Goal: Task Accomplishment & Management: Manage account settings

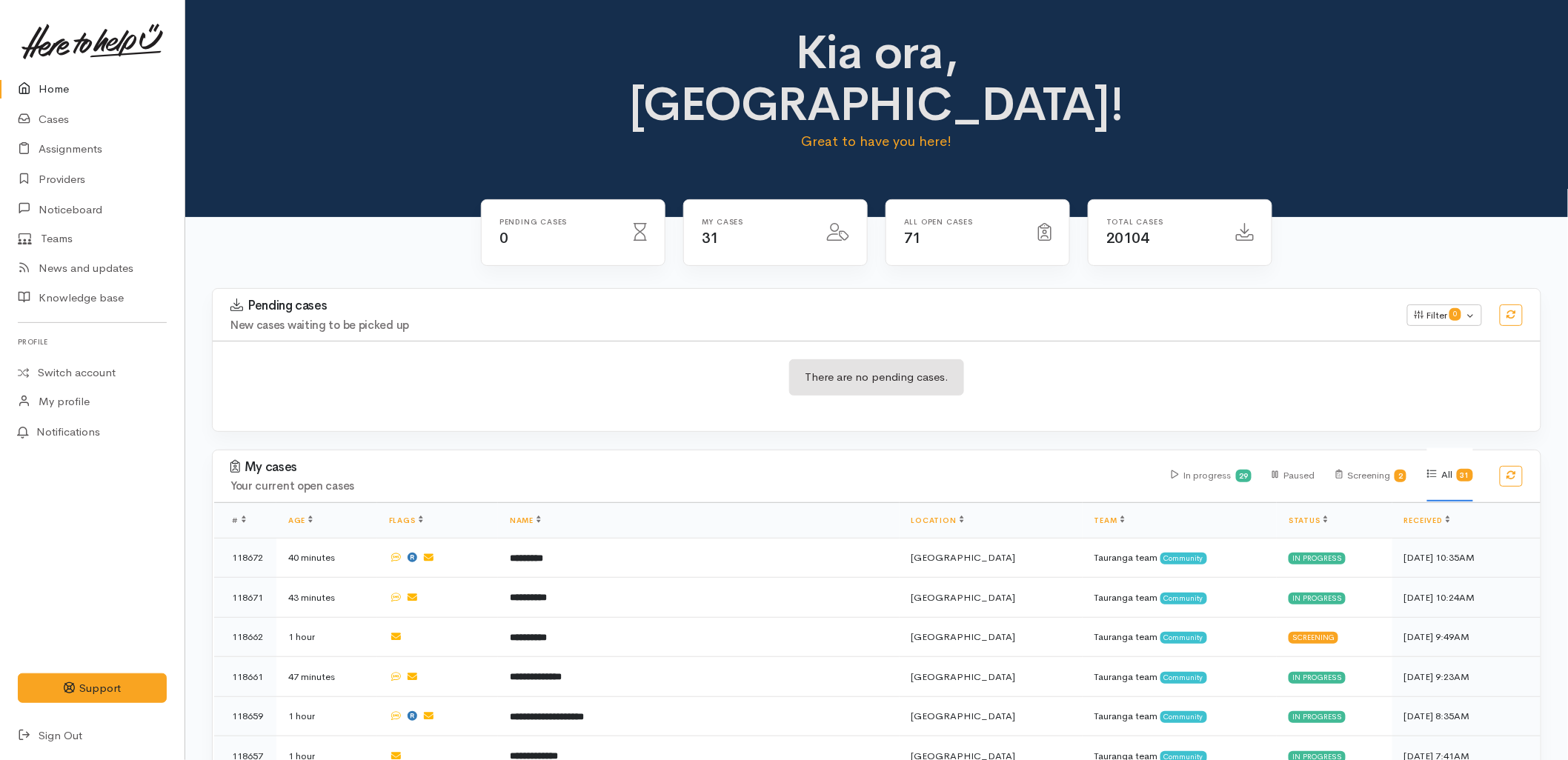
click at [624, 451] on div "My cases Your current open cases In progress 29 Paused Screening 2 All 31" at bounding box center [876, 476] width 1346 height 52
click at [529, 451] on div "My cases Your current open cases In progress 29 Paused Screening 2 All 31" at bounding box center [876, 476] width 1346 height 52
click at [509, 359] on div "There are no pending cases." at bounding box center [876, 386] width 1328 height 54
click at [282, 145] on div "Kia ora, Malia! Great to have you here!" at bounding box center [876, 108] width 1383 height 217
drag, startPoint x: 364, startPoint y: 303, endPoint x: 339, endPoint y: 204, distance: 102.1
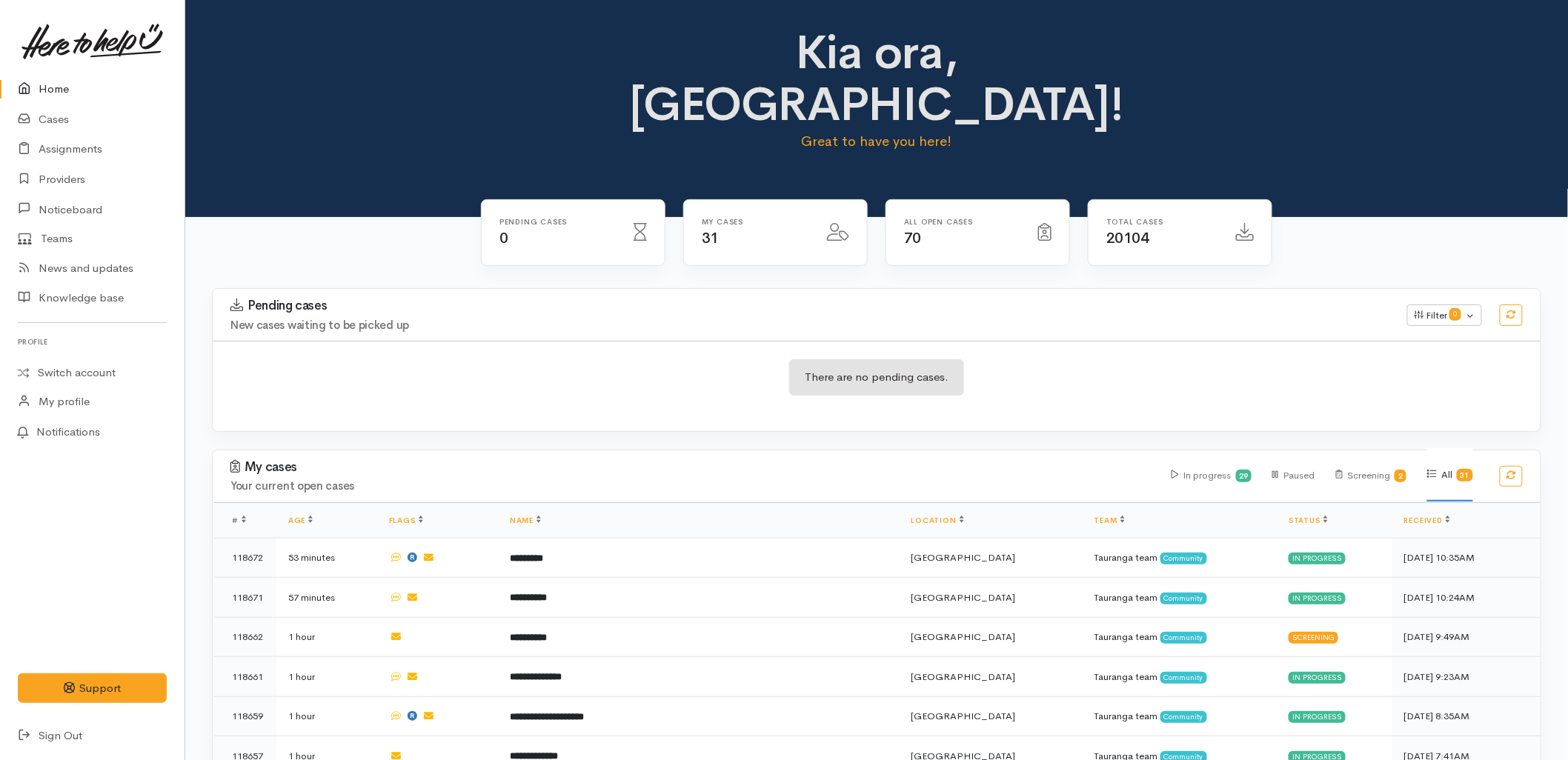
click at [364, 341] on div "There are no pending cases." at bounding box center [876, 386] width 1328 height 90
click at [289, 79] on div "Kia ora, Malia! Great to have you here!" at bounding box center [876, 96] width 1348 height 137
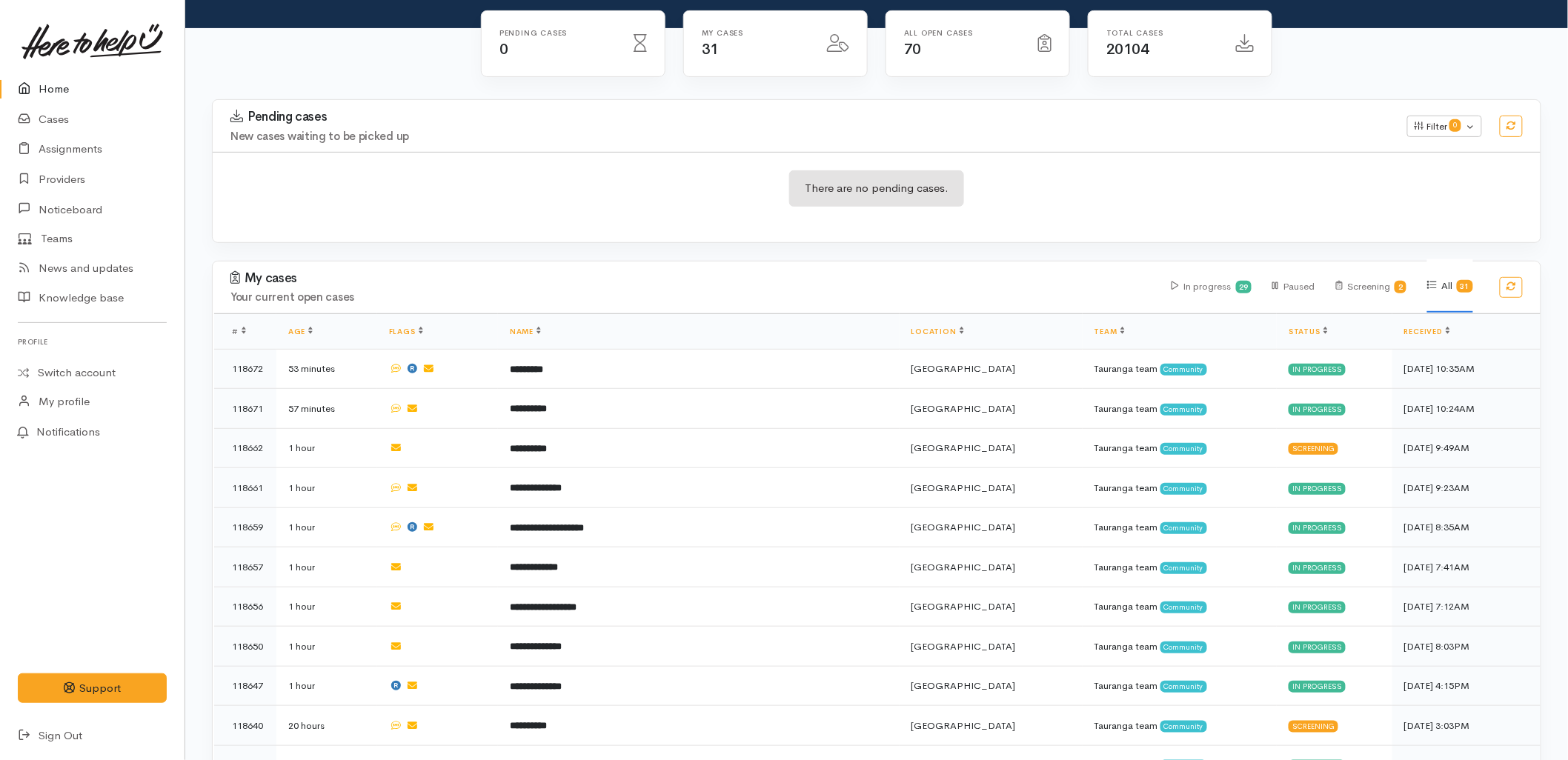
scroll to position [247, 0]
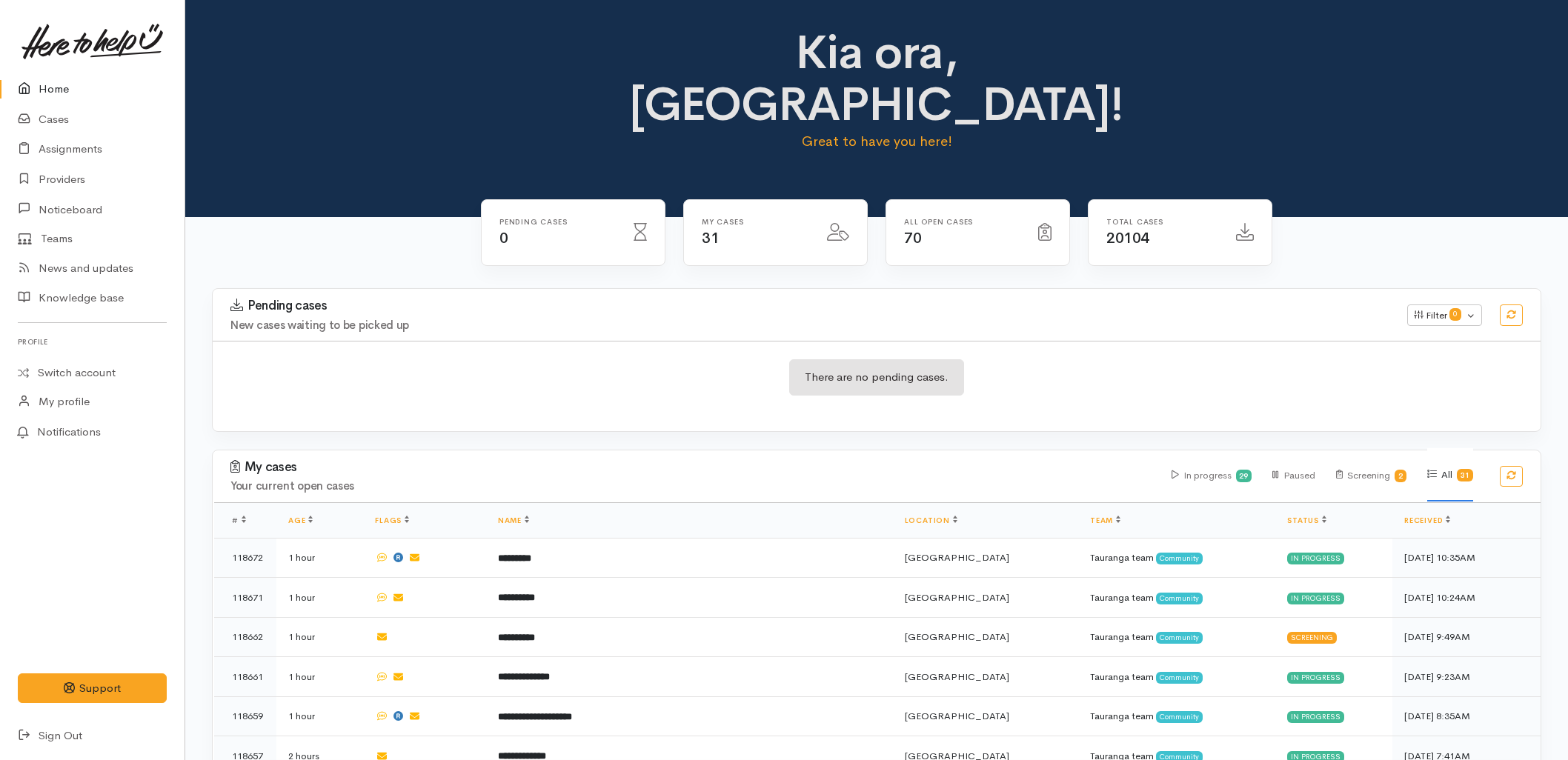
scroll to position [247, 0]
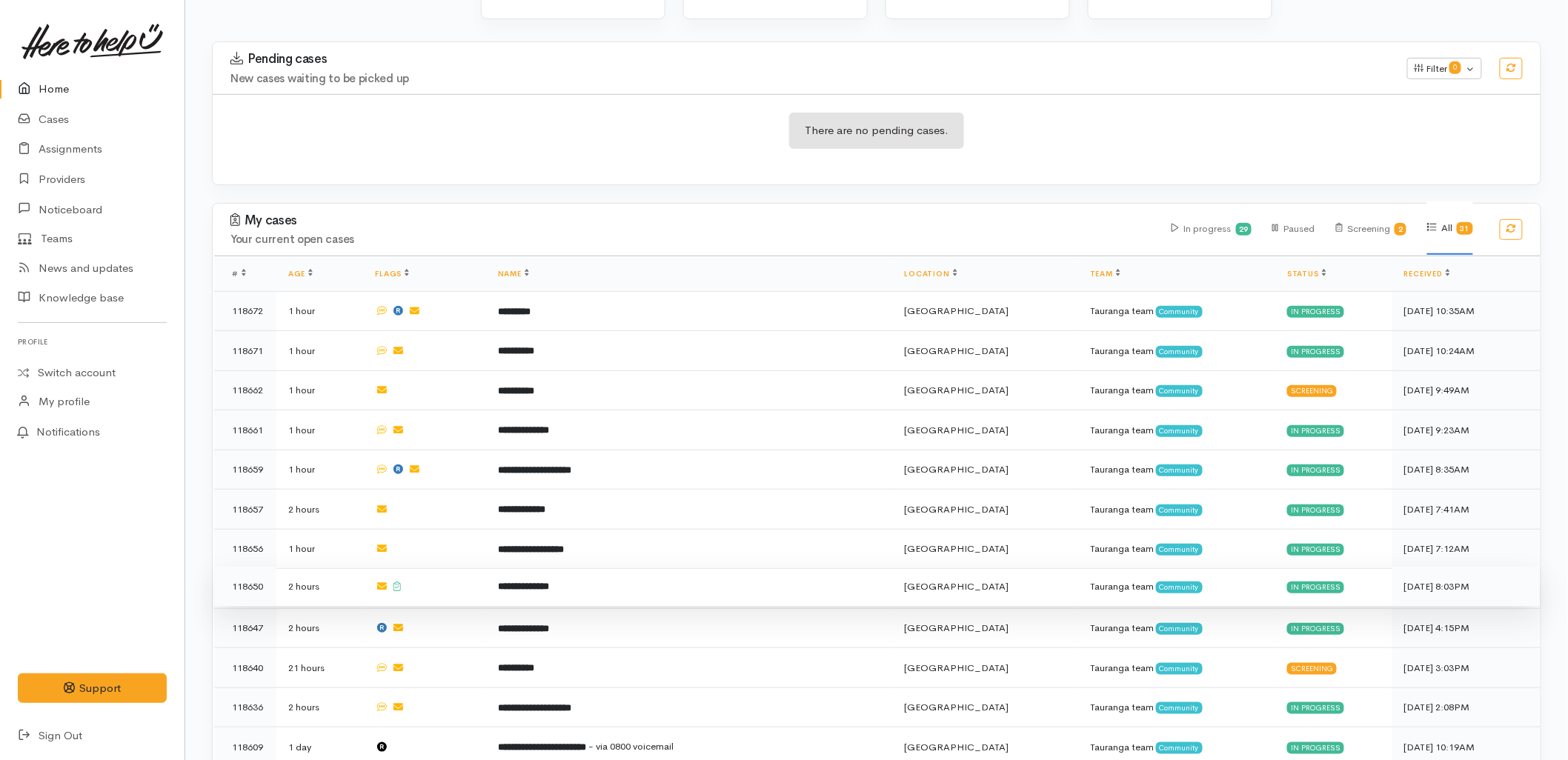
click at [636, 567] on td "**********" at bounding box center [689, 587] width 407 height 40
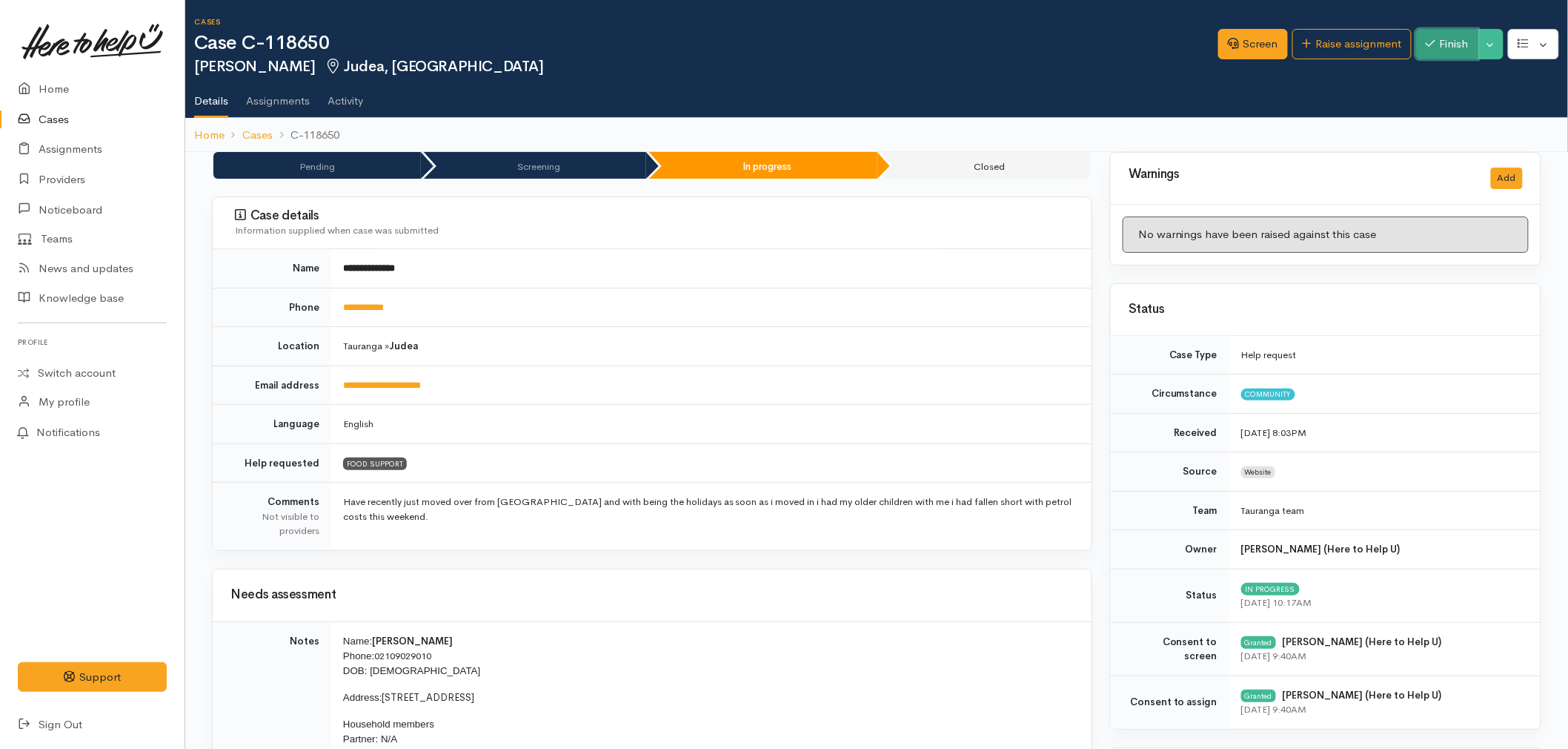
click at [1445, 55] on button "Finish" at bounding box center [1448, 43] width 62 height 30
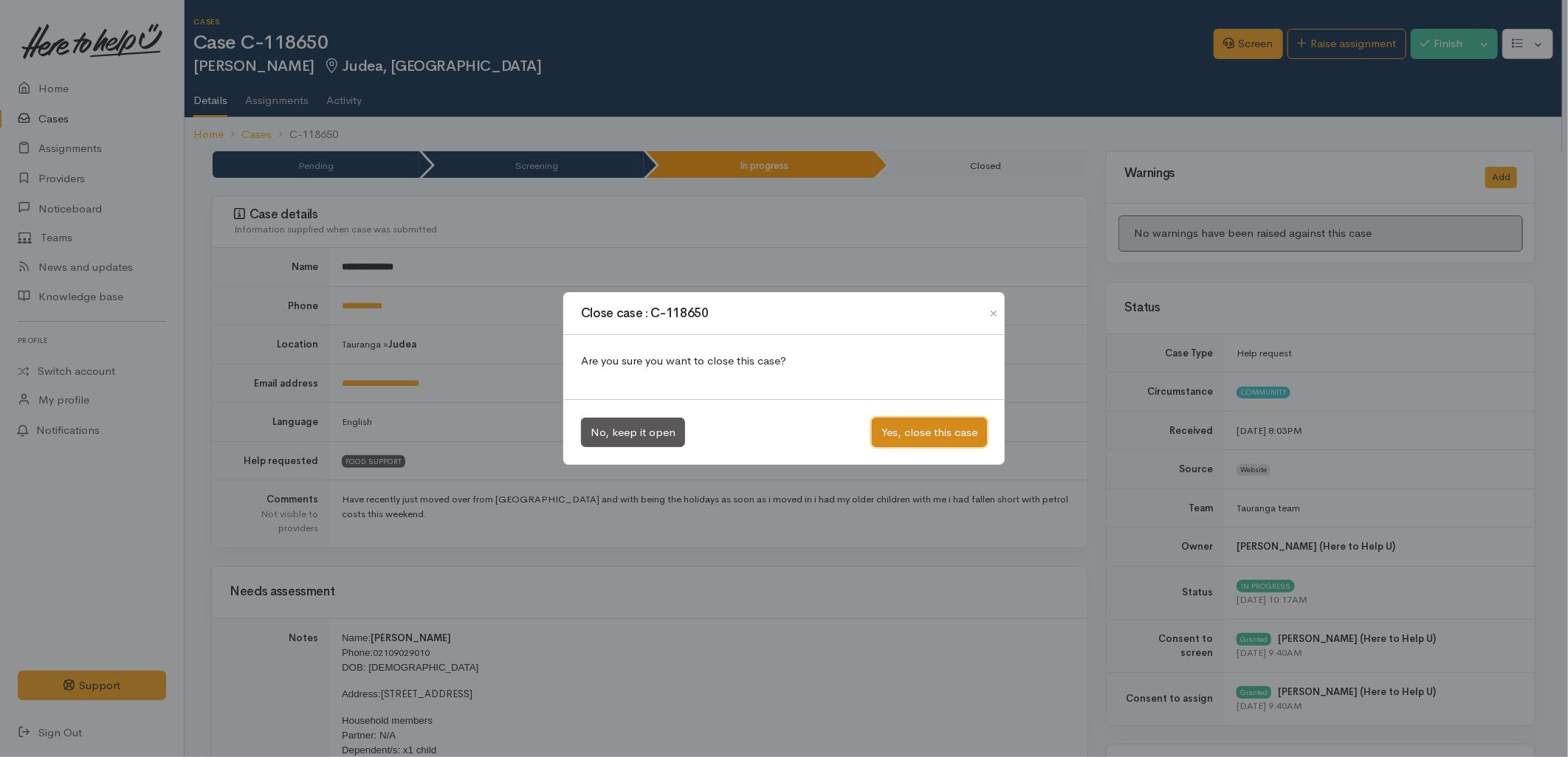
click at [952, 424] on button "Yes, close this case" at bounding box center [929, 433] width 115 height 30
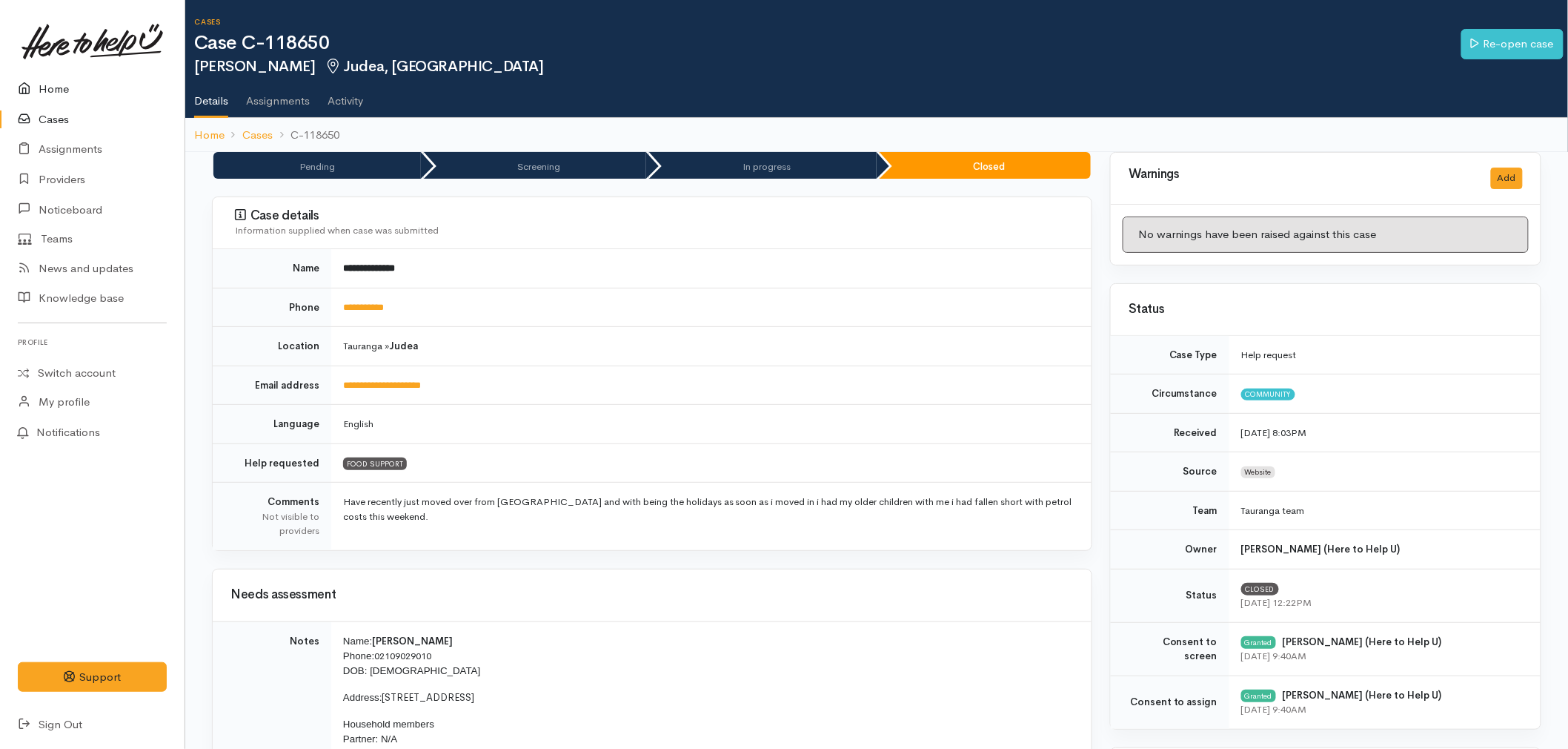
click at [58, 83] on link "Home" at bounding box center [92, 89] width 185 height 30
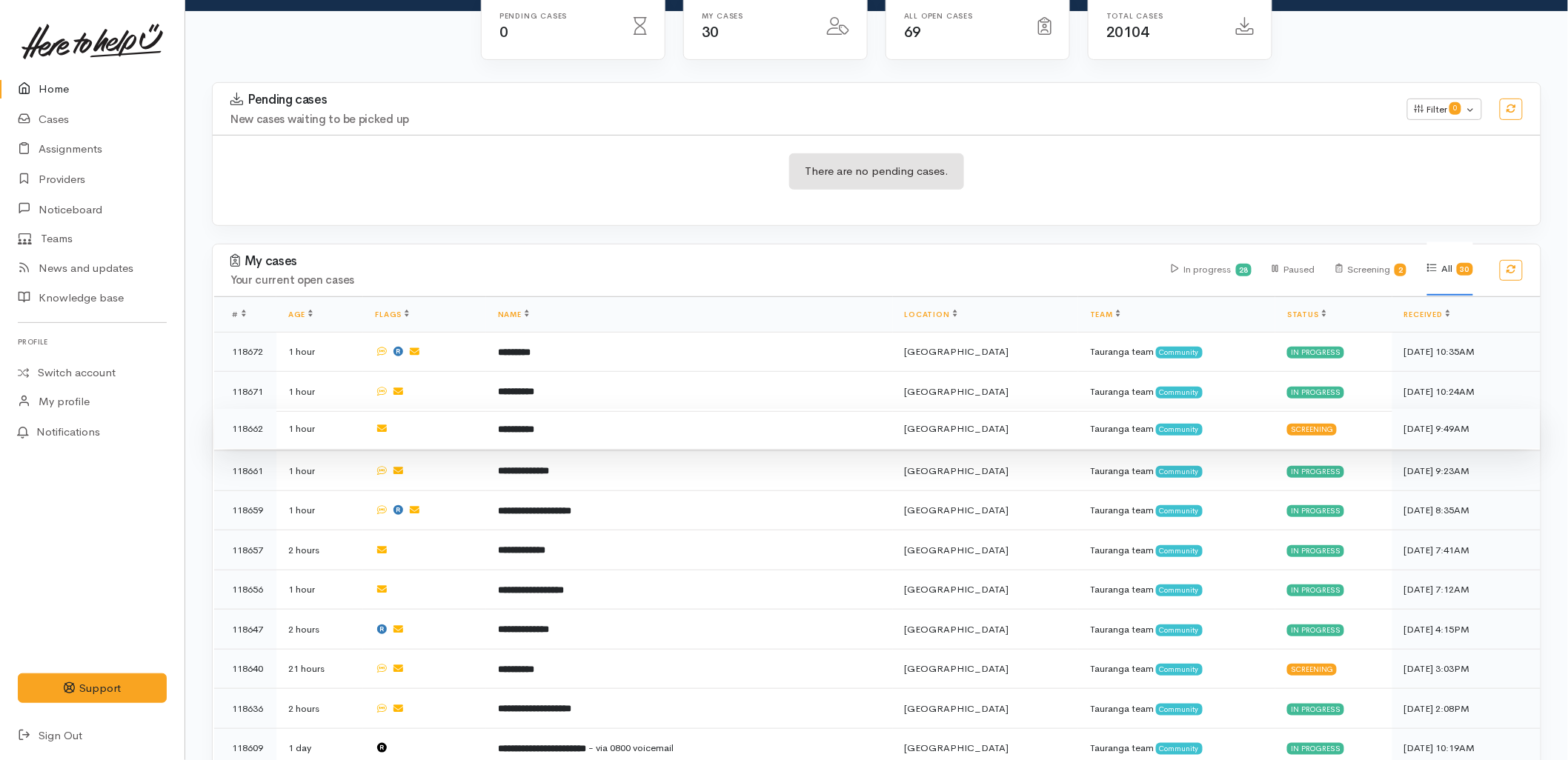
scroll to position [293, 0]
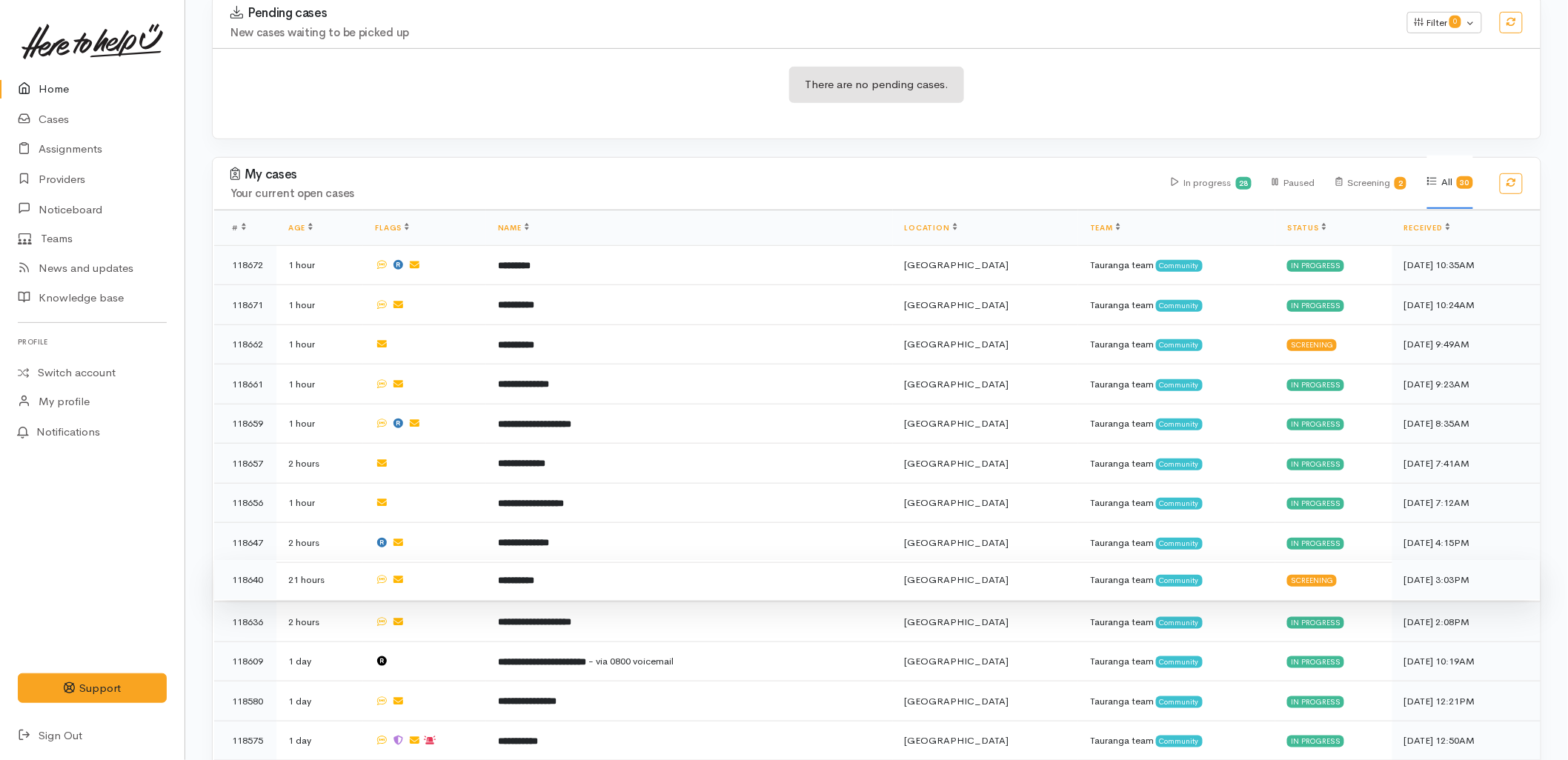
click at [647, 560] on td "**********" at bounding box center [689, 580] width 407 height 40
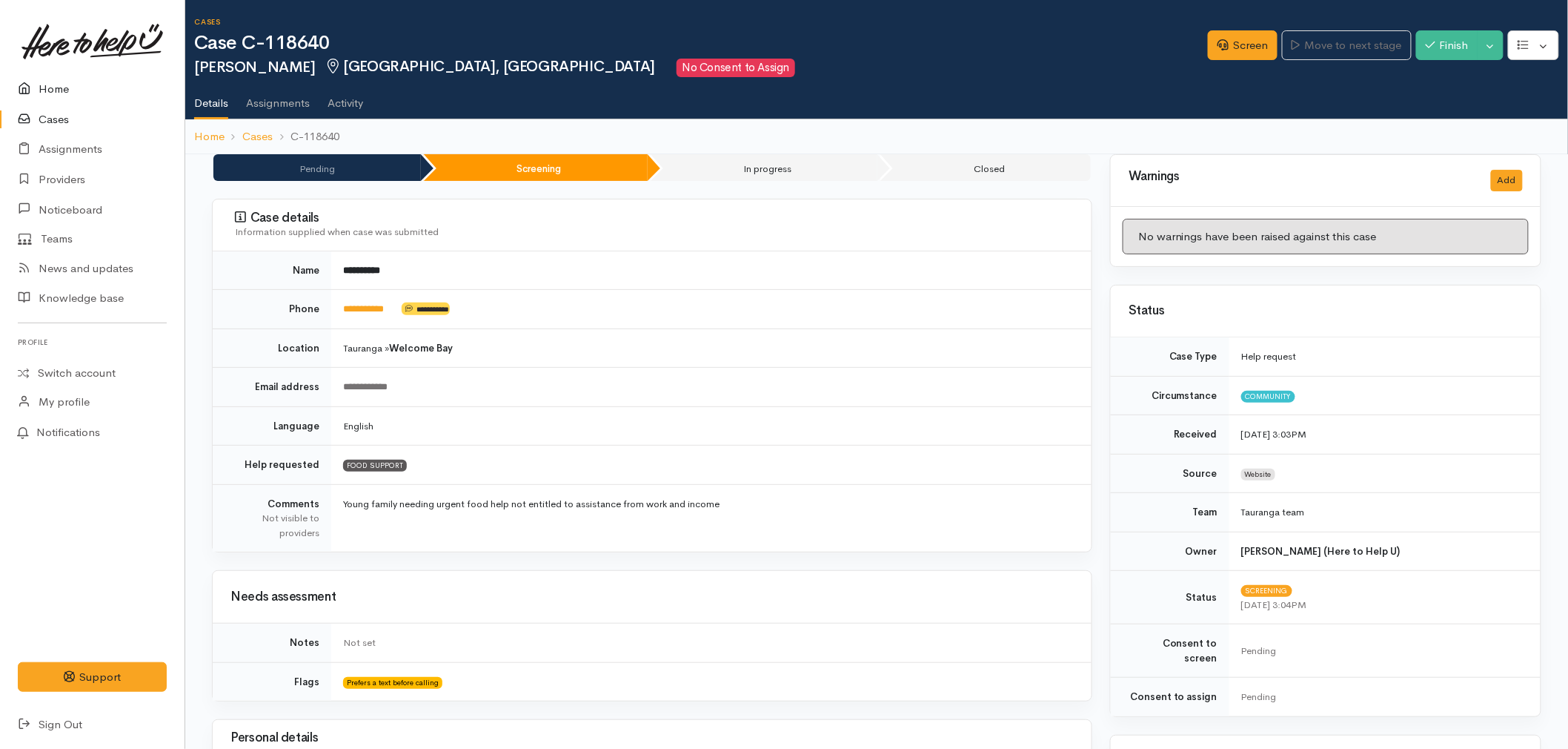
click at [47, 80] on link "Home" at bounding box center [92, 89] width 185 height 30
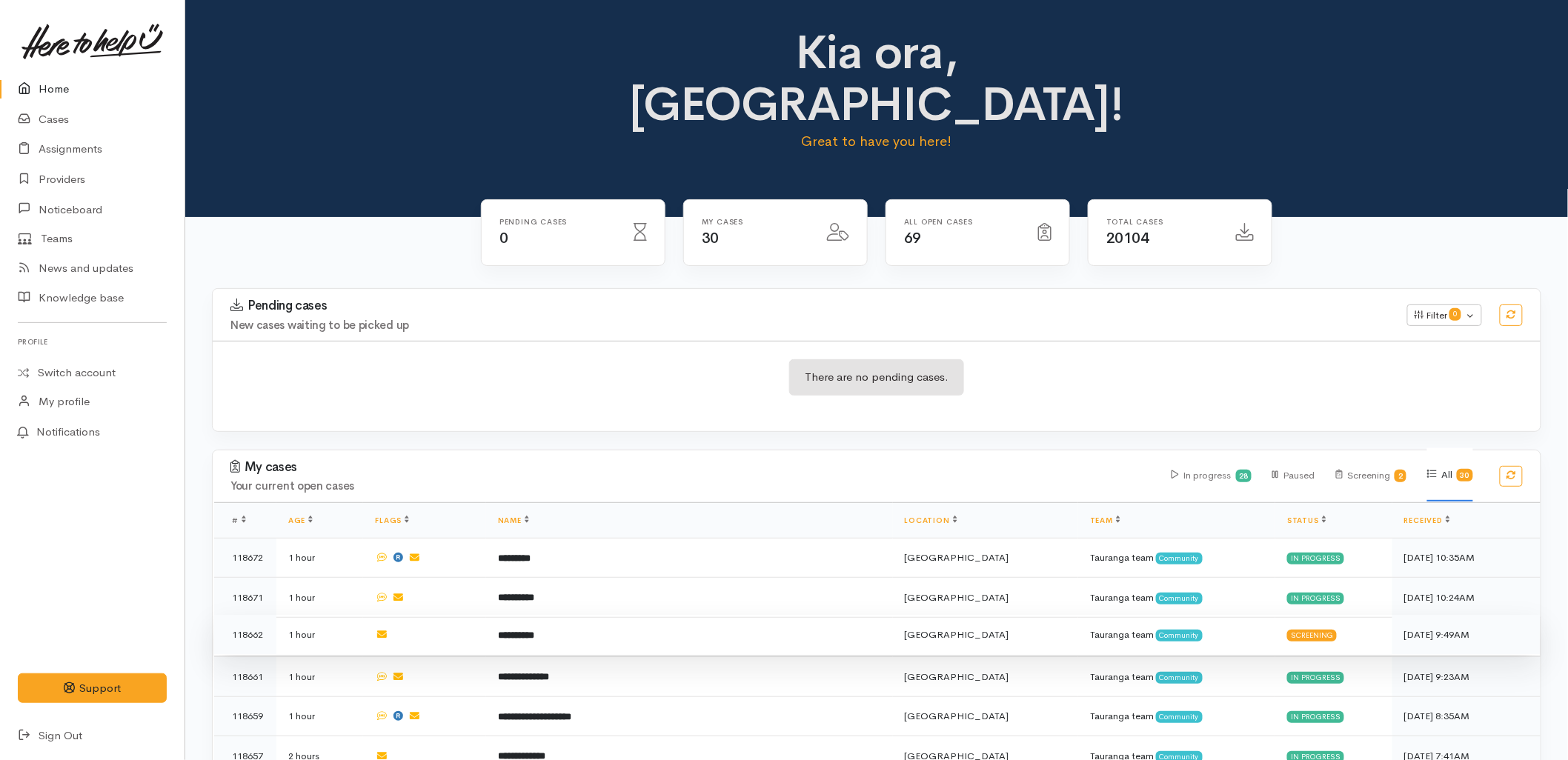
click at [561, 615] on td "**********" at bounding box center [689, 635] width 407 height 40
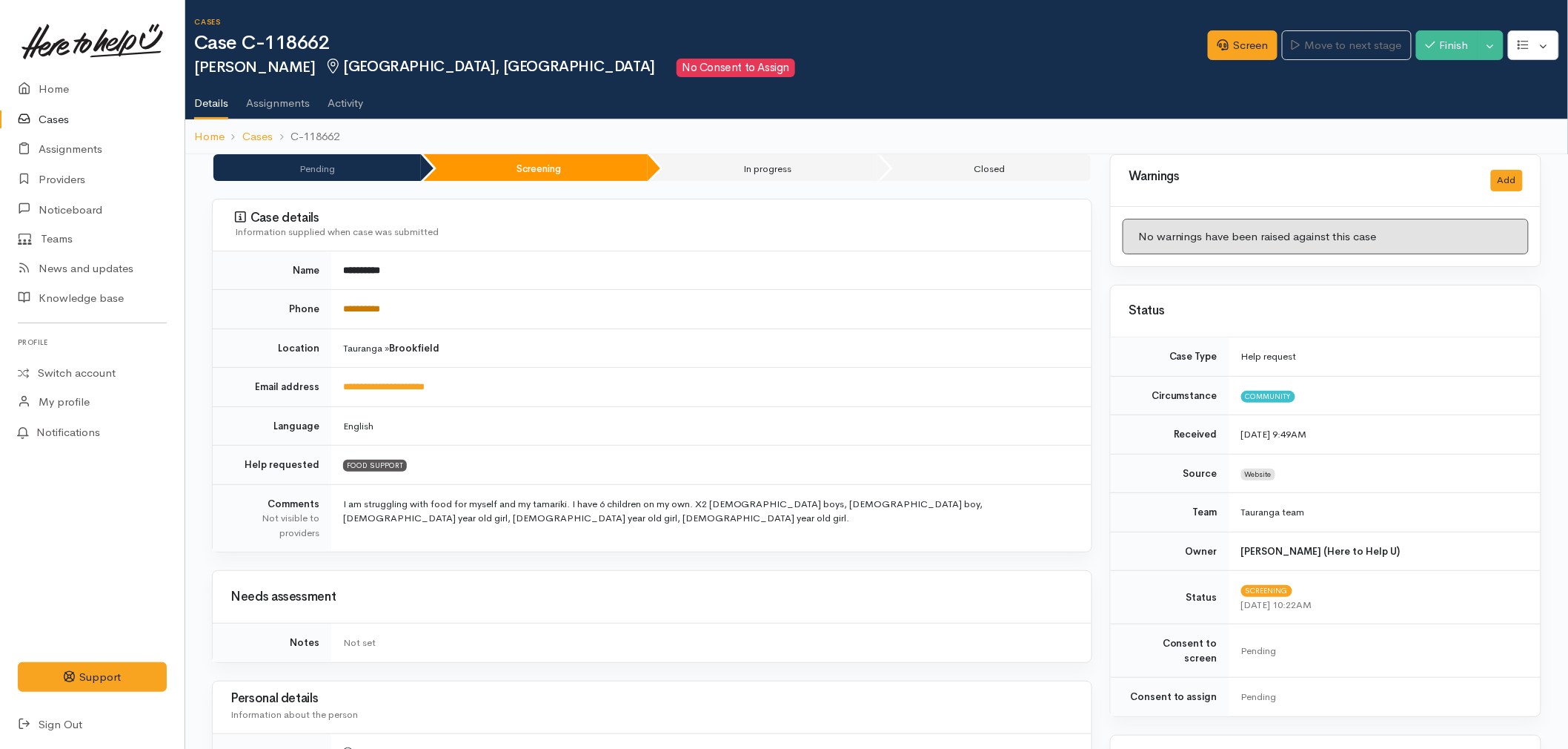
click at [376, 311] on link "**********" at bounding box center [361, 309] width 37 height 10
click at [1223, 45] on link "Screen" at bounding box center [1242, 45] width 70 height 30
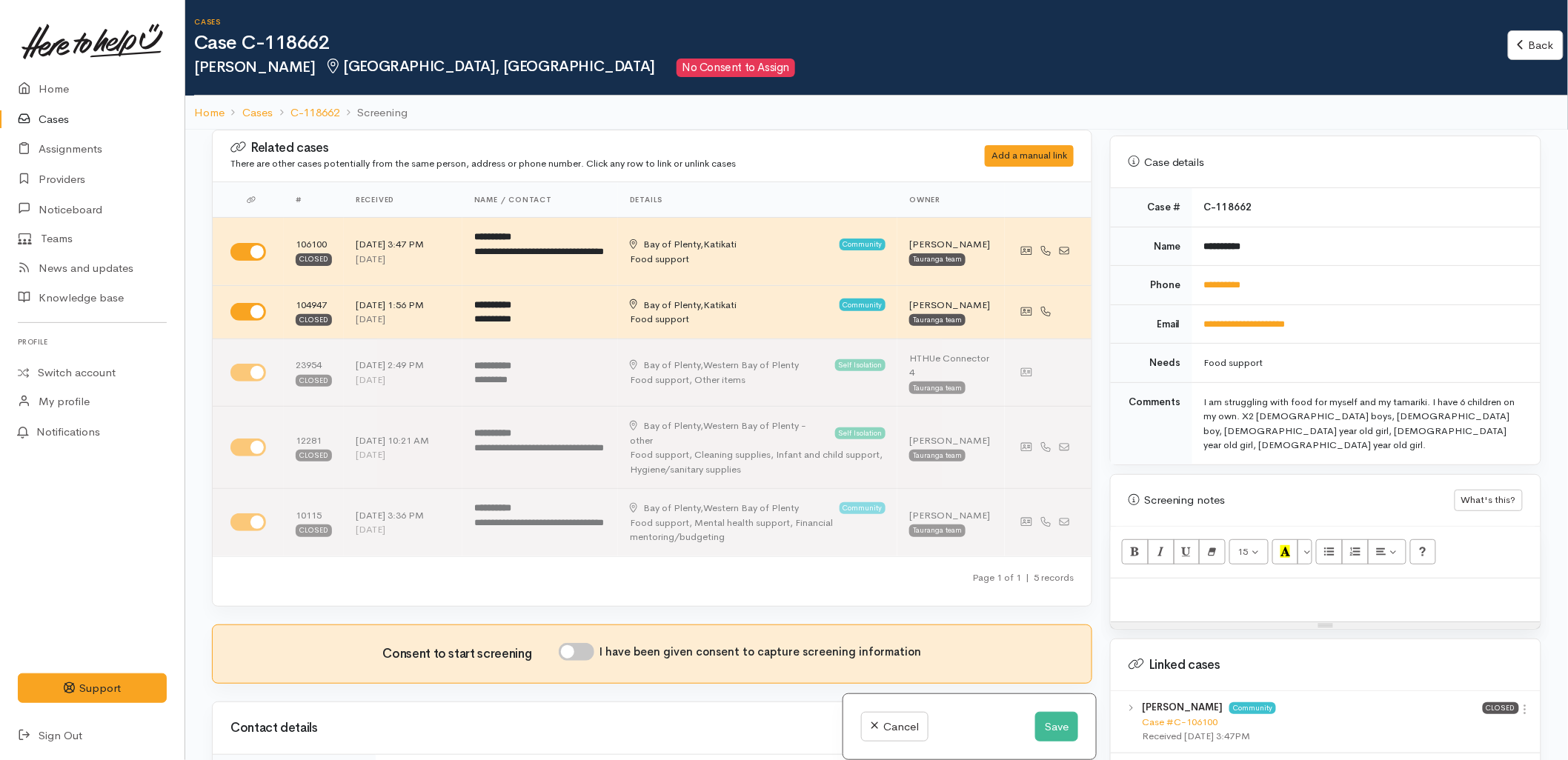
scroll to position [576, 0]
click at [1179, 714] on link "Case #C-106100" at bounding box center [1180, 720] width 75 height 12
click at [1172, 589] on div at bounding box center [1326, 599] width 430 height 43
paste div
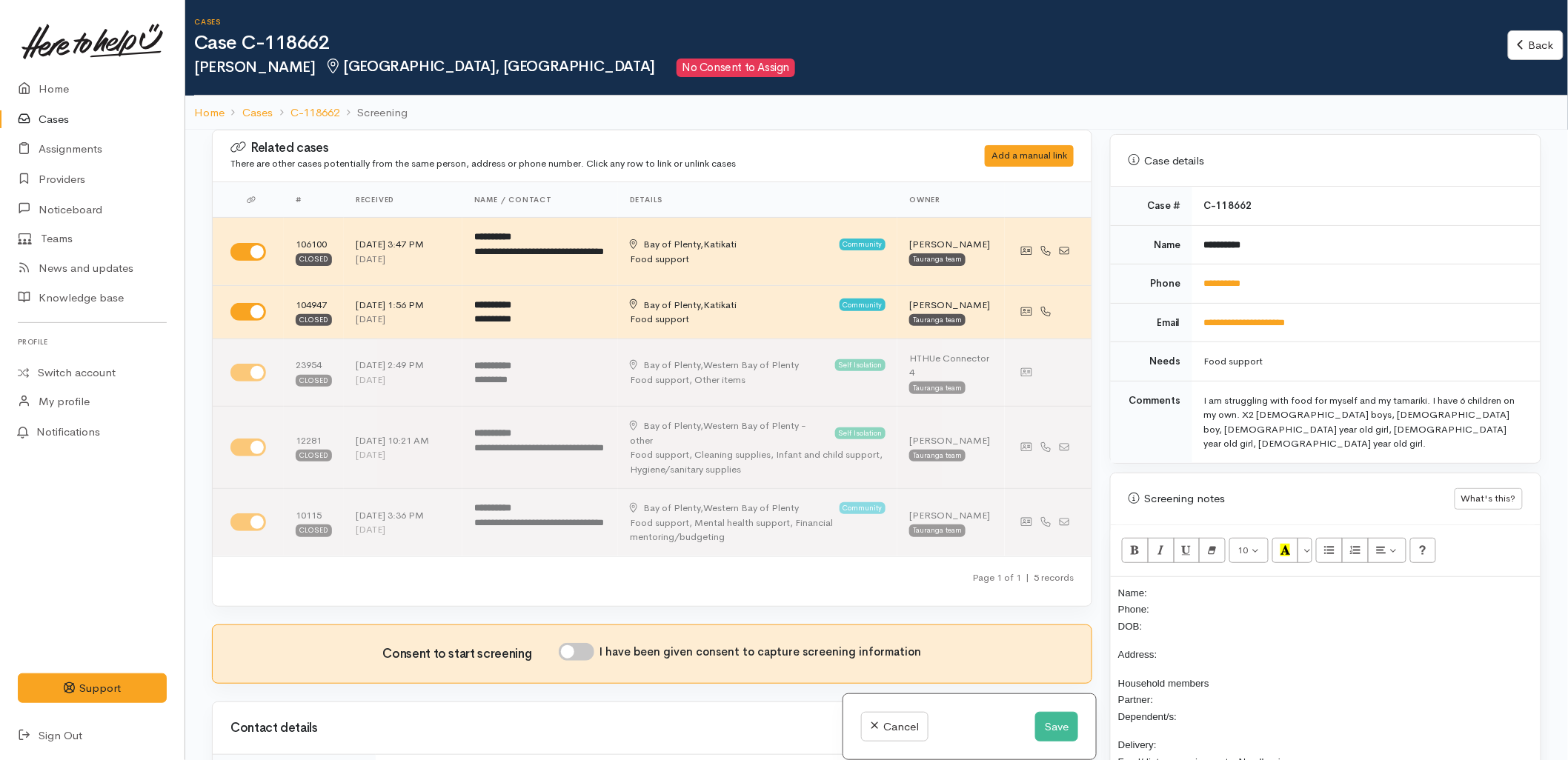
scroll to position [86, 0]
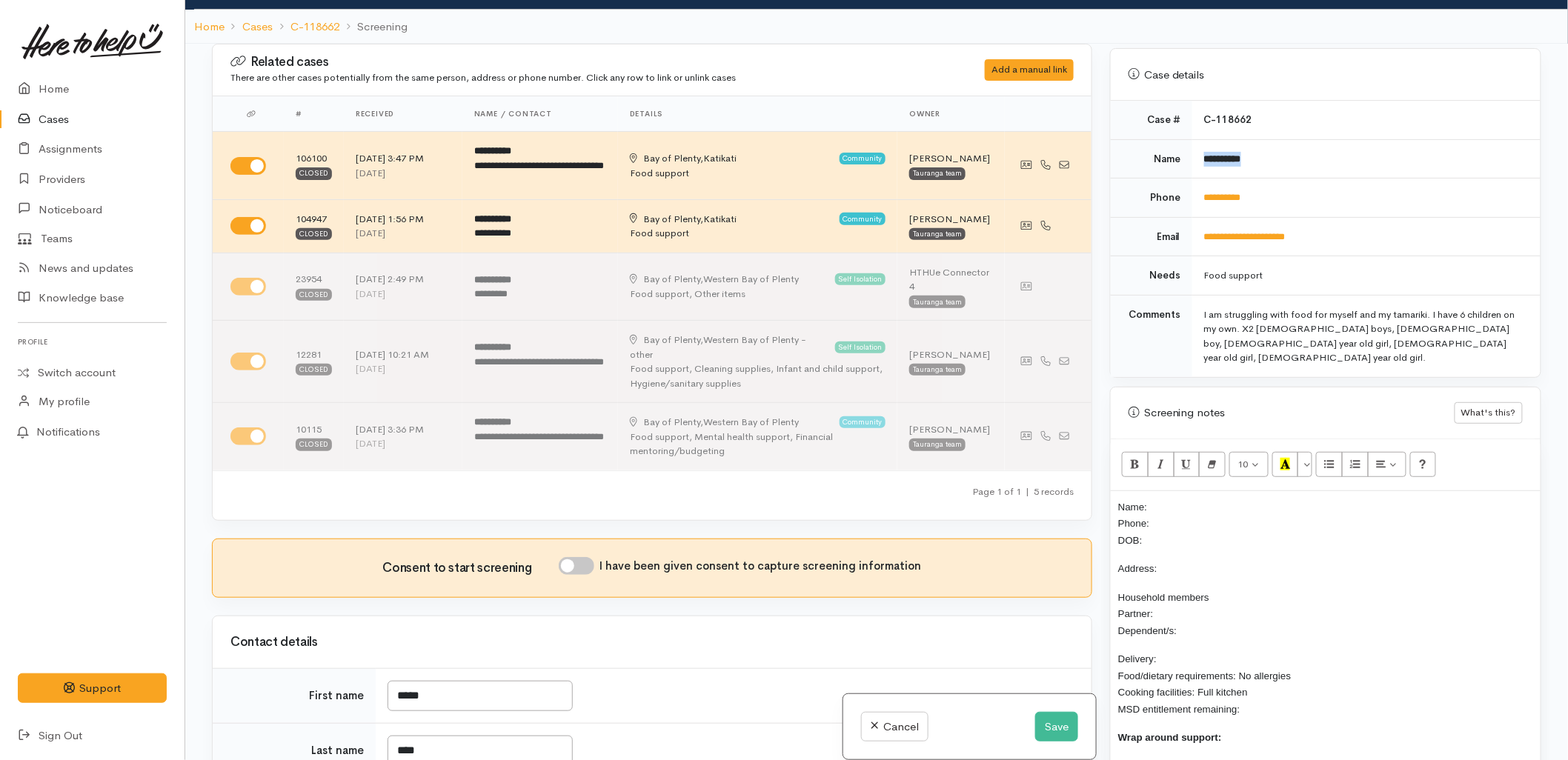
drag, startPoint x: 1276, startPoint y: 146, endPoint x: 1201, endPoint y: 153, distance: 75.3
click at [1201, 153] on td "**********" at bounding box center [1367, 159] width 349 height 39
copy b "**********"
click at [1189, 499] on p "Name: Phone: DOB:" at bounding box center [1326, 524] width 415 height 51
drag, startPoint x: 1269, startPoint y: 191, endPoint x: 1203, endPoint y: 196, distance: 66.2
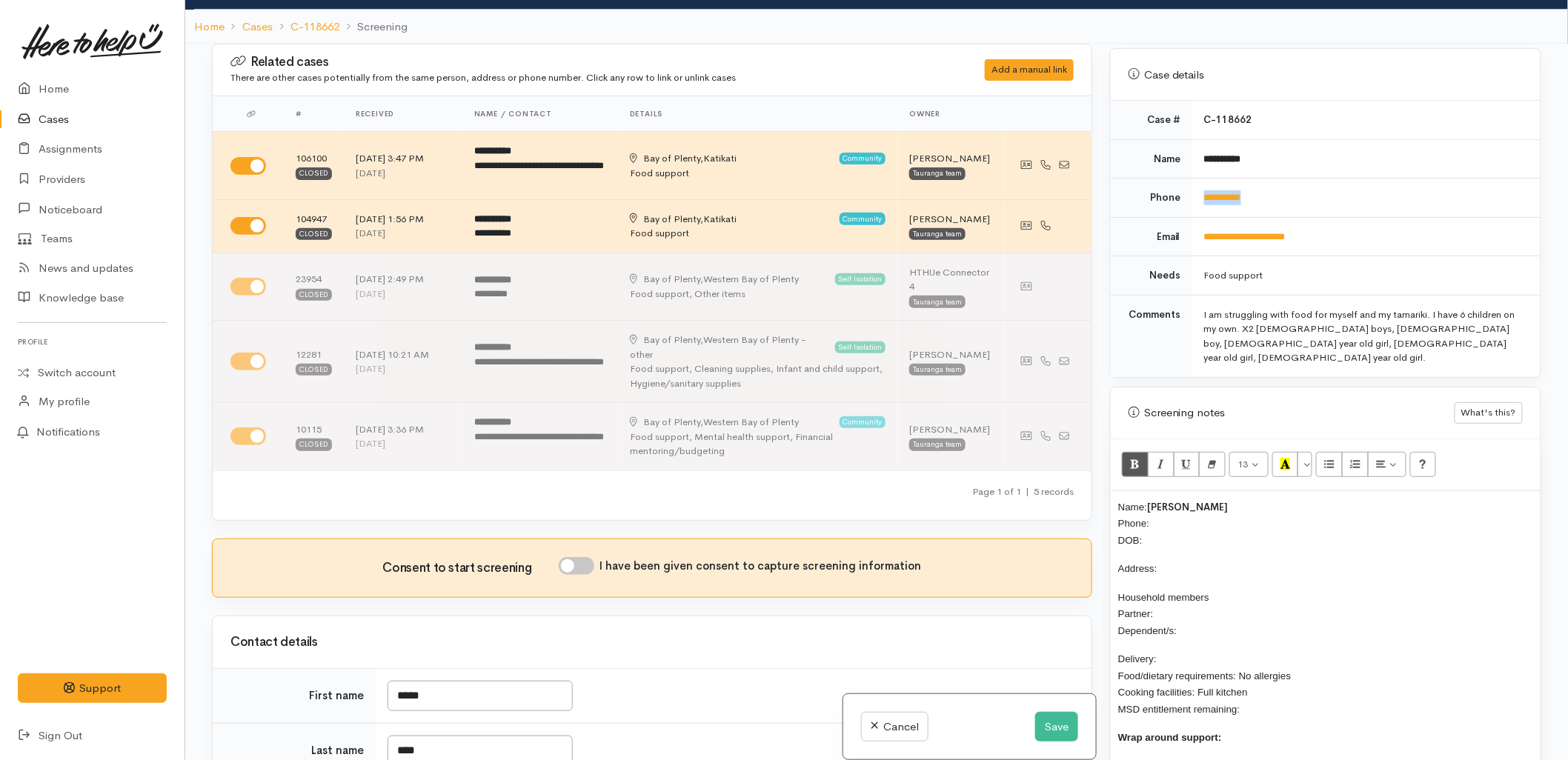
click at [1203, 196] on td "**********" at bounding box center [1367, 198] width 349 height 39
copy link "**********"
click at [1181, 499] on p "Name: Jemma Webb Phone: DOB:" at bounding box center [1326, 524] width 415 height 51
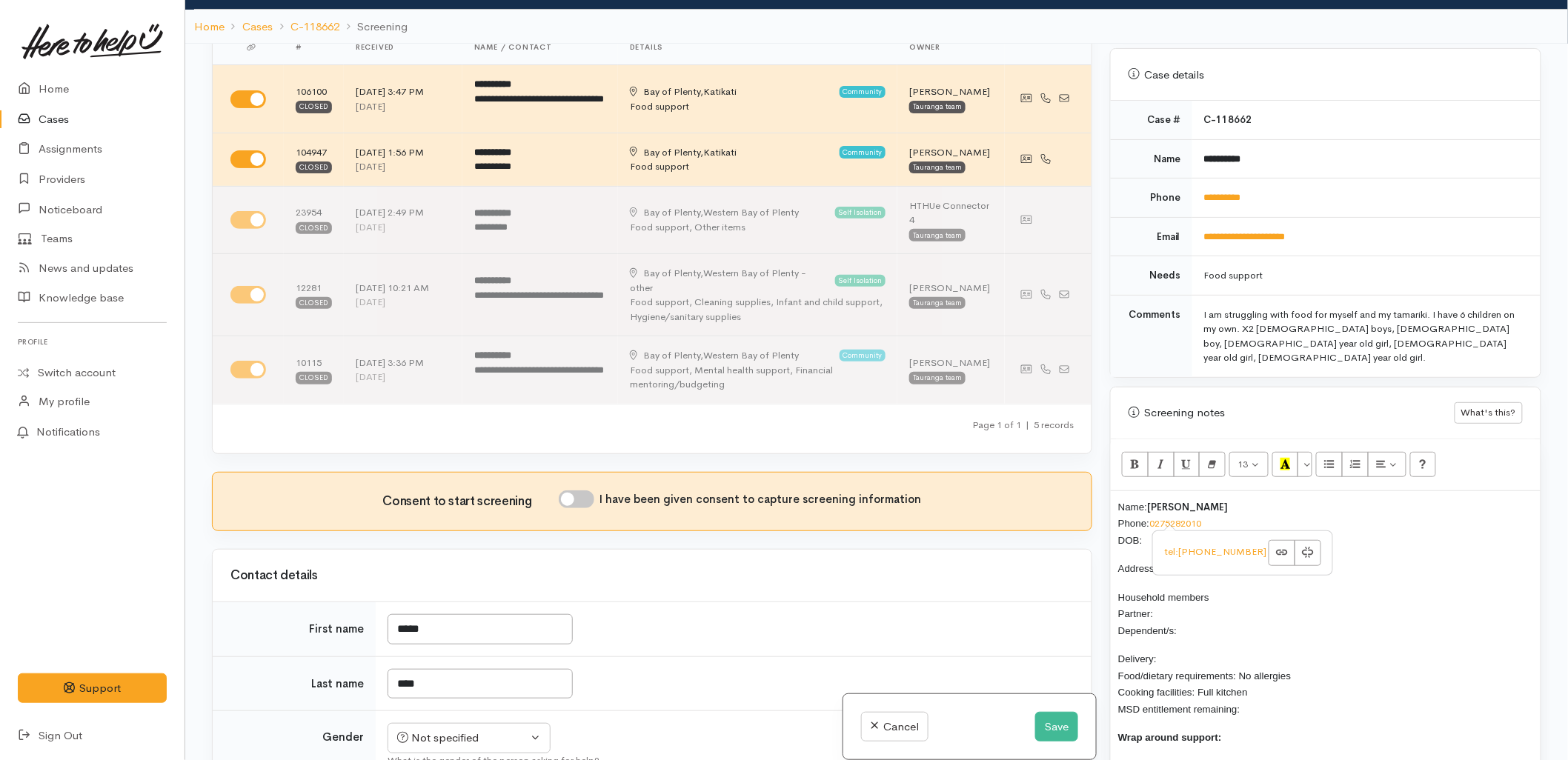
scroll to position [329, 0]
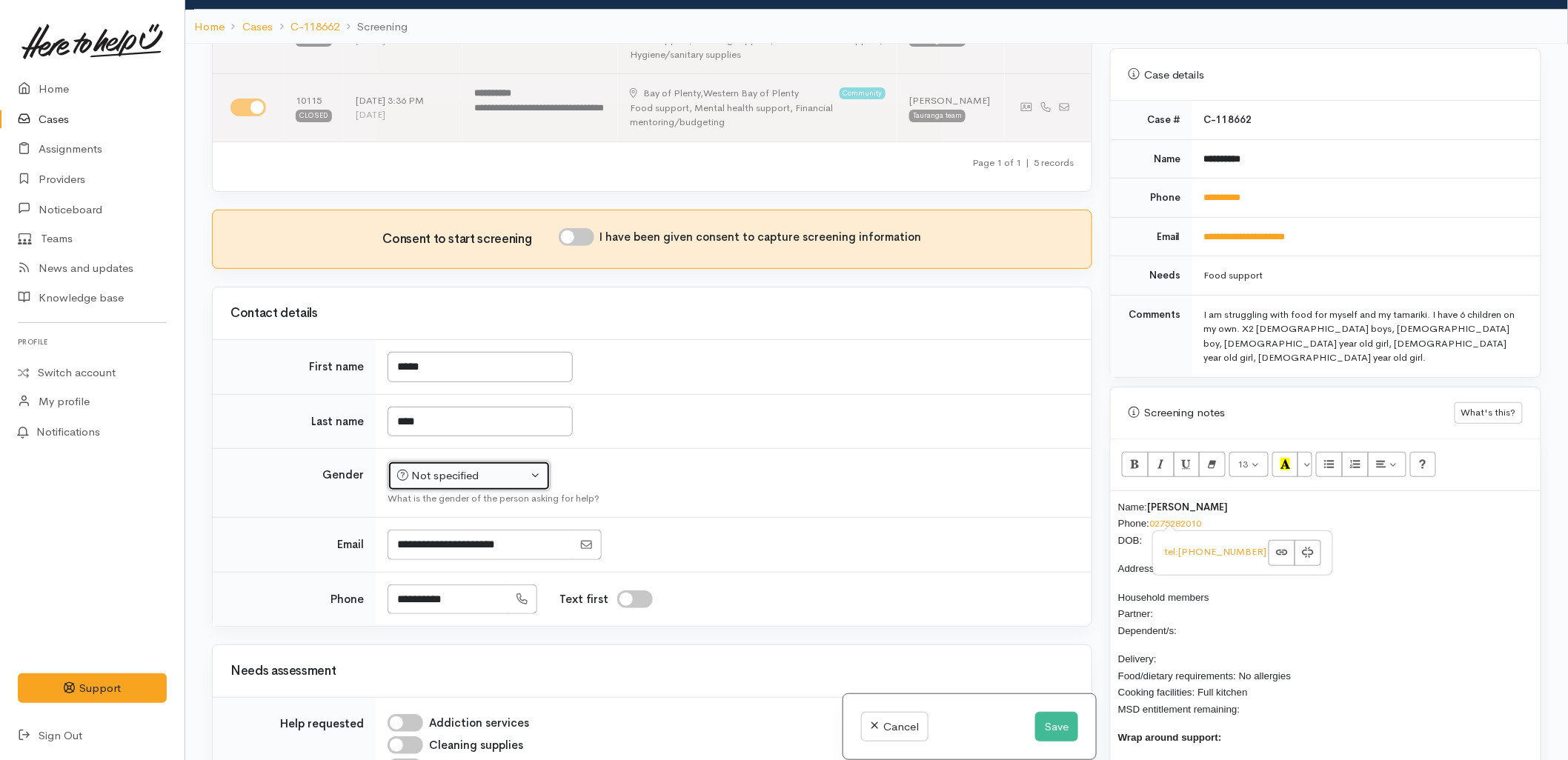
click at [448, 467] on div "Not specified" at bounding box center [462, 475] width 130 height 17
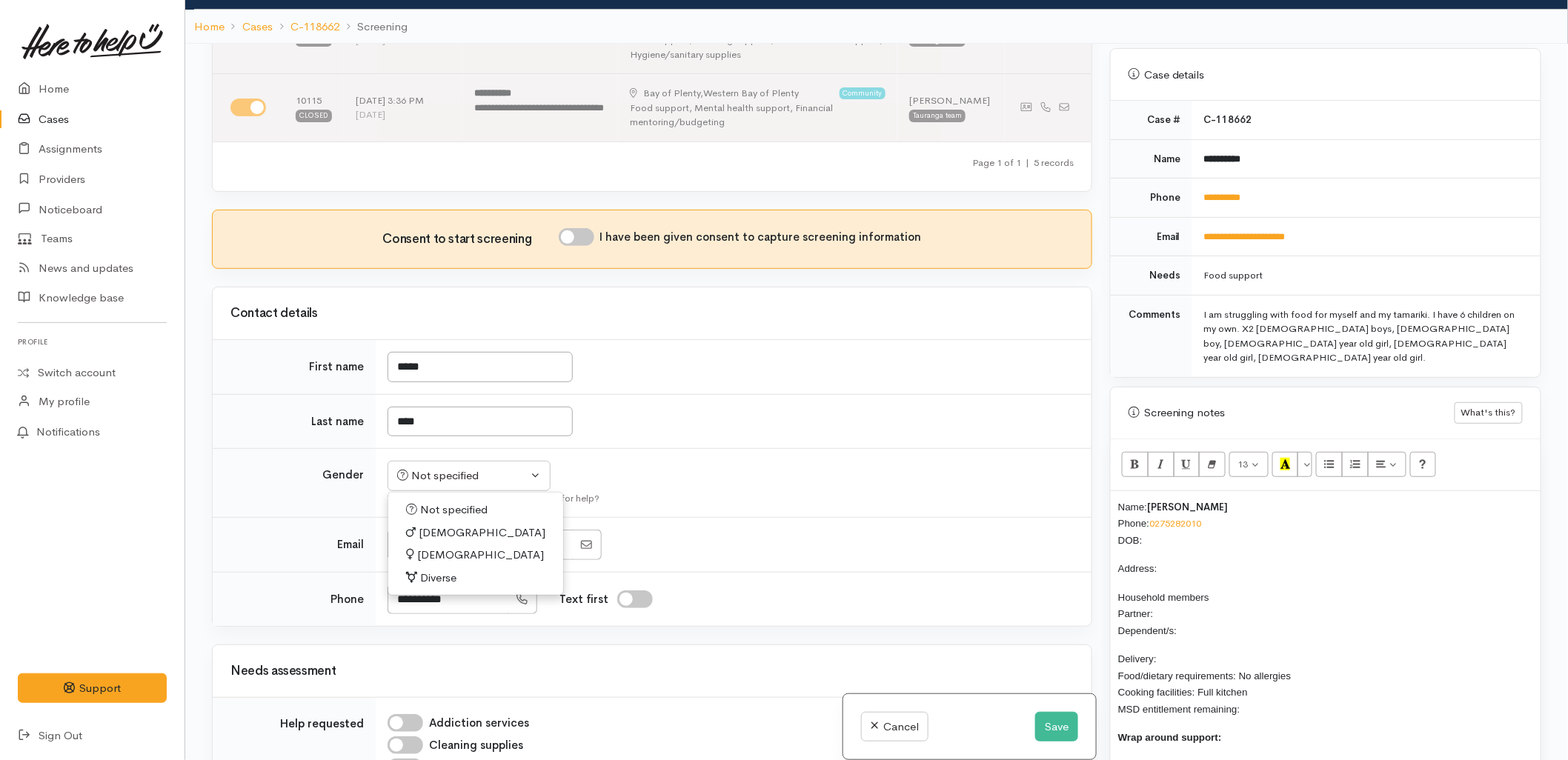
click at [426, 546] on span "Female" at bounding box center [480, 555] width 127 height 17
select select "[DEMOGRAPHIC_DATA]"
click at [583, 228] on input "I have been given consent to capture screening information" at bounding box center [576, 237] width 35 height 18
checkbox input "true"
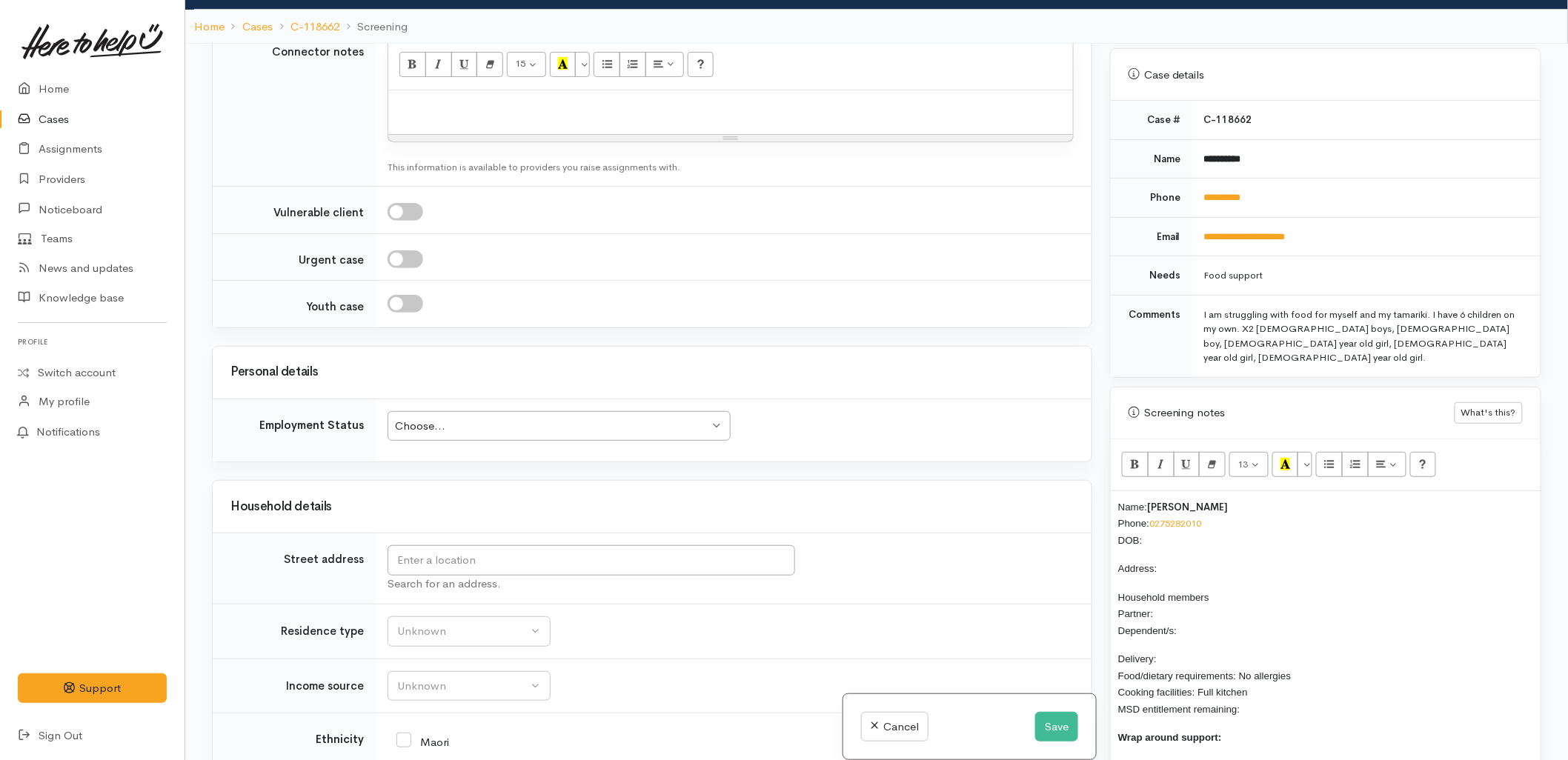
scroll to position [1564, 0]
click at [1169, 515] on p "Name: Jemma Webb Phone: 0275282010 DOB:" at bounding box center [1326, 524] width 415 height 51
click at [643, 546] on input "text" at bounding box center [592, 557] width 408 height 30
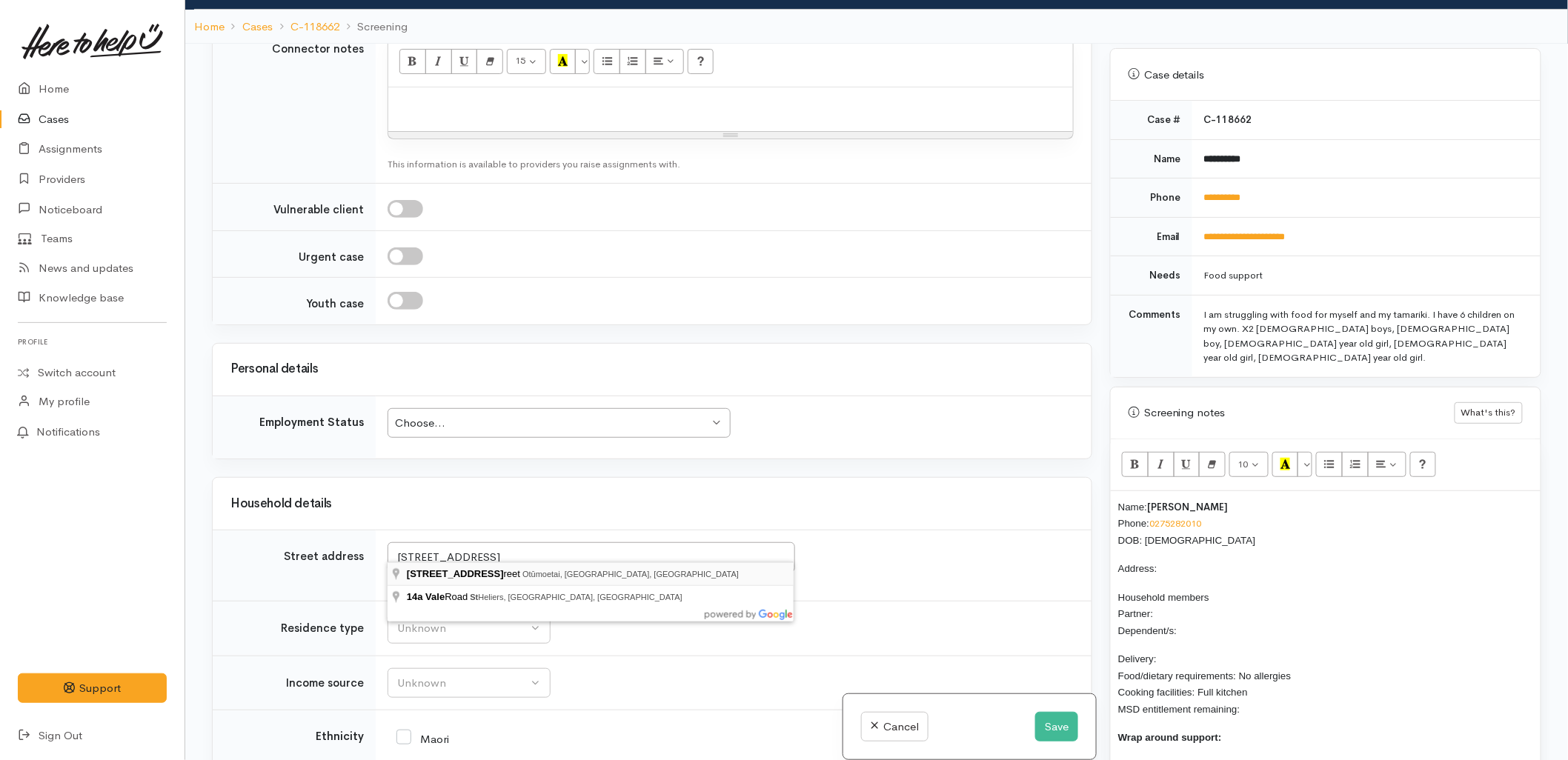
type input "14a Vale Street, Otūmoetai, Tauranga, New Zealand"
drag, startPoint x: 532, startPoint y: 546, endPoint x: 389, endPoint y: 543, distance: 143.0
click at [389, 543] on input "14a Vale Street, Otūmoetai, Tauranga, New Zealand" at bounding box center [592, 557] width 408 height 30
click at [1183, 530] on div "Name: Jemma Webb Phone: 0275282010 DOB: 05/10/1983 Address: Household members P…" at bounding box center [1326, 650] width 430 height 319
click at [1195, 602] on p "Household members Partner: Dependent/s:" at bounding box center [1326, 614] width 415 height 51
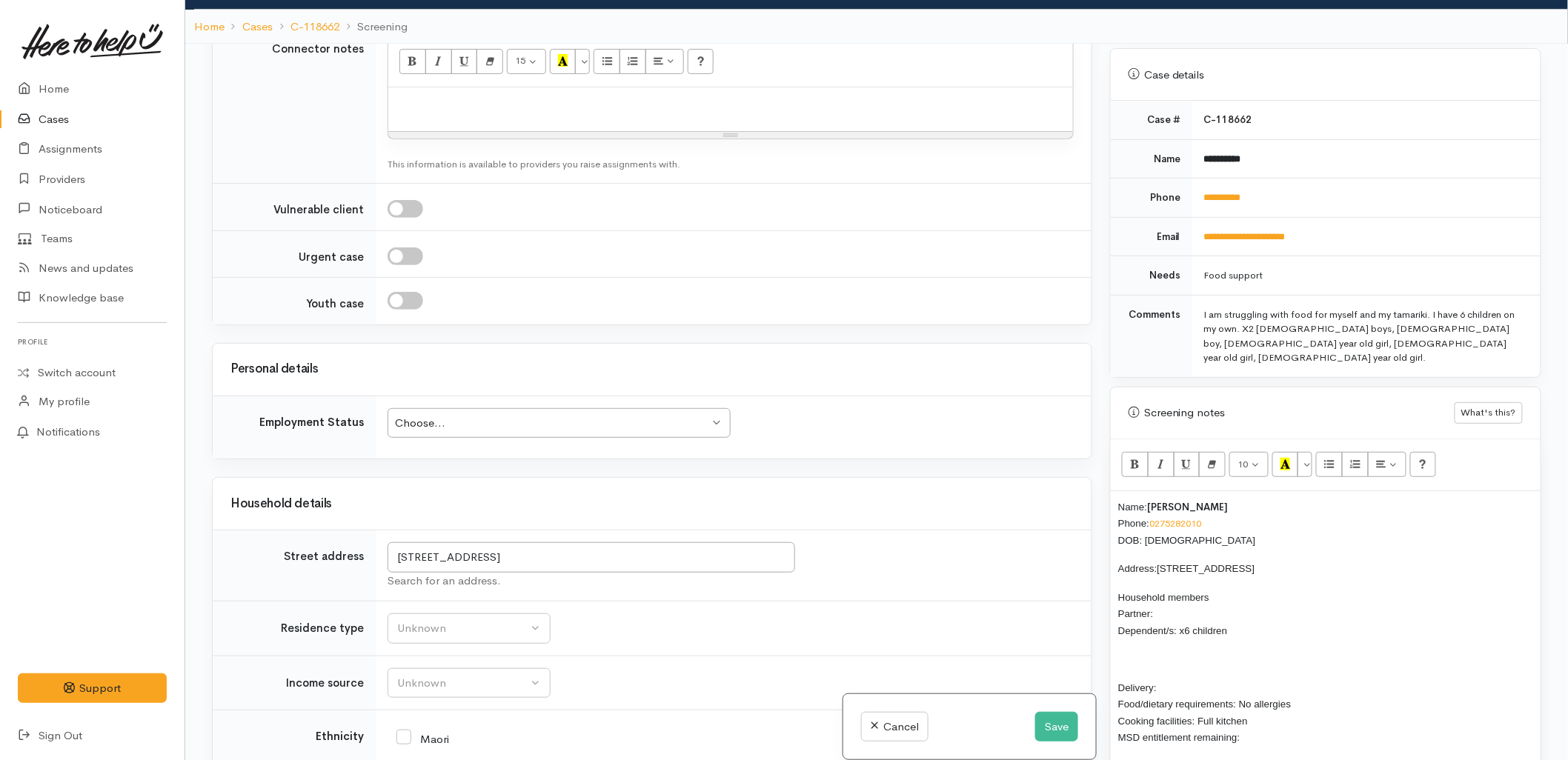
scroll to position [92, 0]
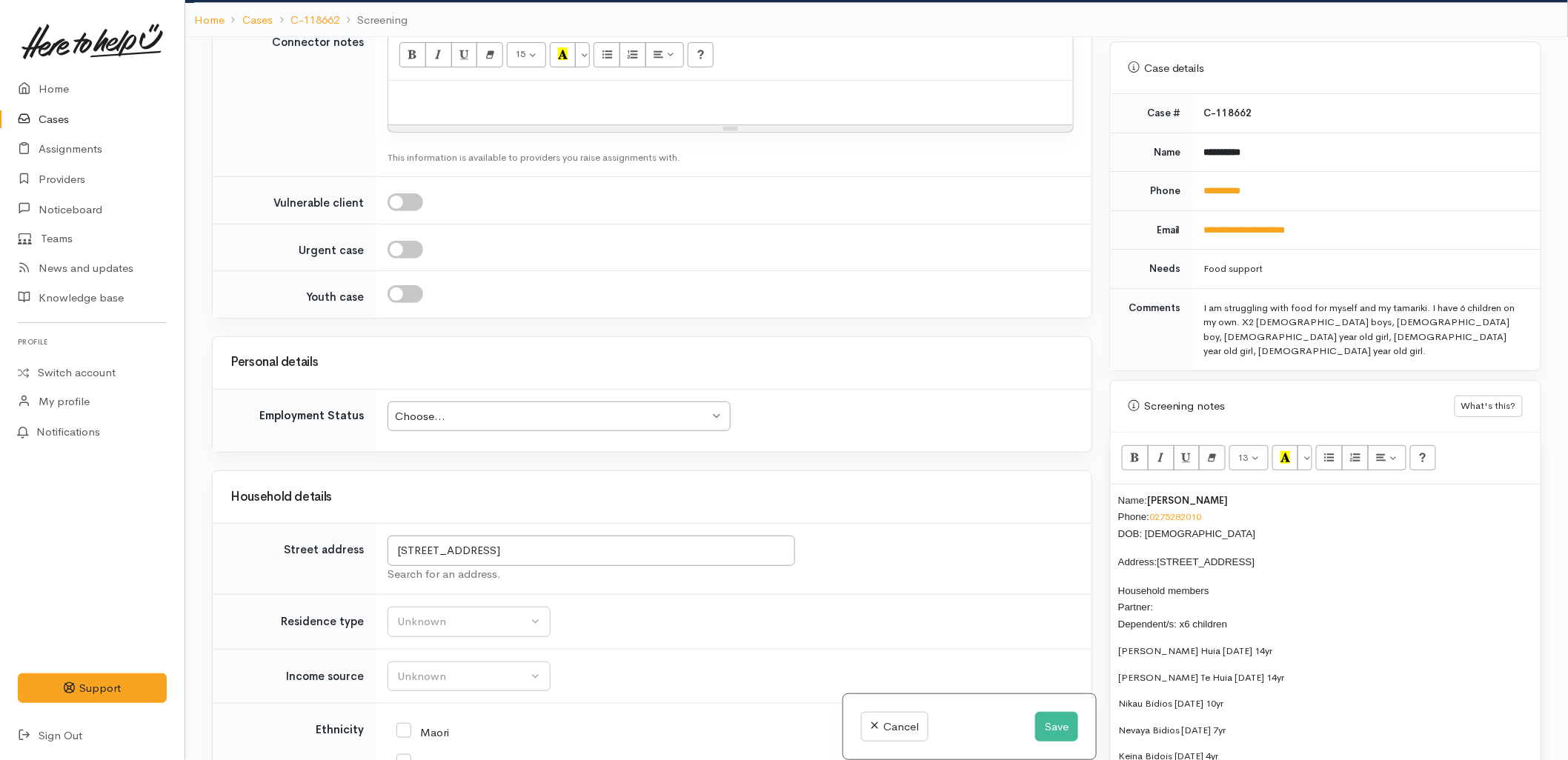
click at [1114, 647] on div "Name: Jemma Webb Phone: 0275282010 DOB: 05/10/1983 Address: 14a Vale Street, Ot…" at bounding box center [1326, 722] width 430 height 477
click at [1125, 679] on p "Kaimani Webb Te Huia 26/12/09 14yr Makaia Webb Te Huia 26/12/09 14yr Nikau Bidi…" at bounding box center [1326, 687] width 415 height 87
click at [1217, 644] on p "Kaimani Webb Te Huia 26/12/09 14yr Makaia Webb Te Huia 26/12/09 14yr Nikau Bidi…" at bounding box center [1326, 687] width 415 height 87
click at [1276, 644] on p "Kaimani Webb Te Huia - 26/12/09 14yr Makaia Webb Te Huia - 26/12/09 14yr Nikau …" at bounding box center [1326, 687] width 415 height 87
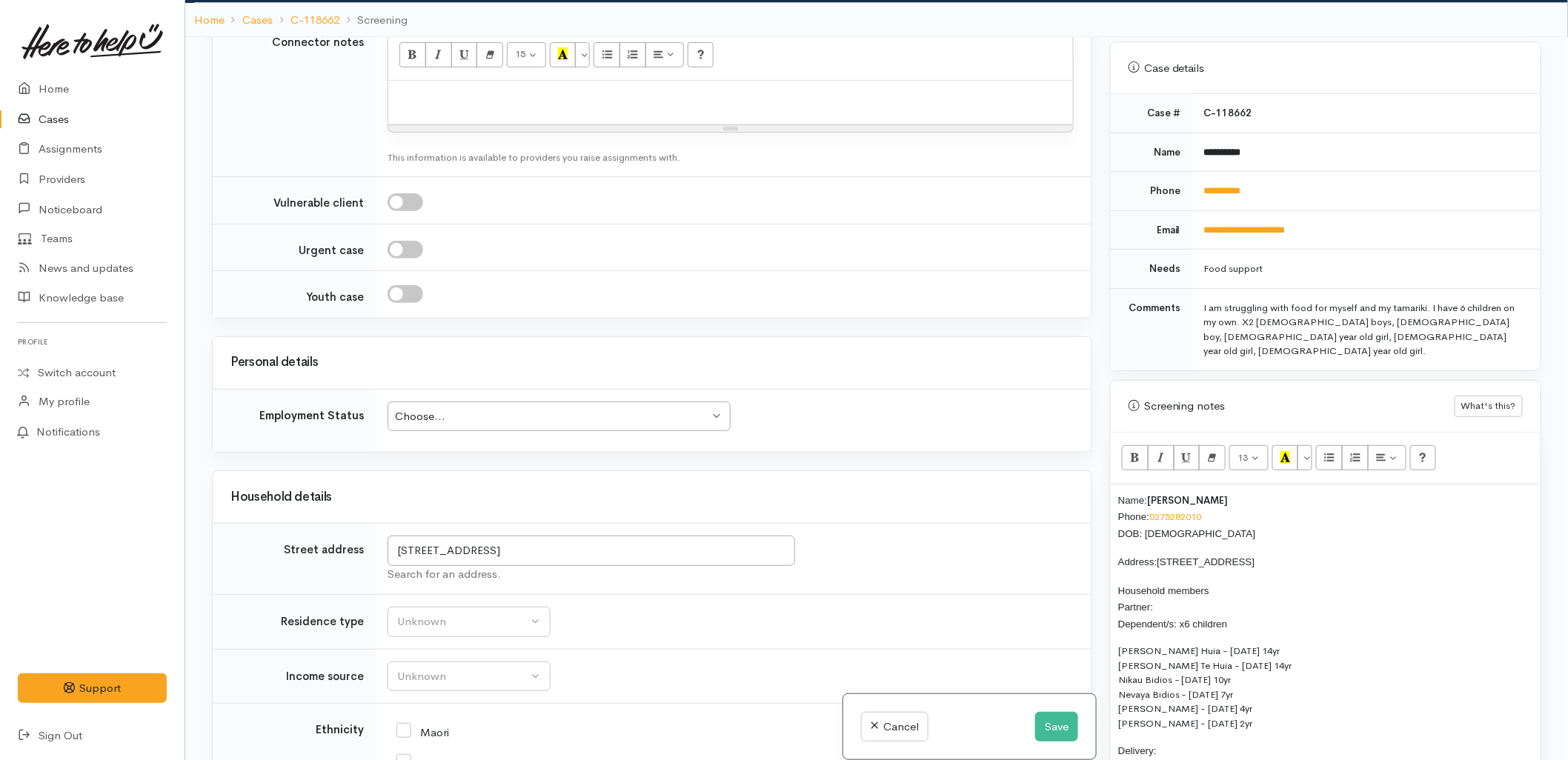
click at [1276, 644] on p "Kaimani Webb Te Huia - 26/12/09 14yr Makaia Webb Te Huia - 26/12/09 14yr Nikau …" at bounding box center [1326, 687] width 415 height 87
click at [1281, 644] on p "Kaimani Webb Te Huia - 26/12/09 Makaia Webb Te Huia - 26/12/09 14yr Nikau Bidio…" at bounding box center [1326, 687] width 415 height 87
click at [1280, 644] on p "Kaimani Webb Te Huia - 26/12/09 Makaia Webb Te Huia - 26/12/09 14yr Nikau Bidio…" at bounding box center [1326, 687] width 415 height 87
click at [1282, 644] on p "Kaimani Webb Te Huia - 26/12/09 Makaia Webb Te Huia - 26/12/09 14yr Nikau Bidio…" at bounding box center [1326, 687] width 415 height 87
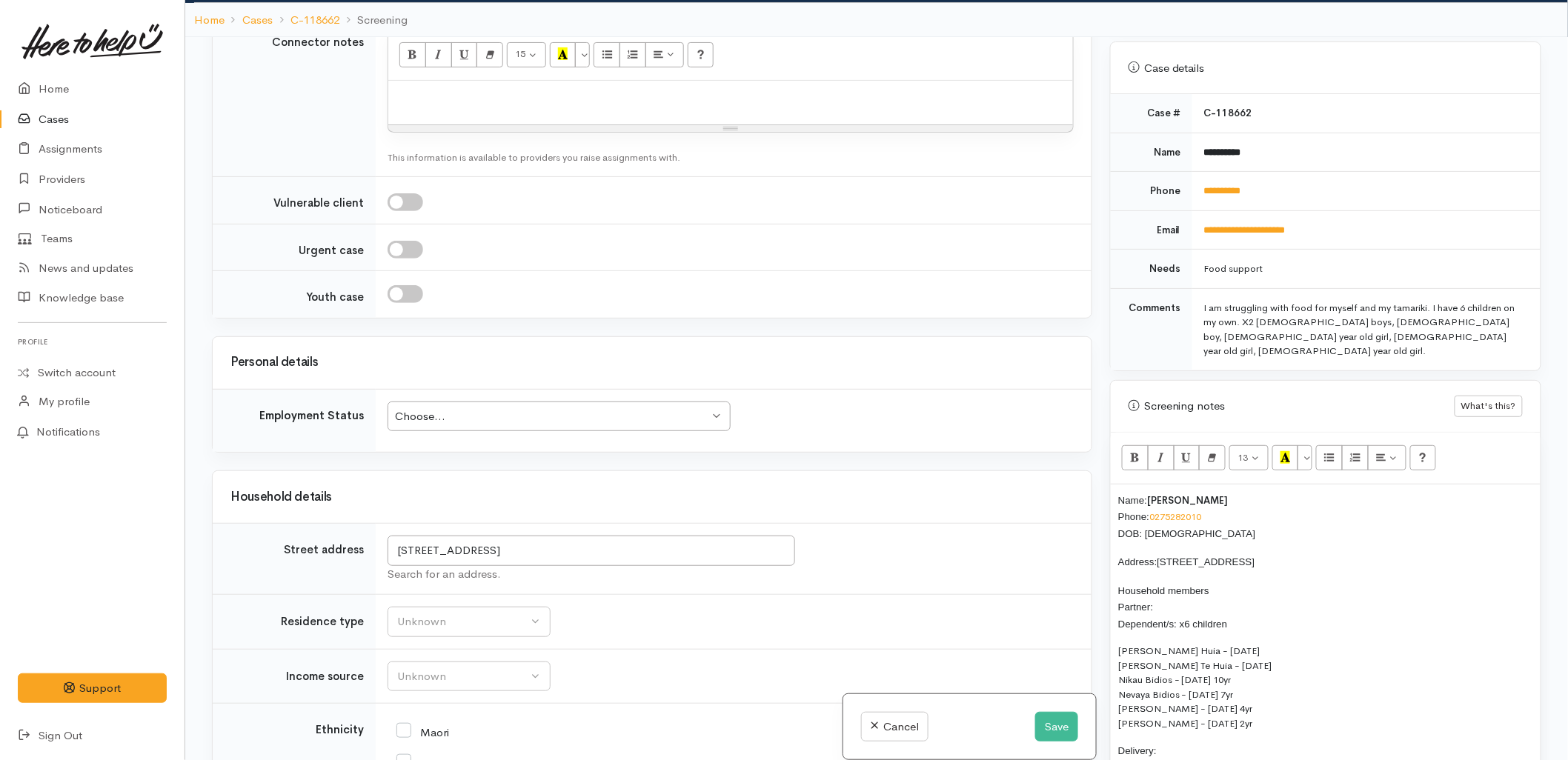
click at [1237, 653] on p "Kaimani Webb Te Huia - 26/12/09 Makaia Webb Te Huia - 26/12/09 Nikau Bidios - 1…" at bounding box center [1326, 687] width 415 height 87
click at [1241, 670] on p "Kaimani Webb Te Huia - 26/12/09 Makaia Webb Te Huia - 26/12/09 Nikau Bidios - 1…" at bounding box center [1326, 687] width 415 height 87
click at [1236, 665] on p "Kaimani Webb Te Huia - 26/12/09 Makaia Webb Te Huia - 26/12/09 Nikau Bidios - 1…" at bounding box center [1326, 687] width 415 height 87
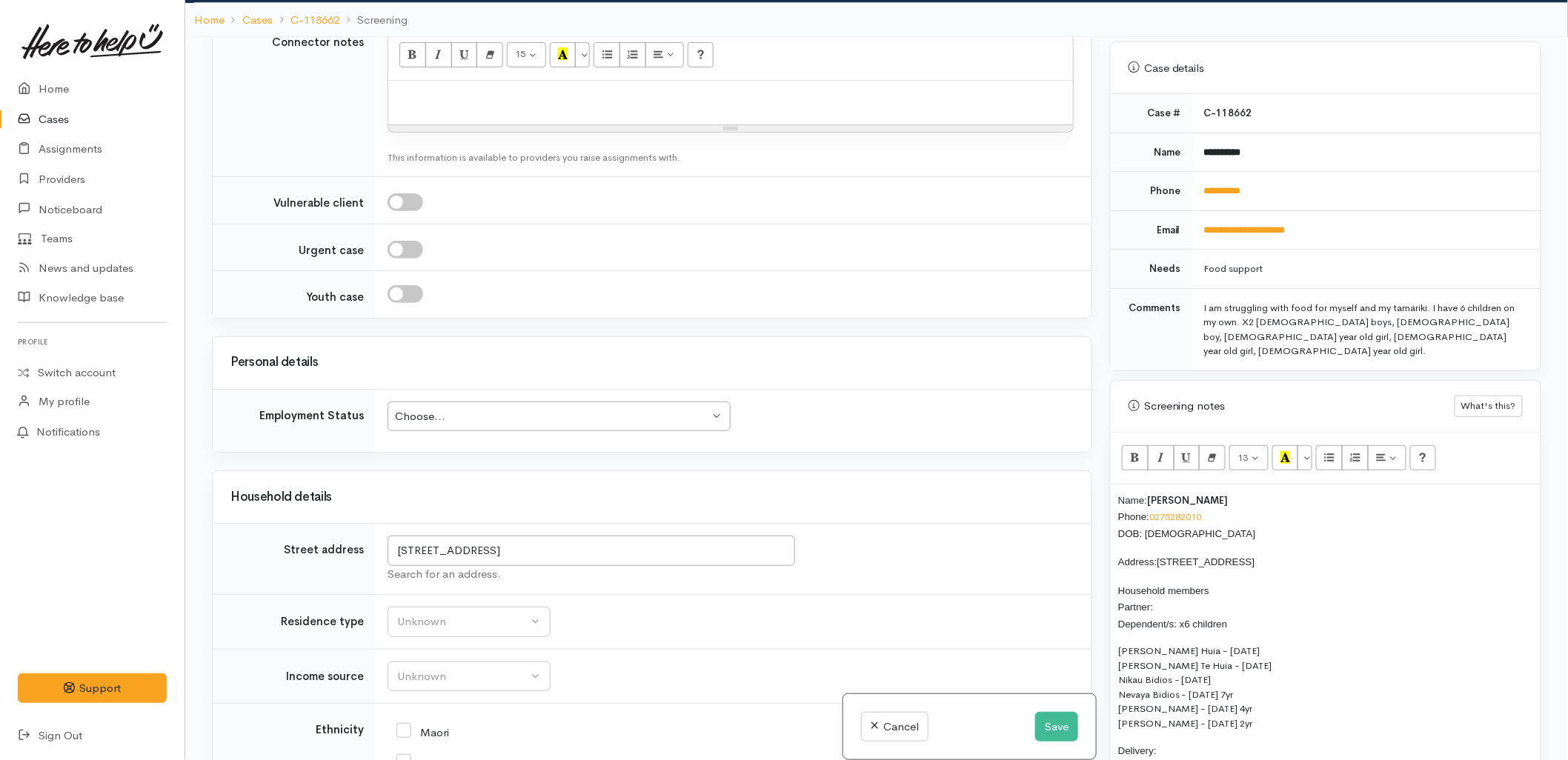
click at [1236, 665] on p "Kaimani Webb Te Huia - 26/12/09 Makaia Webb Te Huia - 26/12/09 Nikau Bidios - 1…" at bounding box center [1326, 687] width 415 height 87
click at [1225, 680] on p "Kaimani Webb Te Huia - 26/12/09 Makaia Webb Te Huia - 26/12/09 Nikau Bidios - 1…" at bounding box center [1326, 687] width 415 height 87
click at [1237, 691] on p "Kaimani Webb Te Huia - 26/12/09 Makaia Webb Te Huia - 26/12/09 Nikau Bidios - 1…" at bounding box center [1326, 687] width 415 height 87
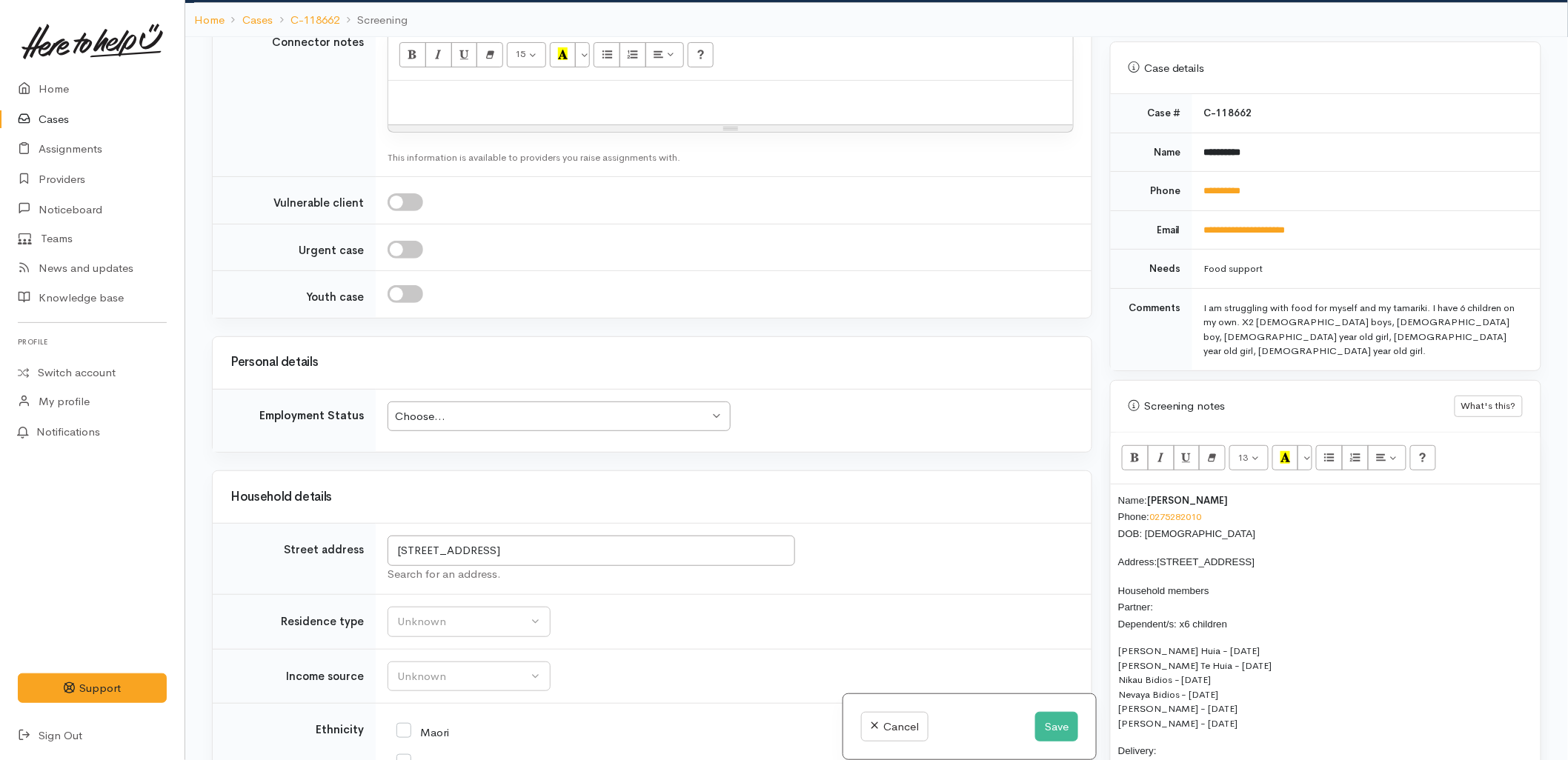
click at [1182, 582] on p "Household members Partner: Dependent/s: x6 children" at bounding box center [1326, 608] width 415 height 51
click at [1173, 556] on span "14a Vale Street, Otūmoetai" at bounding box center [1207, 562] width 98 height 11
click at [468, 408] on div "Choose..." at bounding box center [552, 416] width 314 height 17
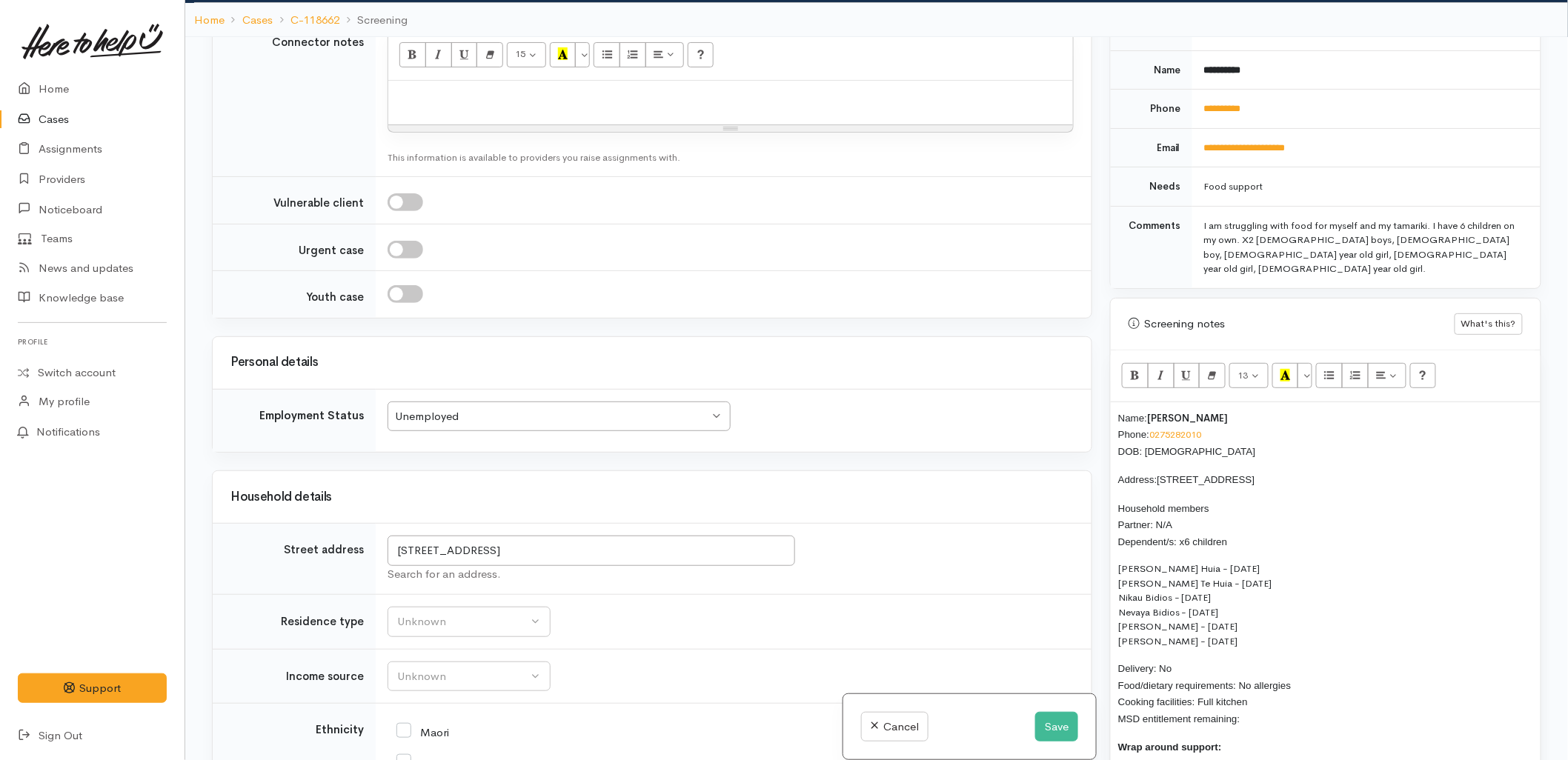
click at [1257, 693] on p "Delivery: No Food/dietary requirements: No allergies Cooking facilities: Full k…" at bounding box center [1326, 694] width 415 height 67
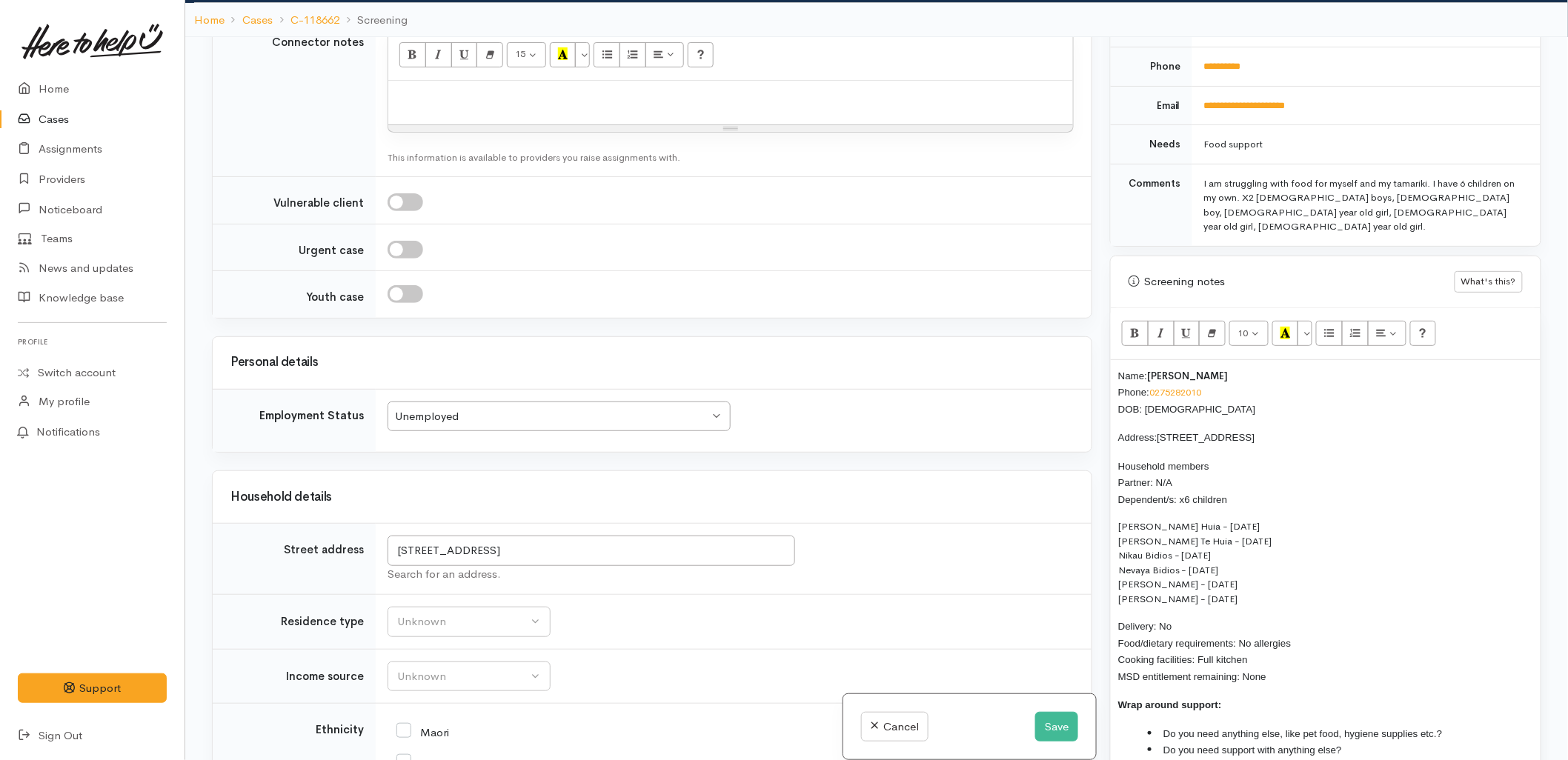
scroll to position [741, 0]
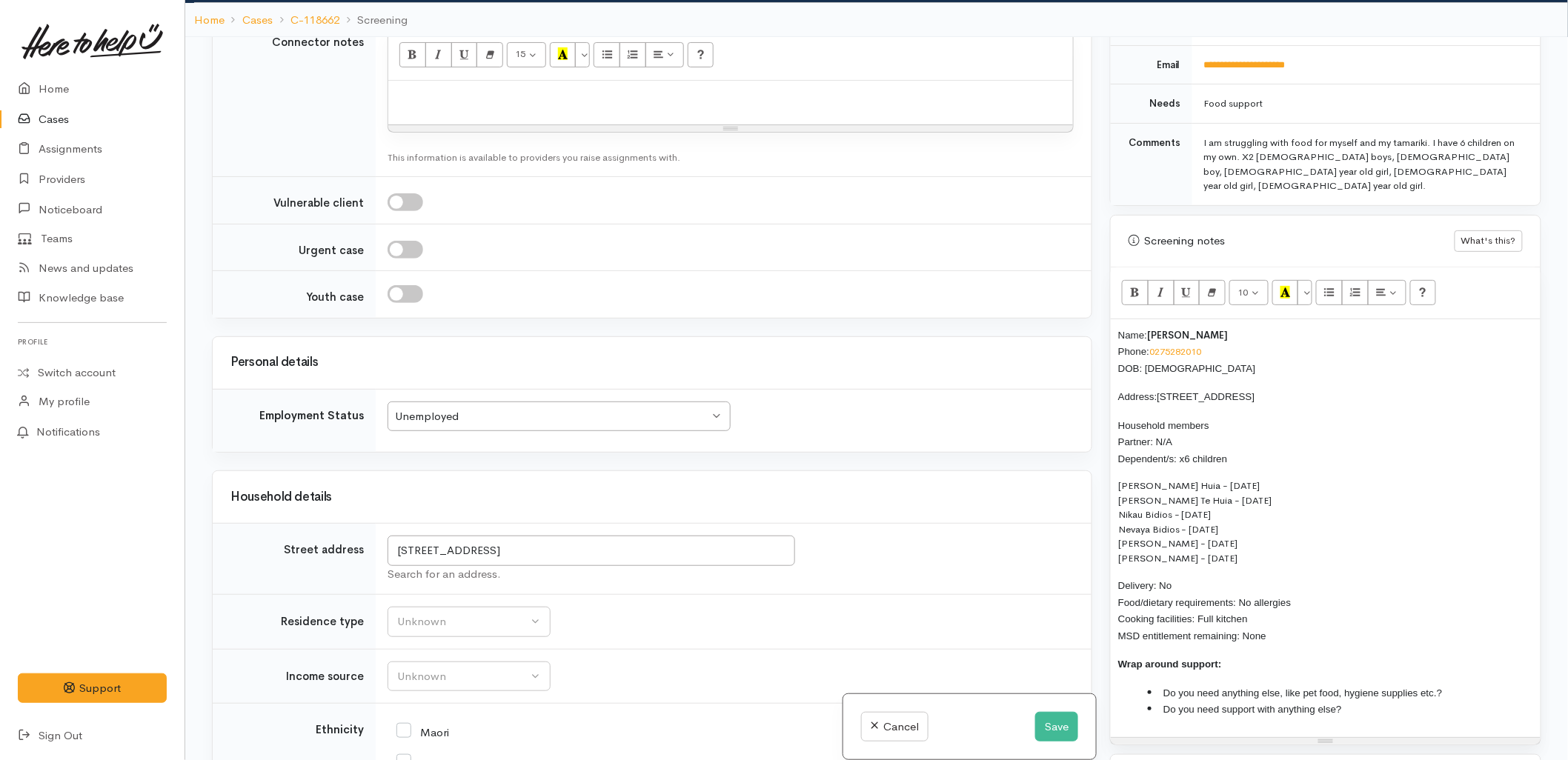
click at [1451, 685] on li "Do you need anything else, like pet food, hygiene supplies etc.?" at bounding box center [1340, 693] width 385 height 17
click at [1382, 695] on div "Name: Jemma Webb Phone: 0275282010 DOB: 05/10/1983 Address: 14A Vale Street, Ot…" at bounding box center [1326, 528] width 430 height 418
drag, startPoint x: 1290, startPoint y: 606, endPoint x: 1105, endPoint y: 312, distance: 347.4
click at [1112, 319] on div "Name: Jemma Webb Phone: 0275282010 DOB: 05/10/1983 Address: 14A Vale Street, Ot…" at bounding box center [1326, 528] width 430 height 418
copy div "Name: Jemma Webb Phone: 0275282010 DOB: 05/10/1983 Address: 14A Vale Street, Ot…"
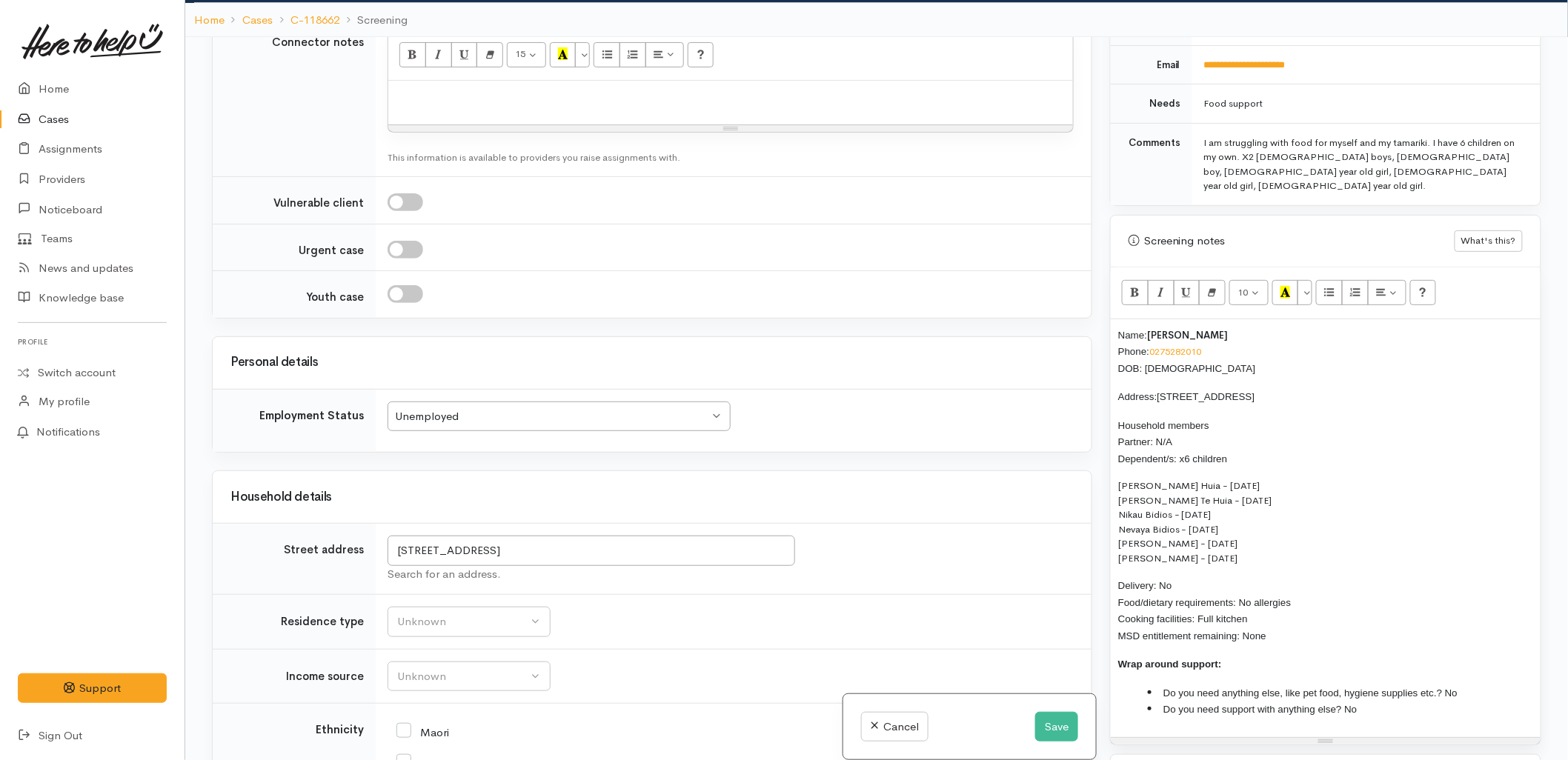
click at [454, 88] on p at bounding box center [731, 97] width 670 height 17
paste div
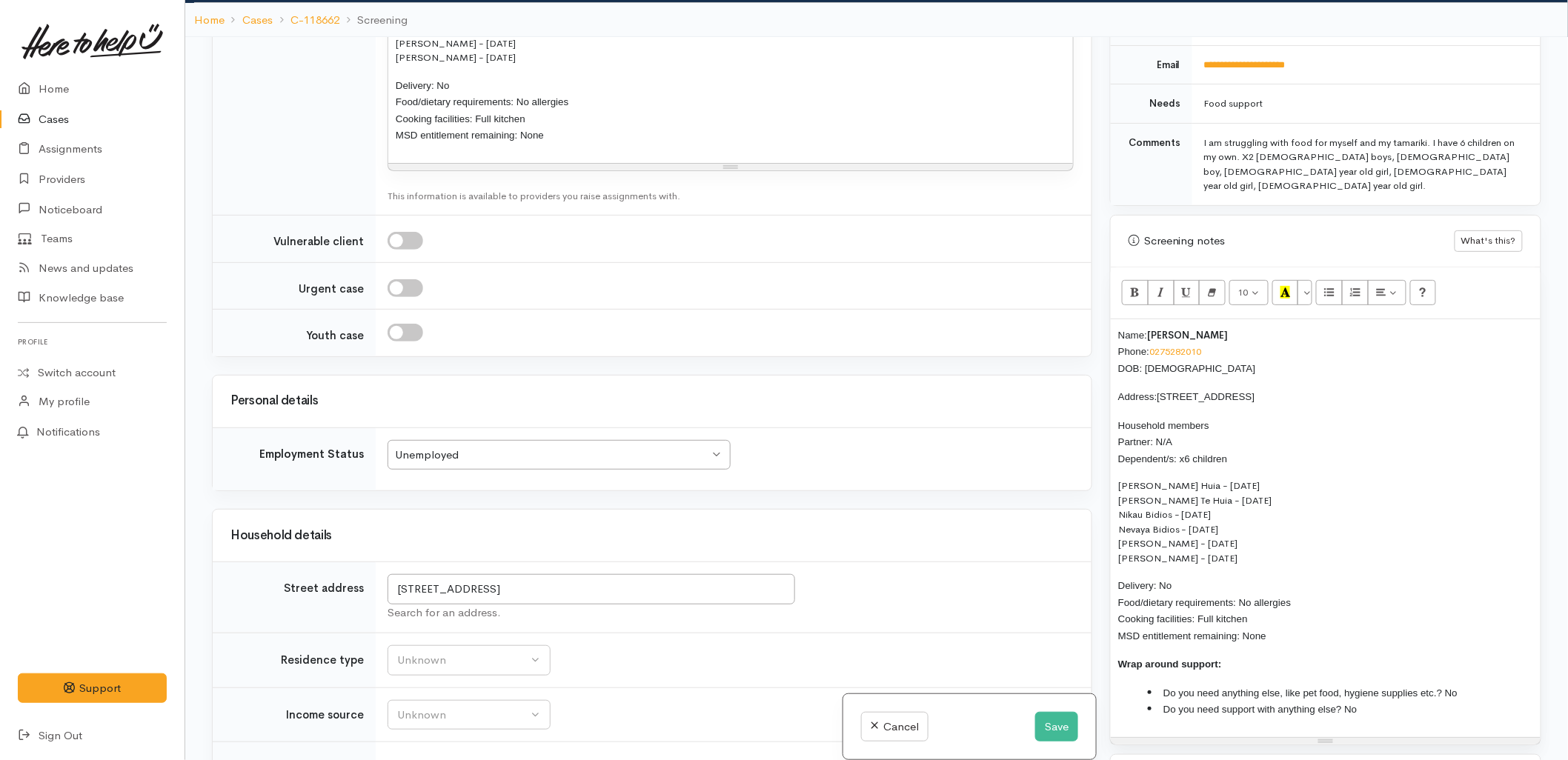
scroll to position [1893, 0]
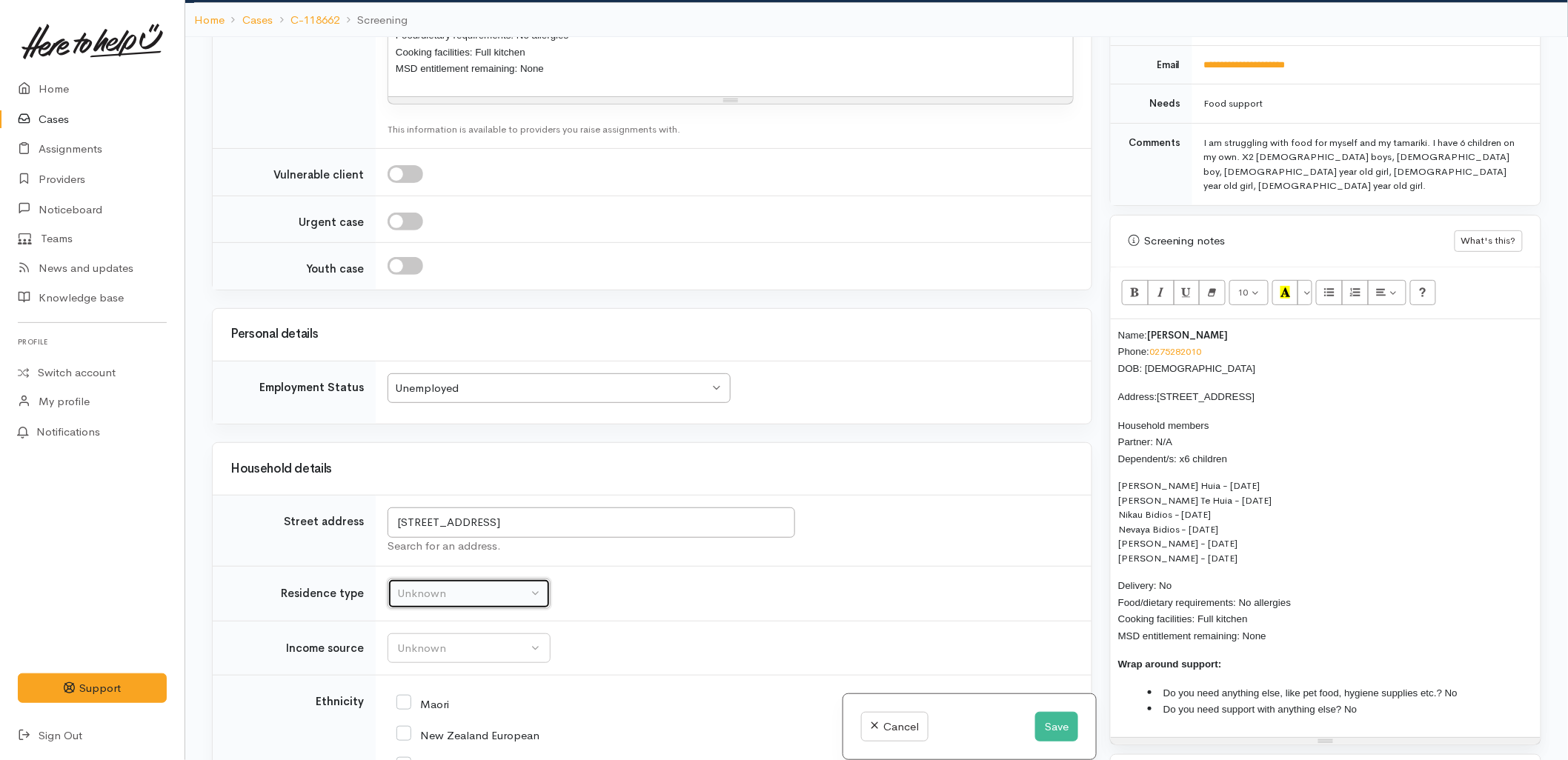
click at [450, 587] on div "Unknown" at bounding box center [462, 593] width 130 height 17
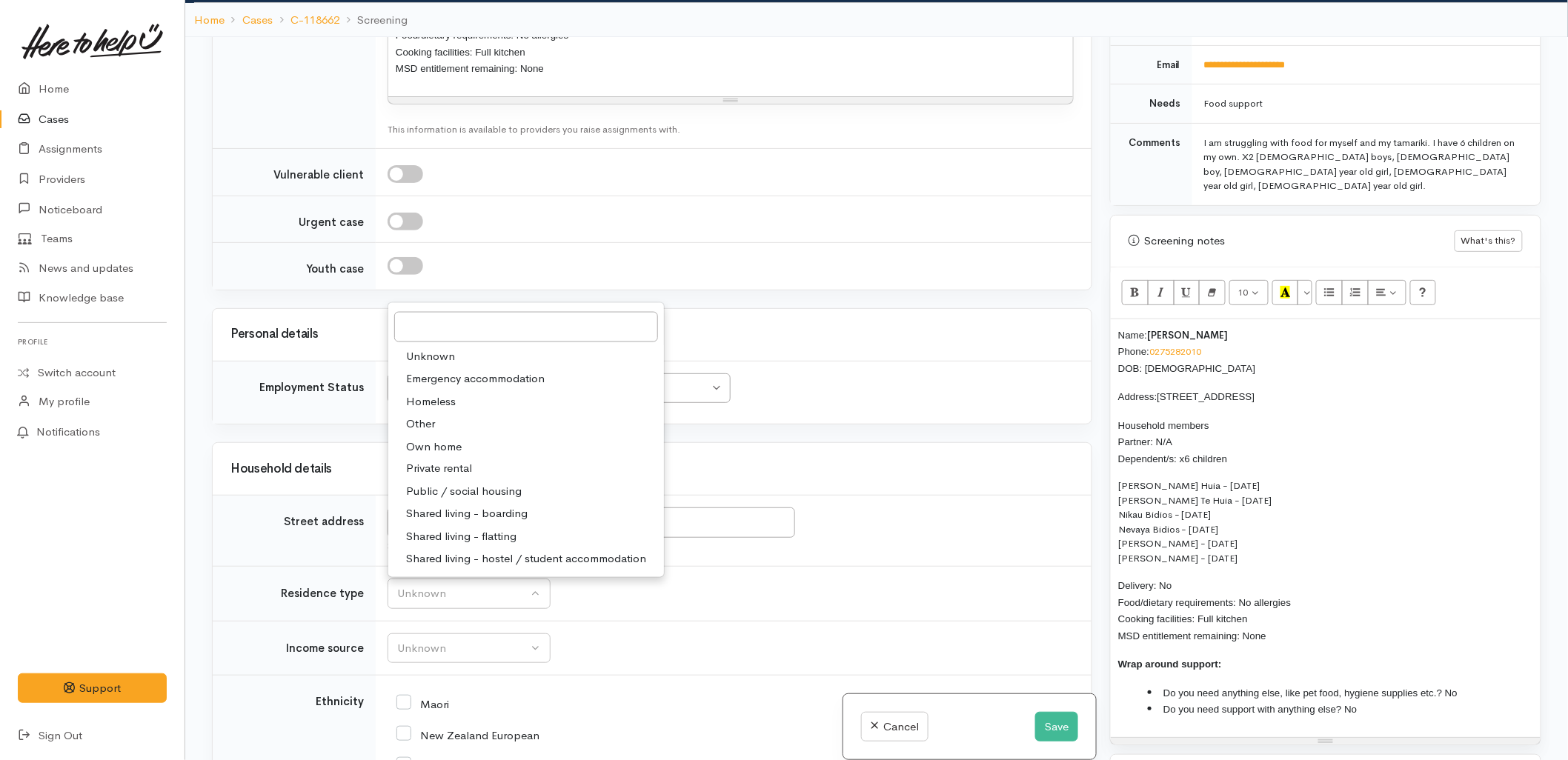
click at [419, 461] on span "Private rental" at bounding box center [439, 469] width 66 height 17
select select "2"
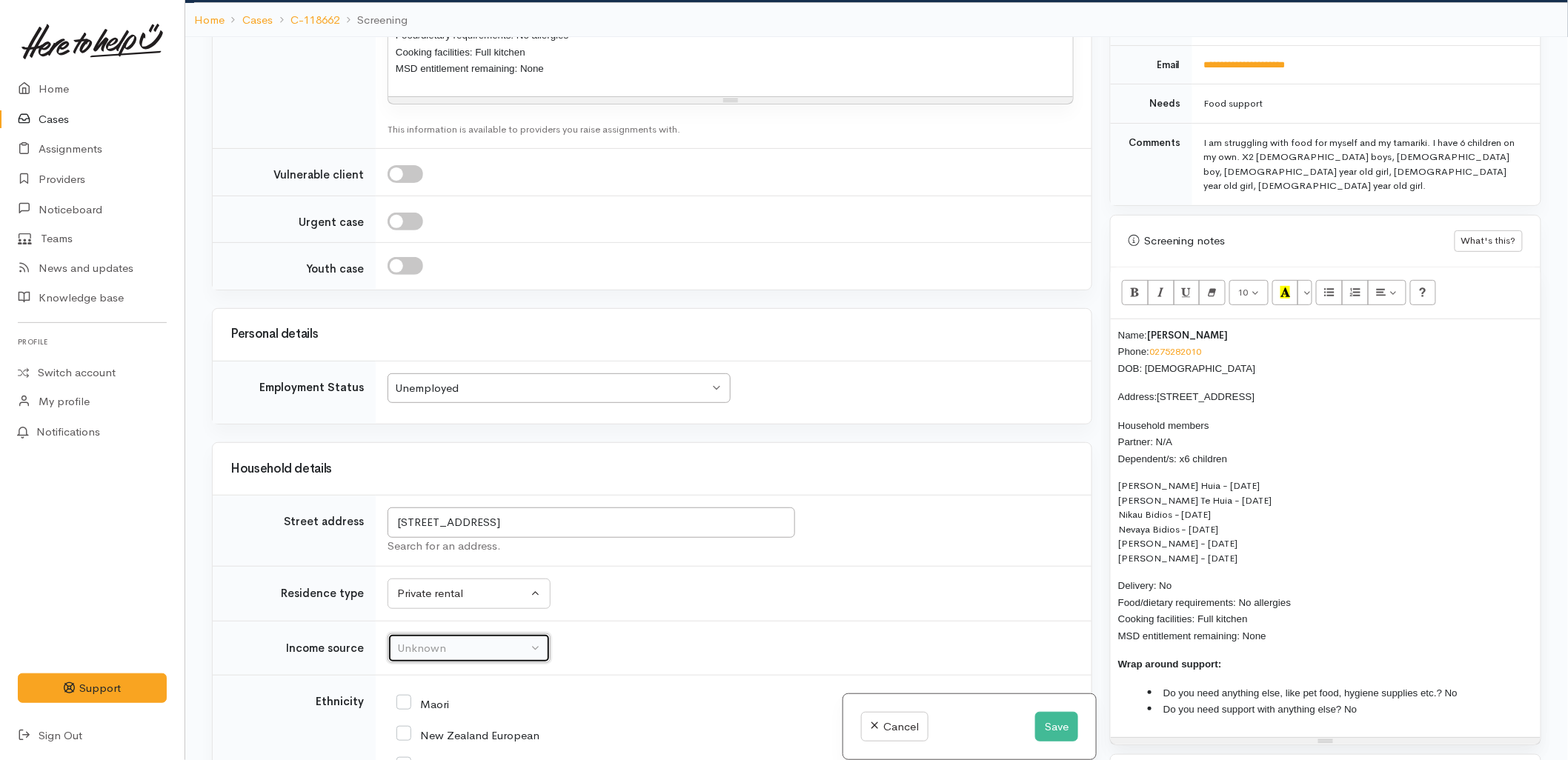
click at [431, 641] on div "Unknown" at bounding box center [462, 649] width 130 height 17
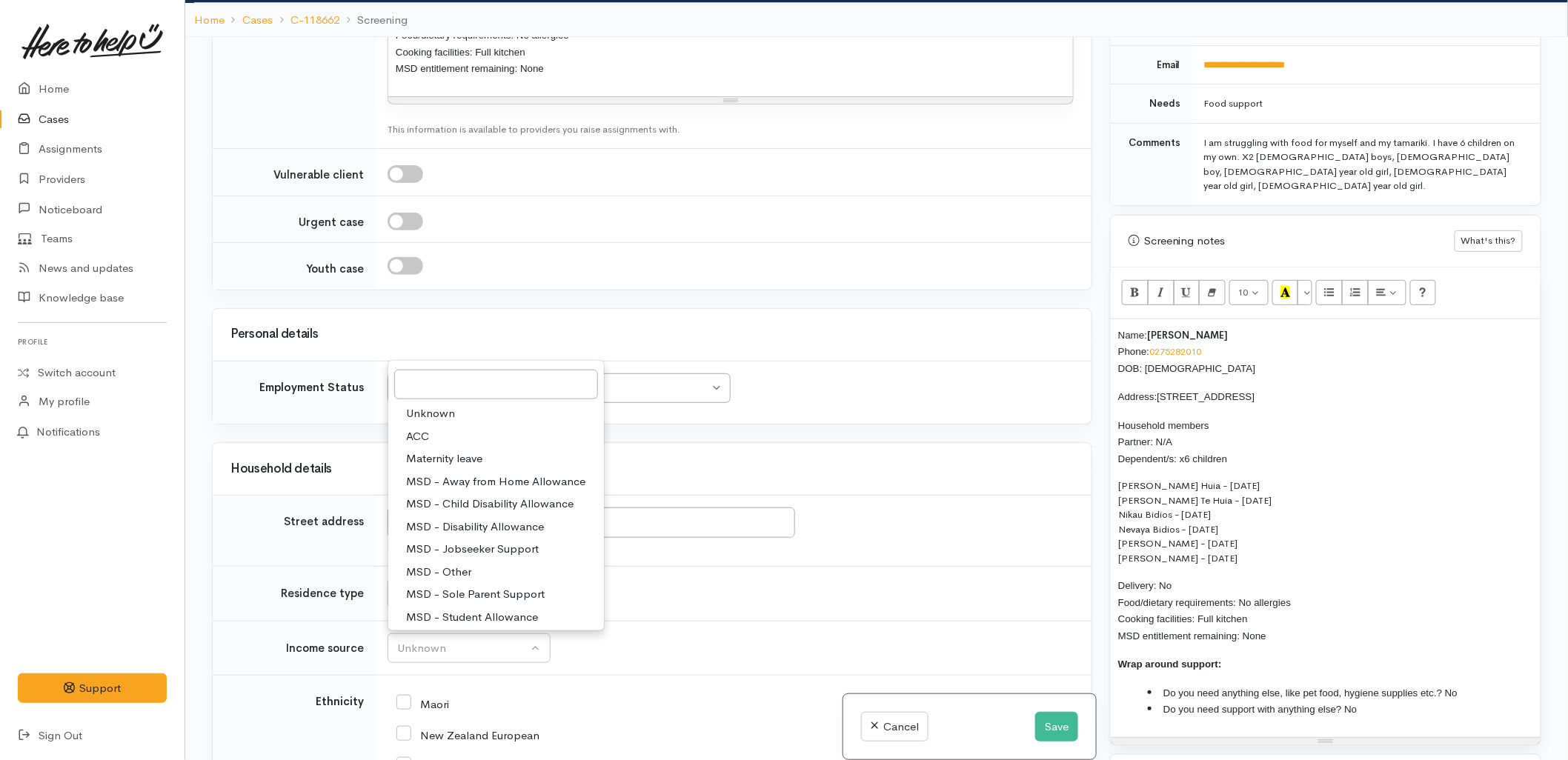
click at [439, 564] on span "MSD - Other" at bounding box center [439, 572] width 65 height 17
select select "6"
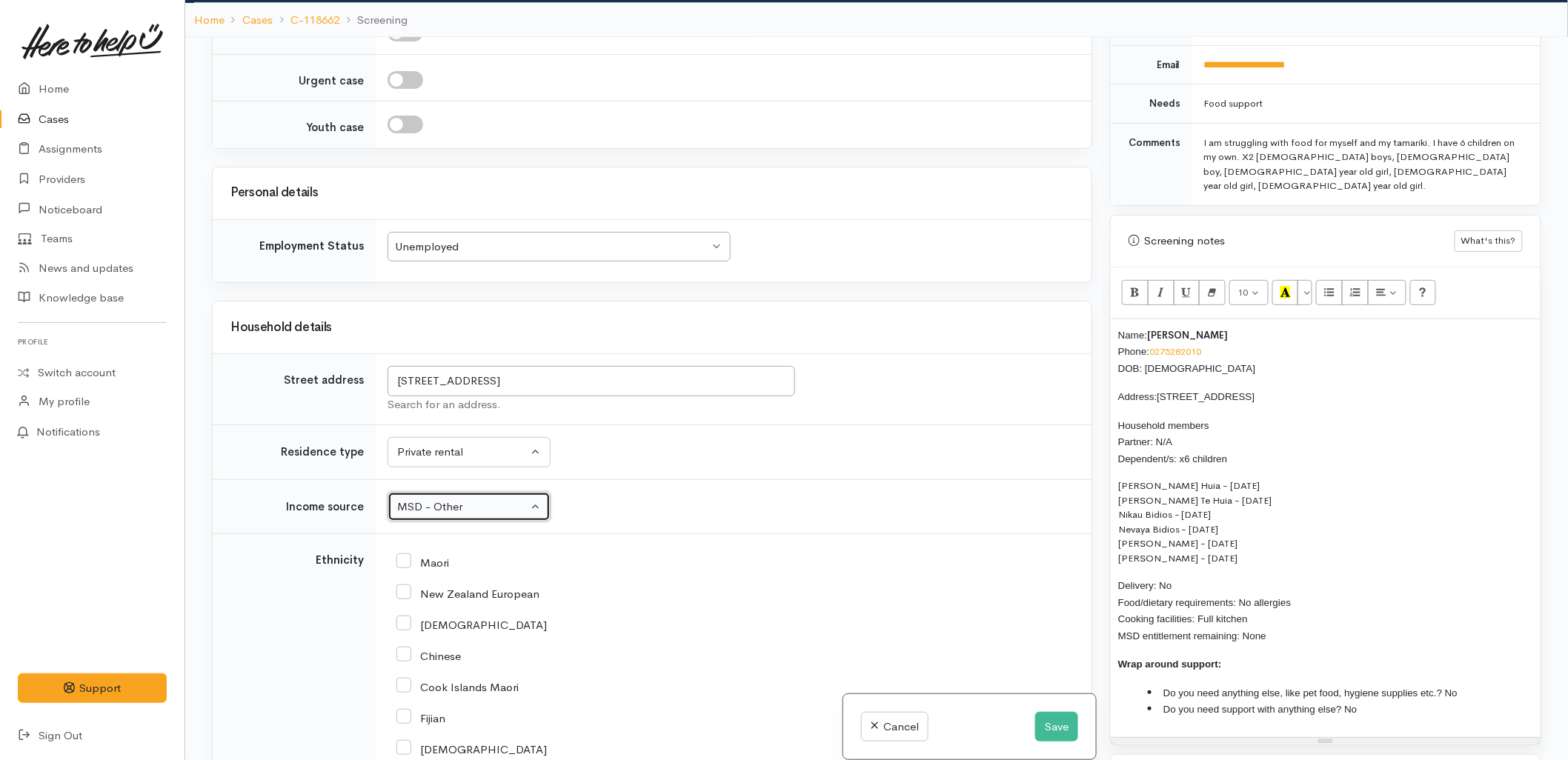
scroll to position [2057, 0]
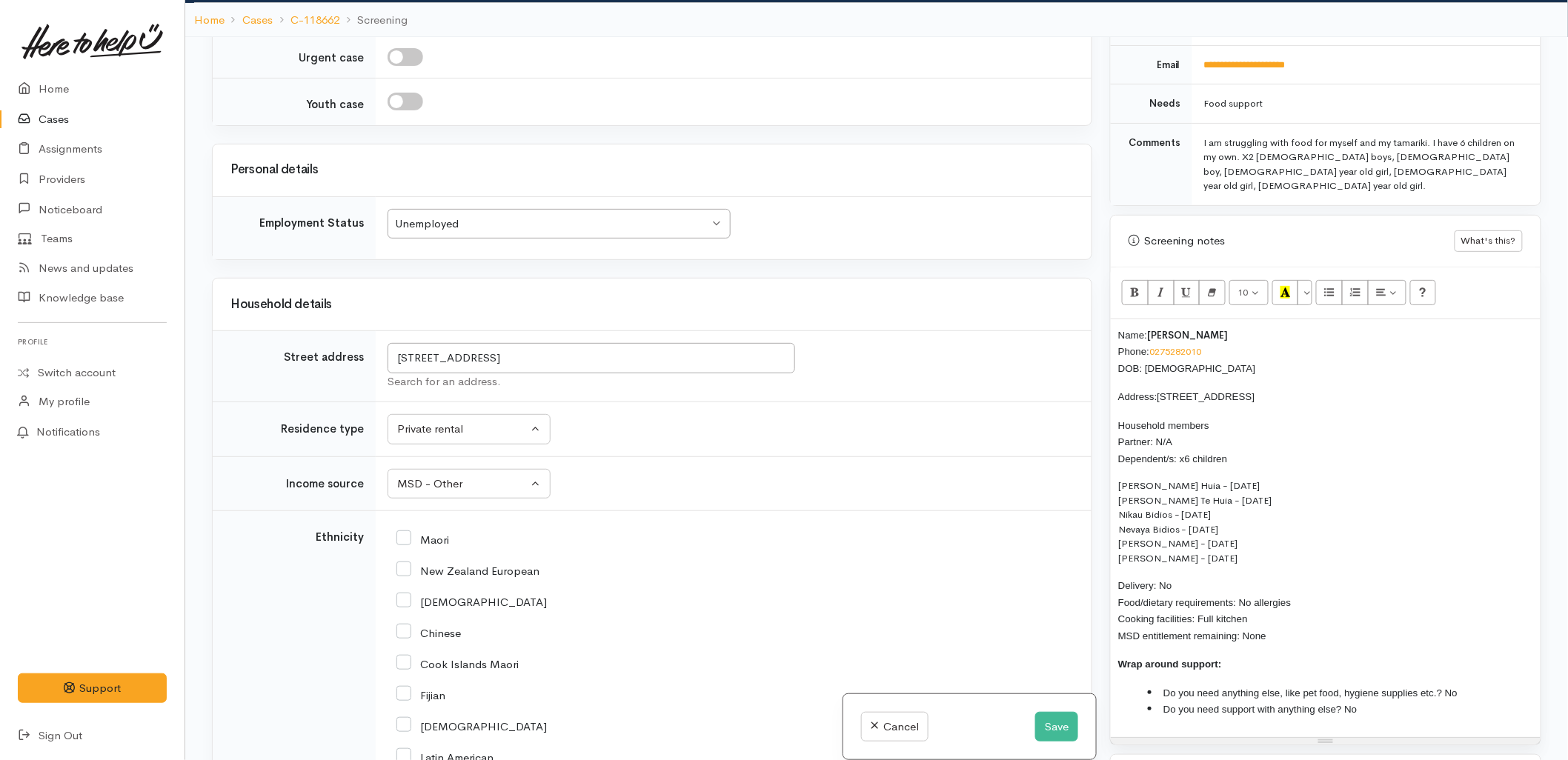
click at [464, 563] on input "New Zealand European" at bounding box center [468, 569] width 143 height 13
checkbox input "true"
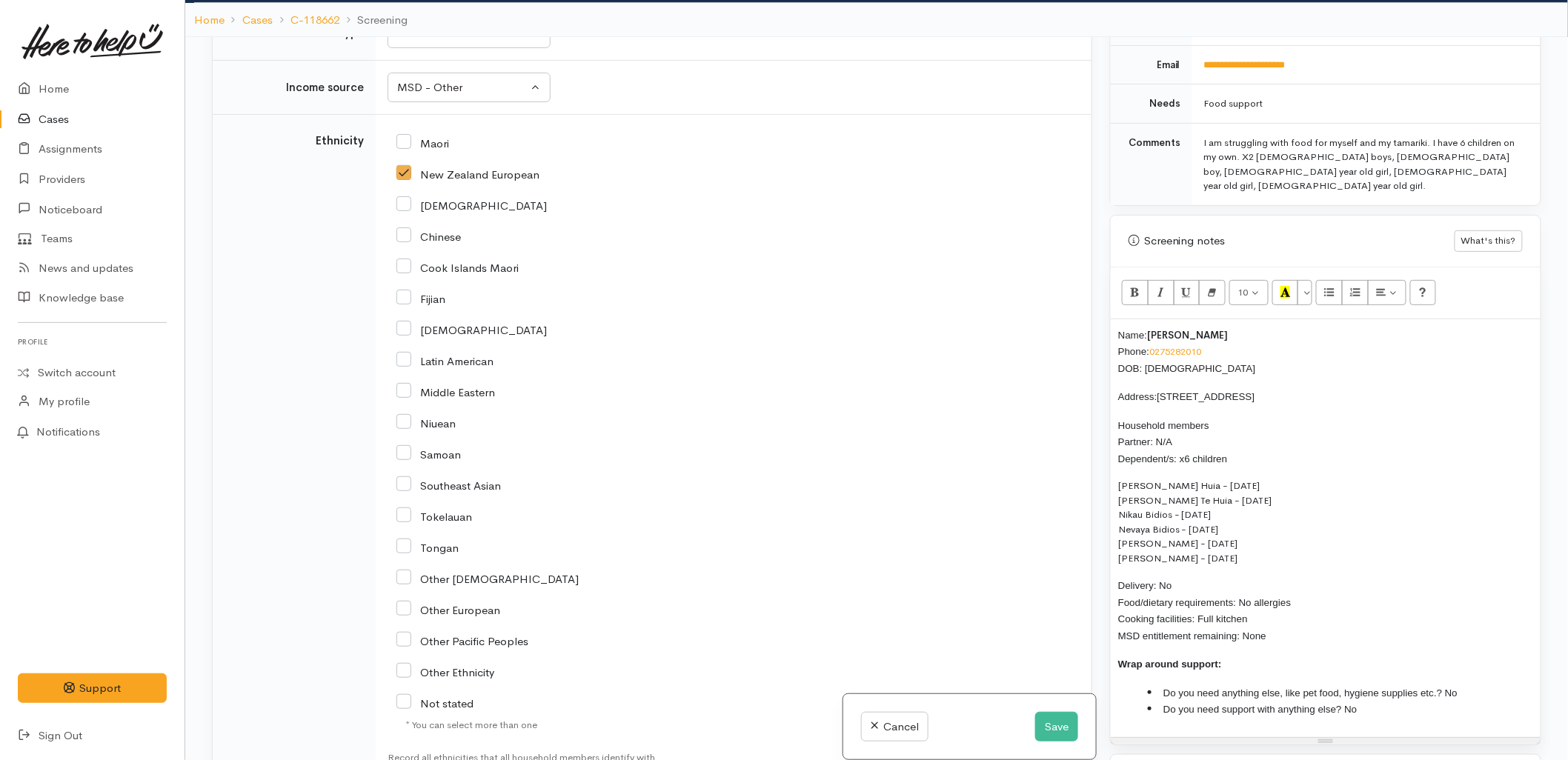
scroll to position [2552, 0]
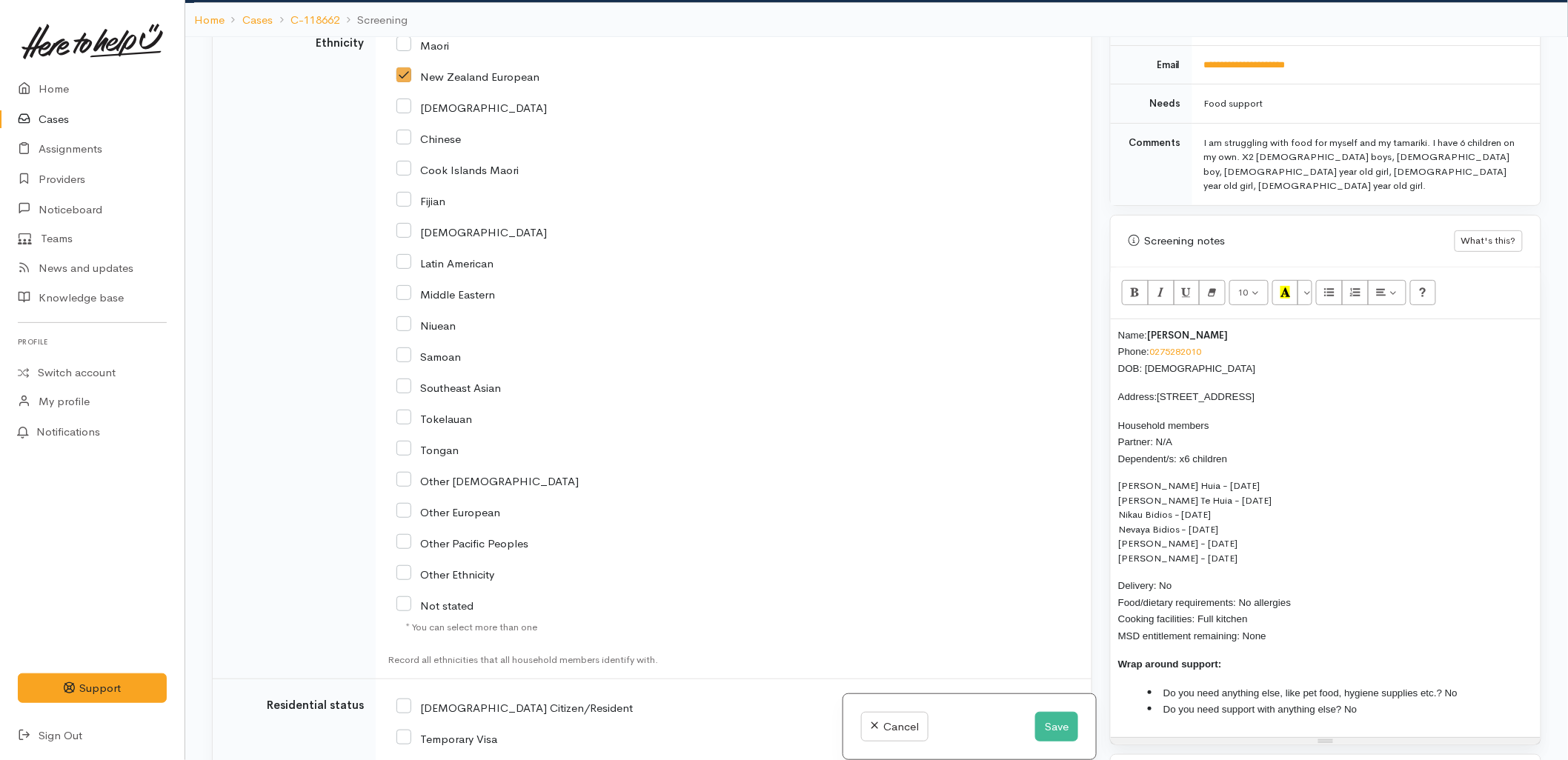
click at [489, 707] on div "NZ Citizen/Resident" at bounding box center [616, 707] width 439 height 31
click at [488, 701] on input "NZ Citizen/Resident" at bounding box center [515, 707] width 237 height 13
checkbox input "true"
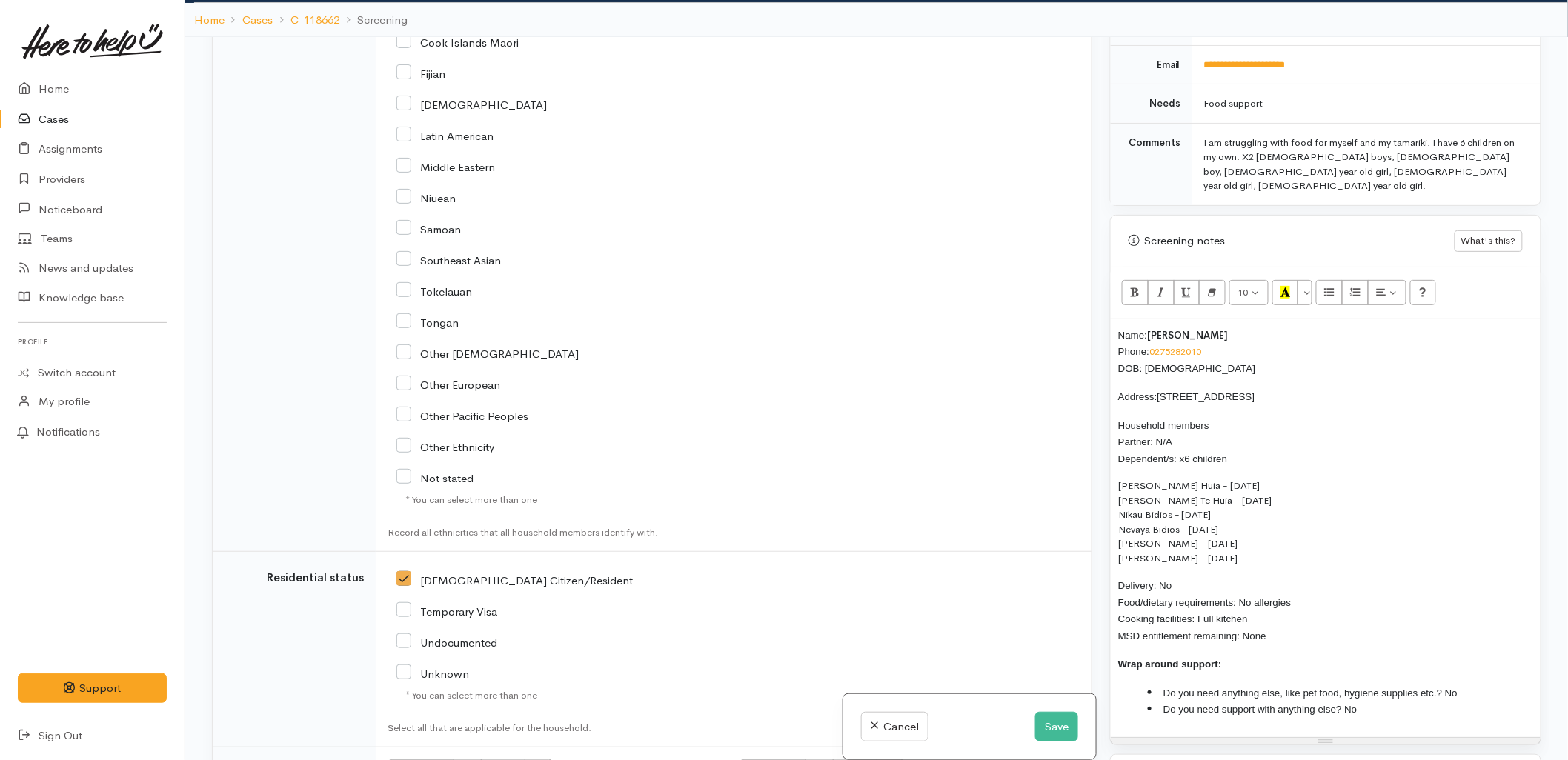
scroll to position [2947, 0]
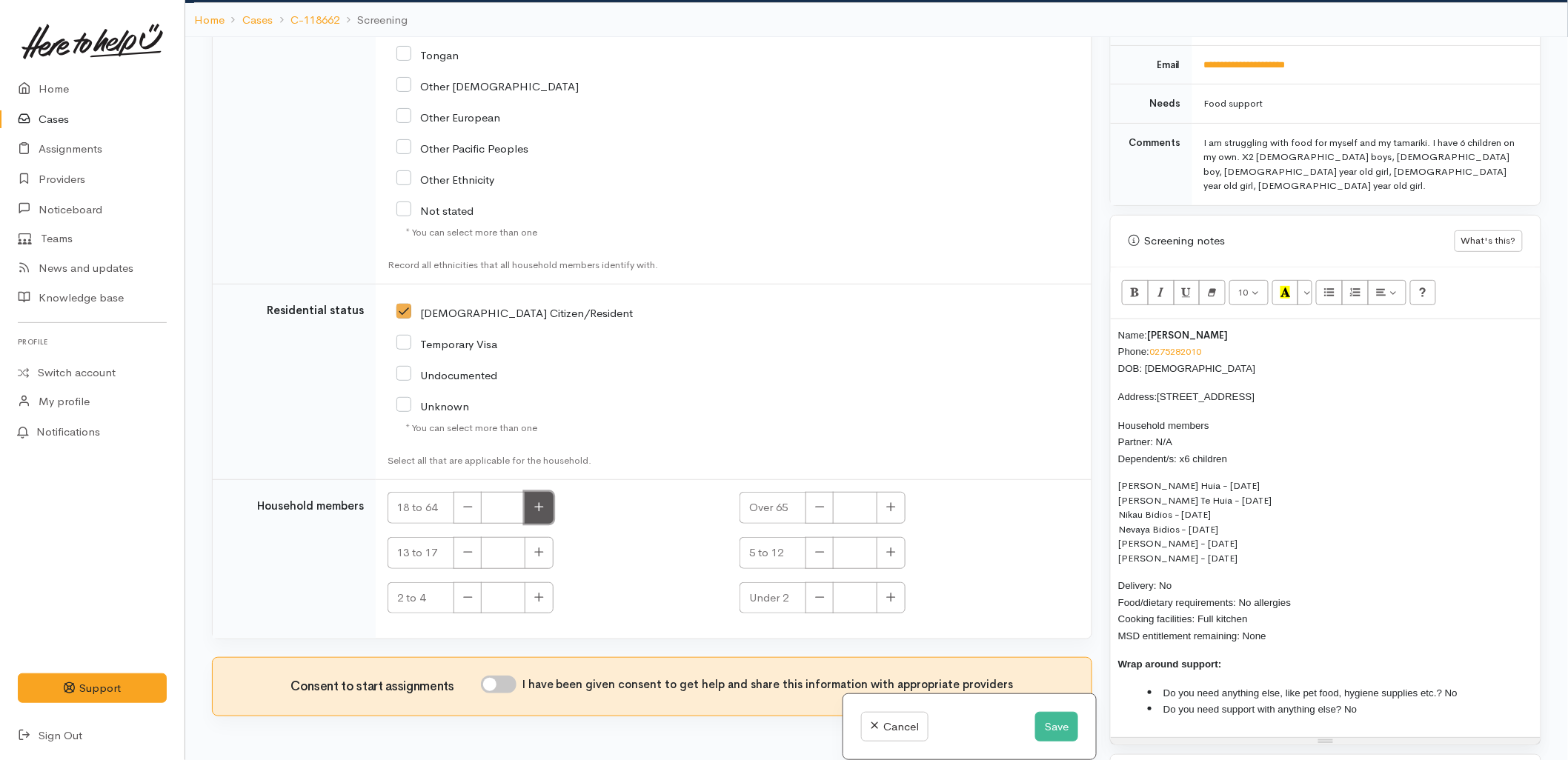
click at [530, 492] on button "button" at bounding box center [538, 507] width 29 height 32
type input "1"
click at [502, 679] on input "I have been given consent to get help and share this information with appropria…" at bounding box center [498, 685] width 35 height 18
checkbox input "true"
click at [544, 546] on icon "button" at bounding box center [539, 552] width 10 height 11
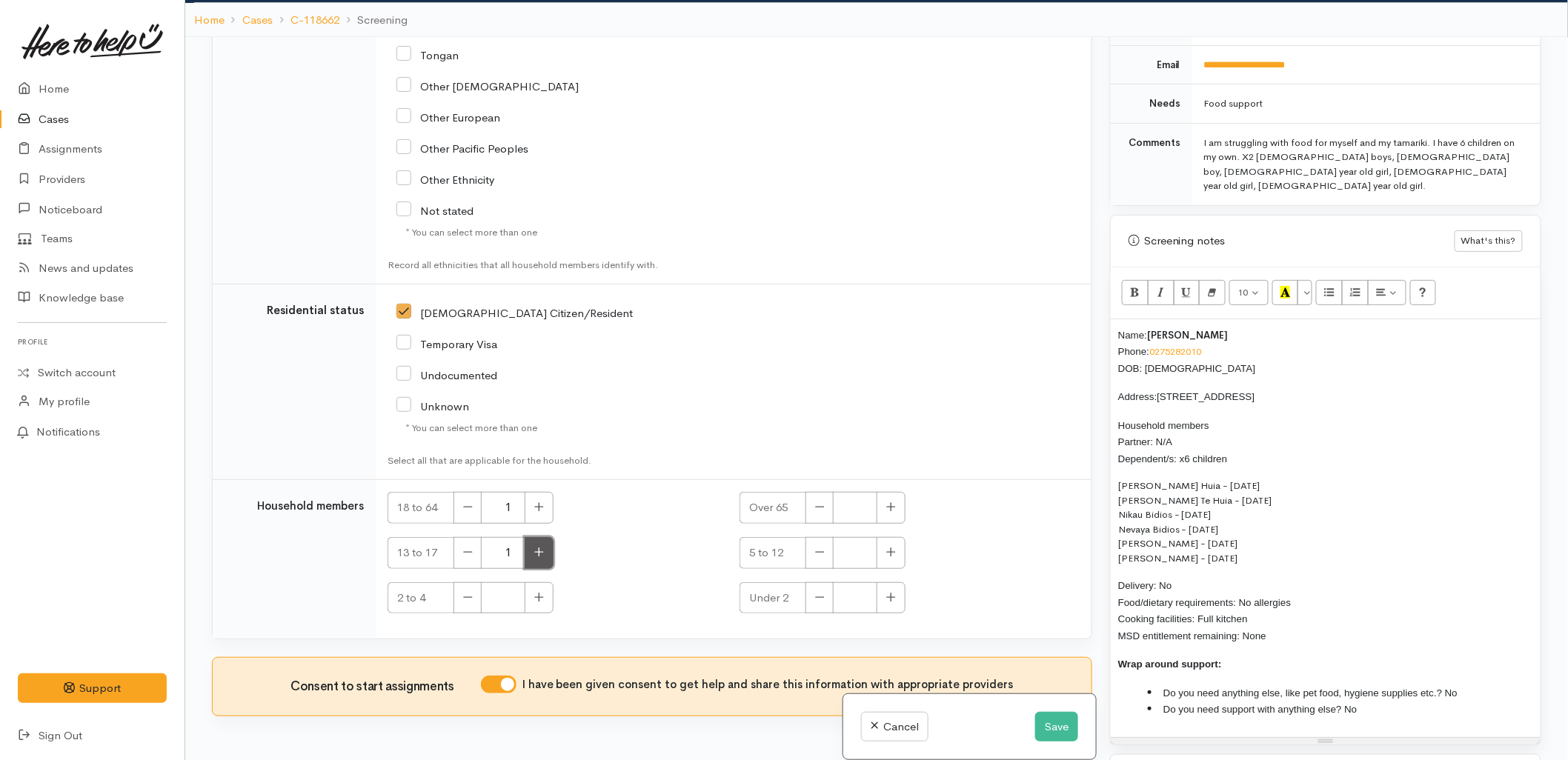
click at [544, 546] on icon "button" at bounding box center [539, 552] width 10 height 11
type input "2"
click at [892, 546] on icon "button" at bounding box center [891, 552] width 10 height 11
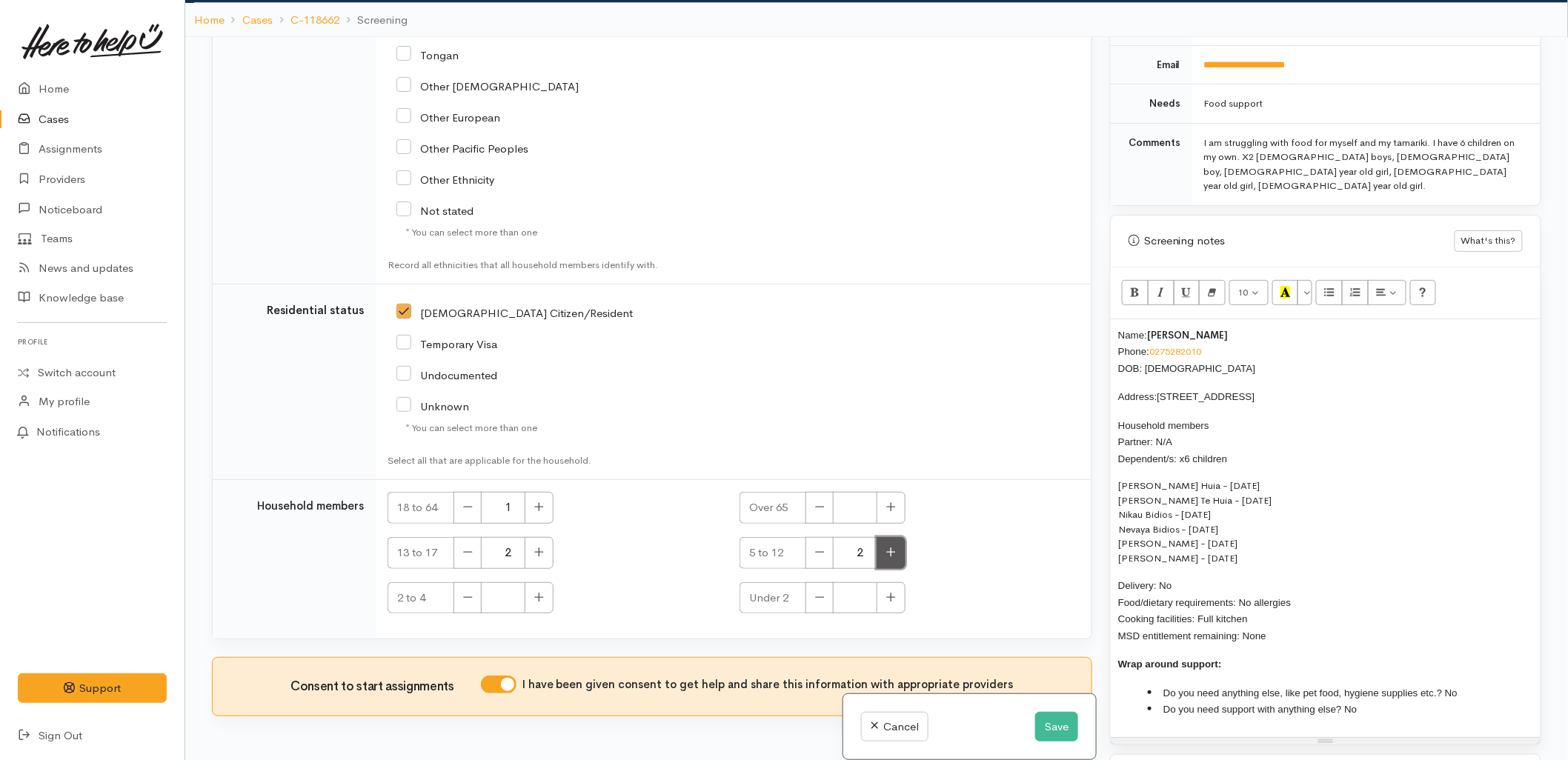
type input "3"
click at [549, 587] on button "button" at bounding box center [538, 598] width 29 height 32
type input "1"
drag, startPoint x: 1278, startPoint y: 609, endPoint x: 1113, endPoint y: 306, distance: 345.0
click at [1113, 319] on div "Name: Jemma Webb Phone: 0275282010 DOB: 05/10/1983 Address: 14A Vale Street, Ot…" at bounding box center [1326, 528] width 430 height 418
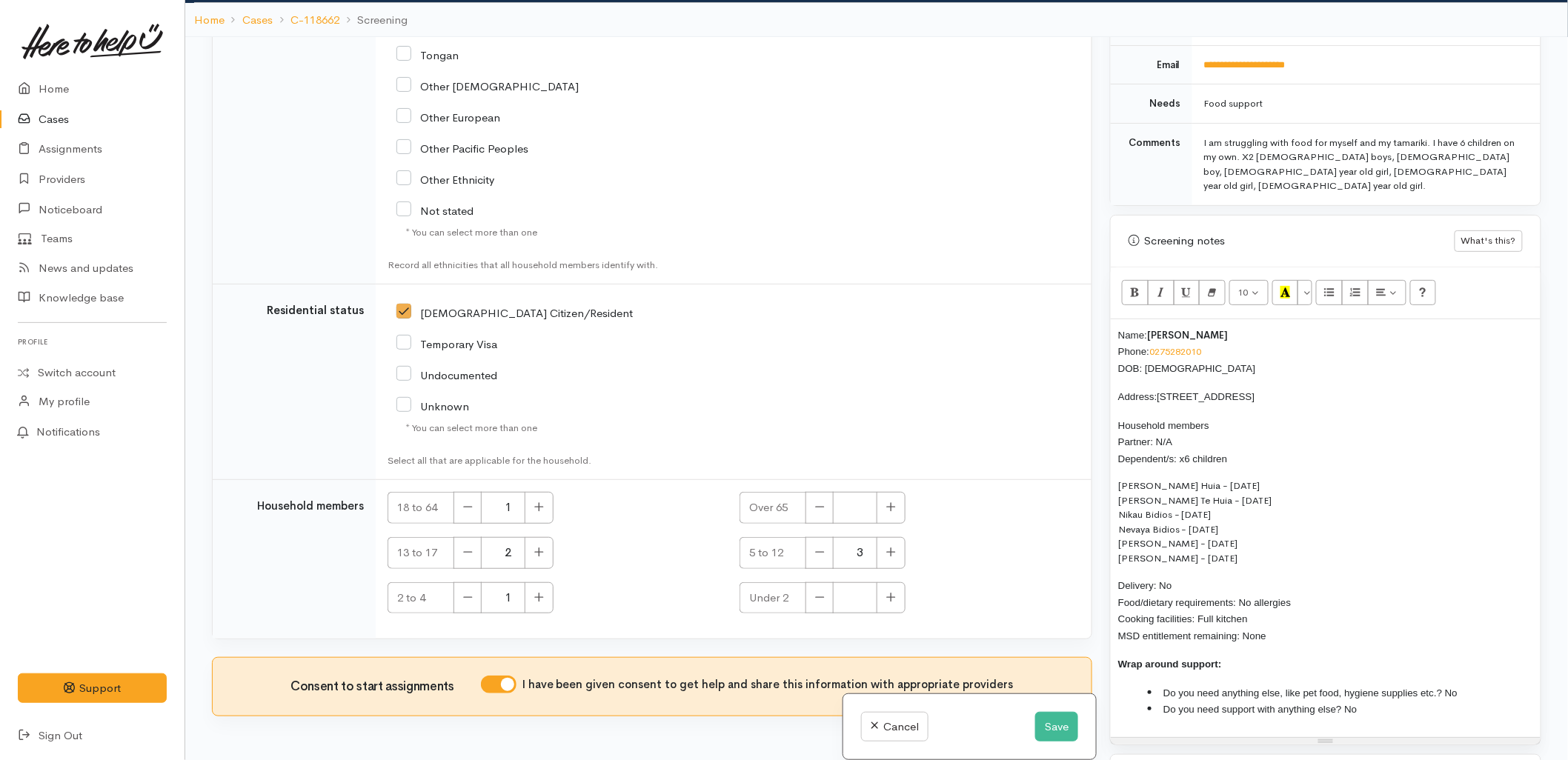
copy div "Name: Jemma Webb Phone: 0275282010 DOB: 05/10/1983 Address: 14A Vale Street, Ot…"
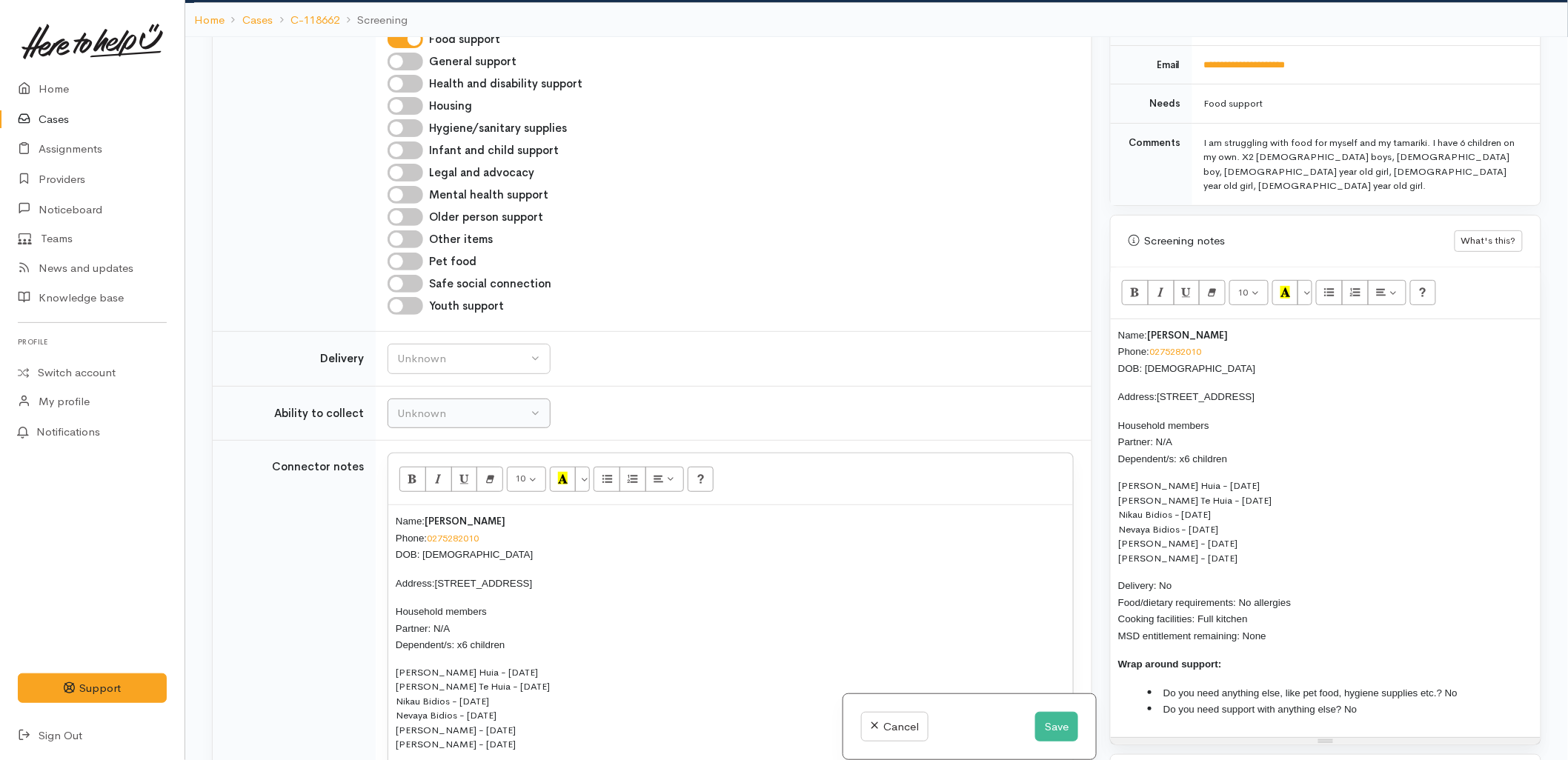
scroll to position [1136, 0]
click at [484, 362] on button "Unknown" at bounding box center [469, 362] width 163 height 30
click at [449, 490] on link "No" at bounding box center [469, 501] width 161 height 23
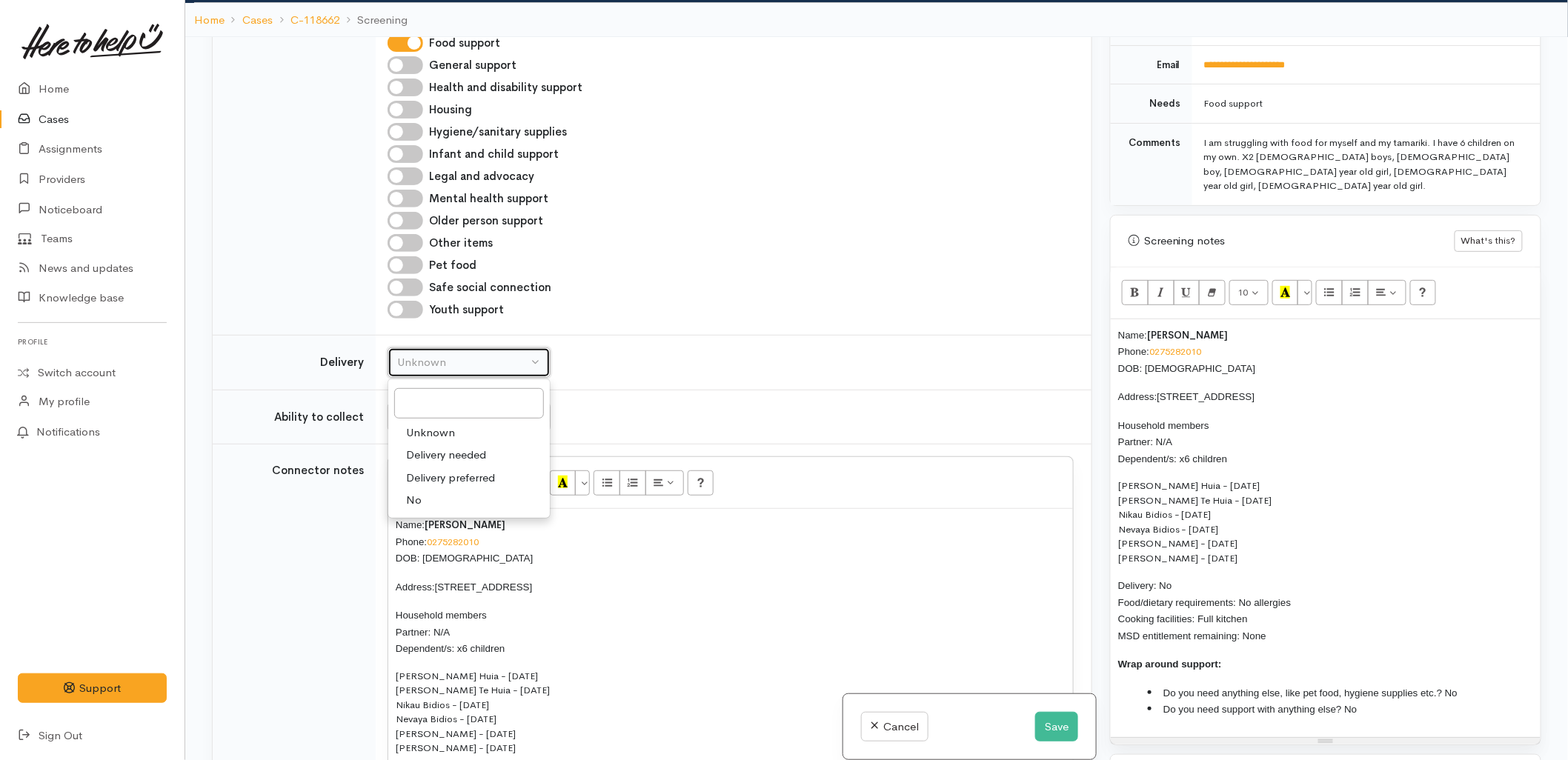
select select "1"
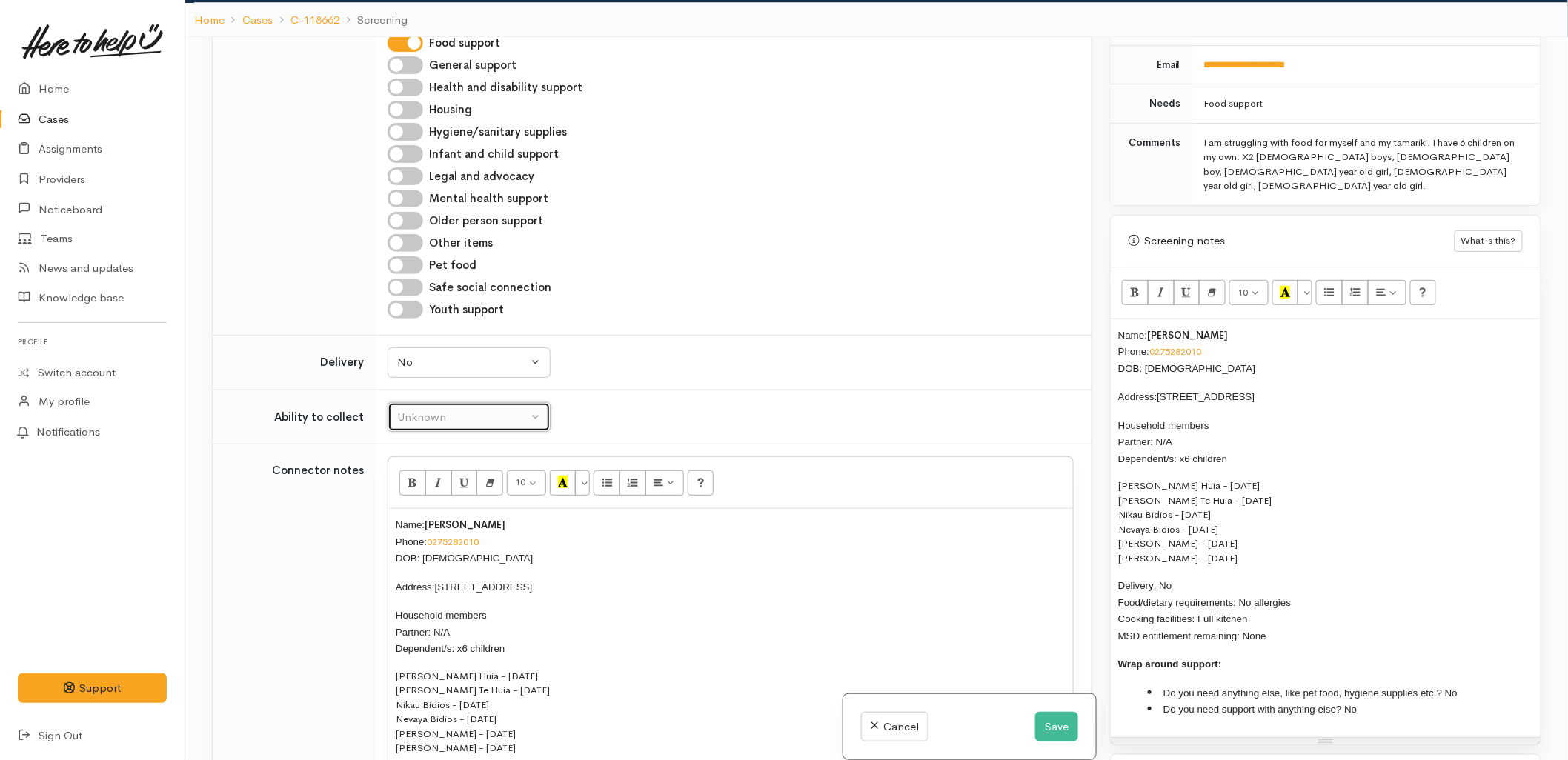
click at [446, 409] on div "Unknown" at bounding box center [462, 417] width 130 height 17
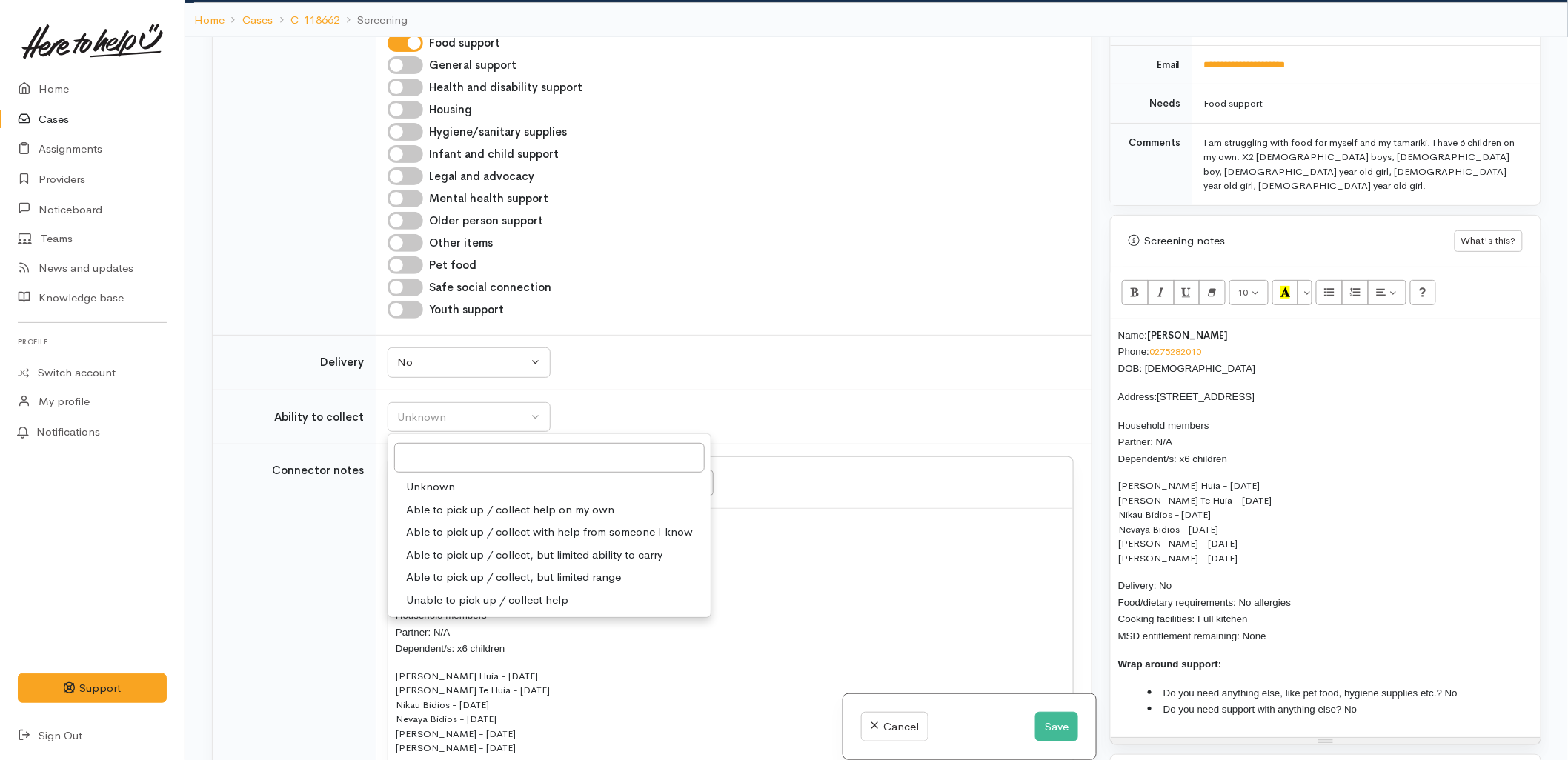
click at [461, 501] on span "Able to pick up / collect help on my own" at bounding box center [510, 510] width 208 height 17
select select "2"
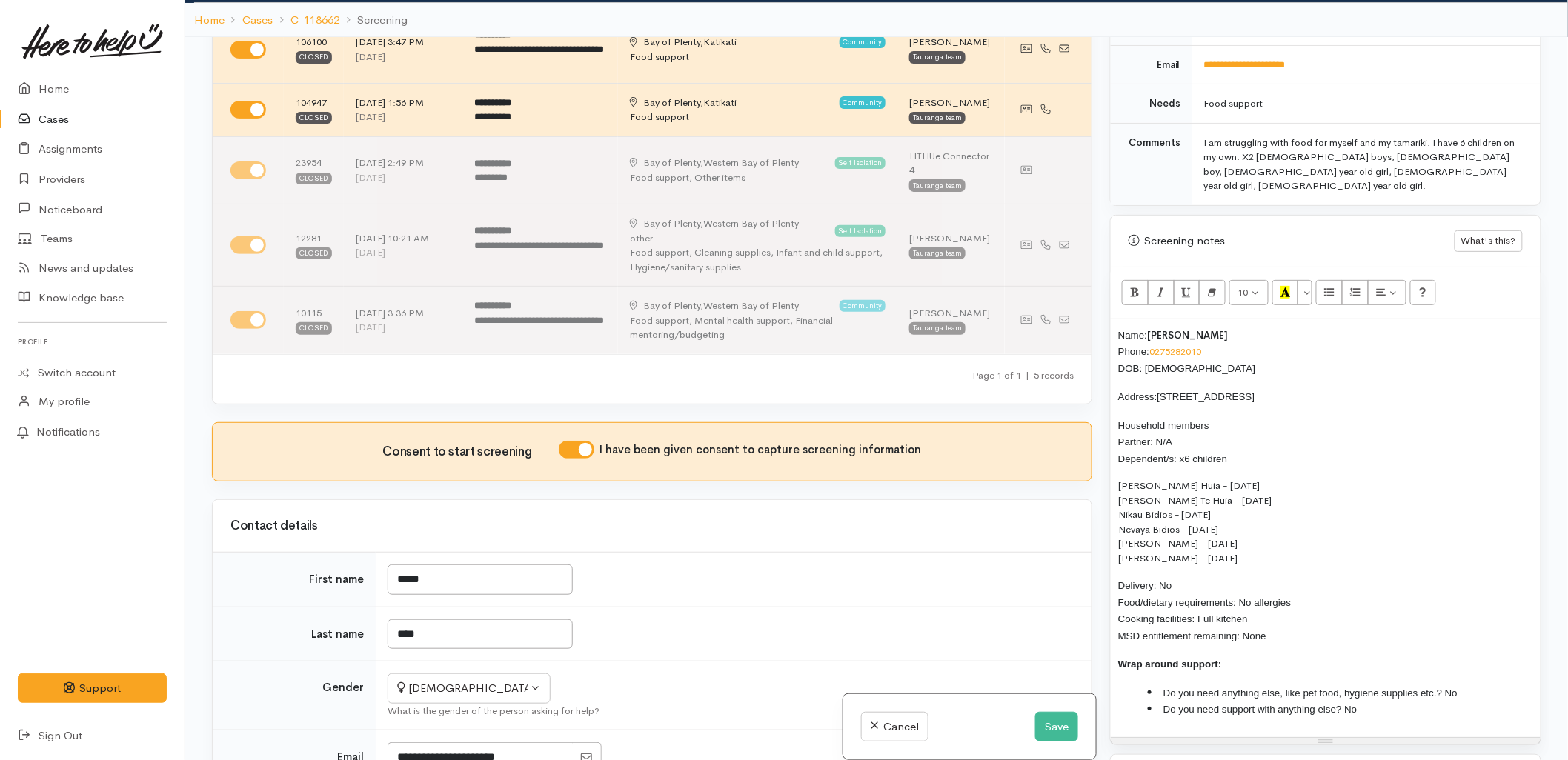
scroll to position [65, 0]
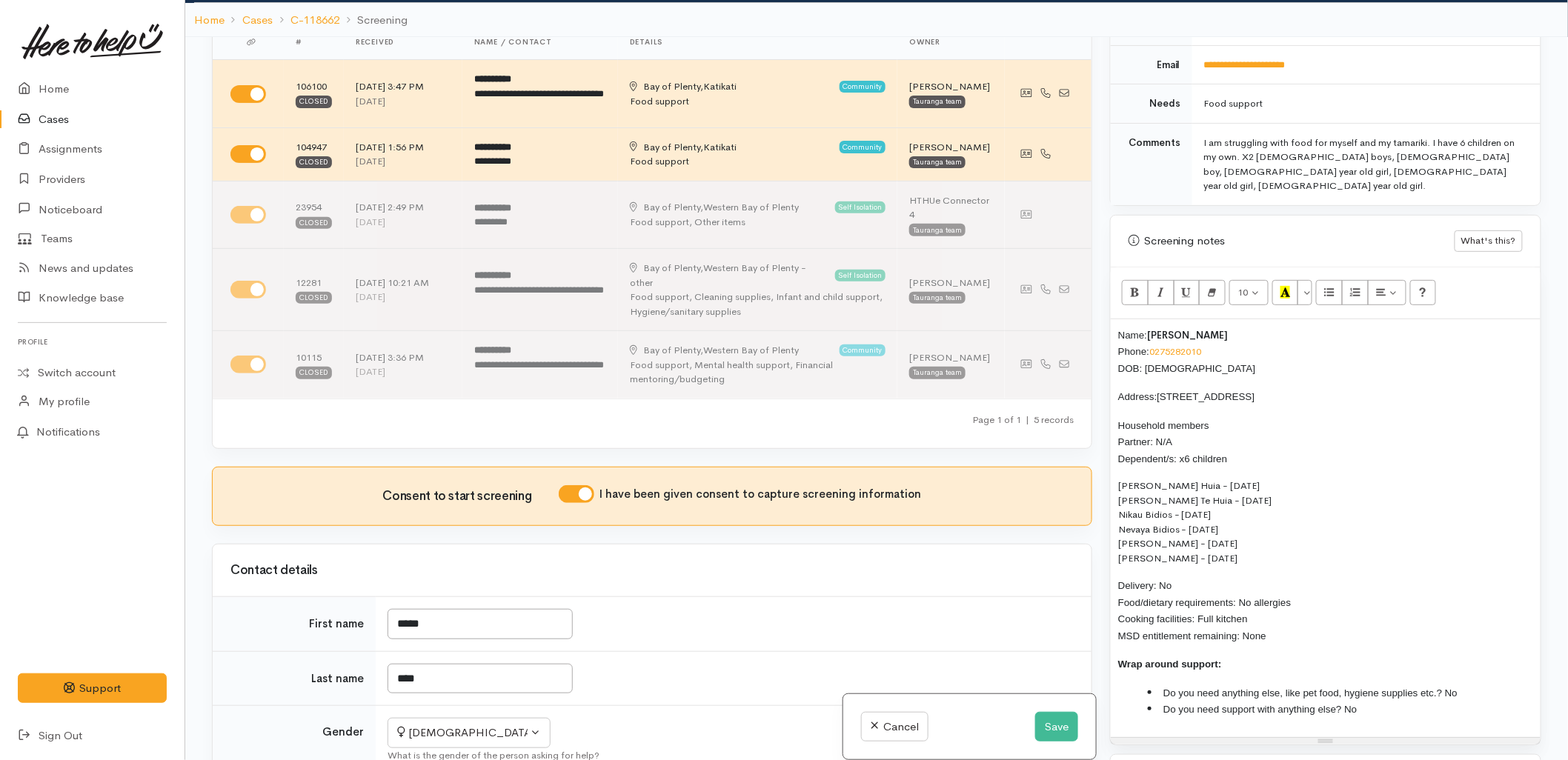
click at [1112, 319] on div "Name: Jemma Webb Phone: 0275282010 DOB: 05/10/1983 Address: 14A Vale Street, Ot…" at bounding box center [1326, 528] width 430 height 418
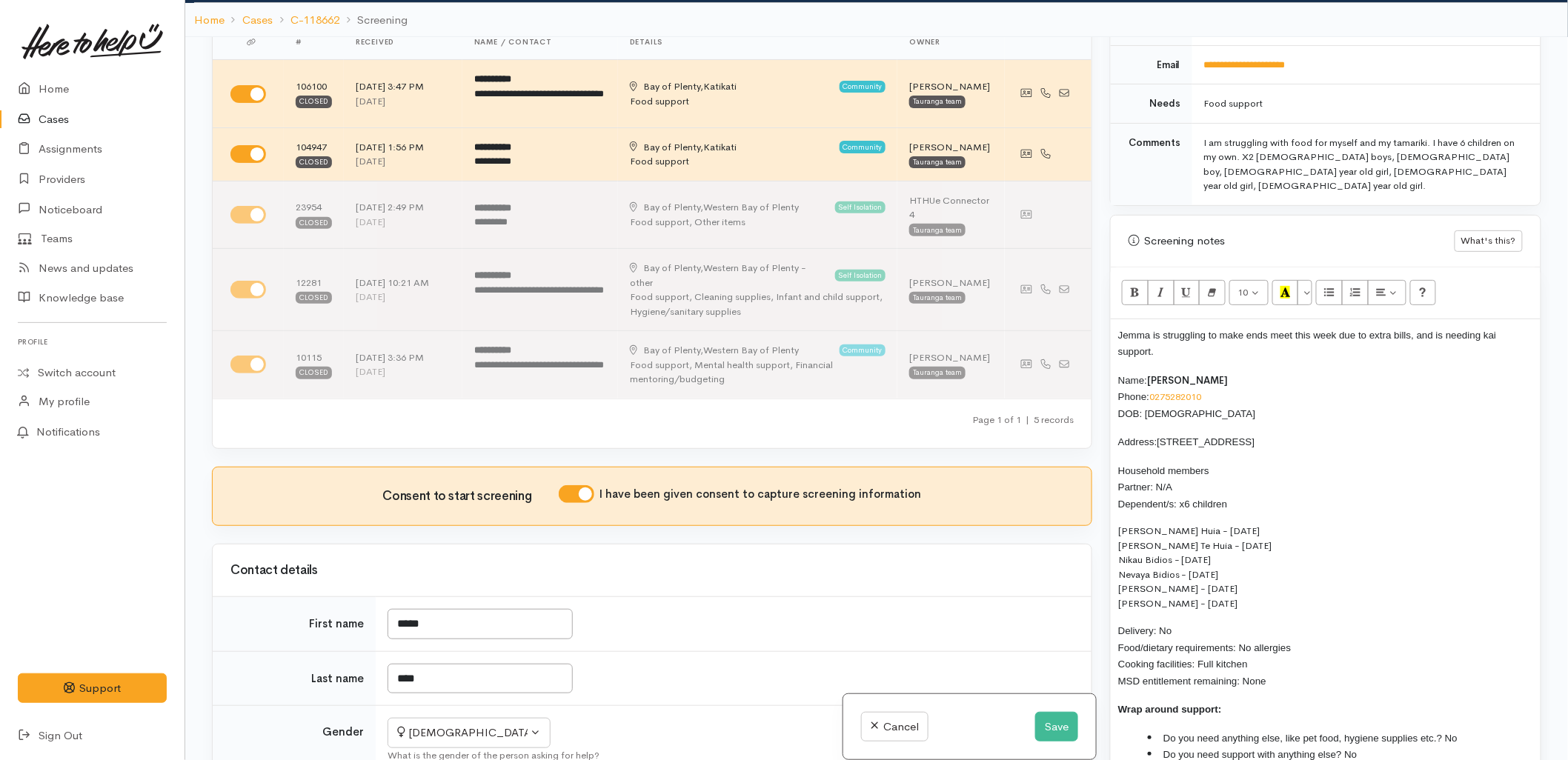
drag, startPoint x: 1273, startPoint y: 654, endPoint x: 1116, endPoint y: 351, distance: 341.3
click at [1116, 351] on div "Jemma is struggling to make ends meet this week due to extra bills, and is need…" at bounding box center [1326, 551] width 430 height 463
copy div "Name: Jemma Webb Phone: 0275282010 DOB: 05/10/1983 Address: 14A Vale Street, Ot…"
click at [1054, 734] on button "Save" at bounding box center [1057, 726] width 43 height 30
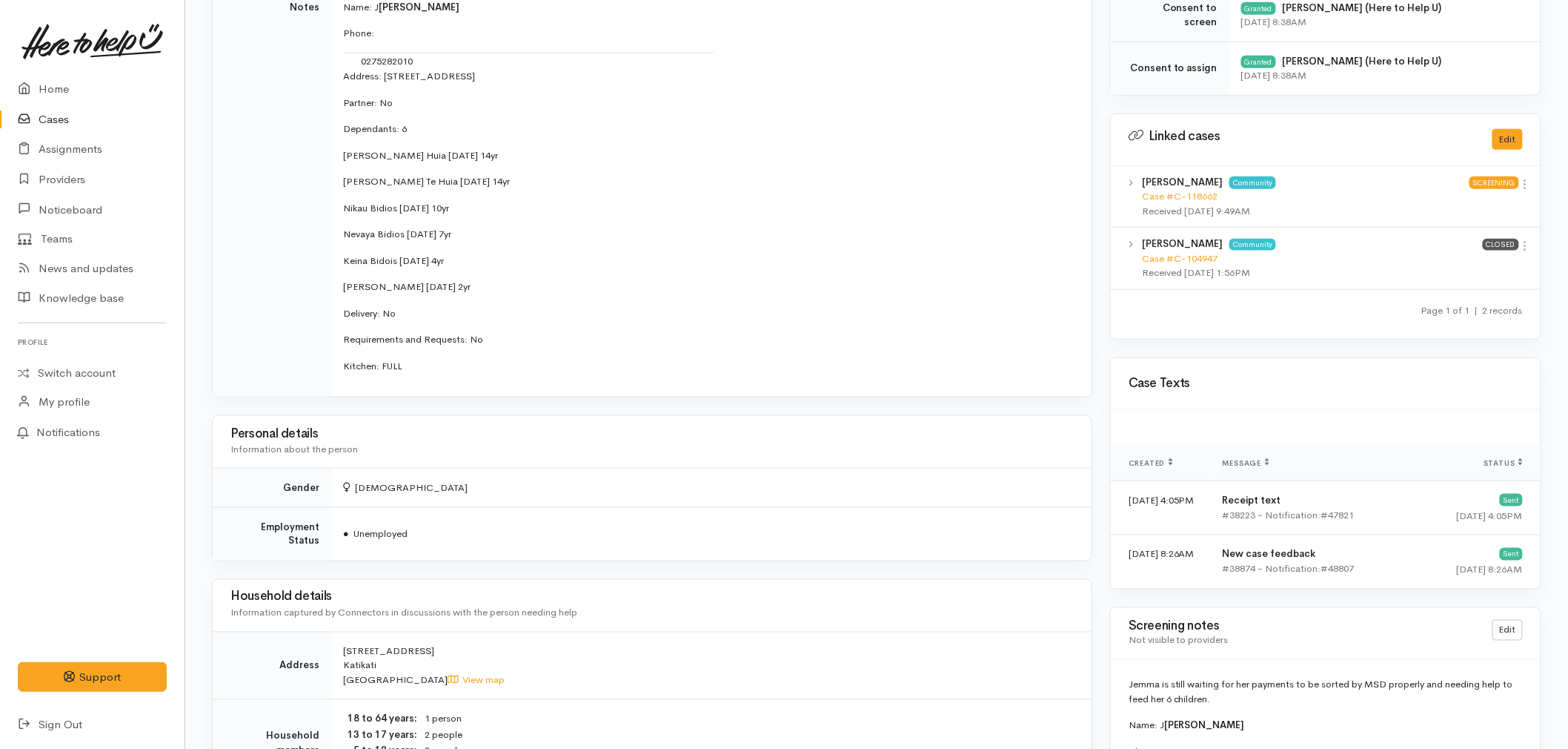
scroll to position [577, 0]
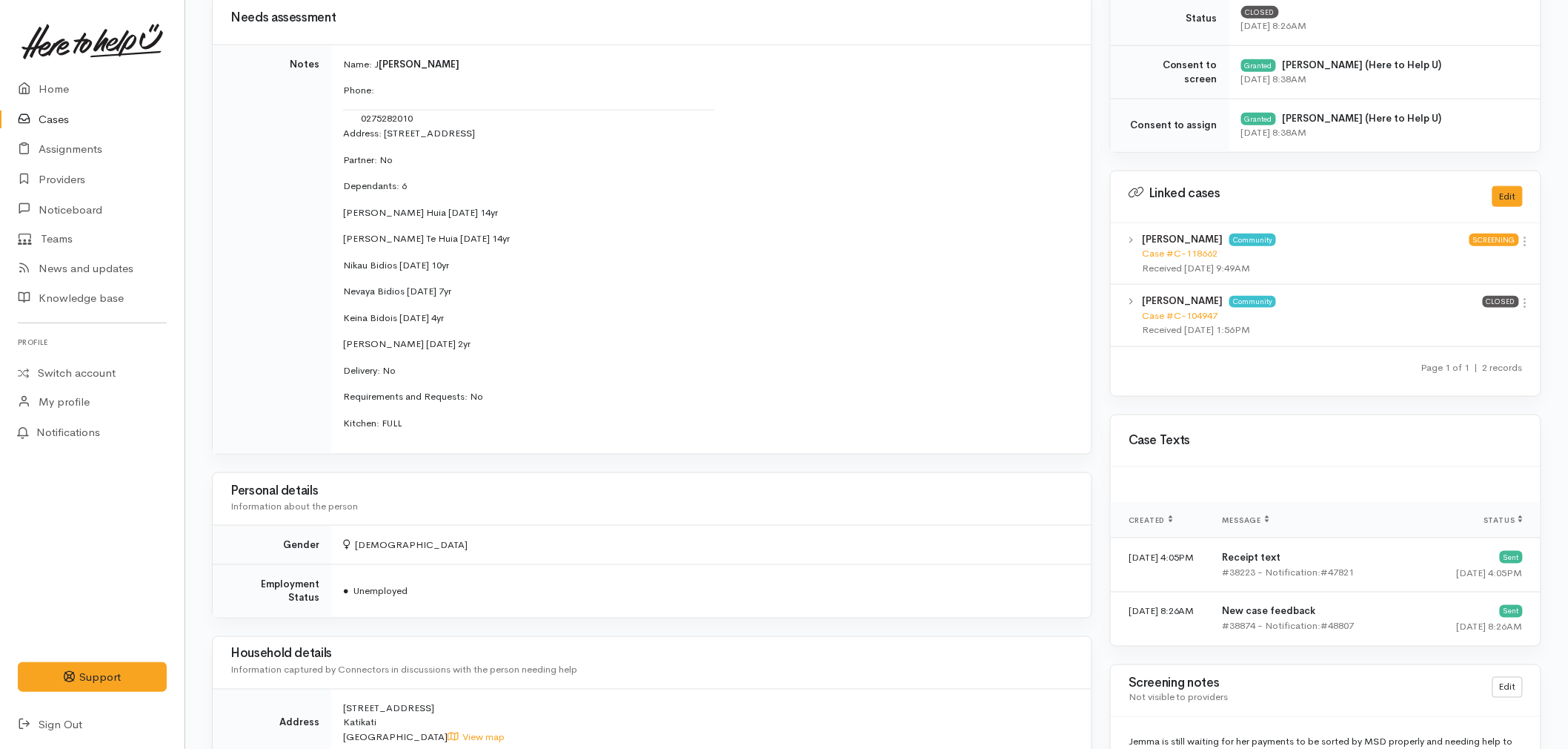
drag, startPoint x: 467, startPoint y: 340, endPoint x: 338, endPoint y: 214, distance: 180.3
click at [338, 214] on td "Name: J emma Webb Phone: 0275282010 Address: 26 Mural Drive, Katikati, New Zeal…" at bounding box center [711, 249] width 760 height 409
copy td "[PERSON_NAME] Huia [DATE] 14yr [PERSON_NAME] Te Huia [DATE] 14yr Nikau Bidios […"
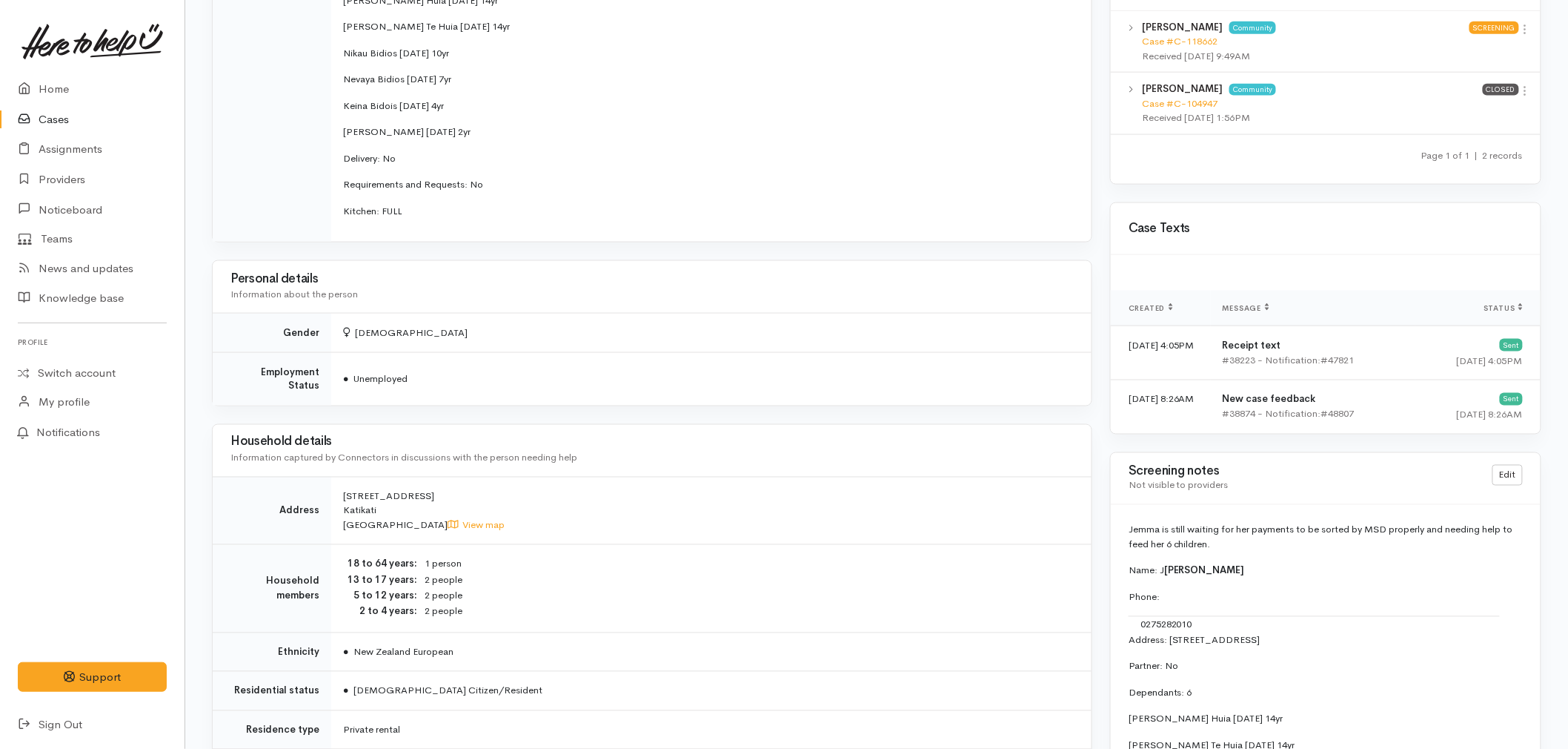
scroll to position [907, 0]
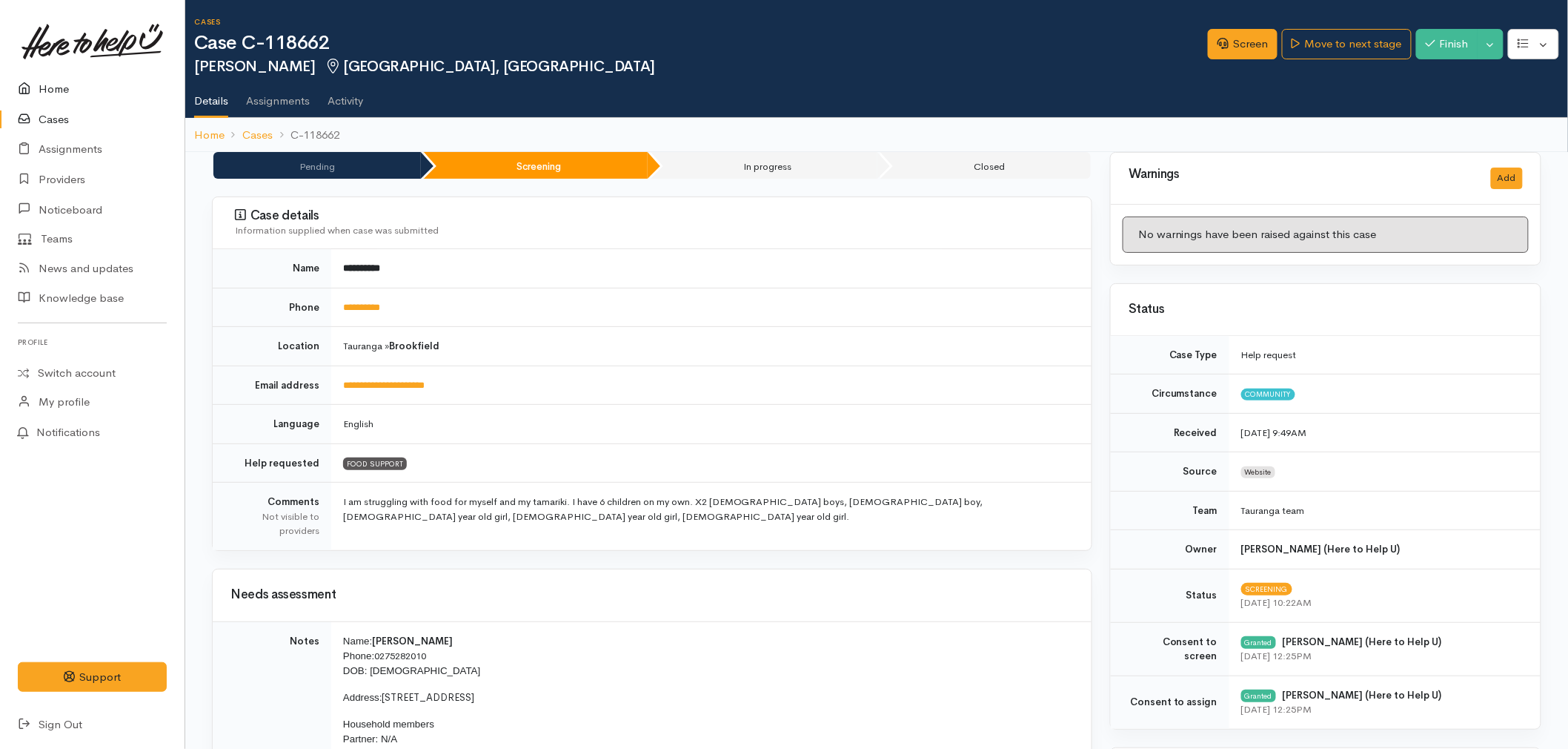
click at [53, 89] on link "Home" at bounding box center [92, 89] width 185 height 30
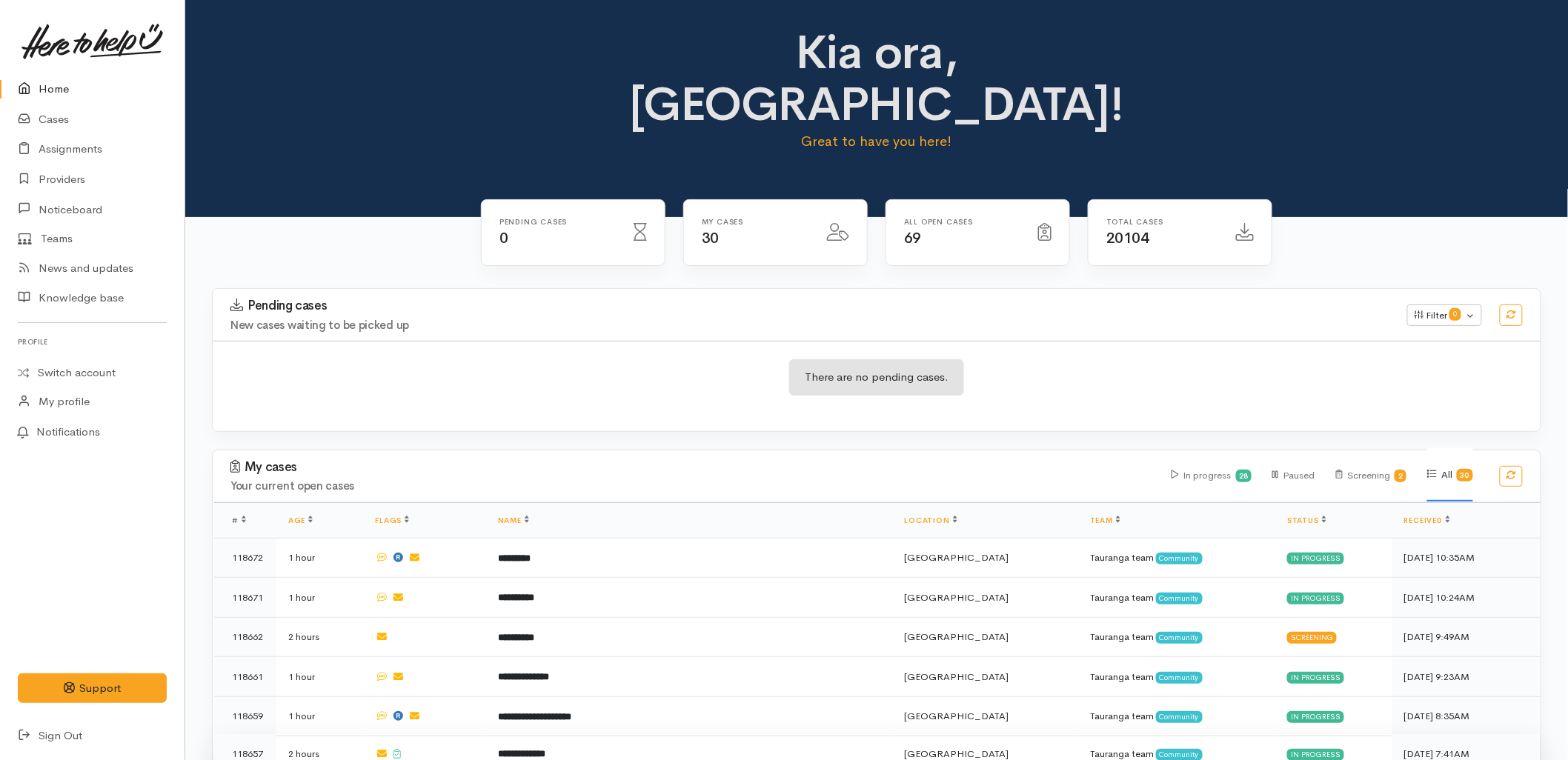
click at [588, 735] on td "**********" at bounding box center [689, 754] width 407 height 40
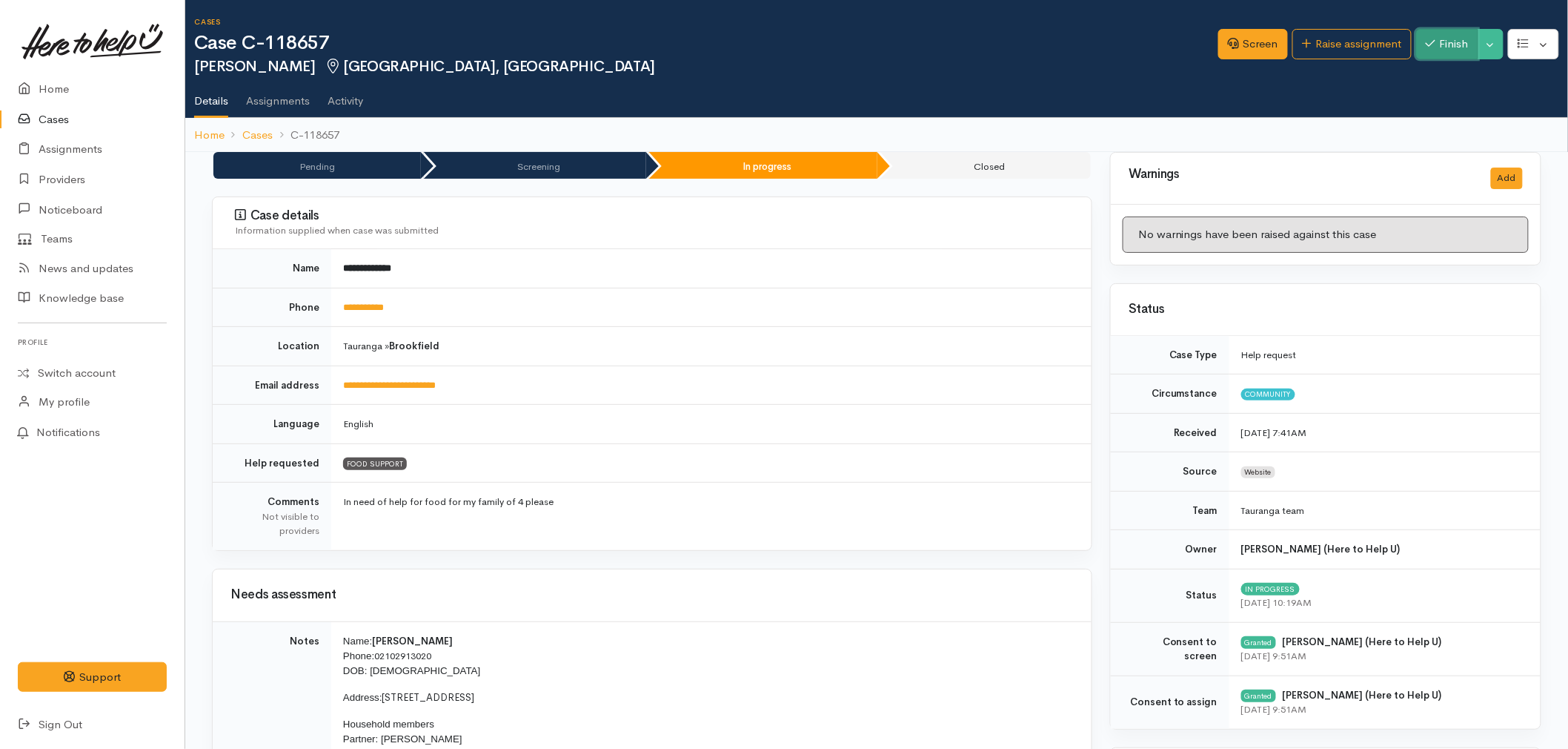
click at [1460, 45] on button "Finish" at bounding box center [1448, 43] width 62 height 30
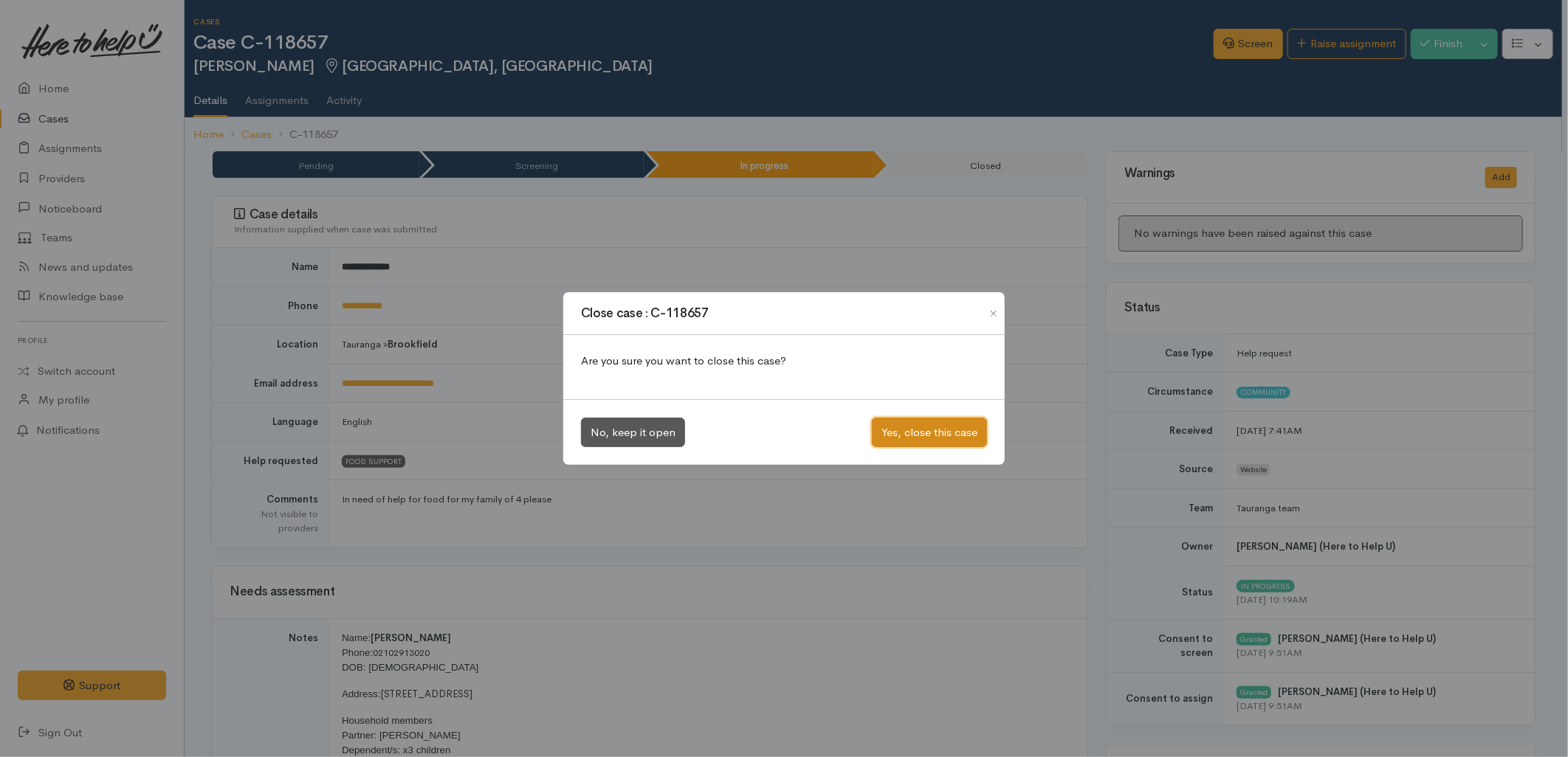
click at [927, 434] on button "Yes, close this case" at bounding box center [929, 433] width 115 height 30
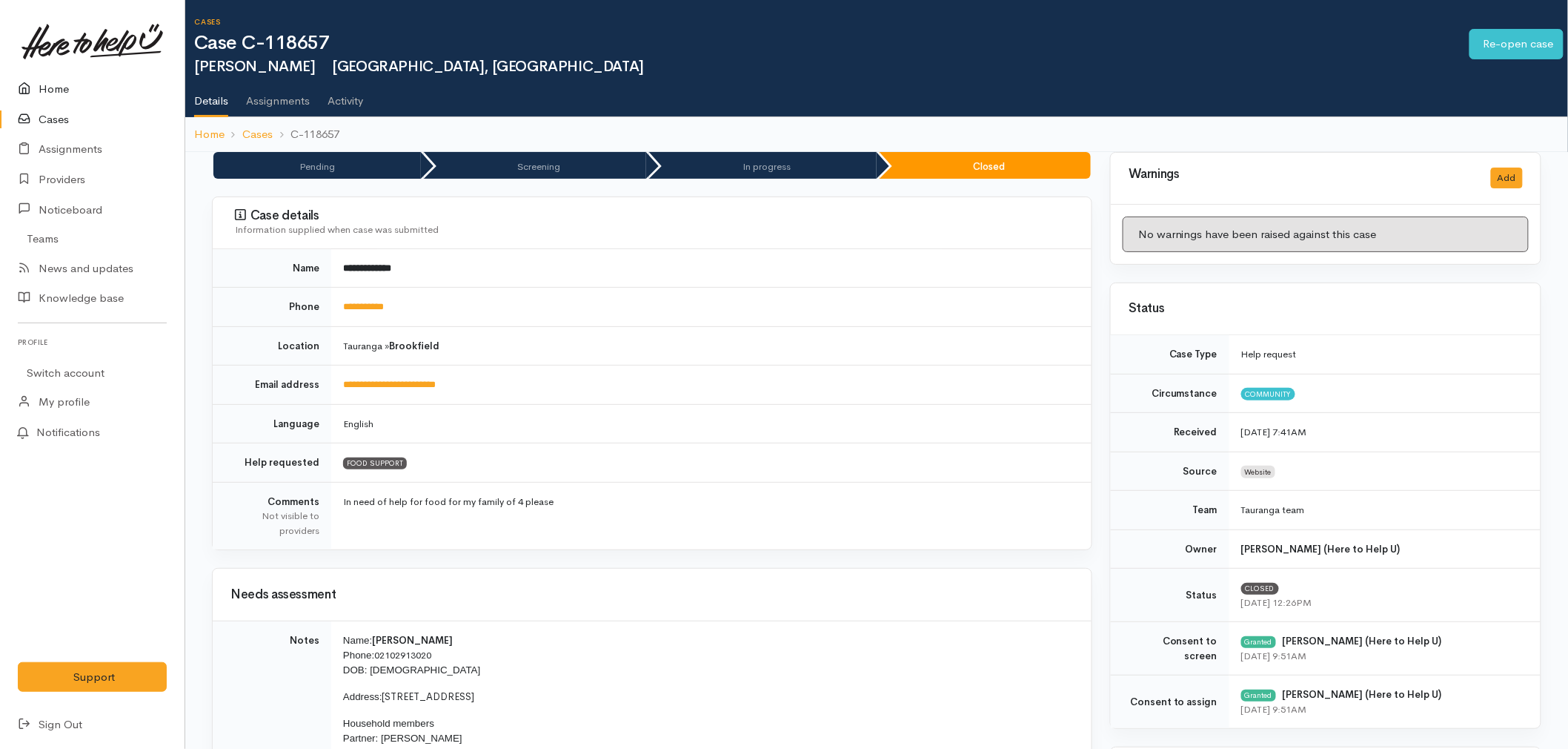
click at [61, 88] on link "Home" at bounding box center [92, 89] width 185 height 30
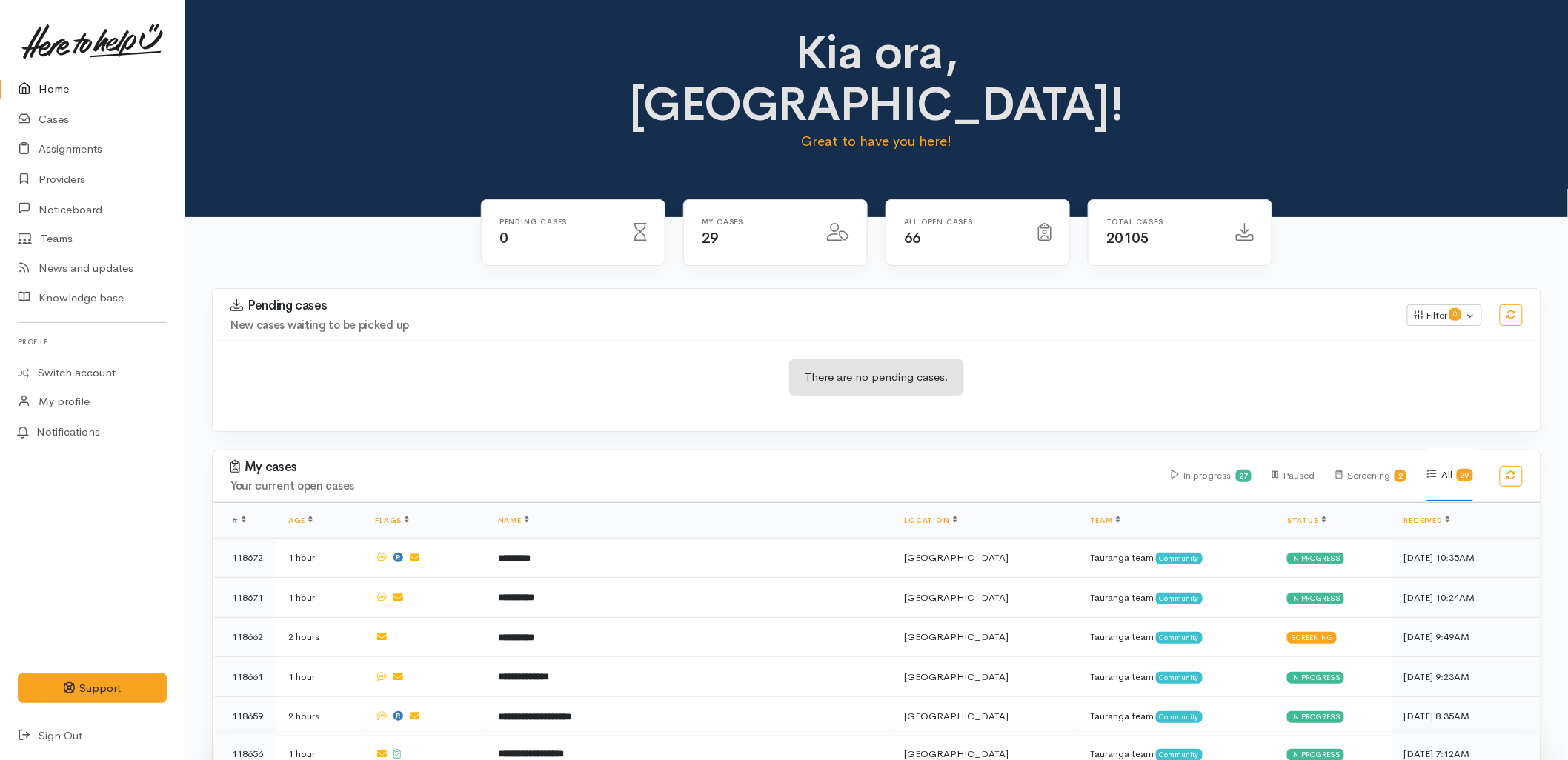
click at [574, 735] on td "**********" at bounding box center [689, 754] width 407 height 40
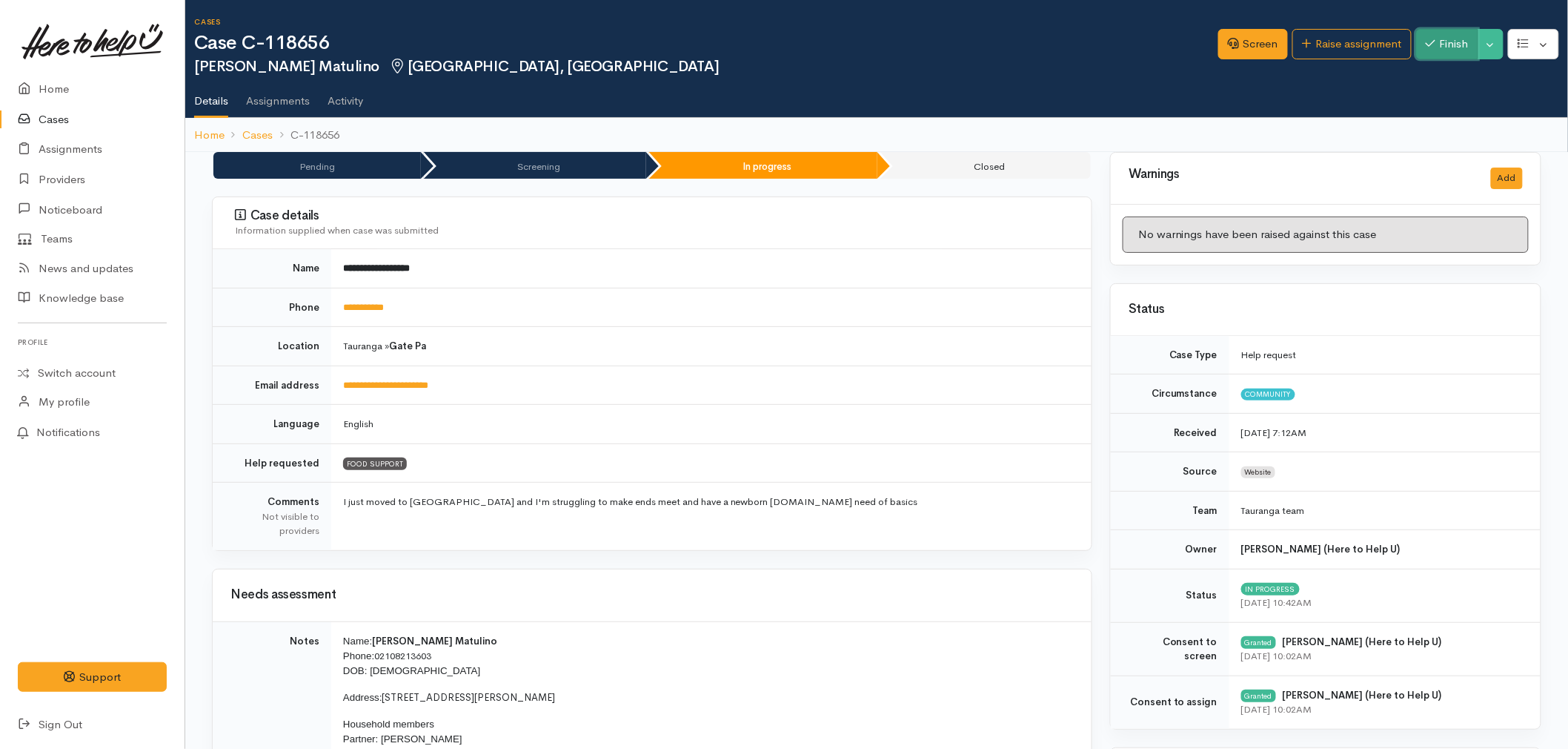
click at [1455, 47] on button "Finish" at bounding box center [1448, 43] width 62 height 30
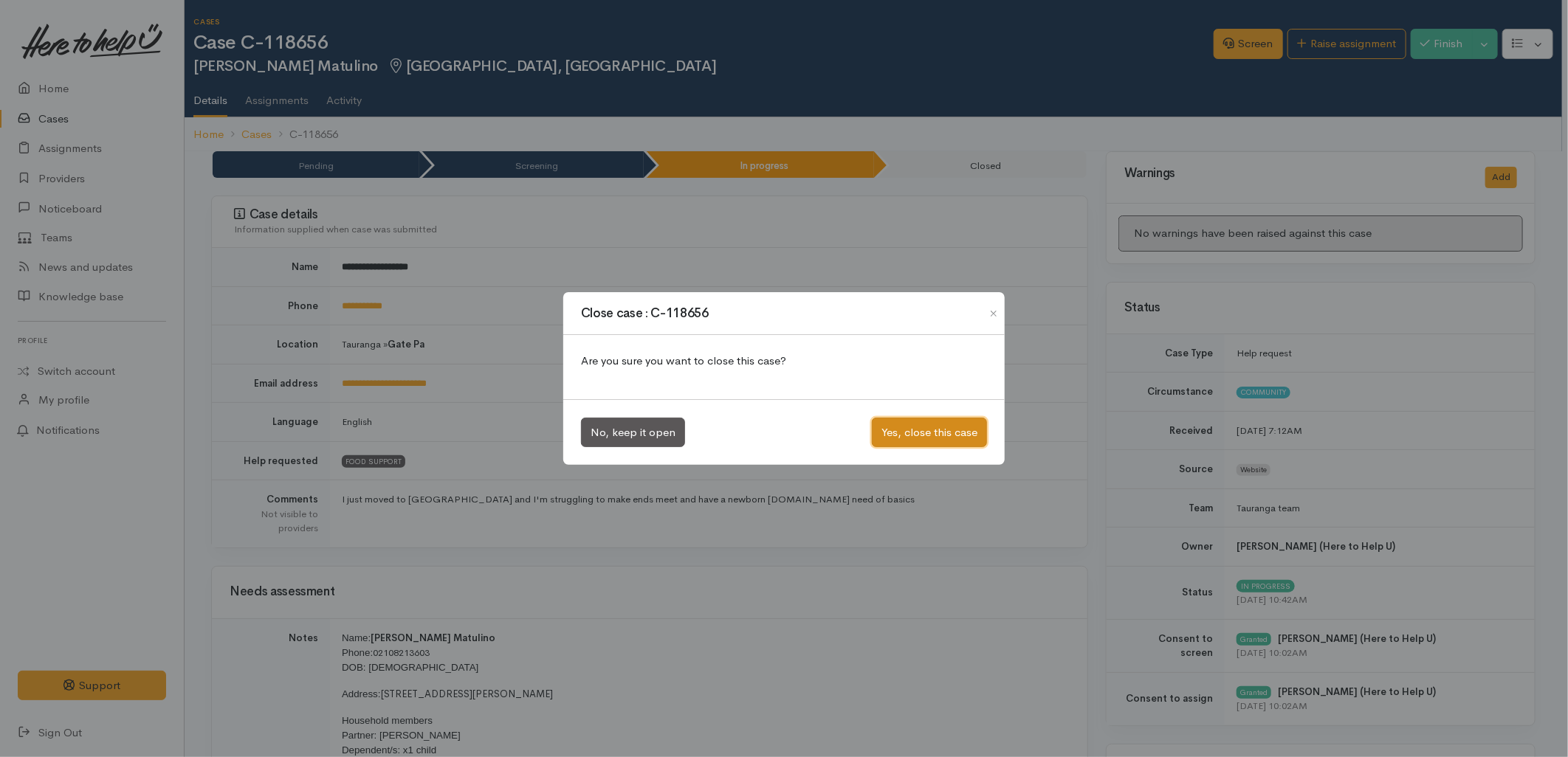
click at [906, 421] on button "Yes, close this case" at bounding box center [929, 433] width 115 height 30
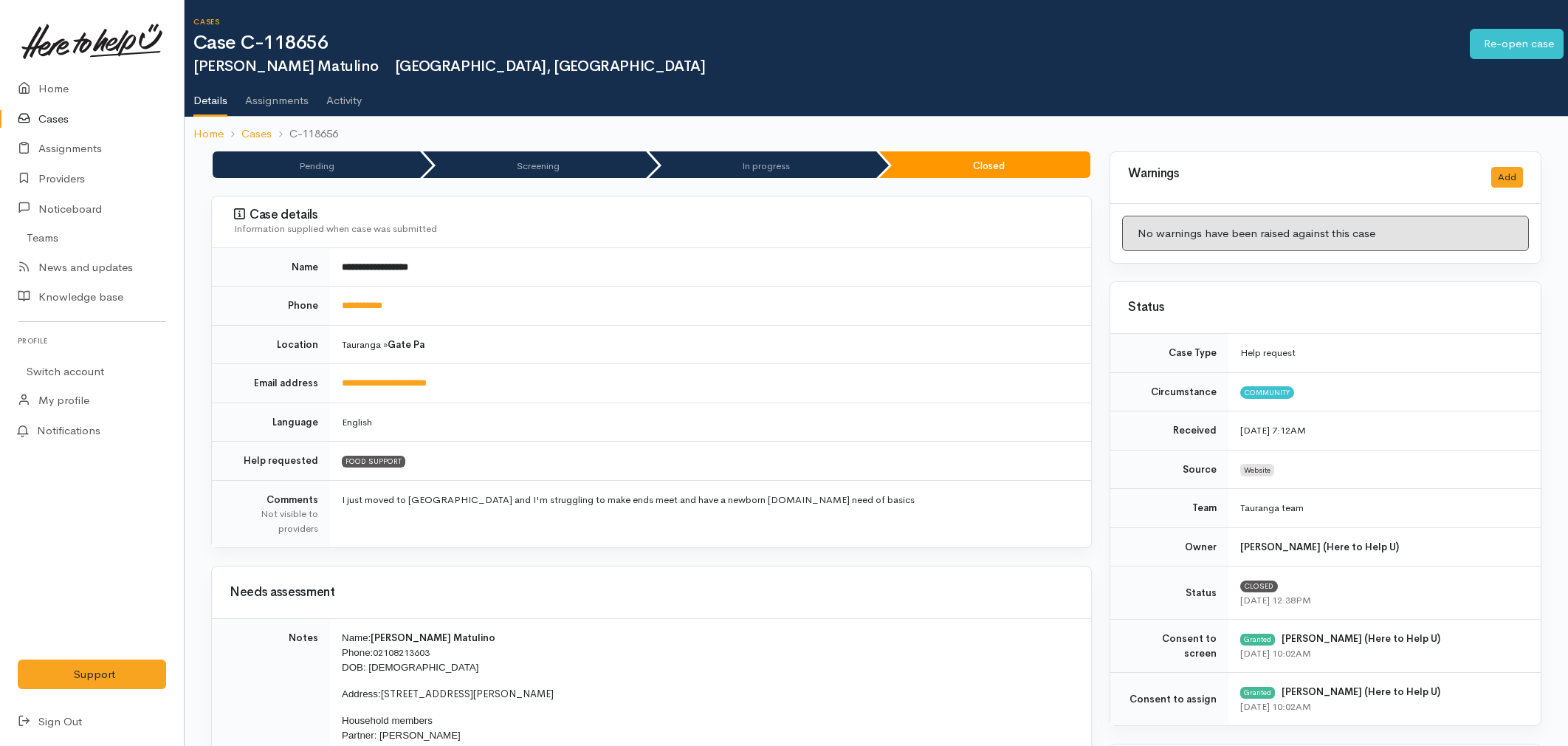
click at [51, 86] on link "Home" at bounding box center [92, 89] width 184 height 30
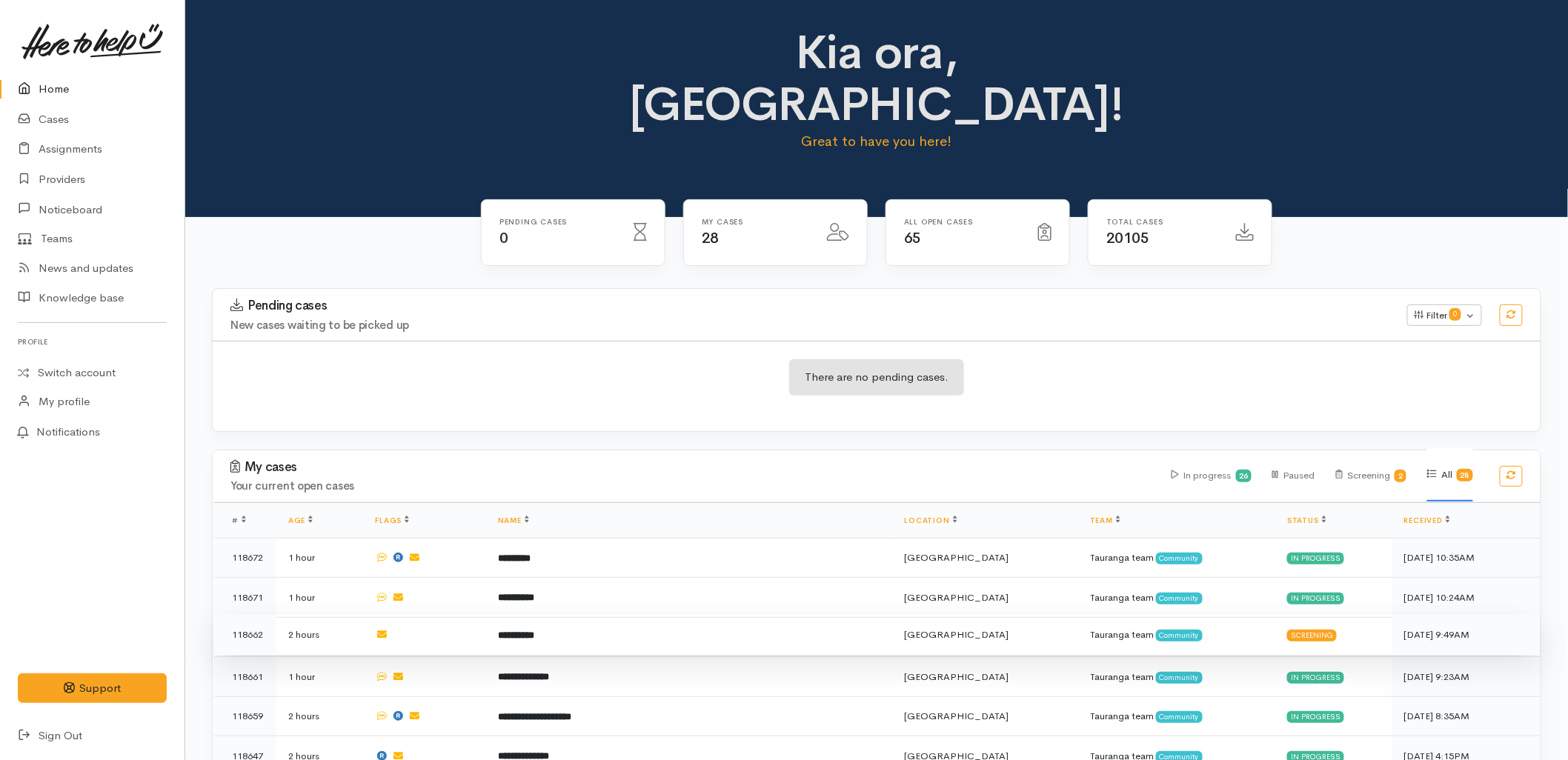
click at [576, 615] on td "**********" at bounding box center [689, 635] width 407 height 40
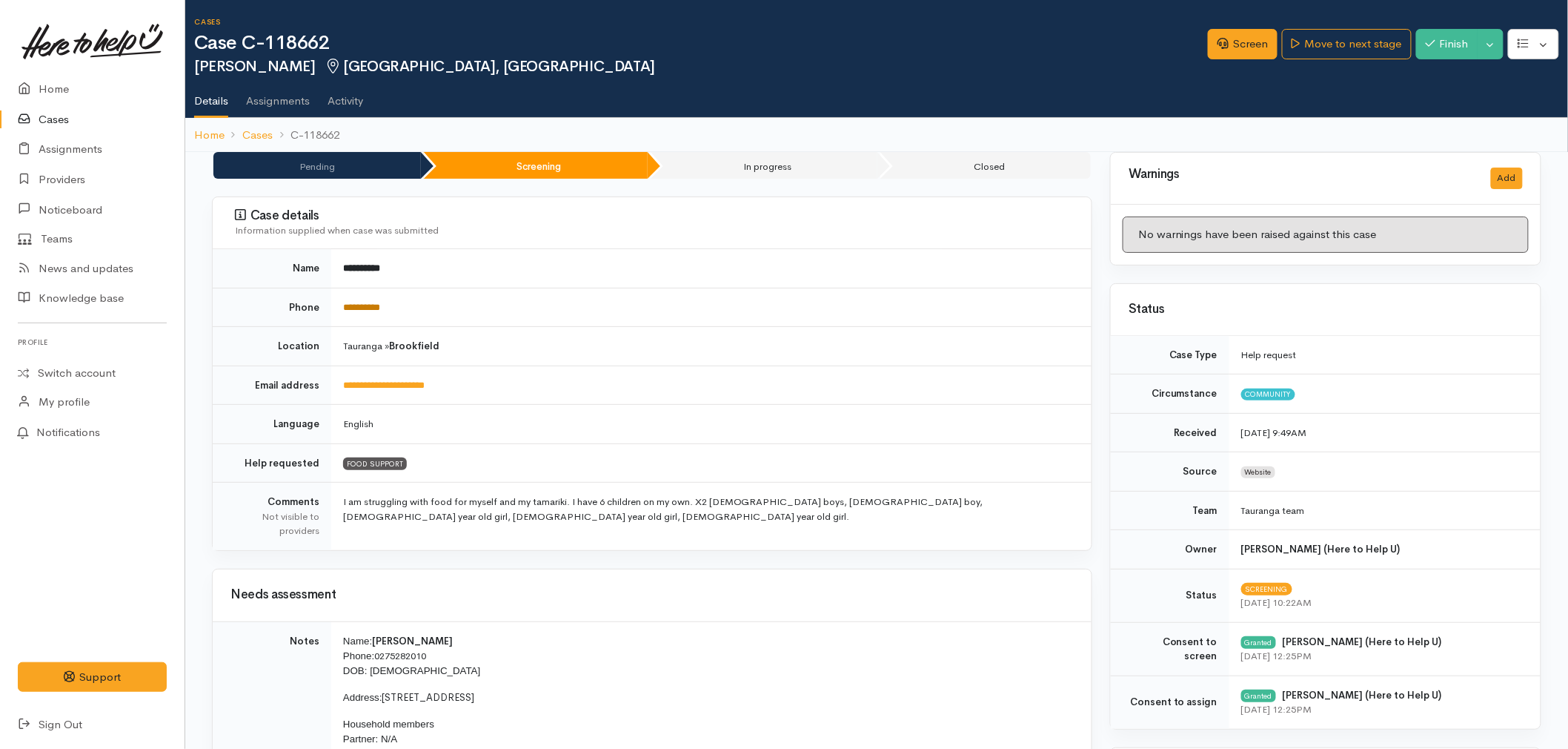
click at [381, 304] on link "**********" at bounding box center [361, 308] width 37 height 10
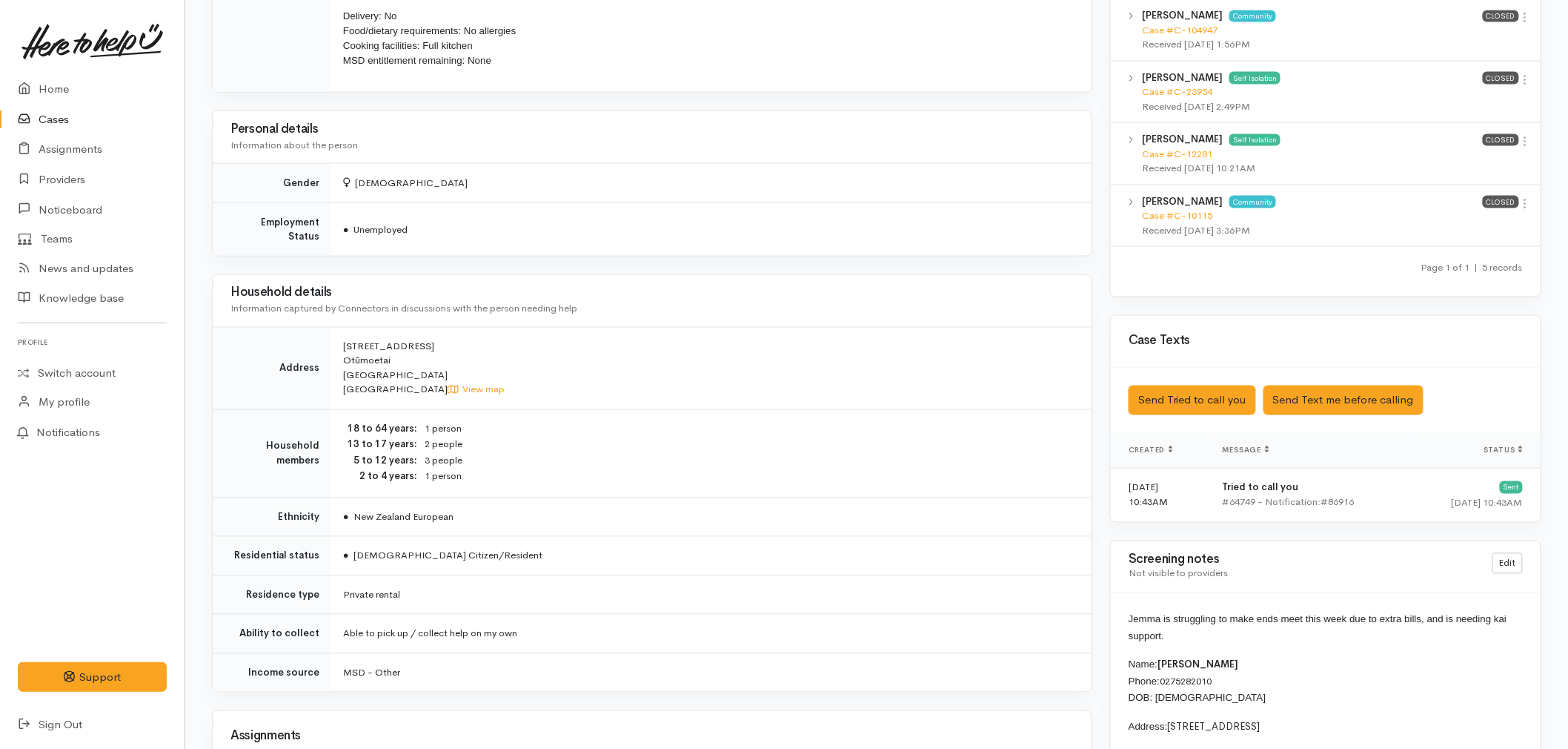
scroll to position [906, 0]
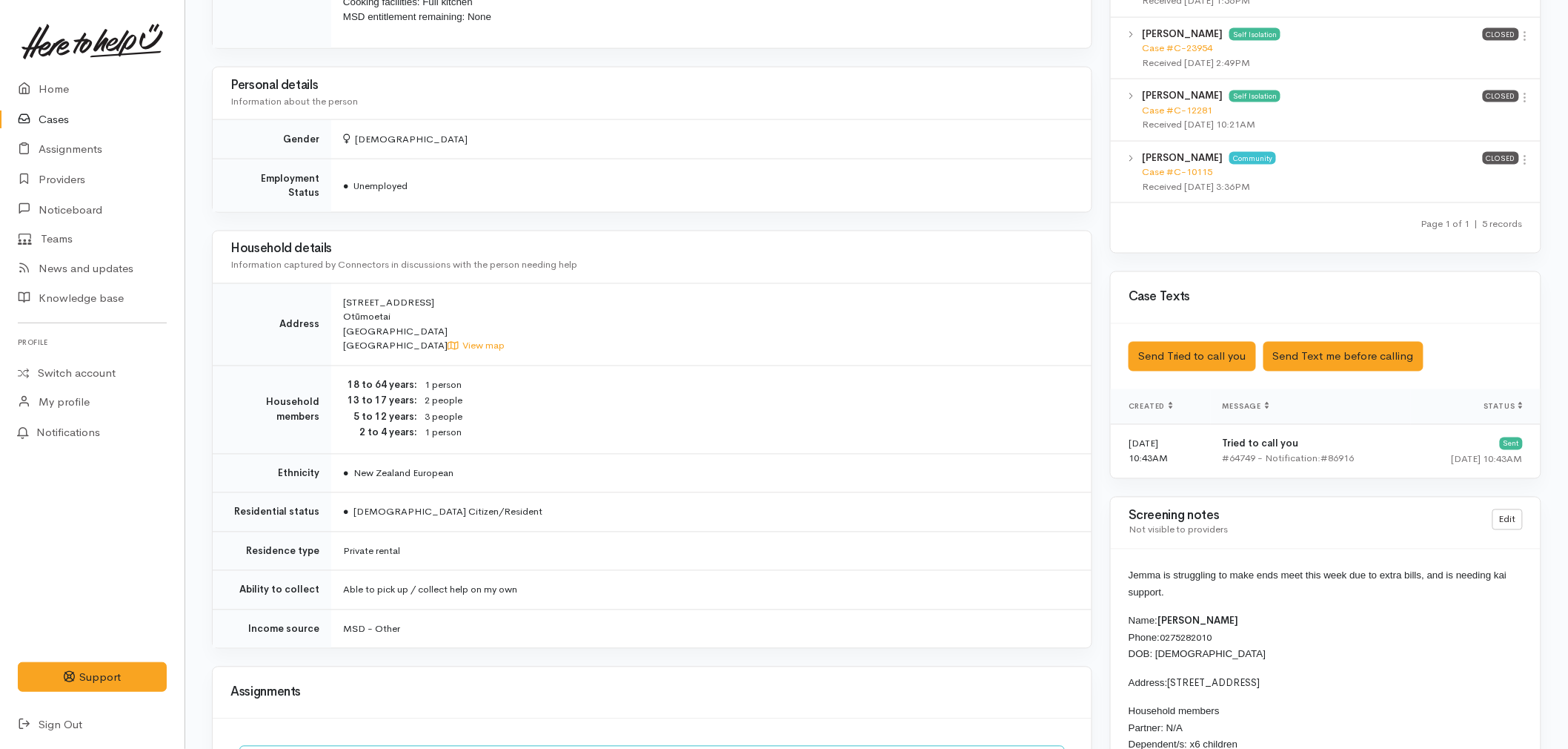
drag, startPoint x: 1191, startPoint y: 592, endPoint x: 1124, endPoint y: 579, distance: 68.2
copy span "Jemma is struggling to make ends meet this week due to extra bills, and is need…"
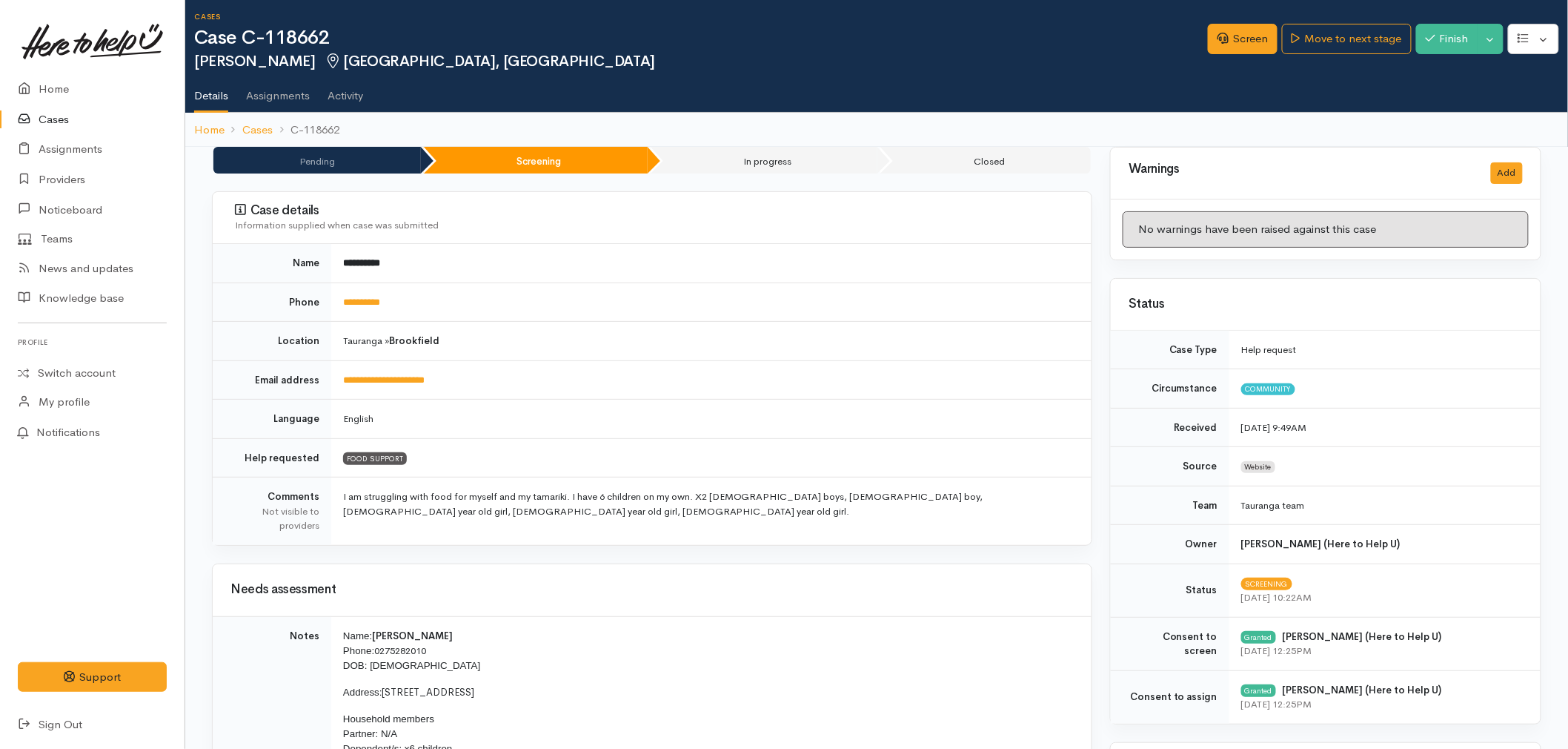
scroll to position [0, 0]
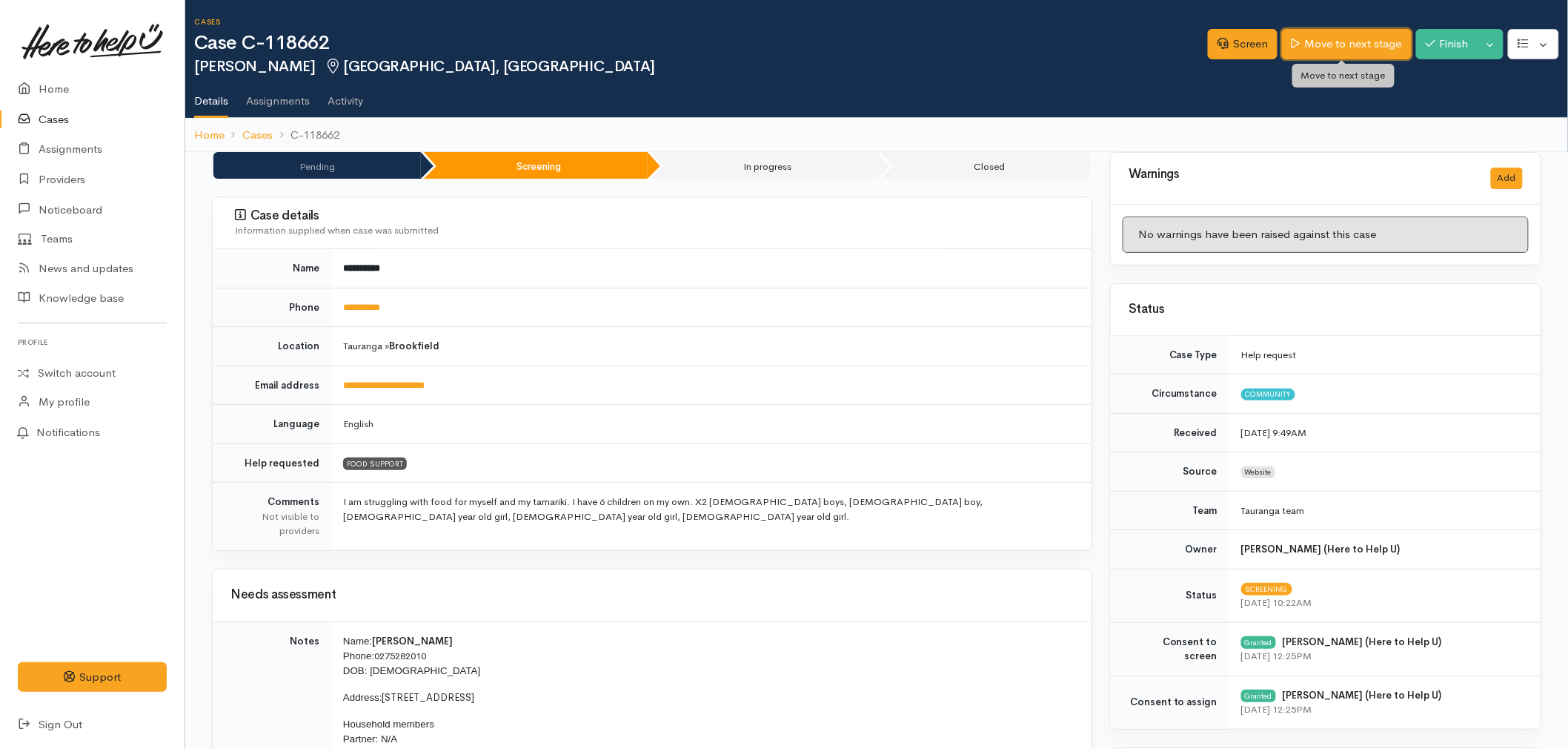
click at [1357, 52] on link "Move to next stage" at bounding box center [1347, 43] width 129 height 30
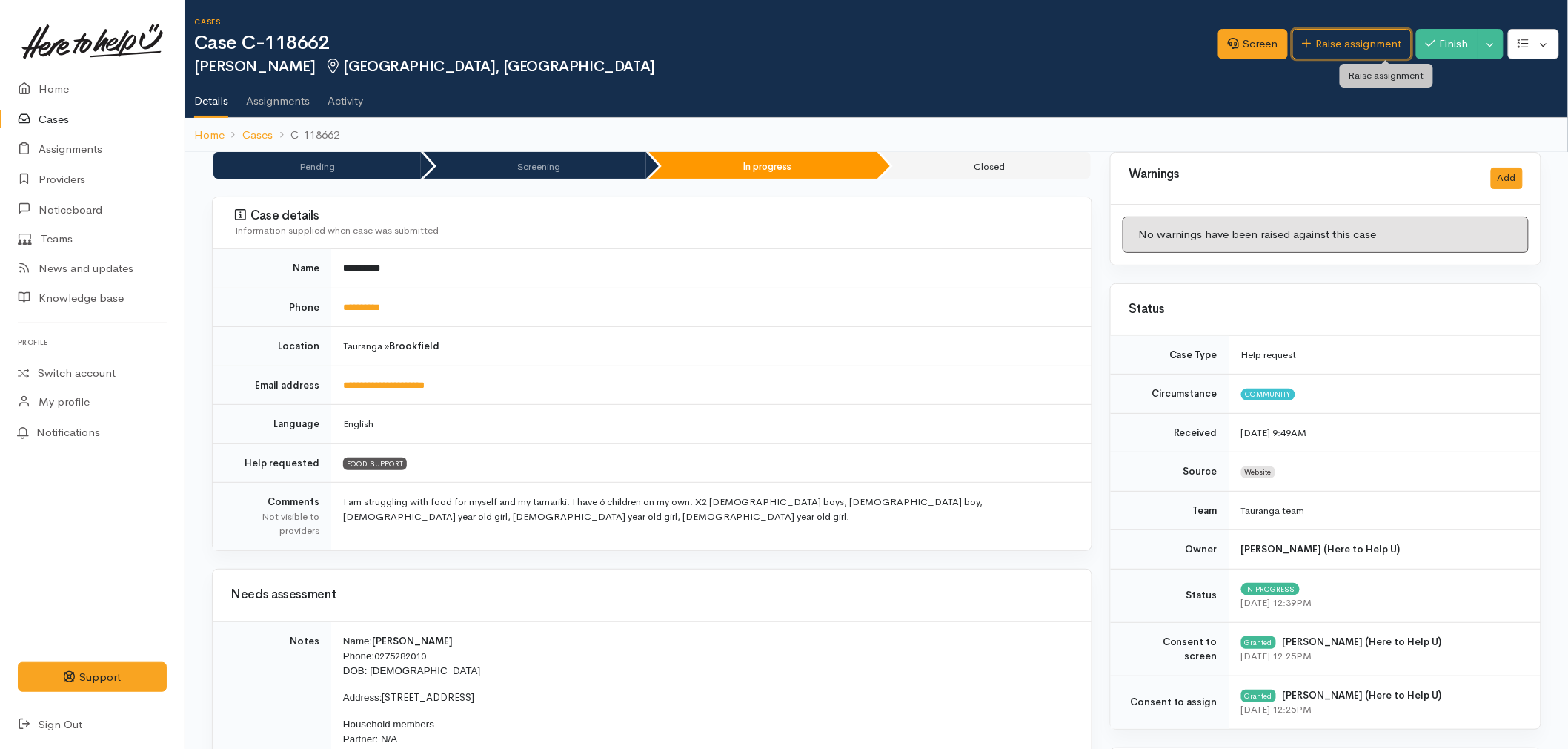
click at [1344, 41] on link "Raise assignment" at bounding box center [1353, 43] width 119 height 30
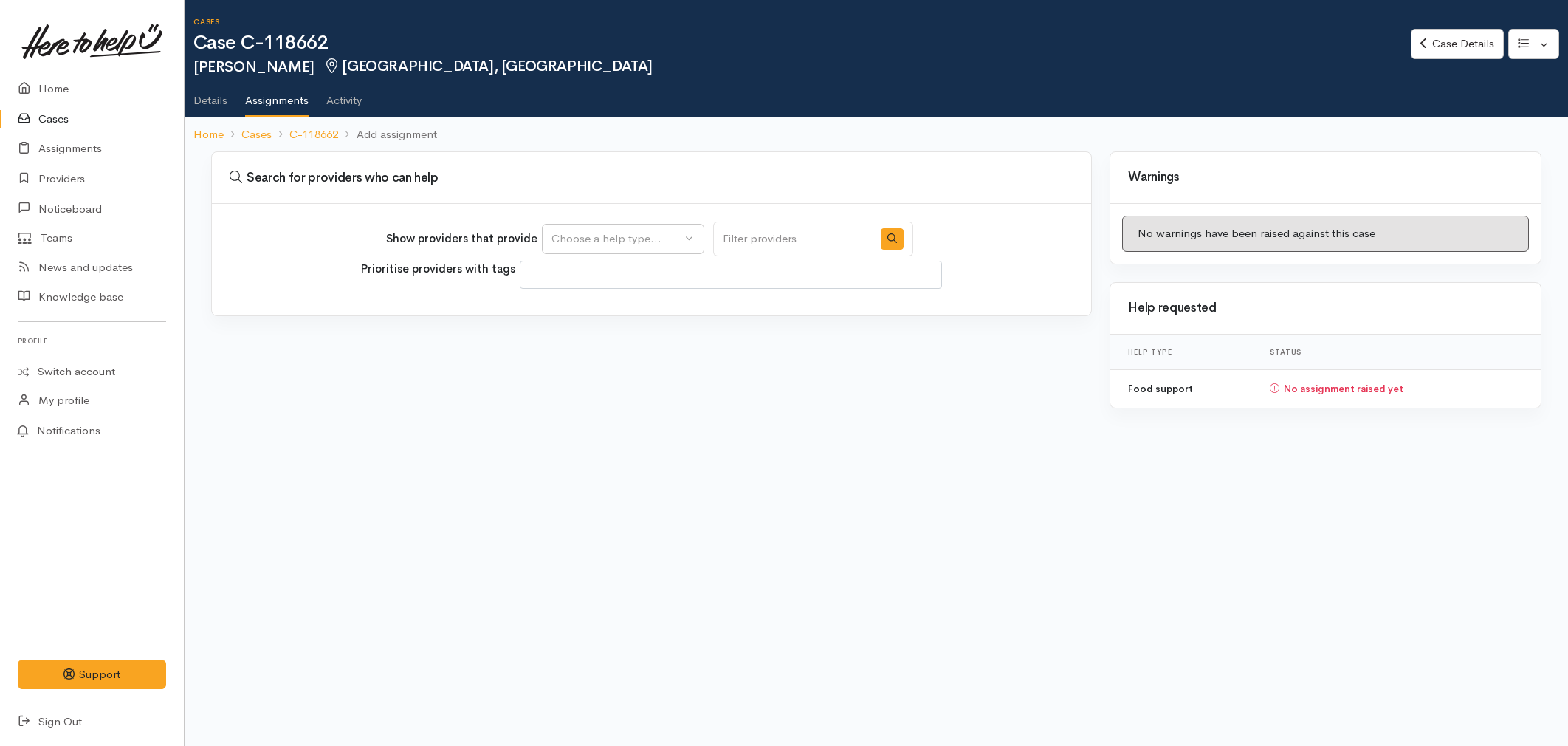
select select
click at [592, 232] on div "Choose a help type..." at bounding box center [616, 239] width 130 height 17
click at [576, 314] on span "Food support" at bounding box center [594, 309] width 68 height 17
select select "3"
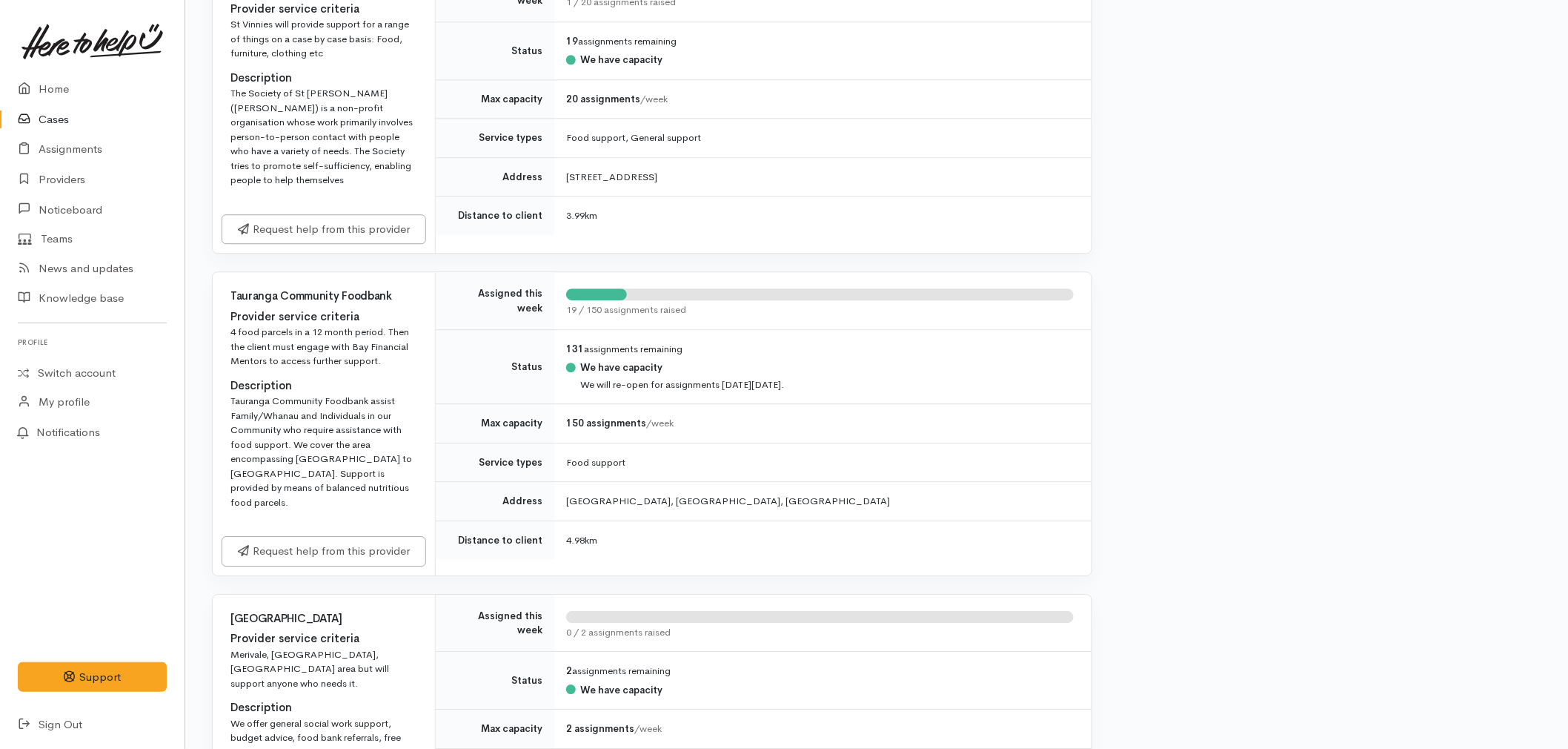
scroll to position [1647, 0]
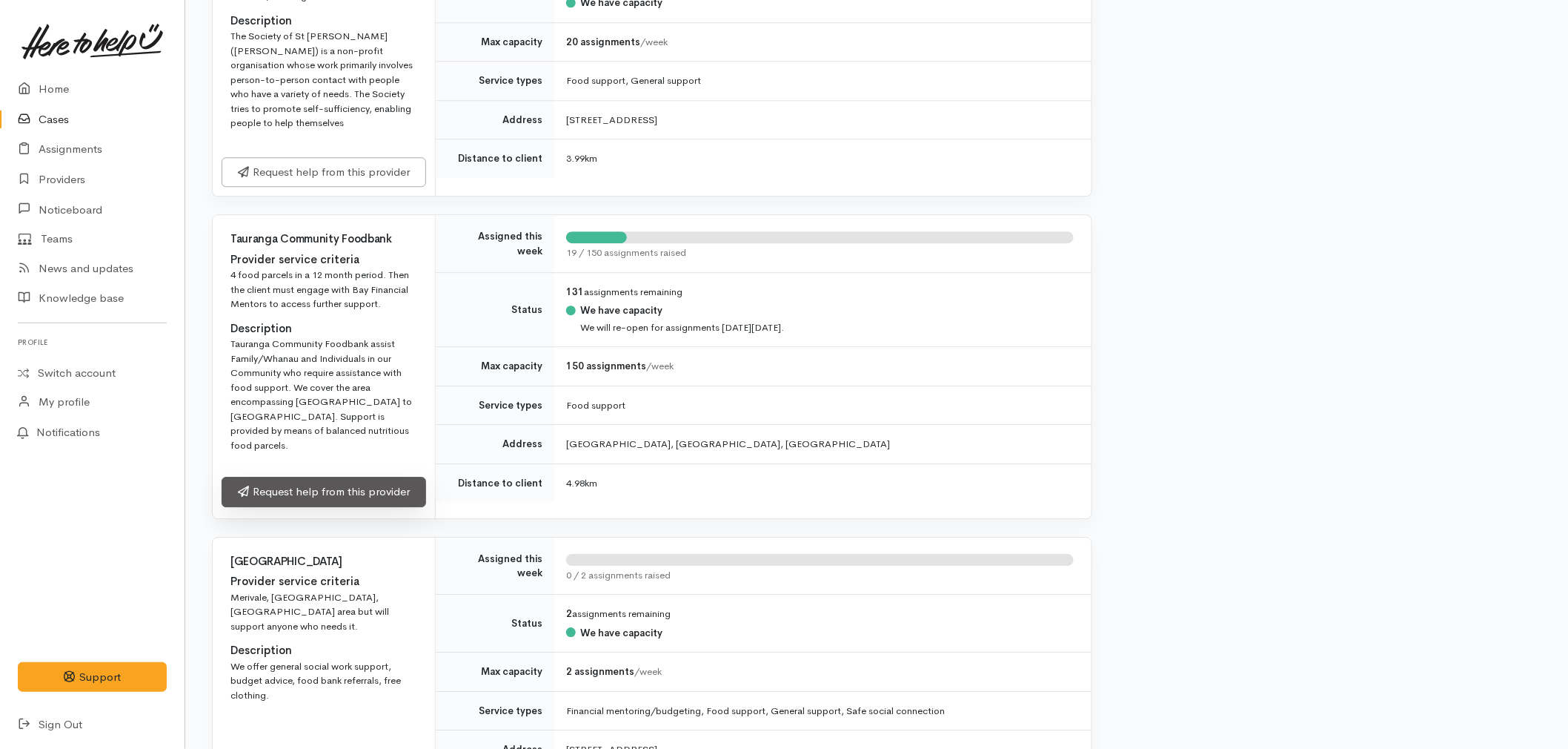
click at [315, 476] on link "Request help from this provider" at bounding box center [324, 491] width 205 height 30
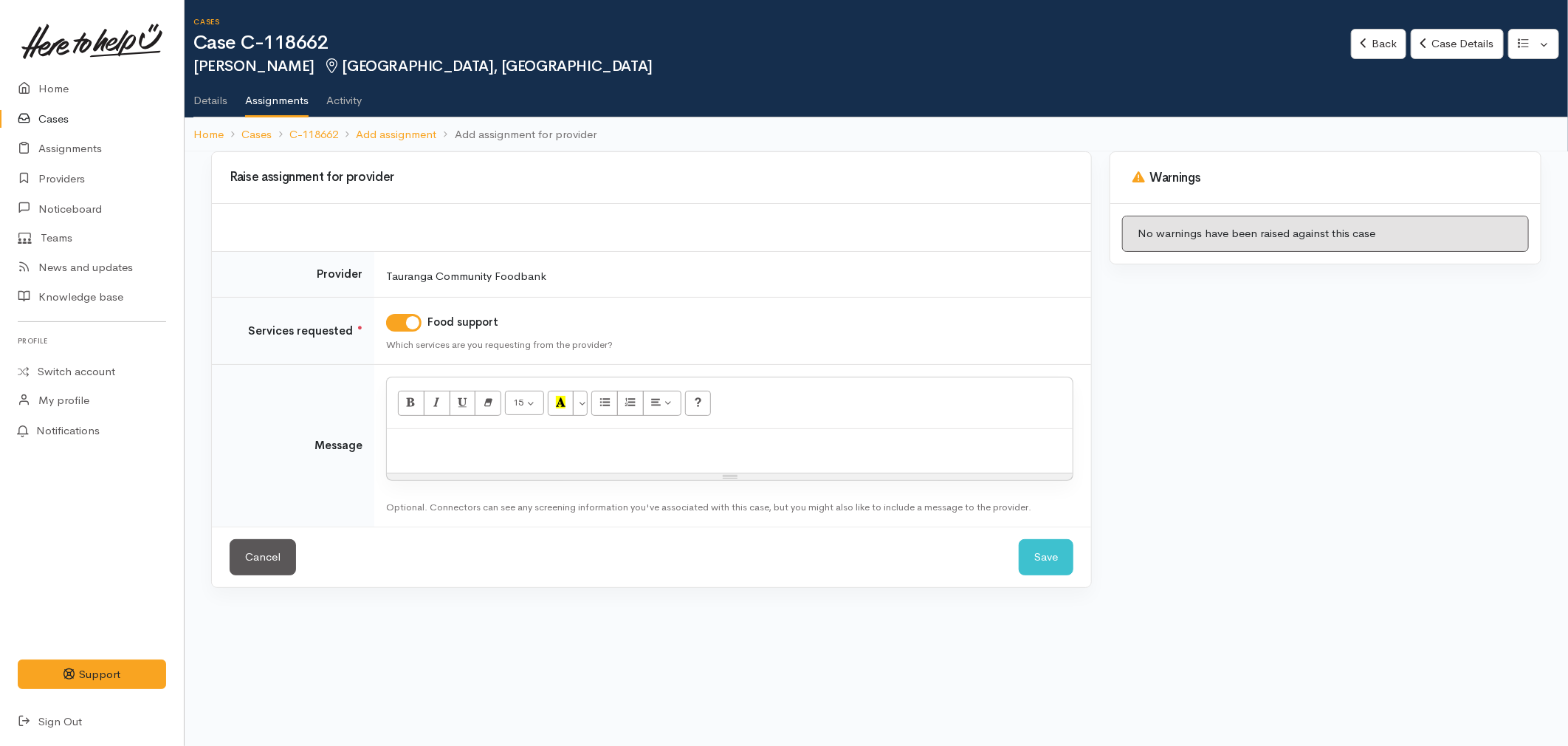
click at [502, 460] on div at bounding box center [729, 450] width 685 height 43
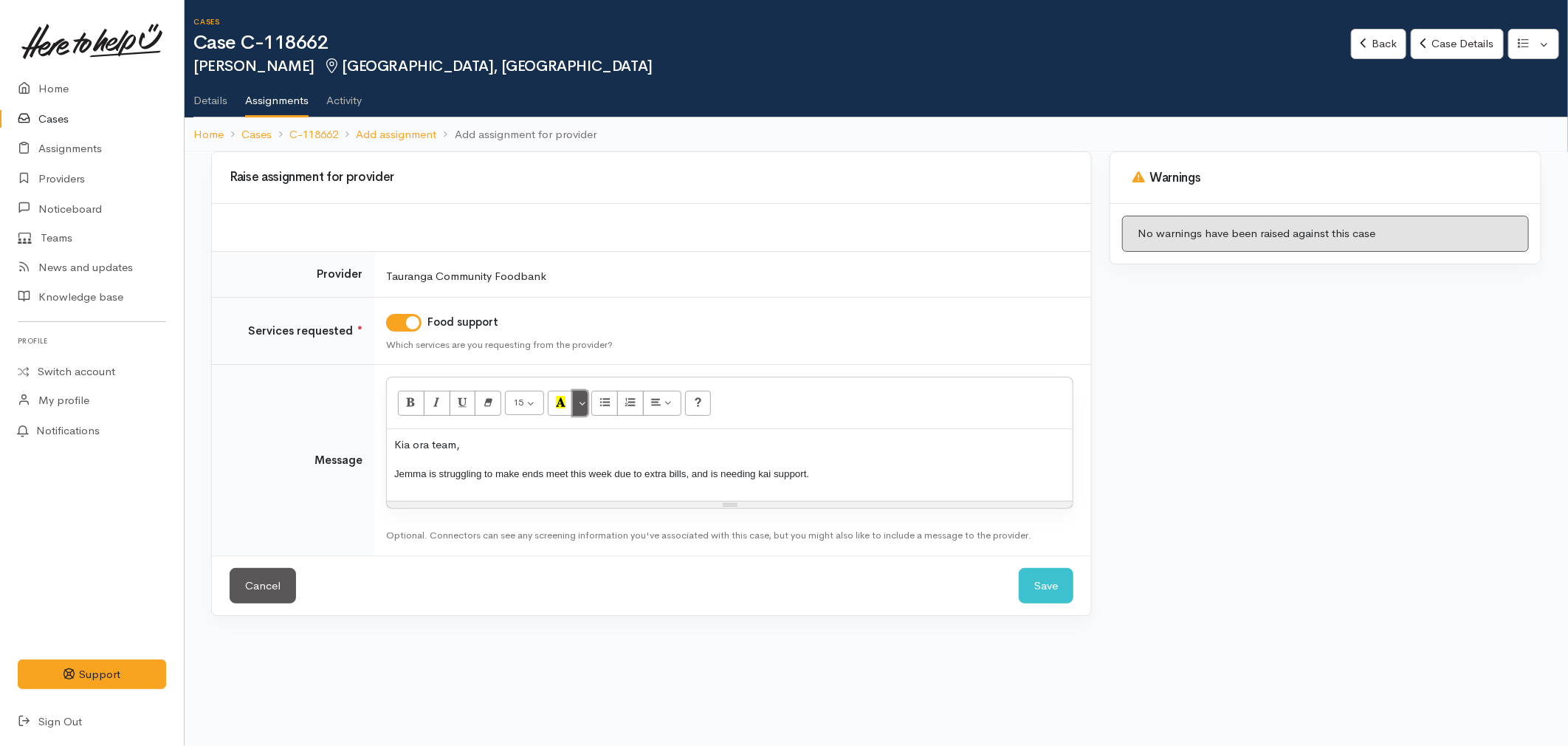
click at [583, 409] on button "More Color" at bounding box center [580, 403] width 15 height 25
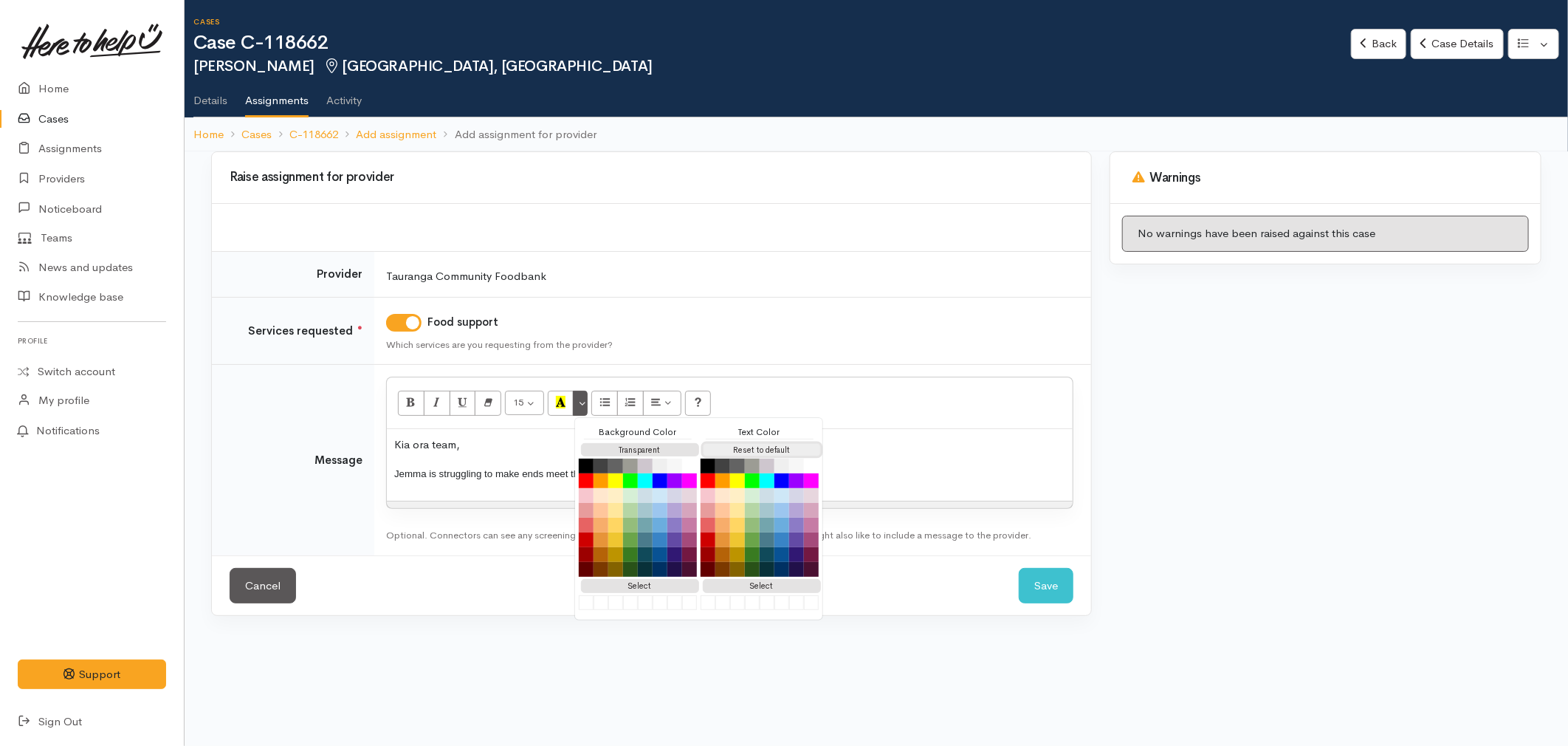
click at [709, 444] on button "Reset to default" at bounding box center [761, 449] width 118 height 14
click at [931, 493] on div "Kia ora team, Jemma is struggling to make ends meet this week due to extra bill…" at bounding box center [729, 465] width 685 height 72
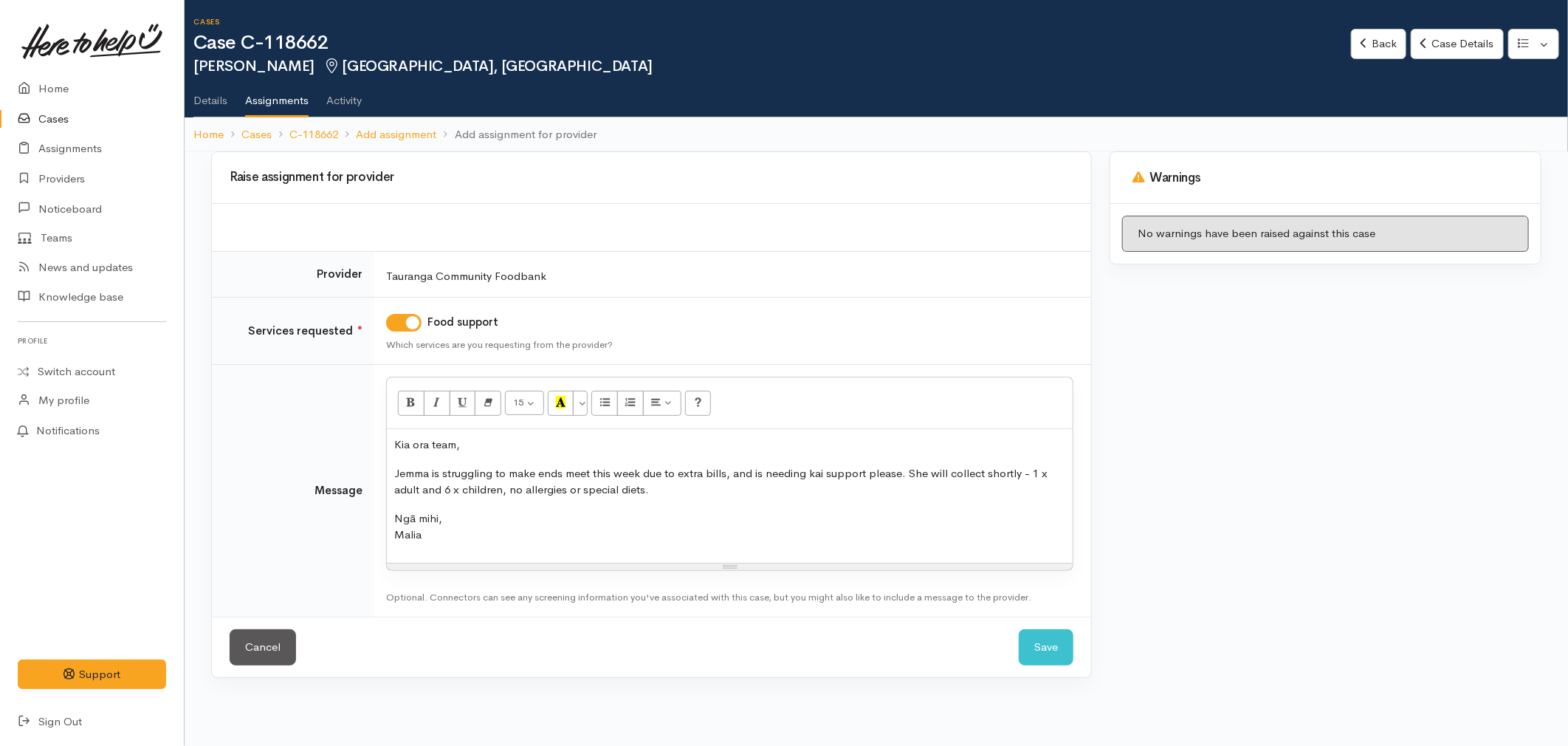
click at [465, 533] on p "Ngā mihi, Malia" at bounding box center [729, 527] width 671 height 33
click at [1050, 658] on button "Save" at bounding box center [1046, 647] width 55 height 36
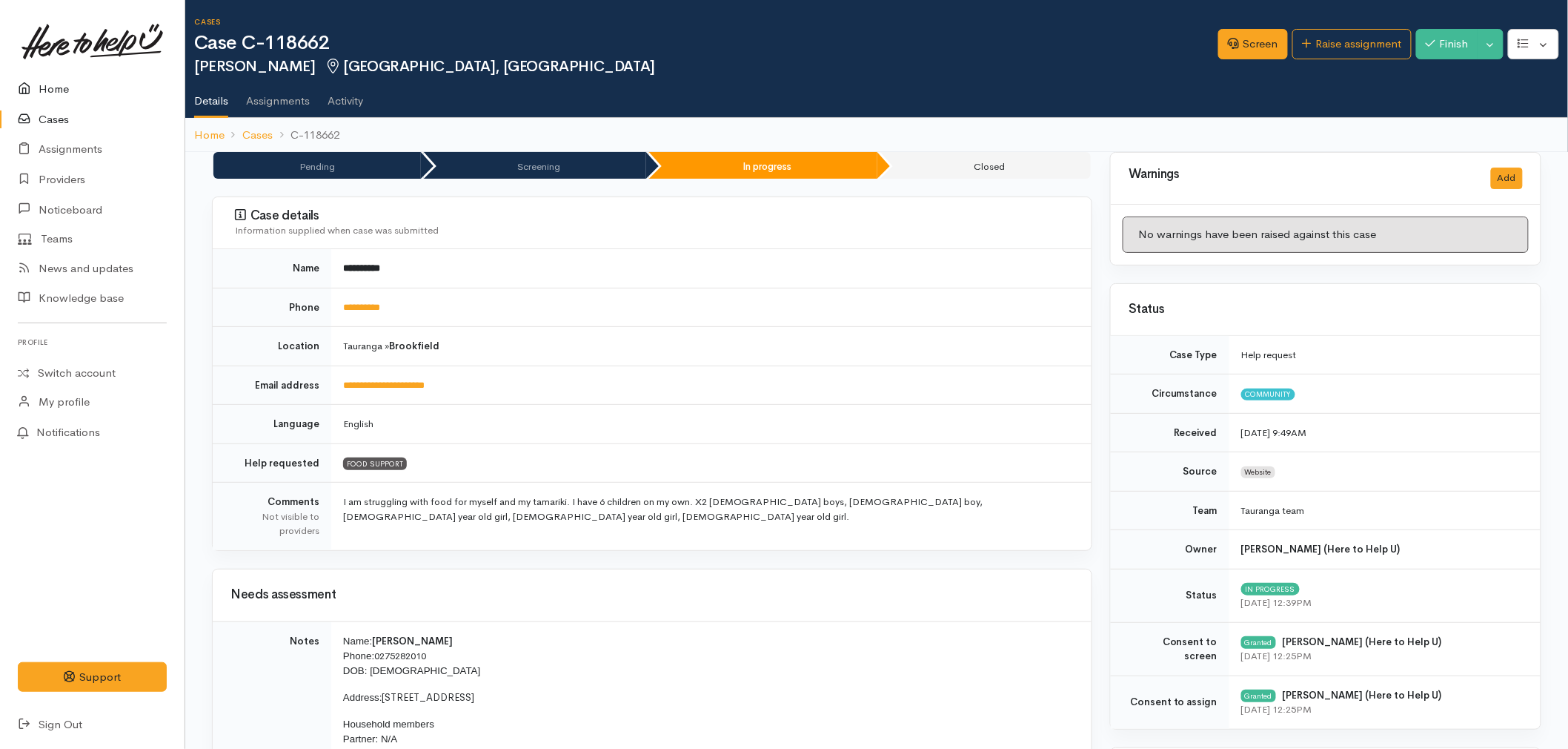
click at [73, 82] on link "Home" at bounding box center [92, 89] width 185 height 30
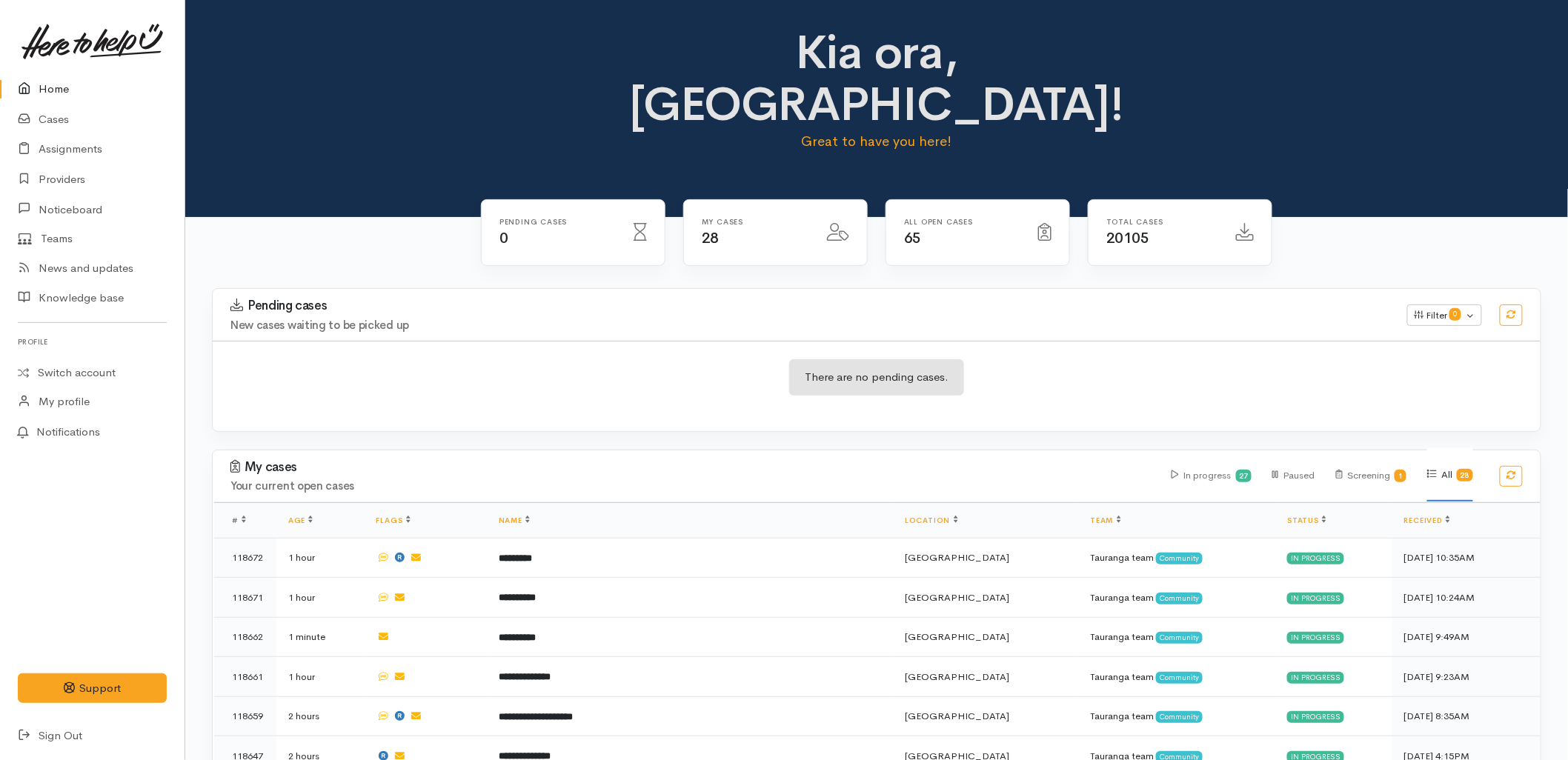
click at [534, 359] on div "There are no pending cases." at bounding box center [876, 386] width 1328 height 54
click at [501, 203] on div "Pending cases 0" at bounding box center [574, 233] width 183 height 66
drag, startPoint x: 1049, startPoint y: 271, endPoint x: 1048, endPoint y: 286, distance: 15.0
click at [1049, 319] on h4 "New cases waiting to be picked up" at bounding box center [810, 325] width 1159 height 12
click at [534, 451] on div "My cases Your current open cases In progress 27 Paused Screening 1 All 28" at bounding box center [876, 476] width 1346 height 52
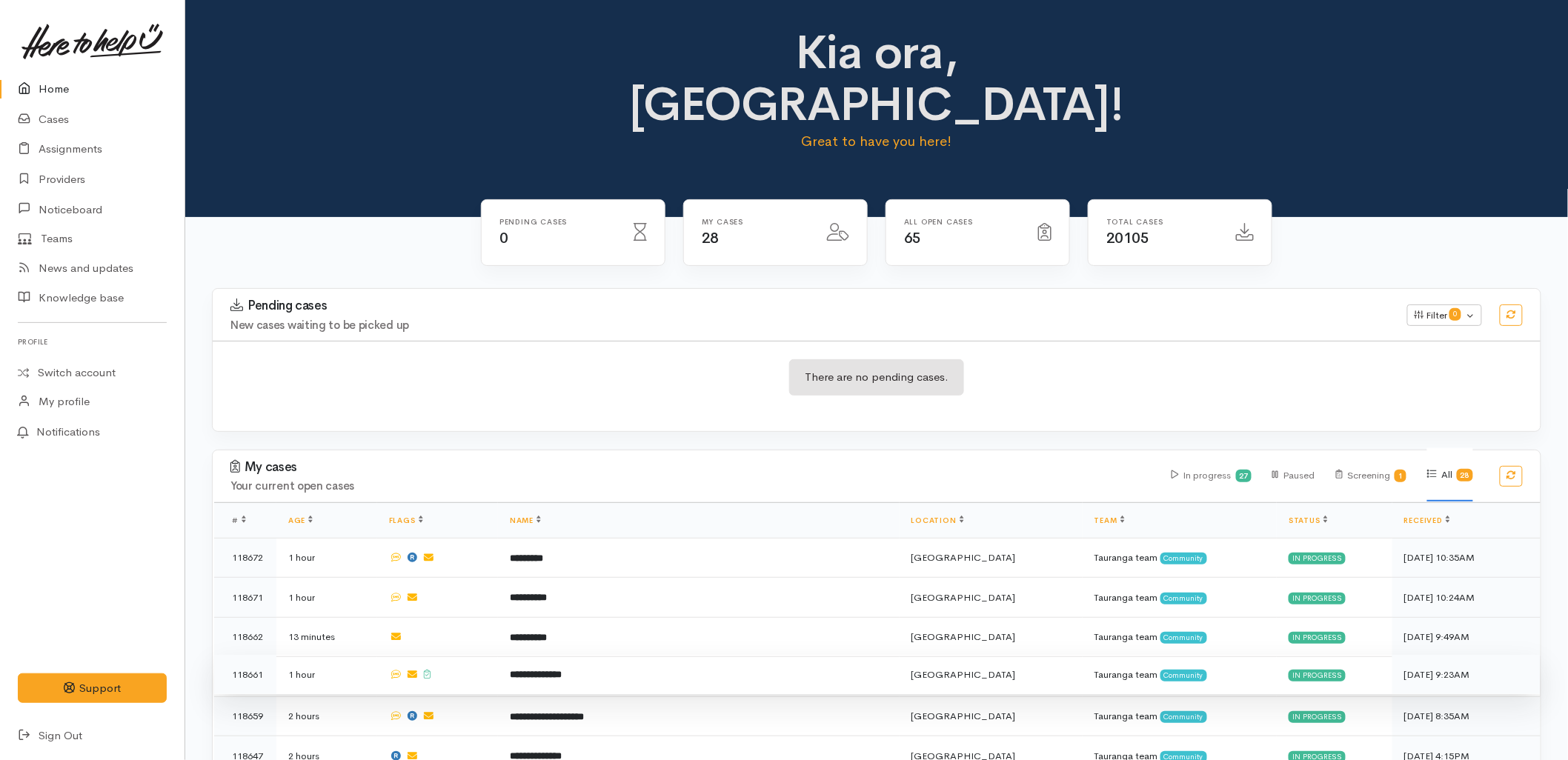
click at [606, 655] on td "**********" at bounding box center [699, 675] width 402 height 40
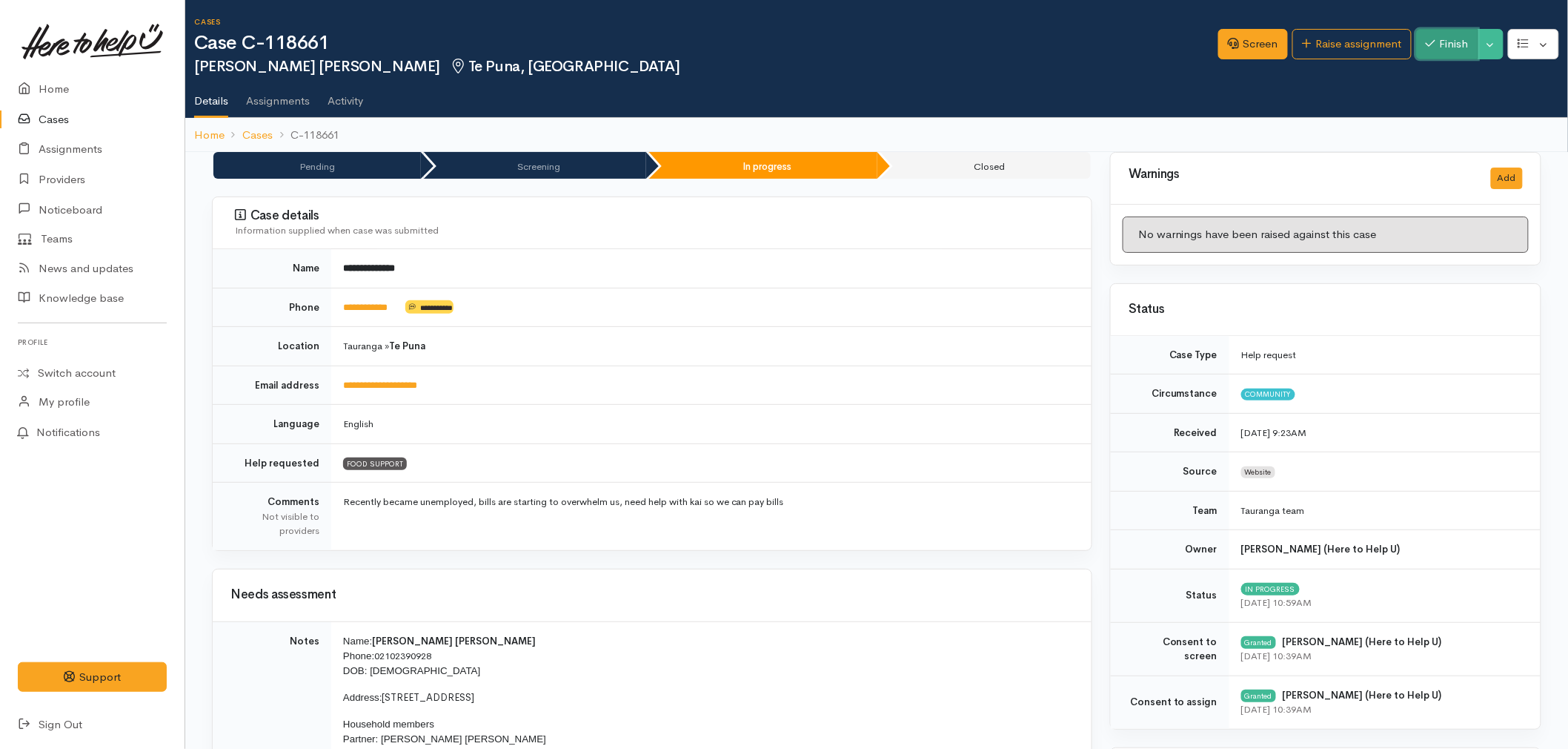
click at [1428, 47] on icon "button" at bounding box center [1431, 43] width 10 height 11
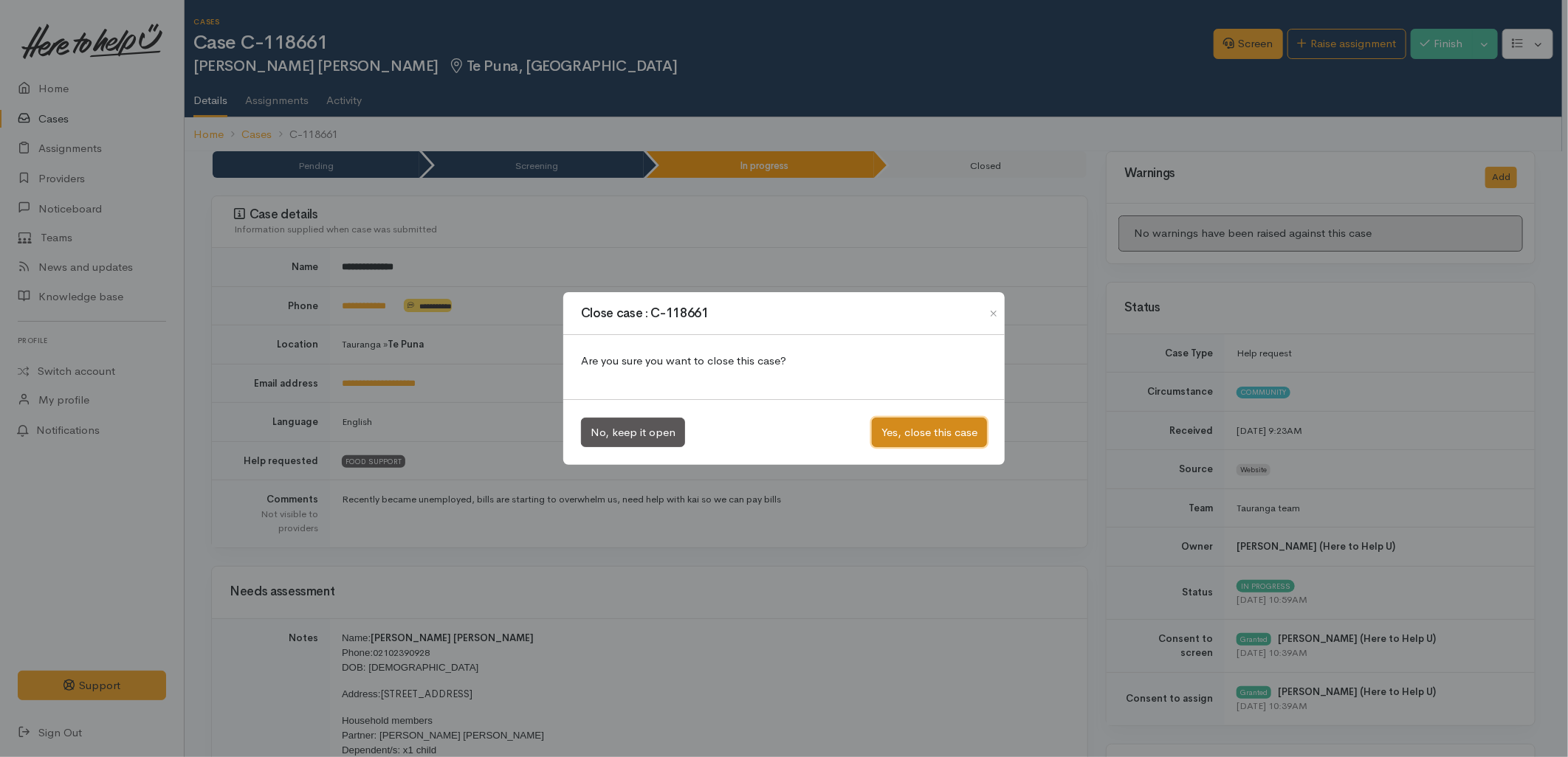
click at [965, 436] on button "Yes, close this case" at bounding box center [929, 433] width 115 height 30
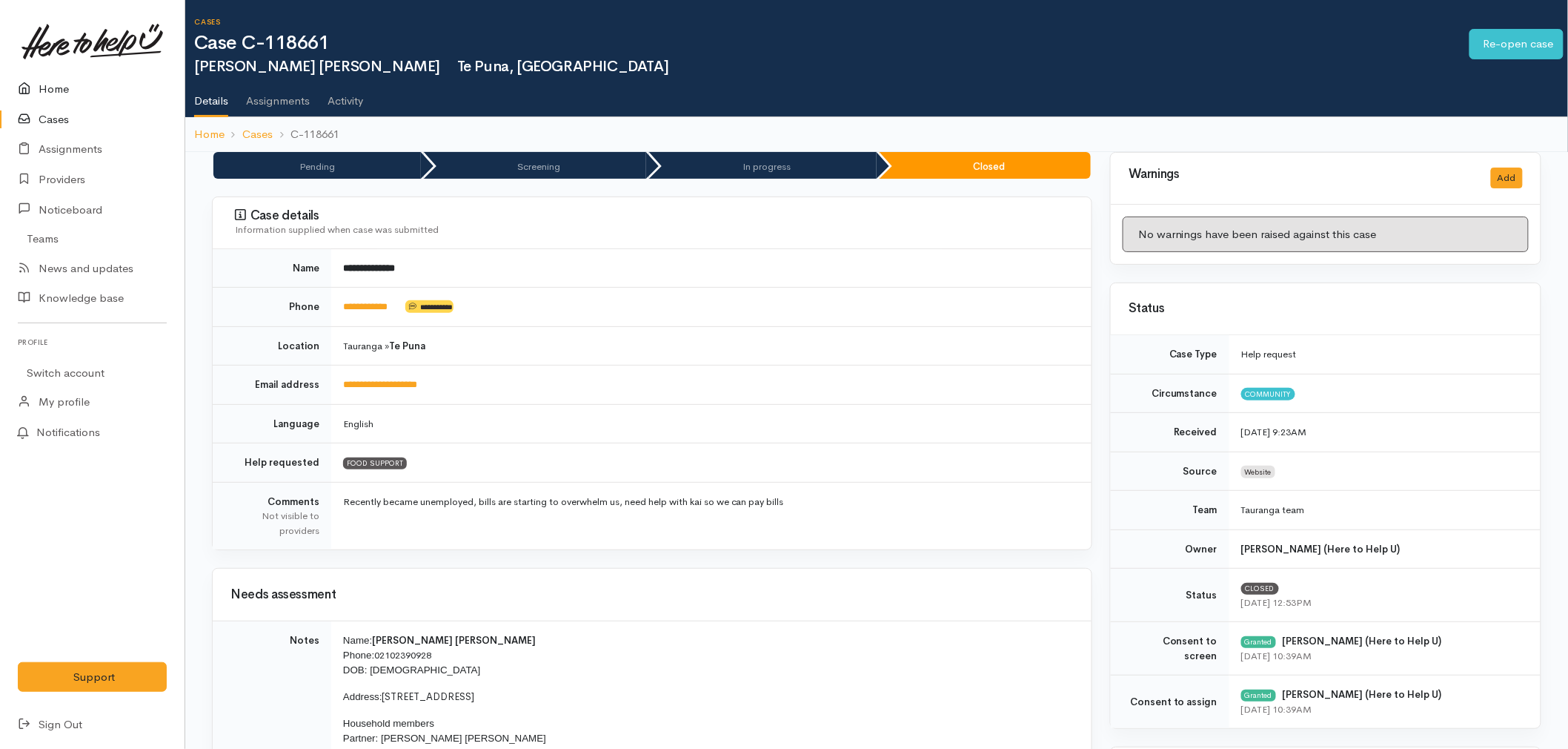
click at [25, 82] on icon at bounding box center [28, 89] width 20 height 19
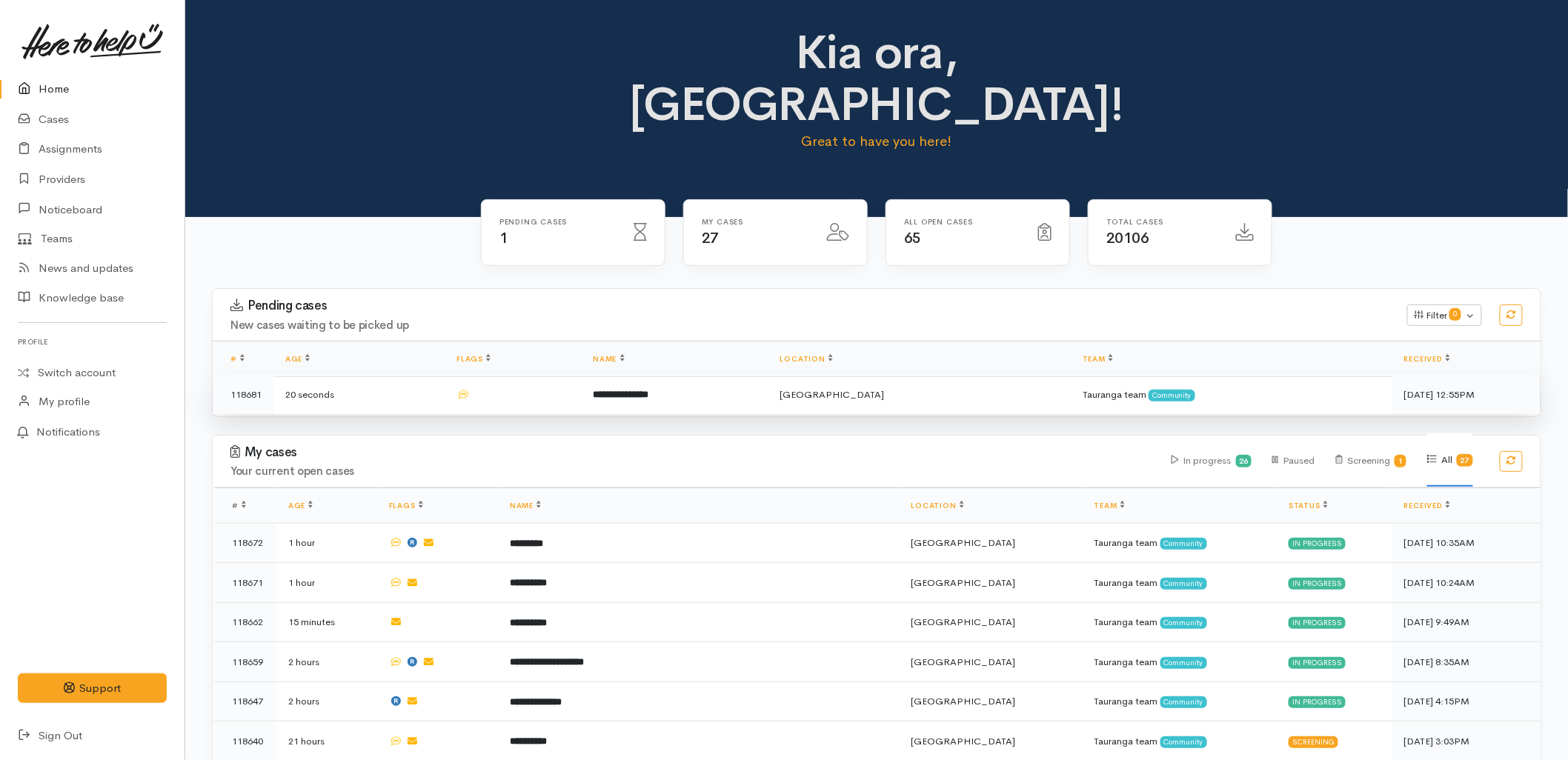
click at [664, 375] on td "**********" at bounding box center [674, 394] width 187 height 39
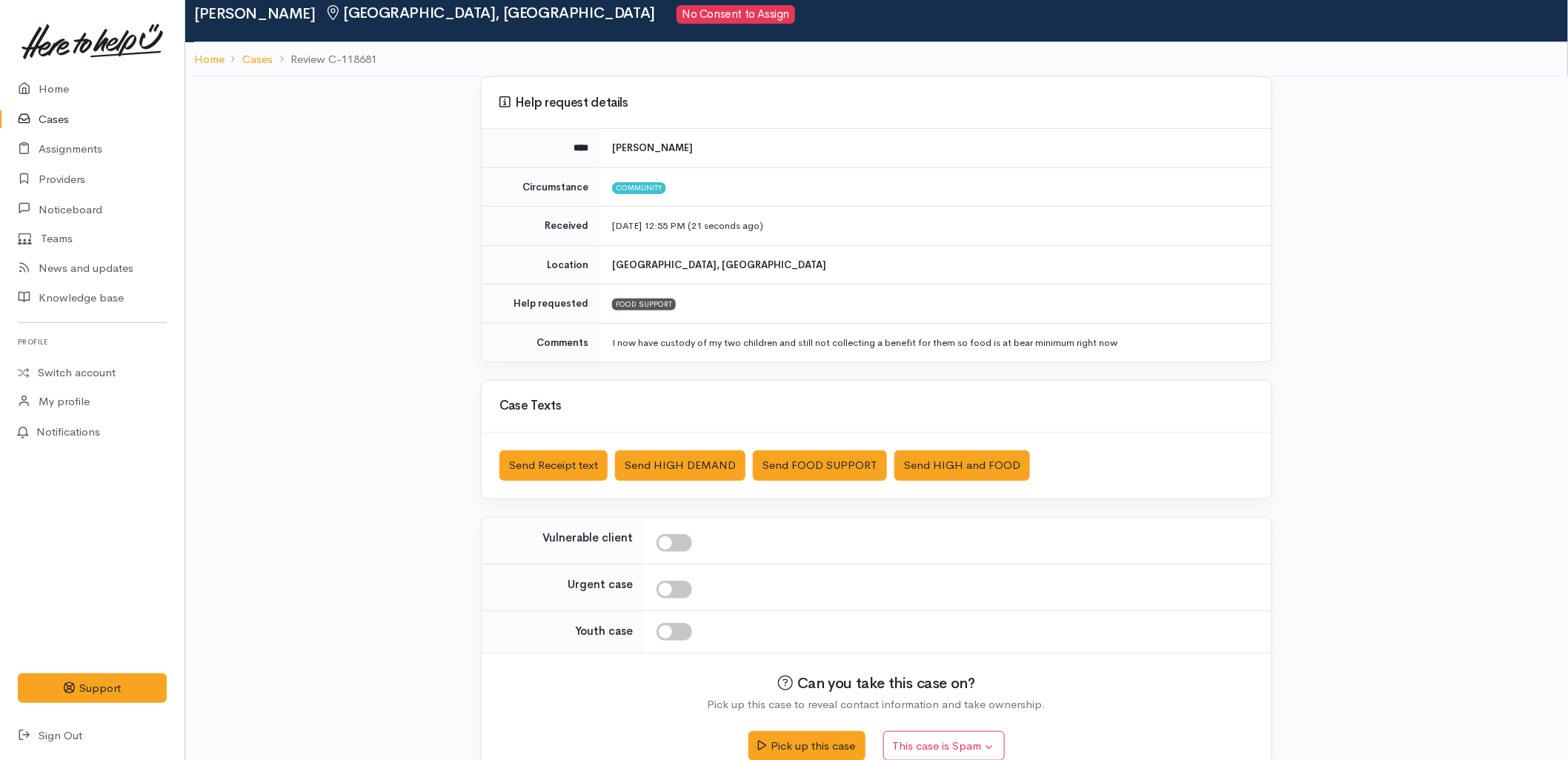
scroll to position [83, 0]
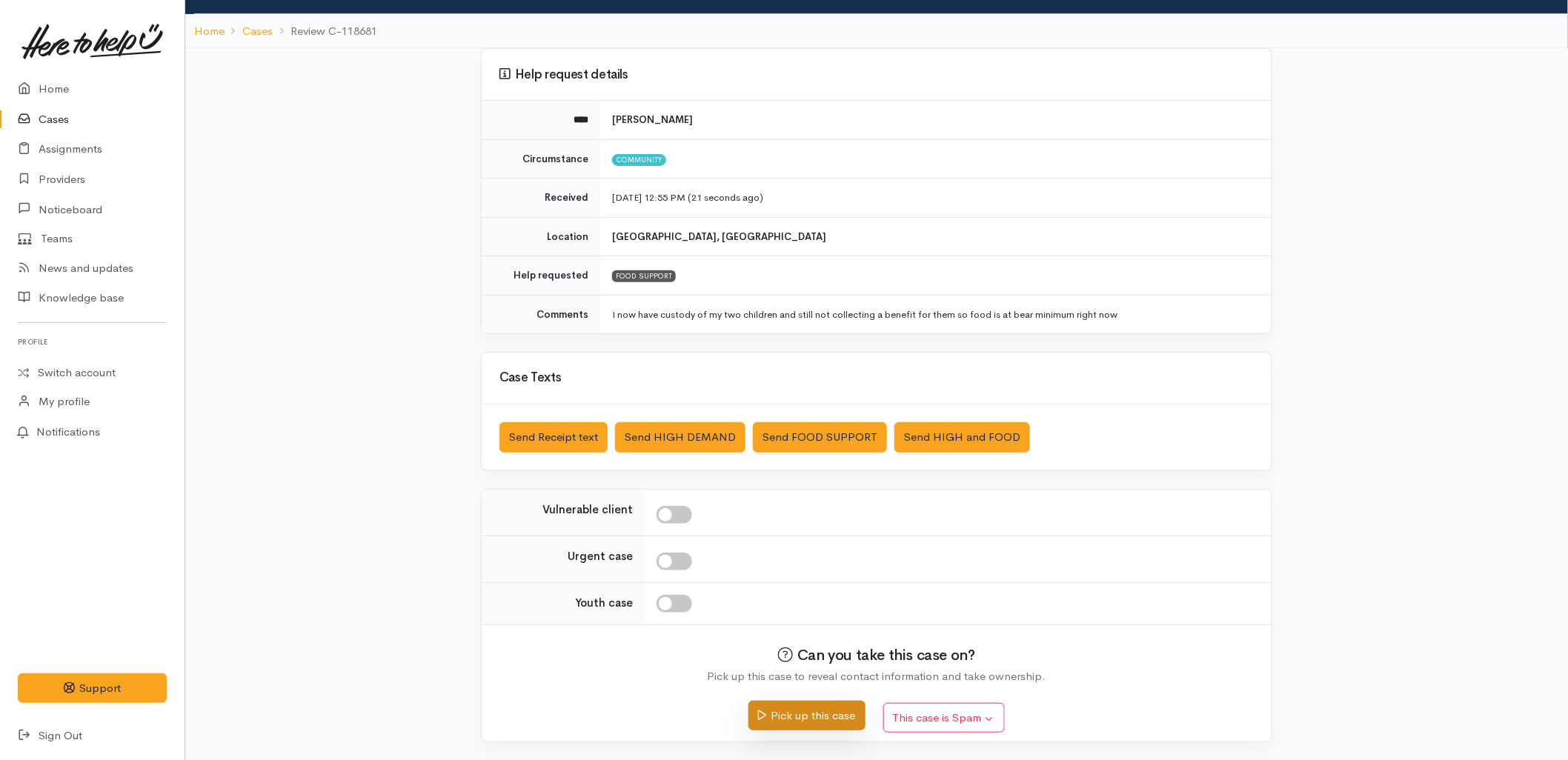
click at [805, 710] on button "Pick up this case" at bounding box center [807, 716] width 116 height 30
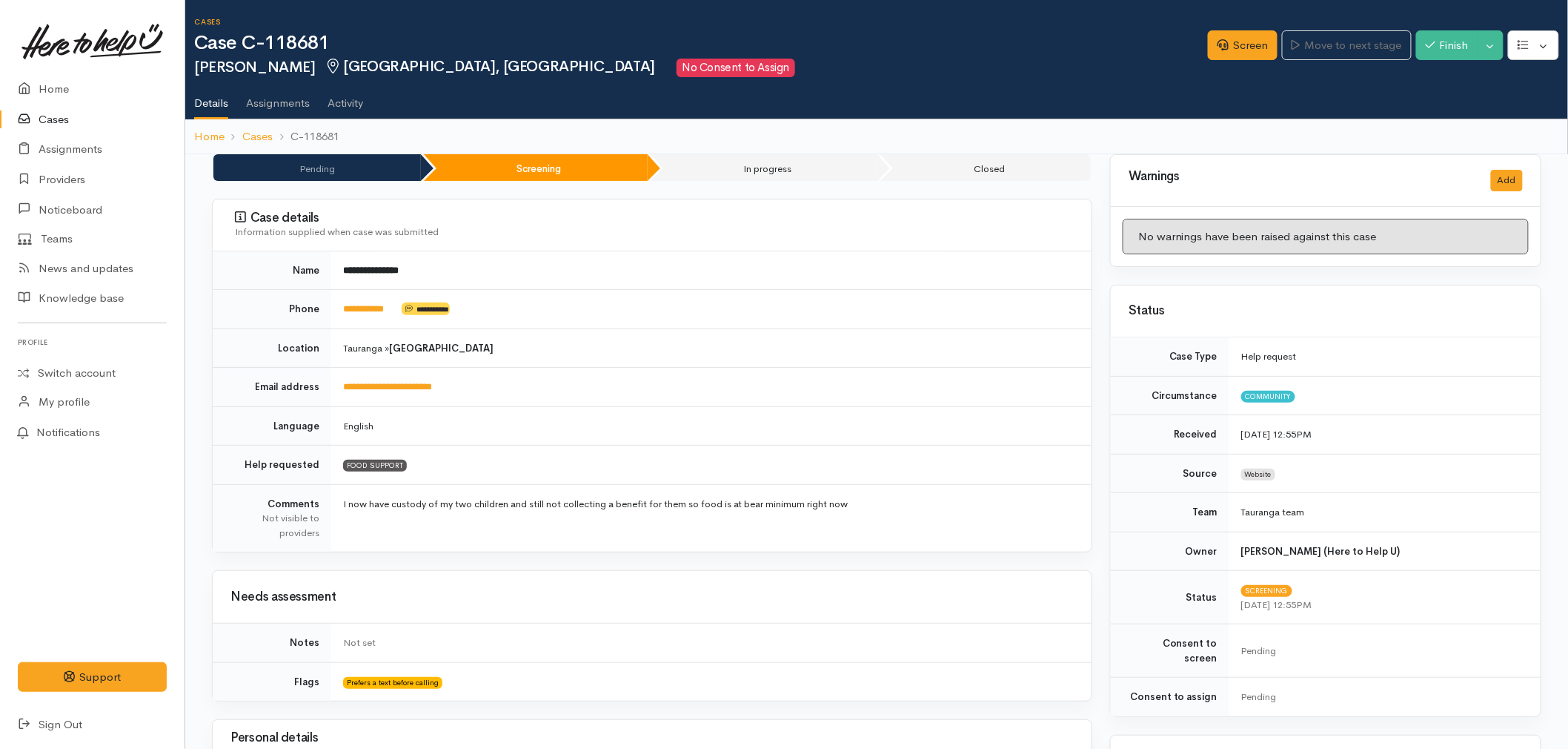
click at [680, 263] on td "**********" at bounding box center [711, 270] width 760 height 38
drag, startPoint x: 552, startPoint y: 302, endPoint x: 523, endPoint y: 330, distance: 40.3
click at [552, 302] on td "**********" at bounding box center [711, 309] width 760 height 39
click at [552, 300] on td "**********" at bounding box center [711, 309] width 760 height 39
click at [516, 297] on td "**********" at bounding box center [711, 309] width 760 height 39
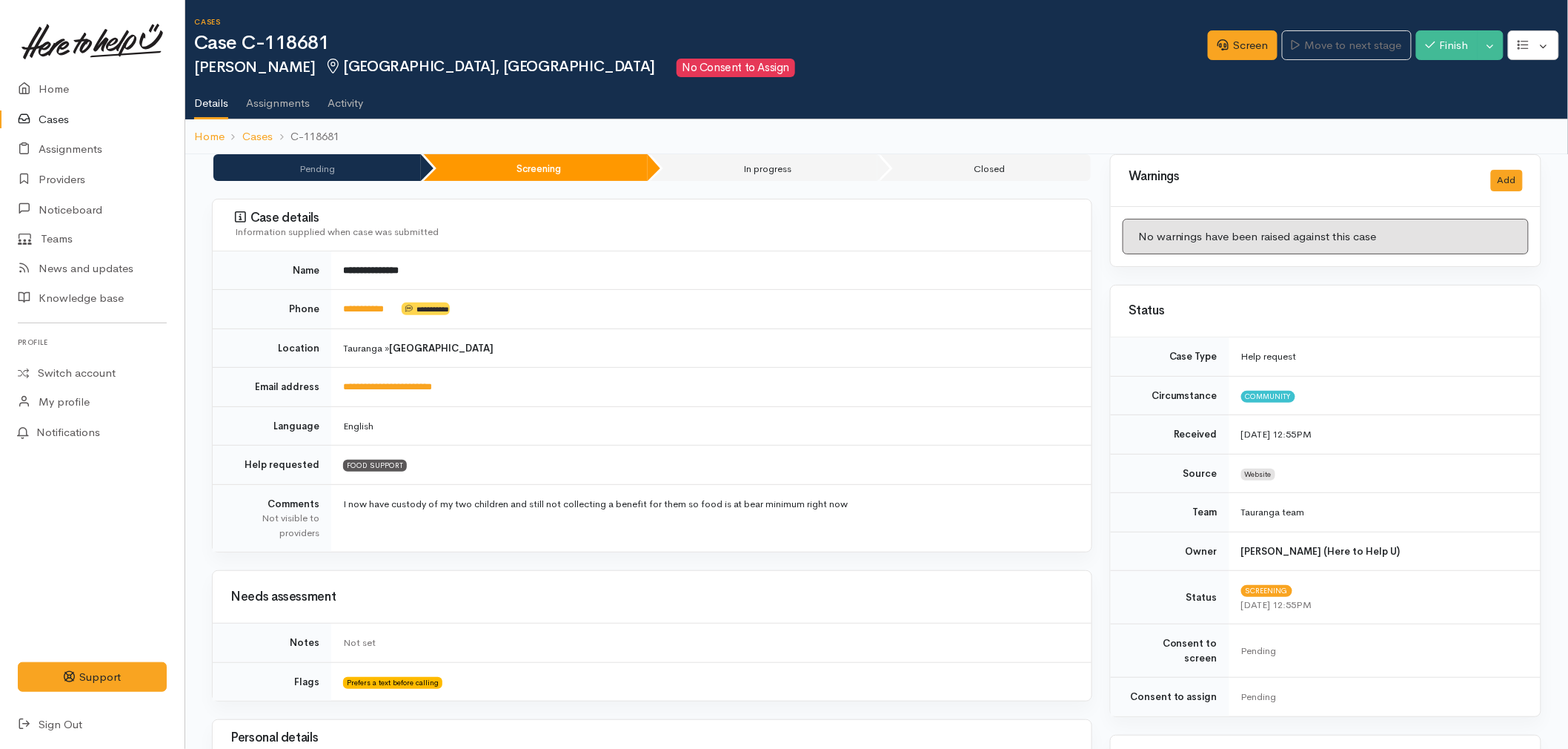
click at [660, 300] on td "**********" at bounding box center [711, 309] width 760 height 39
click at [59, 89] on link "Home" at bounding box center [92, 89] width 185 height 30
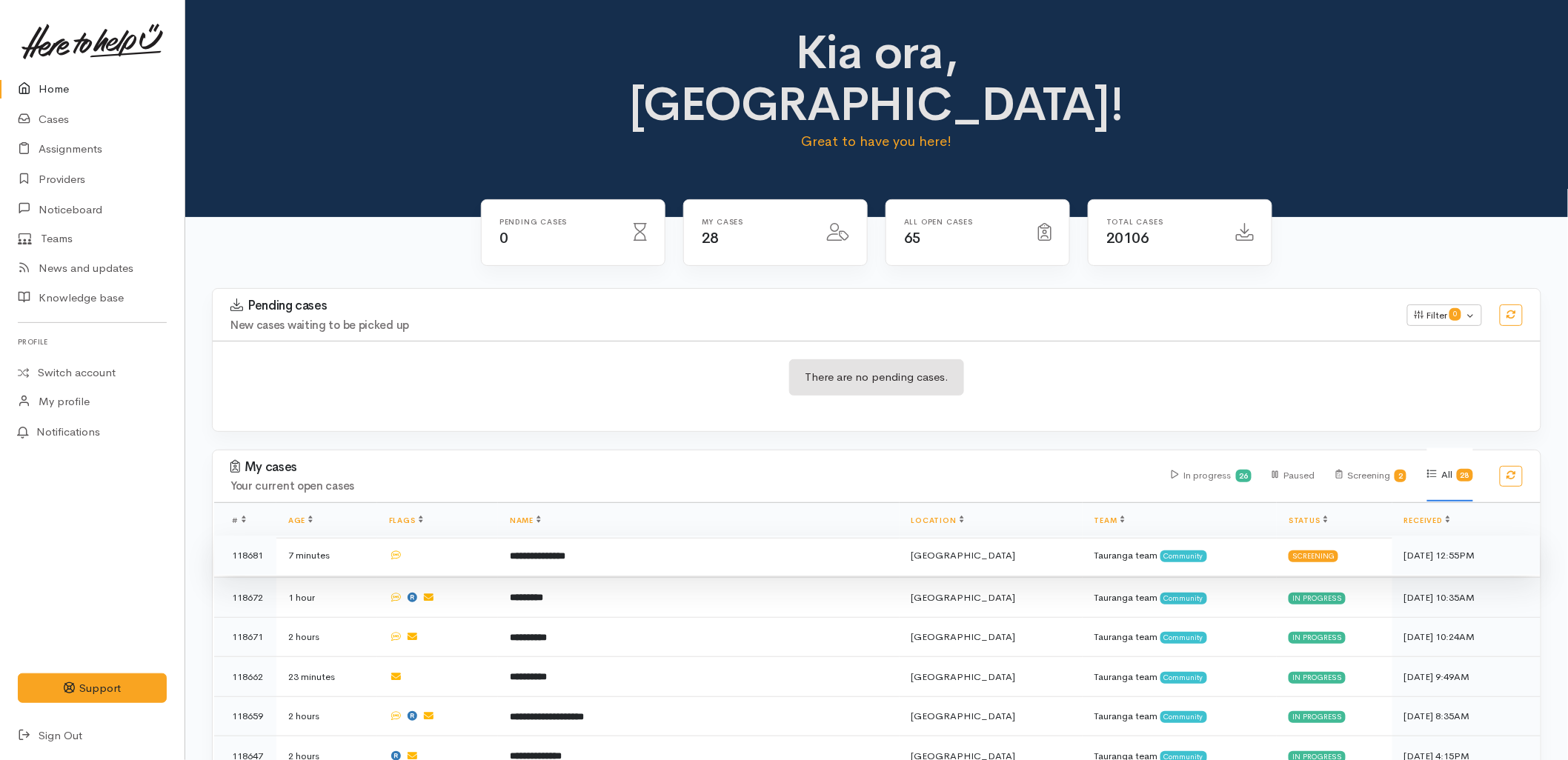
click at [538, 536] on td "**********" at bounding box center [699, 555] width 402 height 40
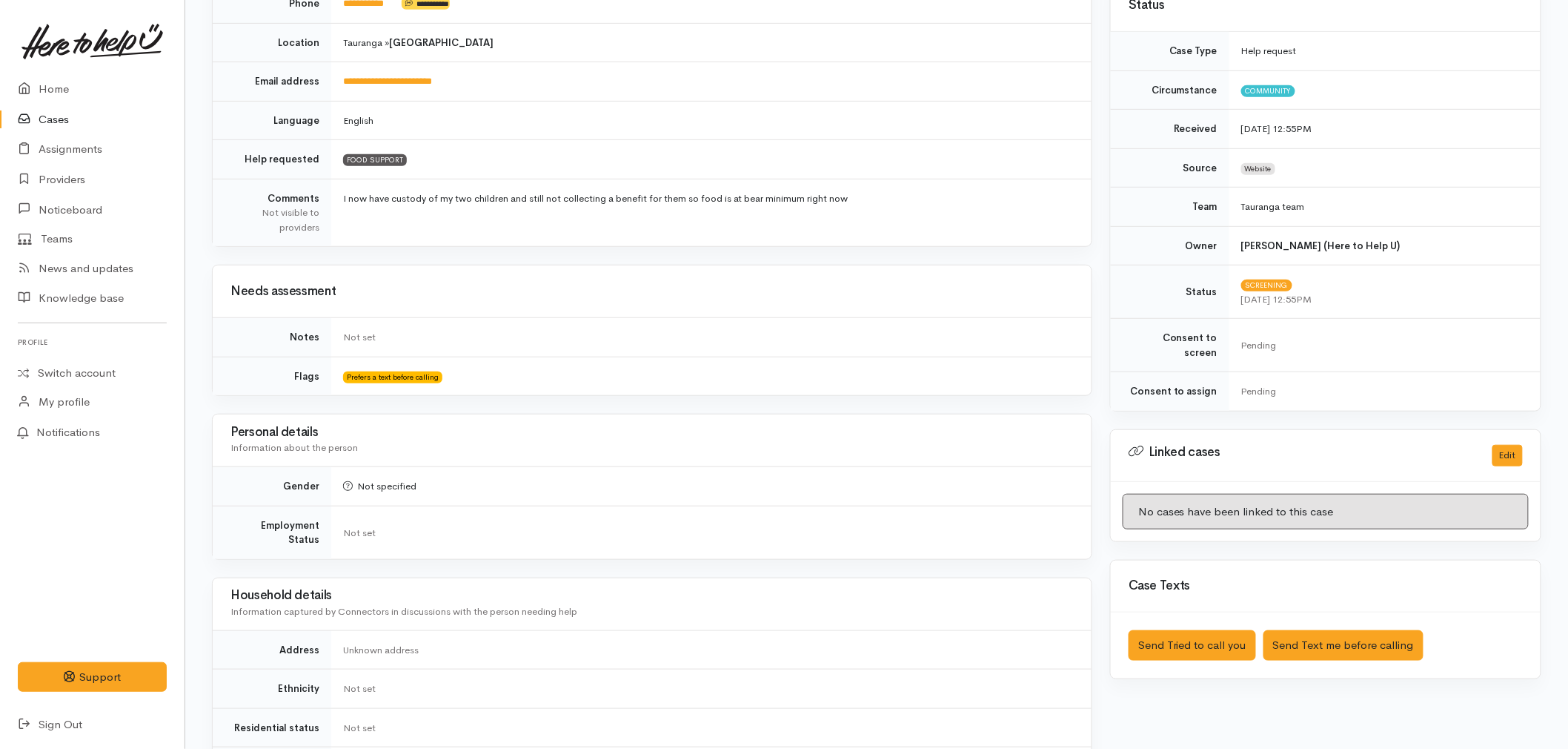
scroll to position [329, 0]
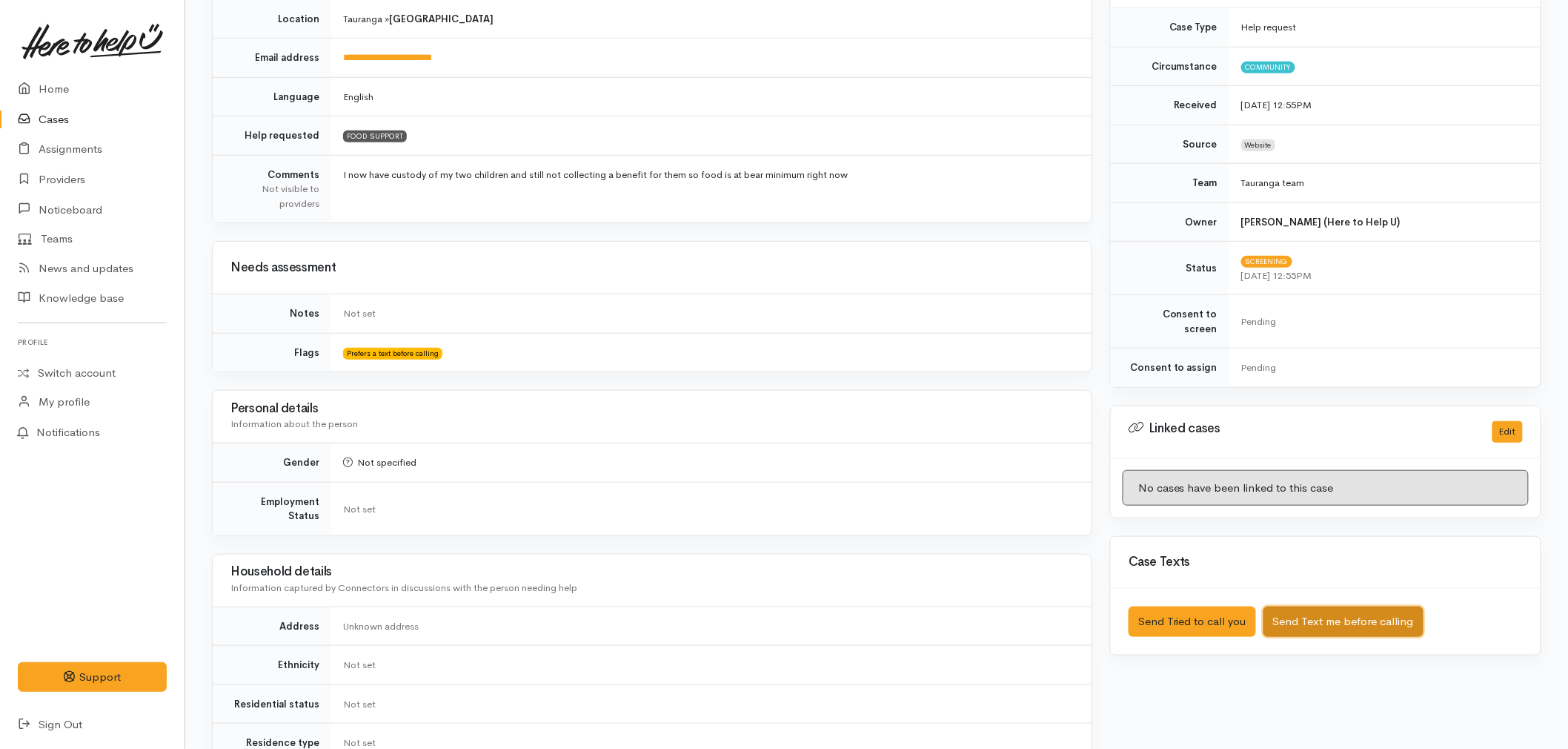
click at [1323, 607] on button "Send Text me before calling" at bounding box center [1344, 621] width 160 height 30
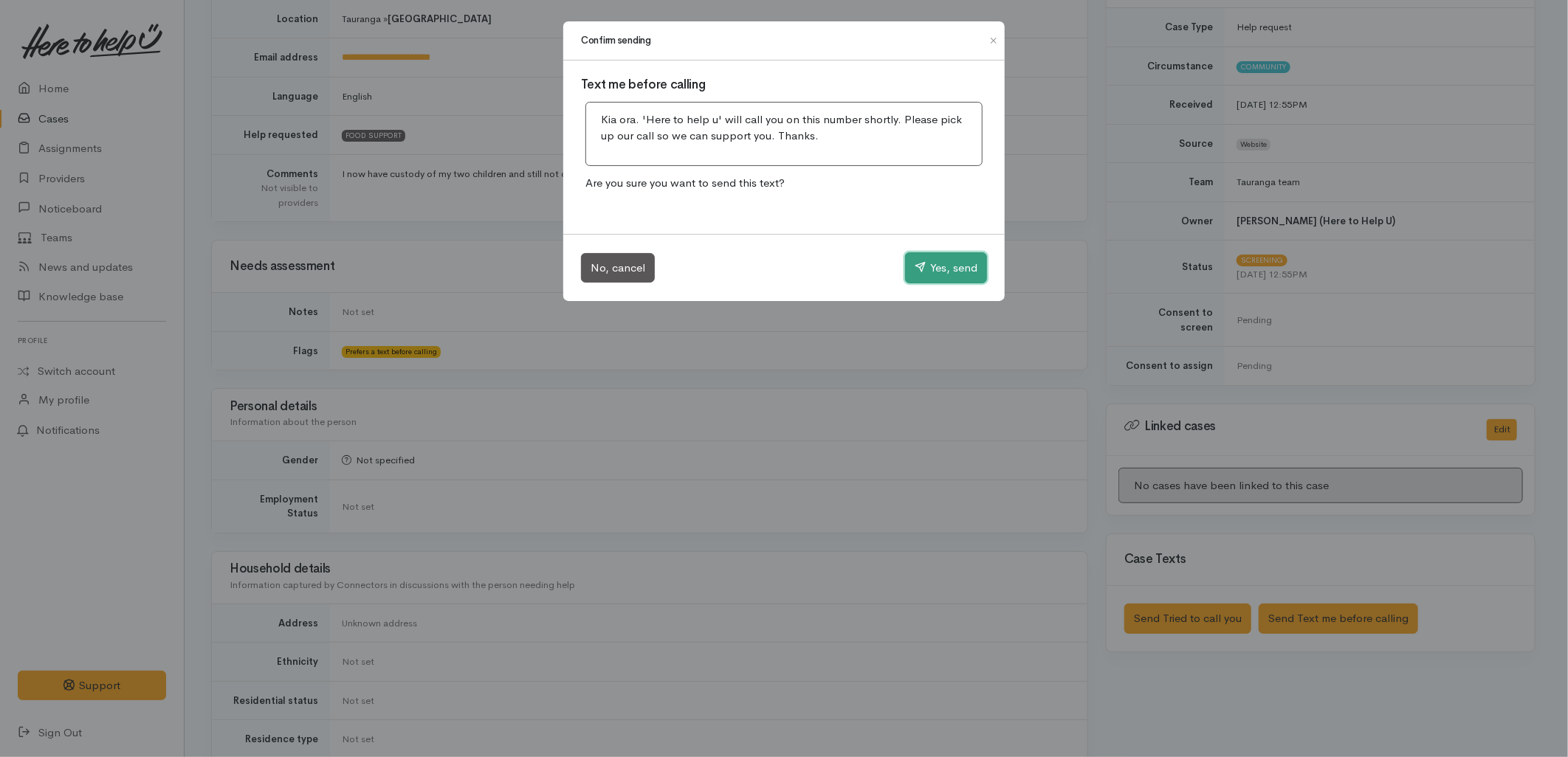
click at [932, 269] on button "Yes, send" at bounding box center [945, 268] width 82 height 31
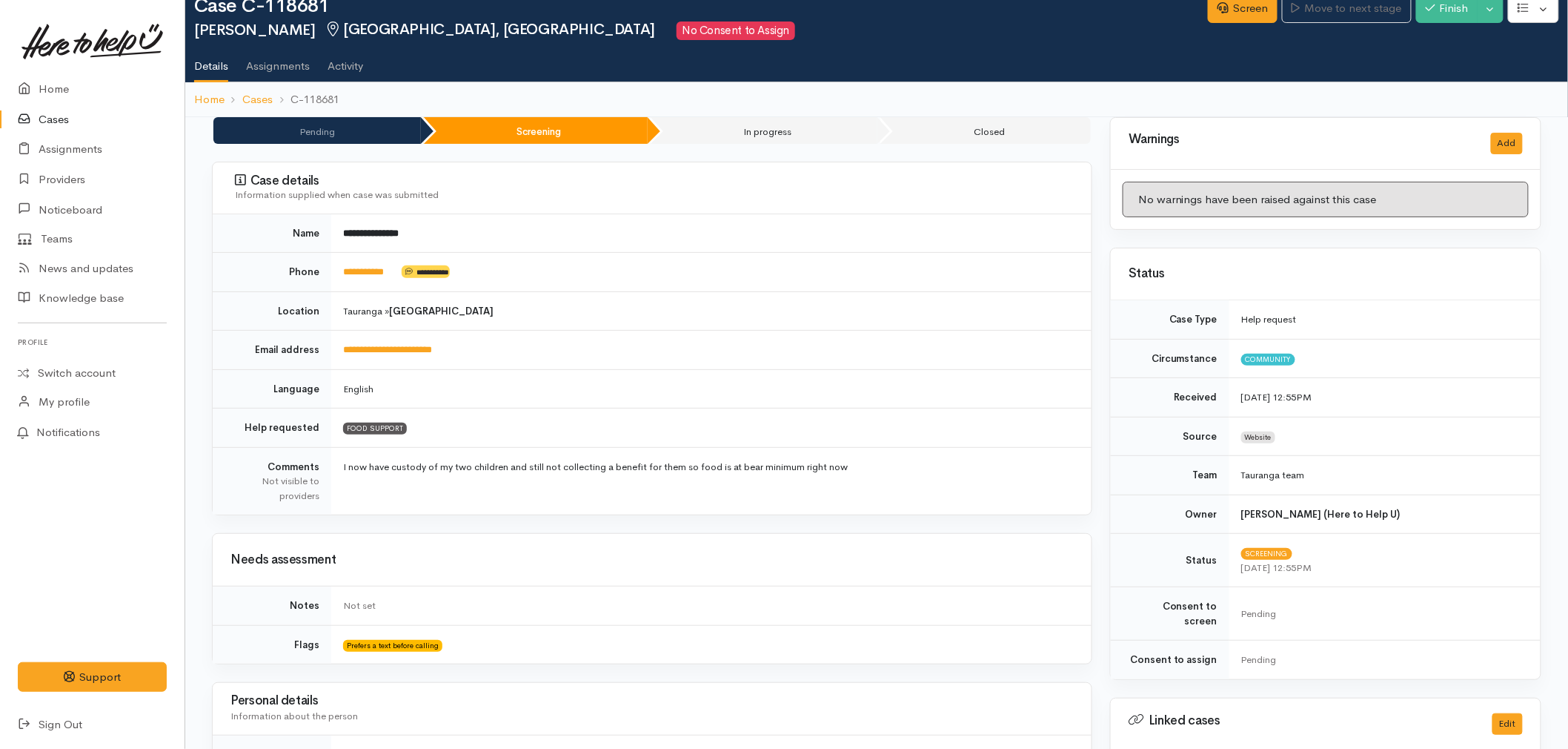
scroll to position [0, 0]
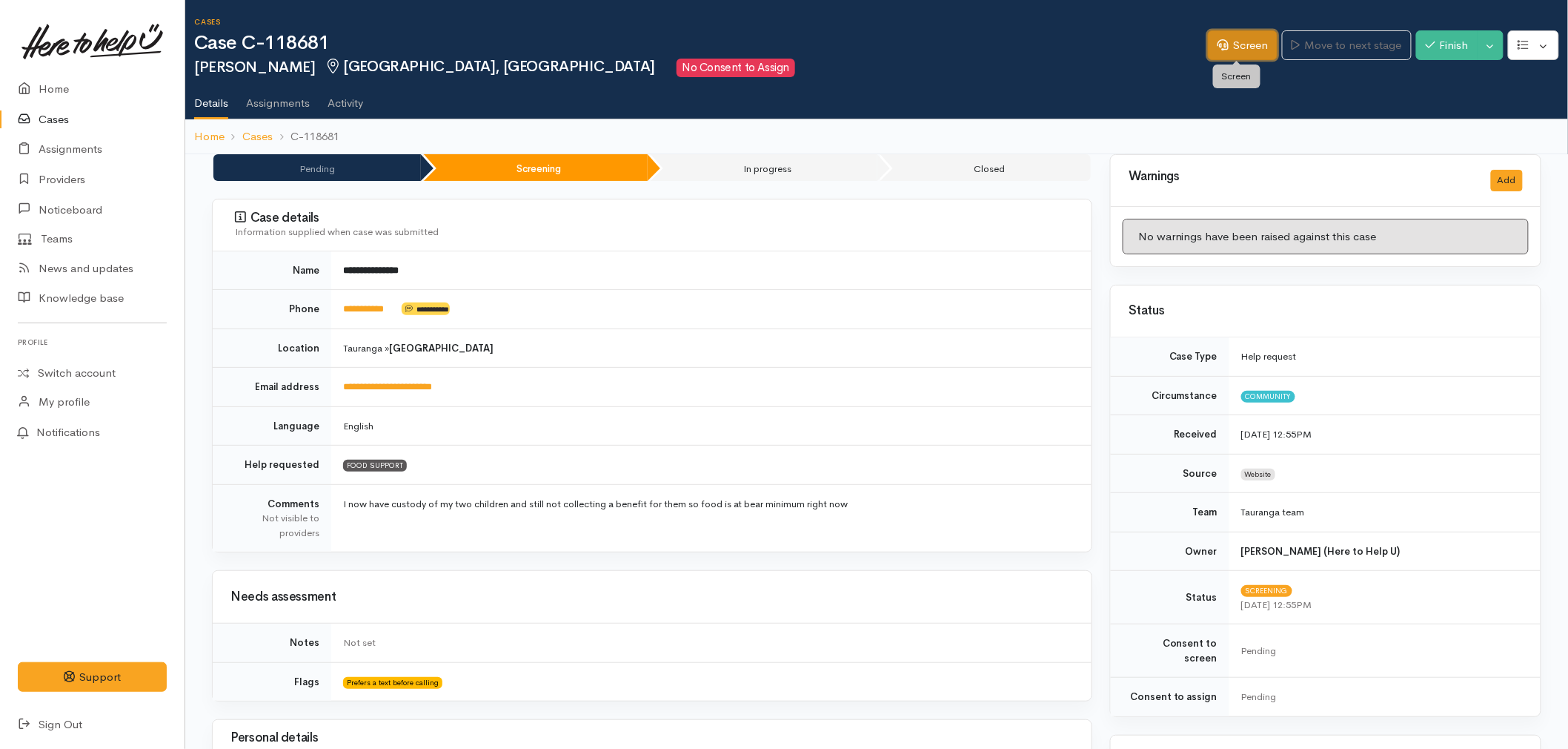
click at [1258, 37] on link "Screen" at bounding box center [1242, 45] width 70 height 30
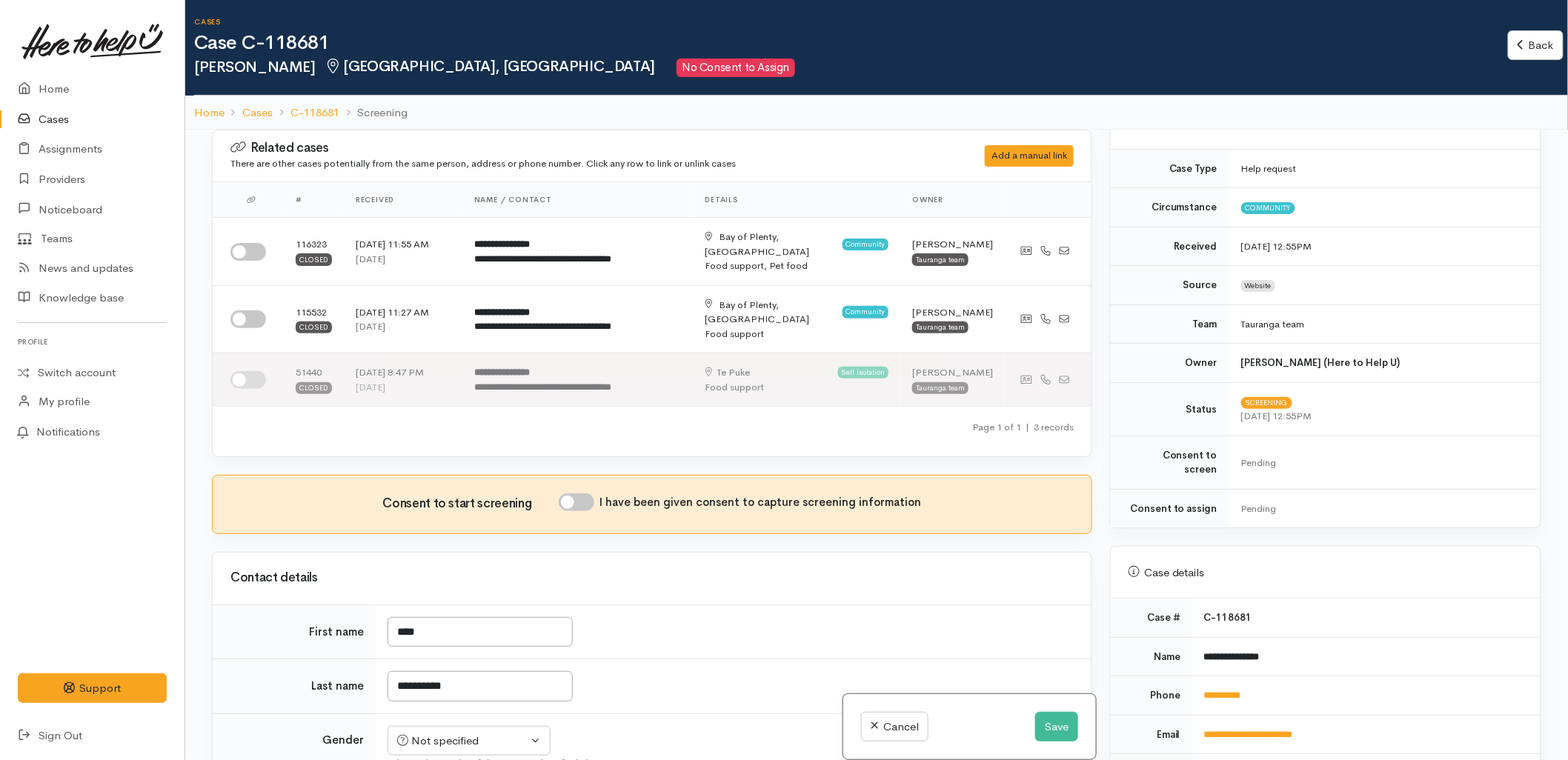
scroll to position [329, 0]
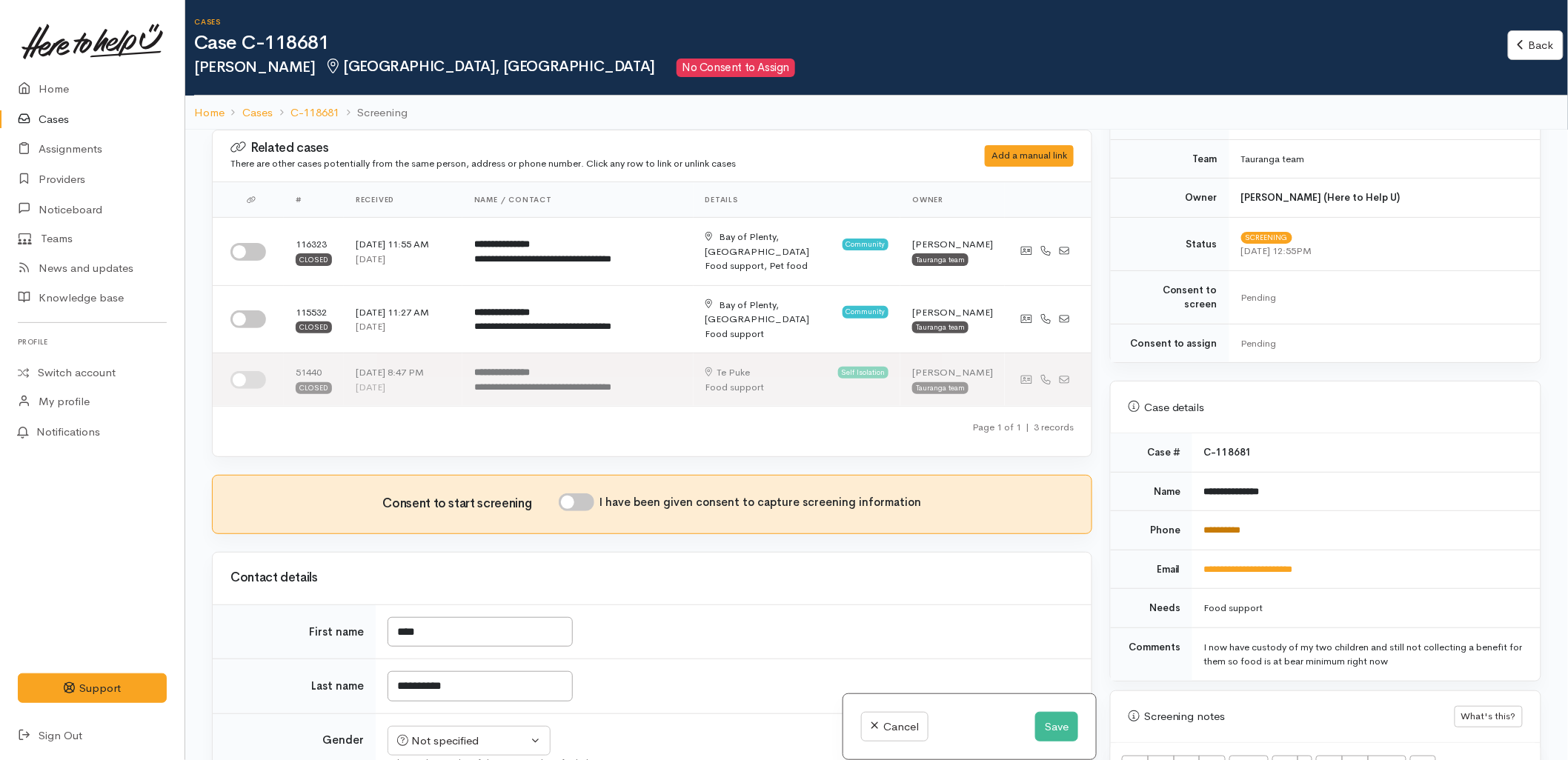
click at [1240, 525] on link "**********" at bounding box center [1223, 530] width 37 height 10
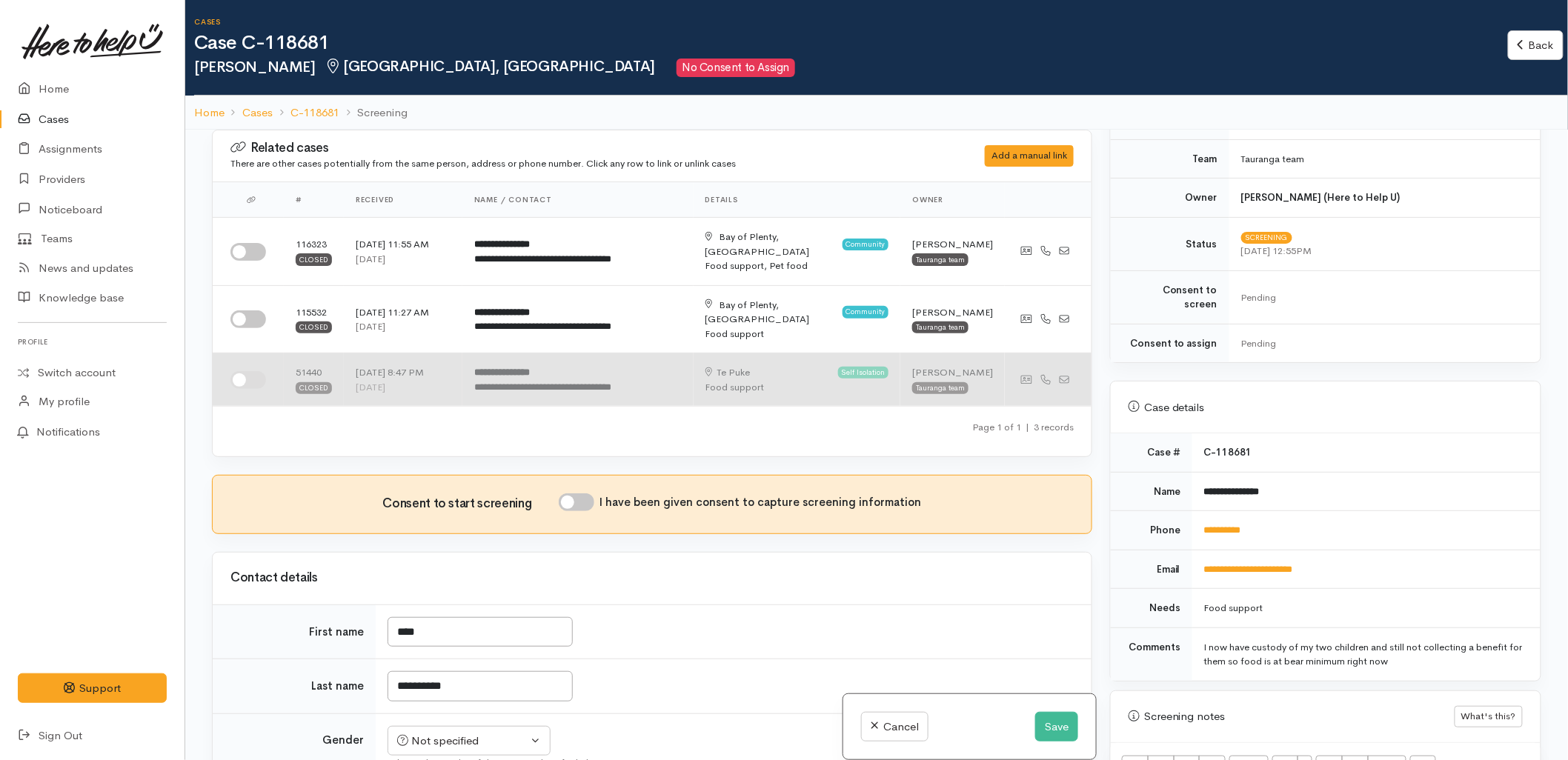
click at [245, 371] on input "checkbox" at bounding box center [248, 380] width 35 height 18
checkbox input "true"
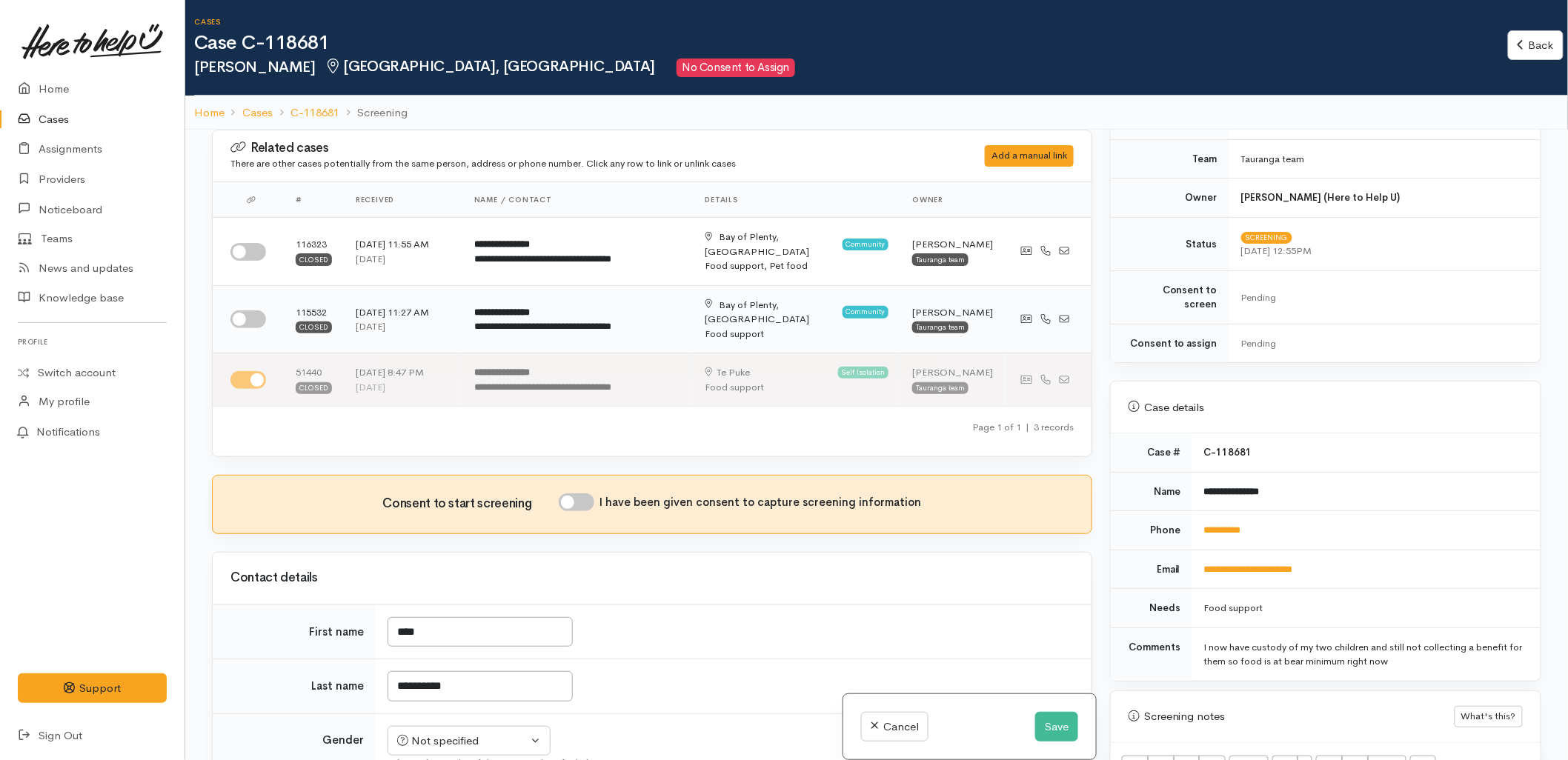
click at [245, 310] on input "checkbox" at bounding box center [248, 319] width 35 height 18
checkbox input "true"
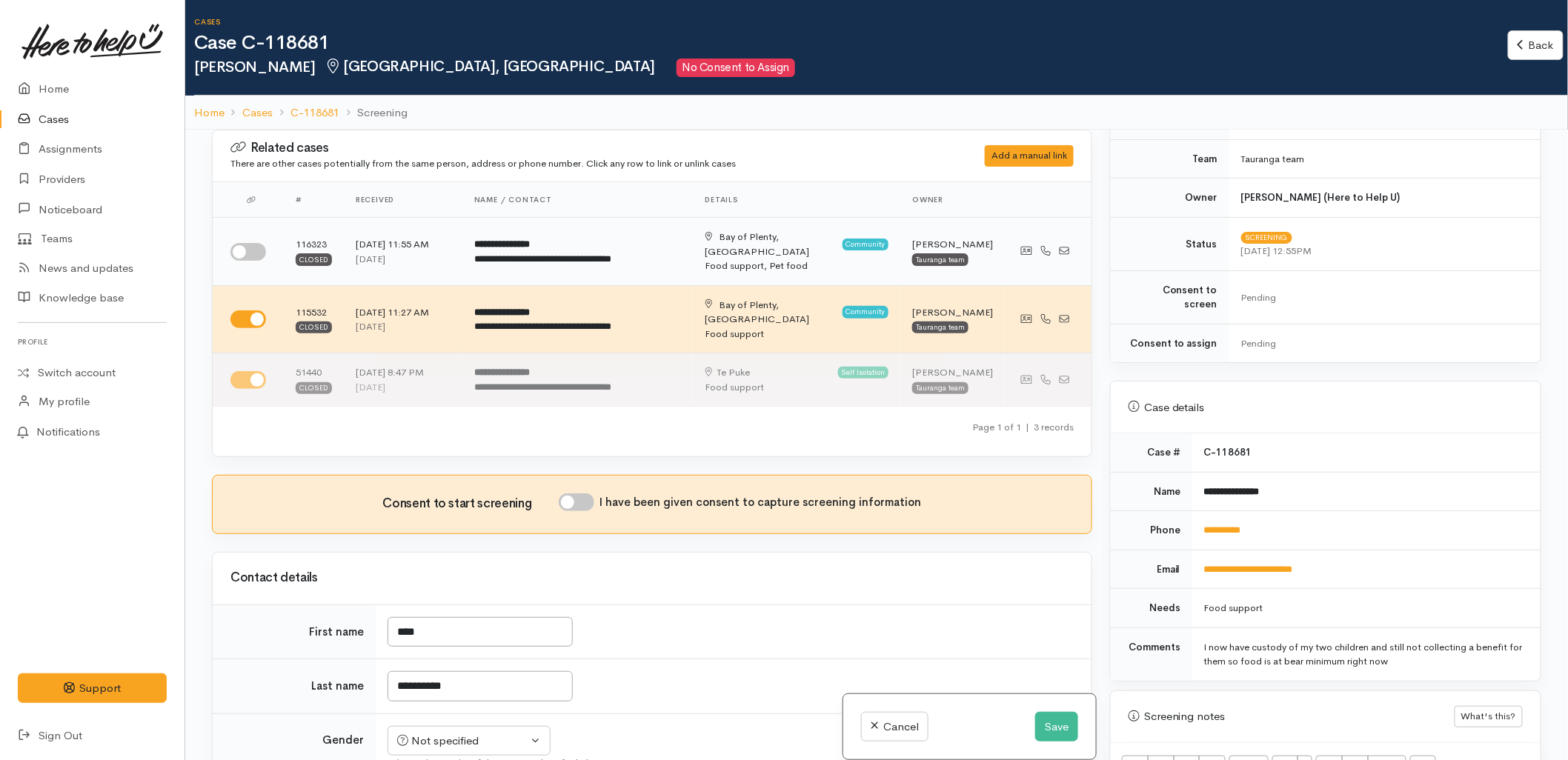
click at [247, 249] on input "checkbox" at bounding box center [248, 252] width 35 height 18
checkbox input "true"
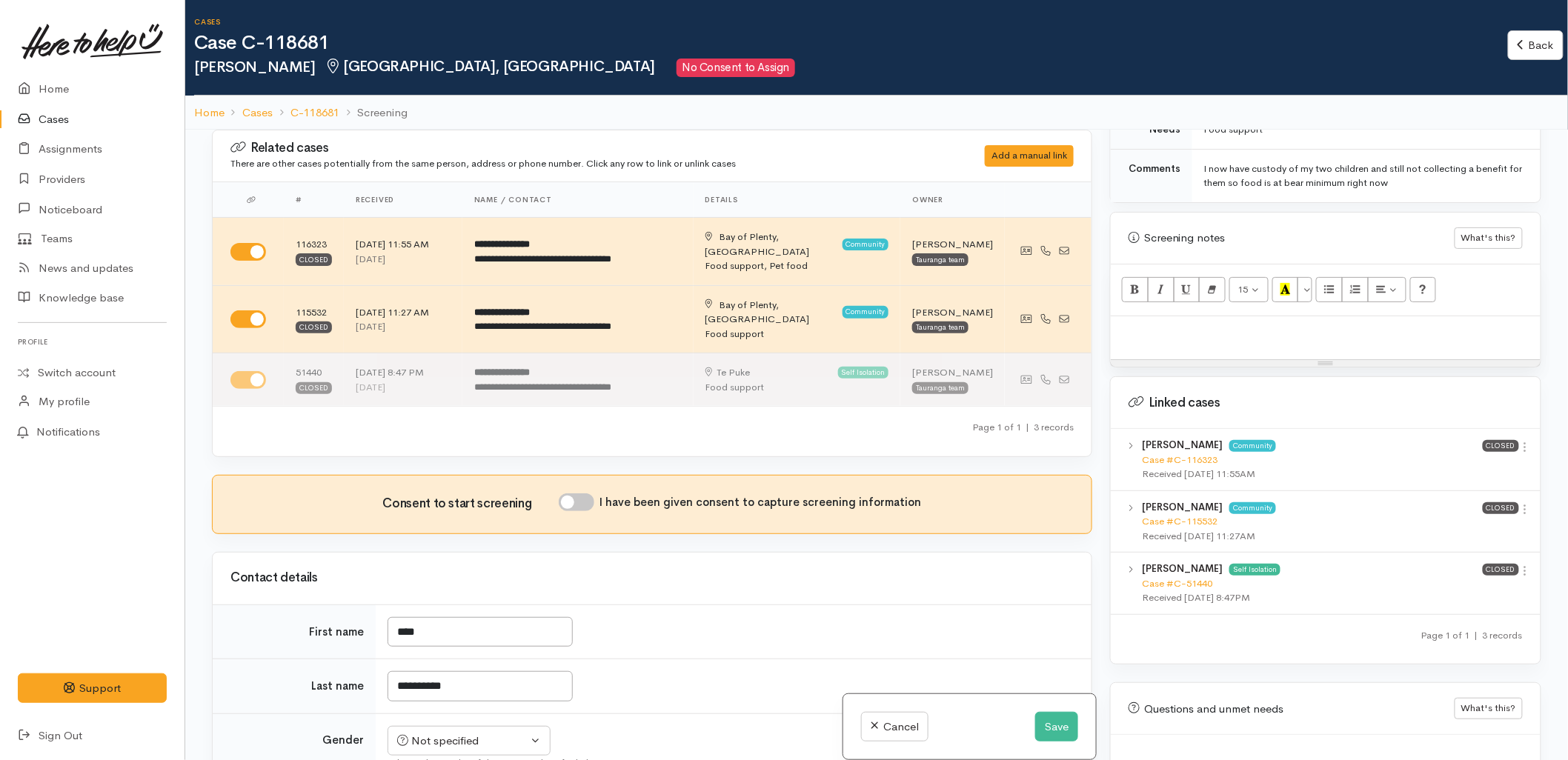
scroll to position [823, 0]
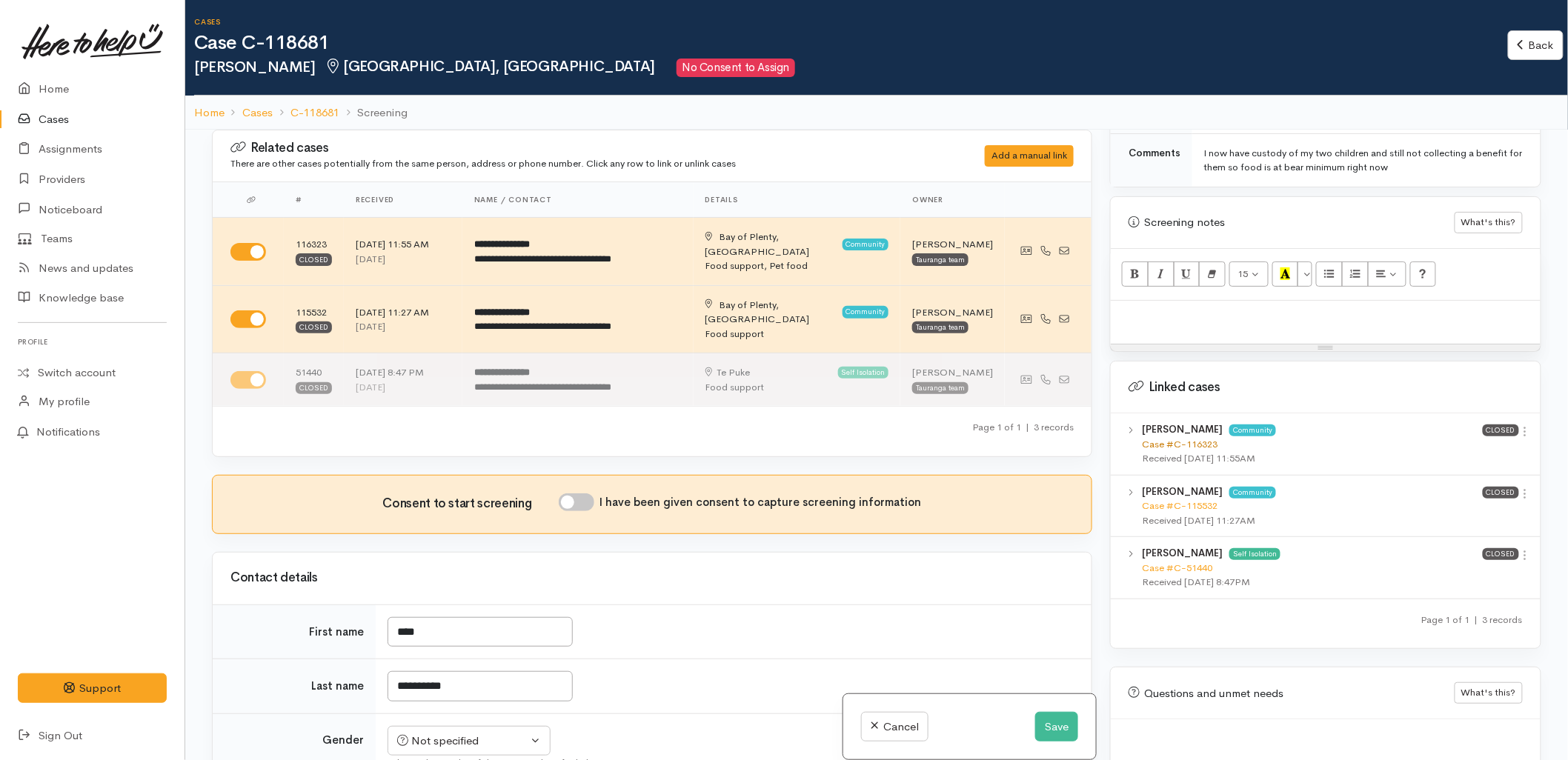
click at [1180, 438] on link "Case #C-116323" at bounding box center [1180, 443] width 75 height 12
click at [1183, 499] on link "Case #C-115532" at bounding box center [1180, 505] width 75 height 12
click at [1219, 308] on p at bounding box center [1326, 317] width 415 height 17
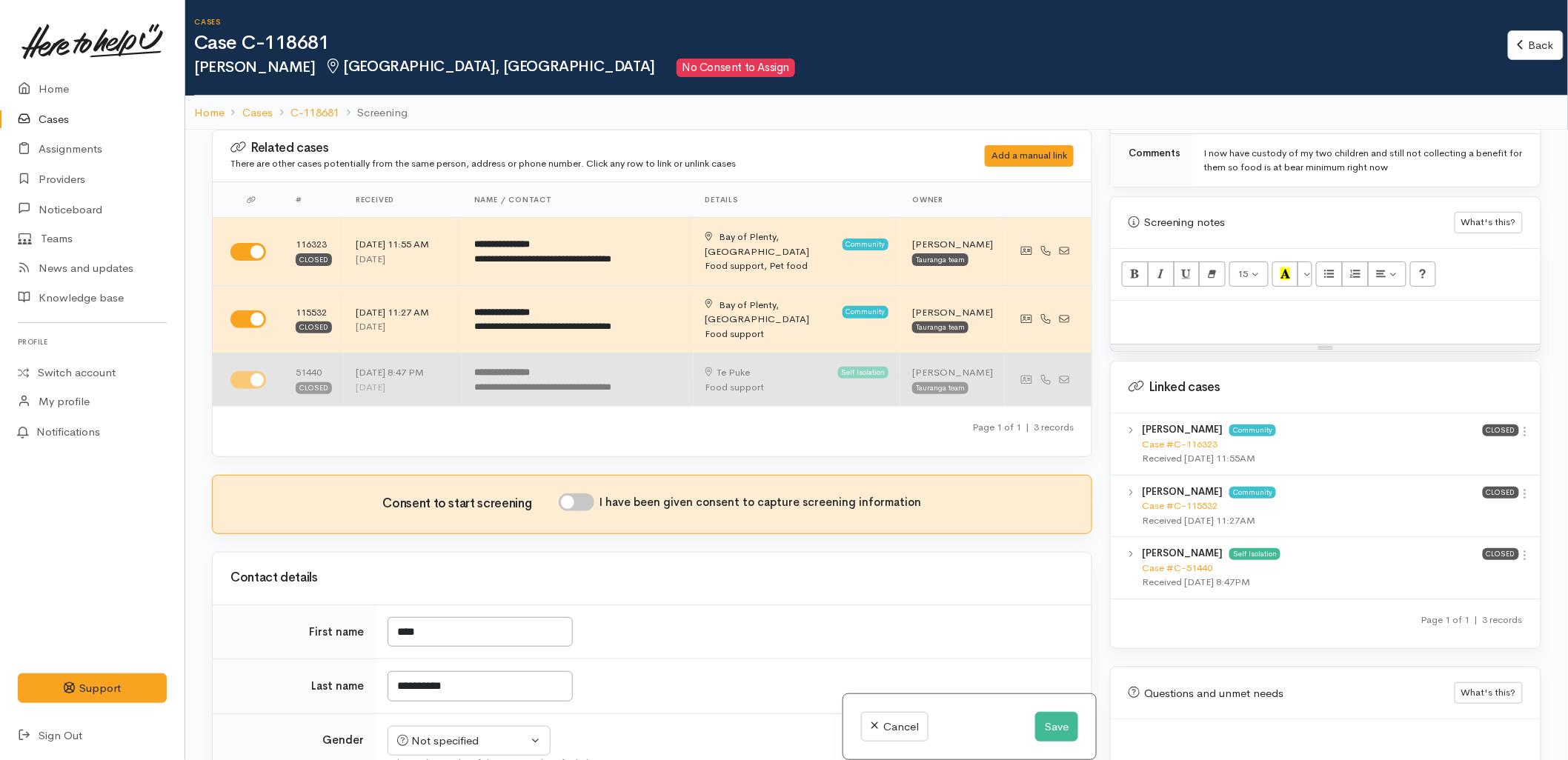
paste div
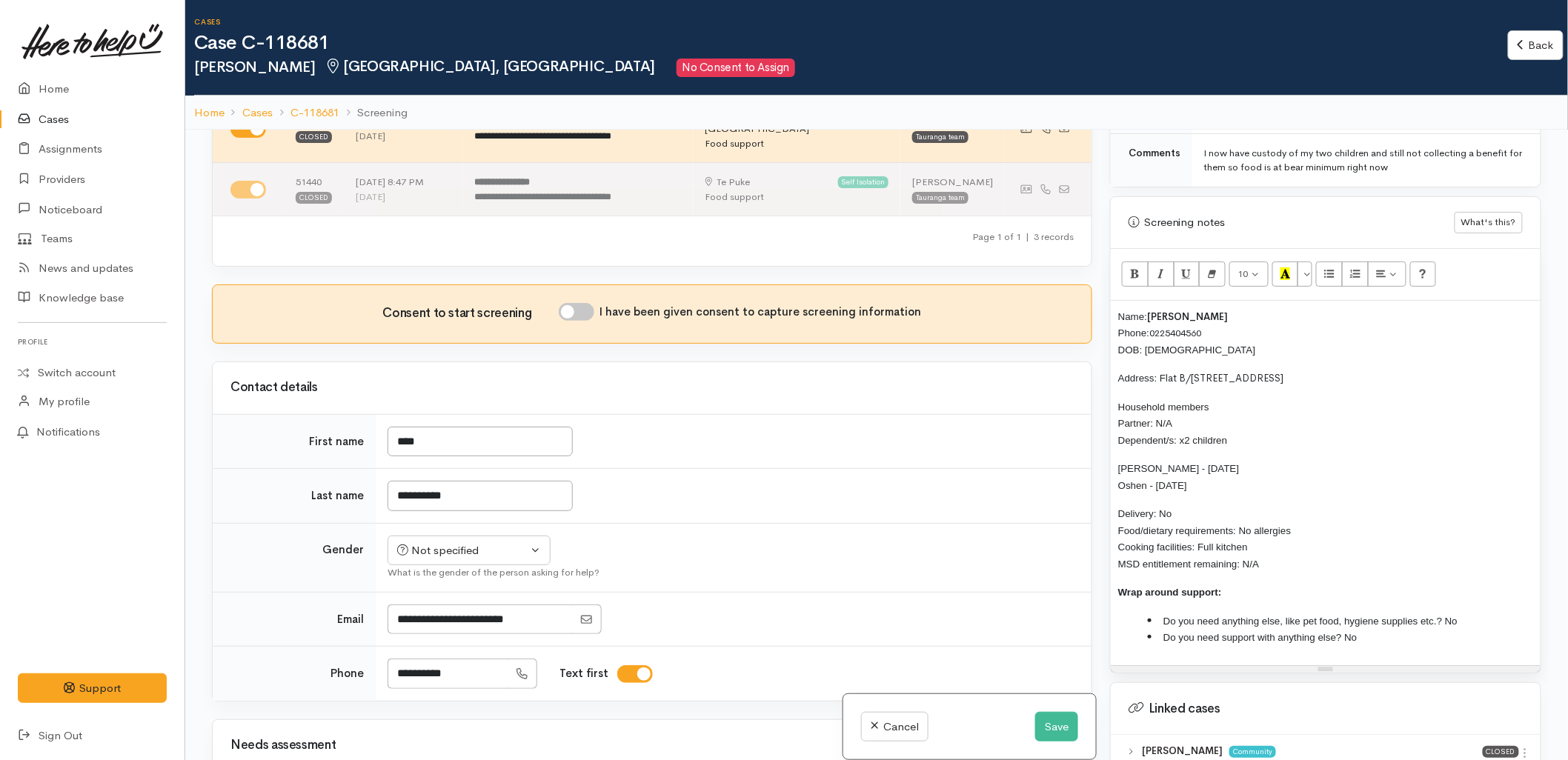
scroll to position [247, 0]
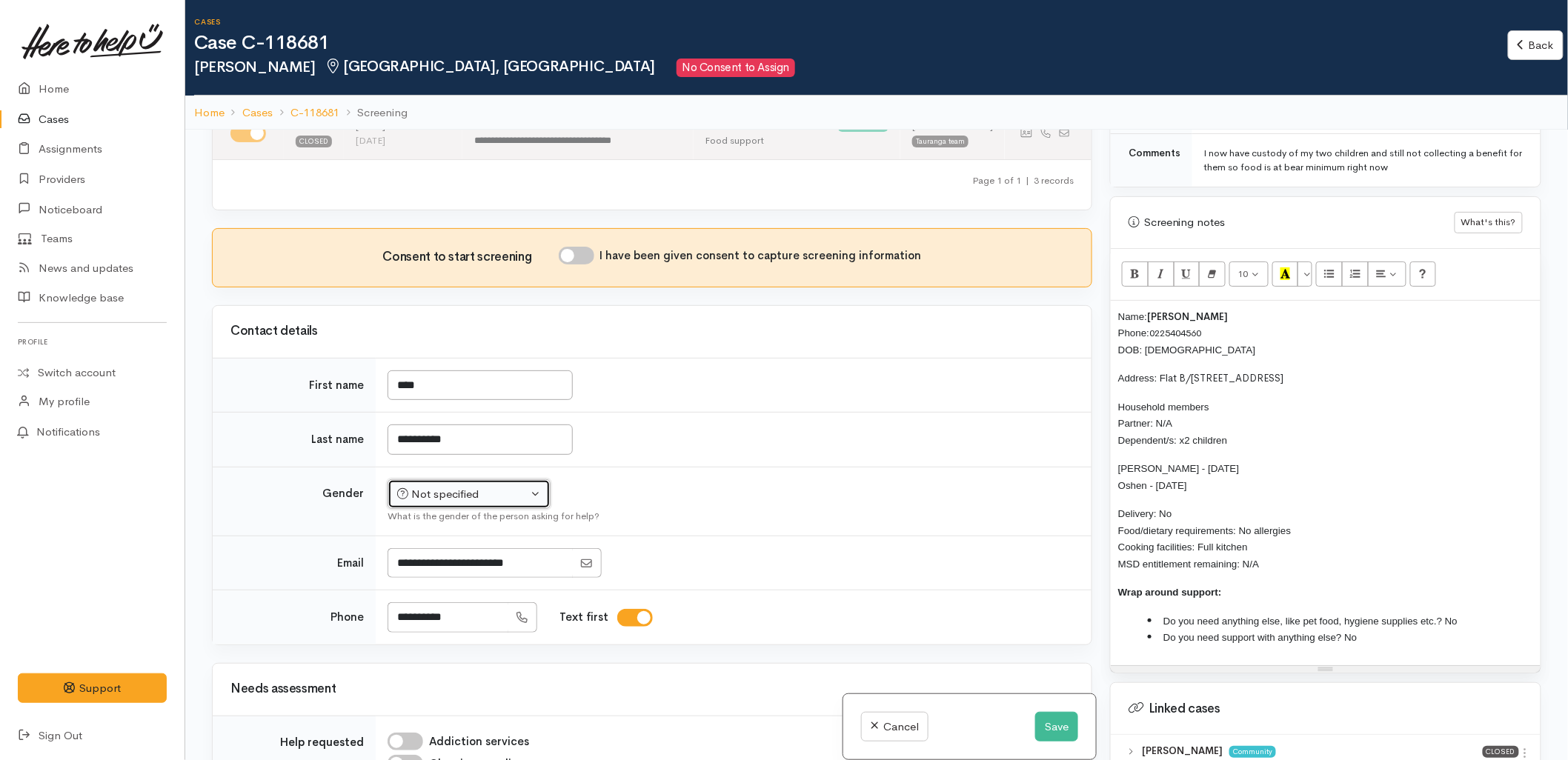
click at [419, 486] on div "Not specified" at bounding box center [462, 494] width 130 height 17
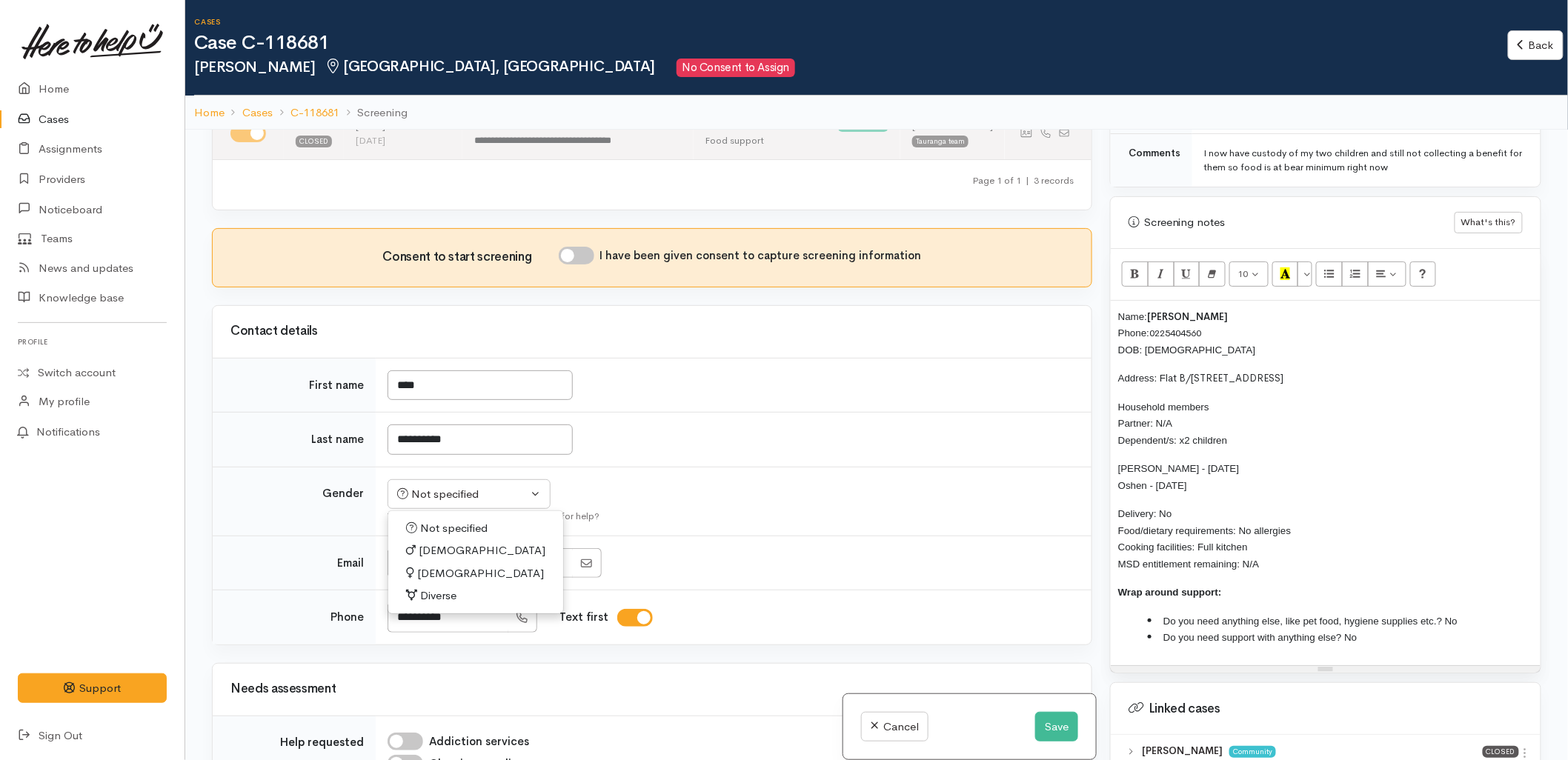
click at [427, 542] on span "Male" at bounding box center [482, 551] width 127 height 17
select select "Male"
click at [579, 247] on input "I have been given consent to capture screening information" at bounding box center [576, 256] width 35 height 18
checkbox input "true"
click at [742, 412] on td "**********" at bounding box center [733, 439] width 716 height 55
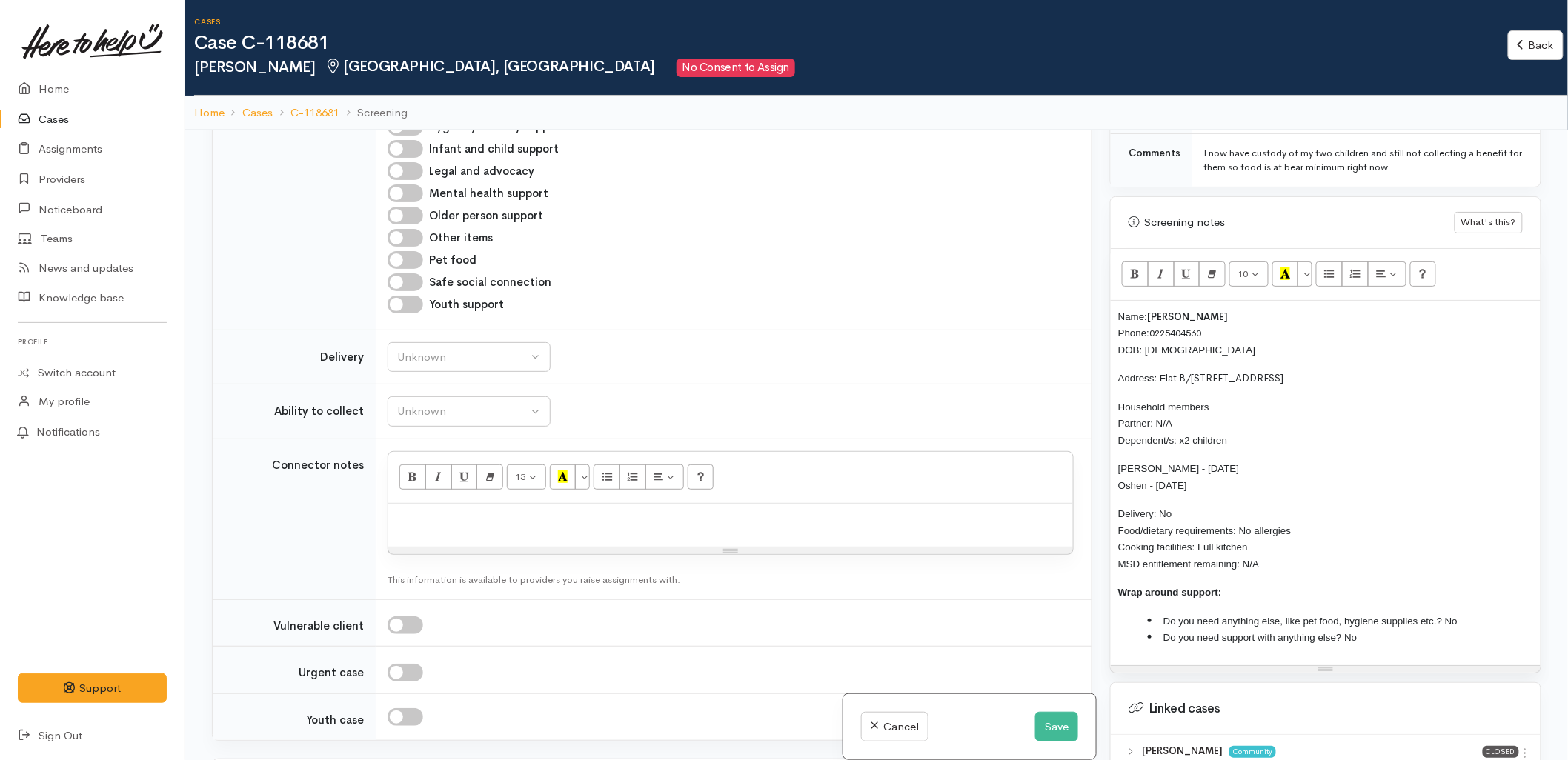
scroll to position [1152, 0]
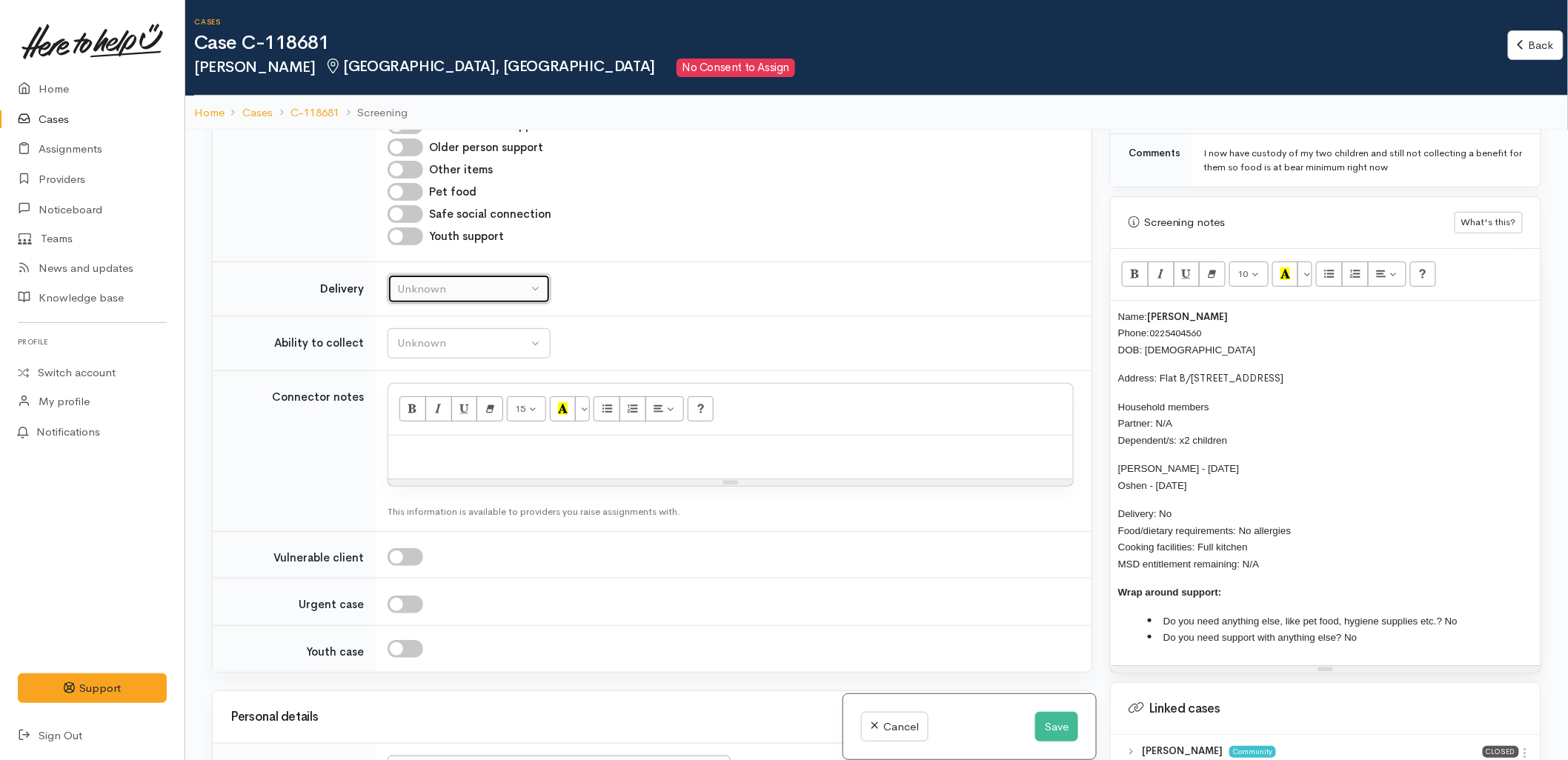
click at [468, 281] on div "Unknown" at bounding box center [462, 289] width 130 height 17
click at [426, 416] on link "No" at bounding box center [469, 427] width 161 height 23
select select "1"
click at [438, 335] on div "Unknown" at bounding box center [462, 343] width 130 height 17
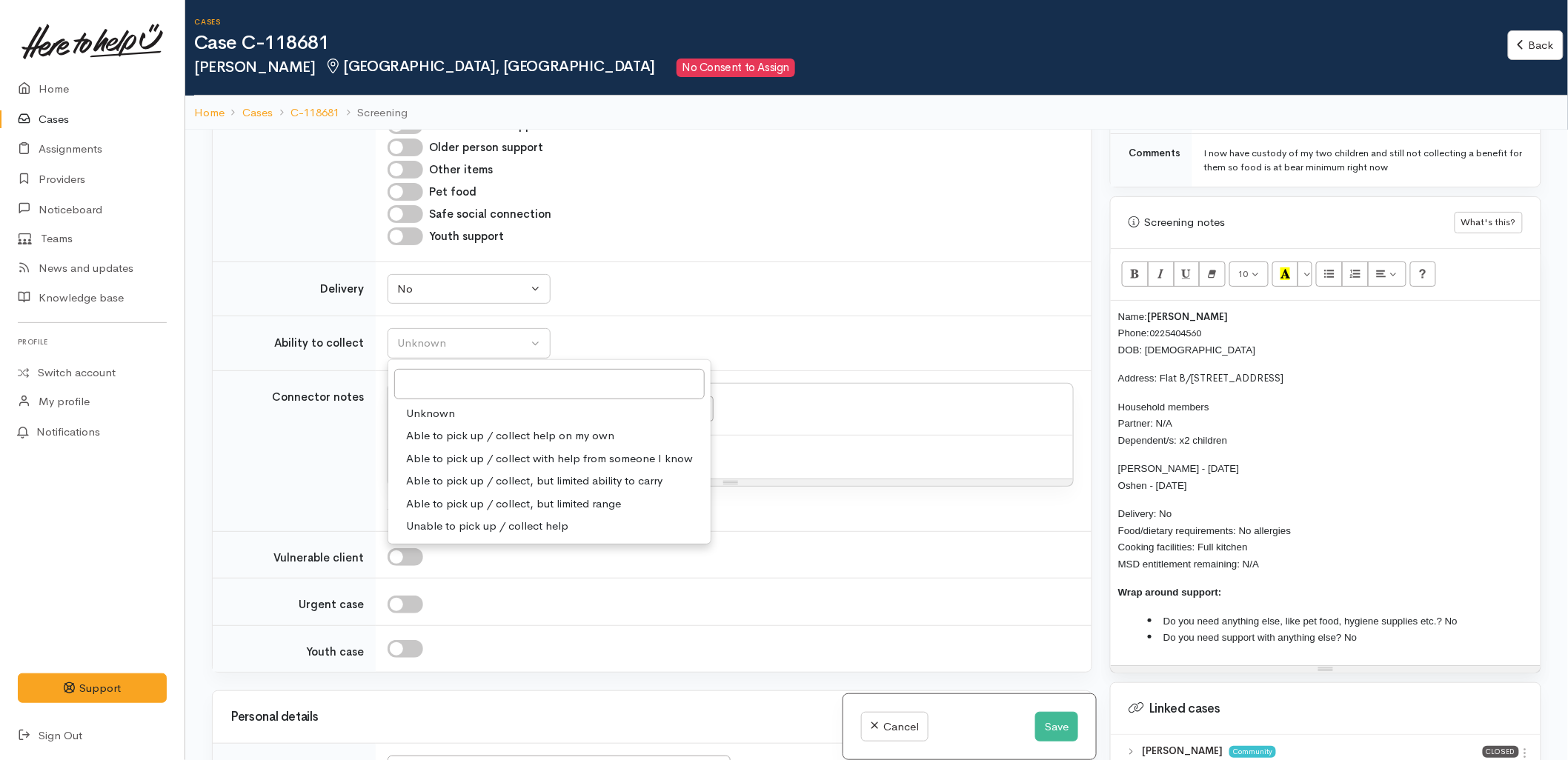
click at [445, 428] on span "Able to pick up / collect help on my own" at bounding box center [510, 436] width 208 height 17
select select "2"
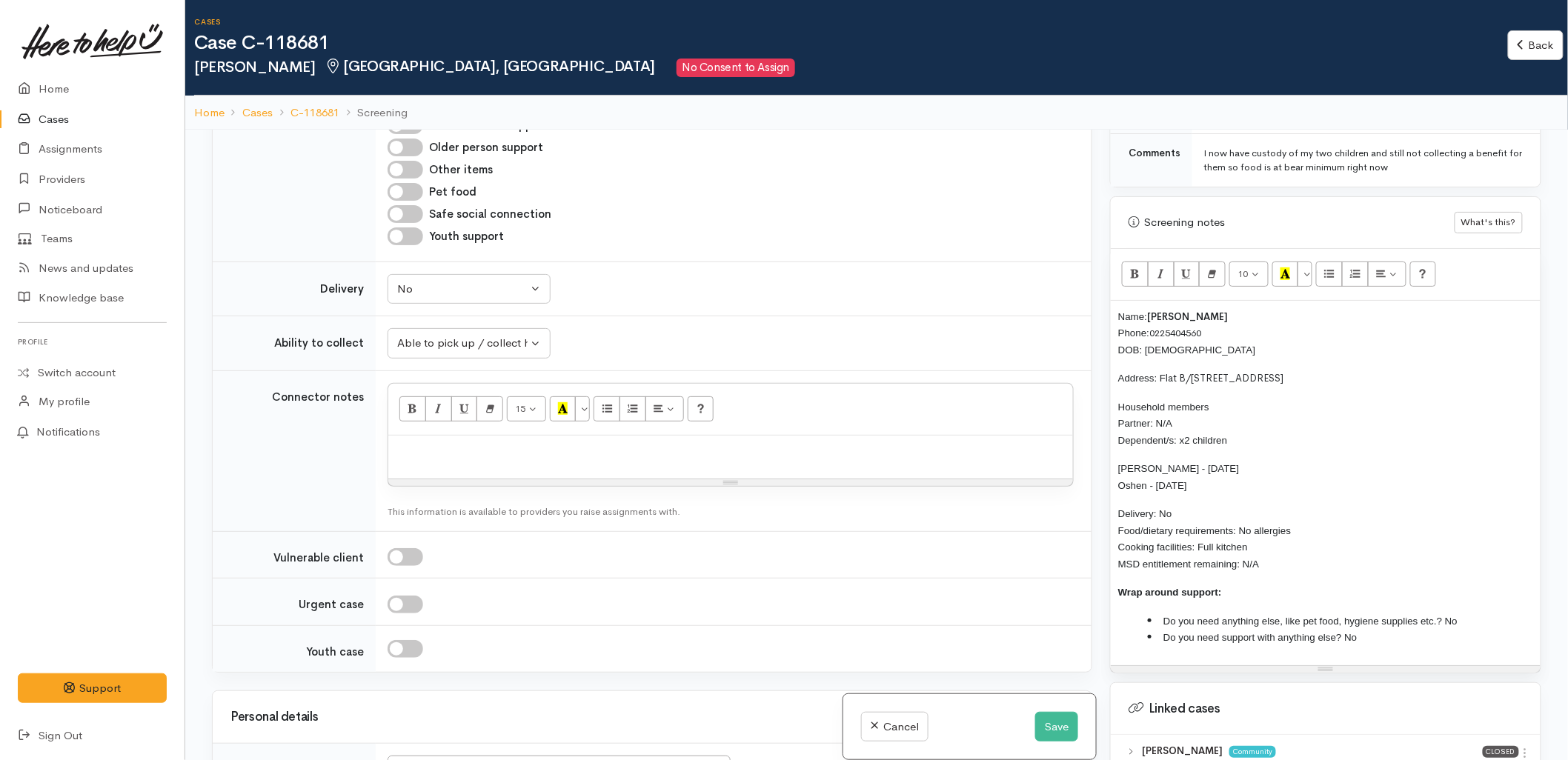
click at [848, 262] on td "Unknown Delivery needed Delivery preferred No No Unknown Delivery needed Delive…" at bounding box center [733, 289] width 716 height 55
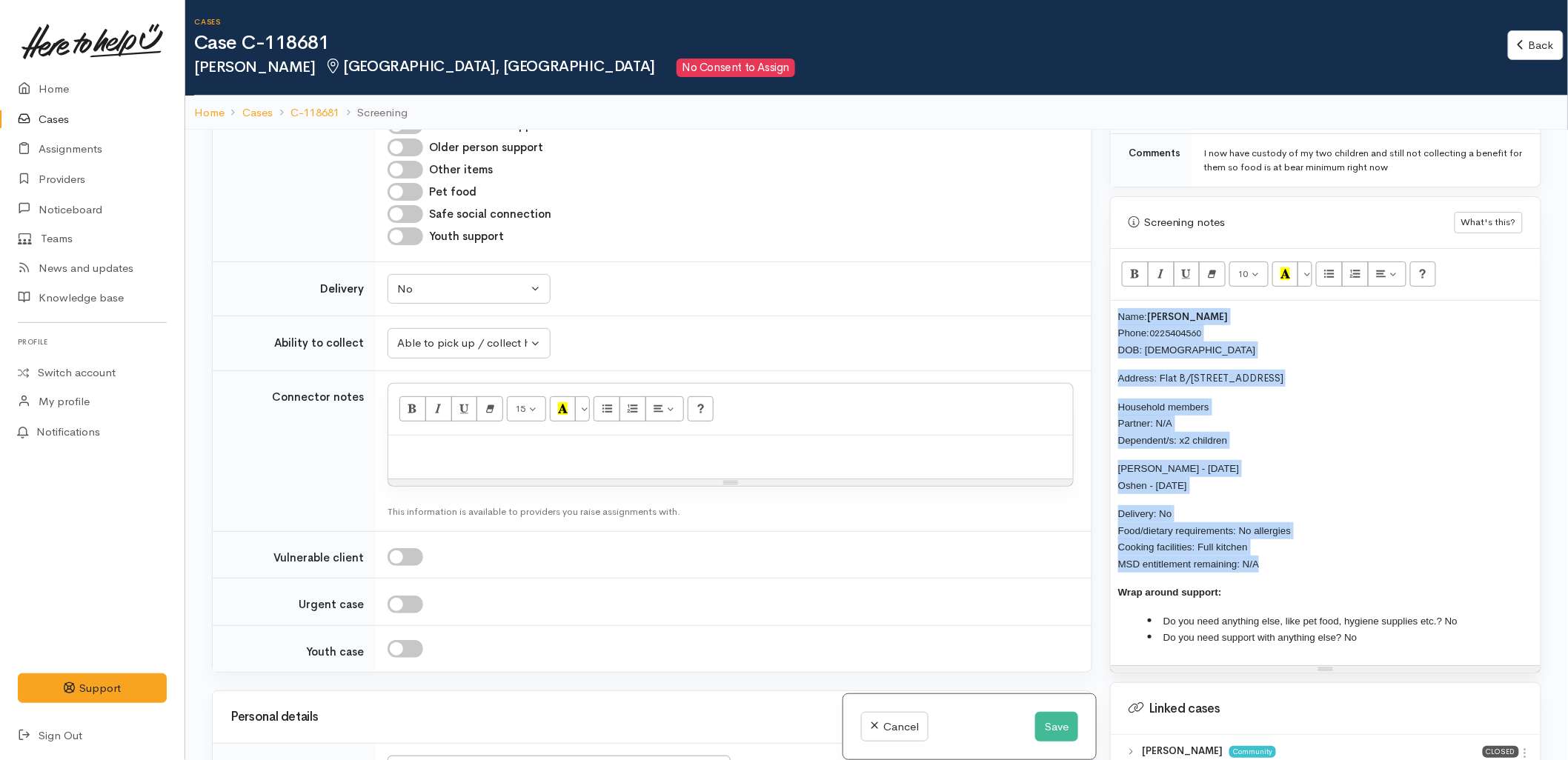
drag, startPoint x: 1275, startPoint y: 551, endPoint x: 1117, endPoint y: 304, distance: 293.2
click at [1117, 304] on div "Name: Romi Manzenares Phone: 0225404560 DOB: 18/11/1974 Address: F lat B/197 Th…" at bounding box center [1326, 483] width 430 height 365
copy div "Name: Romi Manzenares Phone: 0225404560 DOB: 18/11/1974 Address: F lat B/197 Th…"
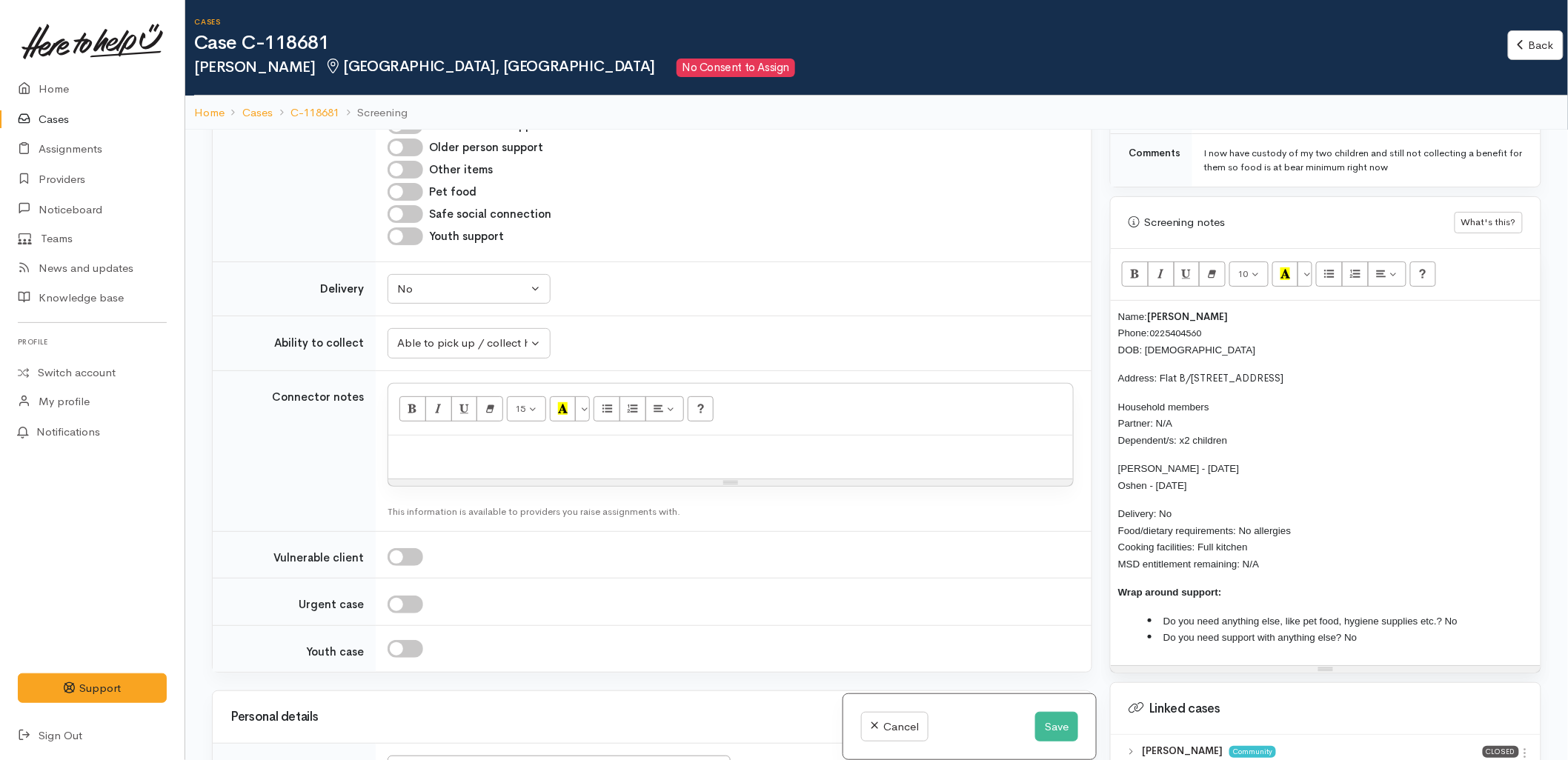
click at [444, 441] on div at bounding box center [731, 457] width 685 height 43
paste div
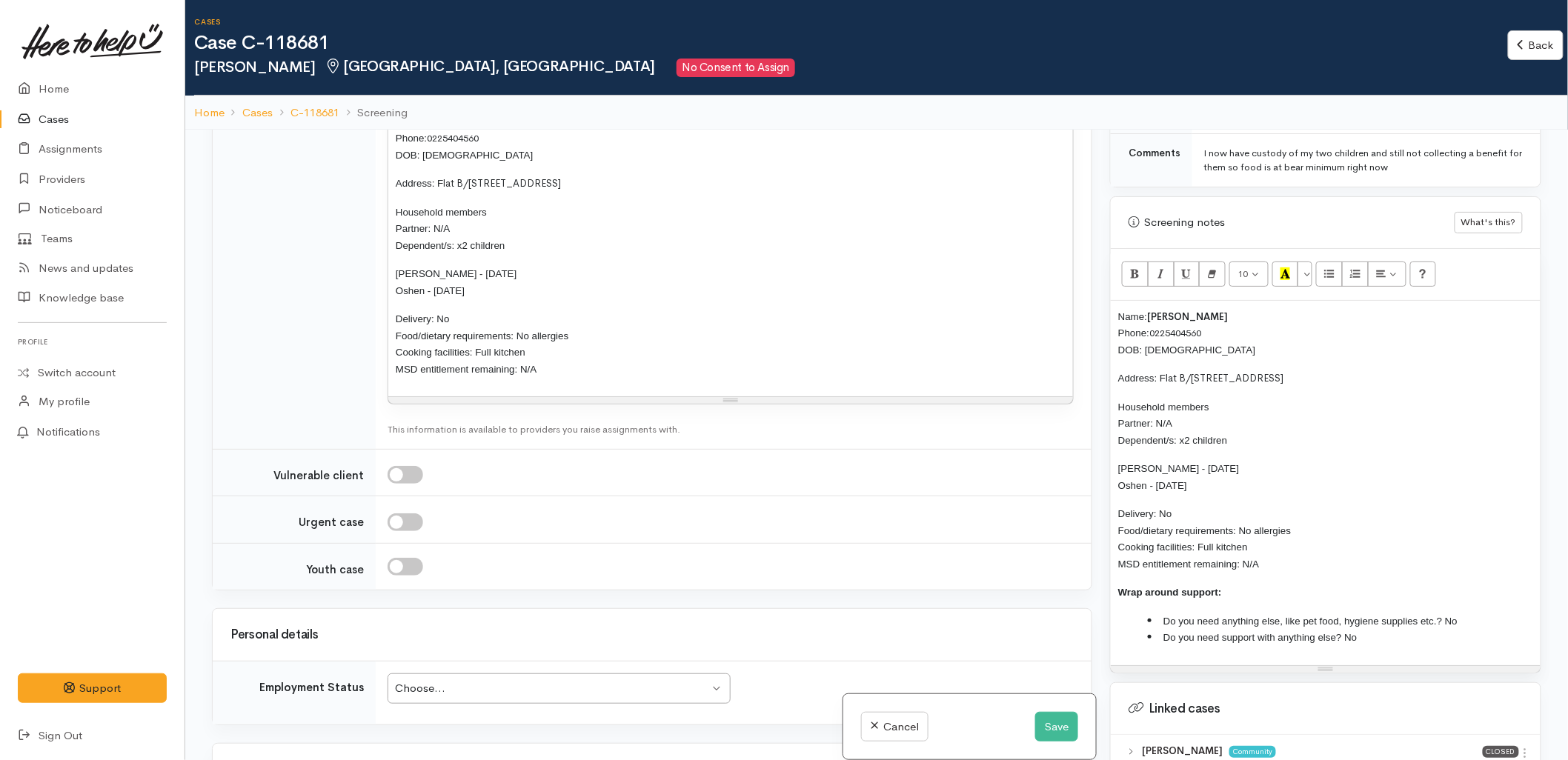
scroll to position [1729, 0]
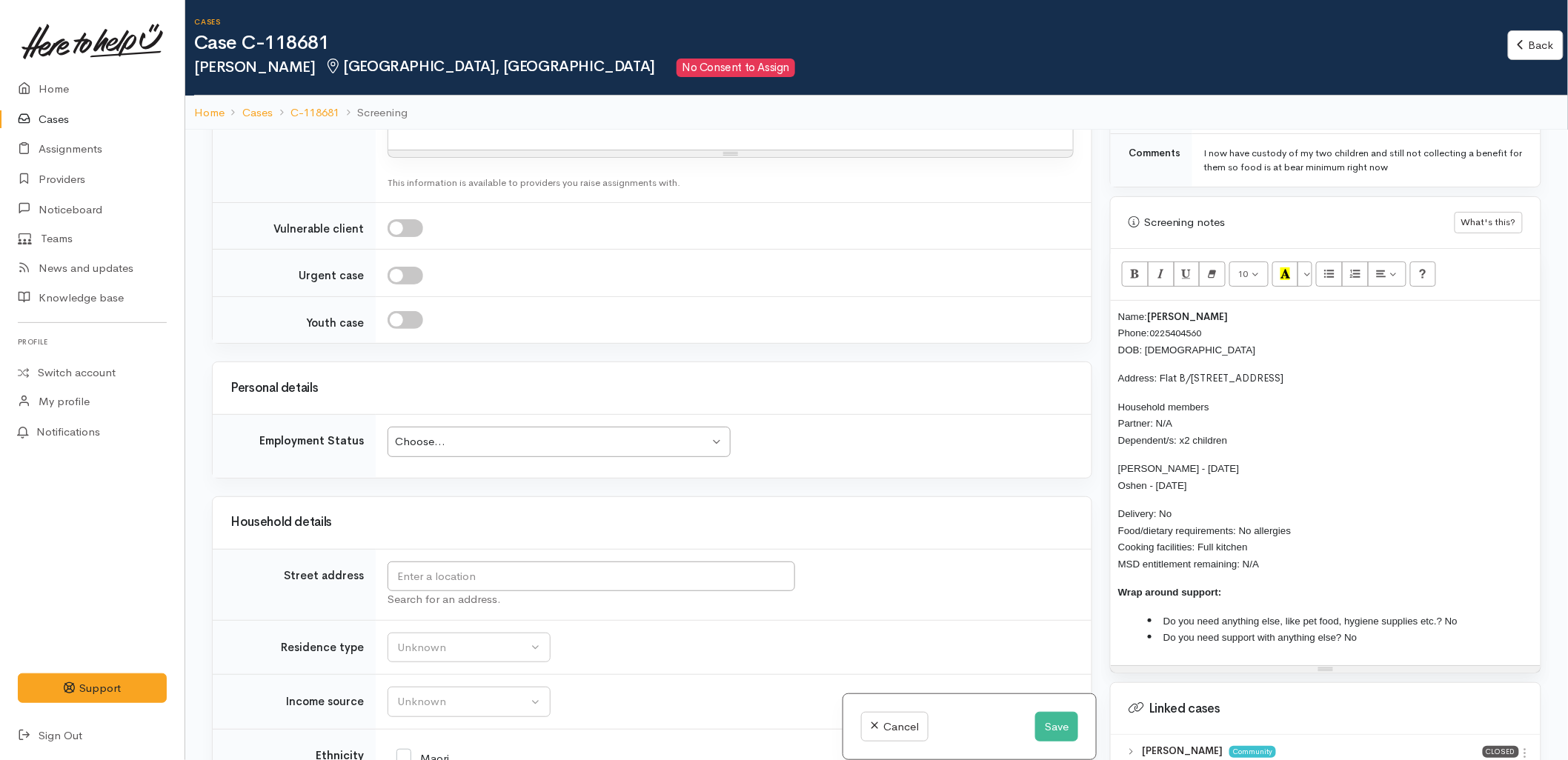
drag, startPoint x: 491, startPoint y: 389, endPoint x: 492, endPoint y: 397, distance: 8.1
click at [491, 415] on td "Choose... Choose... Choose... Unknown Employed casually Employed full-time Empl…" at bounding box center [733, 446] width 716 height 63
click at [489, 434] on div "Choose..." at bounding box center [552, 442] width 314 height 17
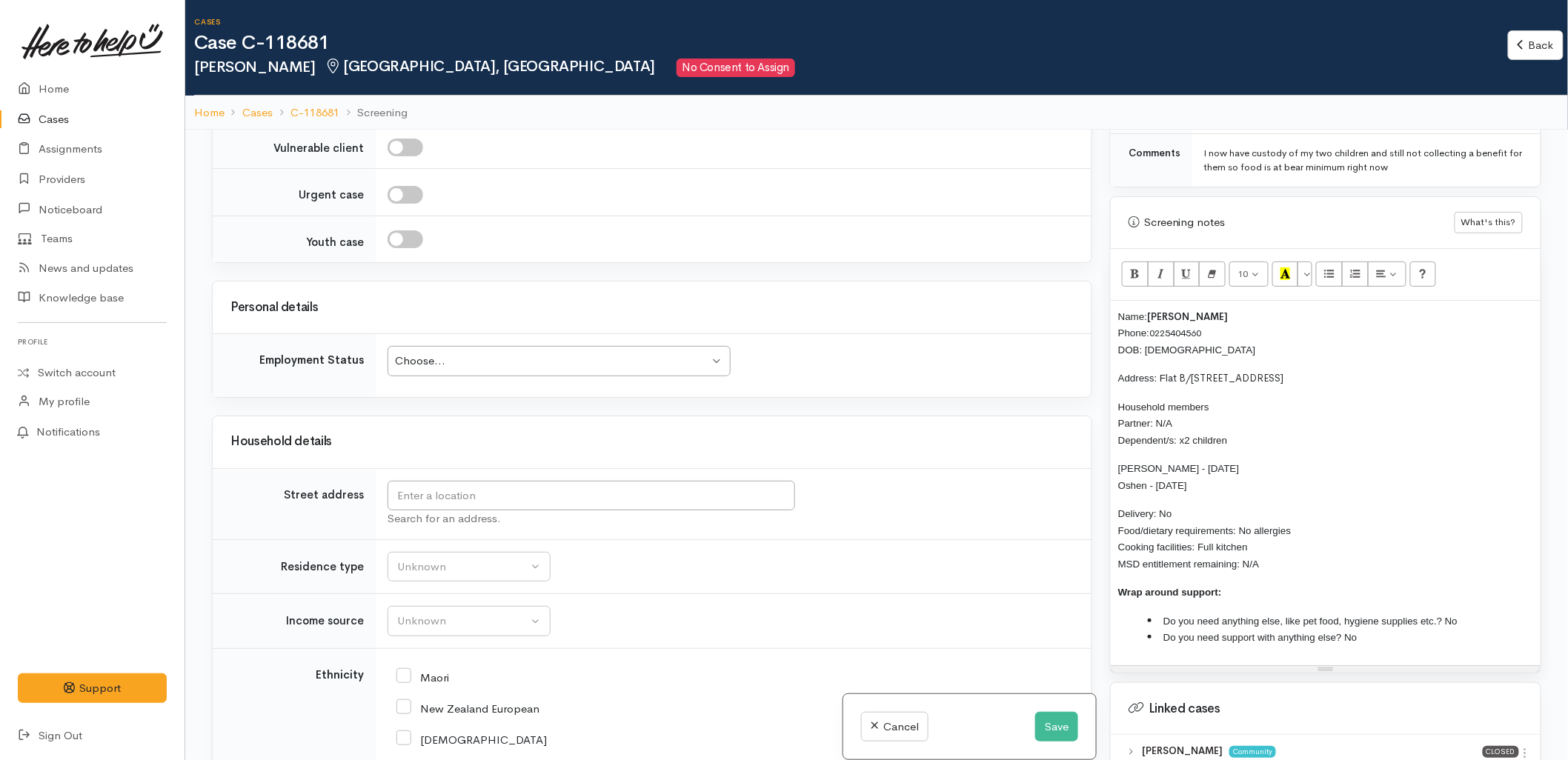
scroll to position [1810, 0]
click at [1011, 467] on td "Search for an address." at bounding box center [733, 502] width 716 height 71
drag, startPoint x: 1216, startPoint y: 472, endPoint x: 1091, endPoint y: 457, distance: 125.9
click at [1091, 457] on div "Related cases There are other cases potentially from the same person, address o…" at bounding box center [876, 509] width 1348 height 760
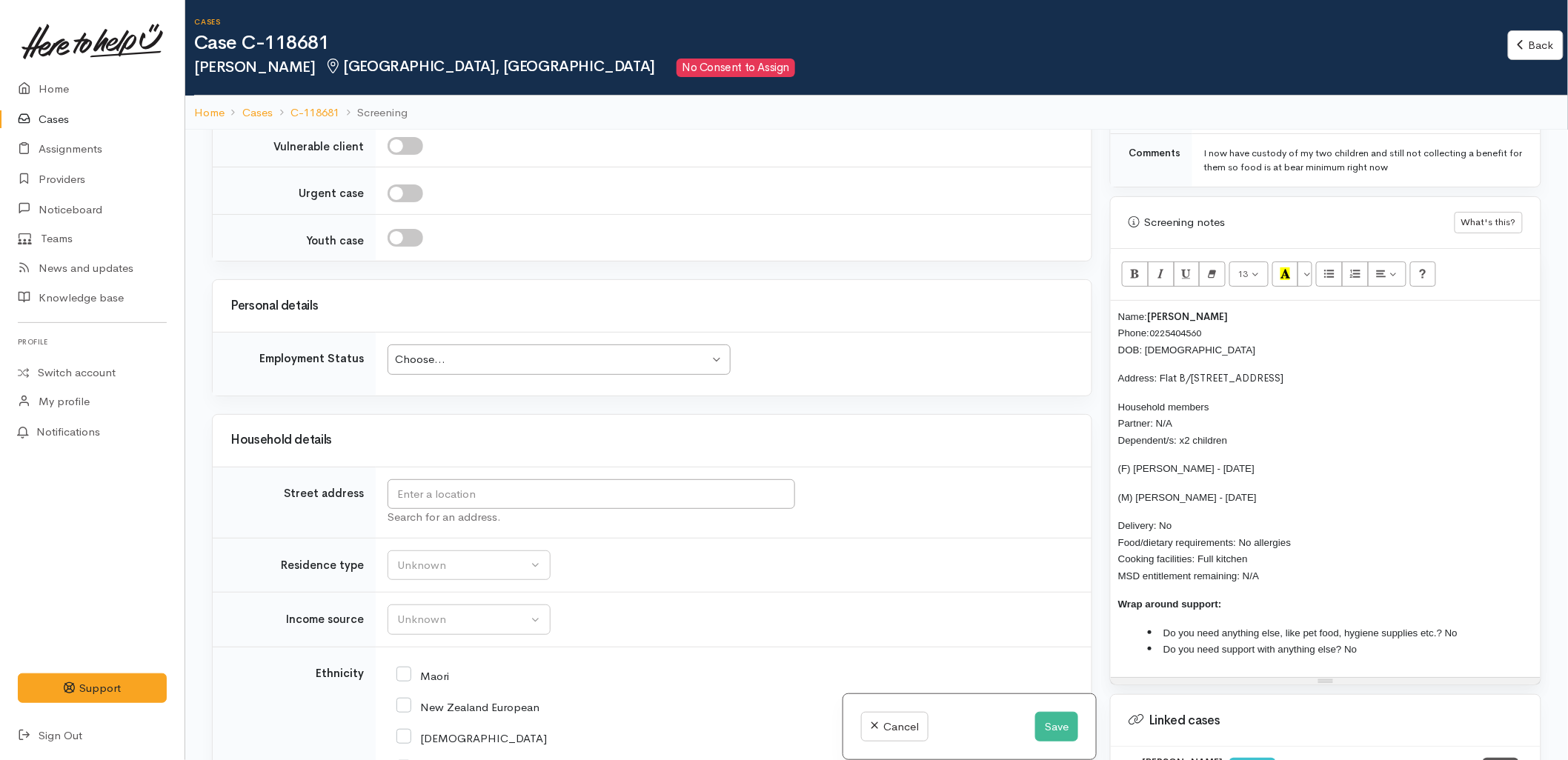
click at [1111, 487] on div "Screening notes What's this? 13 8 9 10 11 12 14 18 24 36 Background Color Trans…" at bounding box center [1326, 441] width 431 height 489
click at [1115, 484] on div "Name: Romi Manzenares Phone: 0225404560 DOB: 18/11/1974 Address: F lat B/197 Th…" at bounding box center [1326, 489] width 430 height 376
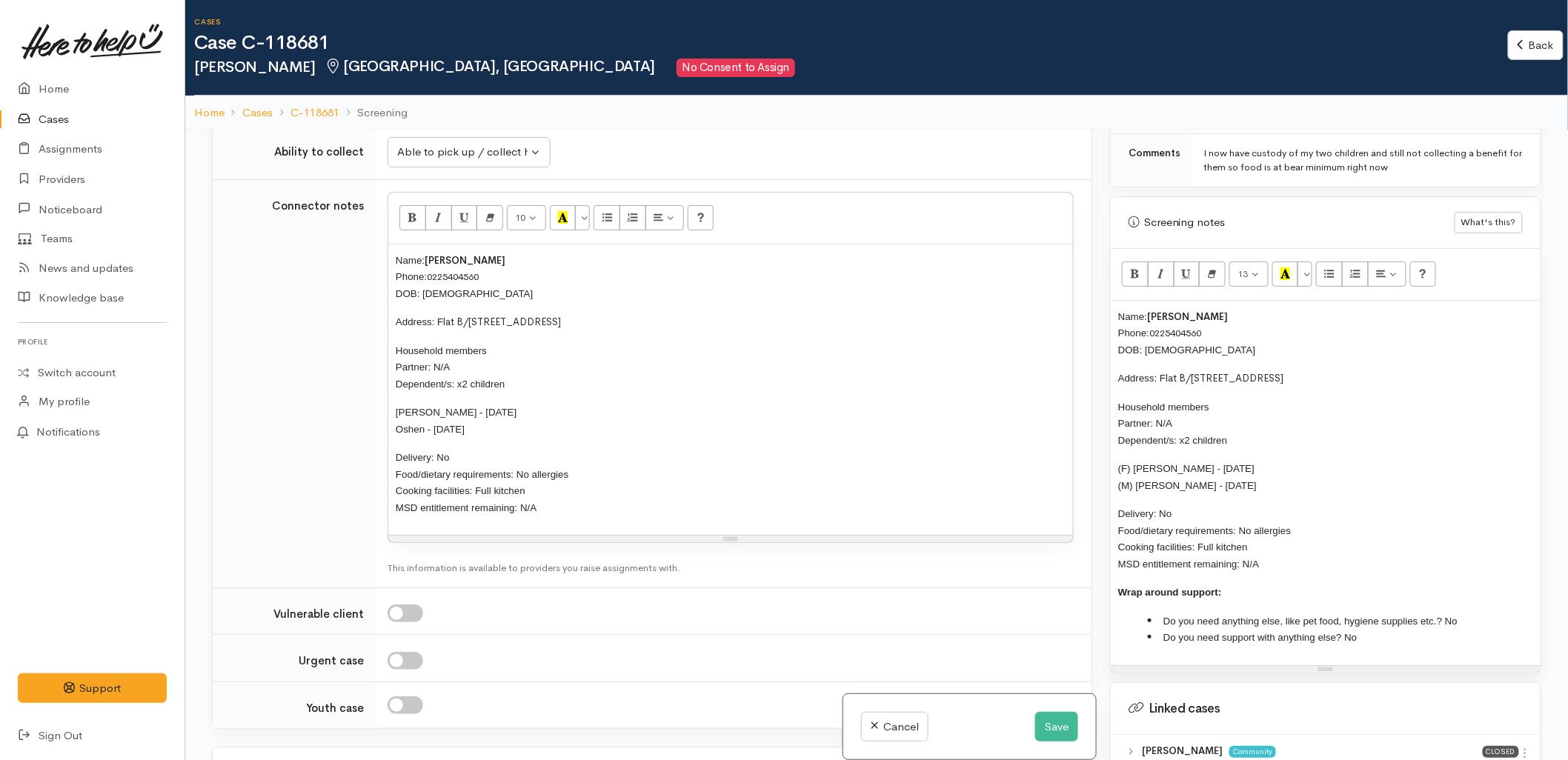
scroll to position [1316, 0]
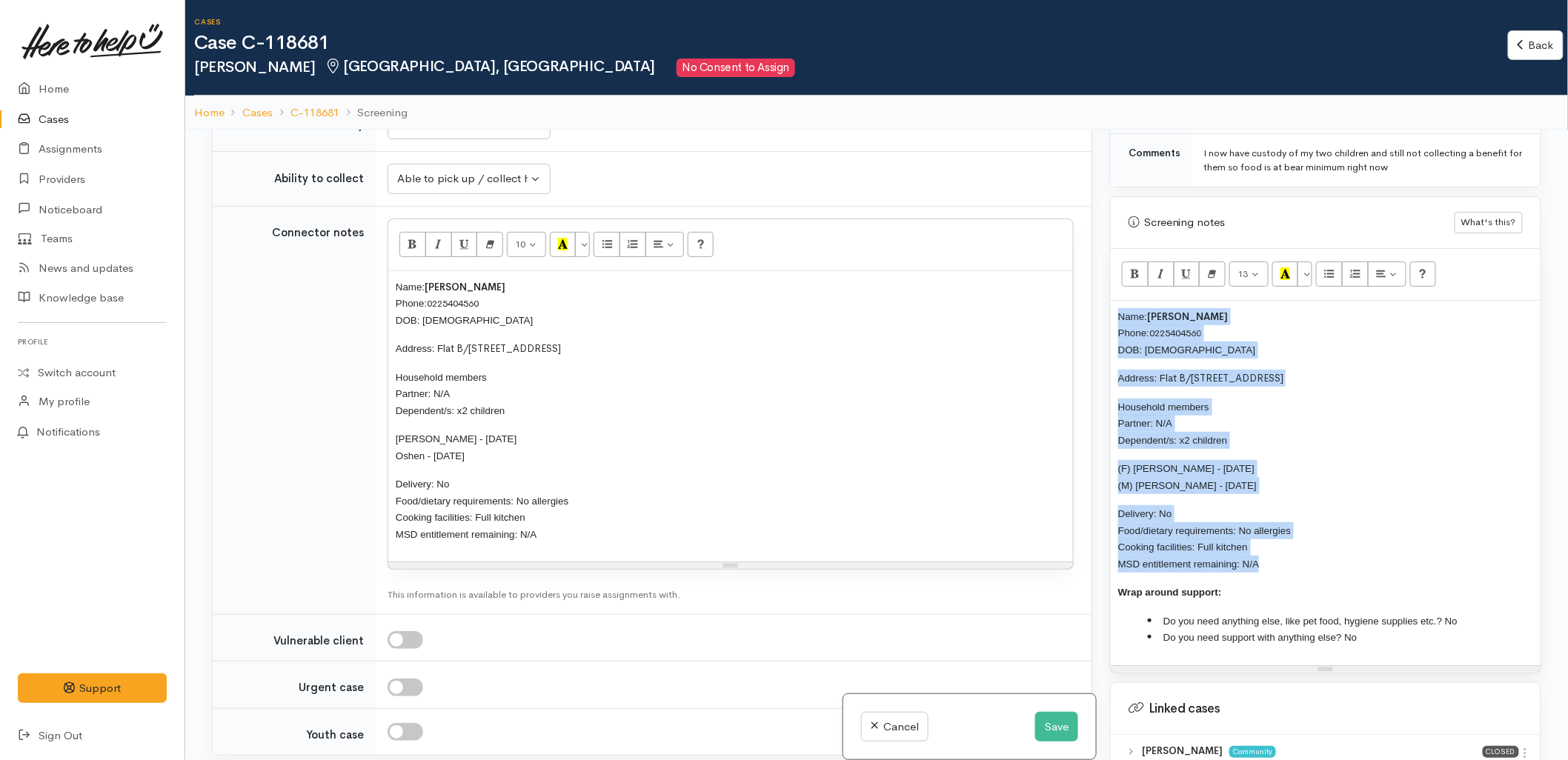
drag, startPoint x: 1293, startPoint y: 551, endPoint x: 1109, endPoint y: 307, distance: 305.6
click at [1109, 307] on div "Warnings Add No warnings have been raised against this case Add Warning Title ●…" at bounding box center [1326, 509] width 449 height 760
copy div "Name: Romi Manzenares Phone: 0225404560 DOB: 18/11/1974 Address: F lat B/197 Th…"
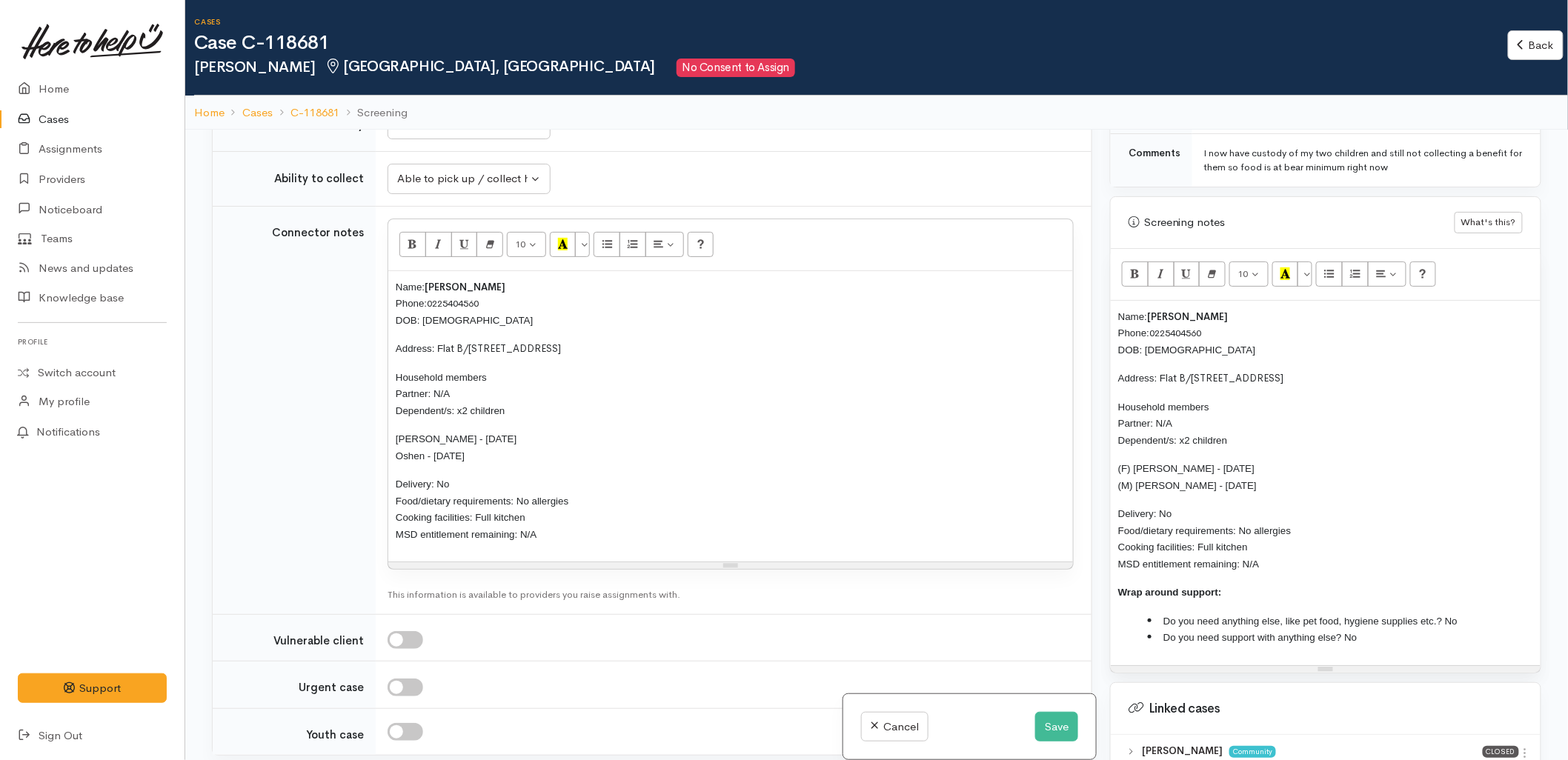
click at [614, 395] on div "Name: Romi Manzenares Phone: 0225404560 DOB: 18/11/1974 Address: F lat B/197 Th…" at bounding box center [731, 416] width 685 height 291
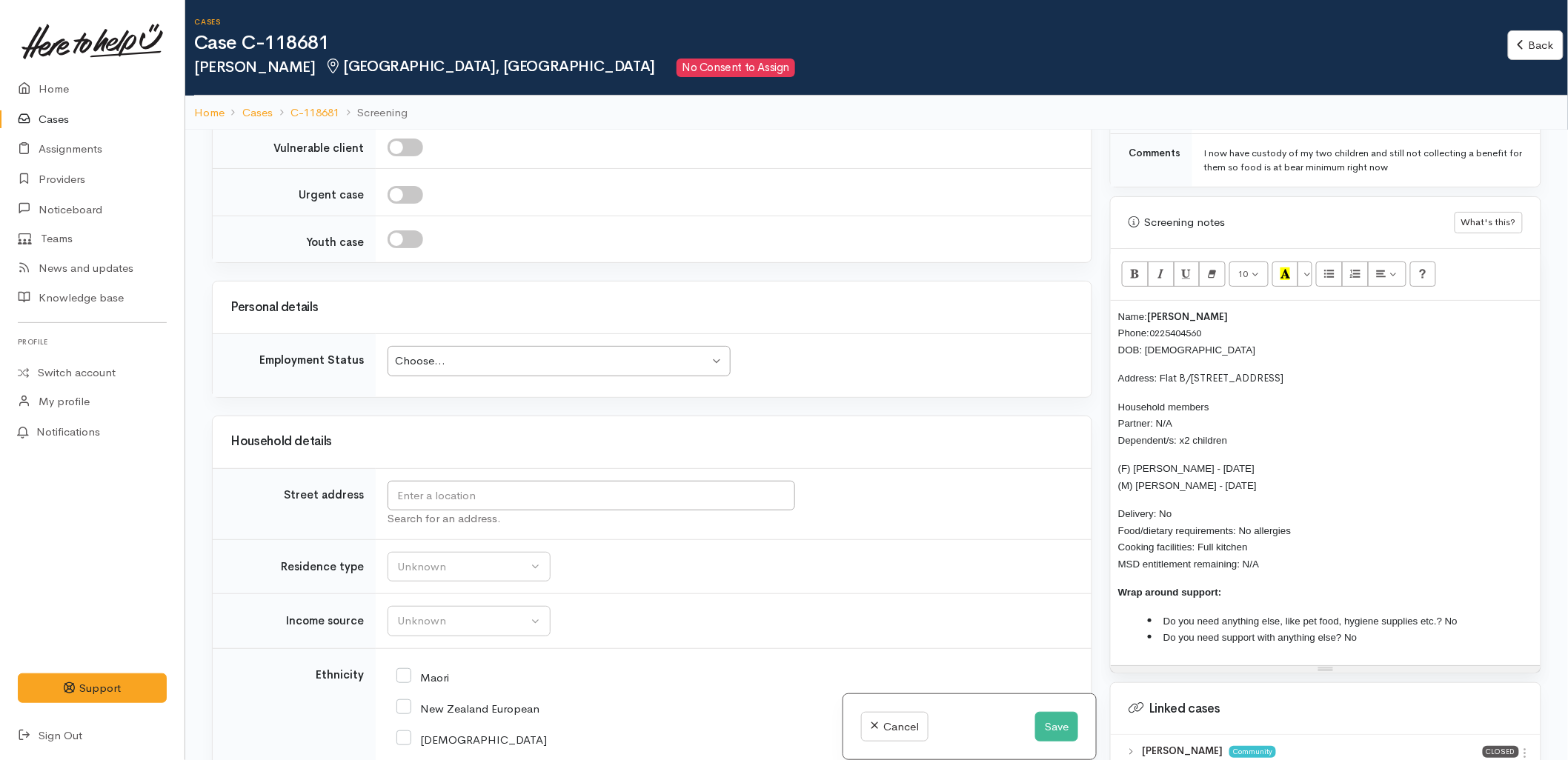
scroll to position [1810, 0]
click at [451, 344] on div "Choose... Choose..." at bounding box center [559, 359] width 343 height 30
click at [924, 551] on td "Unknown Emergency accommodation Homeless Other Own home Private rental Public /…" at bounding box center [733, 565] width 716 height 55
click at [479, 482] on input "text" at bounding box center [592, 494] width 408 height 30
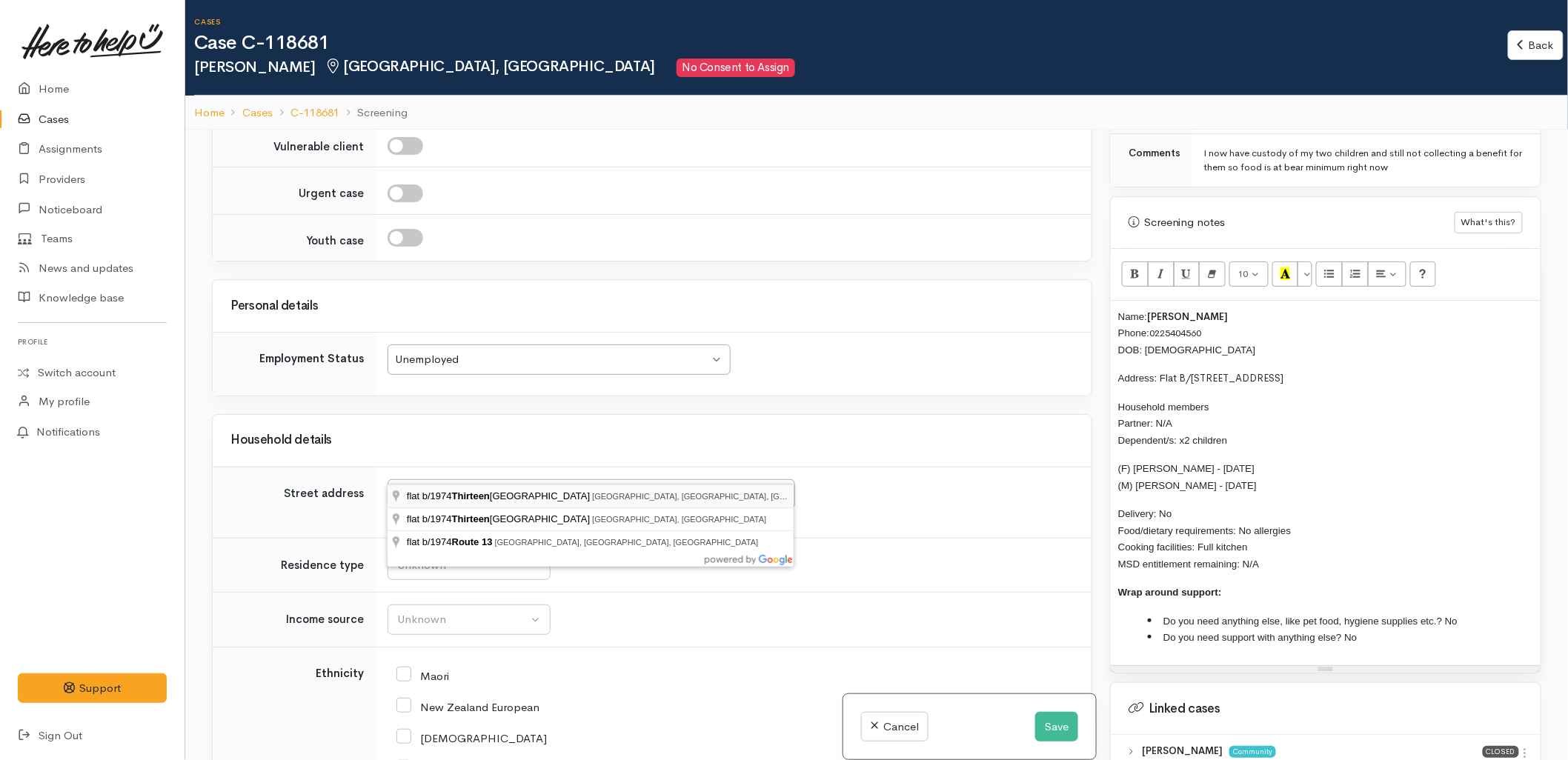
type input "flat b/1974 Thirteenth Avenue, Tauranga South, Tauranga, New Zealand"
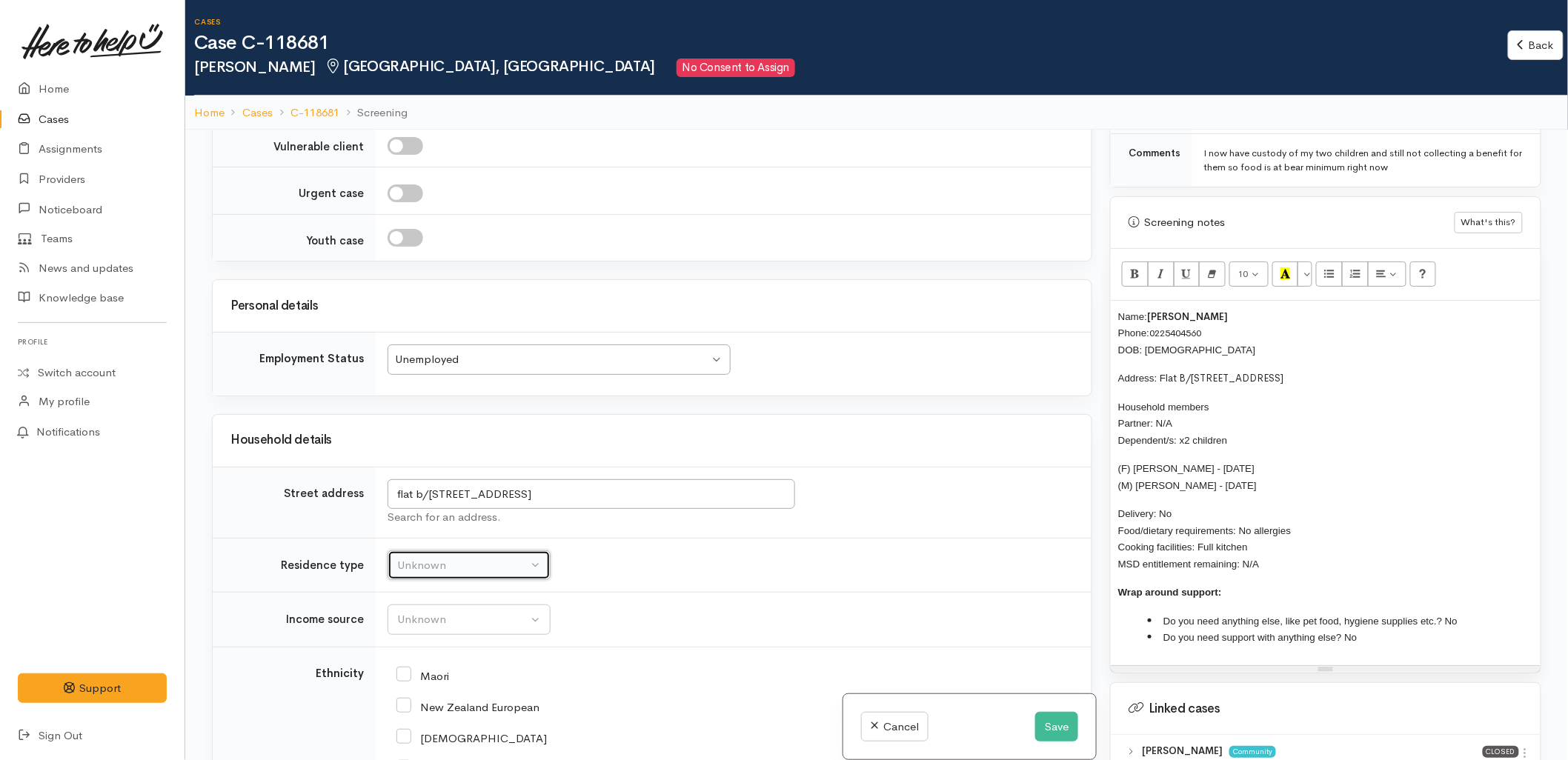
click at [463, 551] on button "Unknown" at bounding box center [469, 565] width 163 height 30
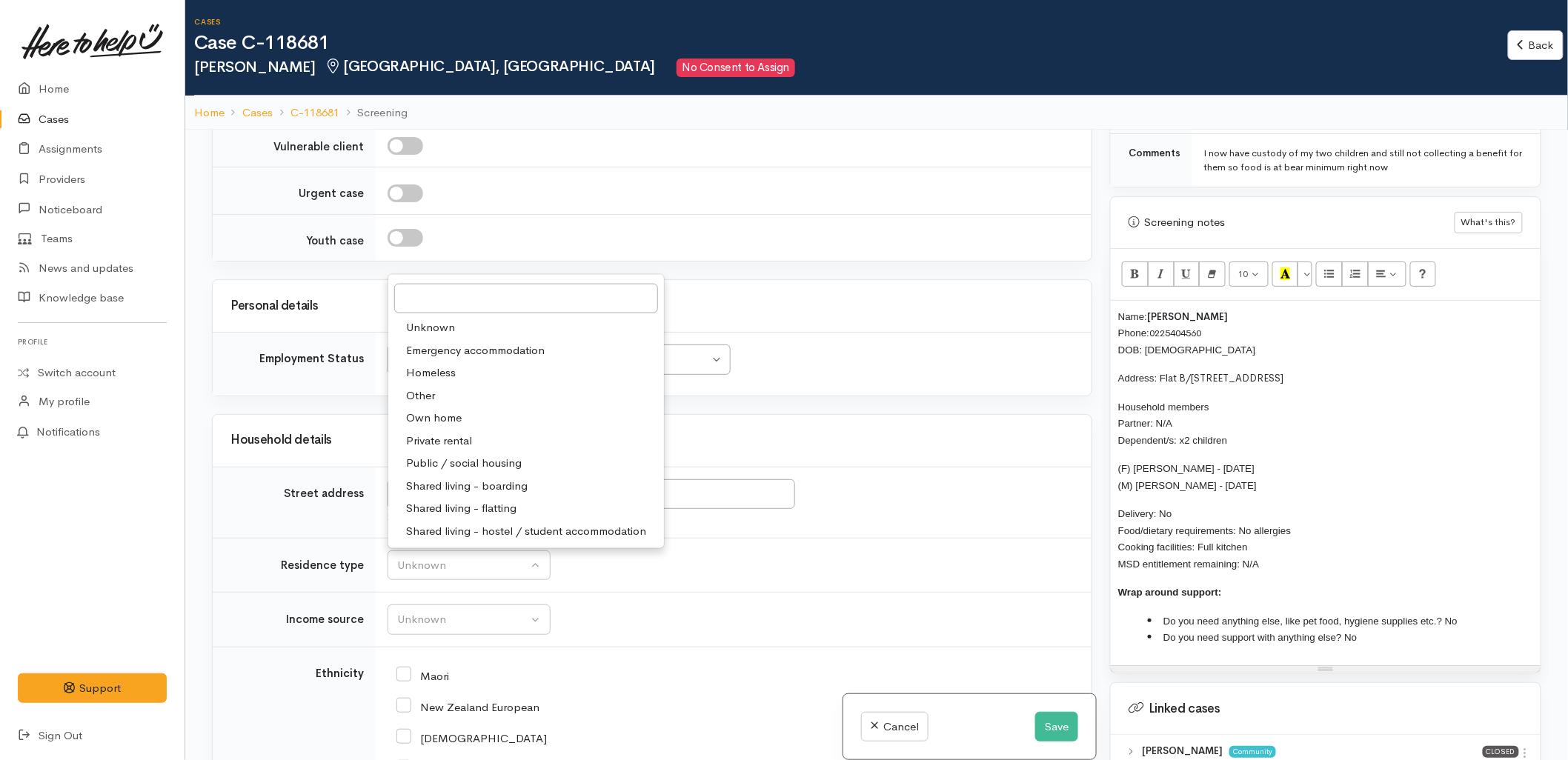
click at [454, 433] on span "Private rental" at bounding box center [439, 441] width 66 height 17
select select "2"
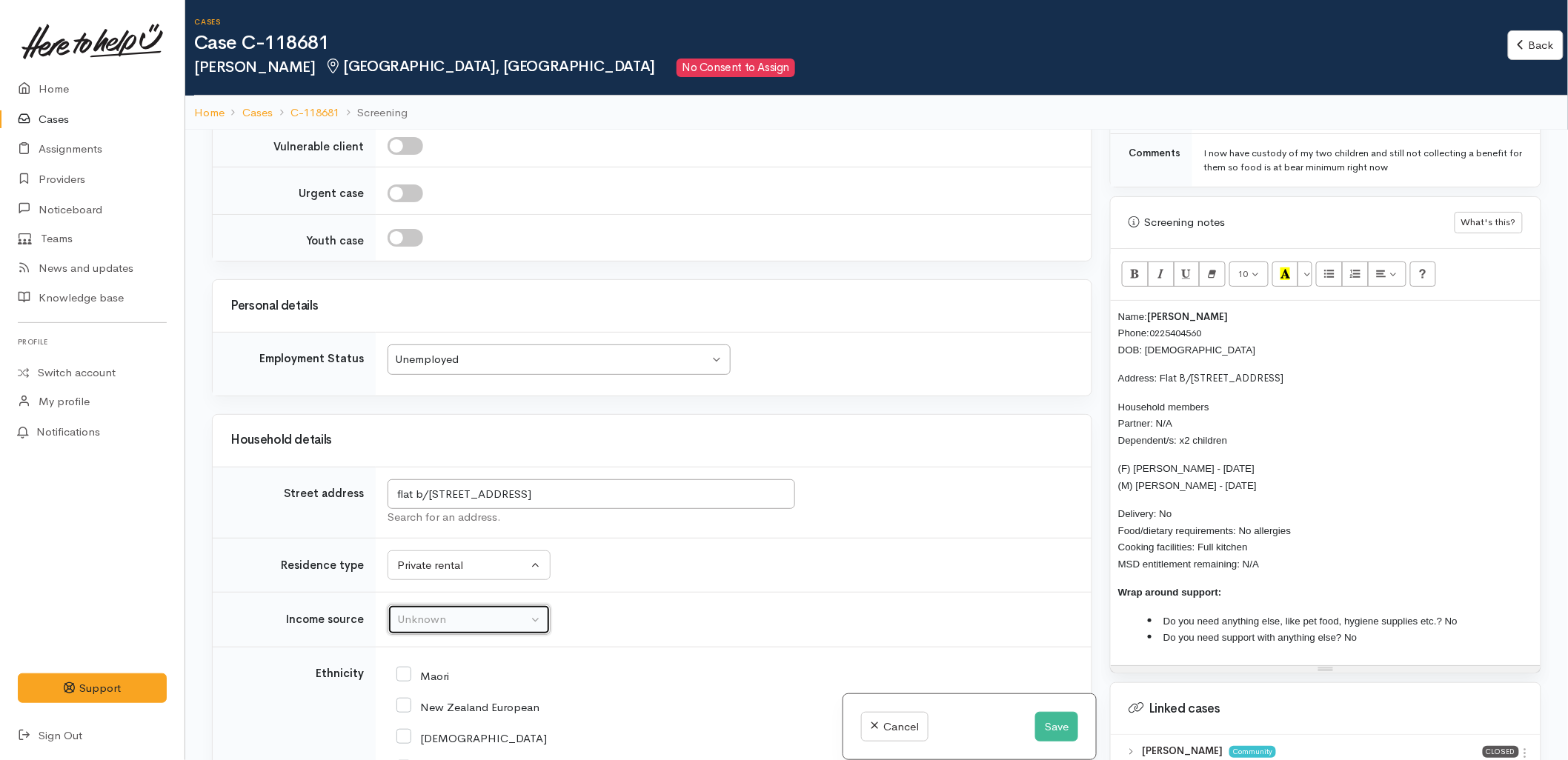
click at [435, 611] on div "Unknown" at bounding box center [462, 619] width 130 height 17
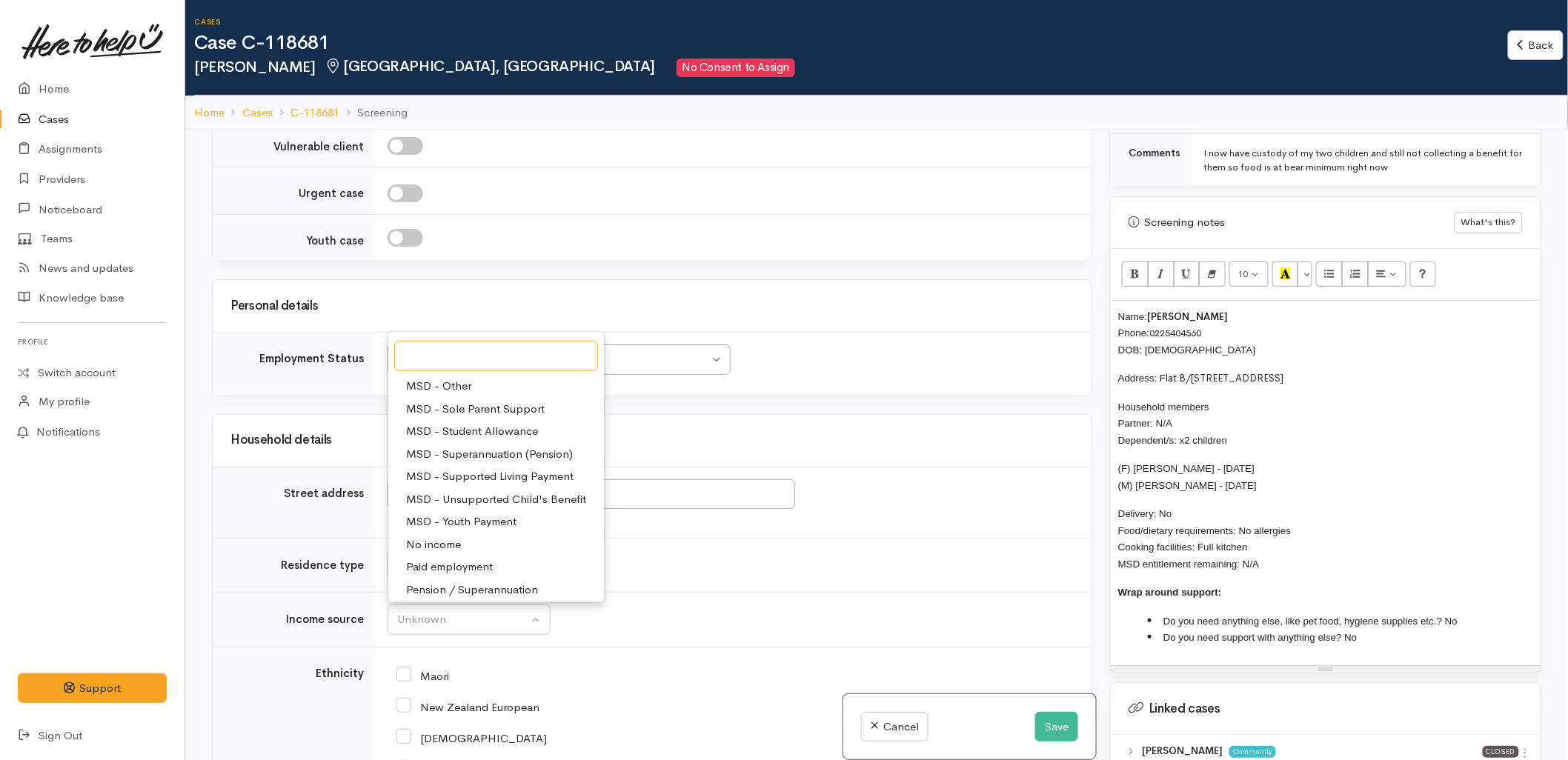
scroll to position [230, 0]
click at [439, 464] on span "No income" at bounding box center [433, 472] width 55 height 17
select select "5"
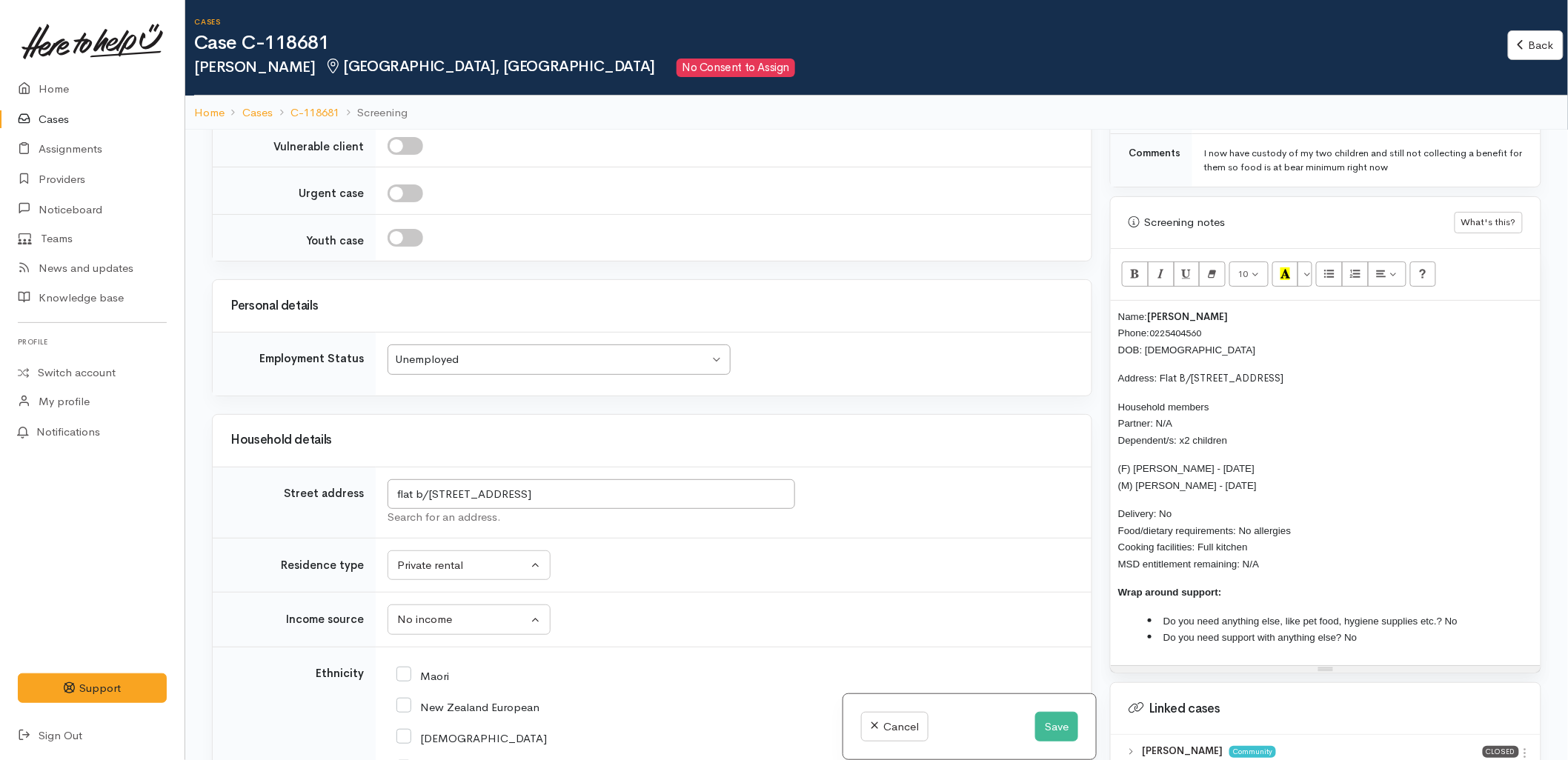
click at [430, 668] on input "Maori" at bounding box center [423, 675] width 52 height 13
checkbox input "true"
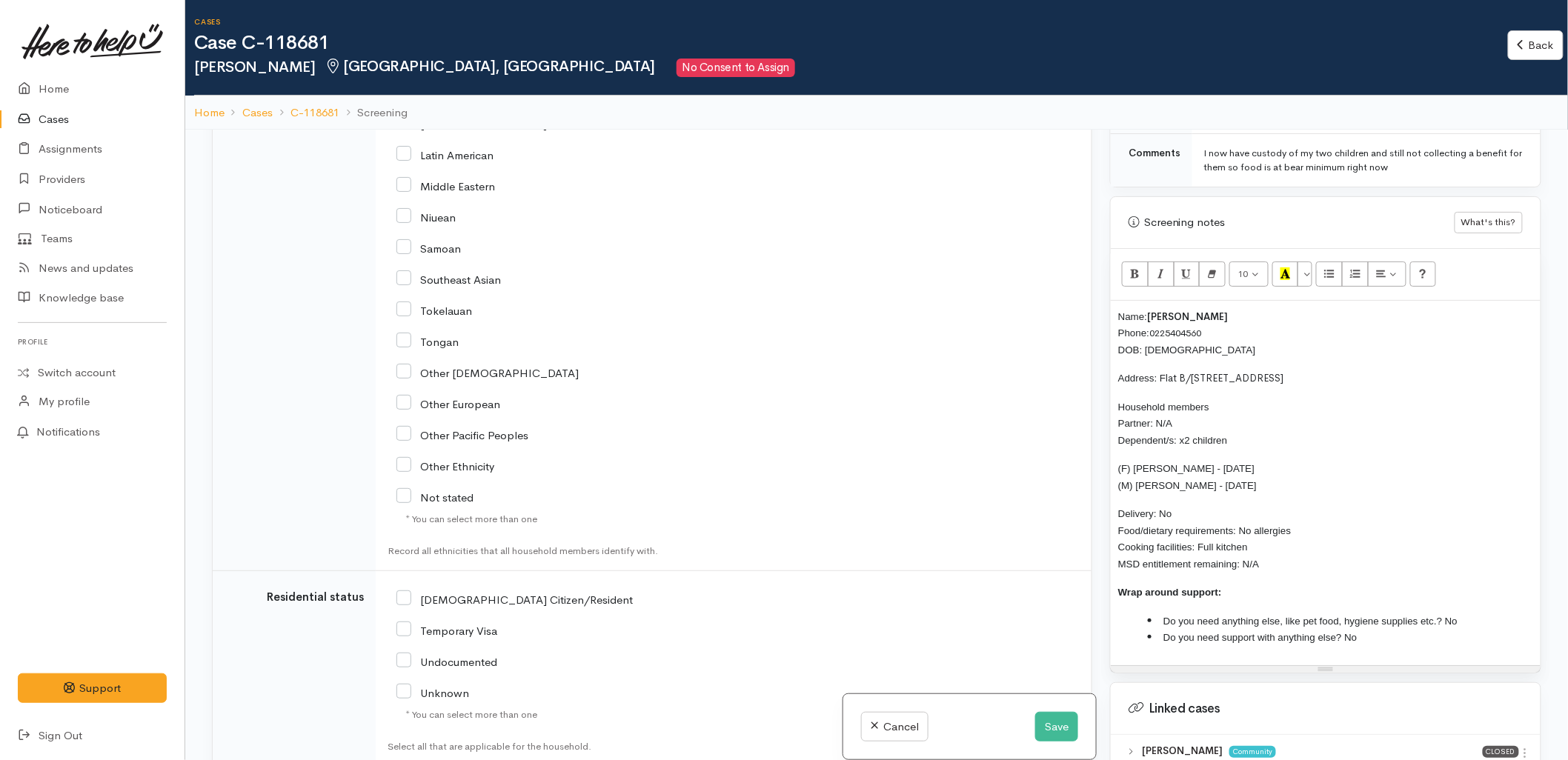
scroll to position [2552, 0]
click at [445, 590] on input "[DEMOGRAPHIC_DATA] Citizen/Resident" at bounding box center [515, 596] width 237 height 13
checkbox input "true"
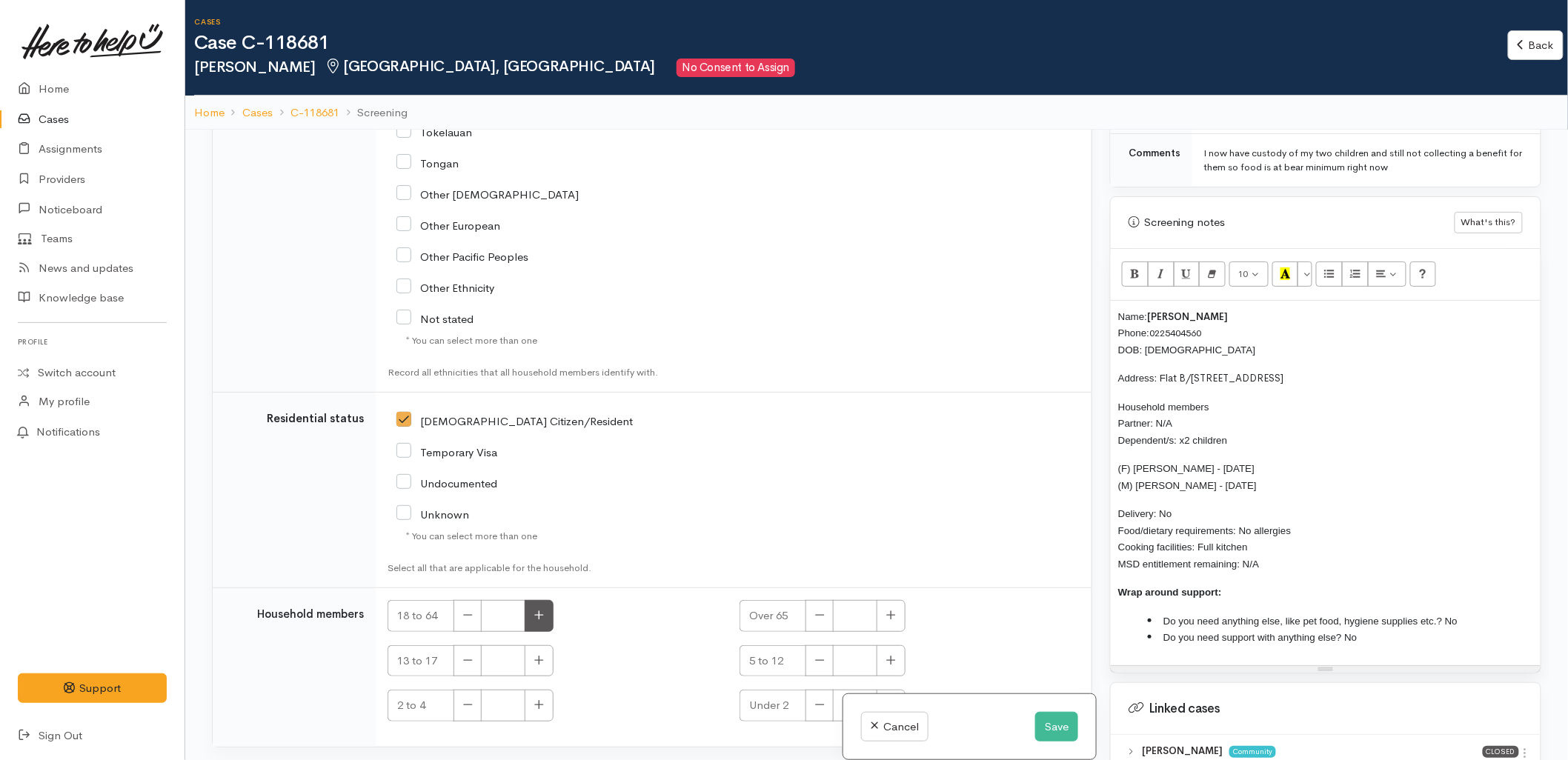
scroll to position [2729, 0]
click at [553, 601] on button "button" at bounding box center [538, 615] width 29 height 32
type input "1"
click at [538, 654] on icon "button" at bounding box center [539, 660] width 10 height 11
type input "1"
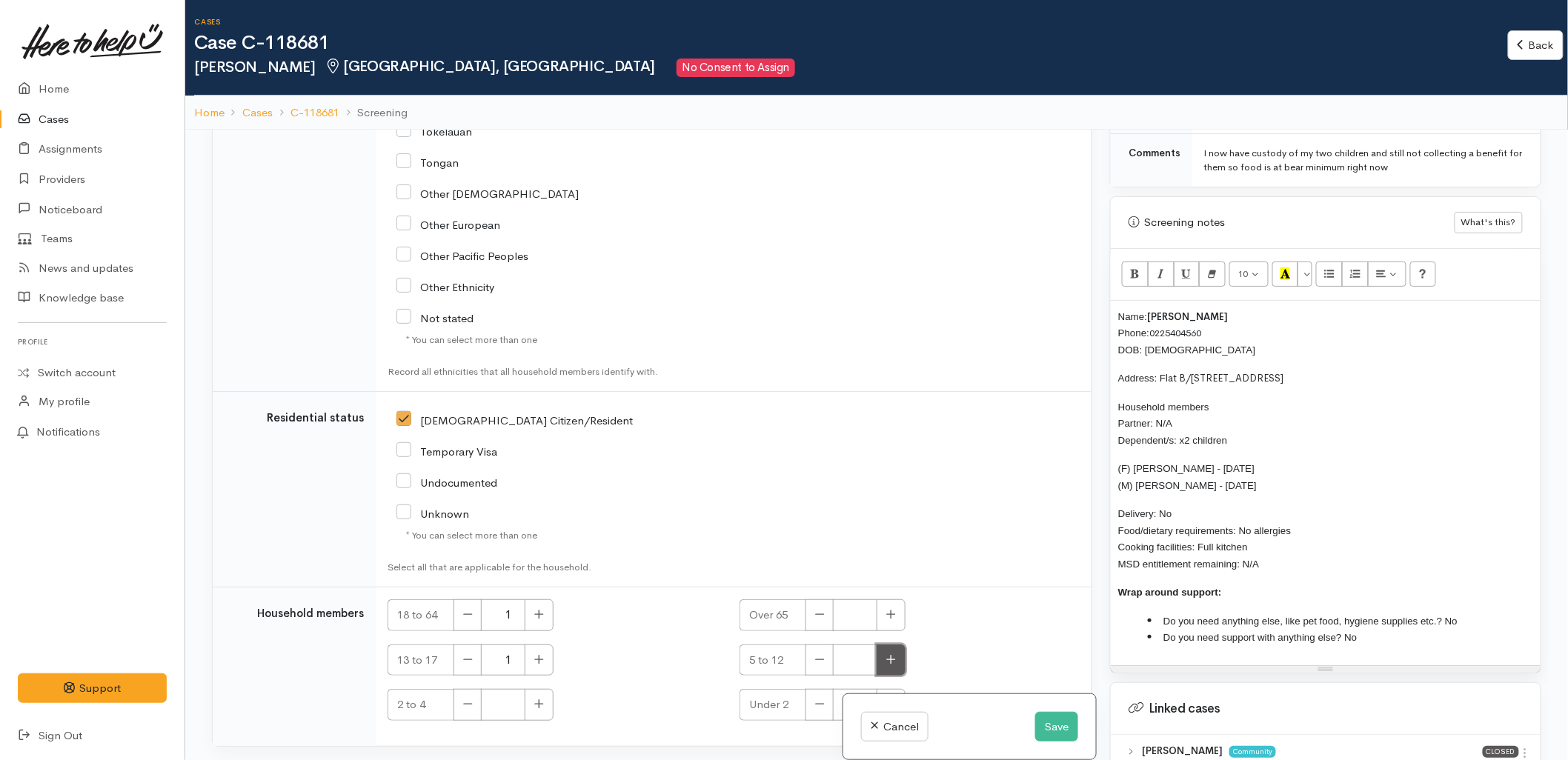
click at [900, 645] on button "button" at bounding box center [890, 660] width 29 height 32
type input "1"
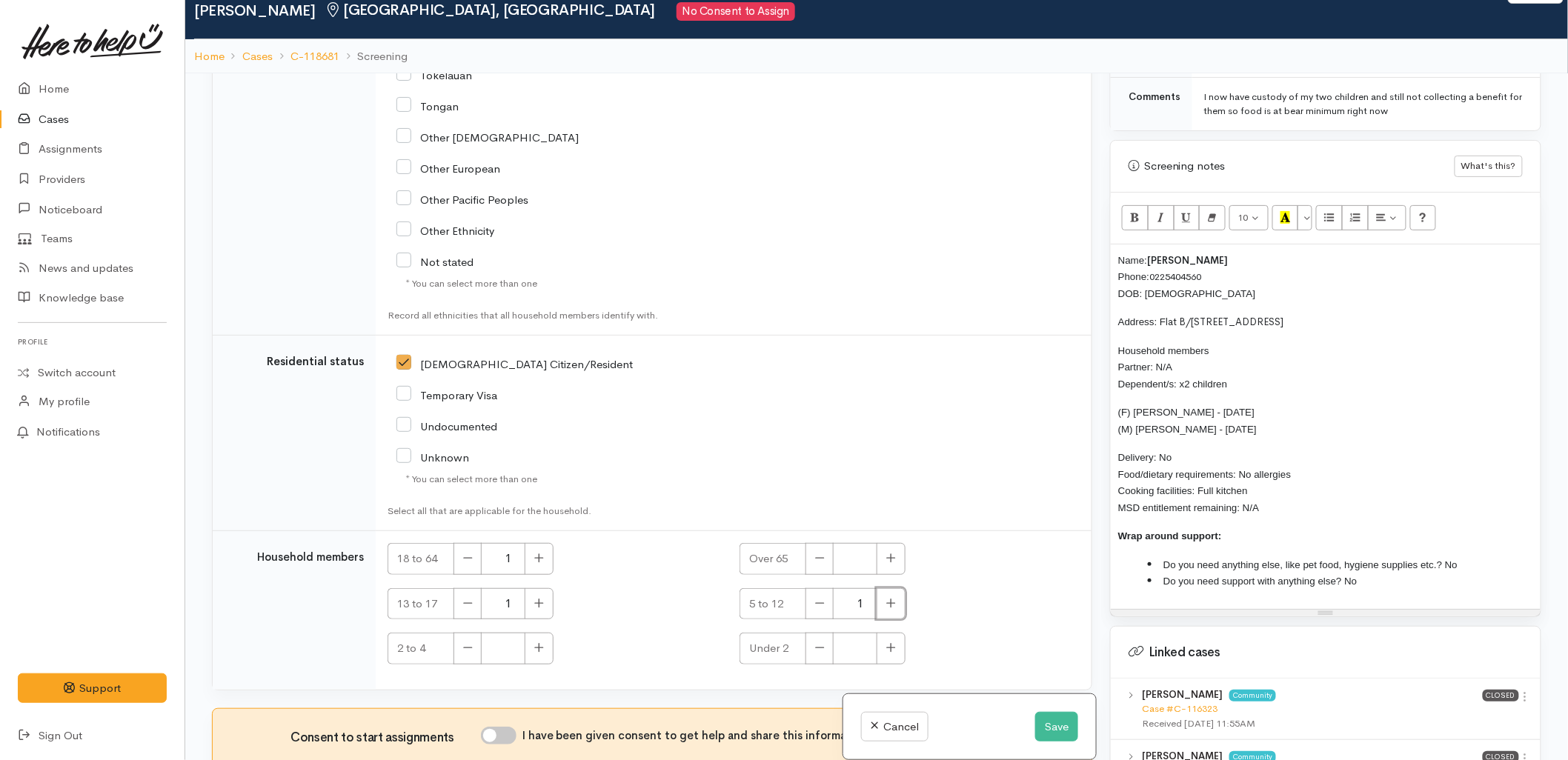
scroll to position [129, 0]
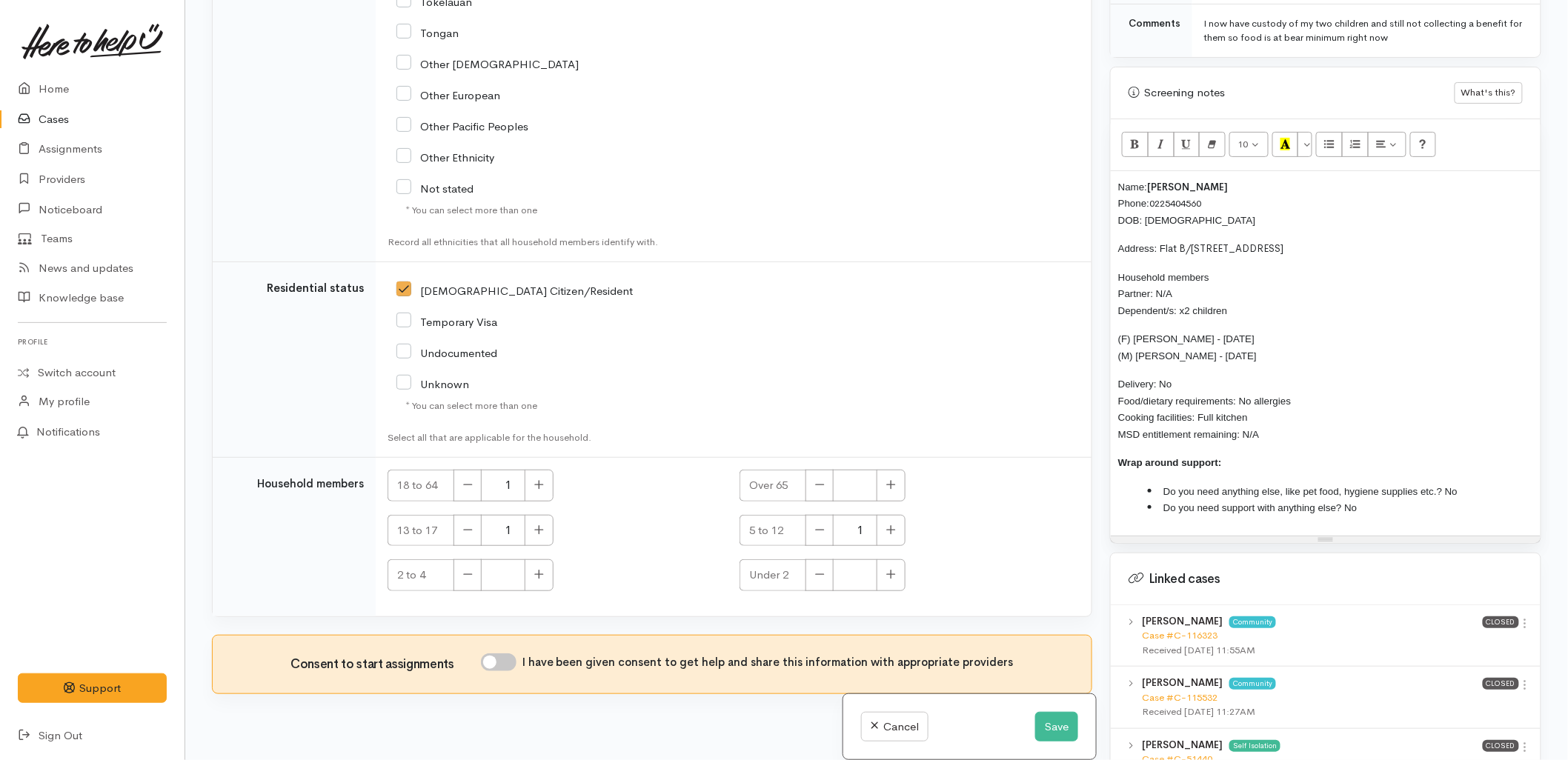
click at [516, 654] on input "I have been given consent to get help and share this information with appropria…" at bounding box center [498, 663] width 35 height 18
checkbox input "true"
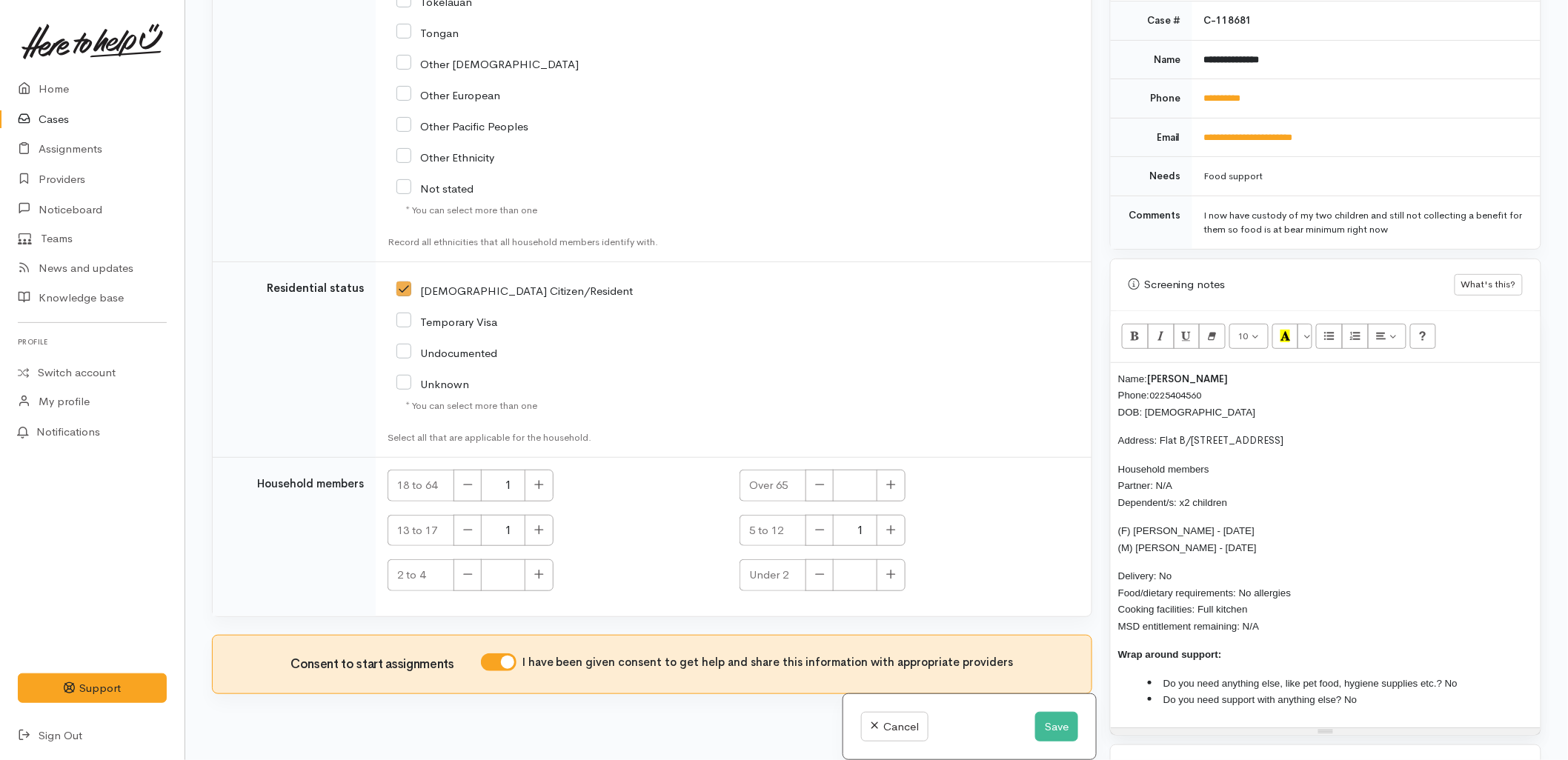
scroll to position [576, 0]
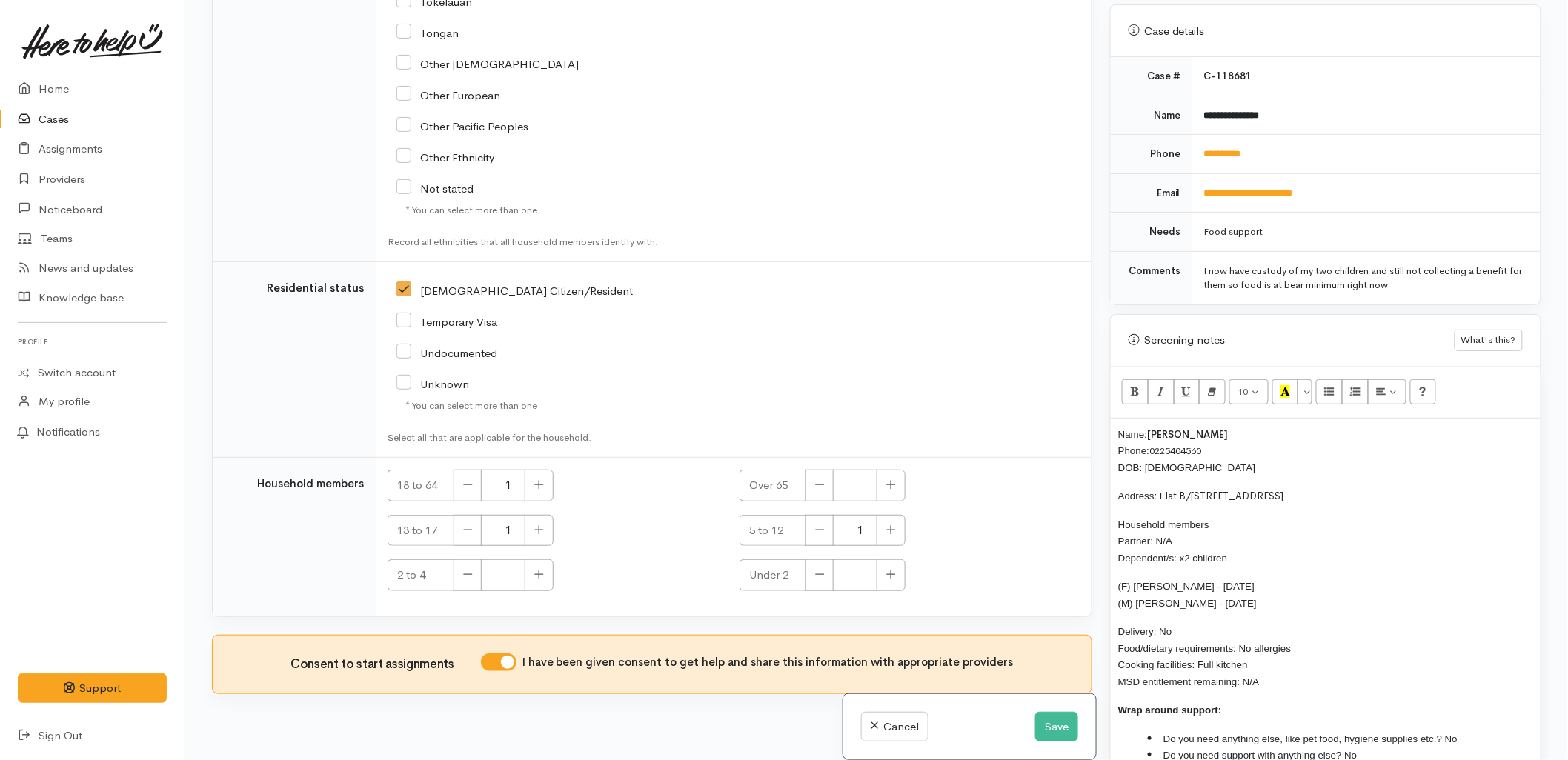
click at [1116, 419] on div "Name: Romi Manzenares Phone: 0225404560 DOB: 18/11/1974 Address: F lat B/197 Th…" at bounding box center [1326, 601] width 430 height 365
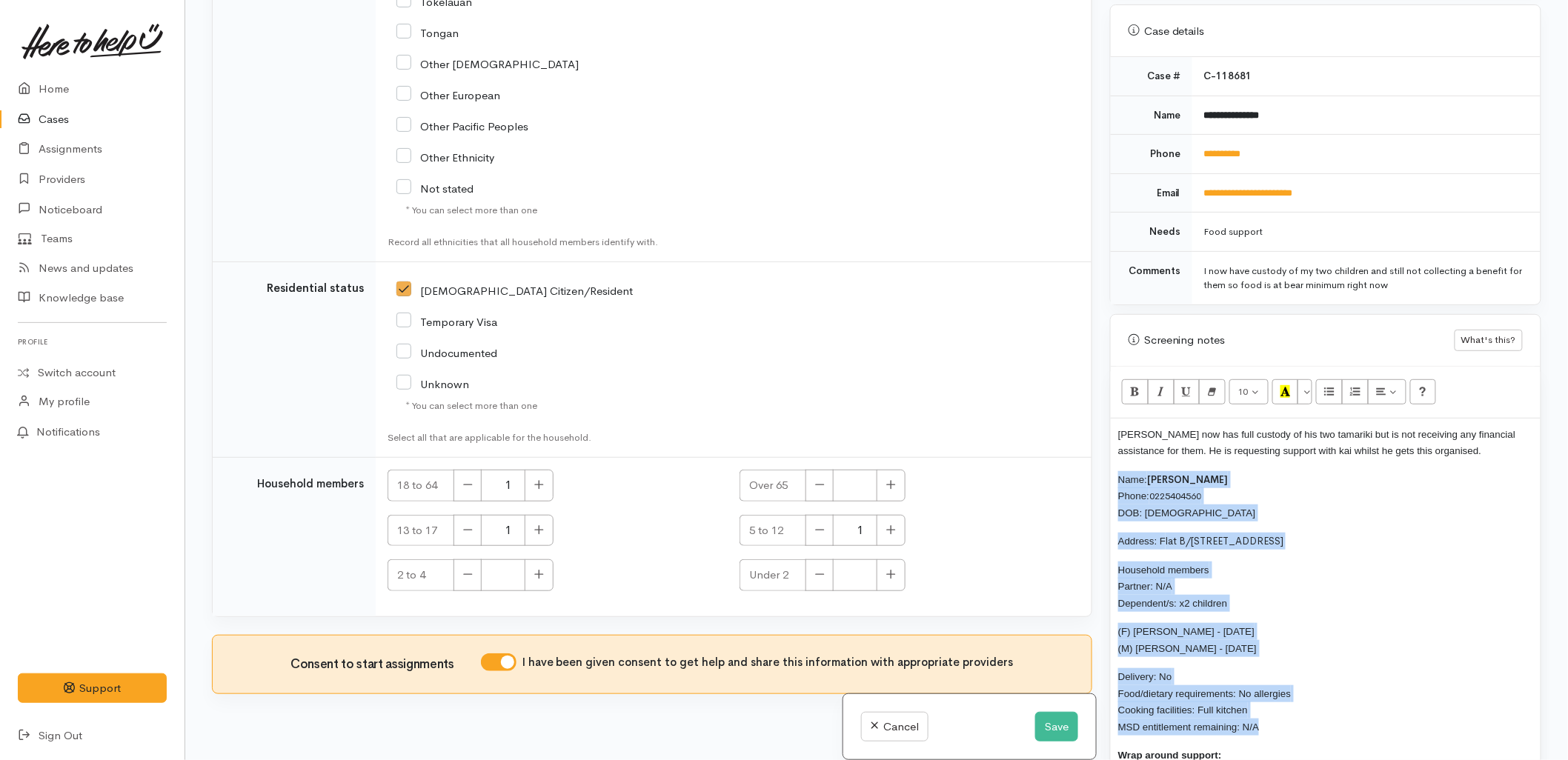
drag, startPoint x: 1292, startPoint y: 707, endPoint x: 1090, endPoint y: 469, distance: 312.2
click at [1090, 469] on div "Related cases There are other cases potentially from the same person, address o…" at bounding box center [876, 380] width 1348 height 760
copy div "Name: Romi Manzenares Phone: 0225404560 DOB: 18/11/1974 Address: F lat B/197 Th…"
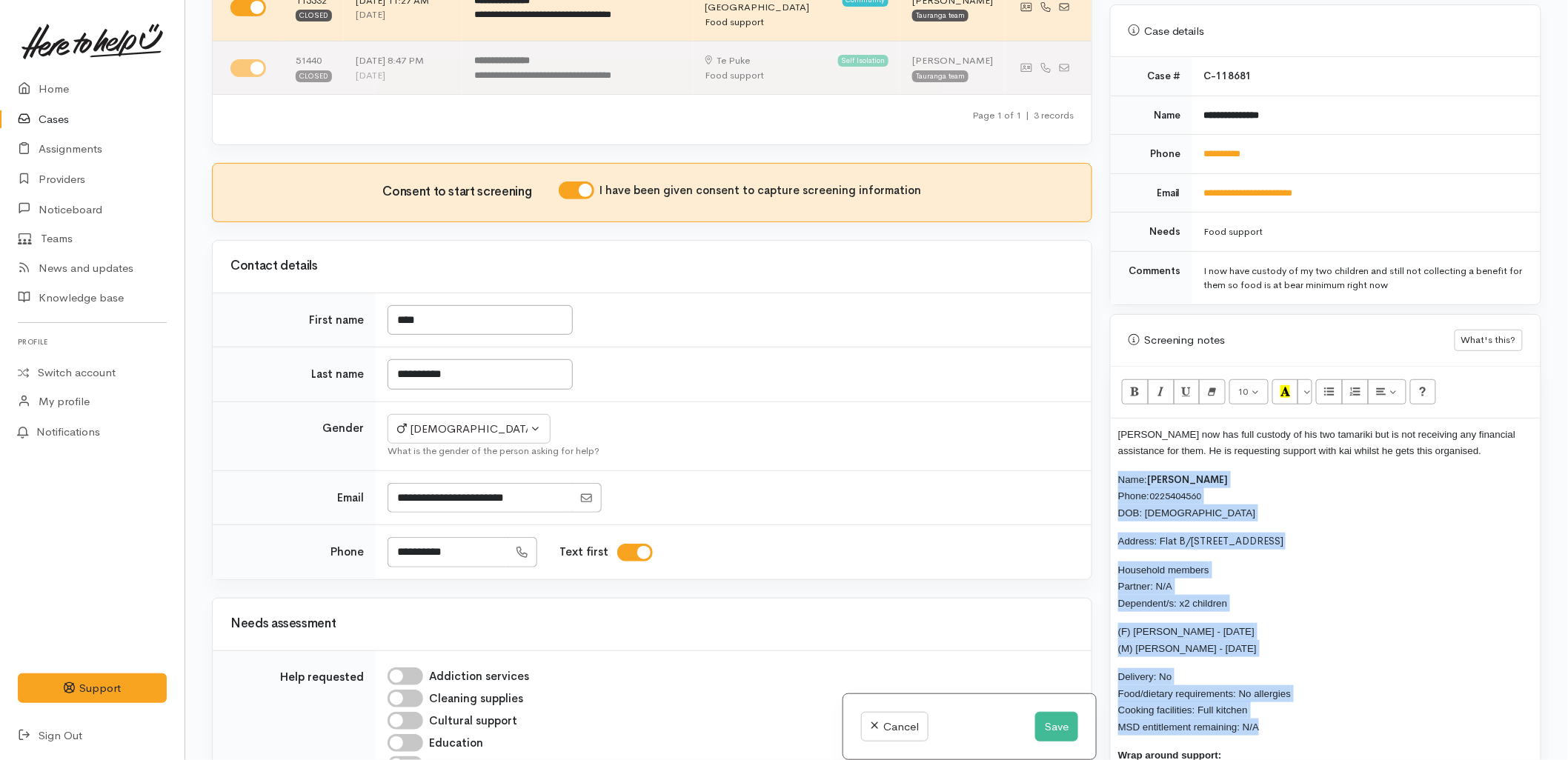
scroll to position [177, 0]
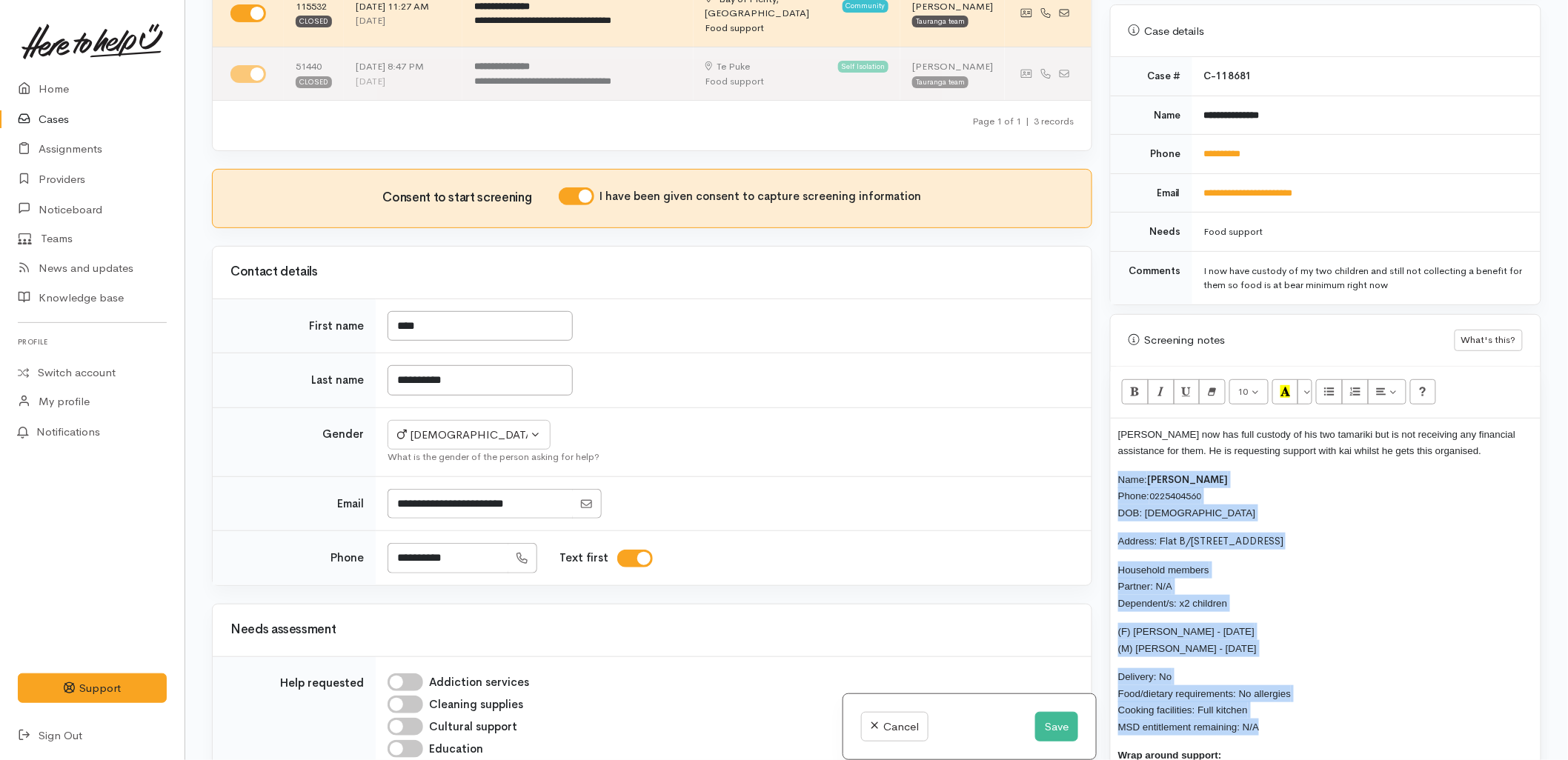
copy div "Name: Romi Manzenares Phone: 0225404560 DOB: 18/11/1974 Address: F lat B/197 Th…"
click at [1051, 725] on button "Save" at bounding box center [1057, 726] width 43 height 30
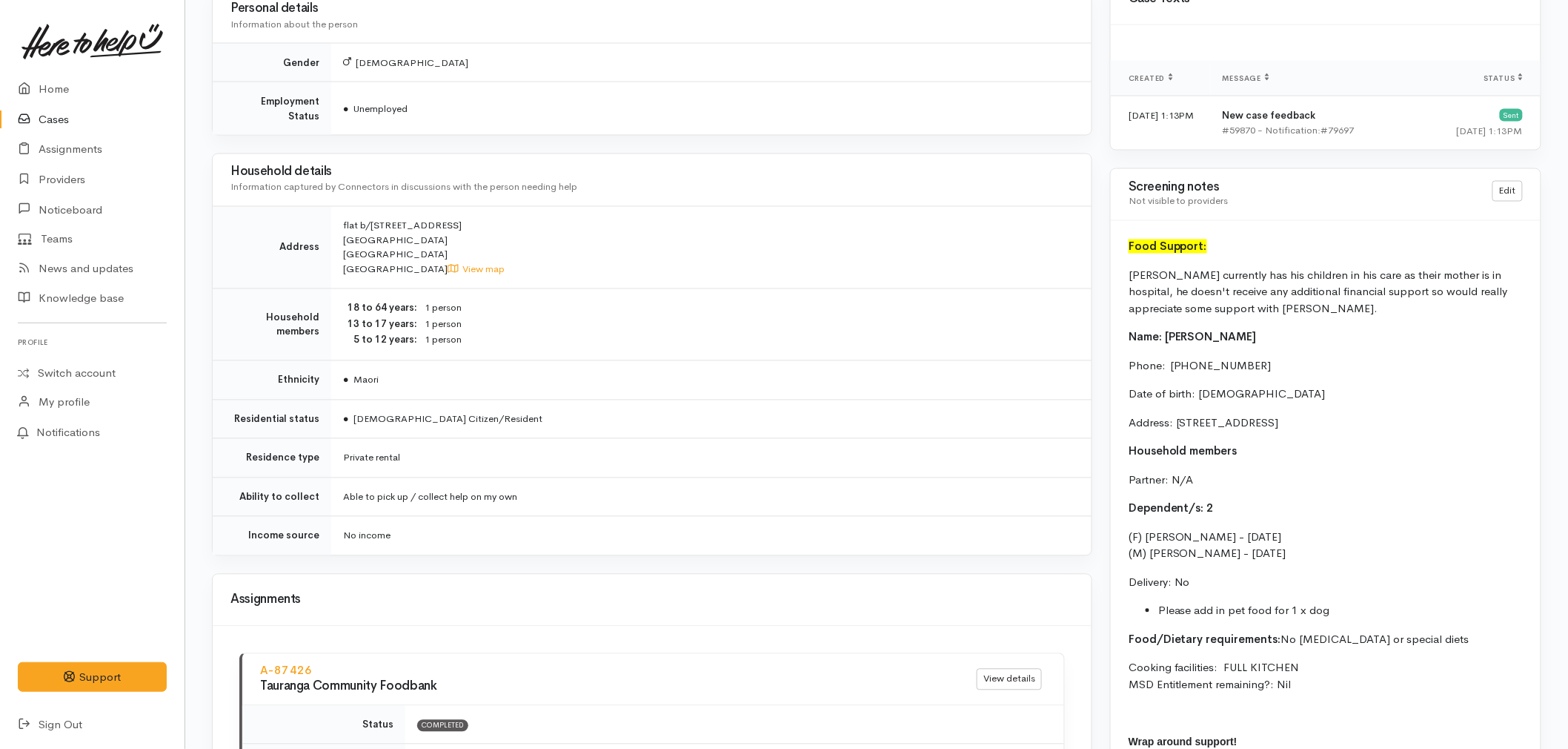
scroll to position [1072, 0]
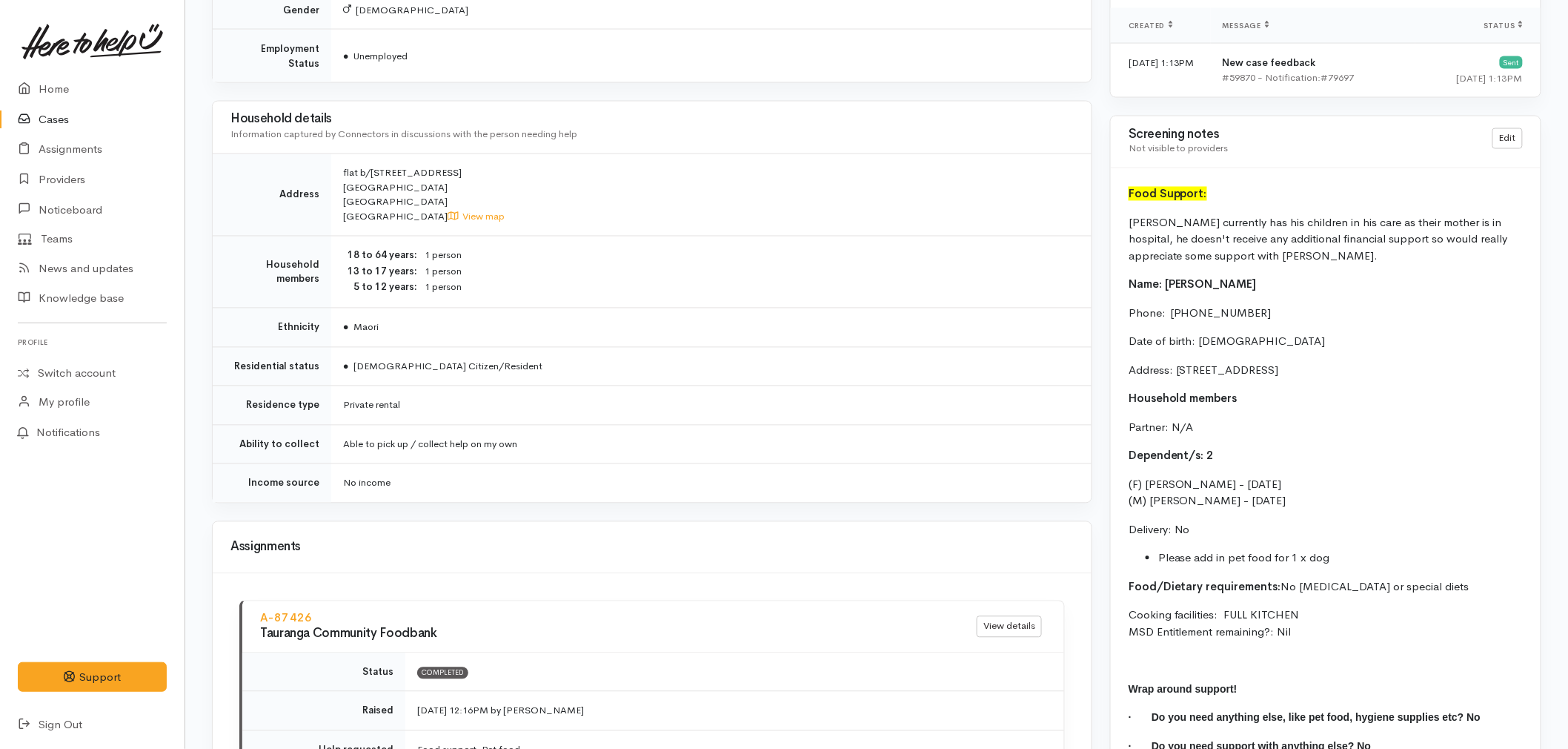
drag, startPoint x: 1330, startPoint y: 517, endPoint x: 1124, endPoint y: 507, distance: 206.2
click at [1124, 507] on div "Food Support: Romi currently has his children in his care as their mother is in…" at bounding box center [1326, 476] width 430 height 616
copy p "(F) Scarlett-Rose Manzenares - 09/03/2012 (M) Oshen Manzenares - 29/12/2015"
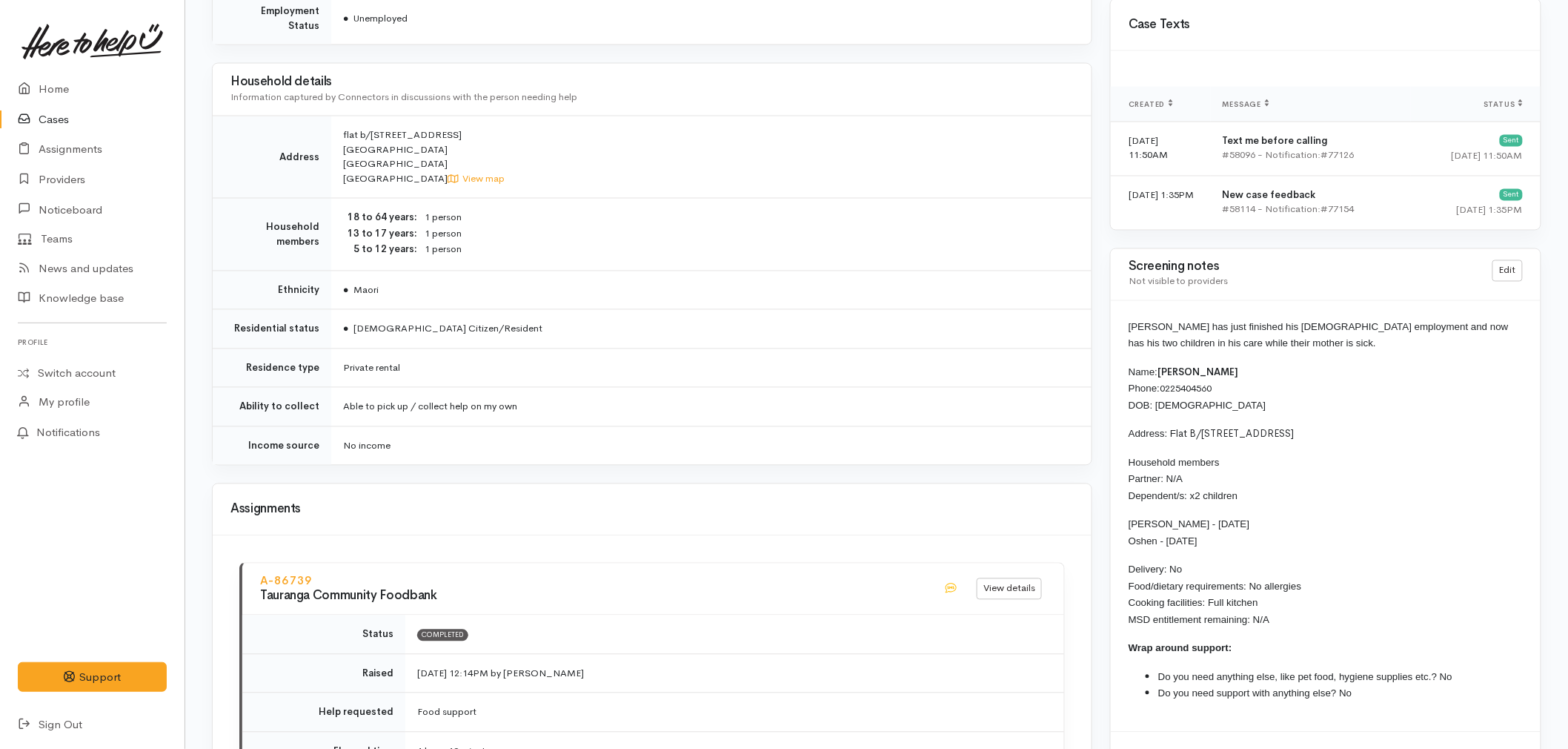
scroll to position [1153, 0]
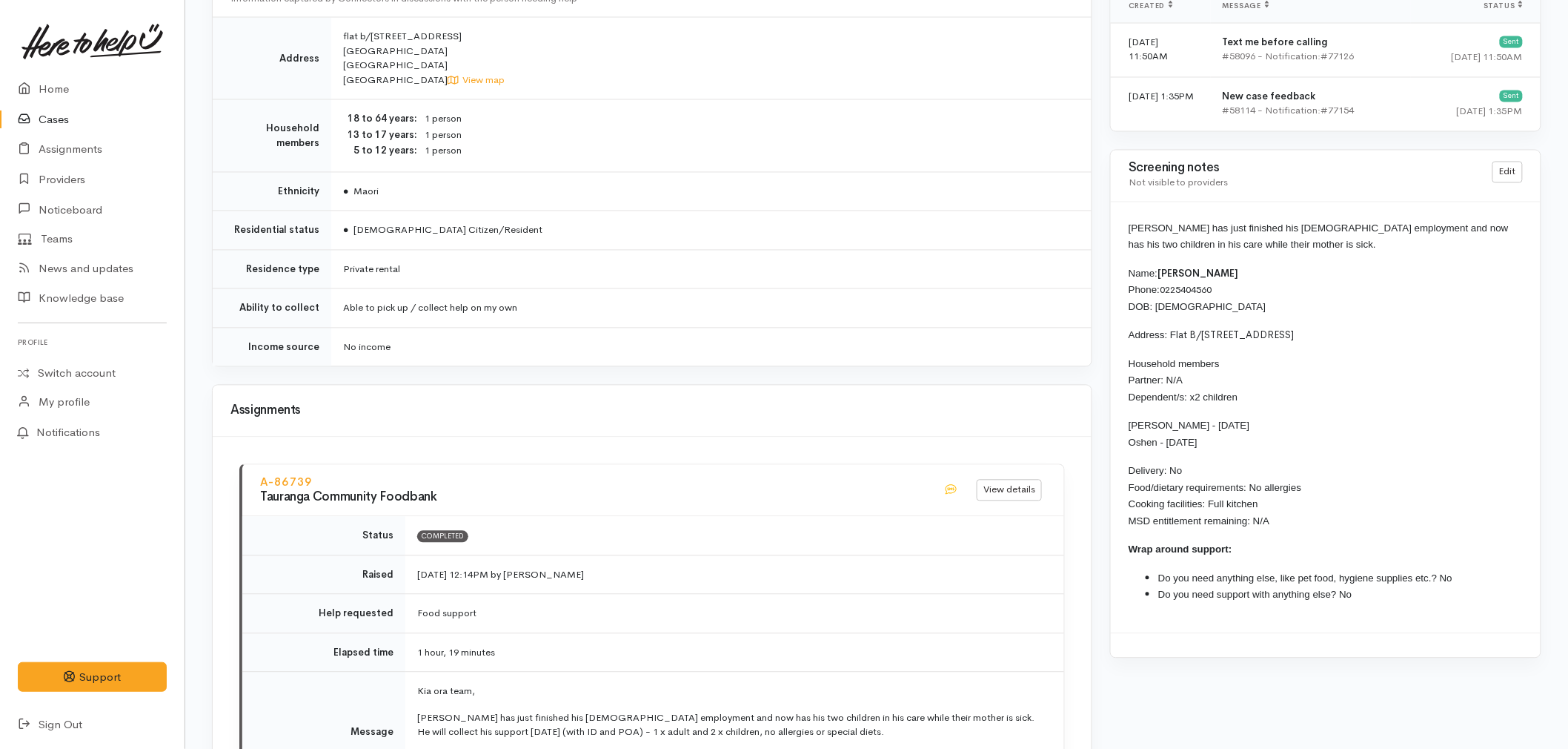
drag, startPoint x: 1372, startPoint y: 597, endPoint x: 1120, endPoint y: 273, distance: 410.5
click at [1120, 273] on div "[PERSON_NAME] has just finished his [DEMOGRAPHIC_DATA] employment and now has h…" at bounding box center [1326, 417] width 430 height 431
copy div "Name: [PERSON_NAME] Phone: [PHONE_NUMBER] DOB: [DEMOGRAPHIC_DATA] Address: F la…"
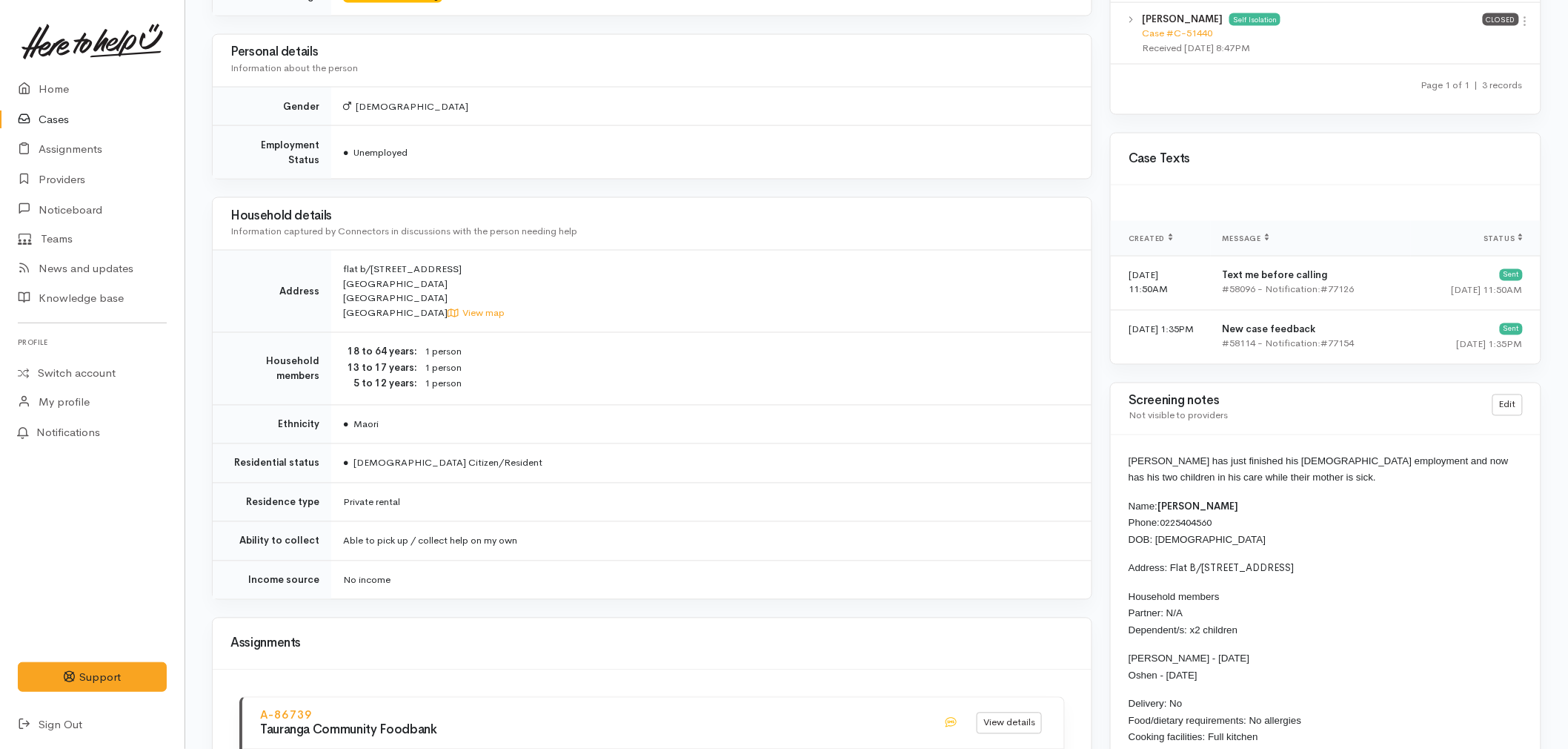
scroll to position [824, 0]
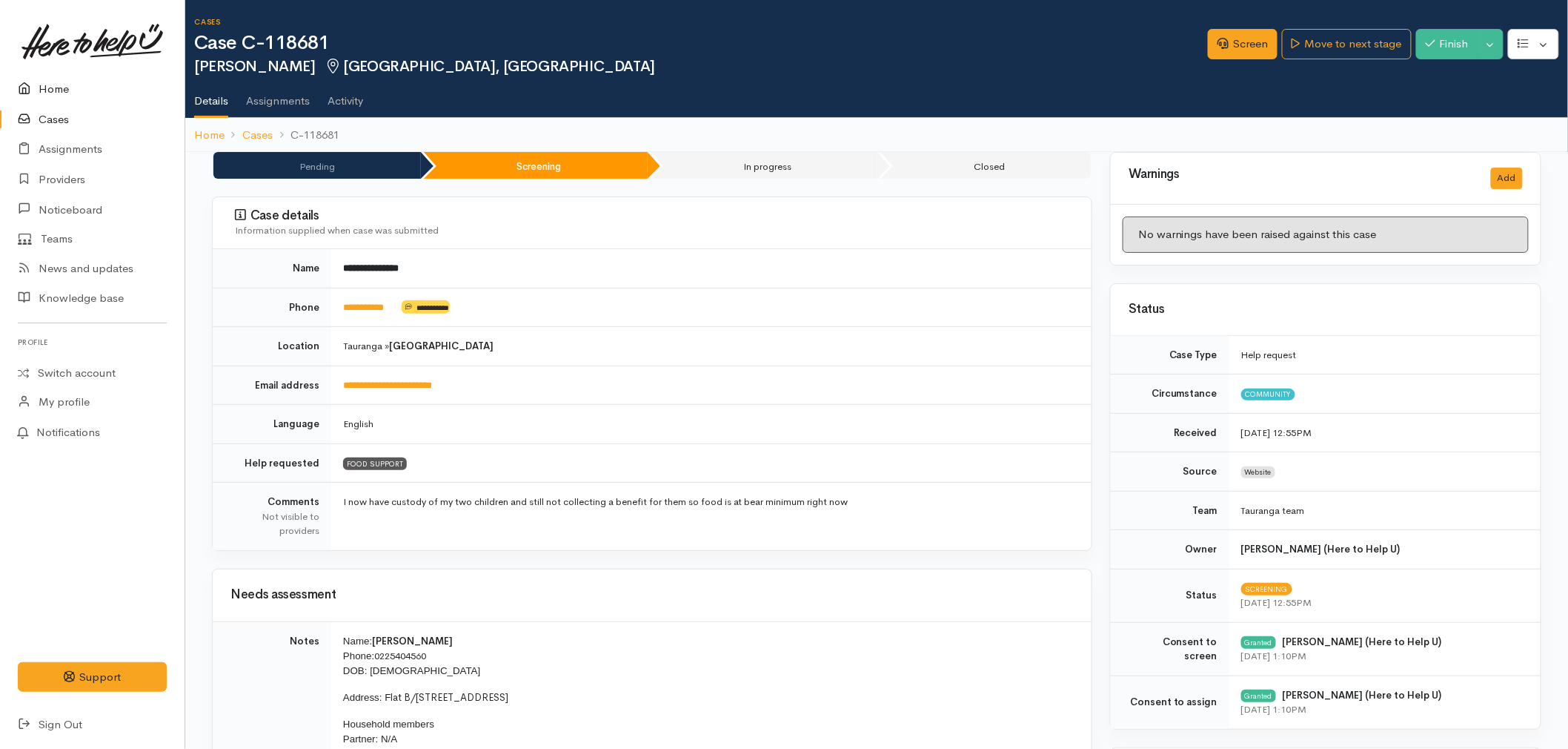
click at [52, 89] on link "Home" at bounding box center [92, 89] width 185 height 30
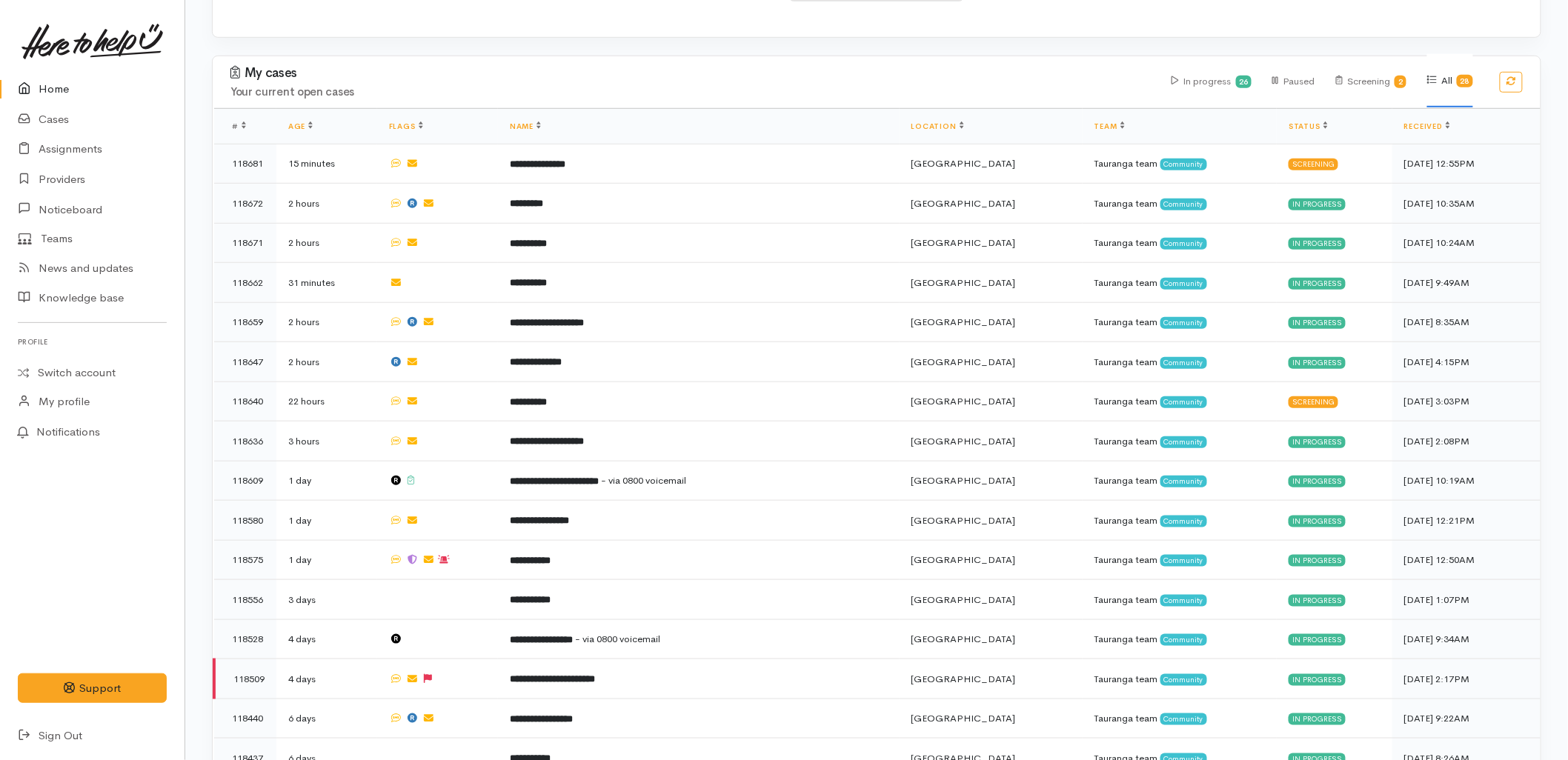
scroll to position [297, 0]
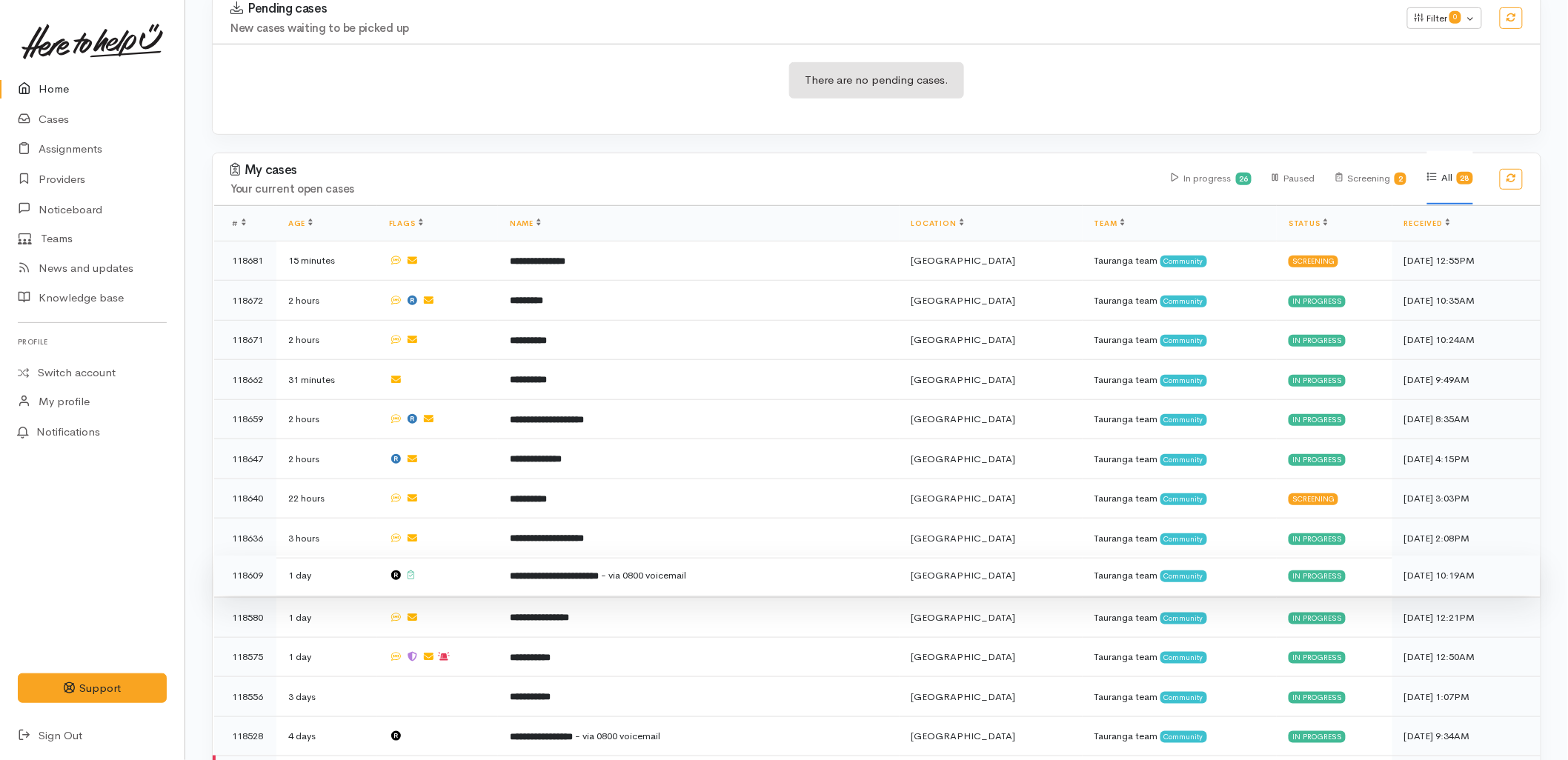
click at [595, 571] on b "**********" at bounding box center [554, 576] width 89 height 10
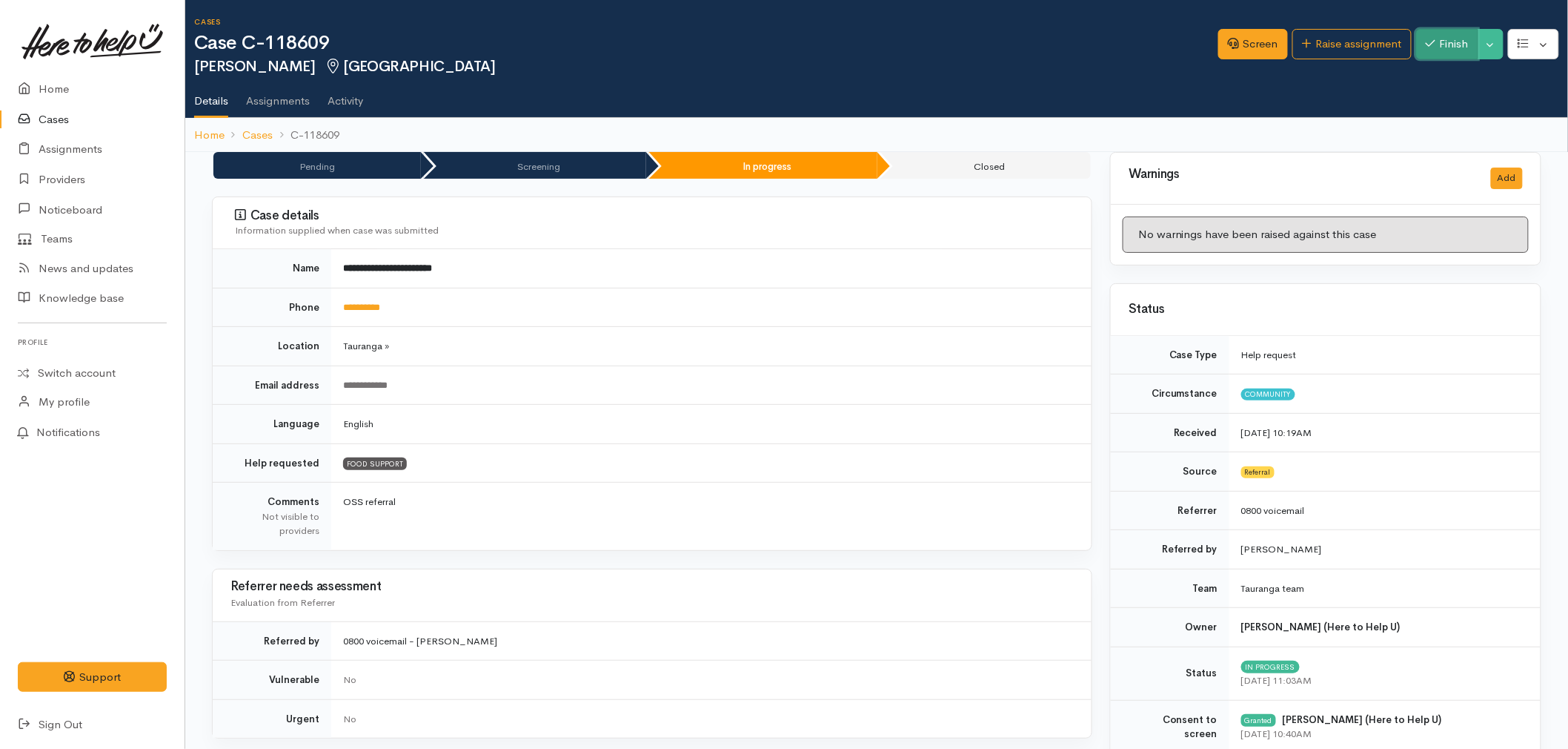
click at [1464, 45] on button "Finish" at bounding box center [1448, 43] width 62 height 30
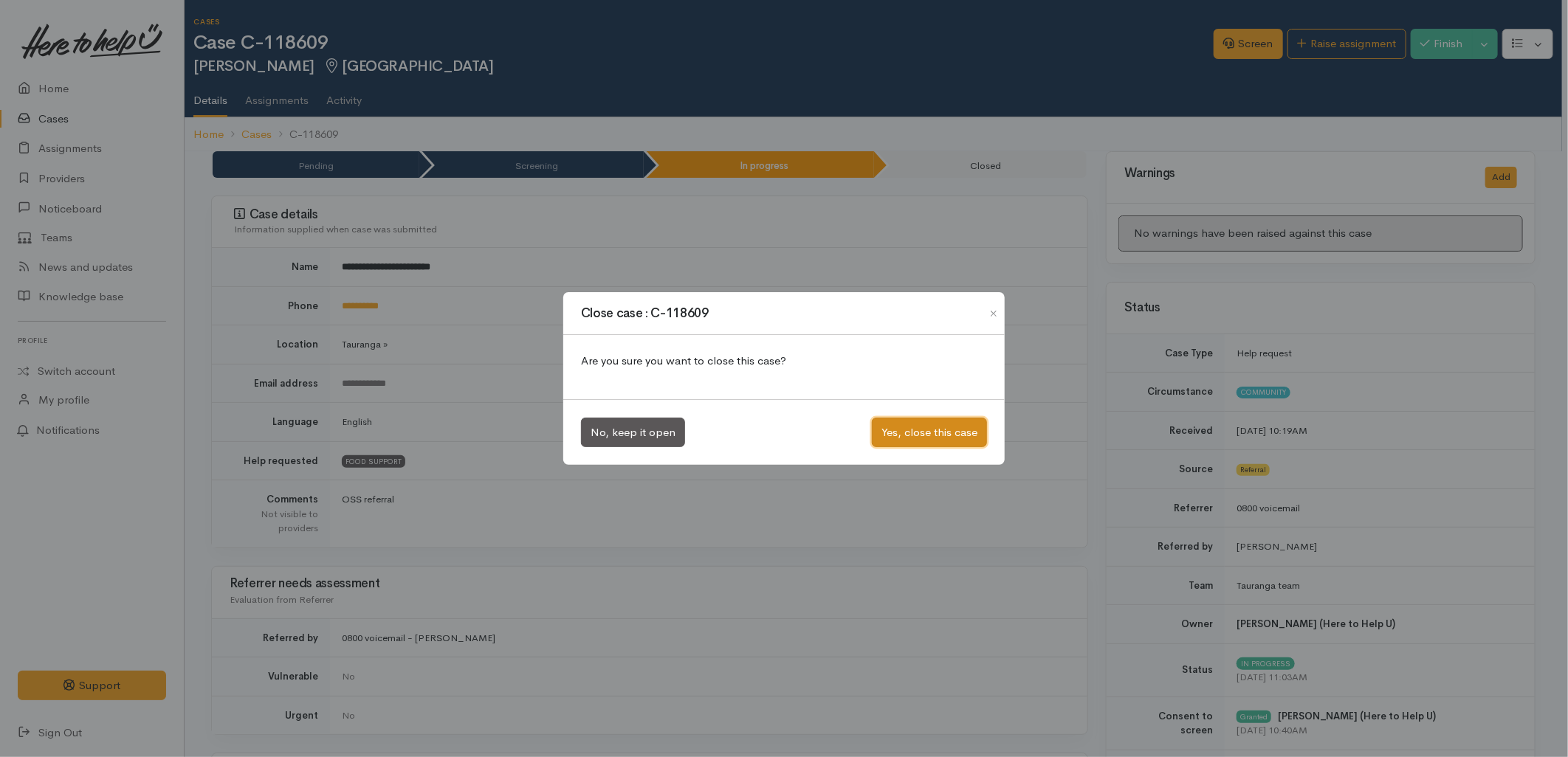
click at [923, 447] on button "Yes, close this case" at bounding box center [929, 433] width 115 height 30
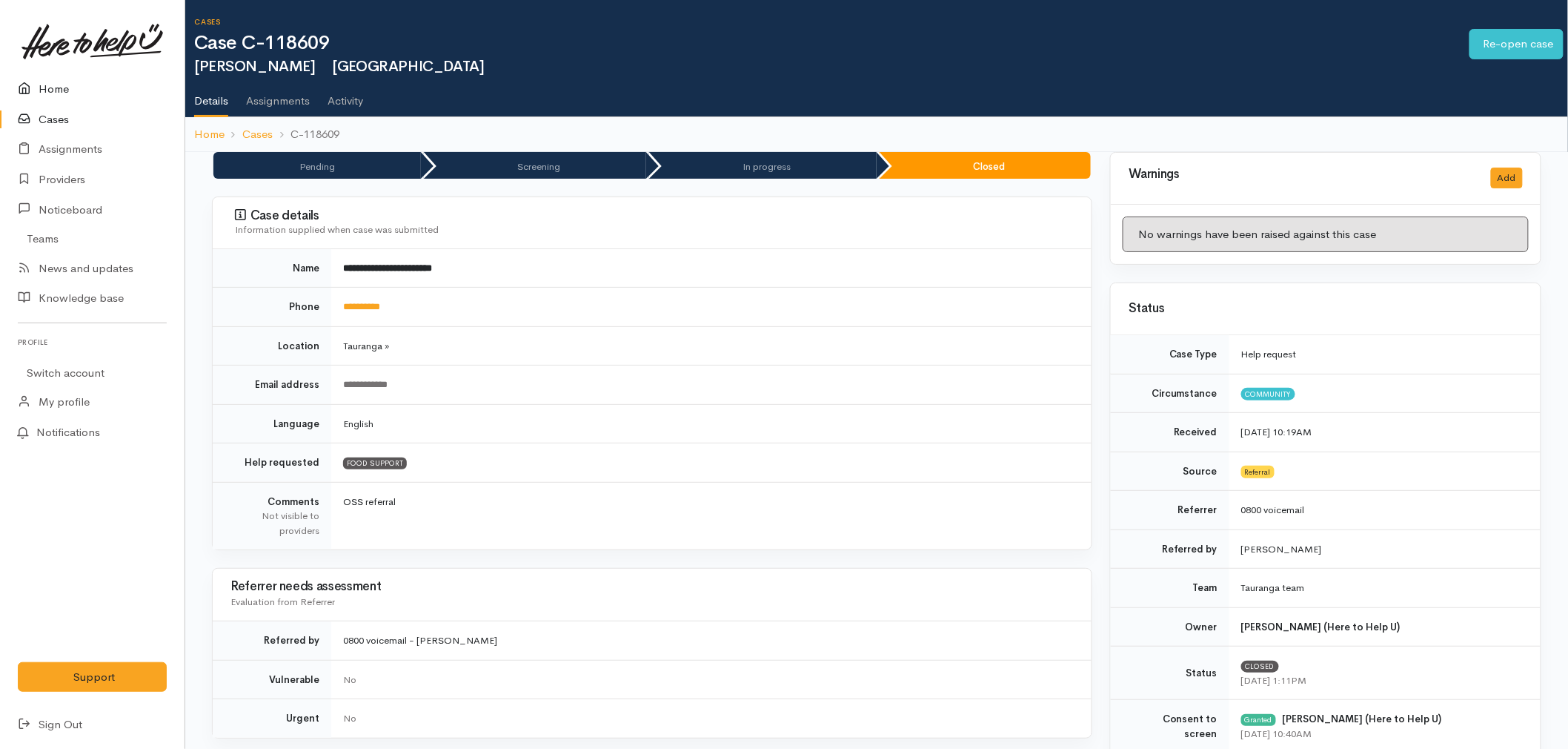
click at [71, 83] on link "Home" at bounding box center [92, 89] width 185 height 30
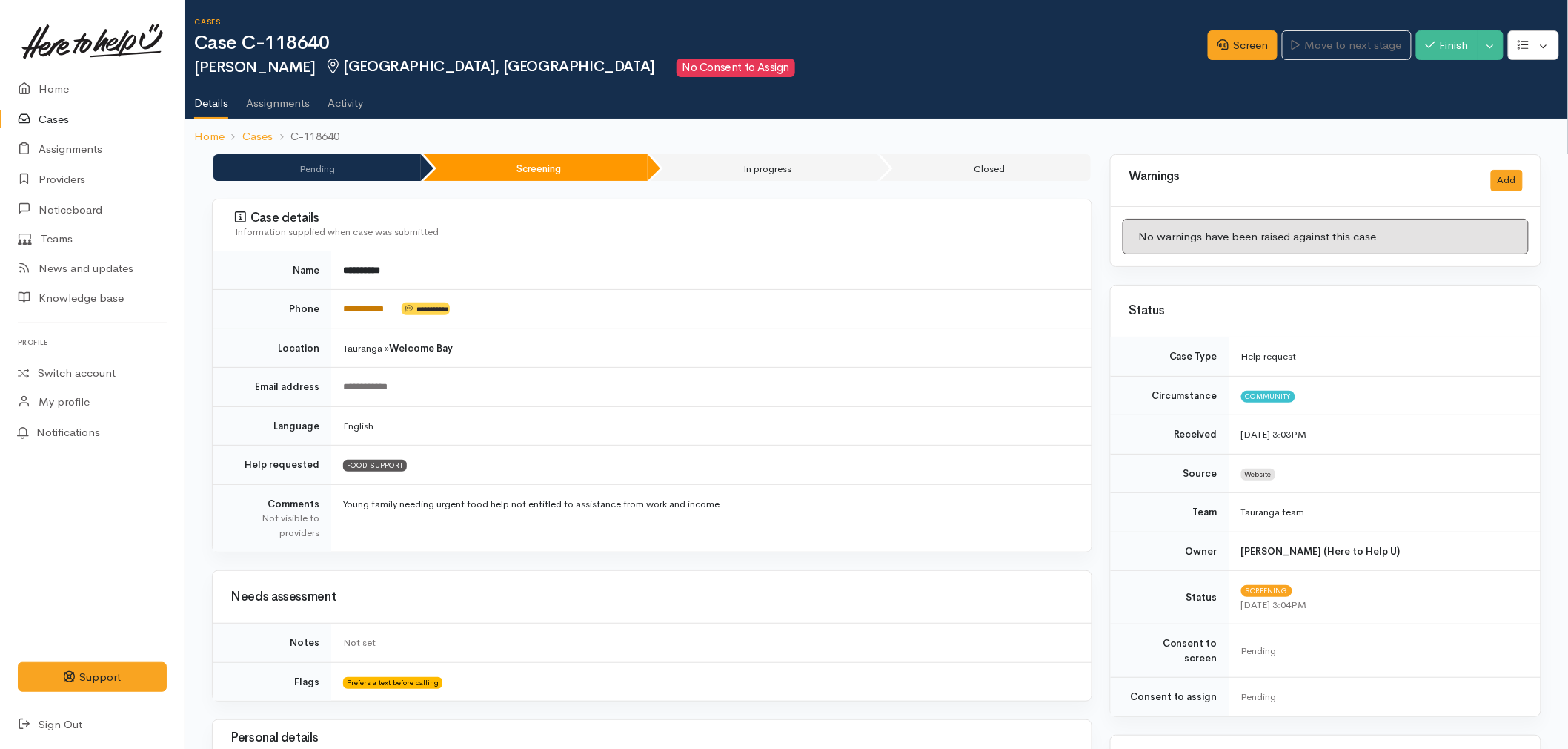
click at [358, 309] on link "**********" at bounding box center [363, 309] width 41 height 10
click at [723, 684] on td "Prefers a text before calling" at bounding box center [711, 681] width 760 height 38
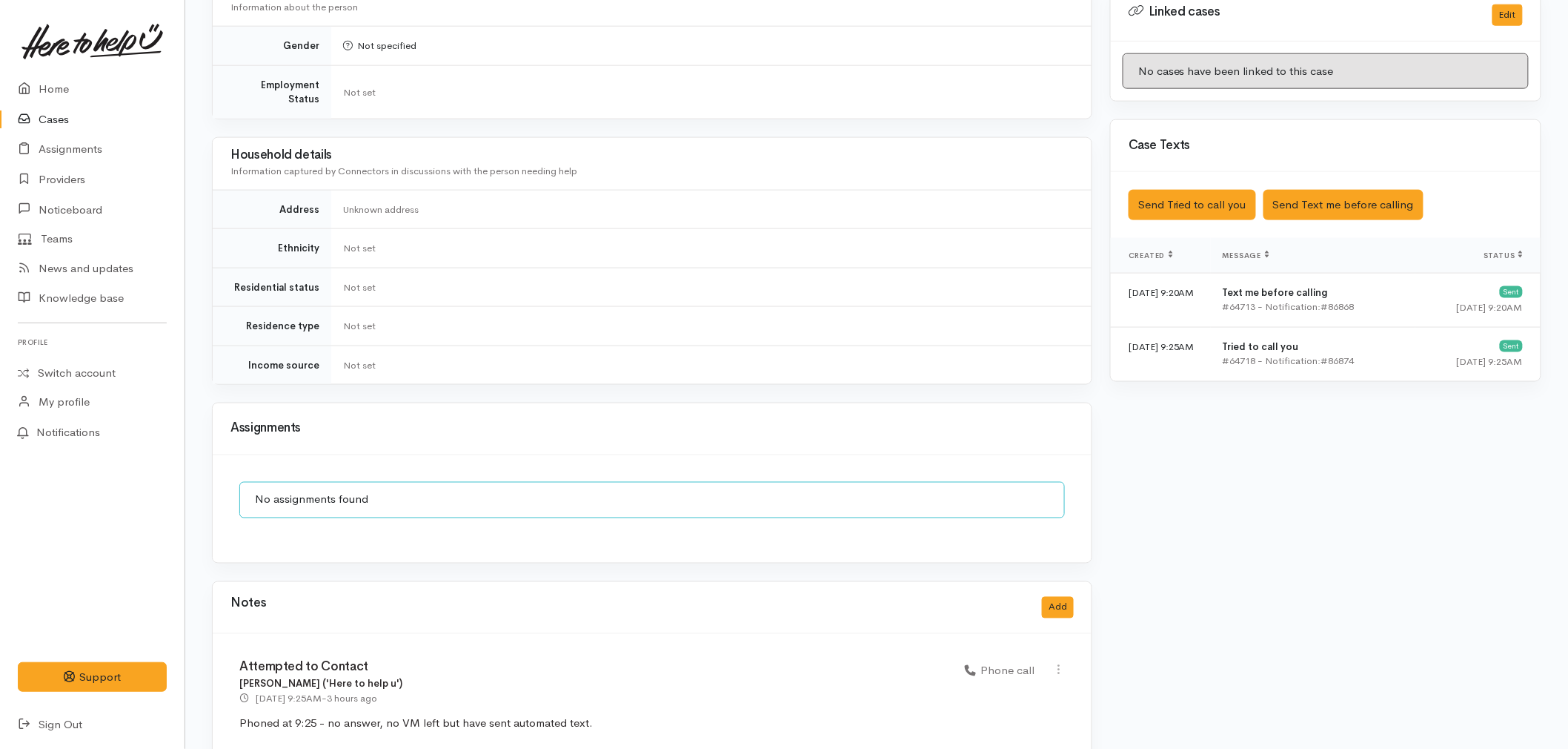
scroll to position [773, 0]
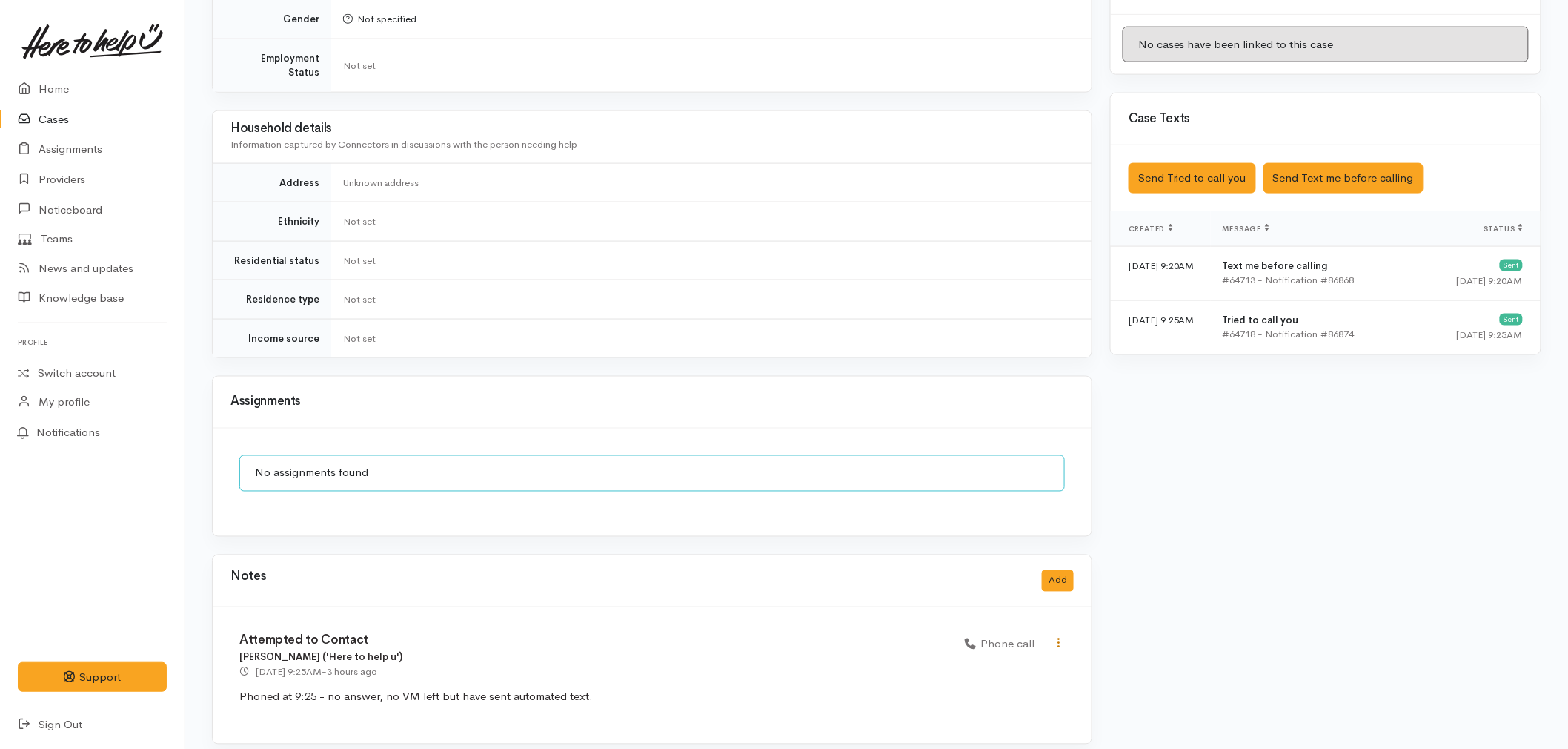
click at [1061, 637] on icon at bounding box center [1058, 643] width 12 height 12
click at [1010, 661] on link "Edit" at bounding box center [1005, 672] width 117 height 23
select select "3"
type input "Attempted to Contact"
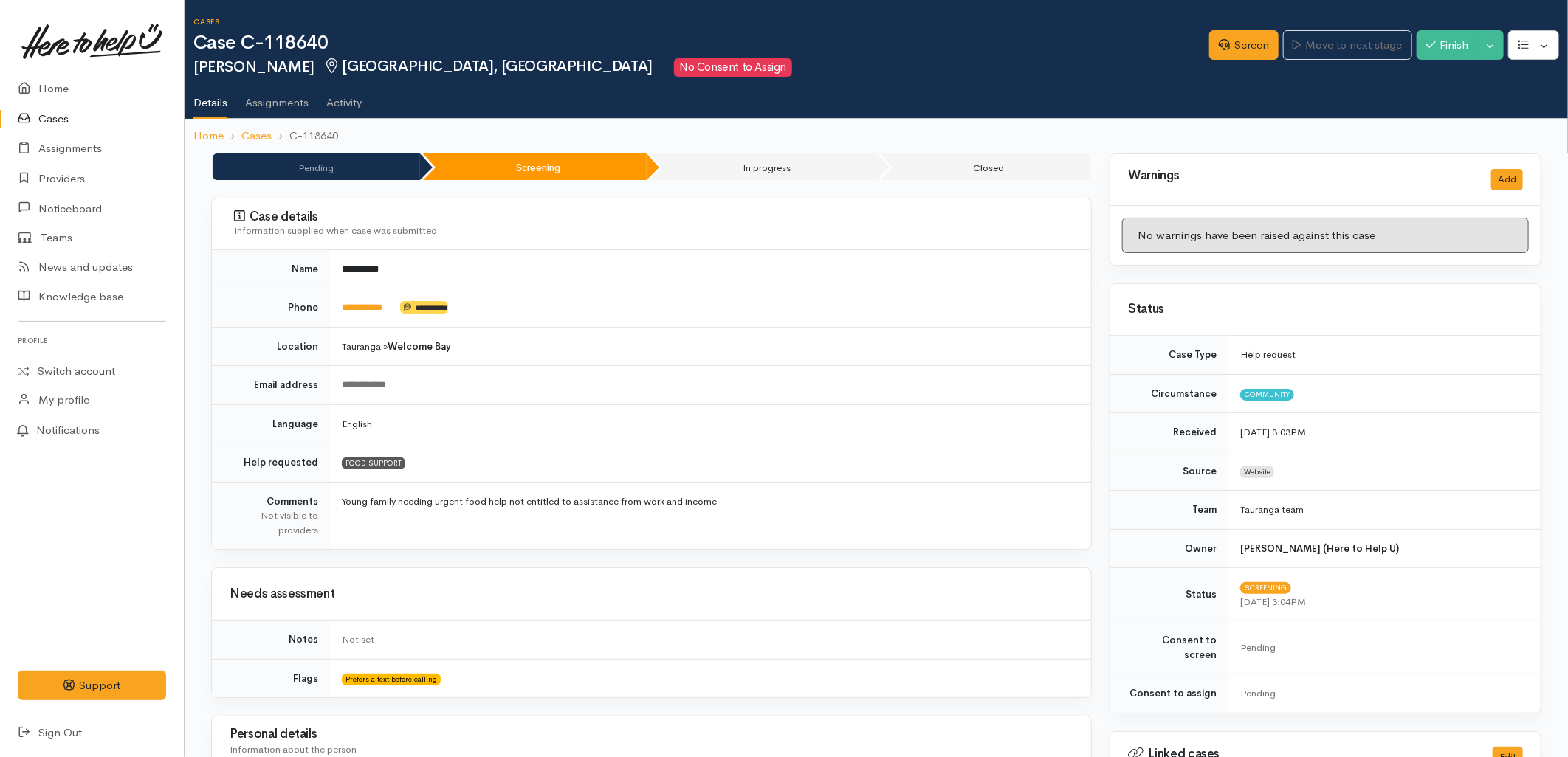
select select "3"
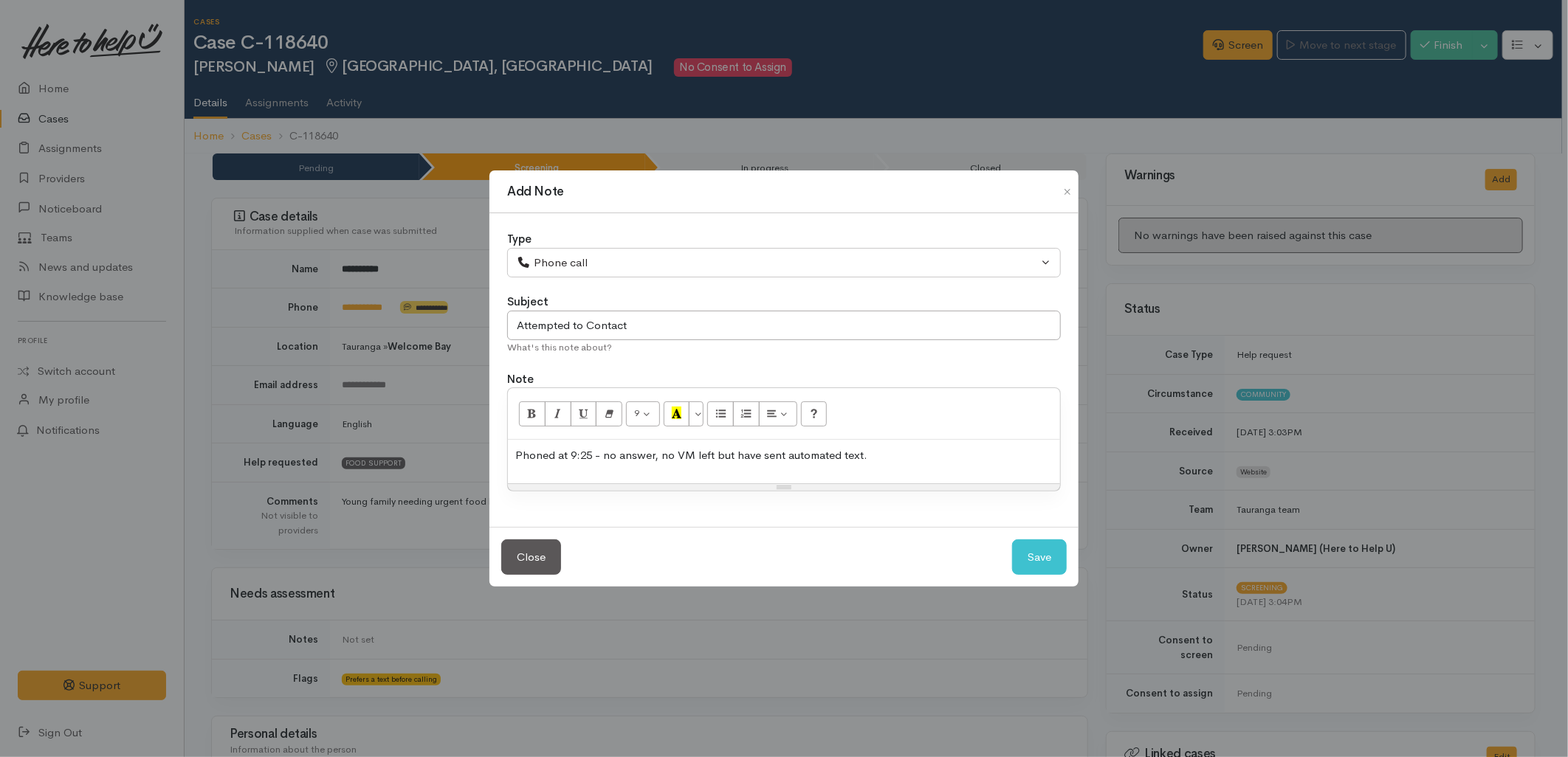
click at [926, 473] on div "Phoned at 9:25 - no answer, no VM left but have sent automated text." at bounding box center [783, 461] width 552 height 43
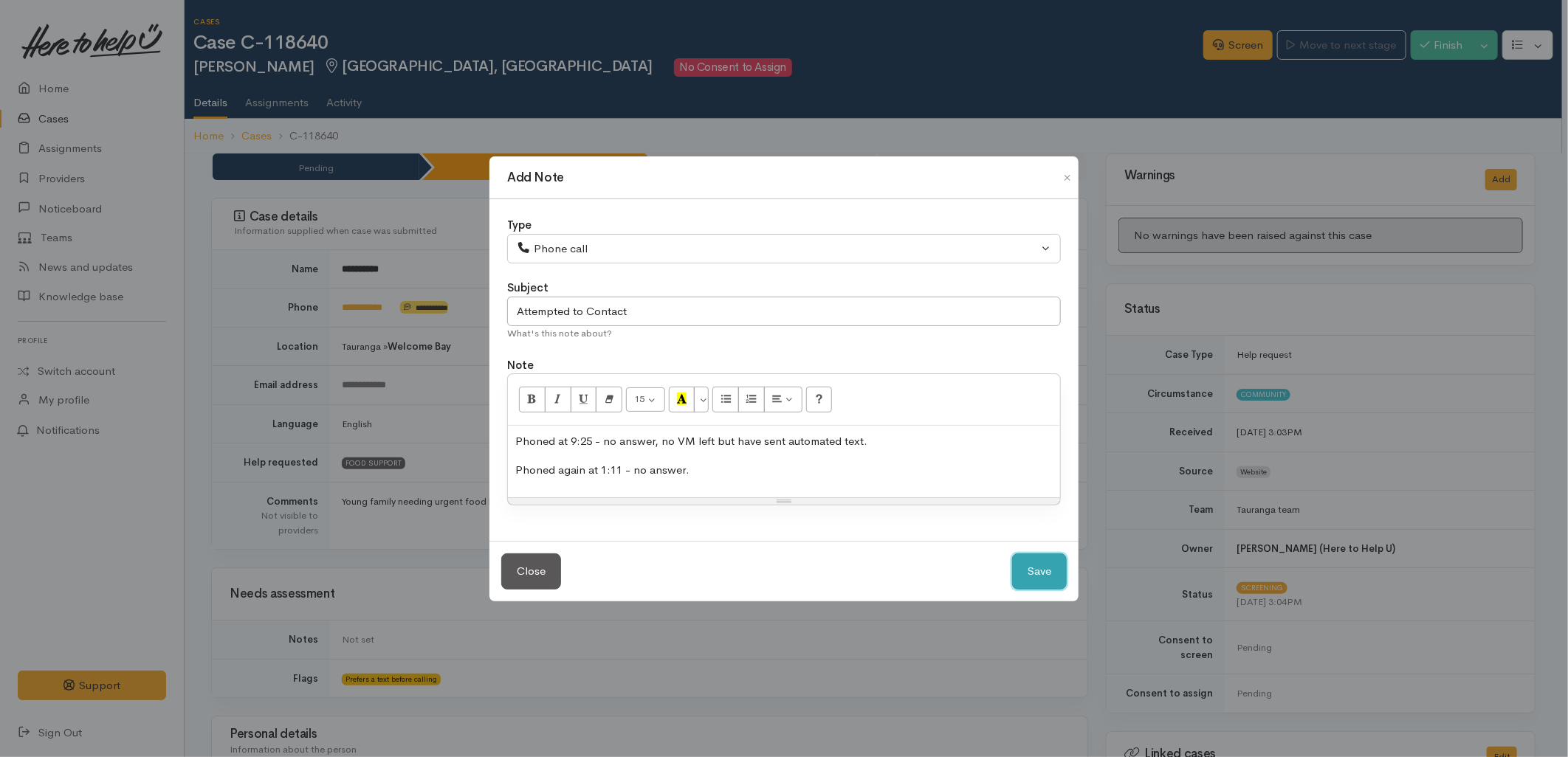
click at [1022, 566] on button "Save" at bounding box center [1039, 571] width 55 height 36
select select "1"
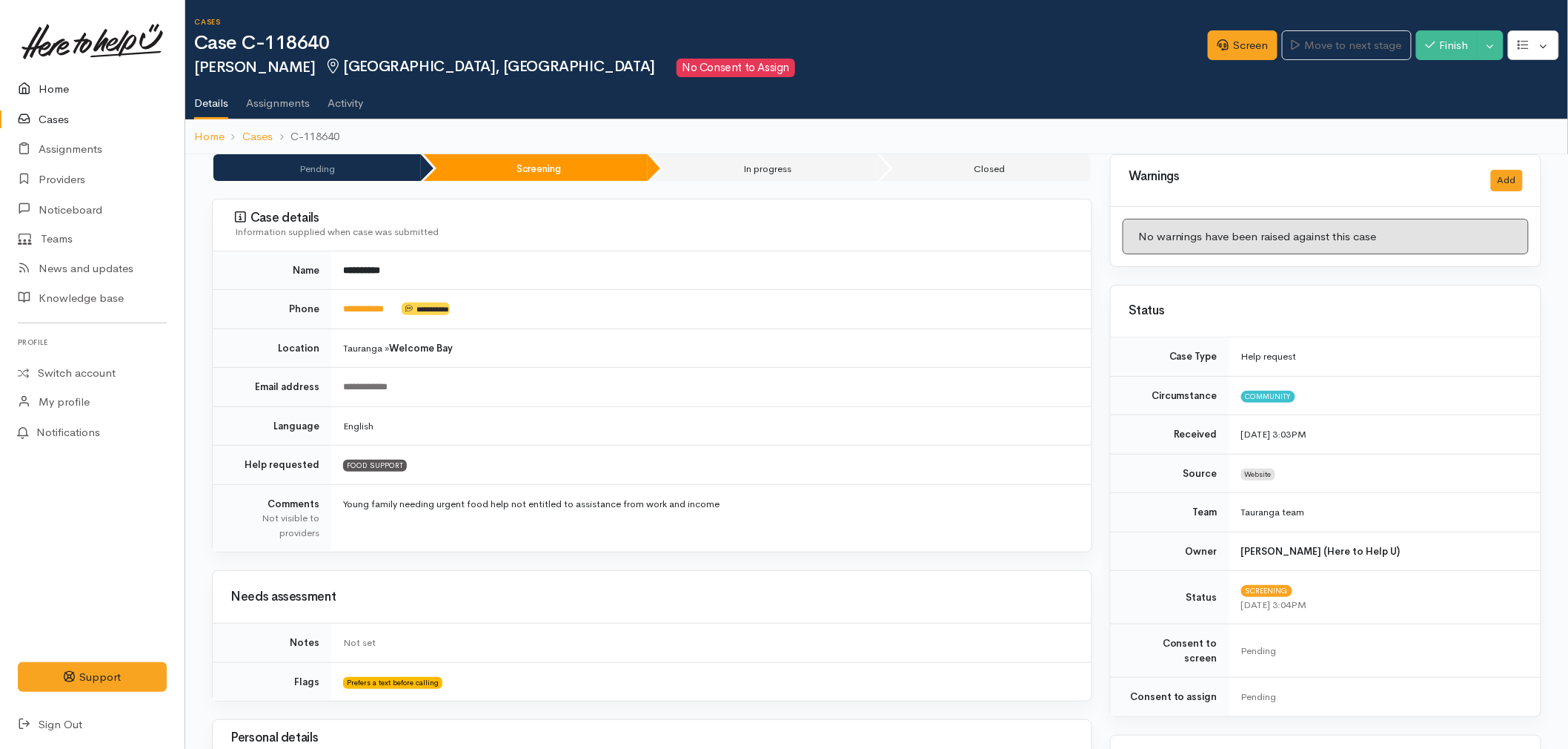
drag, startPoint x: 63, startPoint y: 85, endPoint x: 71, endPoint y: 92, distance: 10.6
click at [63, 85] on link "Home" at bounding box center [92, 89] width 185 height 30
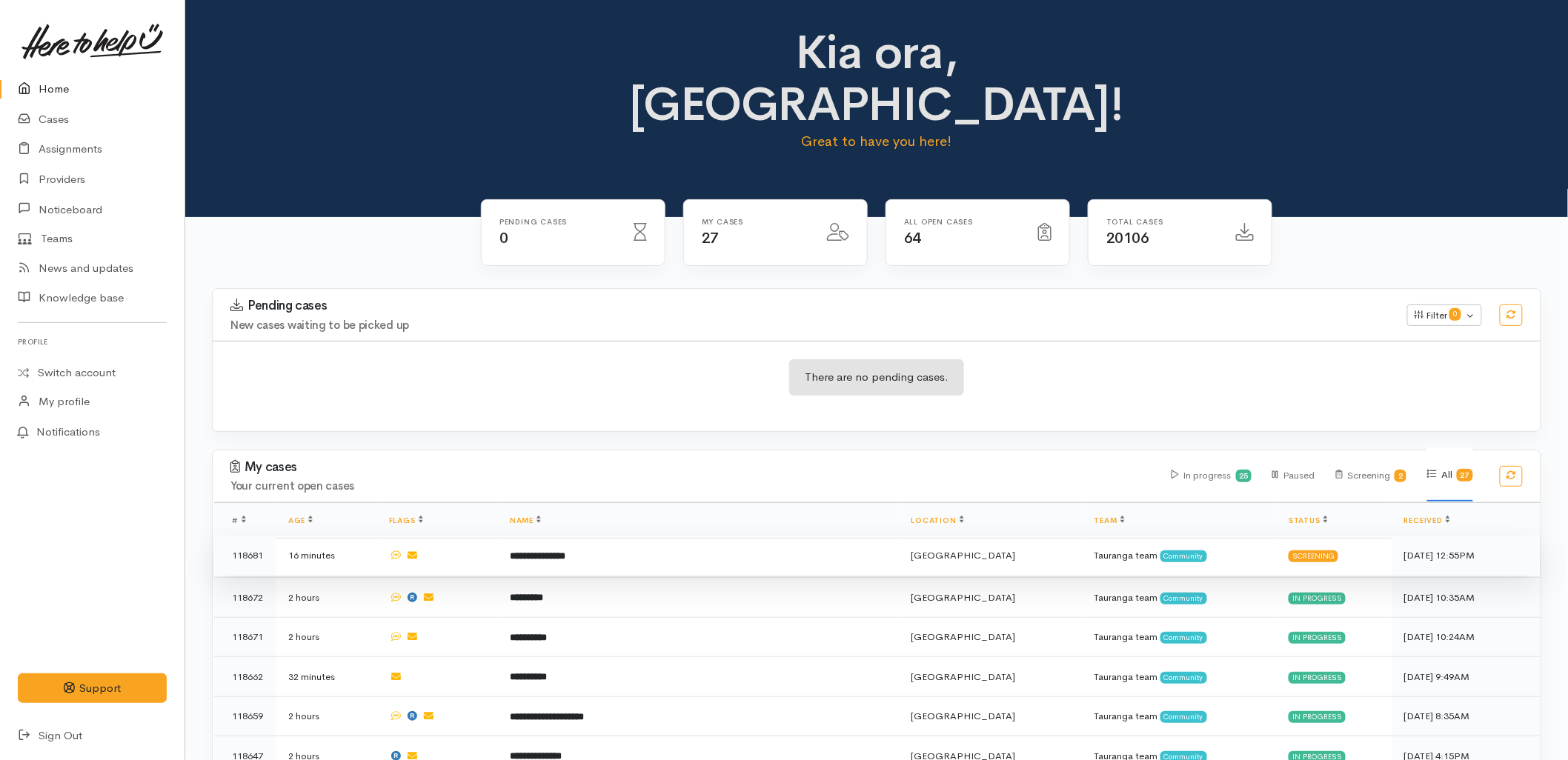
click at [565, 551] on b "**********" at bounding box center [538, 556] width 56 height 10
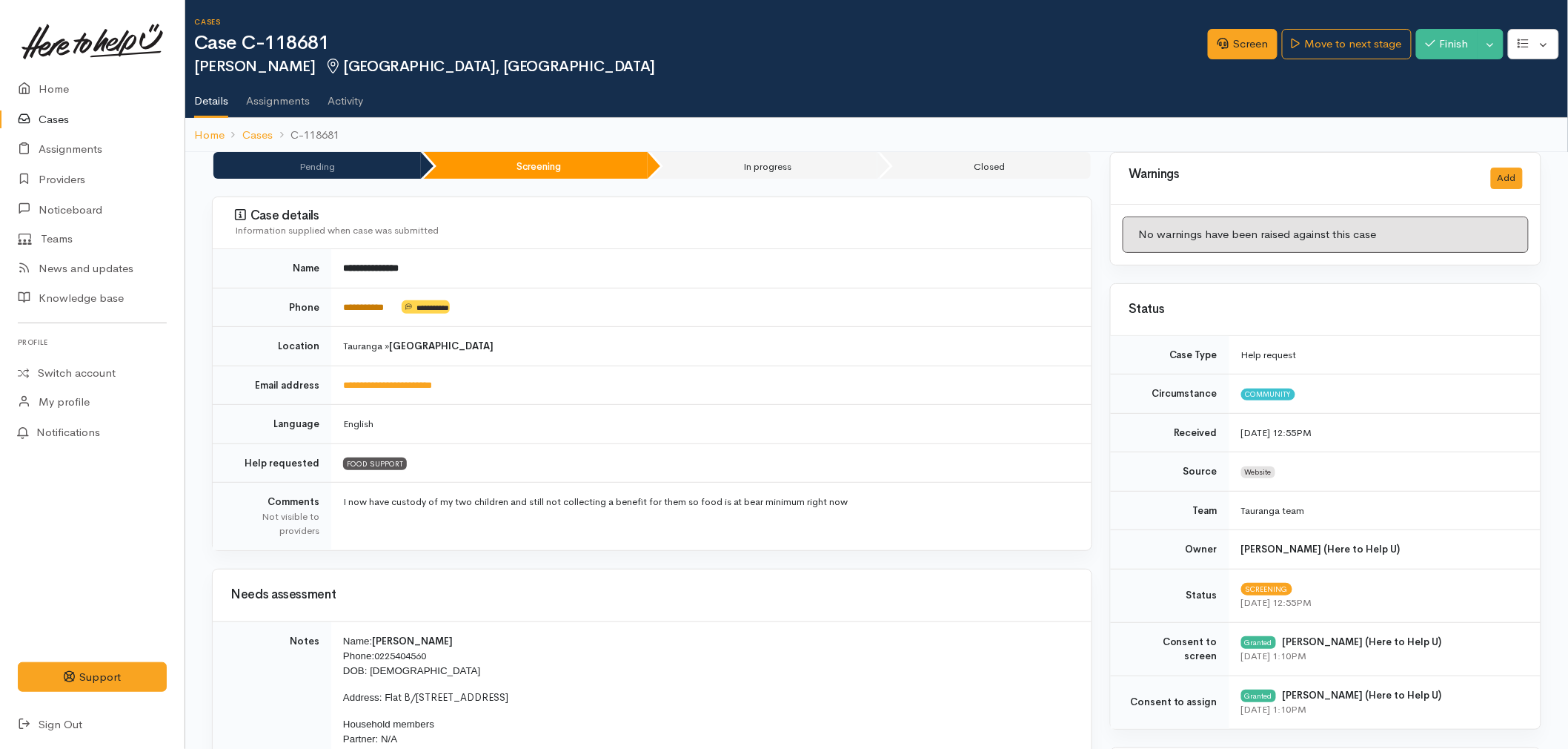
click at [384, 305] on link "**********" at bounding box center [363, 308] width 41 height 10
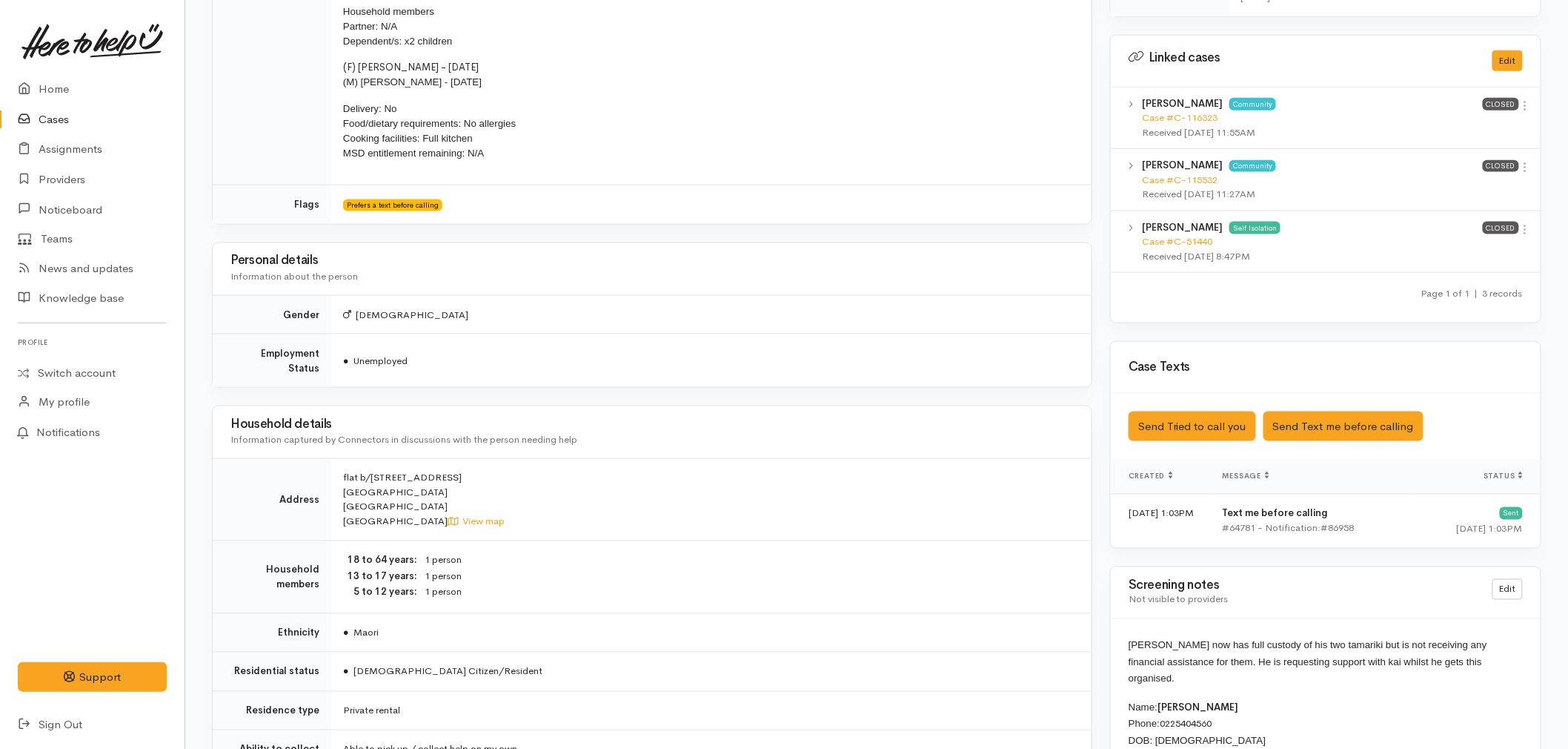
scroll to position [742, 0]
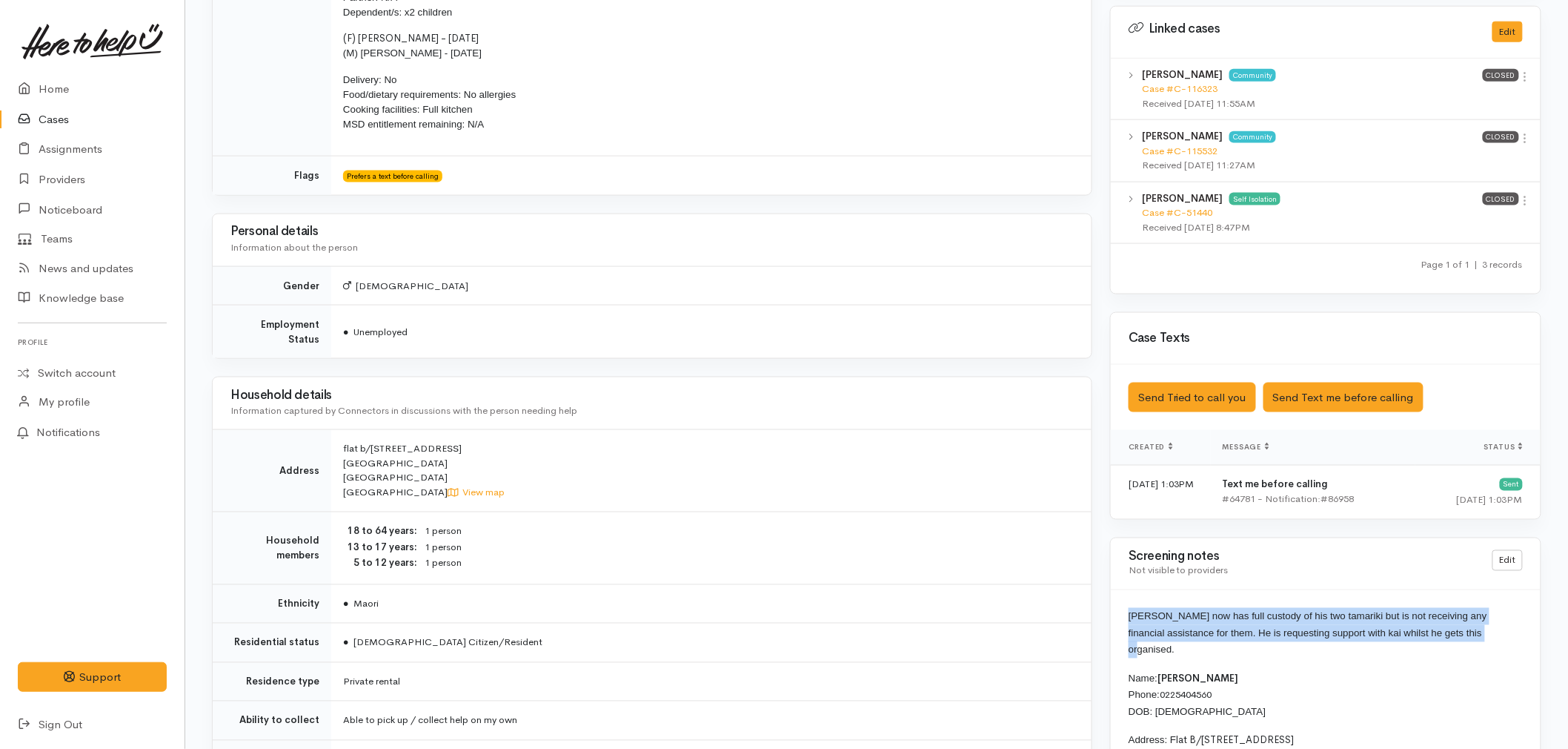
drag, startPoint x: 1457, startPoint y: 634, endPoint x: 1125, endPoint y: 619, distance: 332.3
copy span "[PERSON_NAME] now has full custody of his two tamariki but is not receiving any…"
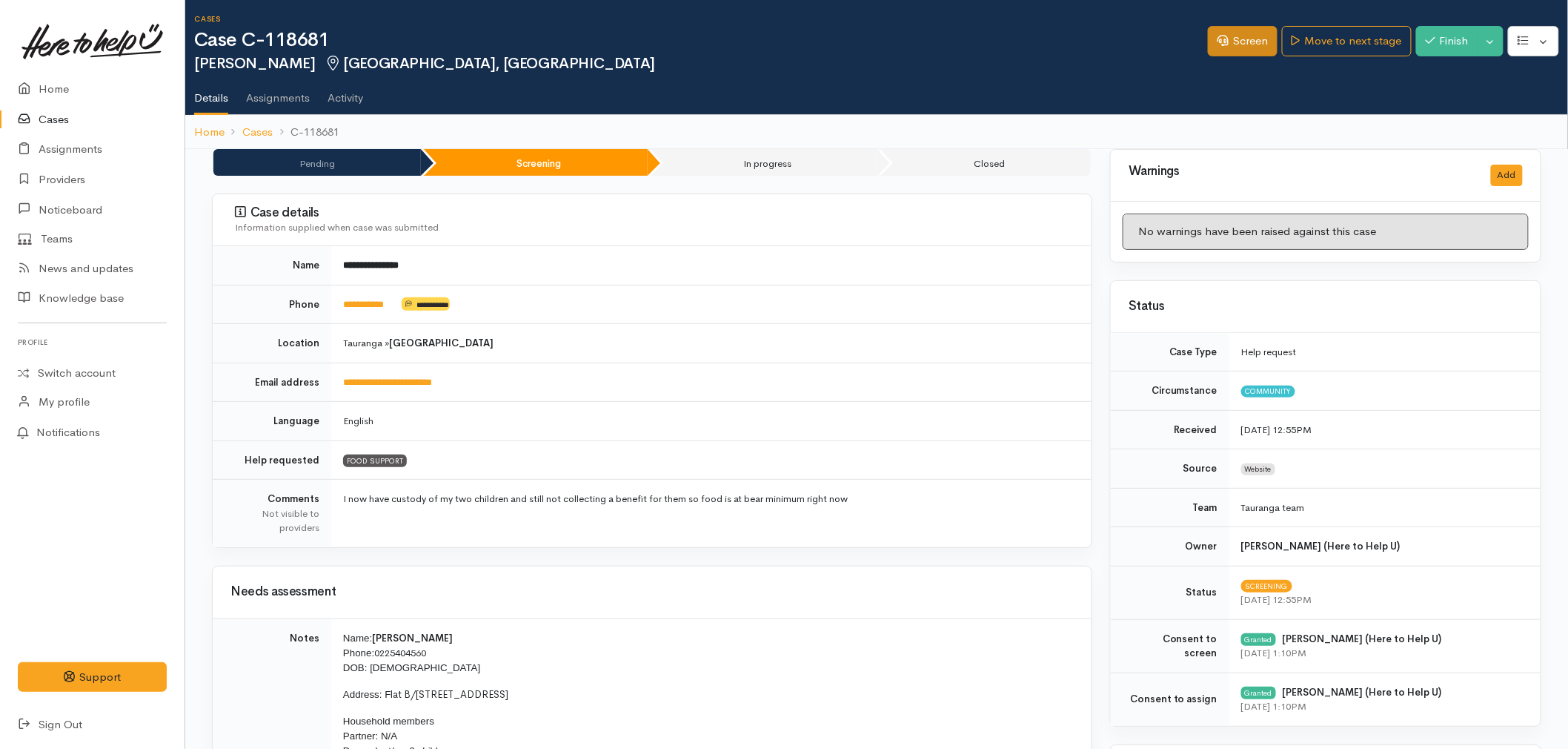
scroll to position [0, 0]
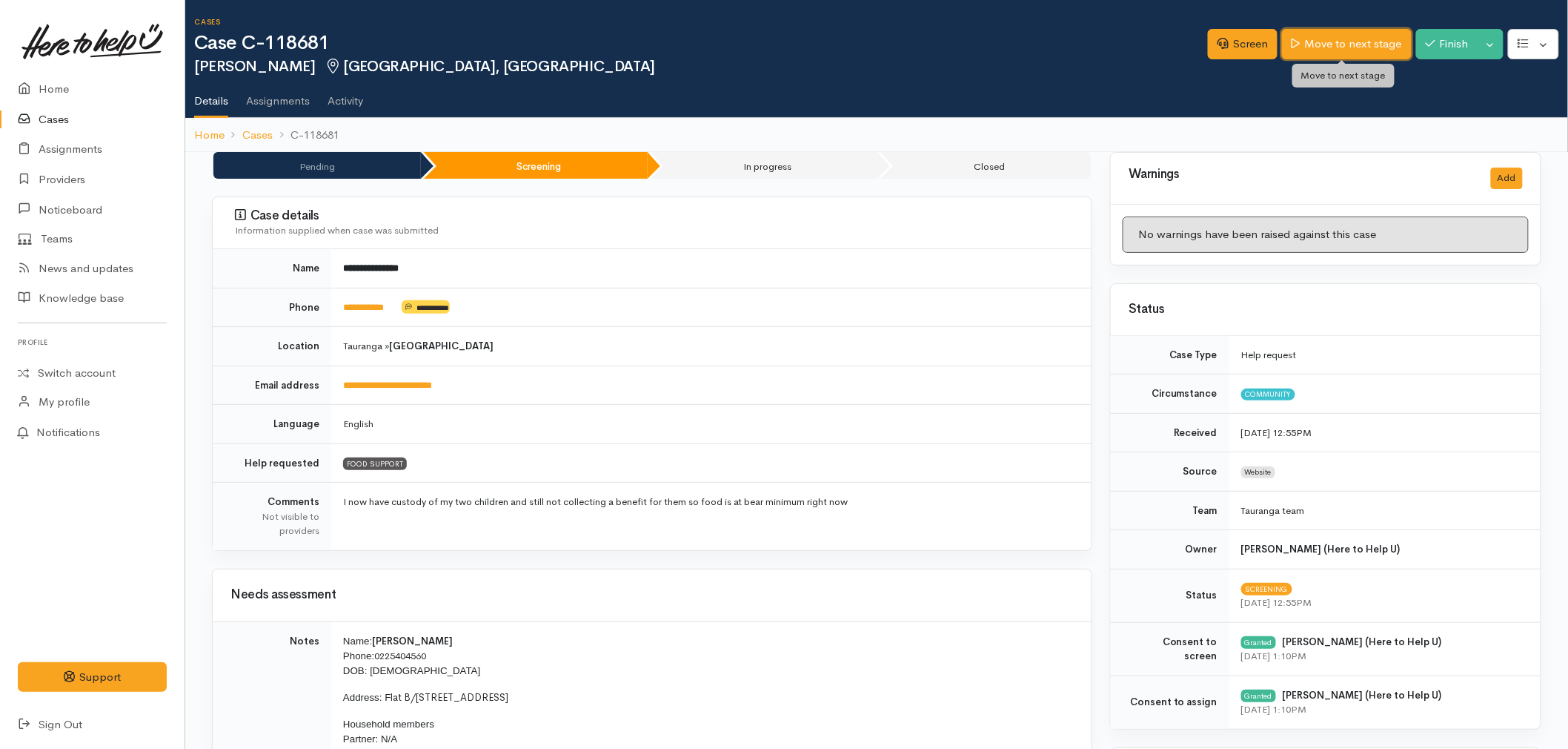
click at [1344, 35] on link "Move to next stage" at bounding box center [1347, 43] width 129 height 30
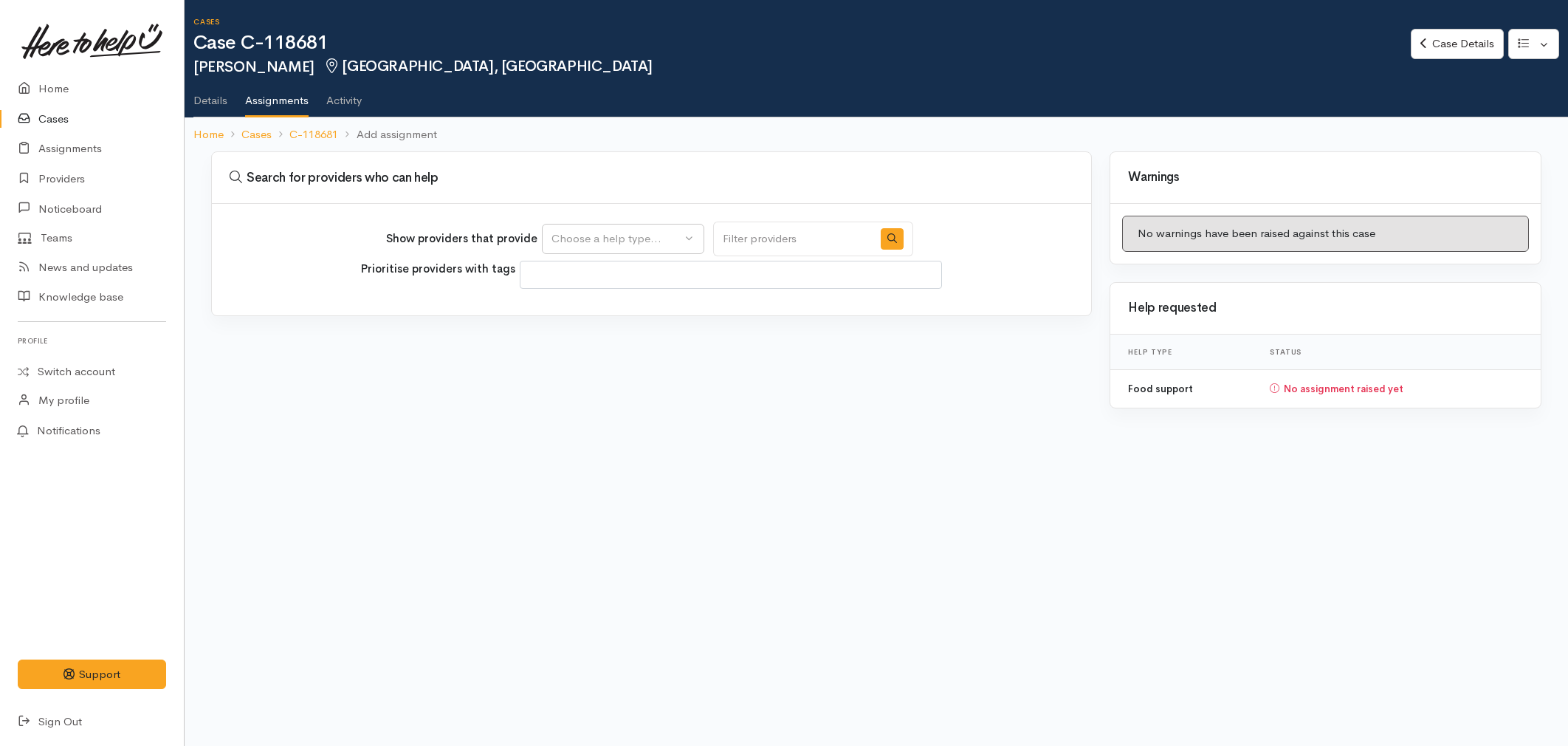
select select
click at [593, 245] on div "Choose a help type..." at bounding box center [616, 239] width 130 height 17
click at [575, 318] on link "Food support" at bounding box center [623, 309] width 161 height 23
select select "3"
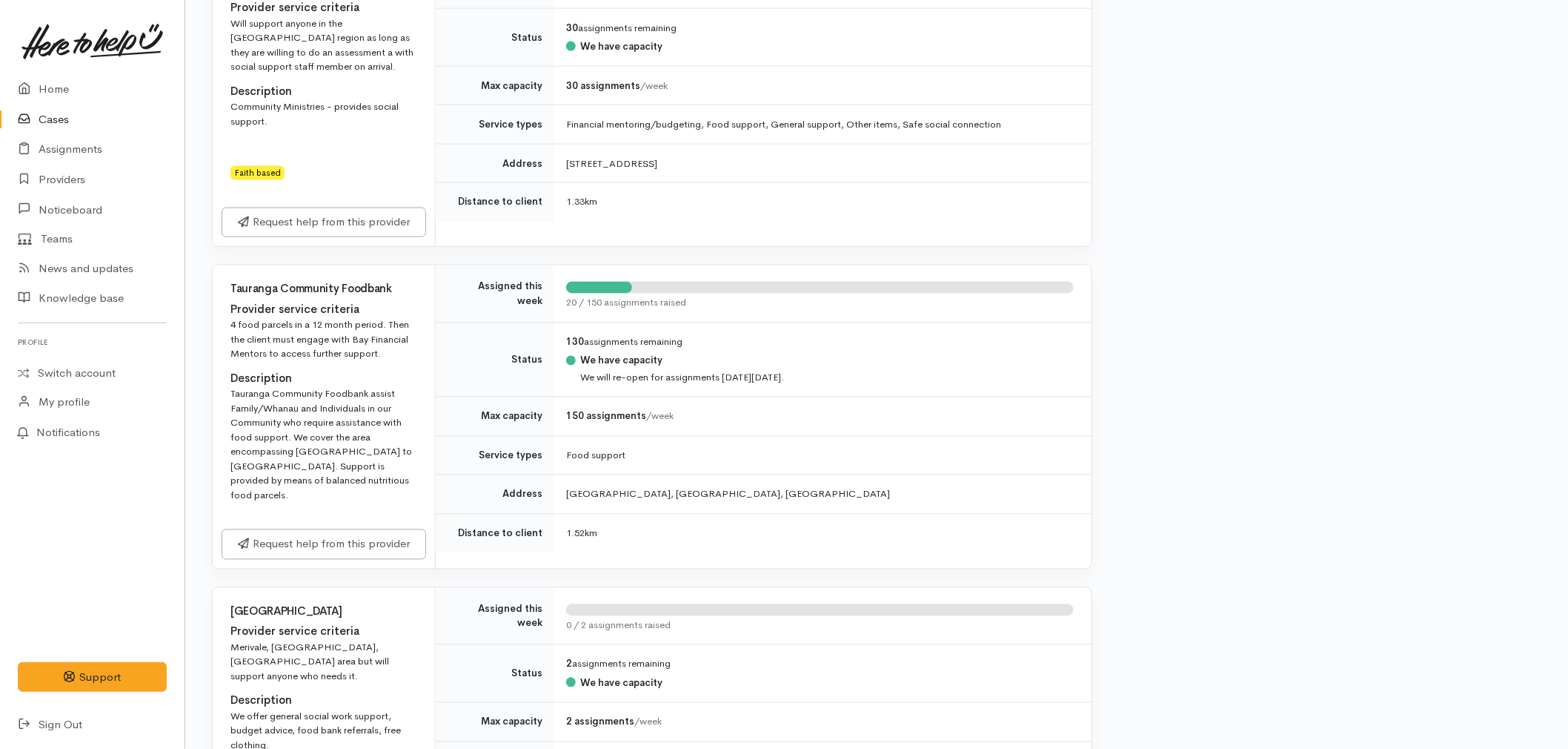
scroll to position [1071, 0]
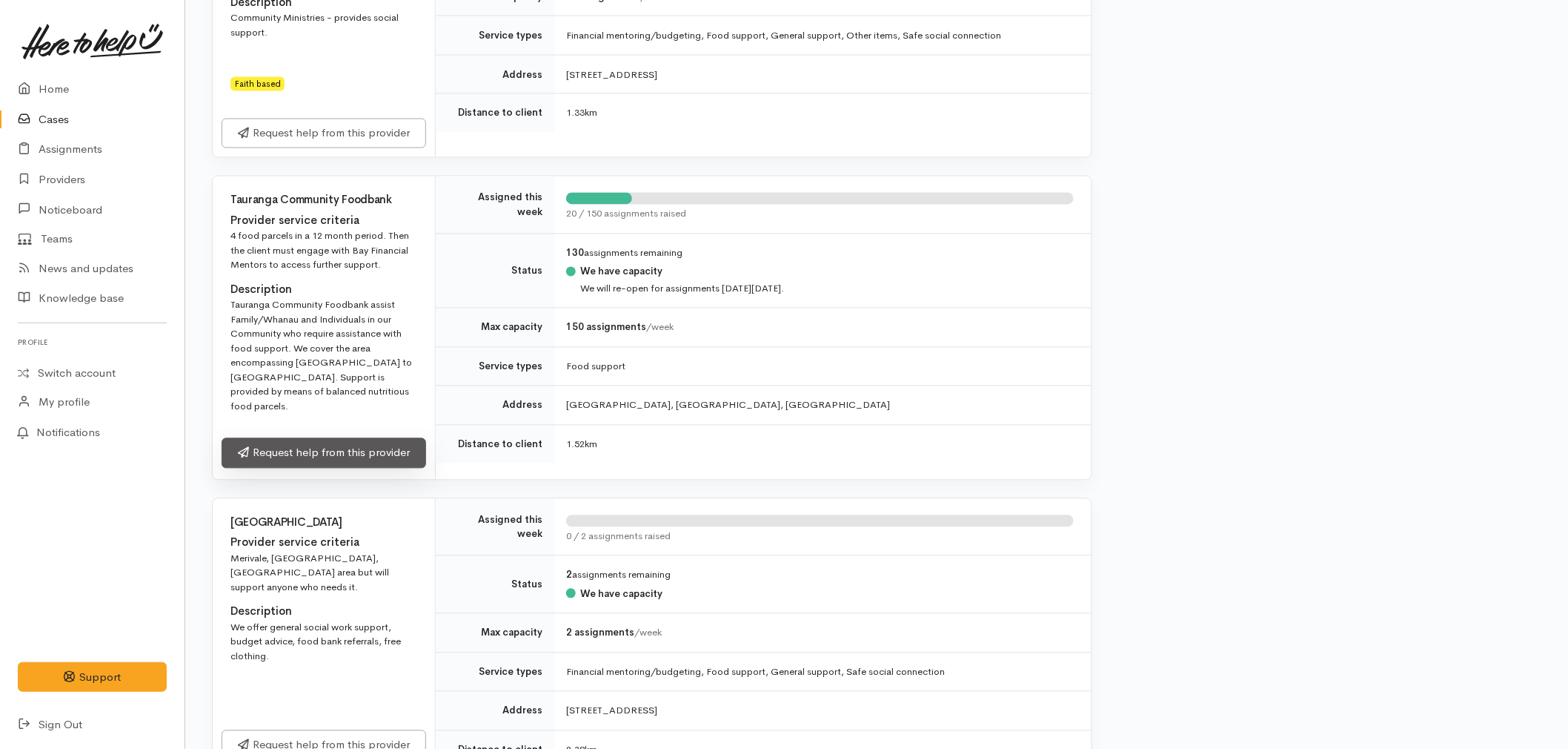
click at [351, 438] on link "Request help from this provider" at bounding box center [324, 453] width 205 height 30
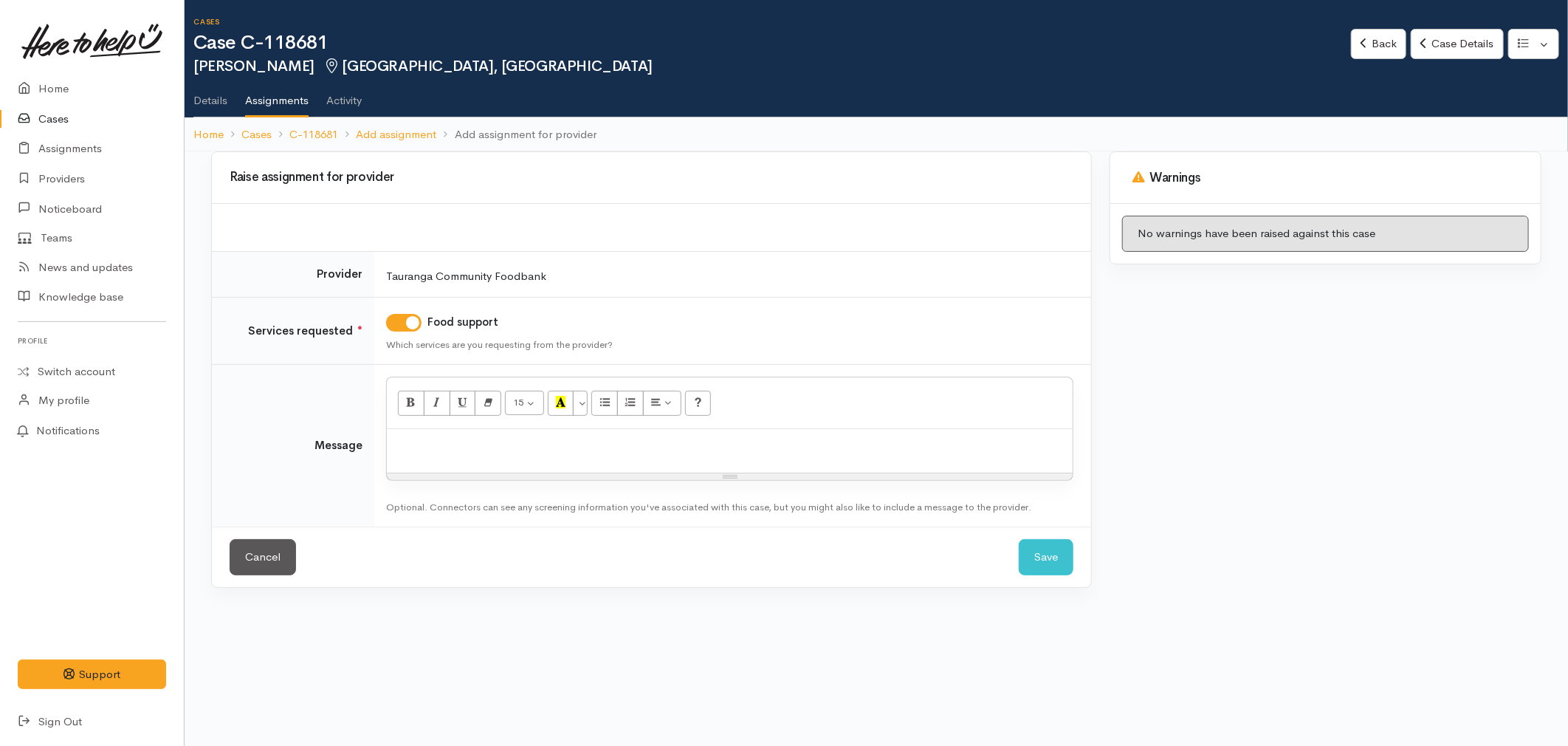
click at [496, 450] on p at bounding box center [729, 444] width 671 height 17
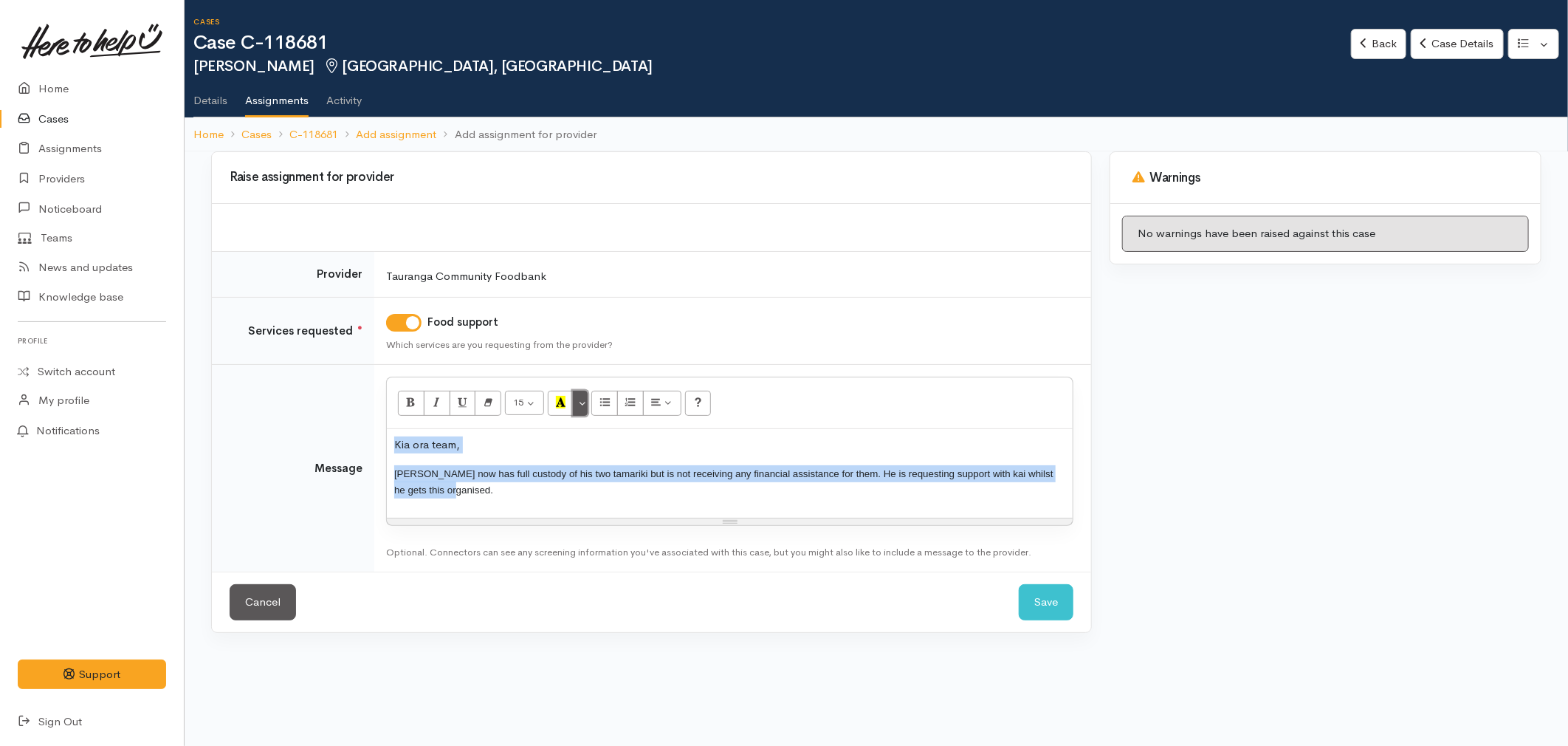
click at [584, 408] on button "More Color" at bounding box center [580, 403] width 15 height 25
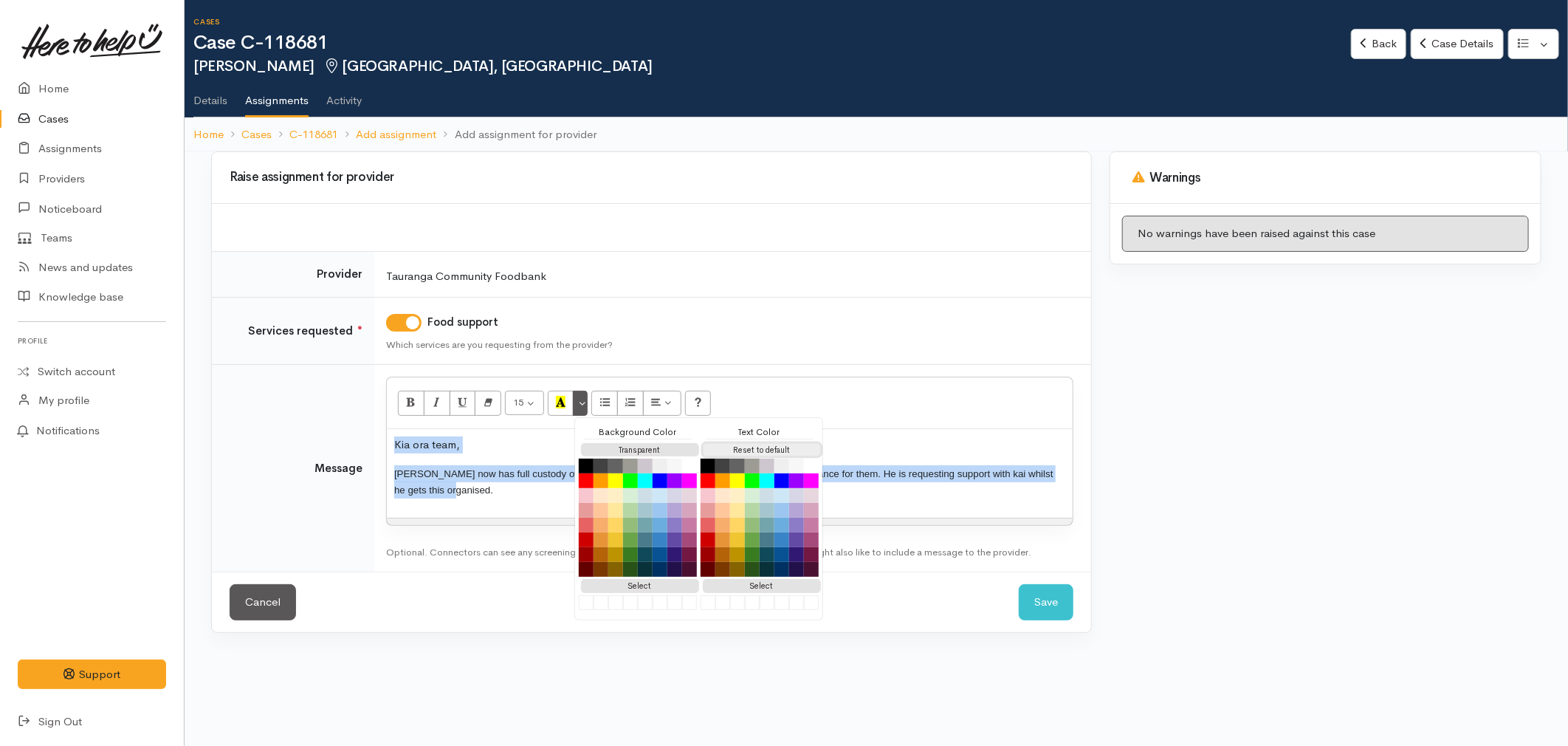
click at [731, 450] on button "Reset to default" at bounding box center [761, 449] width 118 height 14
click at [492, 499] on div "Kia ora team, [PERSON_NAME] now has full custody of his two tamariki but is not…" at bounding box center [729, 473] width 685 height 89
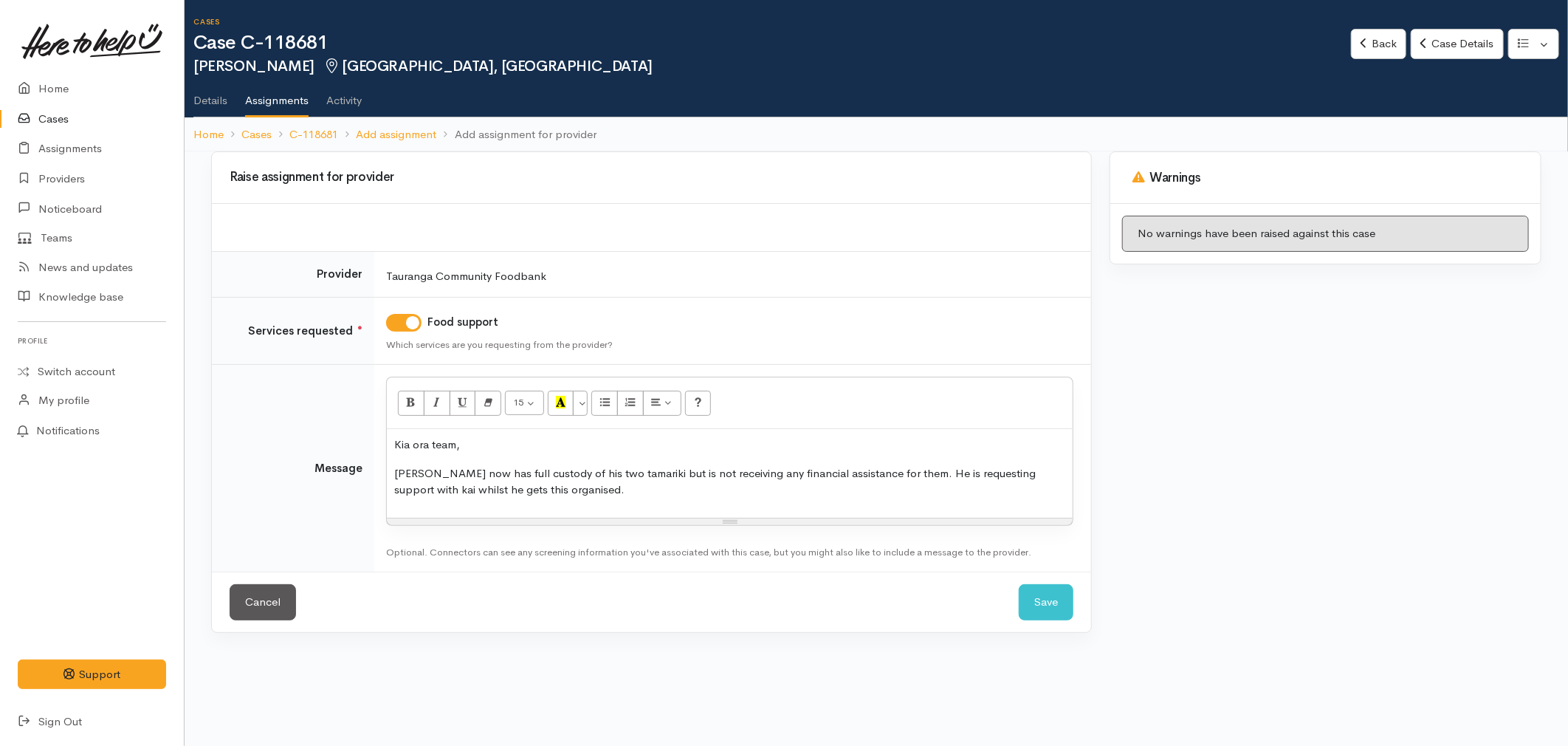
click at [570, 489] on p "[PERSON_NAME] now has full custody of his two tamariki but is not receiving any…" at bounding box center [729, 482] width 671 height 33
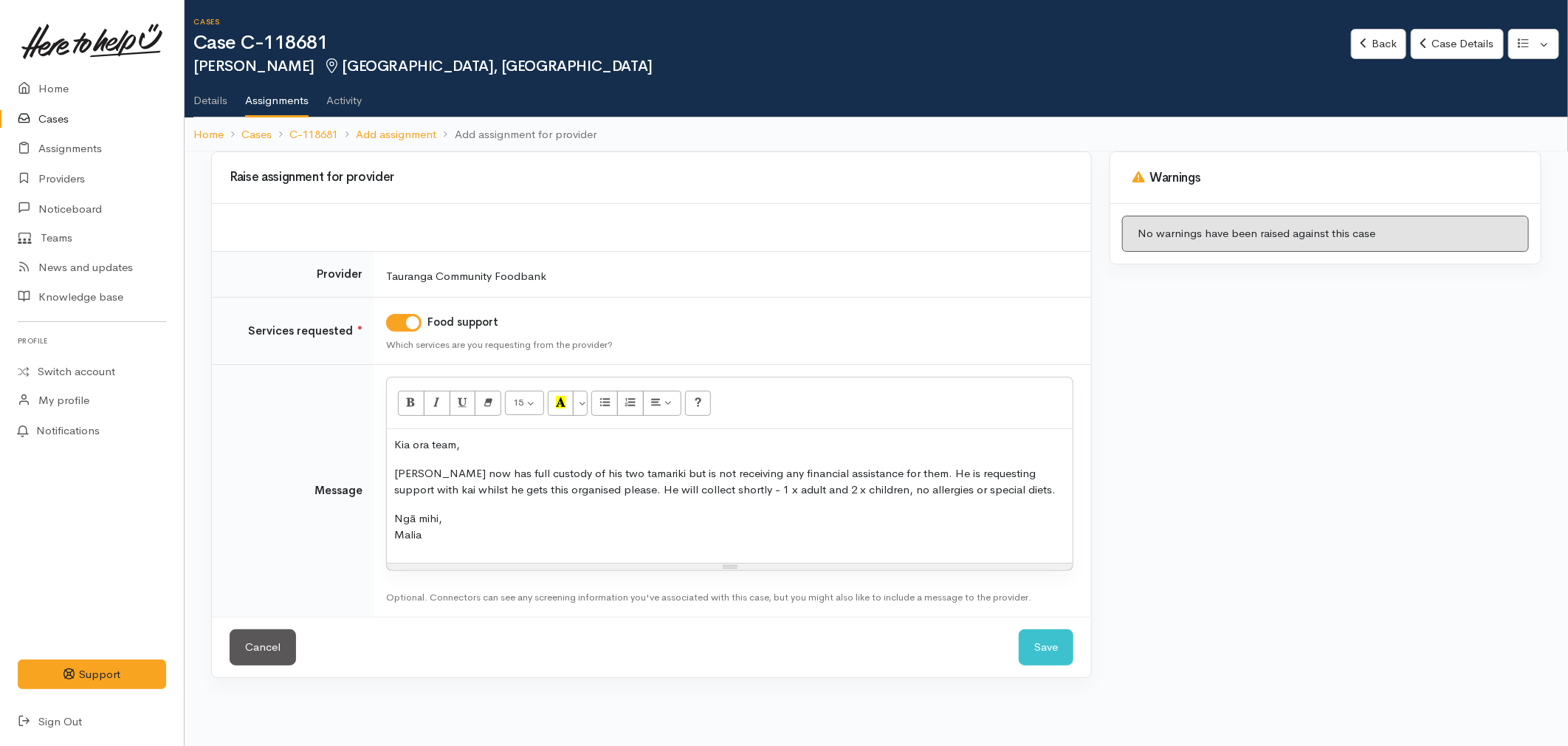
click at [680, 488] on p "[PERSON_NAME] now has full custody of his two tamariki but is not receiving any…" at bounding box center [729, 482] width 671 height 33
click at [460, 535] on p "Ngā mihi, [GEOGRAPHIC_DATA]" at bounding box center [729, 527] width 671 height 33
click at [568, 514] on p "Ngā mihi, [GEOGRAPHIC_DATA]" at bounding box center [729, 527] width 671 height 33
click at [430, 536] on p "Ngā mihi, [GEOGRAPHIC_DATA]" at bounding box center [729, 527] width 671 height 33
click at [1046, 654] on button "Save" at bounding box center [1046, 647] width 55 height 36
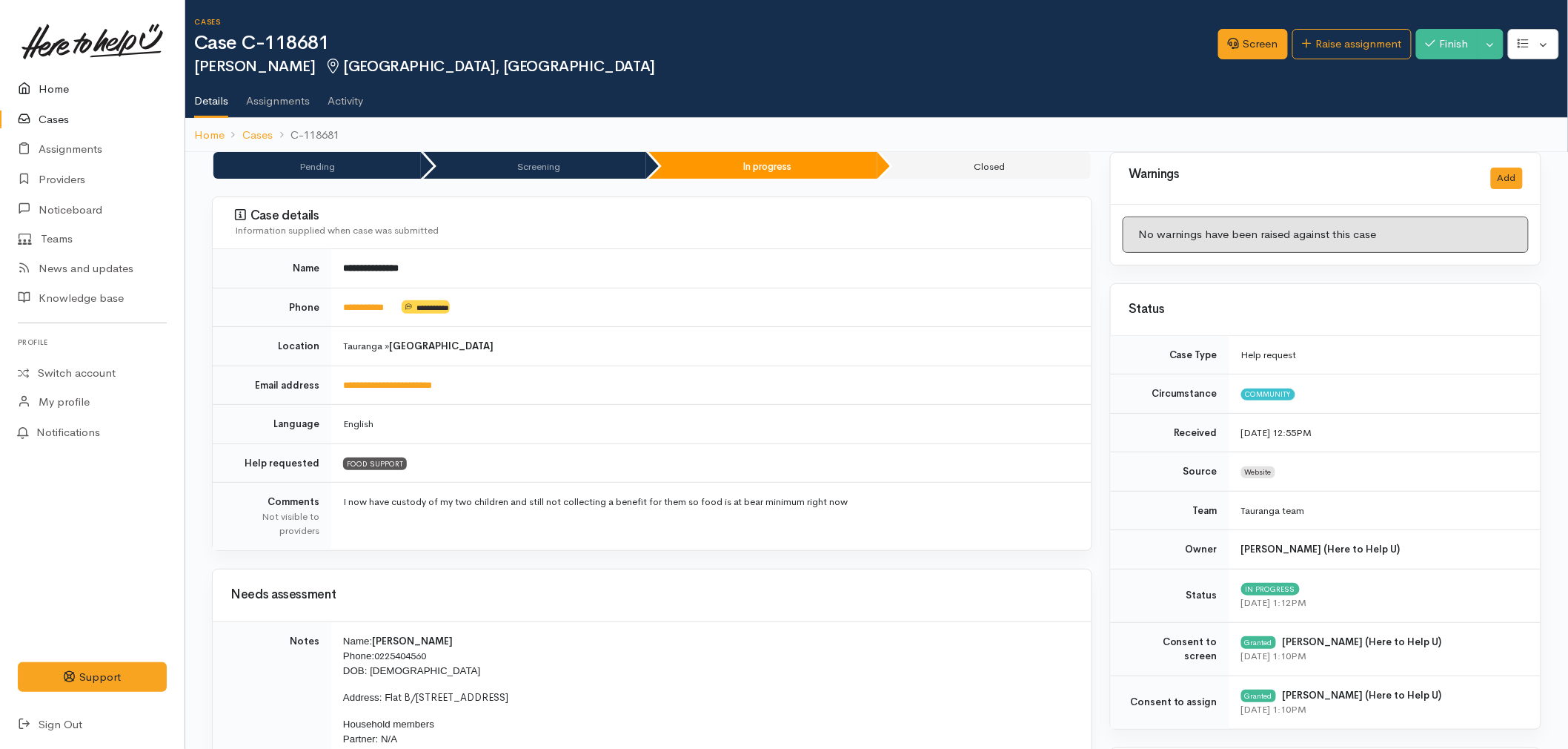
click at [65, 74] on link "Home" at bounding box center [92, 89] width 185 height 30
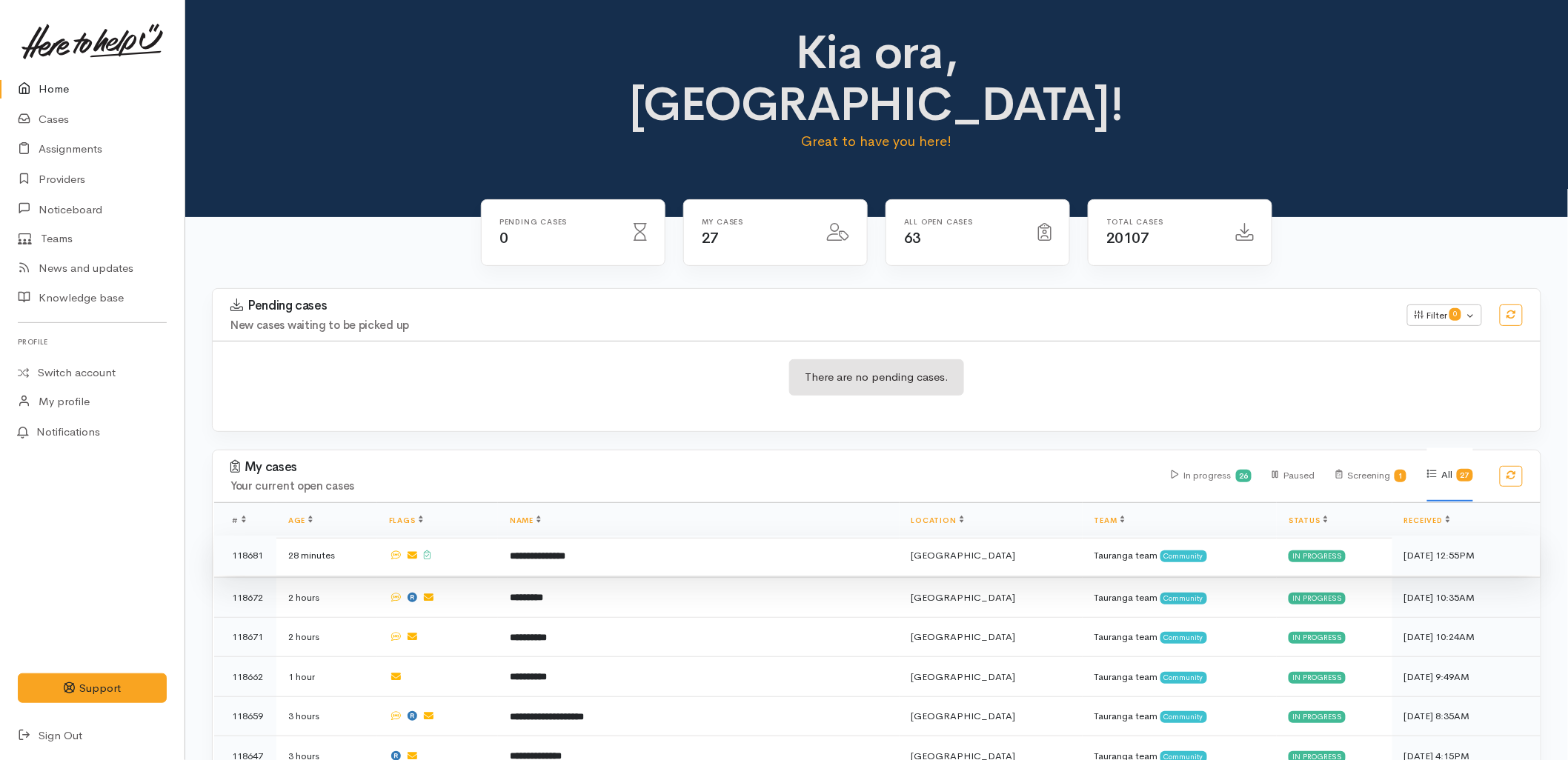
click at [611, 536] on td "**********" at bounding box center [699, 555] width 402 height 40
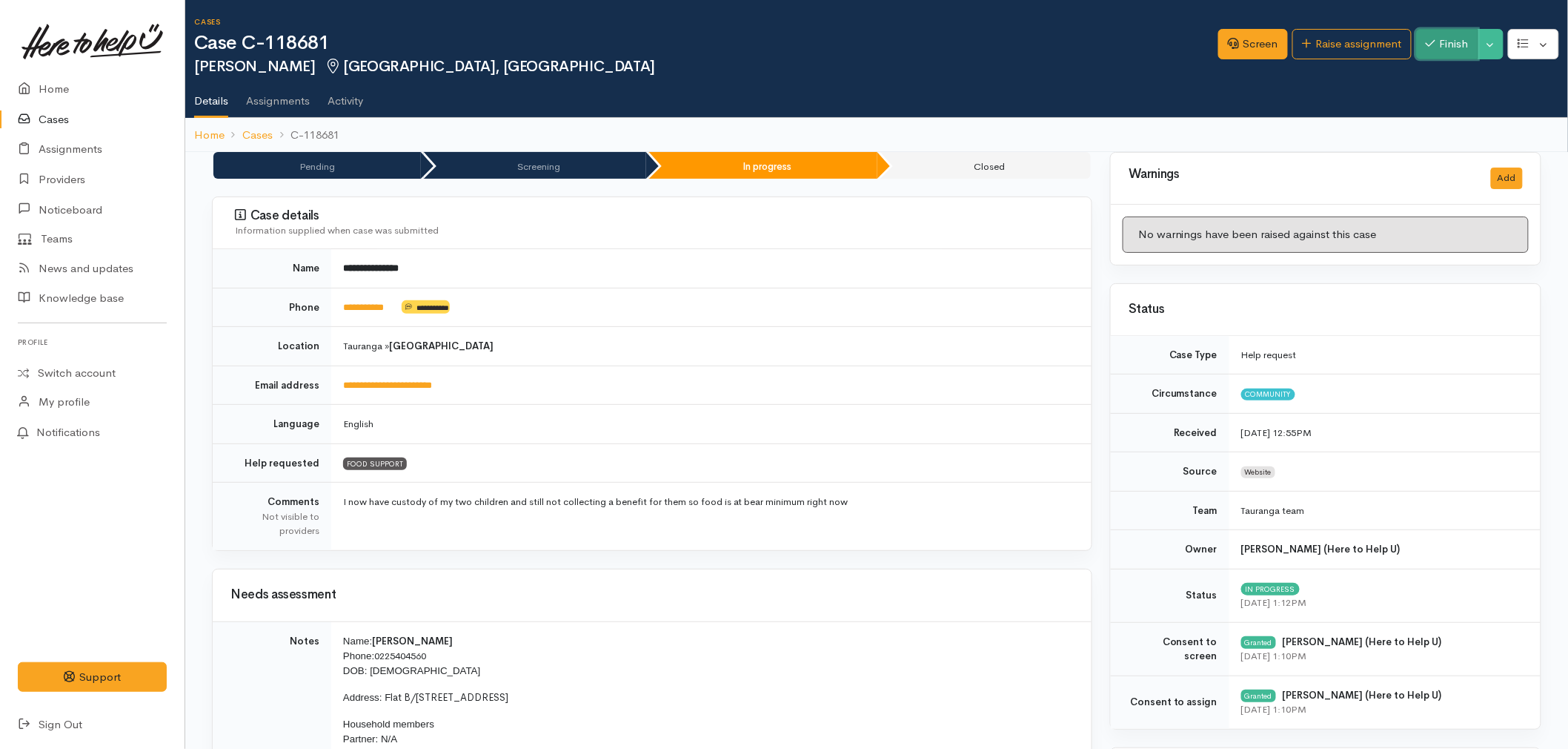
click at [1431, 45] on icon "button" at bounding box center [1431, 43] width 10 height 11
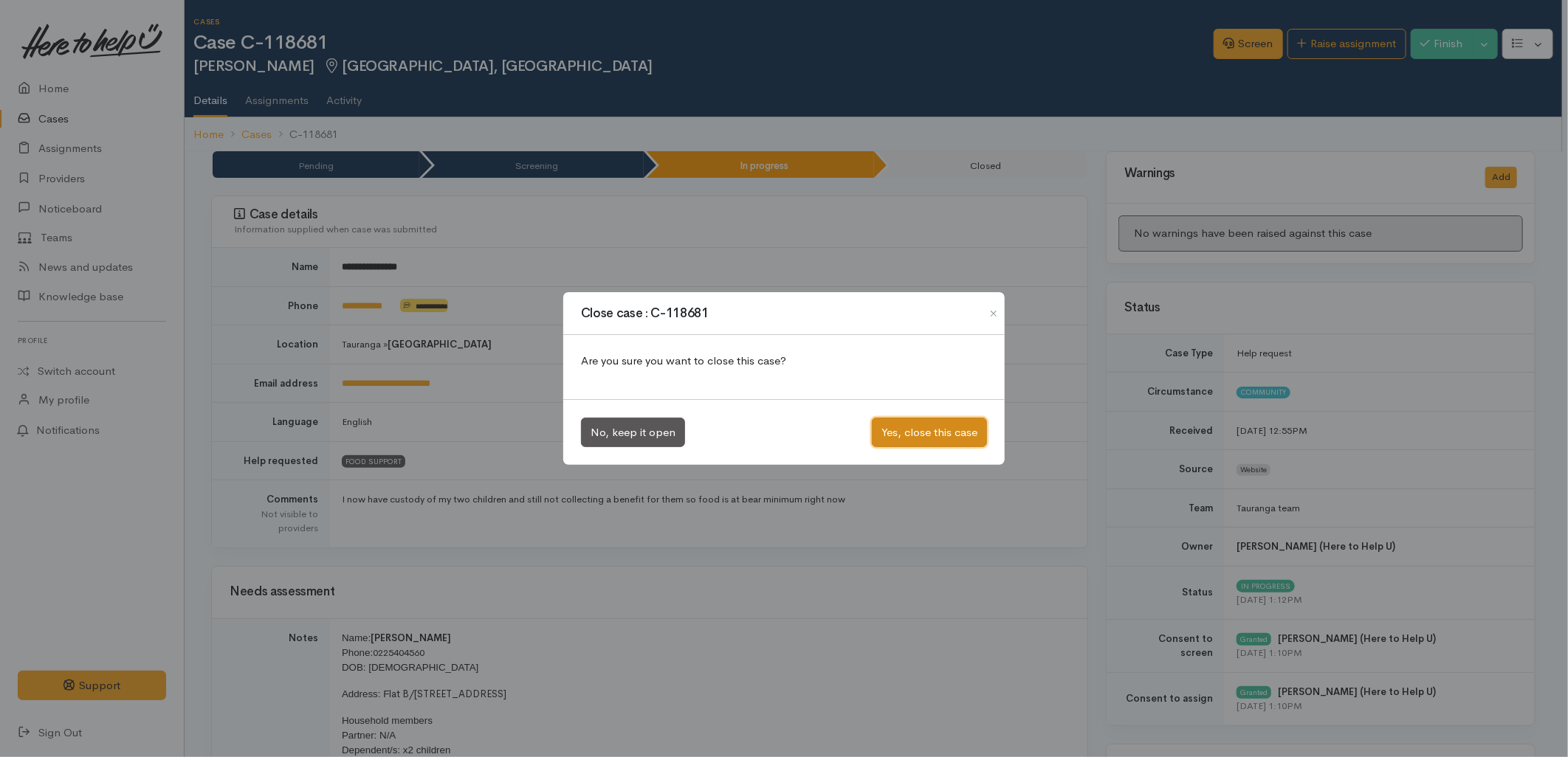
click at [901, 434] on button "Yes, close this case" at bounding box center [929, 433] width 115 height 30
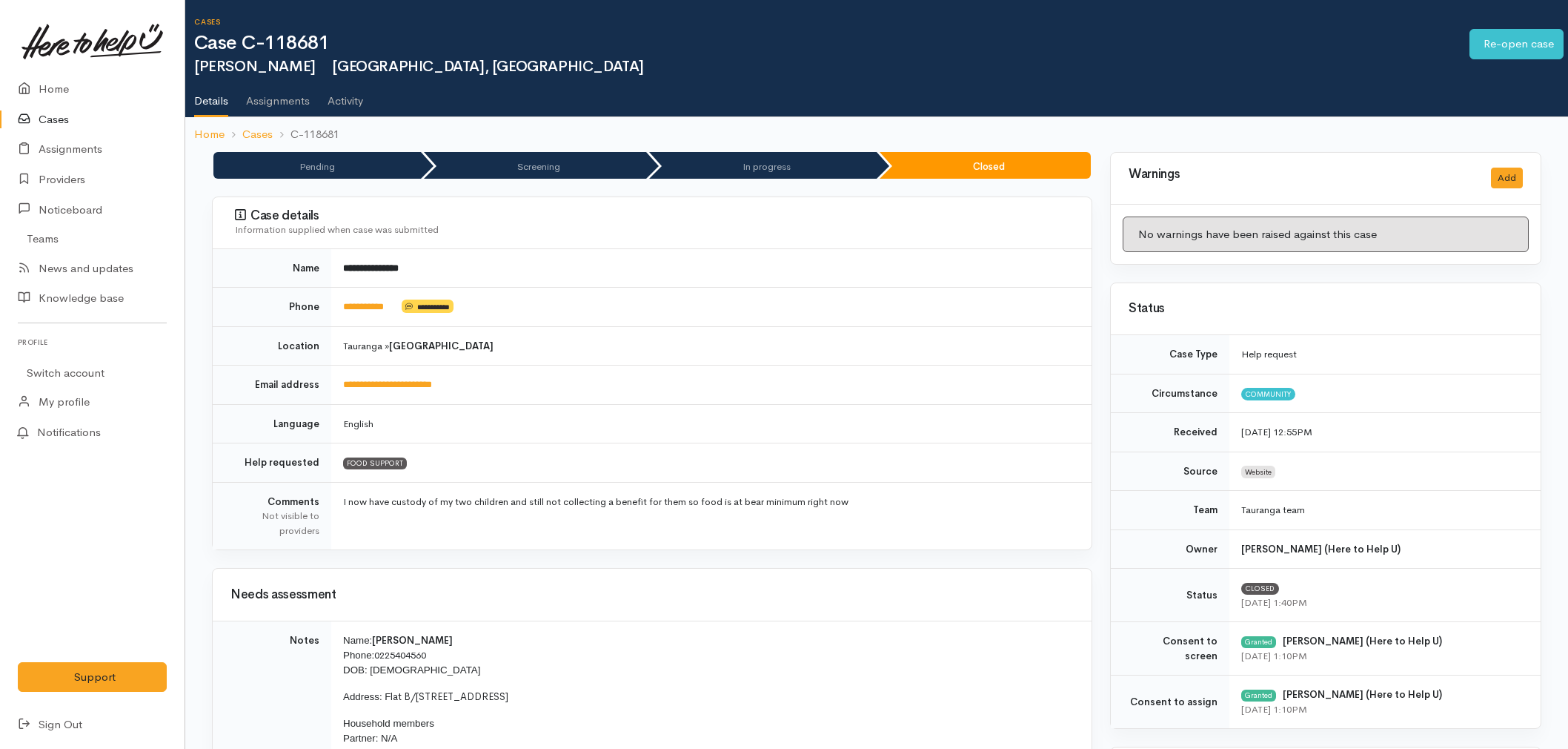
click at [29, 79] on link "Home" at bounding box center [92, 89] width 185 height 30
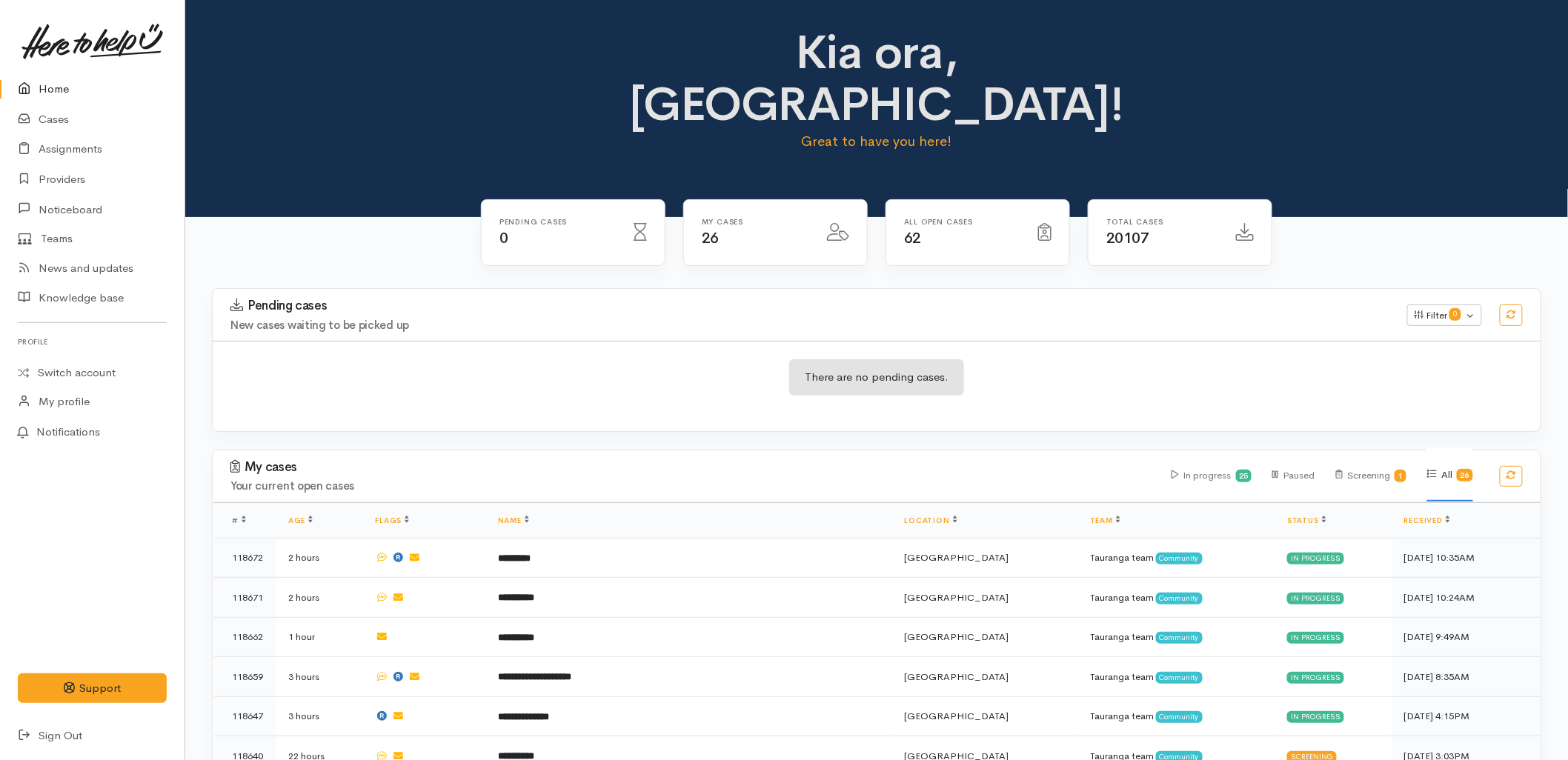
click at [689, 227] on div "My cases 26" at bounding box center [775, 242] width 202 height 85
click at [456, 204] on div "Pending cases 0 My cases 26 62 20107" at bounding box center [876, 245] width 845 height 90
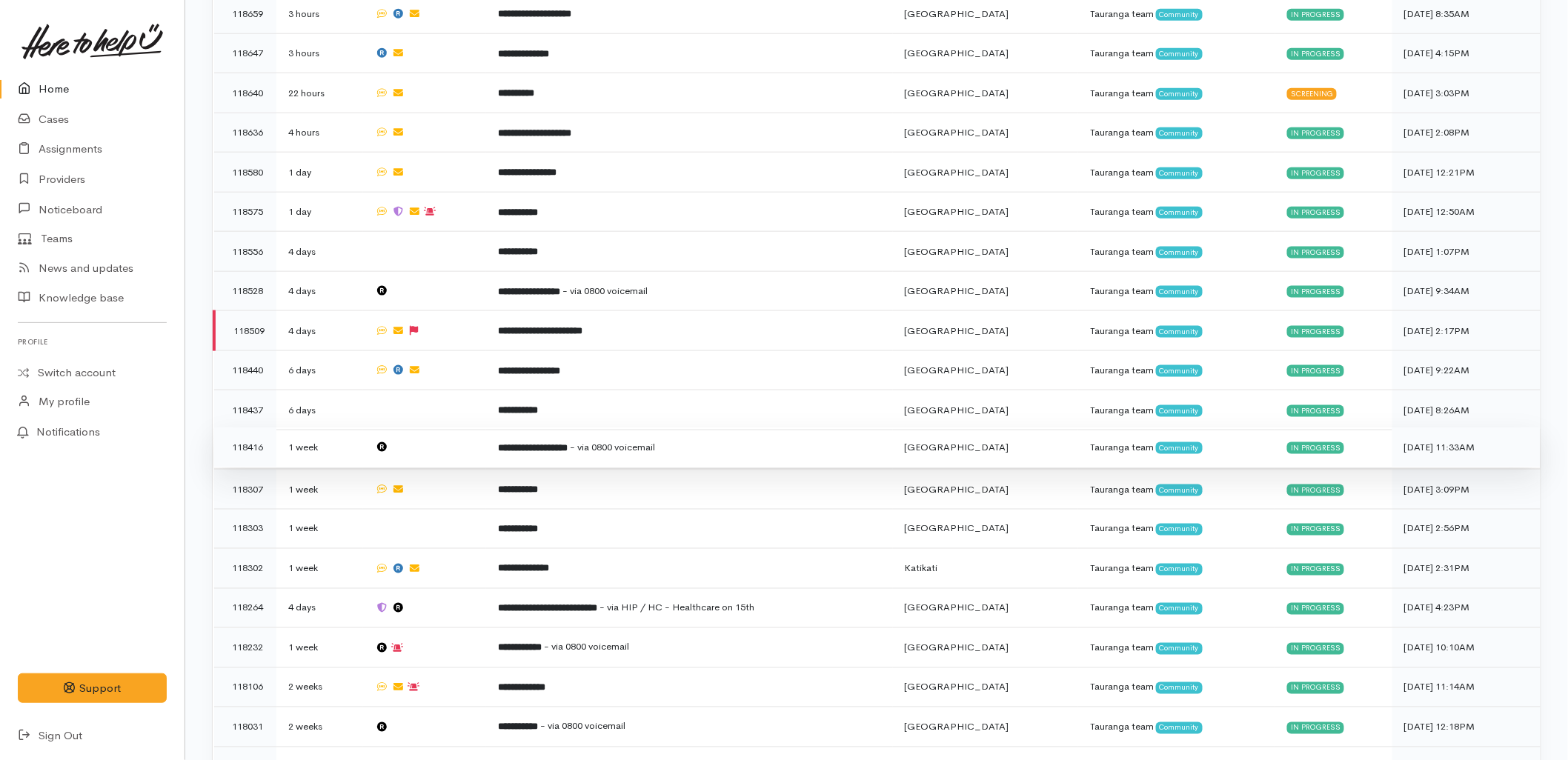
scroll to position [795, 0]
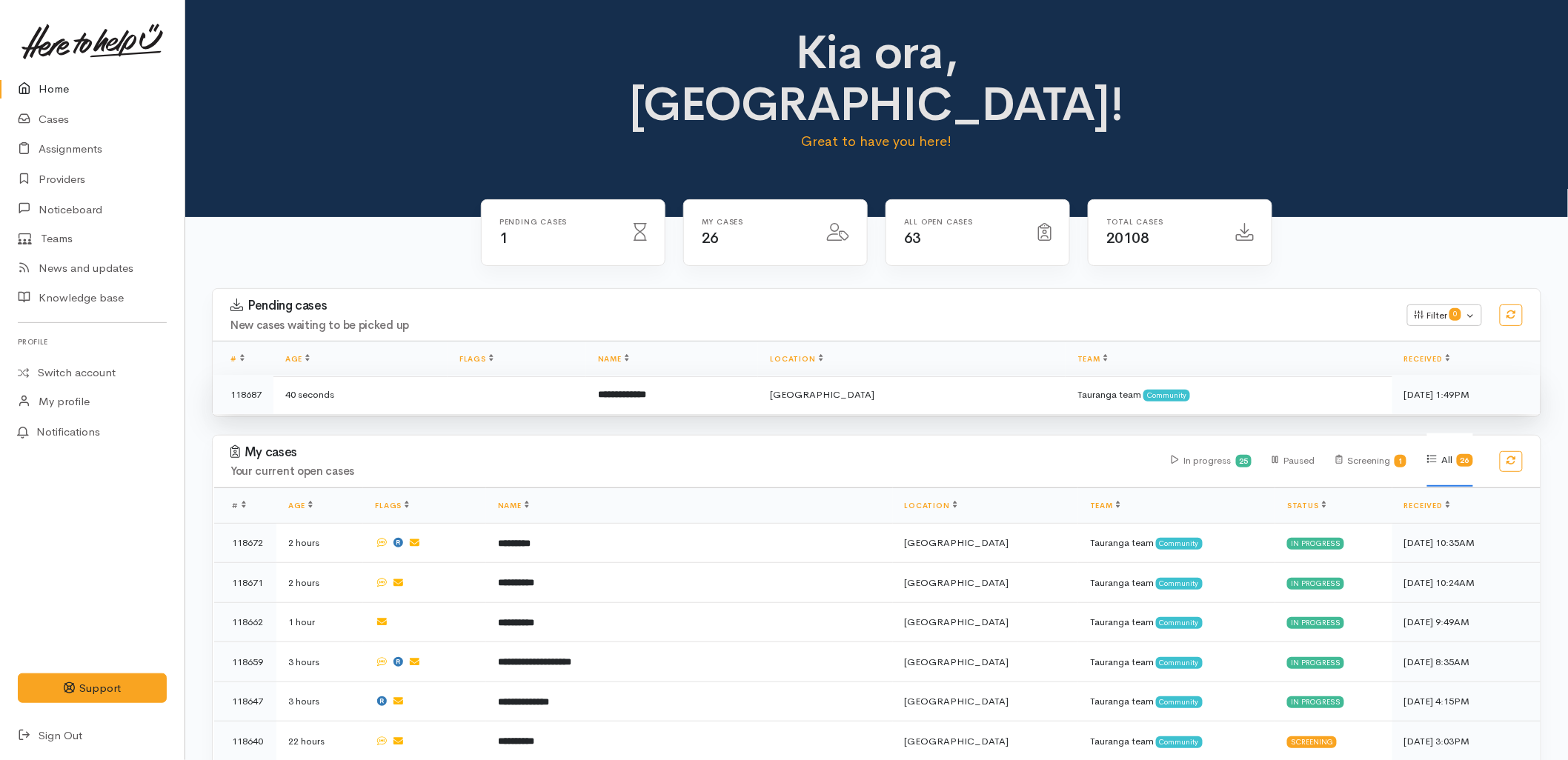
click at [586, 375] on td at bounding box center [516, 394] width 138 height 39
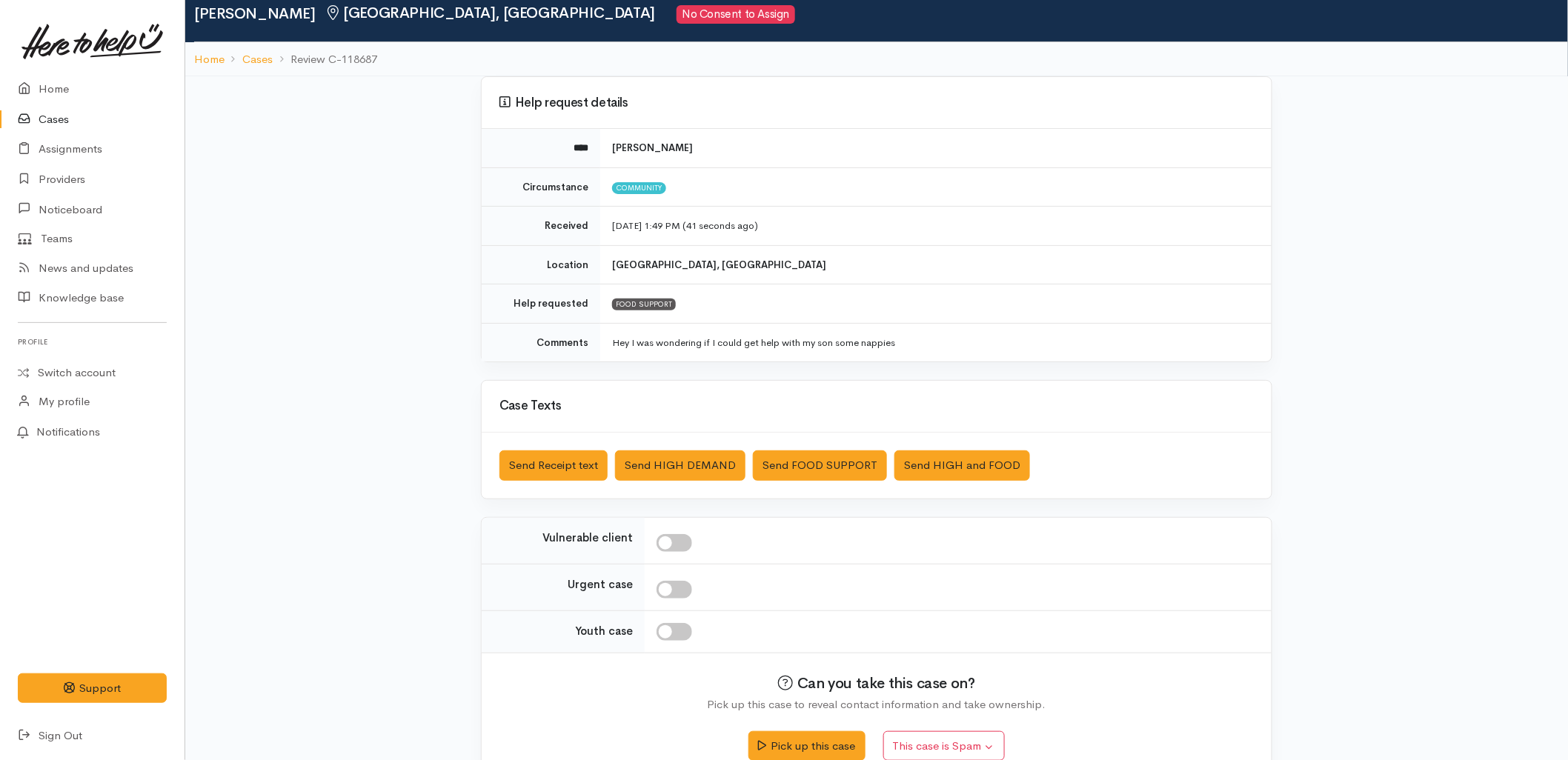
scroll to position [83, 0]
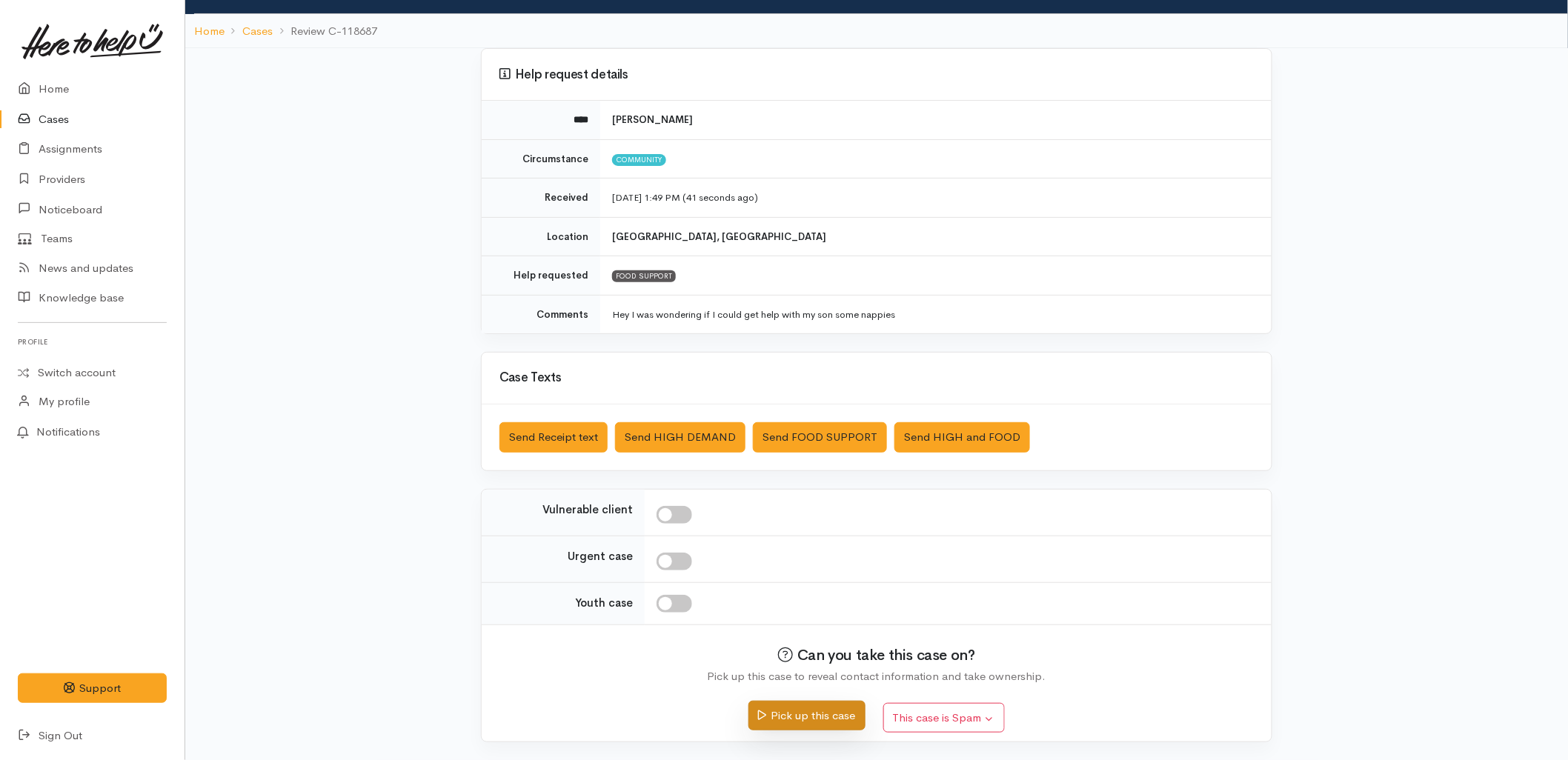
click at [813, 714] on button "Pick up this case" at bounding box center [807, 716] width 116 height 30
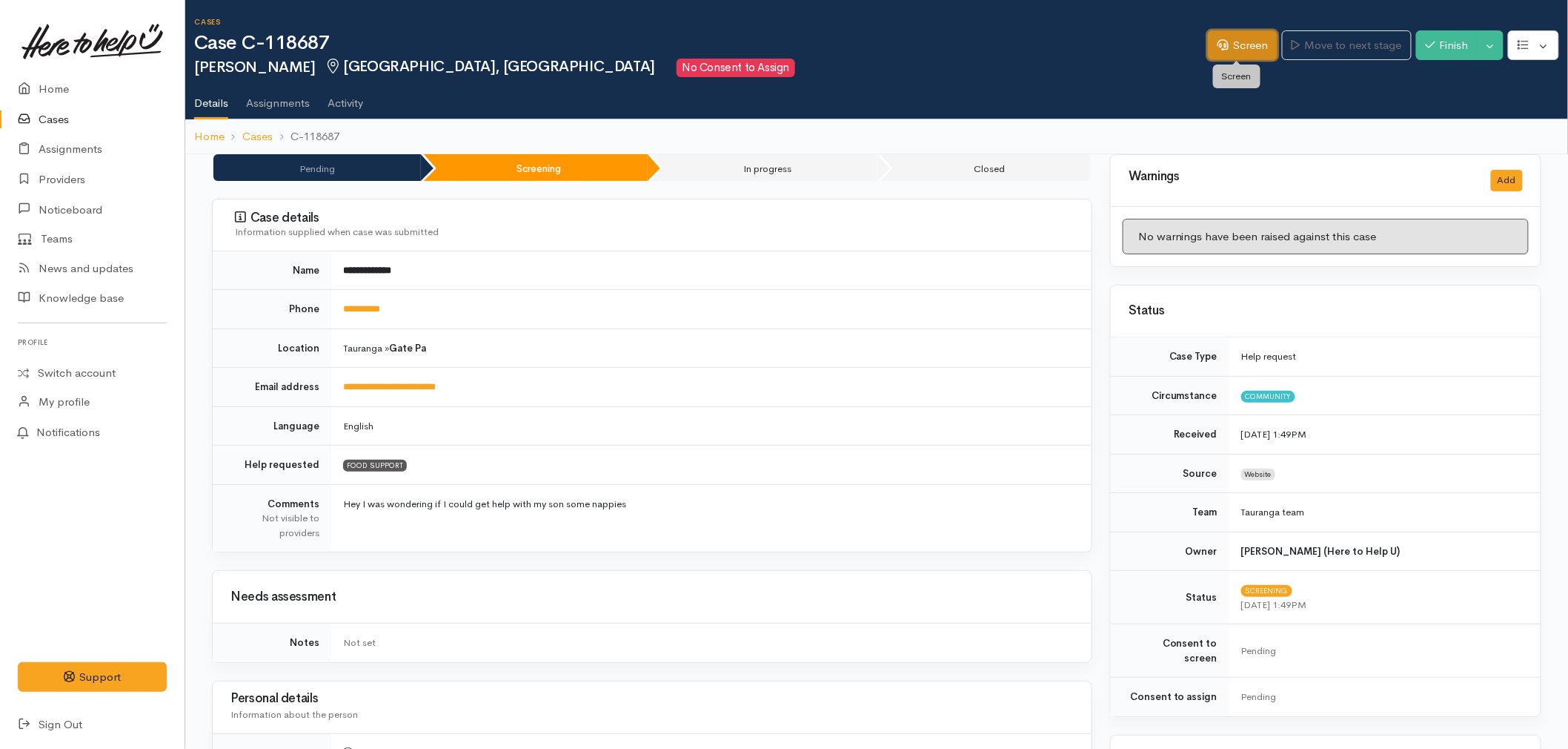
click at [1235, 34] on link "Screen" at bounding box center [1242, 45] width 70 height 30
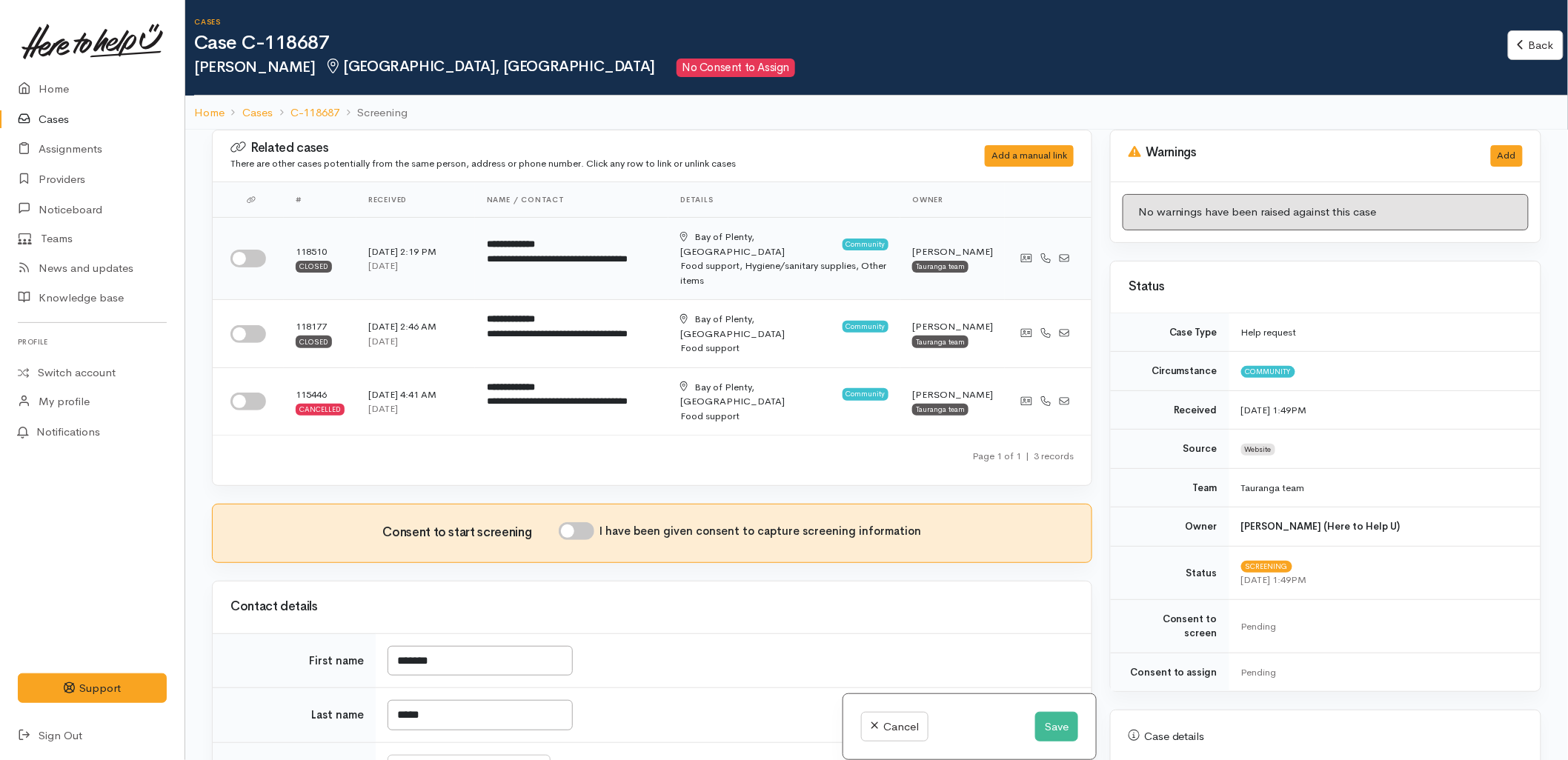
click at [250, 250] on input "checkbox" at bounding box center [248, 259] width 35 height 18
checkbox input "true"
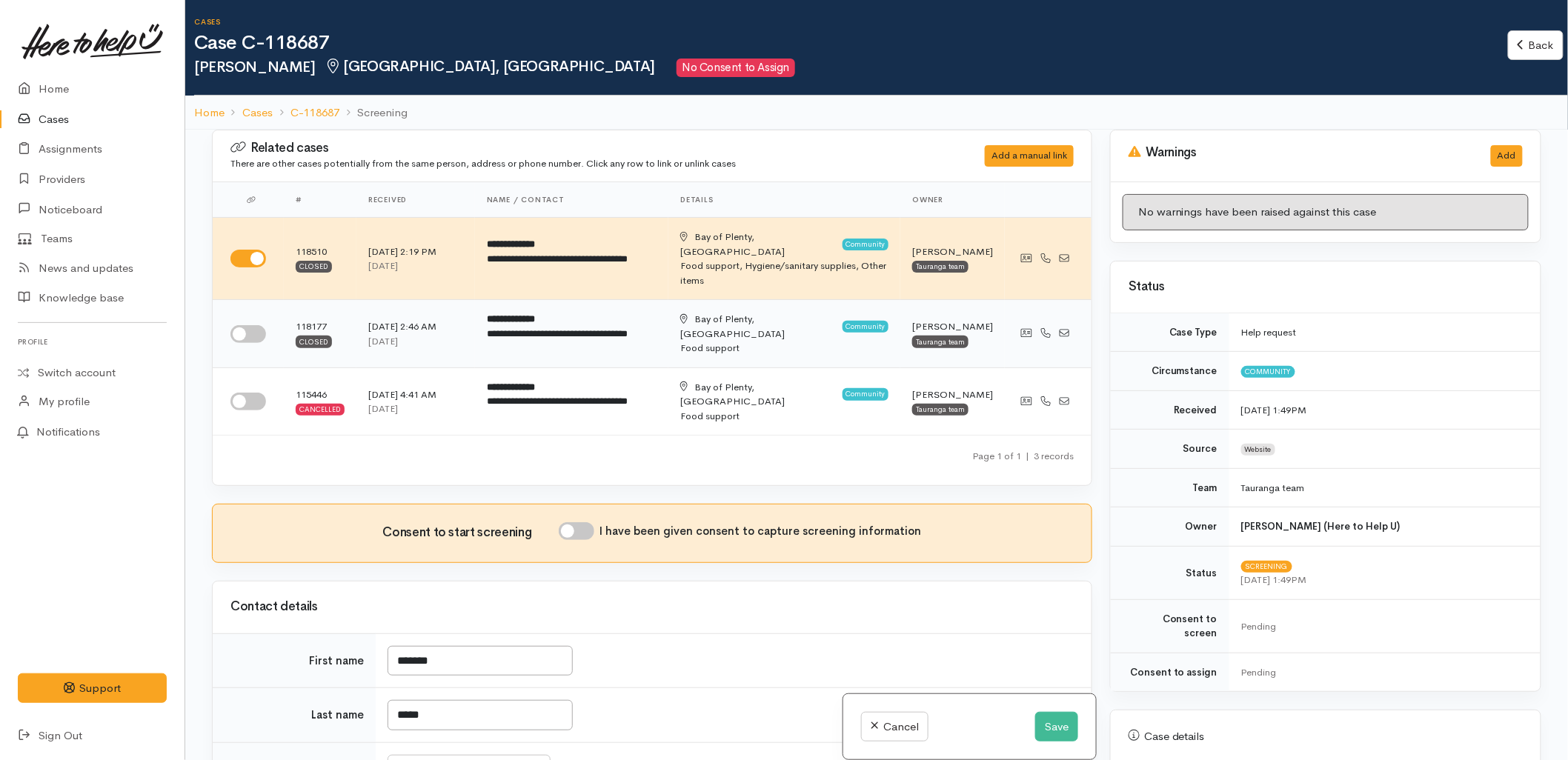
click at [232, 326] on div at bounding box center [251, 335] width 42 height 18
click at [240, 326] on input "checkbox" at bounding box center [248, 335] width 35 height 18
checkbox input "true"
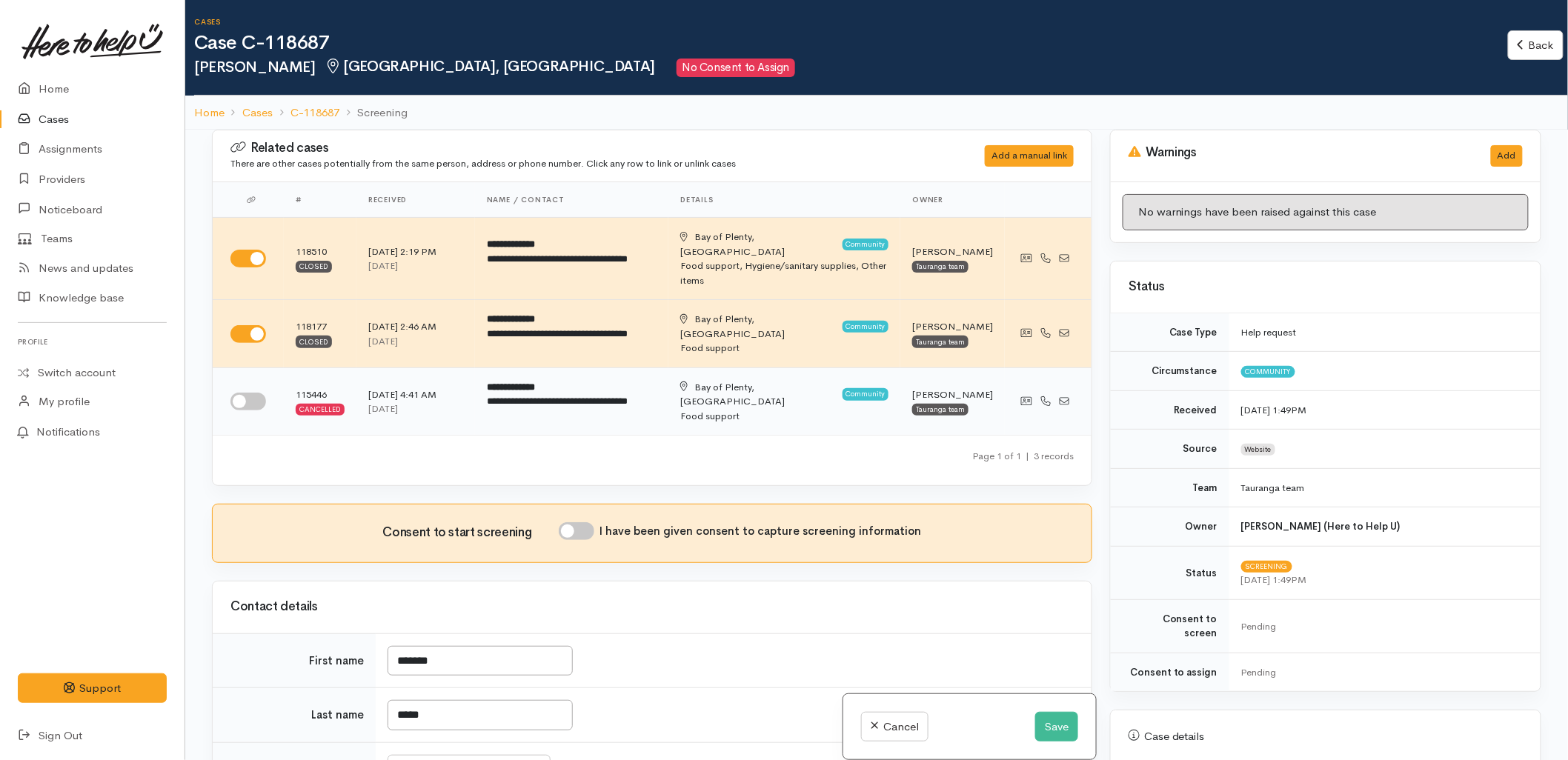
click at [241, 395] on input "checkbox" at bounding box center [248, 402] width 35 height 18
checkbox input "true"
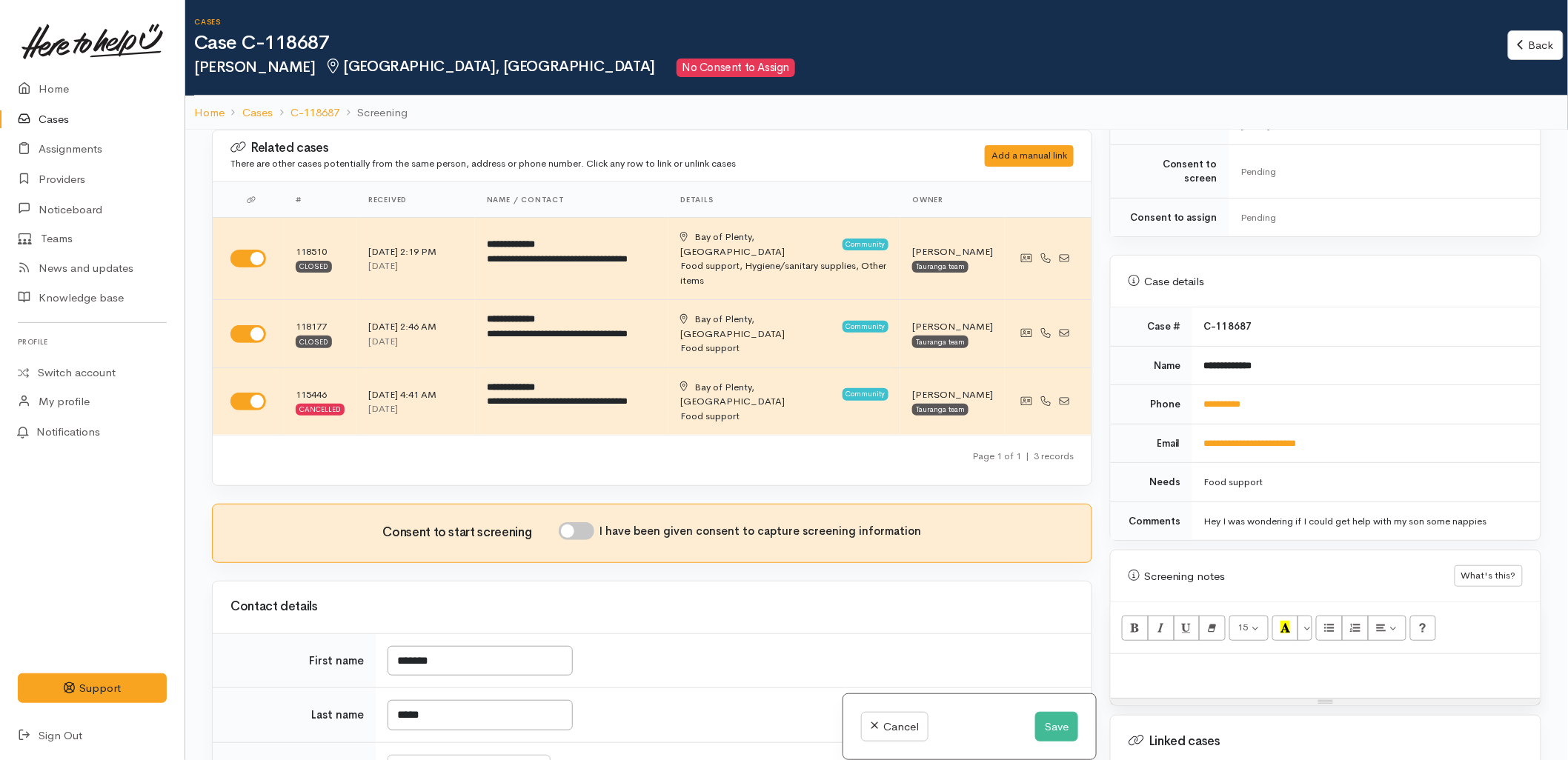
scroll to position [576, 0]
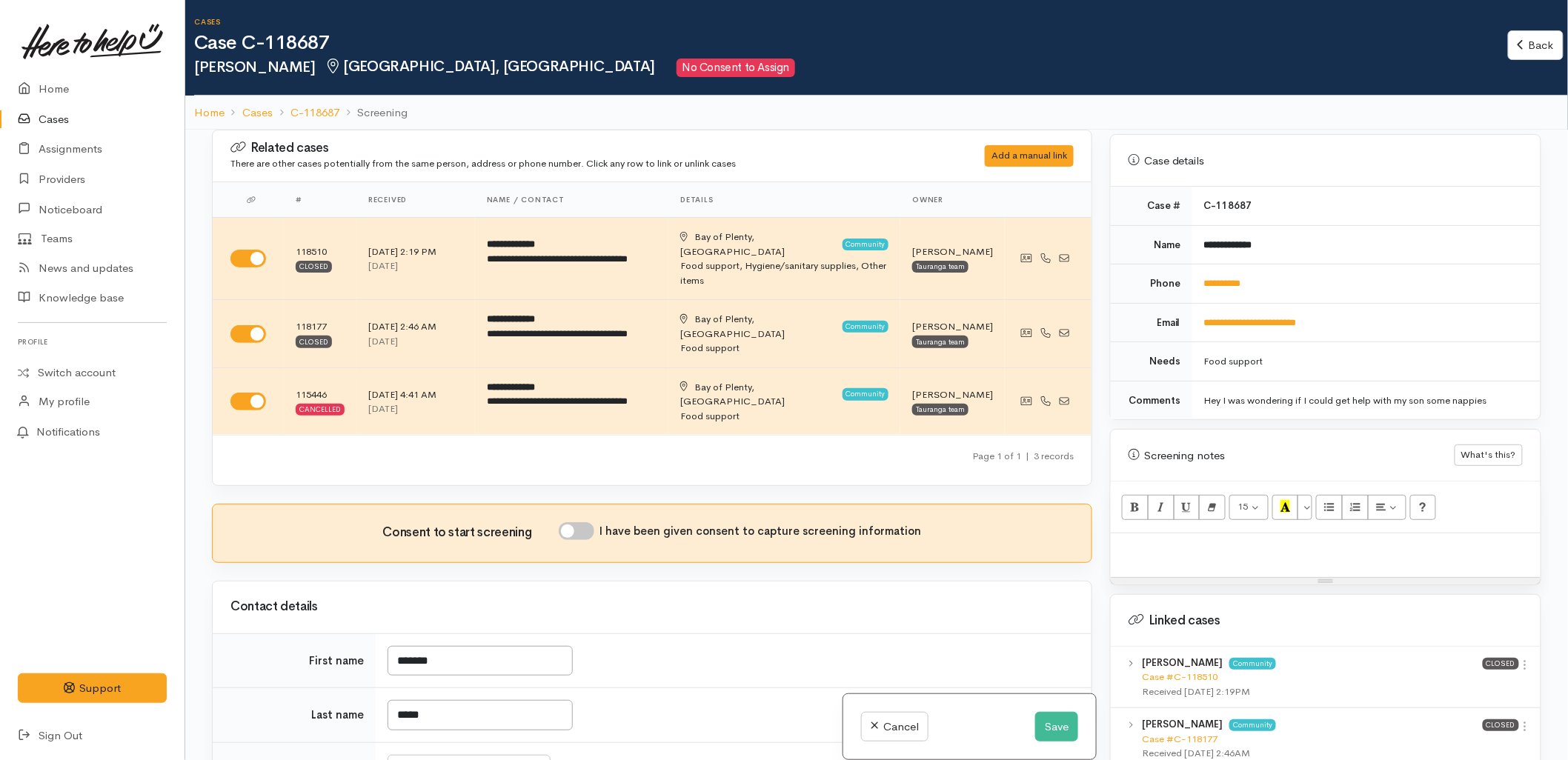
click at [1191, 656] on b "Trinity Jones" at bounding box center [1183, 662] width 81 height 12
click at [1193, 671] on link "Case #C-118510" at bounding box center [1180, 677] width 75 height 12
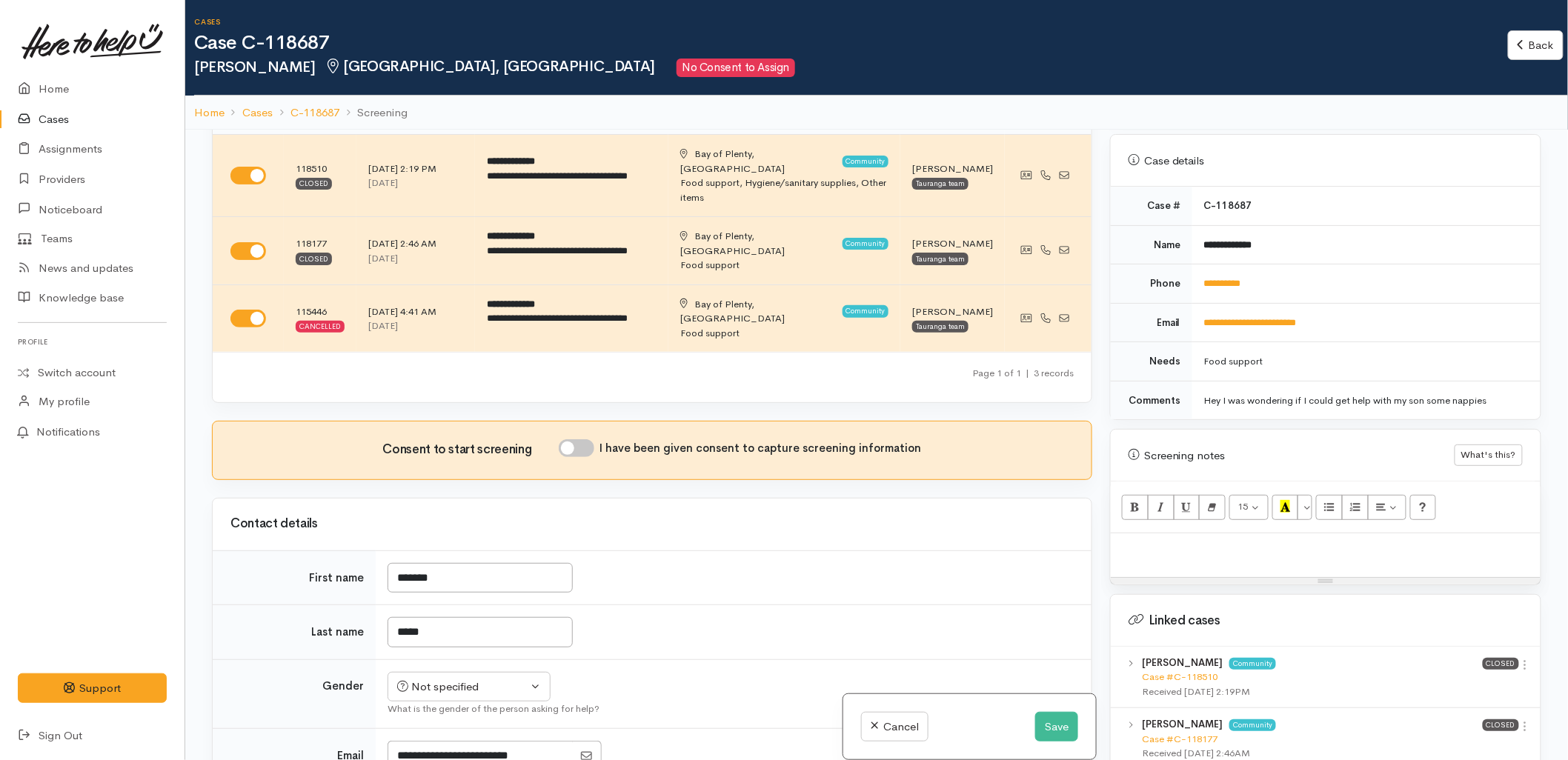
scroll to position [83, 0]
click at [1176, 733] on link "Case #C-118177" at bounding box center [1180, 739] width 75 height 12
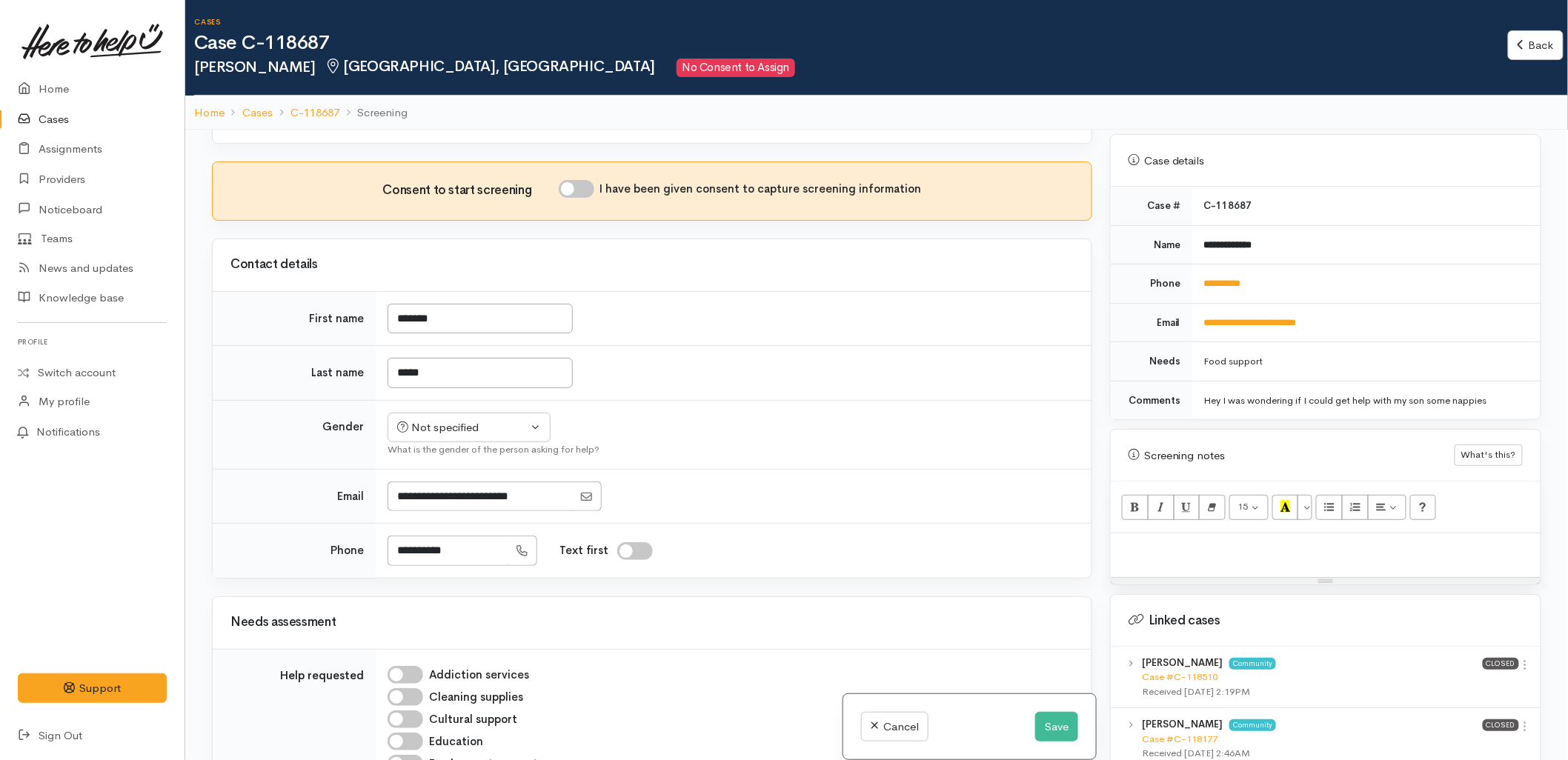
scroll to position [329, 0]
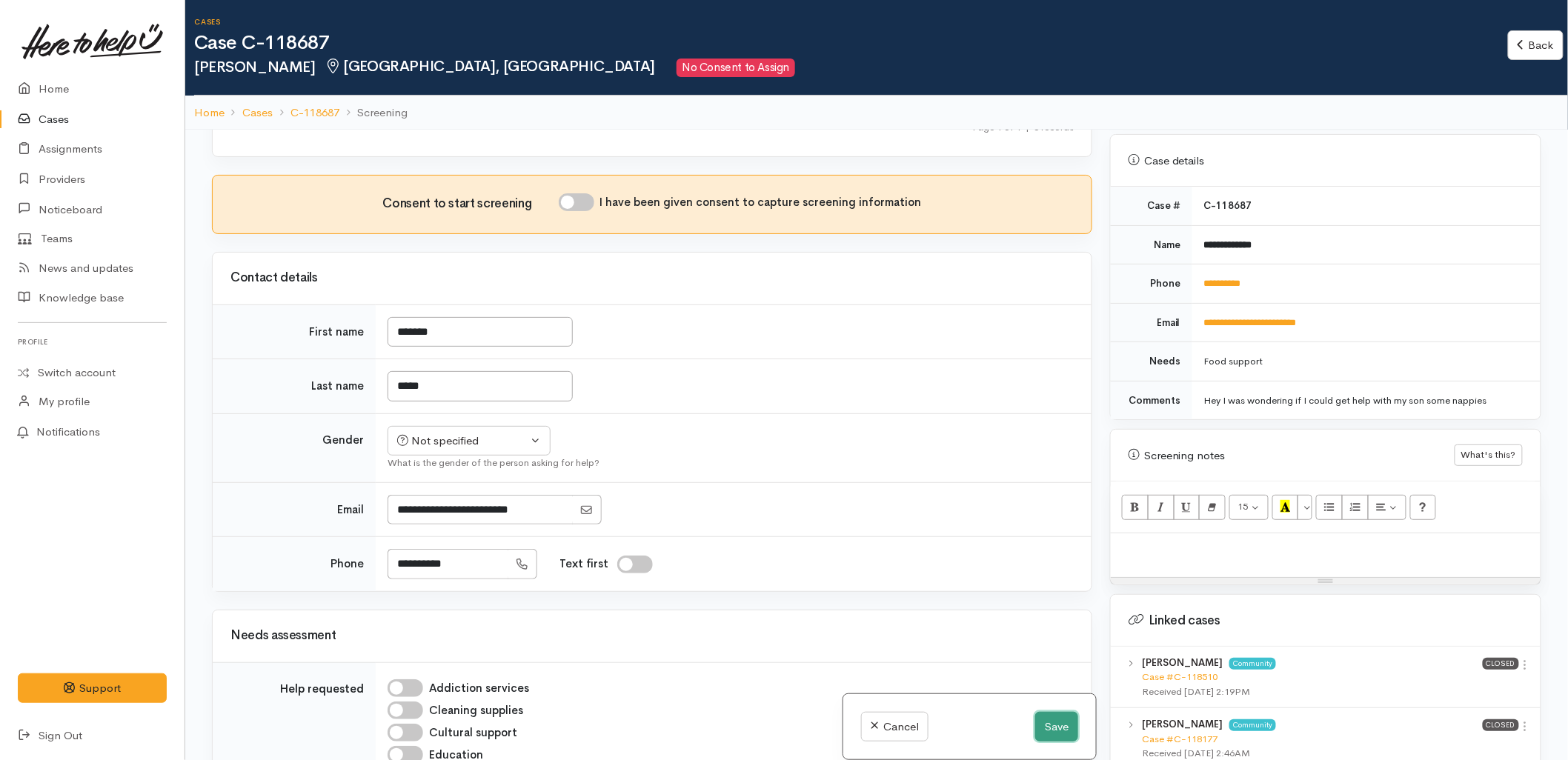
click at [1051, 731] on button "Save" at bounding box center [1057, 726] width 43 height 30
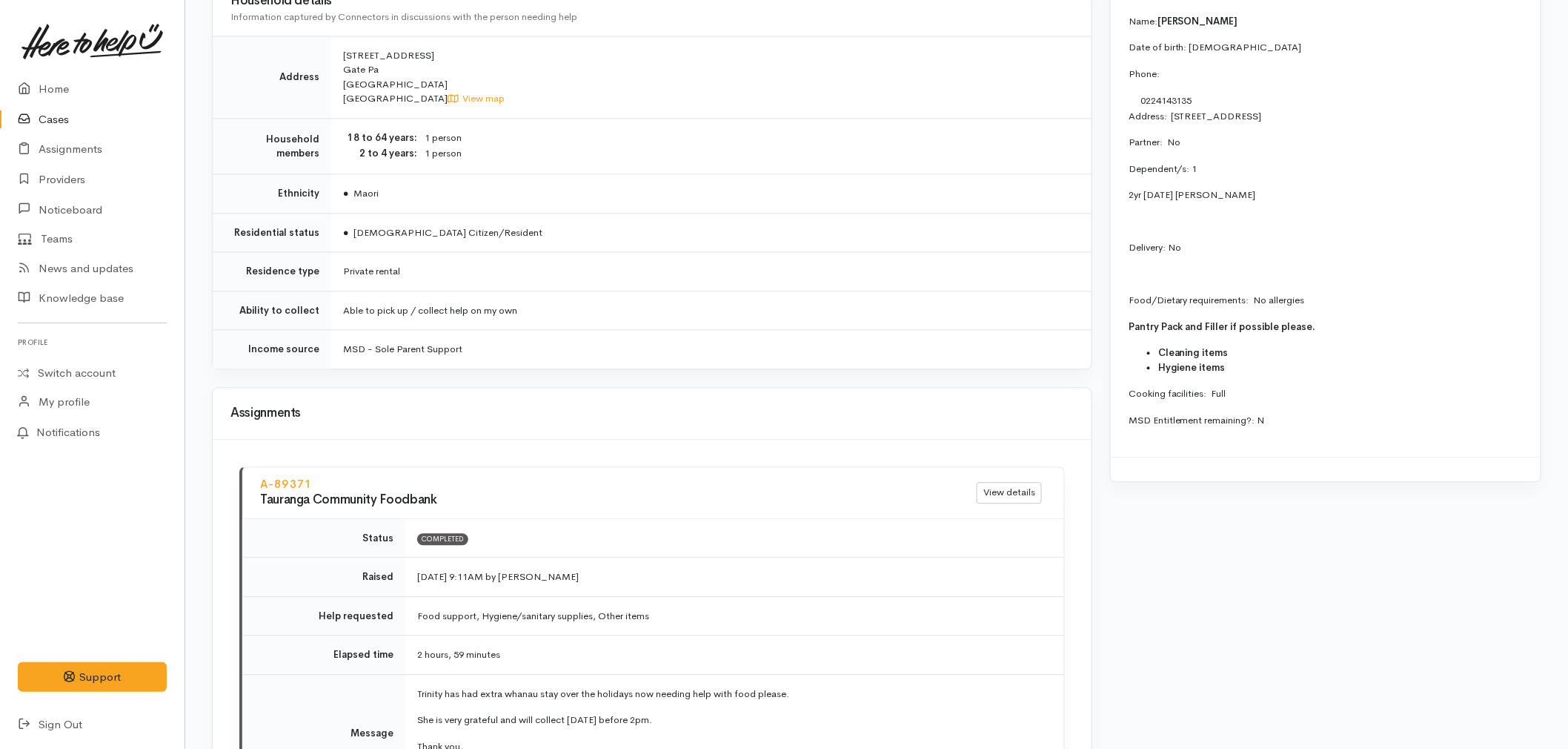
scroll to position [1105, 0]
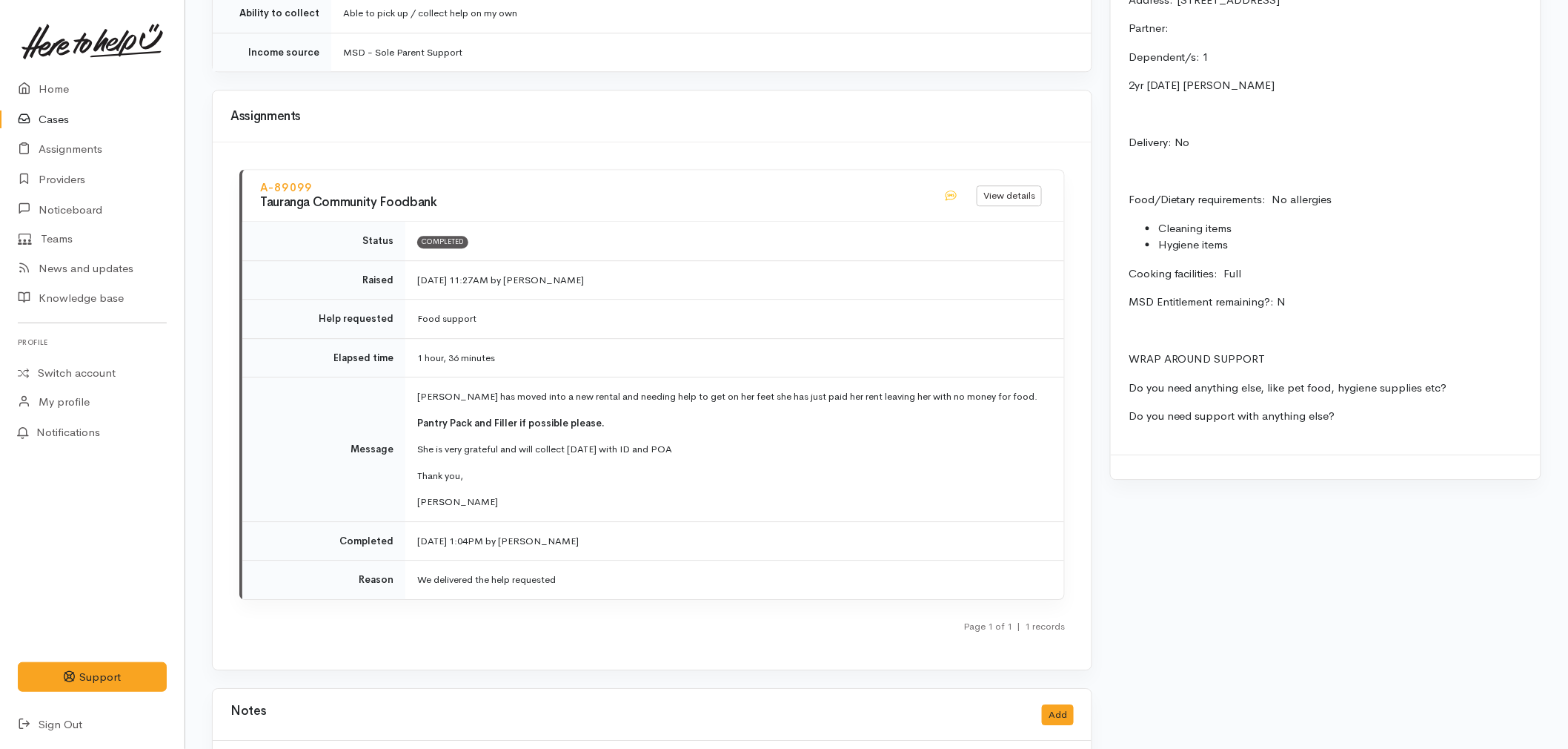
scroll to position [1730, 0]
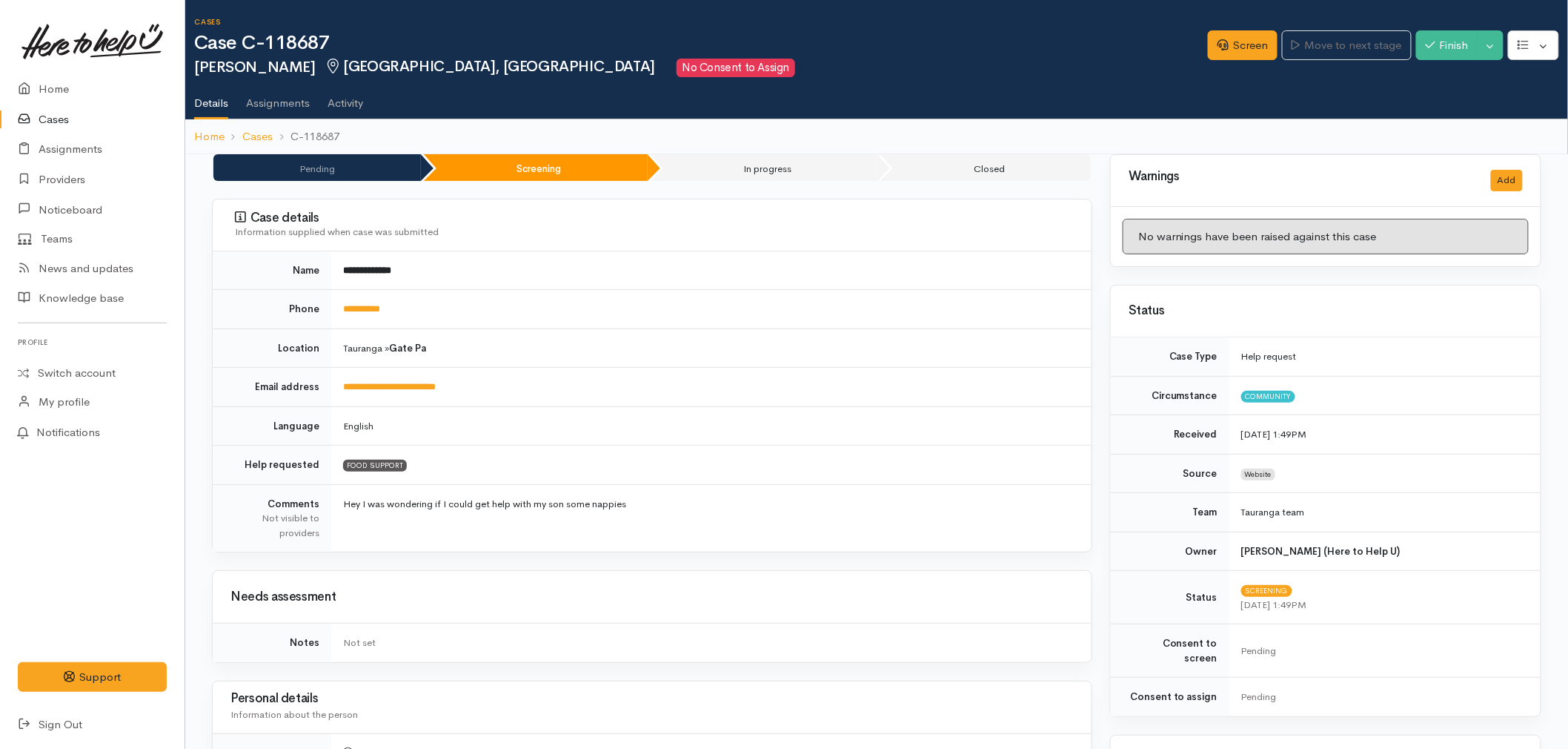
click at [65, 67] on link at bounding box center [92, 42] width 149 height 65
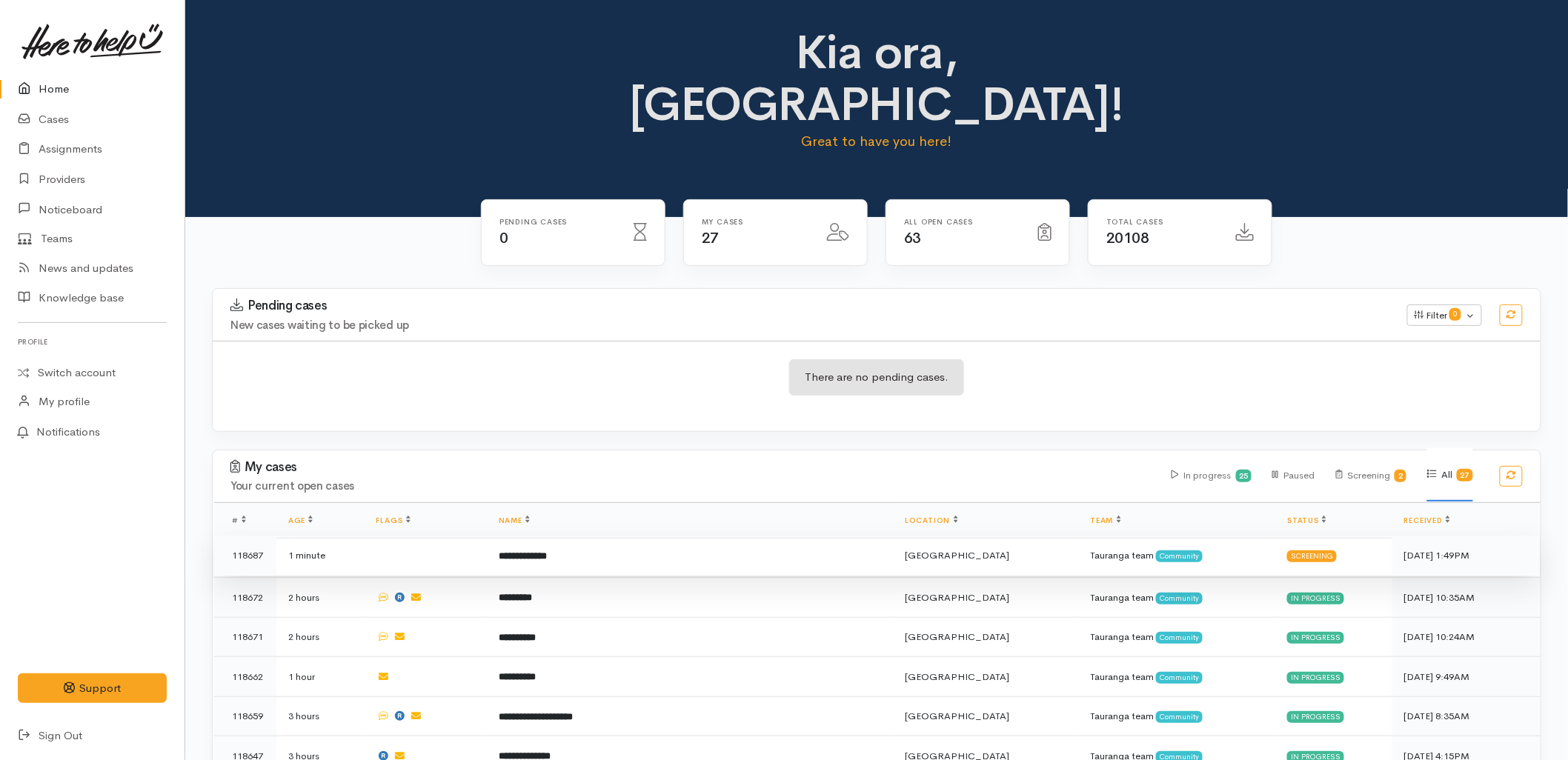
click at [703, 536] on td "**********" at bounding box center [690, 555] width 406 height 40
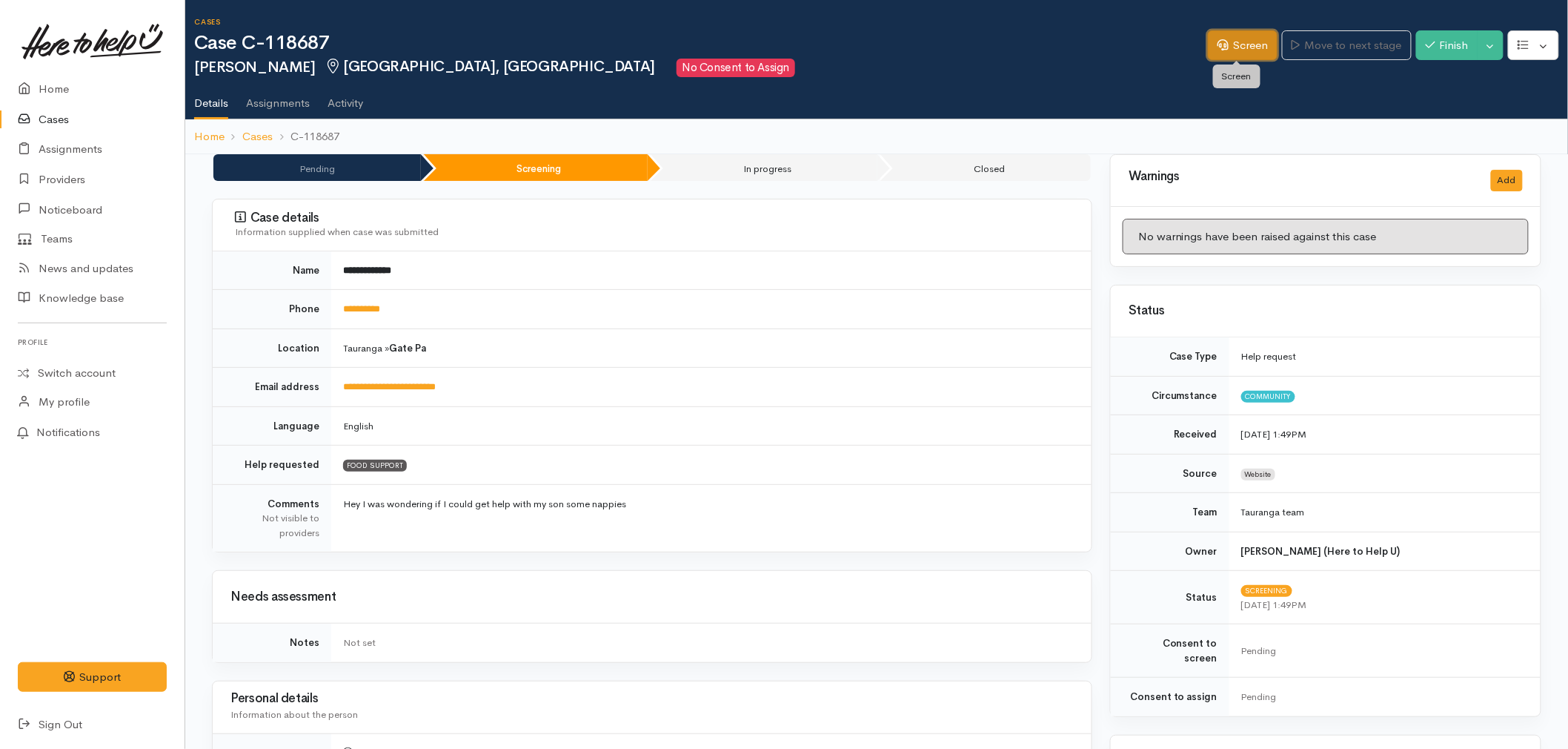
click at [1218, 47] on icon at bounding box center [1223, 45] width 11 height 11
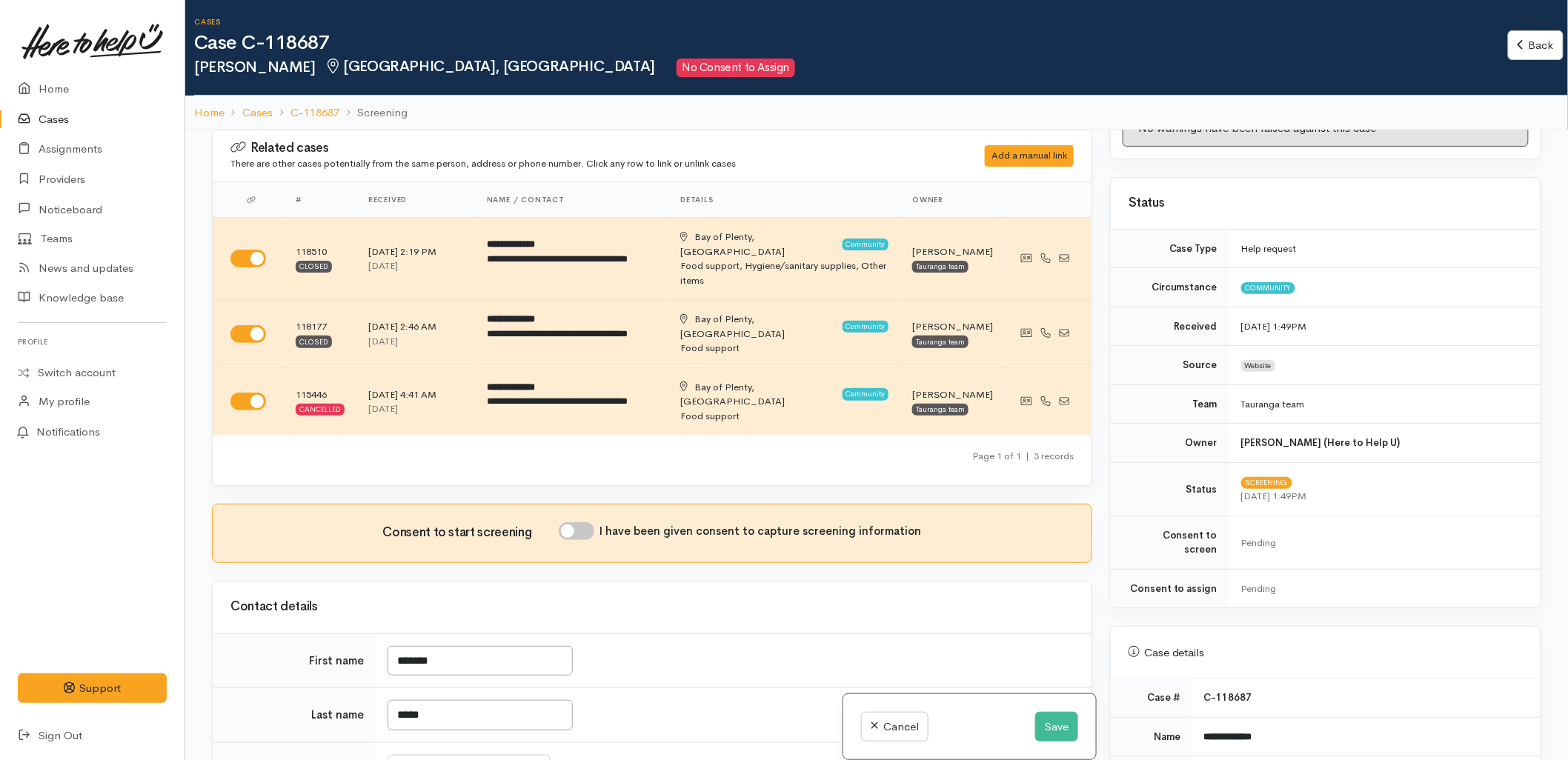
scroll to position [329, 0]
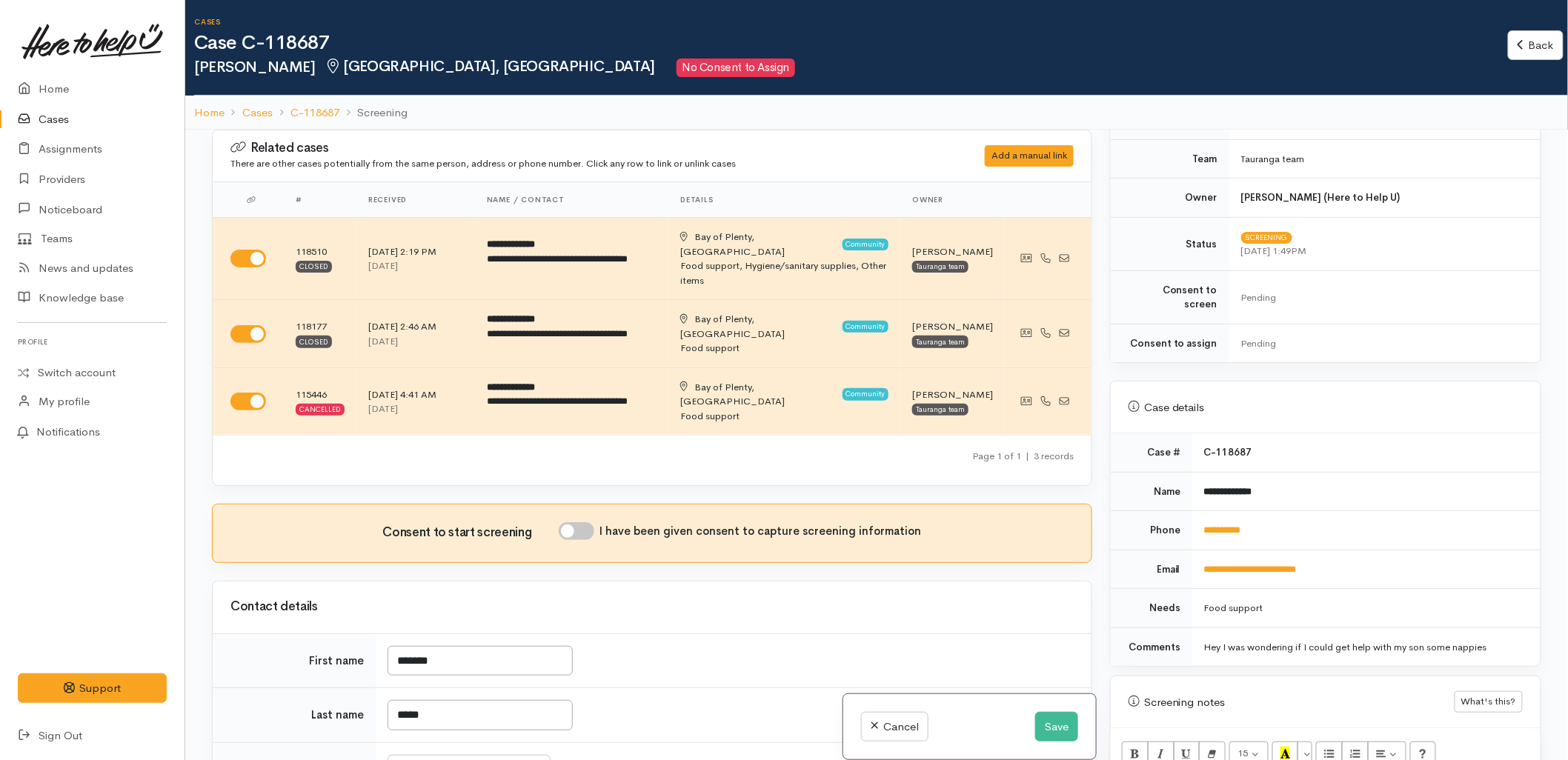
click at [1241, 530] on td "**********" at bounding box center [1367, 531] width 349 height 39
click at [1230, 525] on link "**********" at bounding box center [1223, 530] width 37 height 10
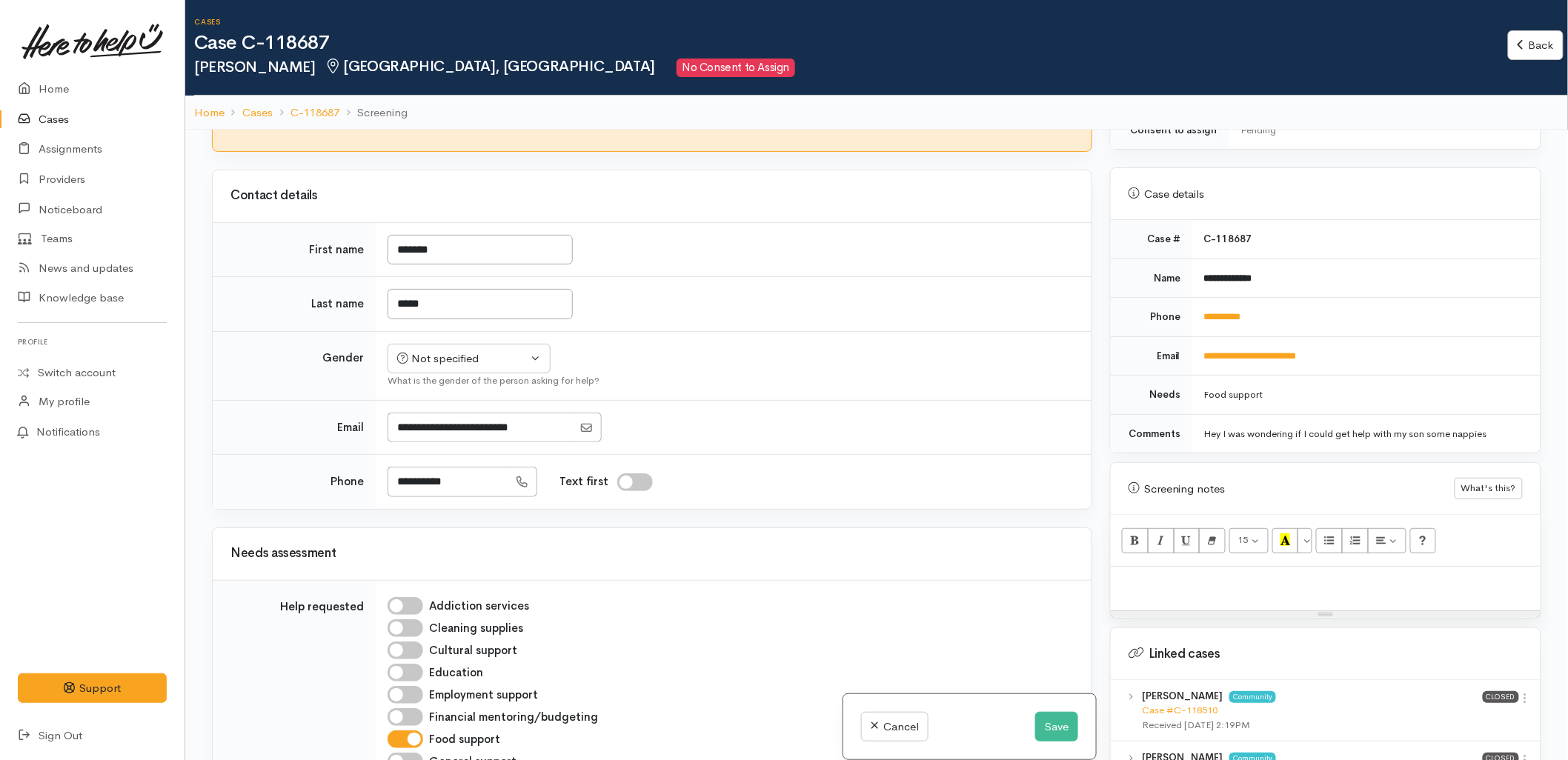
scroll to position [658, 0]
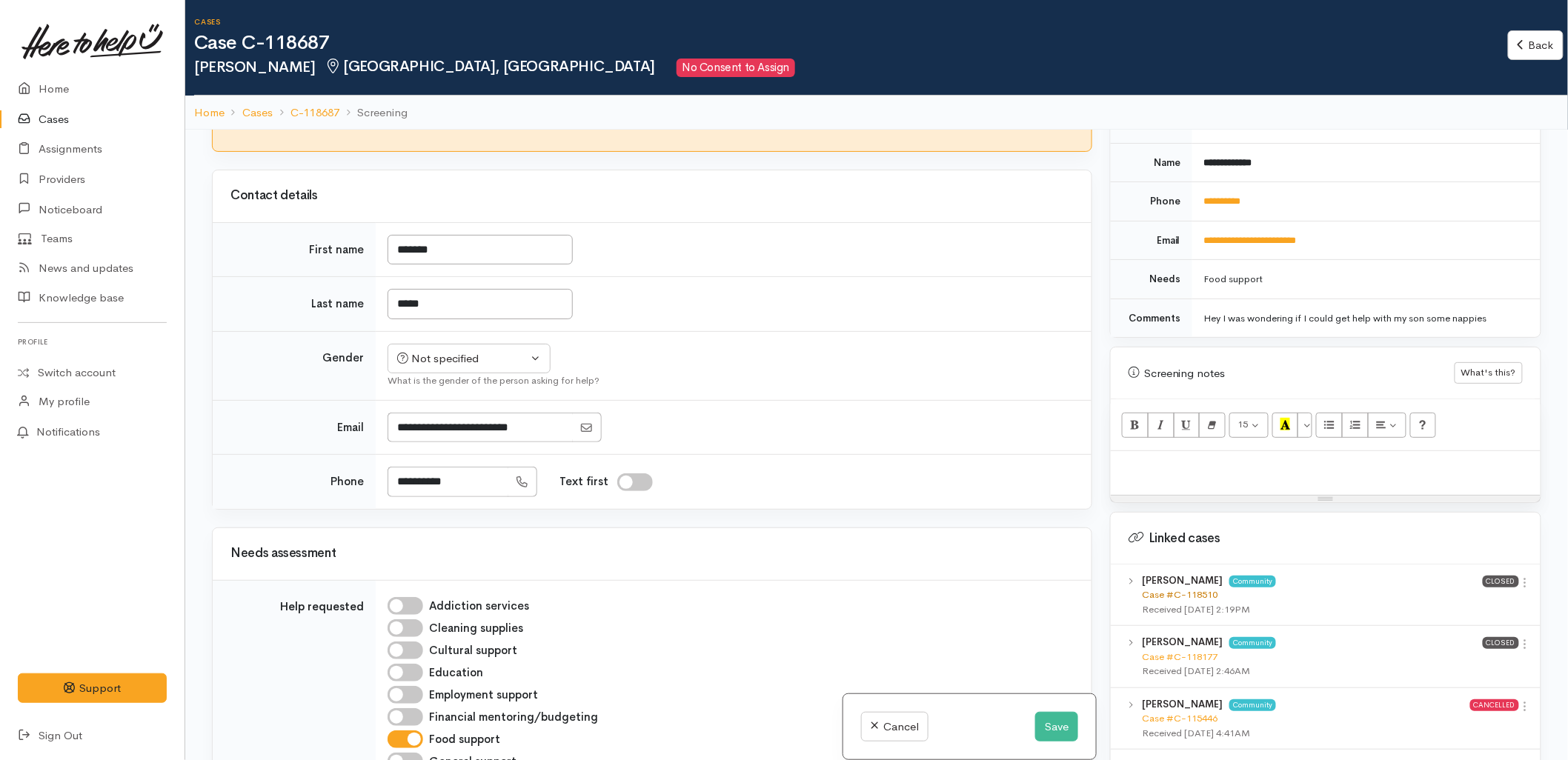
click at [1169, 588] on link "Case #C-118510" at bounding box center [1180, 594] width 75 height 12
click at [1279, 459] on p at bounding box center [1326, 467] width 415 height 17
paste div
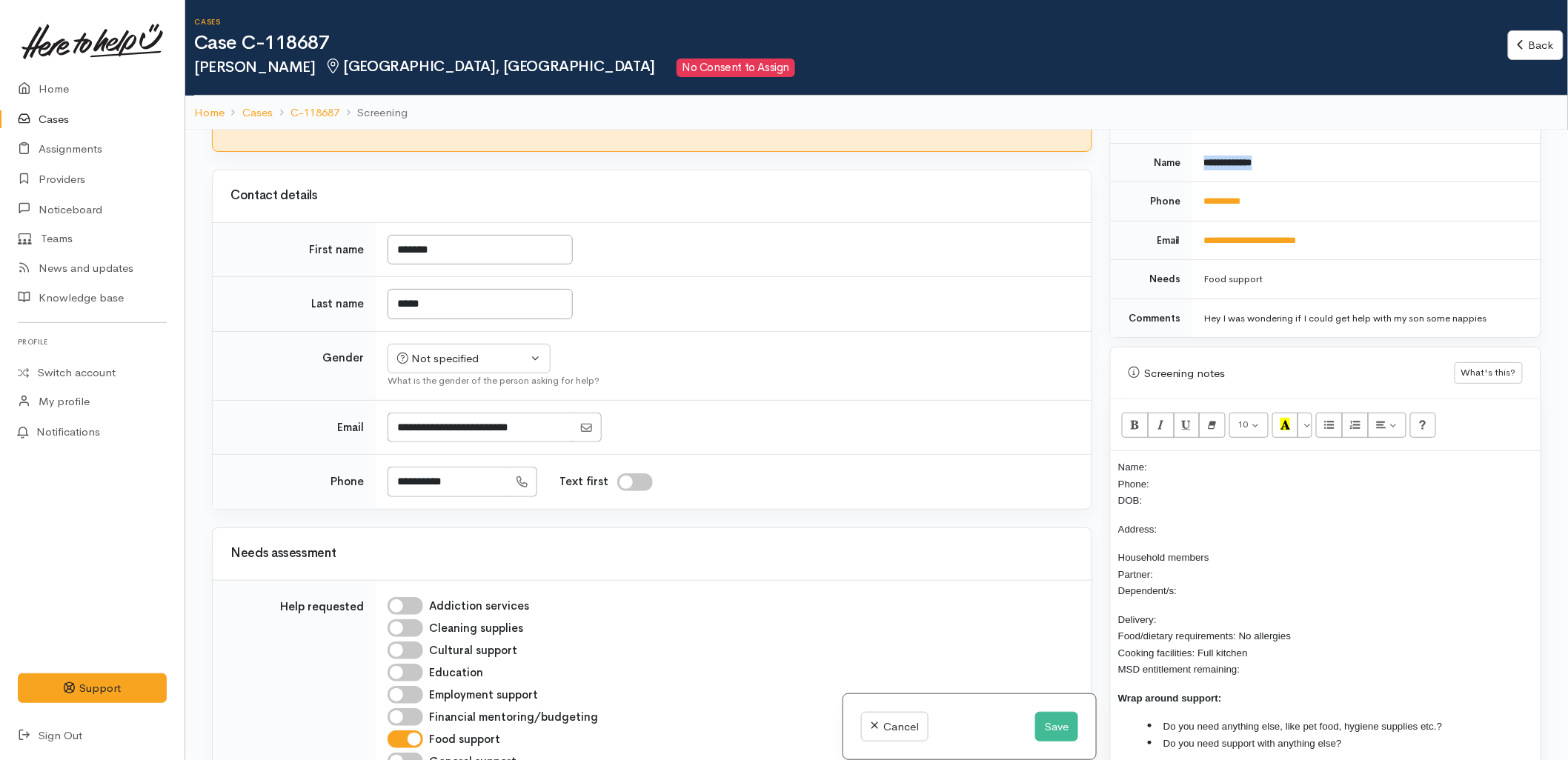
drag, startPoint x: 1270, startPoint y: 155, endPoint x: 1203, endPoint y: 155, distance: 67.0
click at [1203, 155] on td "**********" at bounding box center [1367, 163] width 349 height 39
copy b "**********"
click at [1203, 459] on p "Name: Phone: DOB:" at bounding box center [1326, 484] width 415 height 51
drag, startPoint x: 1269, startPoint y: 184, endPoint x: 1205, endPoint y: 200, distance: 66.0
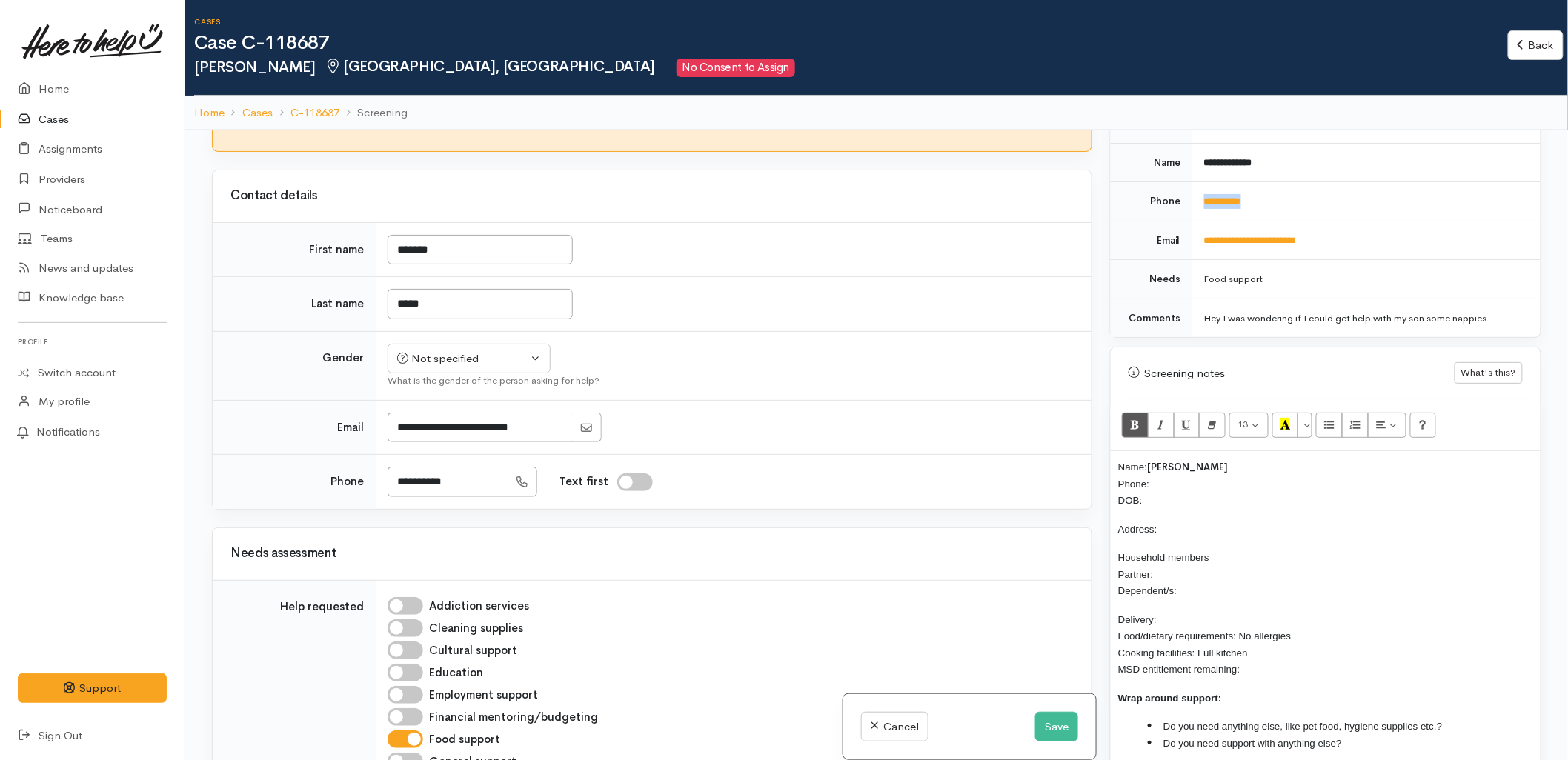
click at [1205, 200] on td "**********" at bounding box center [1367, 202] width 349 height 39
copy link "**********"
click at [1184, 464] on p "Name: Trinity Jones Phone: DOB:" at bounding box center [1326, 484] width 415 height 51
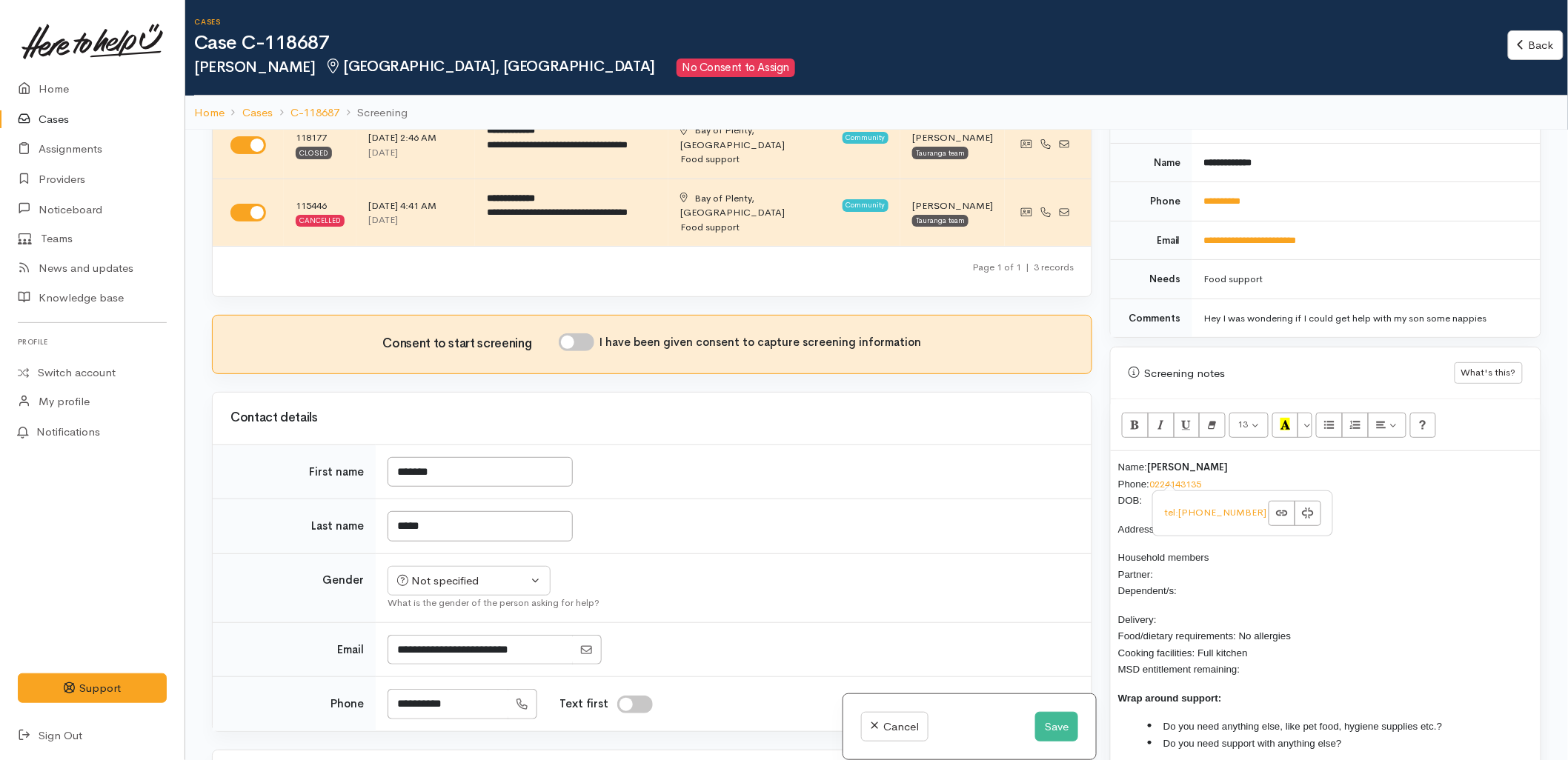
scroll to position [164, 0]
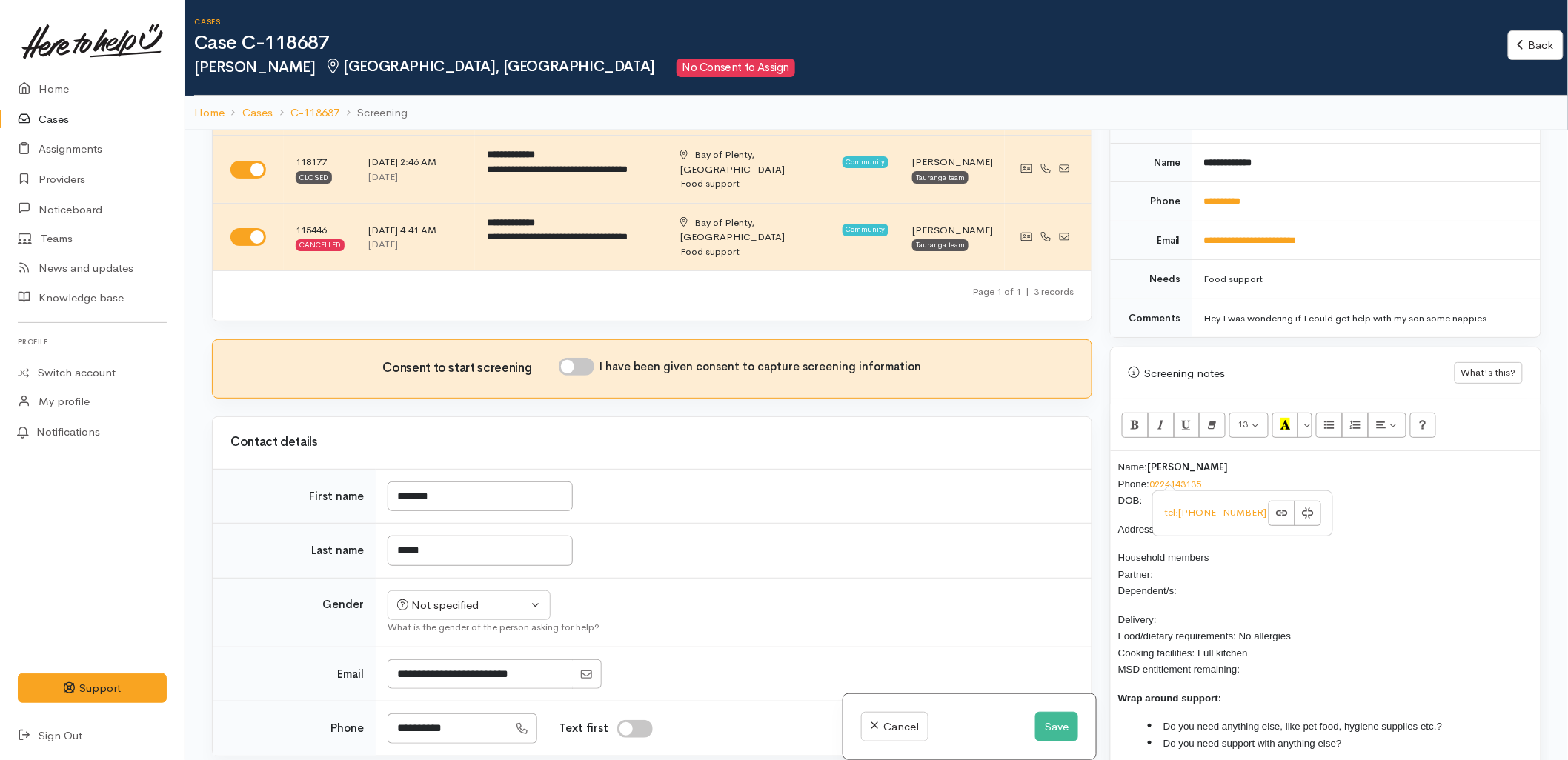
click at [764, 578] on td "Not specified Male Female Diverse Not specified What is the gender of the perso…" at bounding box center [733, 612] width 716 height 69
click at [469, 597] on div "Not specified" at bounding box center [462, 605] width 130 height 17
click at [440, 677] on span "Female" at bounding box center [480, 685] width 127 height 17
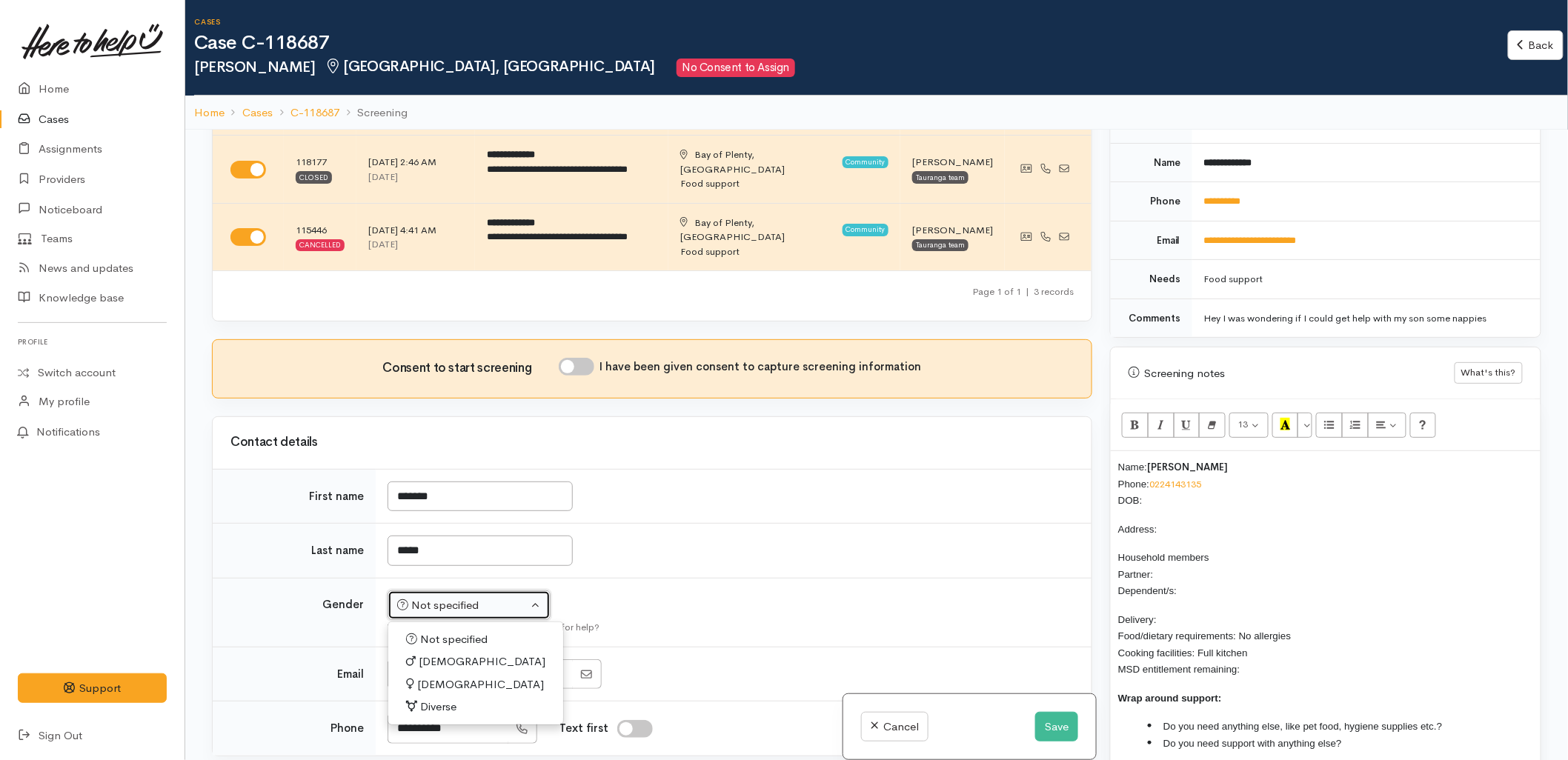
select select "Female"
click at [583, 358] on input "I have been given consent to capture screening information" at bounding box center [576, 367] width 35 height 18
checkbox input "true"
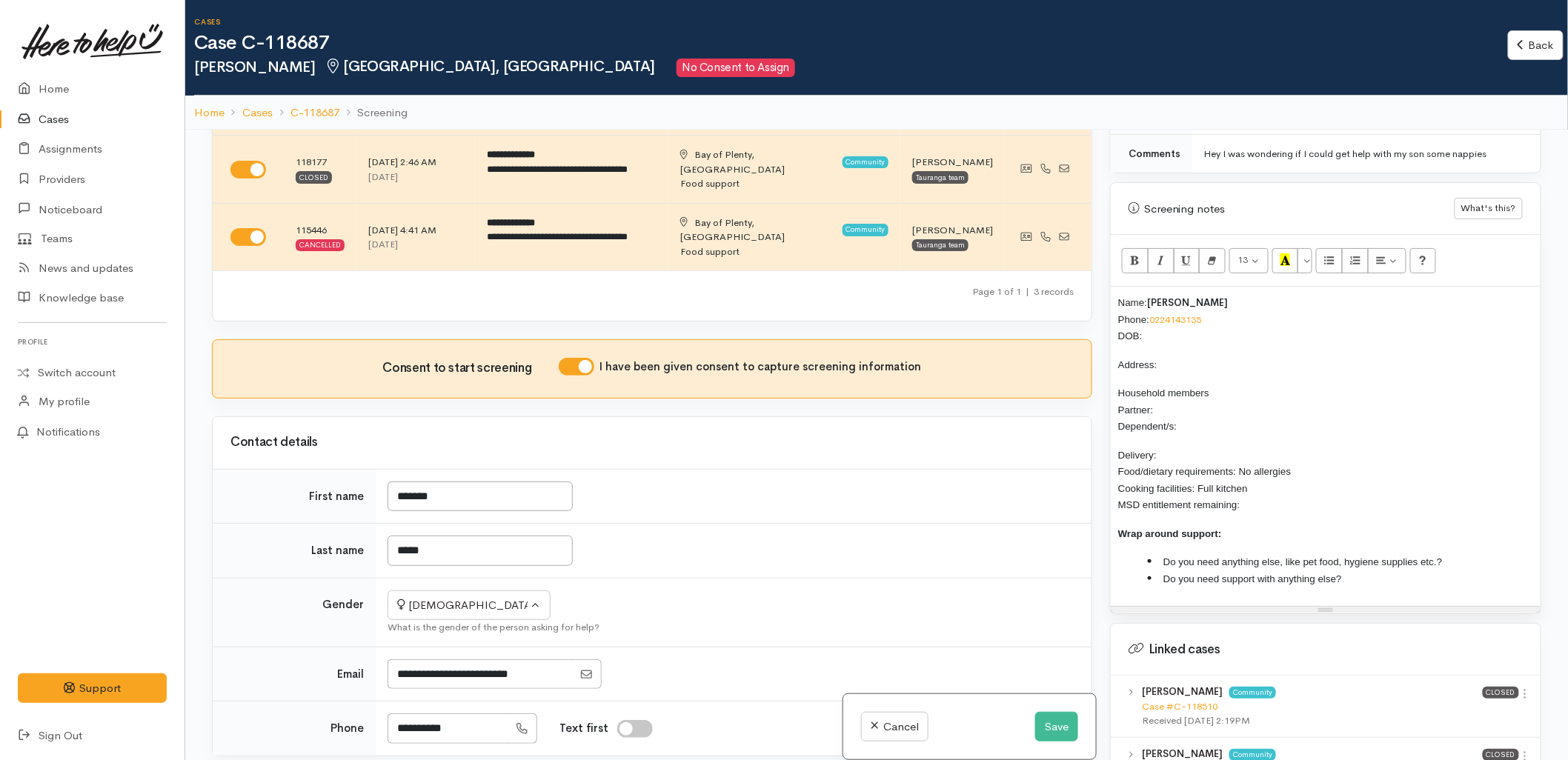
scroll to position [823, 0]
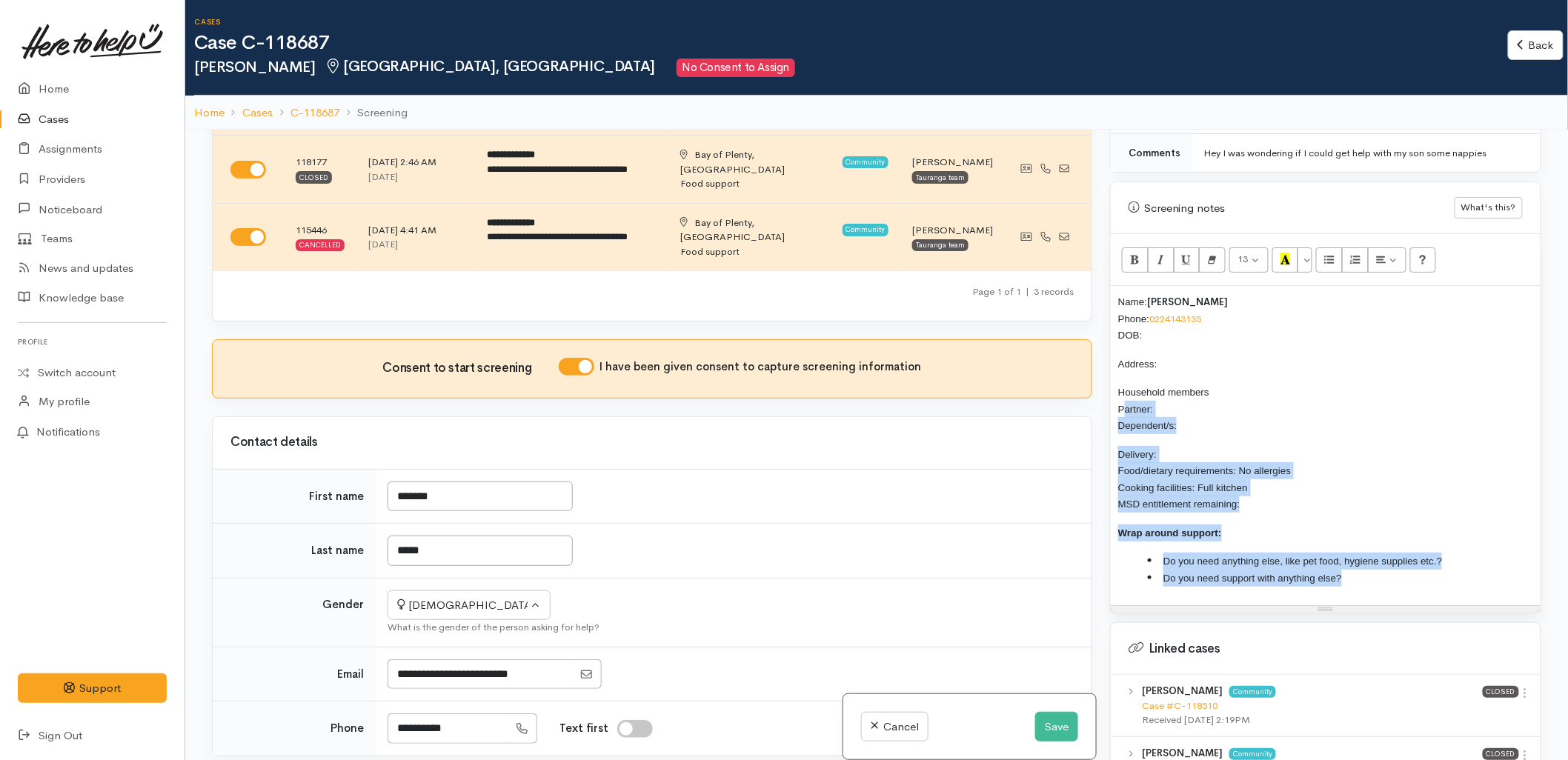
drag, startPoint x: 1261, startPoint y: 555, endPoint x: 1096, endPoint y: 389, distance: 234.1
click at [1096, 389] on div "Related cases There are other cases potentially from the same person, address o…" at bounding box center [876, 509] width 1348 height 760
click at [1372, 569] on li "Do you need support with anything else?" at bounding box center [1340, 578] width 385 height 17
drag, startPoint x: 1372, startPoint y: 567, endPoint x: 1107, endPoint y: 437, distance: 295.2
click at [1107, 437] on div "Warnings Add No warnings have been raised against this case Add Warning Title ●…" at bounding box center [1326, 509] width 449 height 760
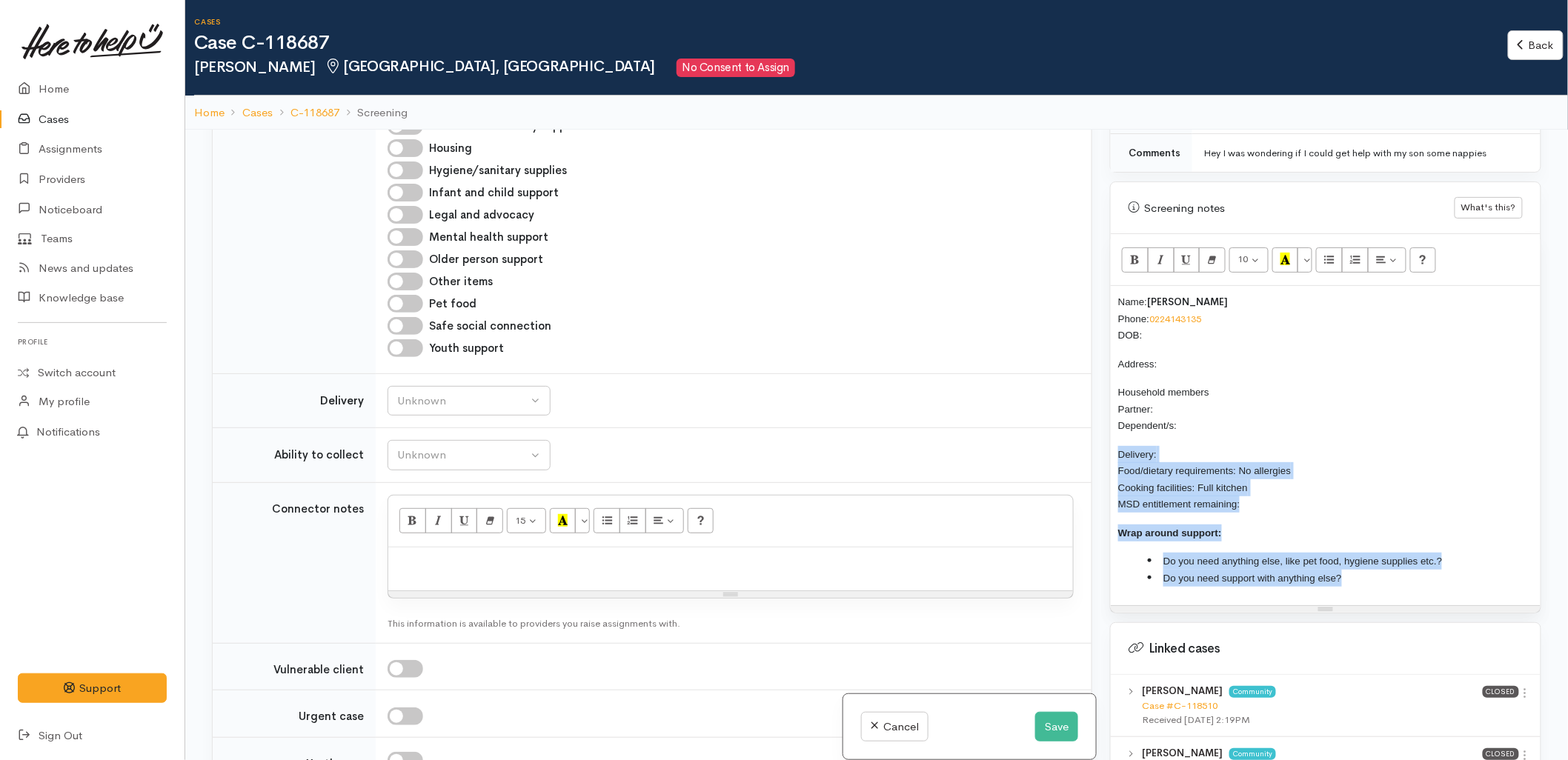
scroll to position [1070, 0]
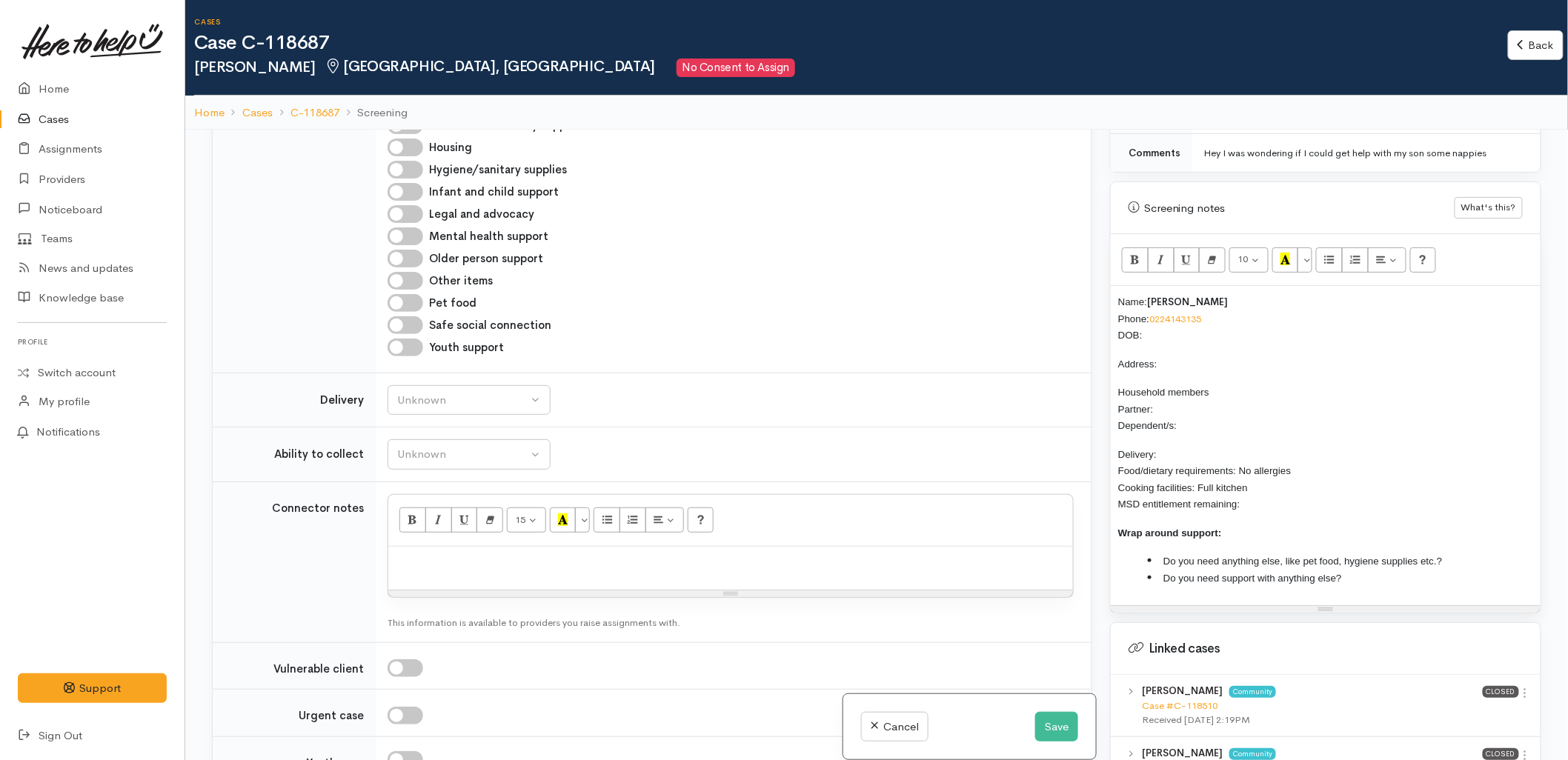
click at [1182, 405] on p "Household members Partner: Dependent/s:" at bounding box center [1326, 409] width 415 height 51
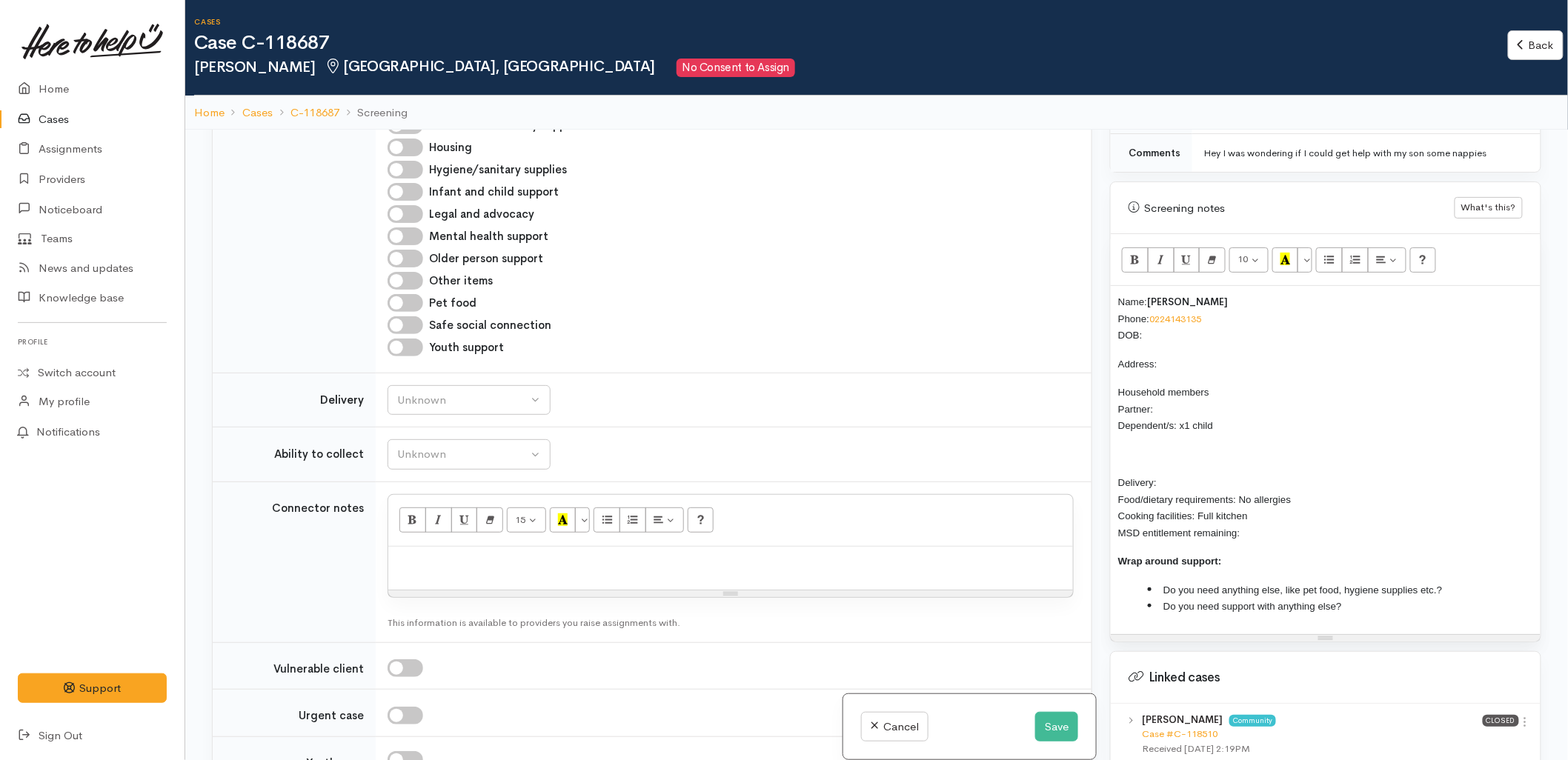
click at [1115, 294] on div "Name: Trinity Jones Phone: 0224143135 DOB: Address: Household members Partner: …" at bounding box center [1326, 461] width 430 height 349
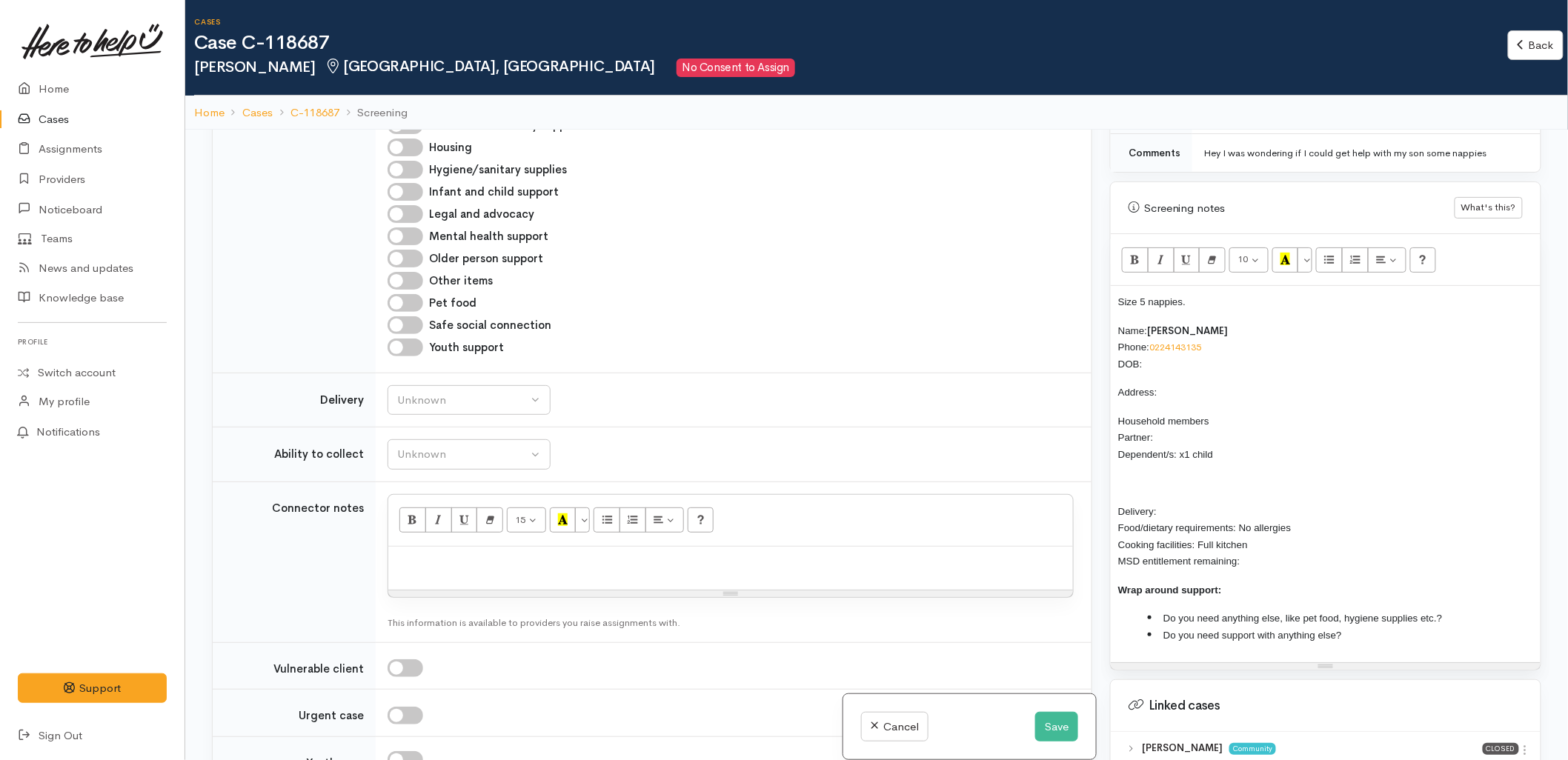
click at [1167, 352] on p "Name: Trinity Jones Phone: 0224143135 DOB:" at bounding box center [1326, 348] width 415 height 51
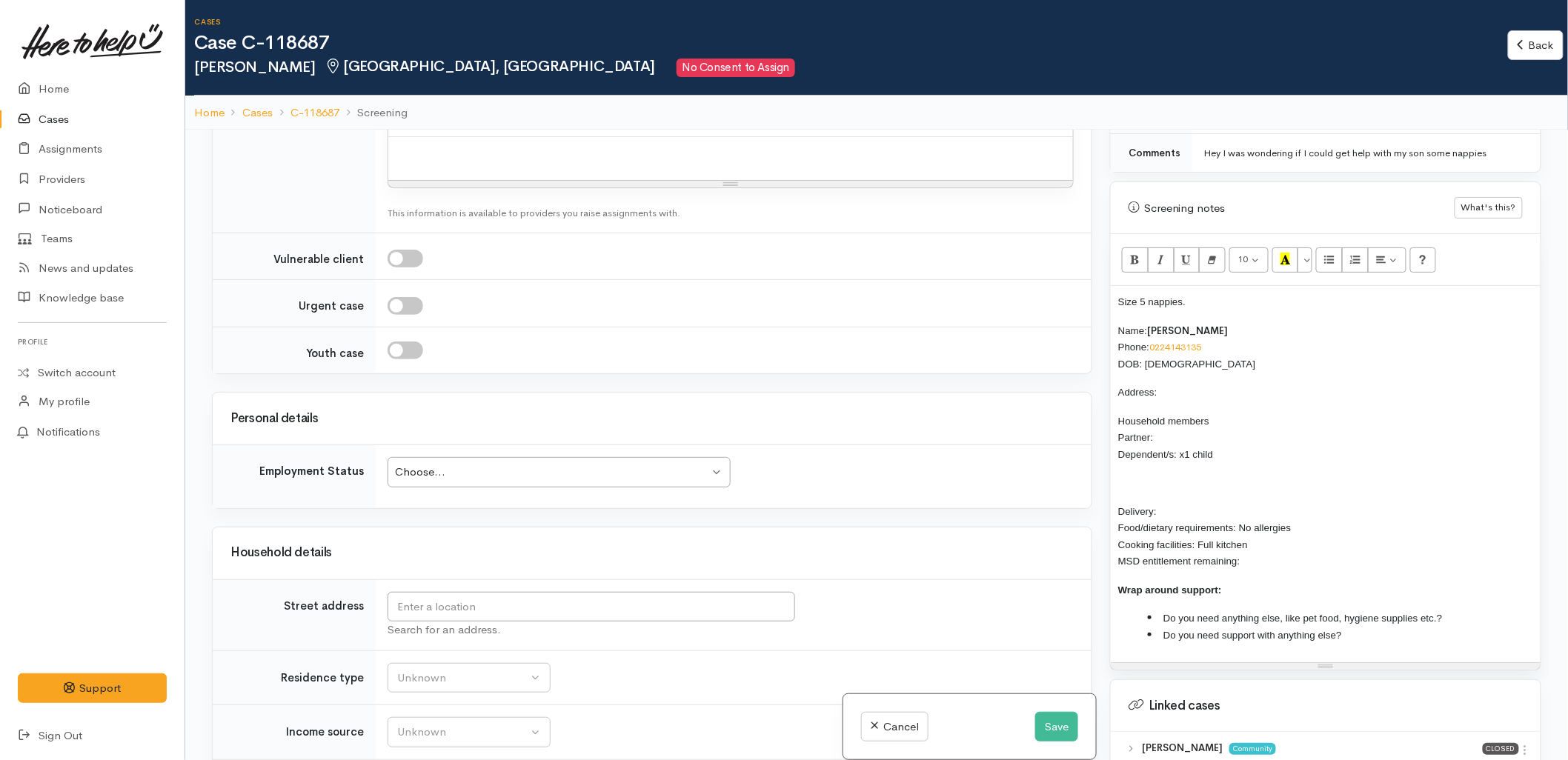
scroll to position [1482, 0]
click at [1166, 474] on p at bounding box center [1326, 483] width 415 height 17
click at [1129, 476] on span "2yr 1/10/2023 Alazaeh Emery" at bounding box center [1183, 482] width 128 height 12
drag, startPoint x: 1246, startPoint y: 470, endPoint x: 1177, endPoint y: 468, distance: 69.0
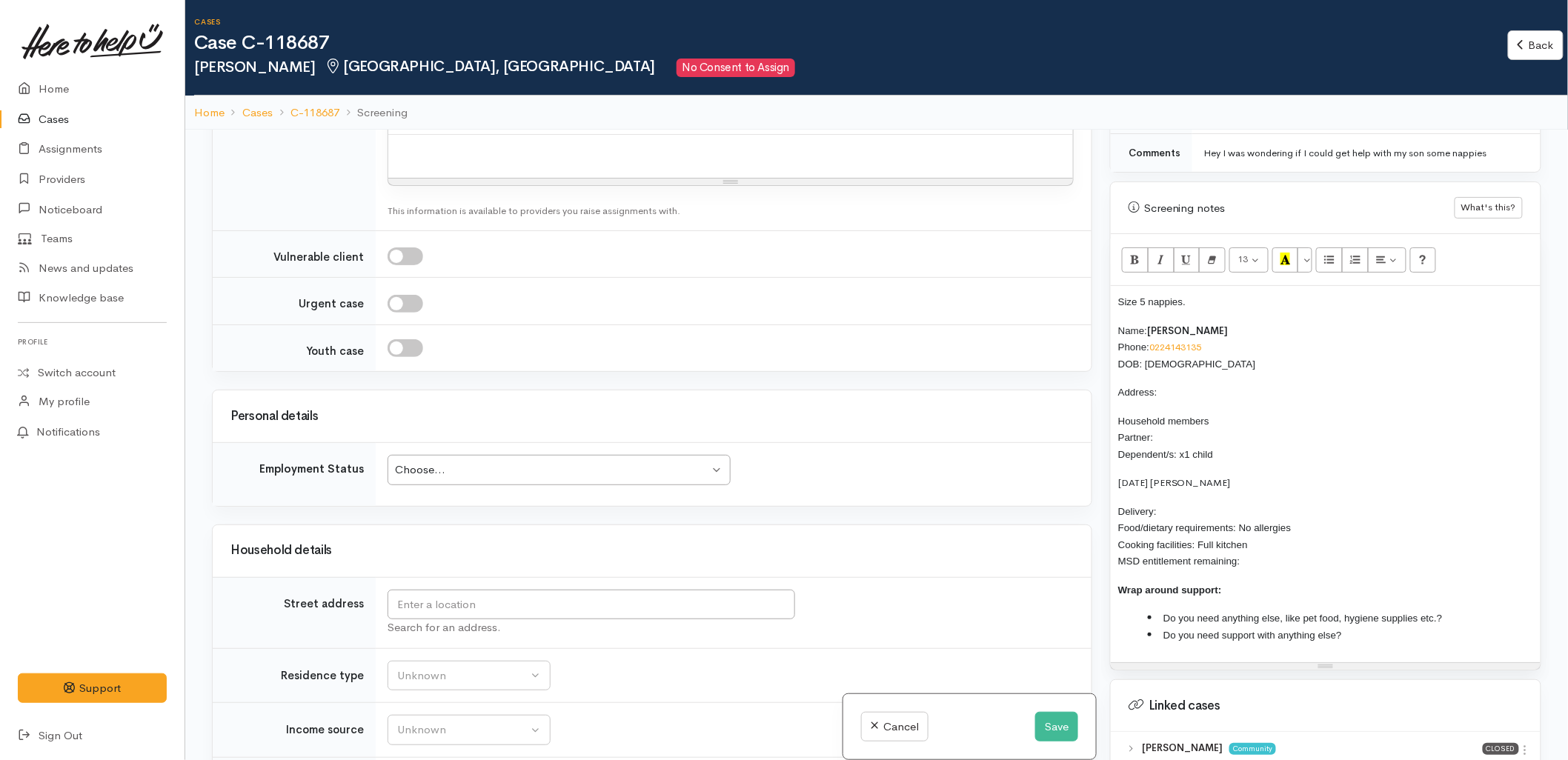
click at [1177, 474] on p "01/10/2023 Alazaeh Emery" at bounding box center [1326, 483] width 415 height 17
click at [1116, 467] on div "Size 5 nappies. Name: Trinity Jones Phone: 0224143135 DOB: 30/08/2002 Address: …" at bounding box center [1326, 474] width 430 height 376
click at [1210, 422] on p "Household members Partner: Dependent/s: x1 child" at bounding box center [1326, 438] width 415 height 51
click at [689, 600] on input "text" at bounding box center [592, 605] width 408 height 30
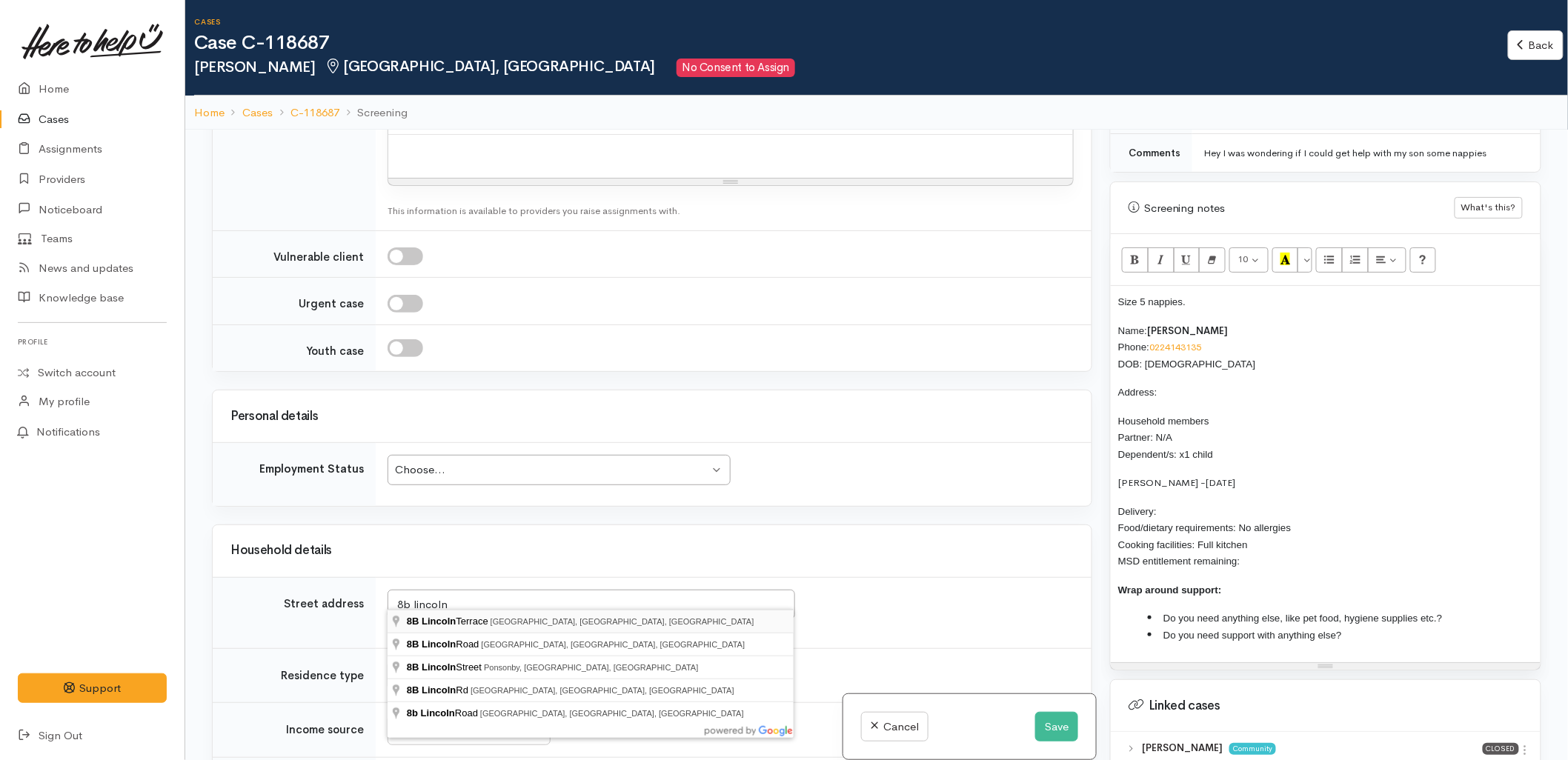
type input "8B Lincoln Terrace, Gate Pa, Tauranga, New Zealand"
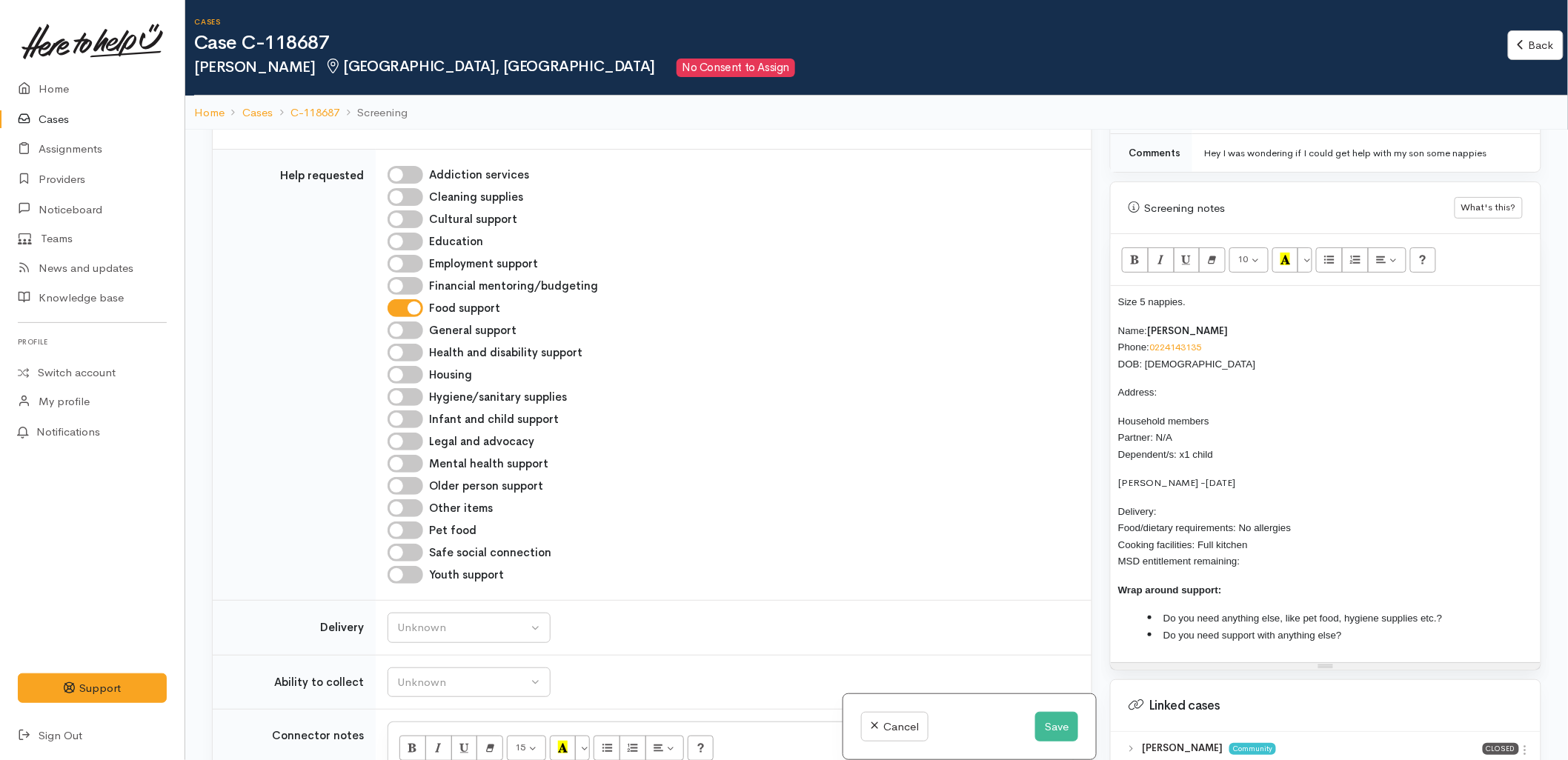
scroll to position [1806, 0]
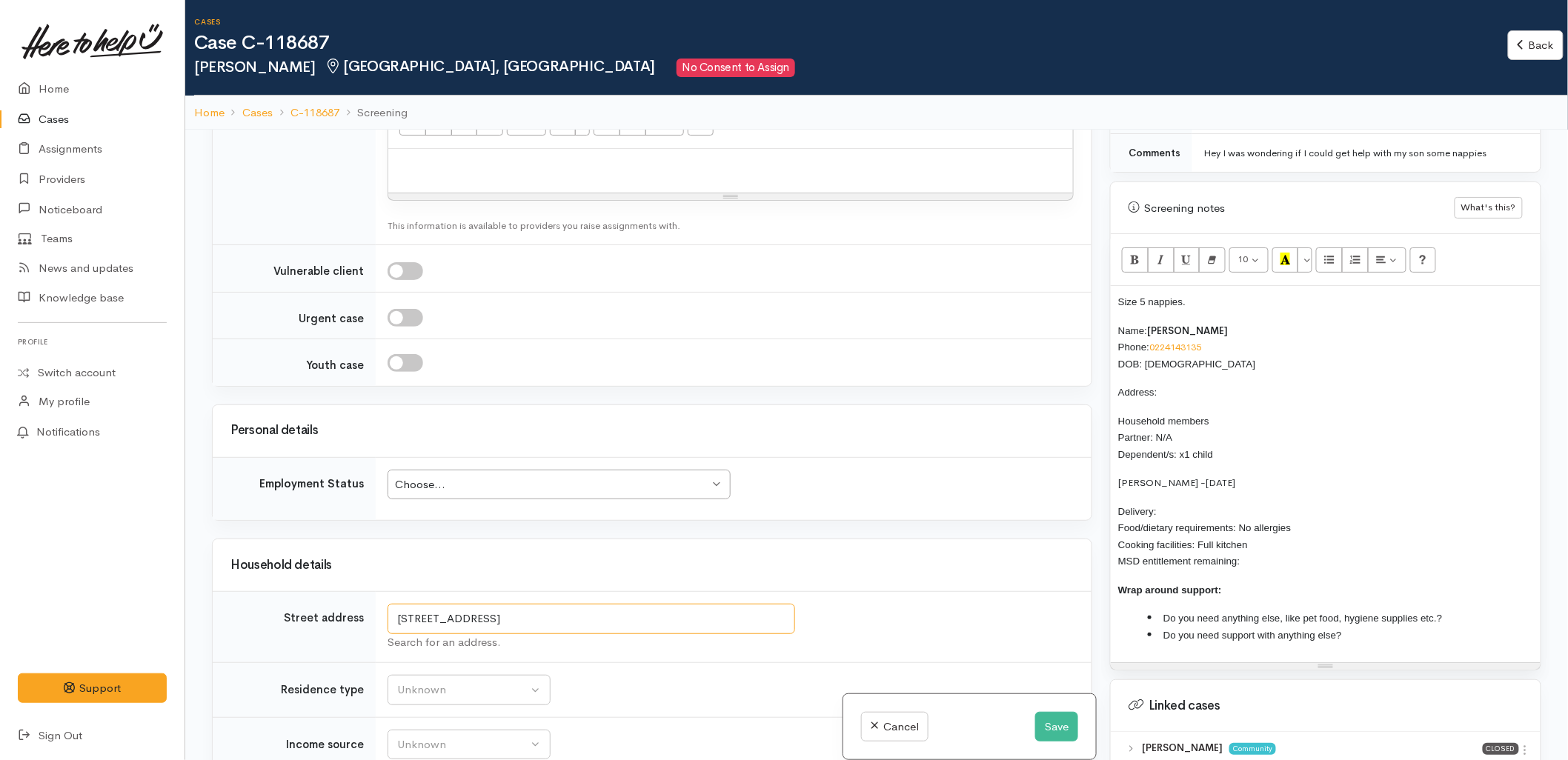
drag, startPoint x: 530, startPoint y: 589, endPoint x: 387, endPoint y: 597, distance: 143.2
click at [388, 604] on input "8B Lincoln Terrace, Gate Pa, Tauranga, New Zealand" at bounding box center [592, 618] width 408 height 30
click at [1222, 384] on p "Address:" at bounding box center [1326, 392] width 415 height 17
click at [1193, 503] on p "Delivery: Food/dietary requirements: No allergies Cooking facilities: Full kitc…" at bounding box center [1326, 537] width 415 height 67
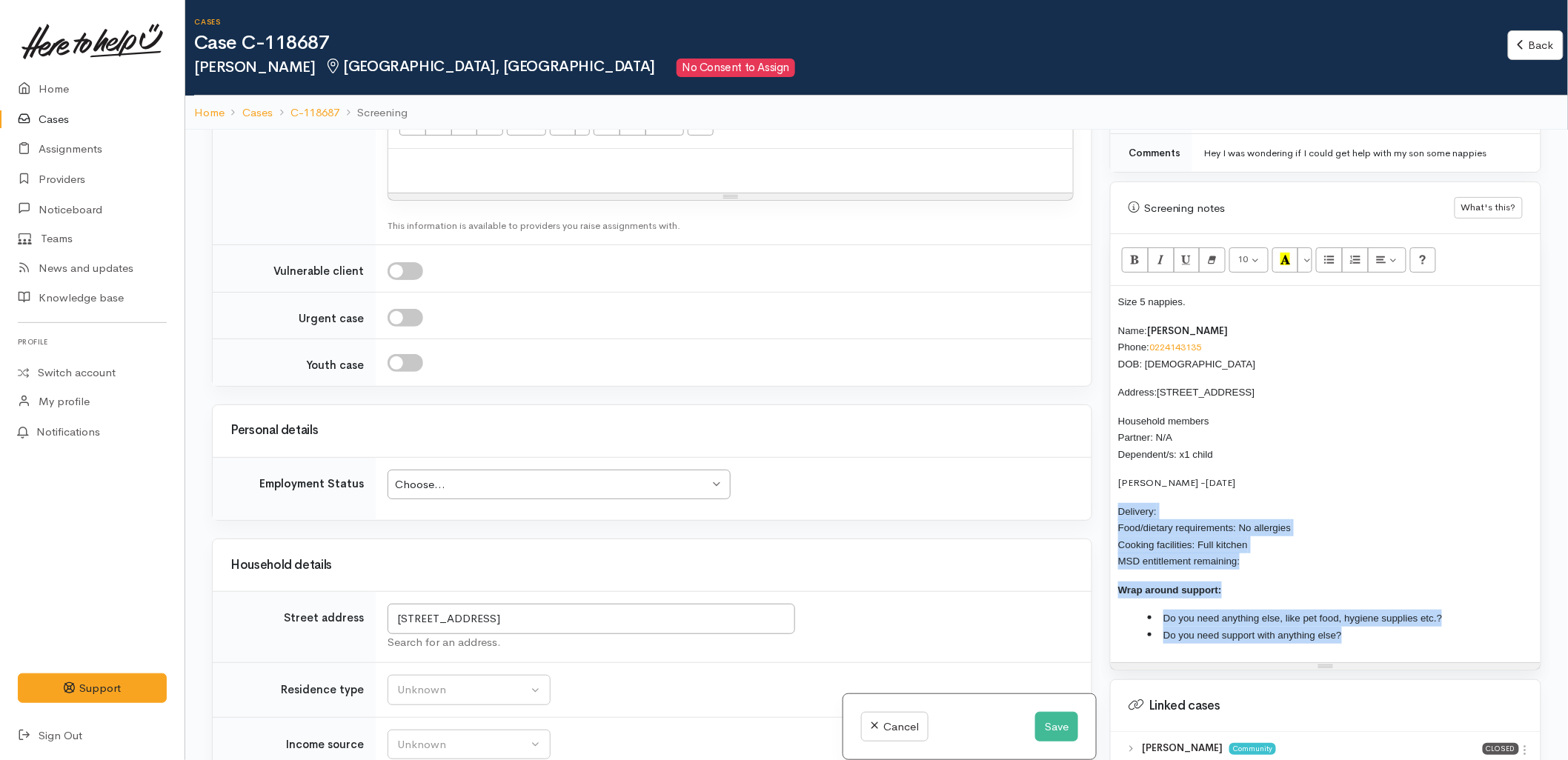
drag, startPoint x: 1385, startPoint y: 631, endPoint x: 1115, endPoint y: 493, distance: 303.2
click at [1115, 493] on div "Size 5 nappies. Name: Trinity Jones Phone: 0224143135 DOB: 30/08/2002 Address: …" at bounding box center [1326, 474] width 430 height 376
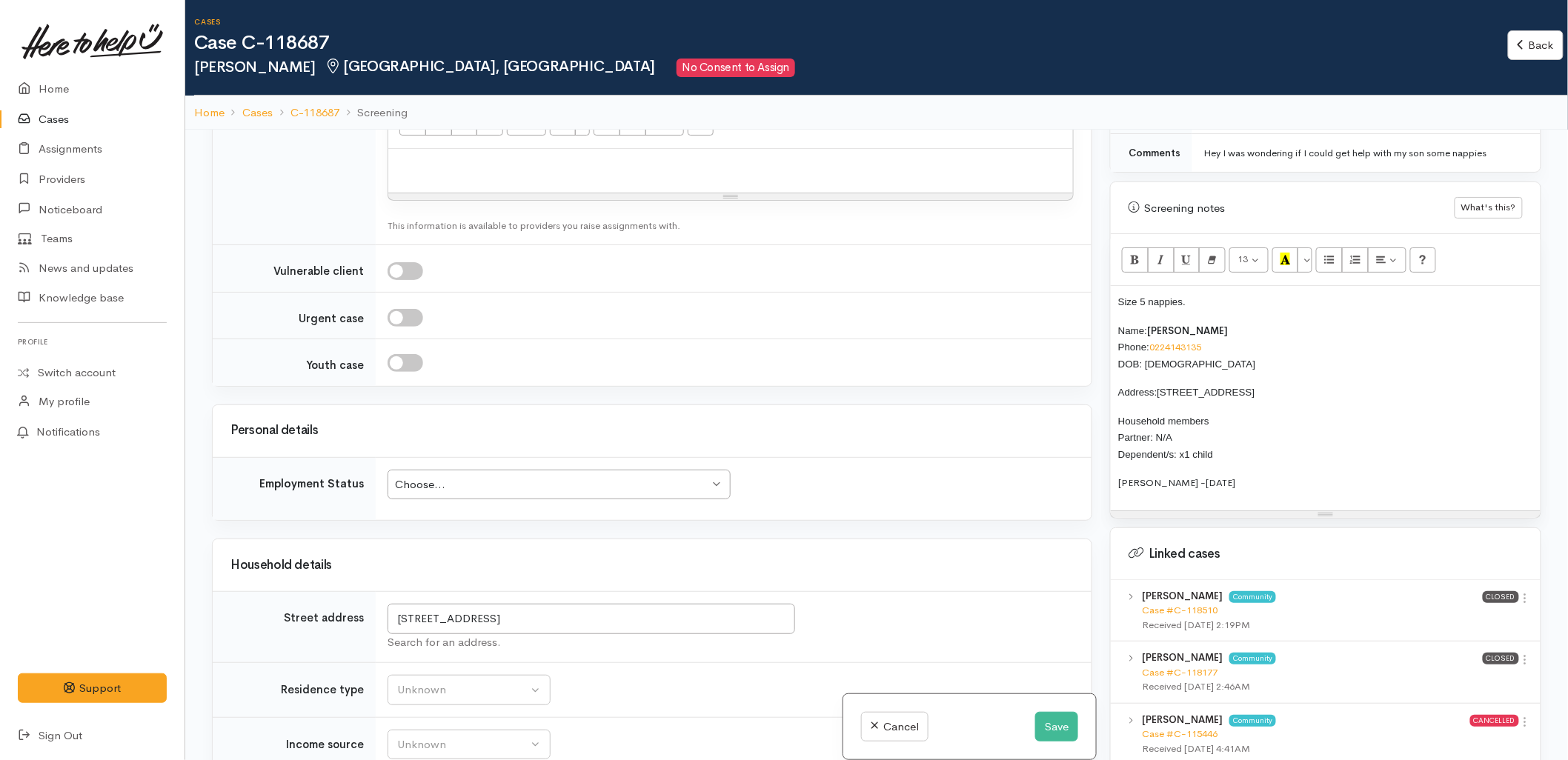
drag, startPoint x: 1259, startPoint y: 470, endPoint x: 1092, endPoint y: 320, distance: 224.5
click at [1092, 320] on div "Related cases There are other cases potentially from the same person, address o…" at bounding box center [876, 509] width 1348 height 760
copy div "Name: Trinity Jones Phone: 0224143135 DOB: 30/08/2002 Address: 8B Lincoln Terra…"
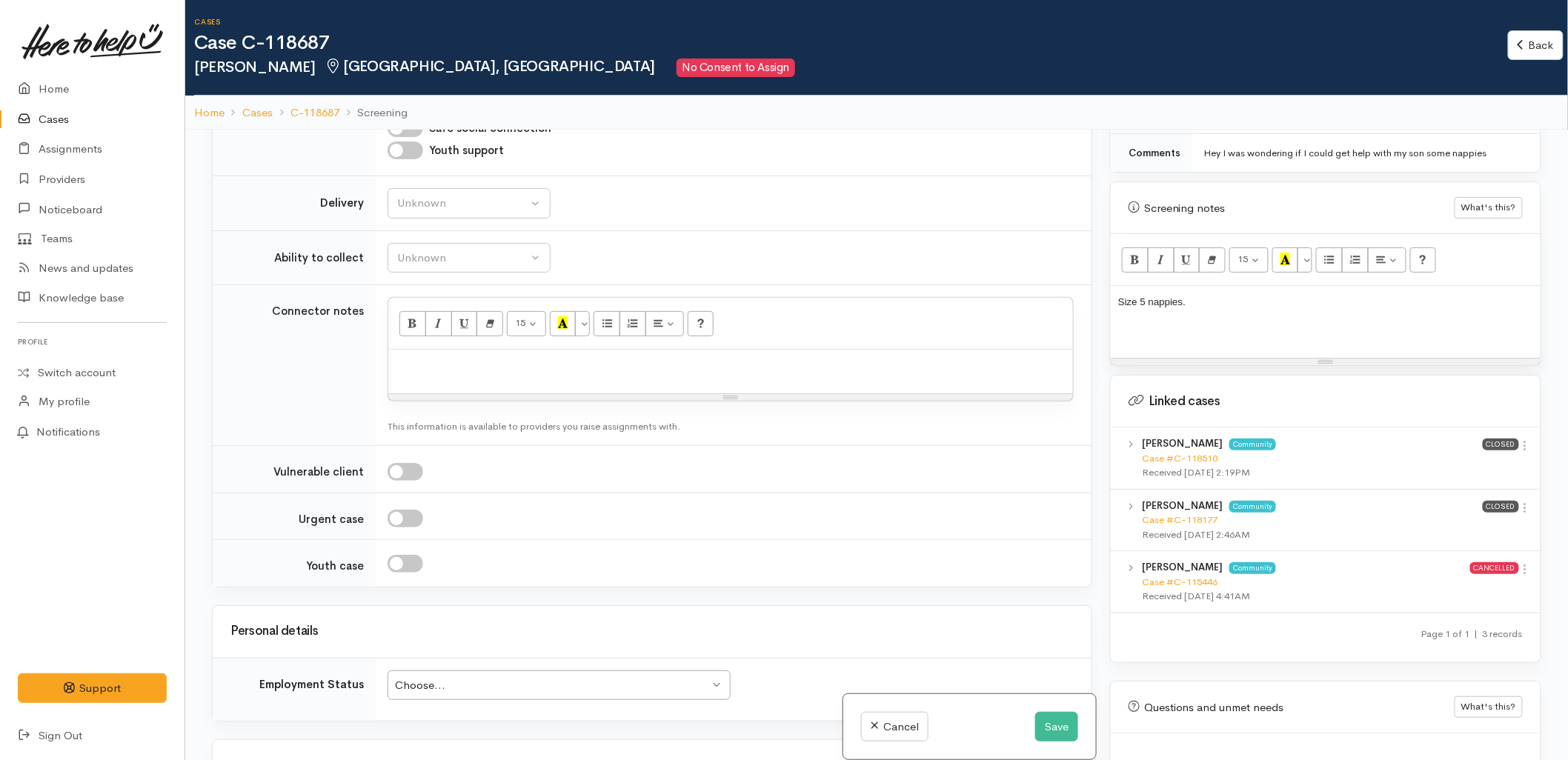
scroll to position [1559, 0]
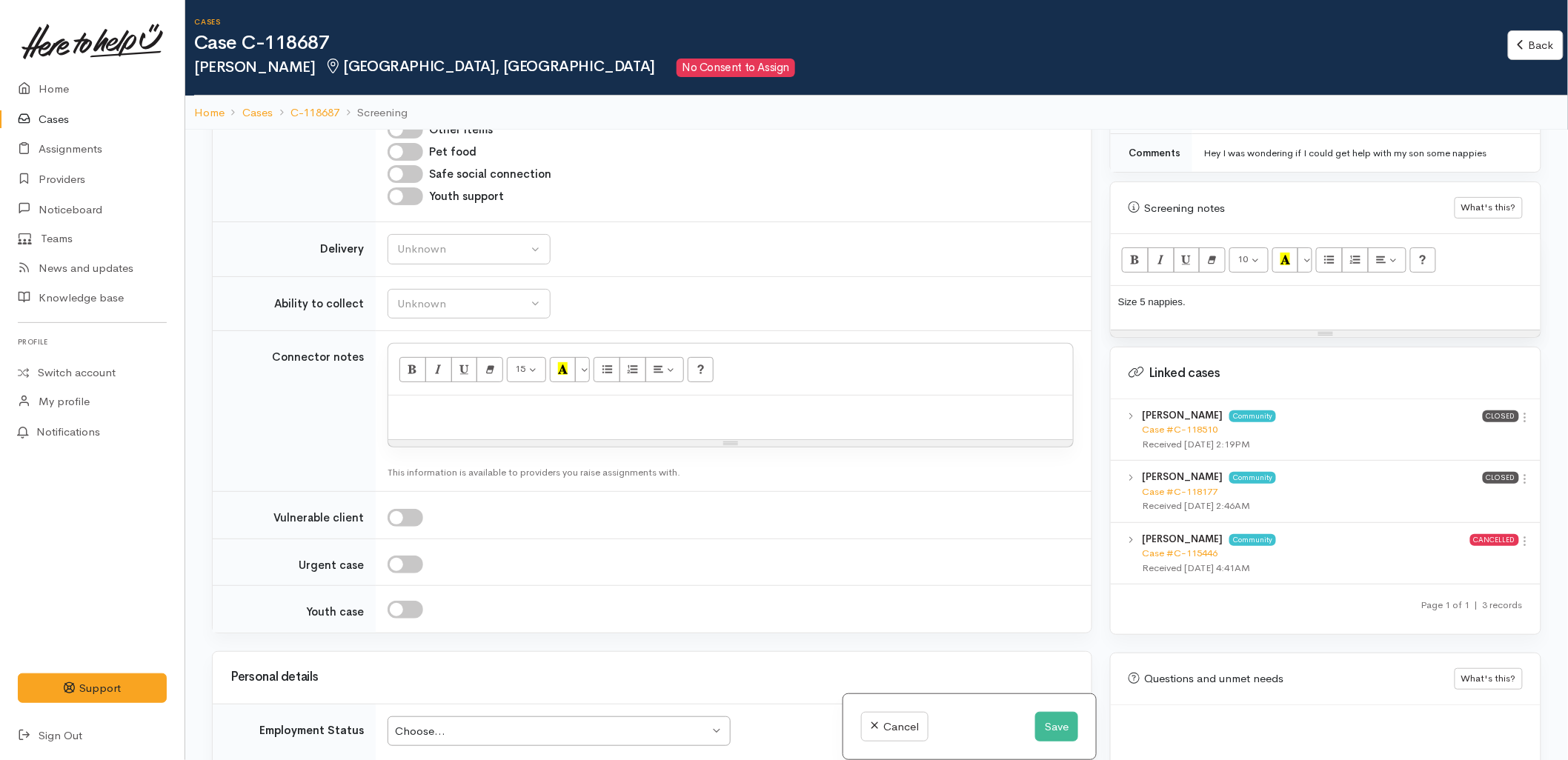
click at [507, 398] on div at bounding box center [731, 417] width 685 height 43
paste div
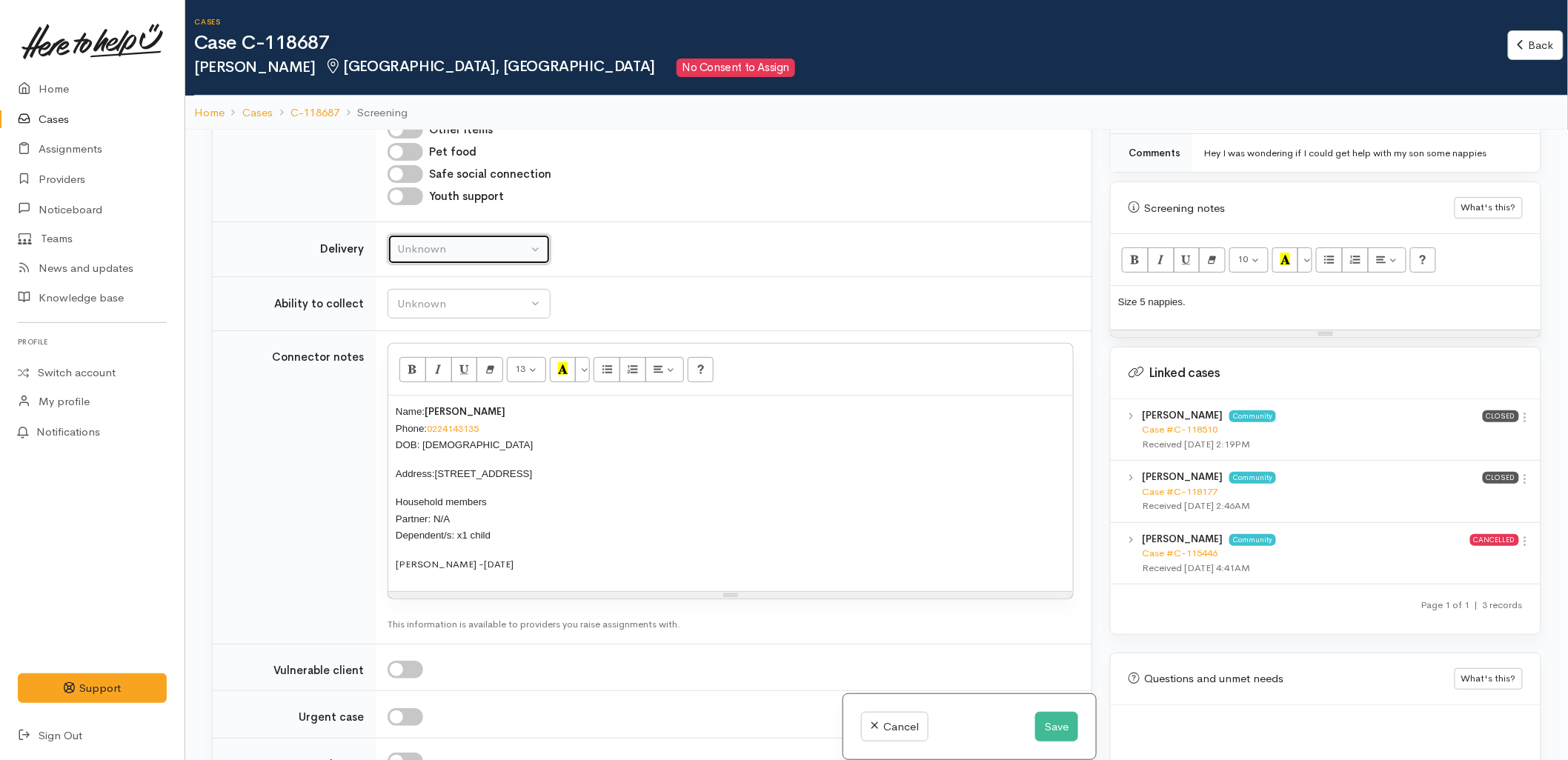
click at [461, 241] on div "Unknown" at bounding box center [462, 249] width 130 height 17
click at [416, 379] on span "No" at bounding box center [413, 387] width 16 height 17
select select "1"
click at [421, 290] on button "Unknown" at bounding box center [469, 304] width 163 height 30
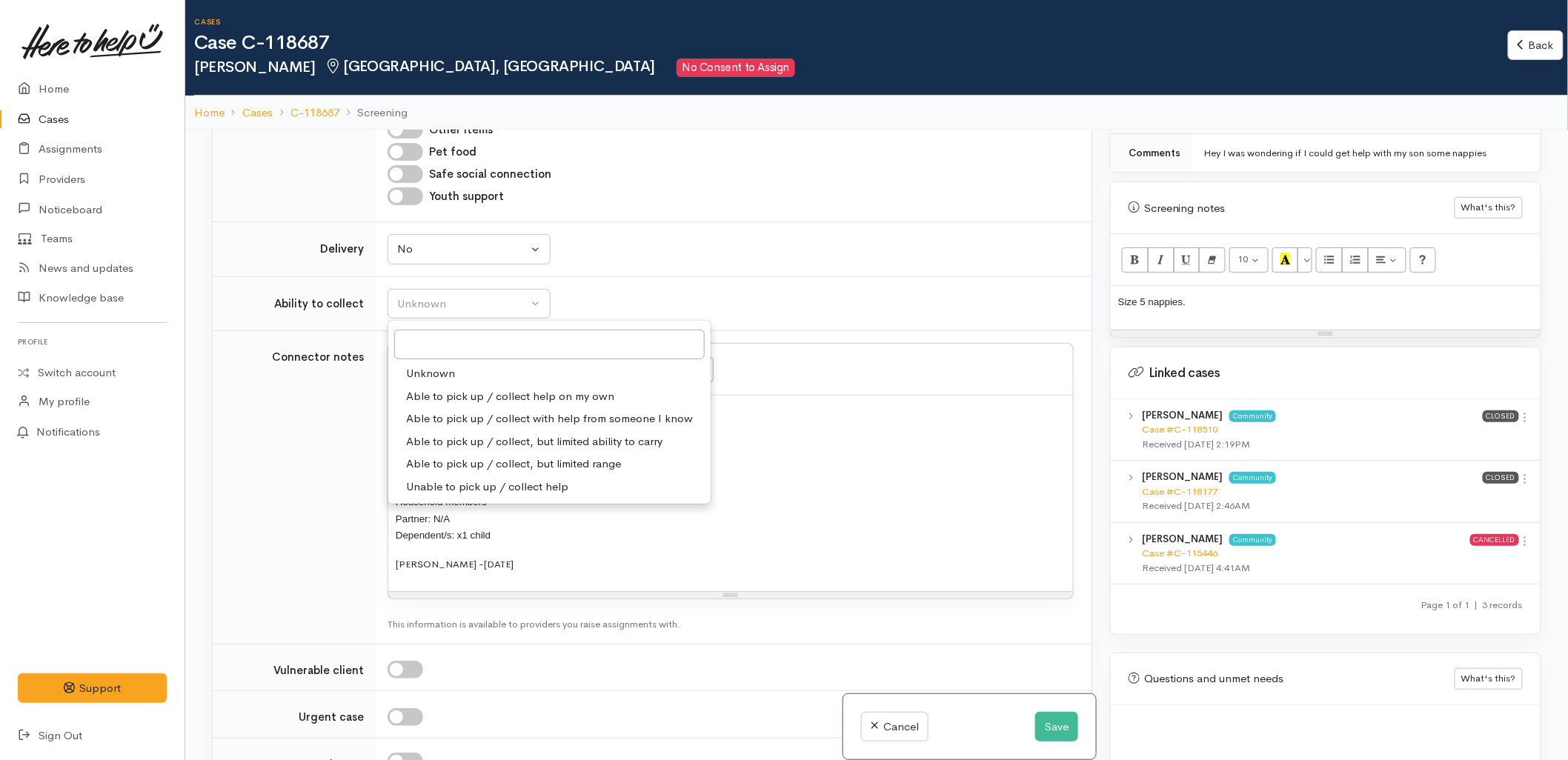
click at [420, 389] on span "Able to pick up / collect help on my own" at bounding box center [510, 397] width 208 height 17
select select "2"
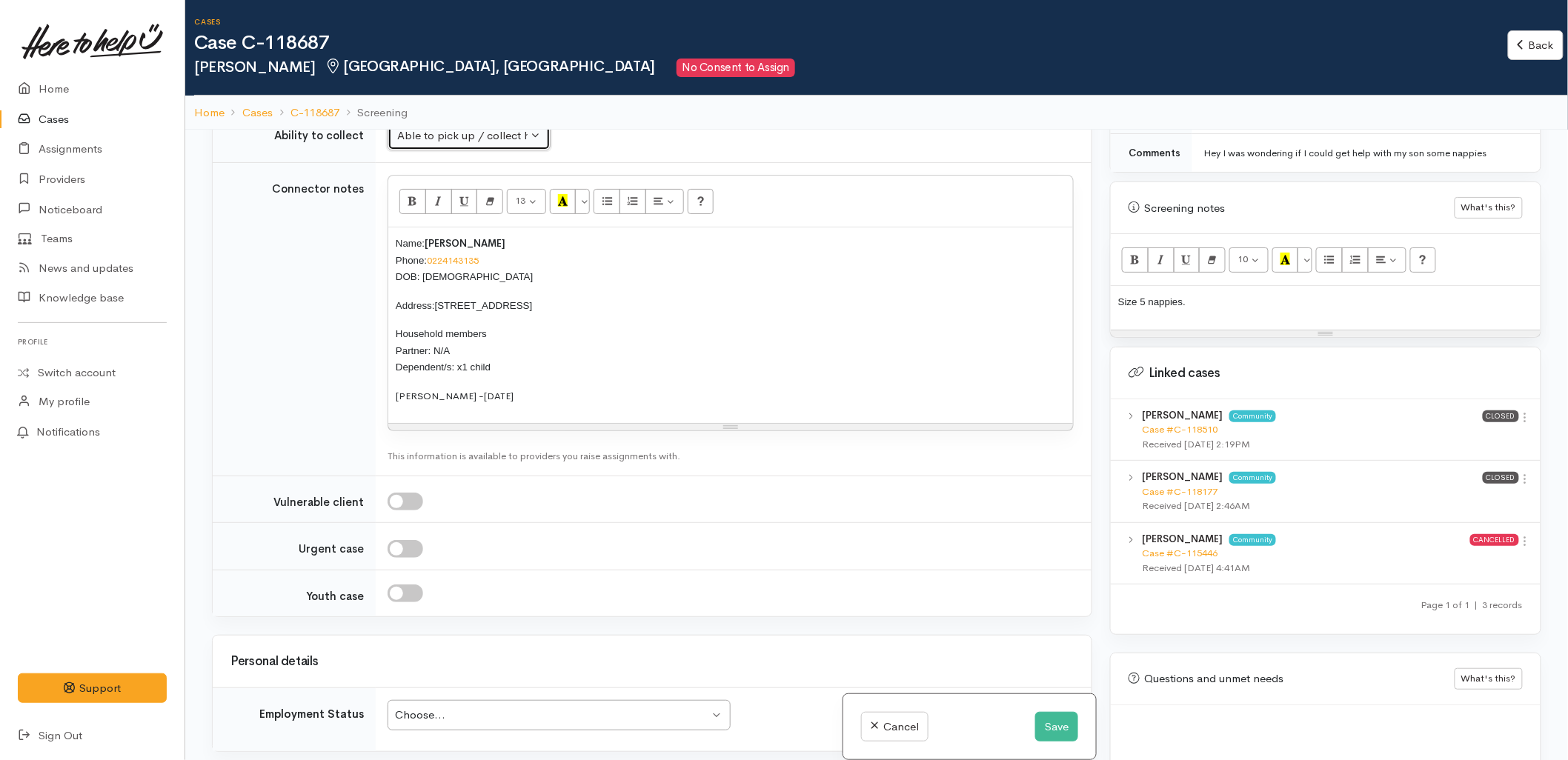
scroll to position [1889, 0]
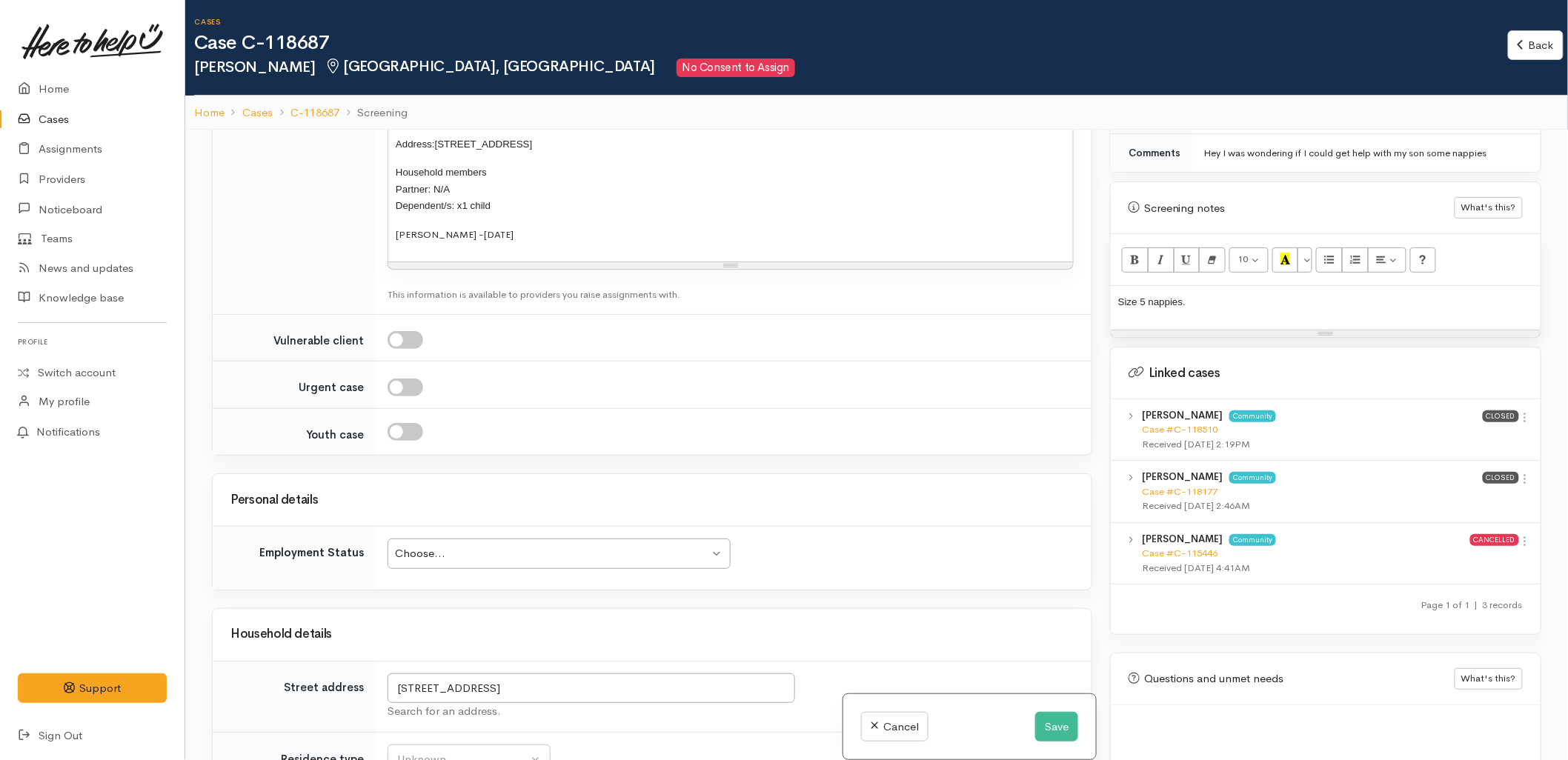
click at [453, 546] on div "Choose..." at bounding box center [552, 554] width 314 height 17
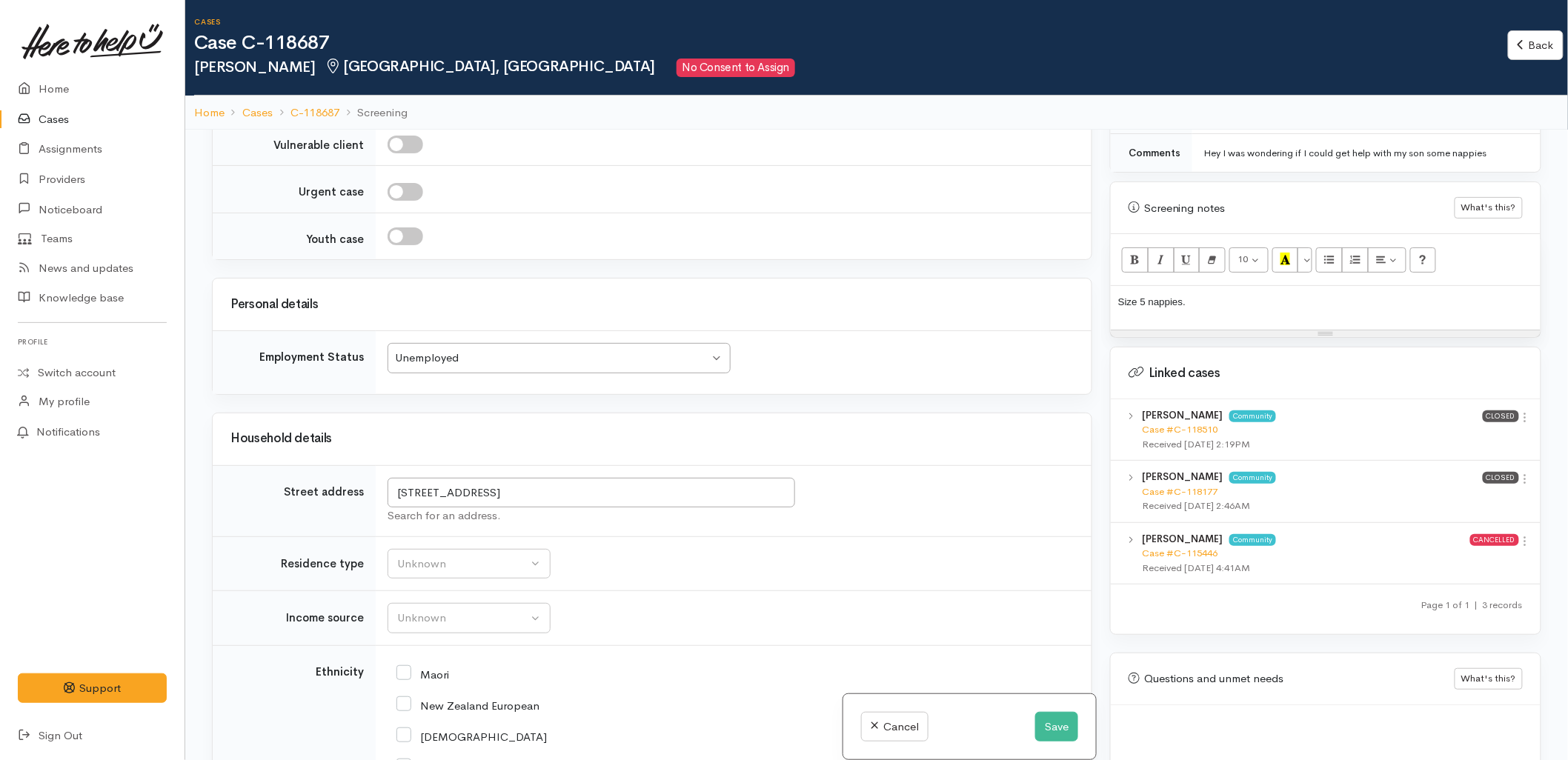
scroll to position [2136, 0]
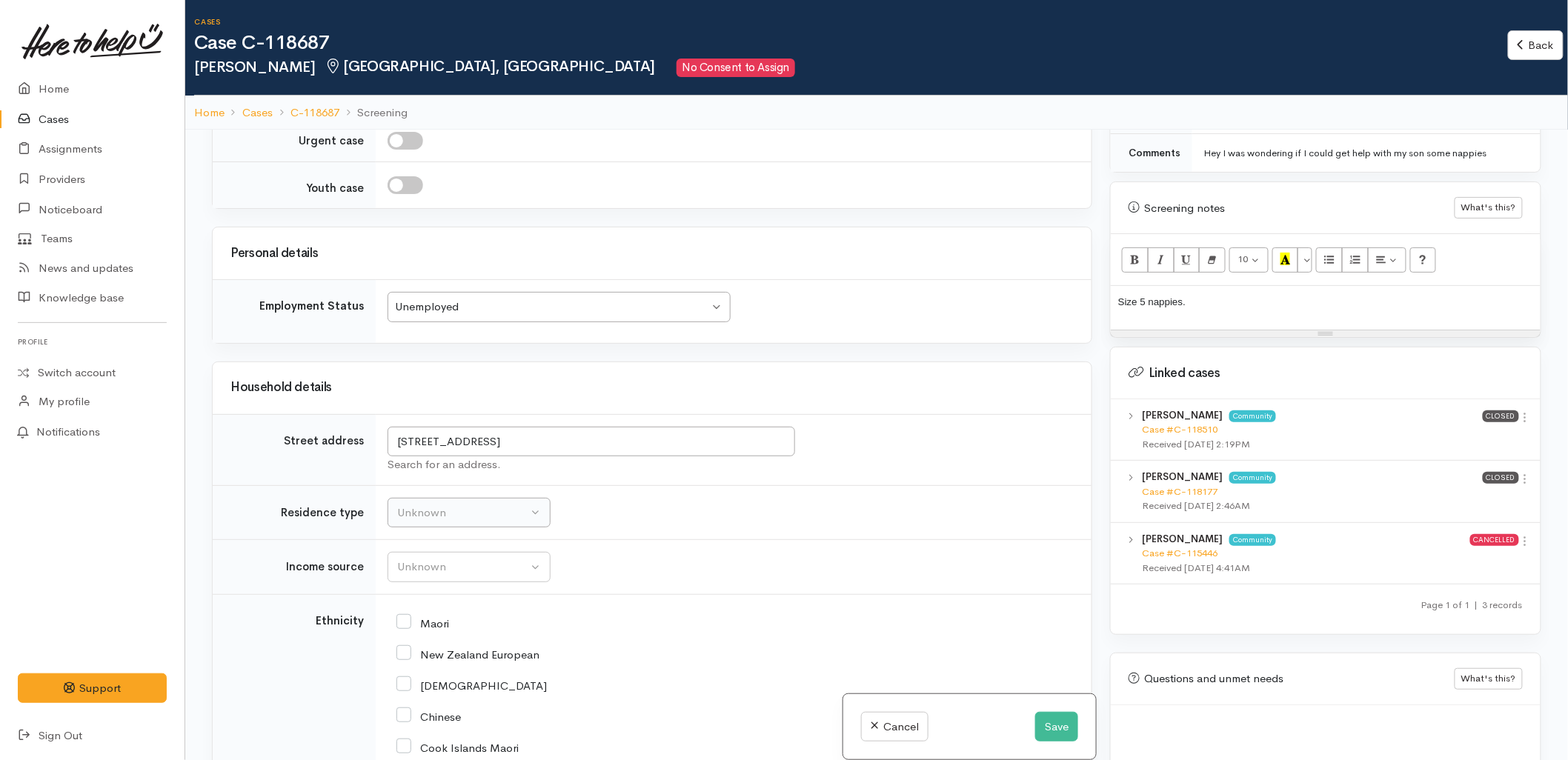
click at [463, 485] on td "Unknown Emergency accommodation Homeless Other Own home Private rental Public /…" at bounding box center [733, 512] width 716 height 55
click at [463, 505] on div "Unknown" at bounding box center [462, 513] width 130 height 17
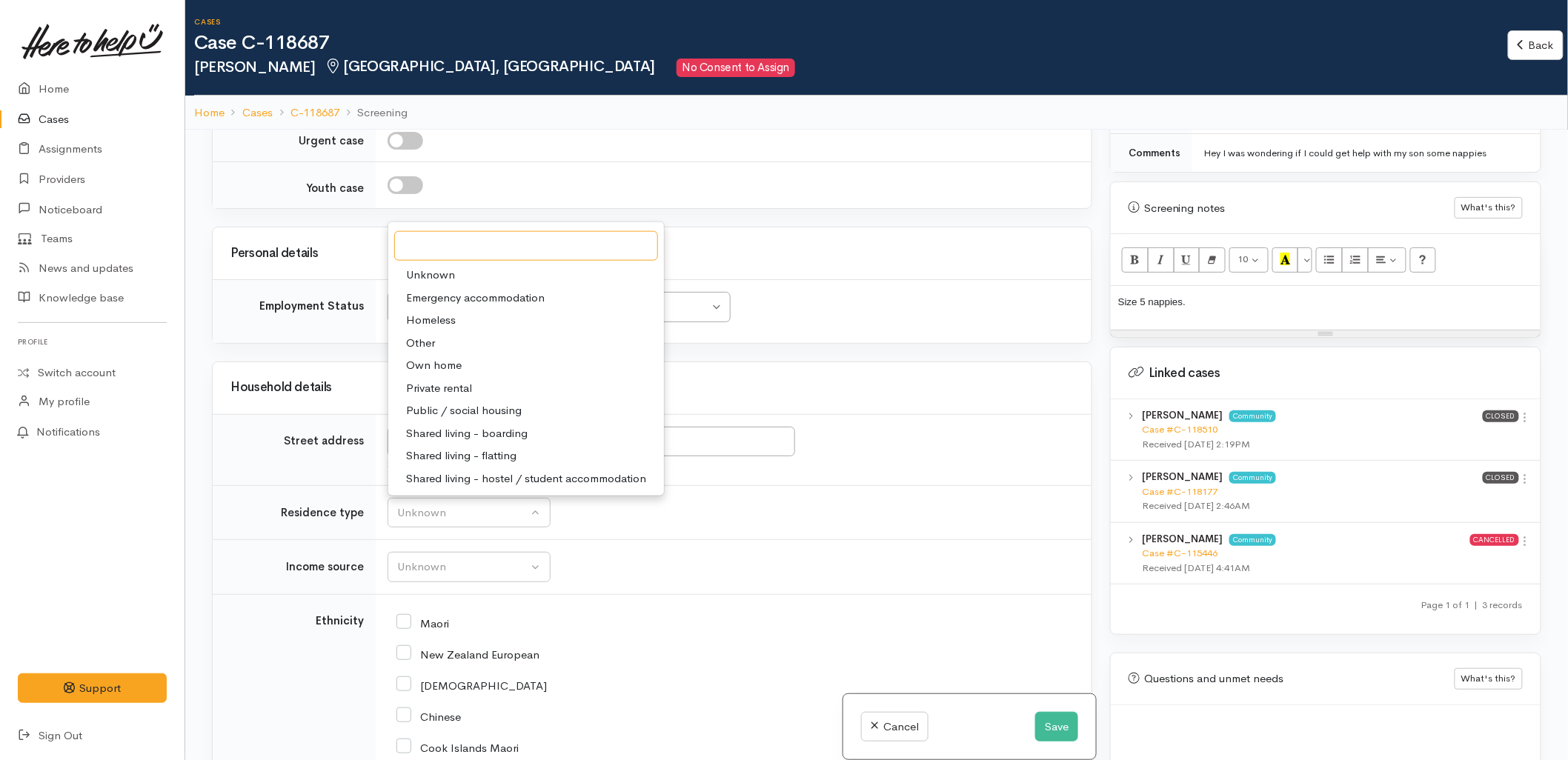
scroll to position [2219, 0]
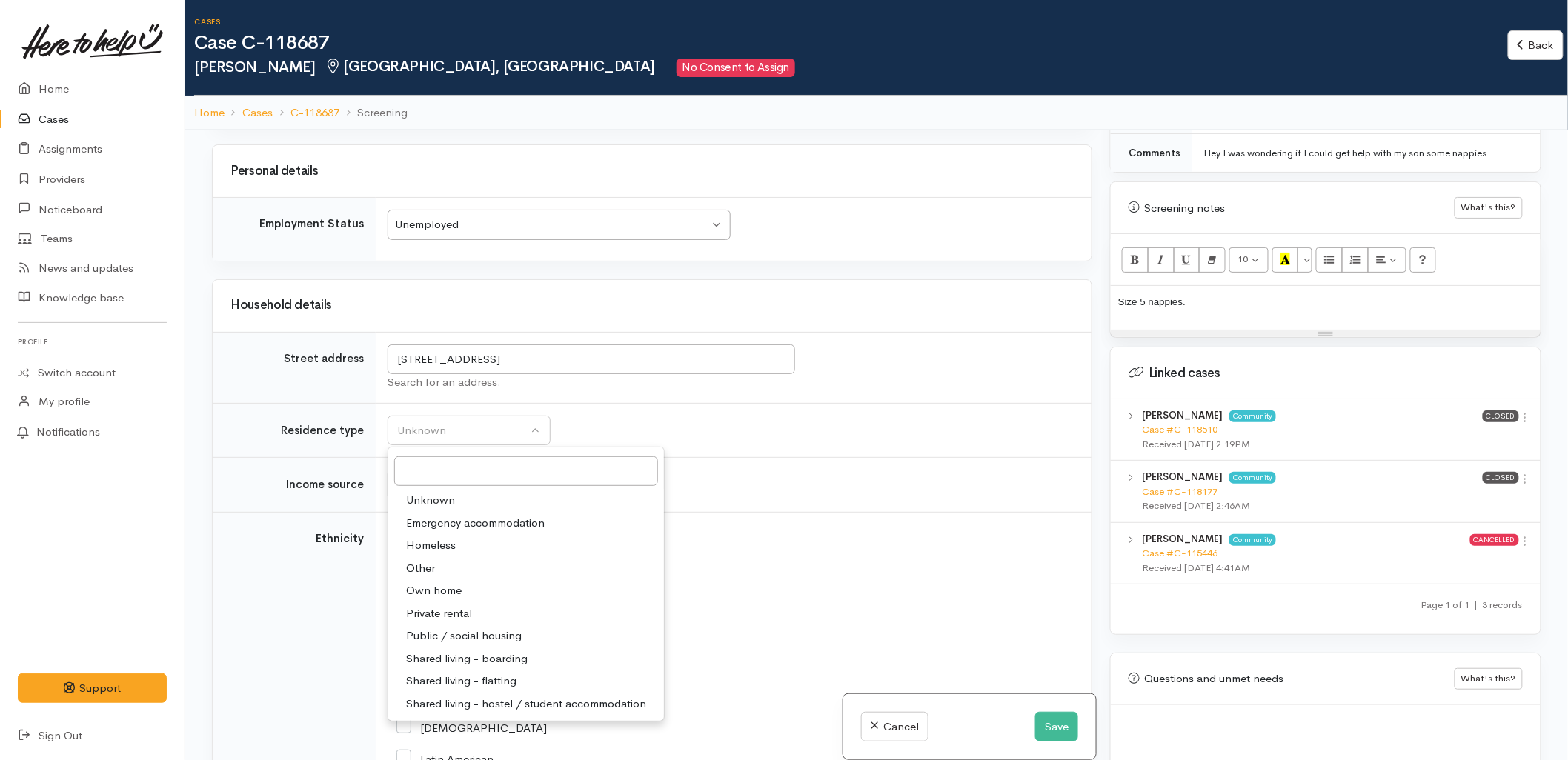
click at [450, 605] on span "Private rental" at bounding box center [439, 614] width 66 height 17
select select "2"
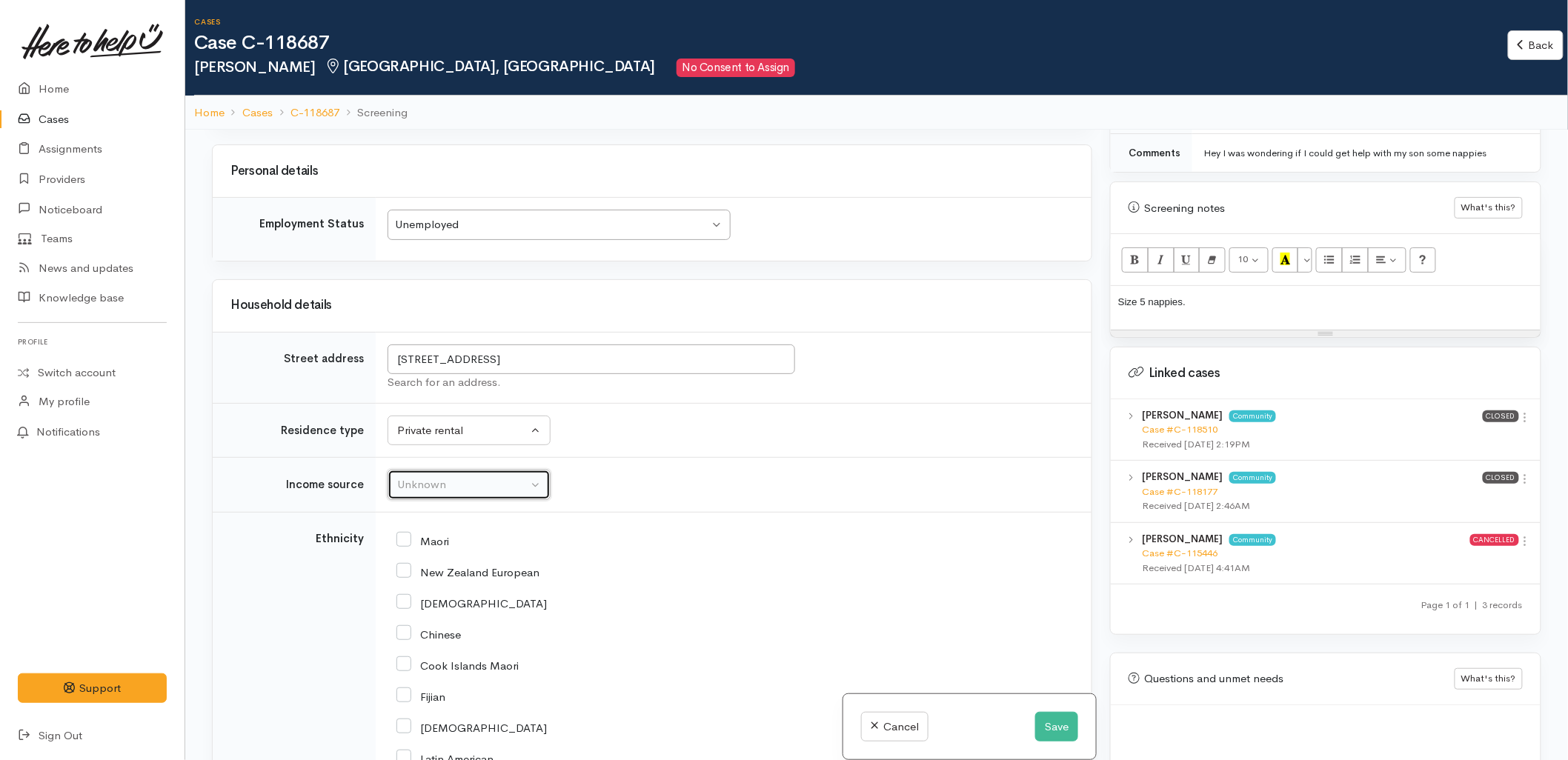
click at [438, 476] on div "Unknown" at bounding box center [462, 484] width 130 height 17
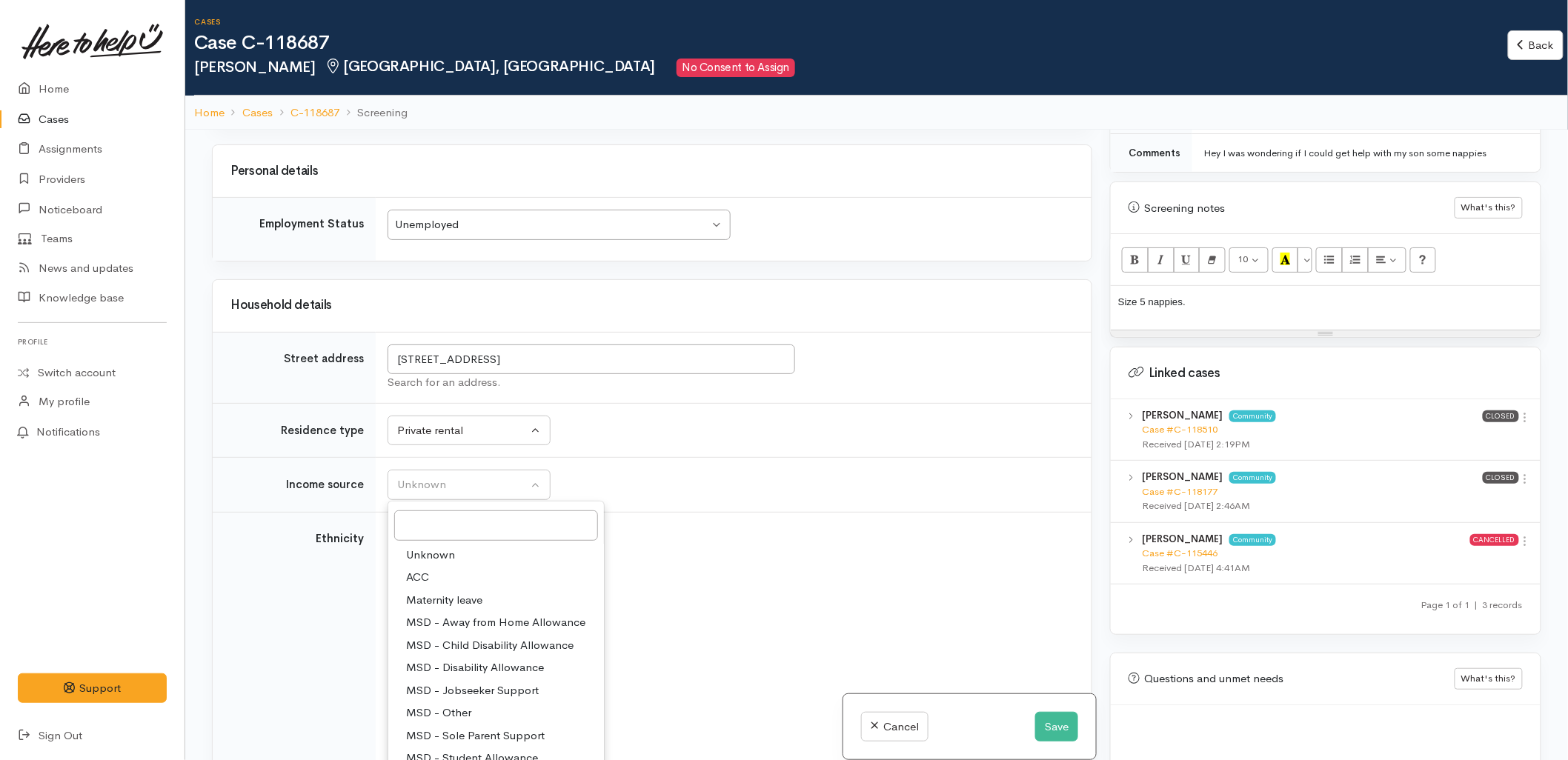
click at [456, 727] on span "MSD - Sole Parent Support" at bounding box center [475, 735] width 138 height 17
select select "7"
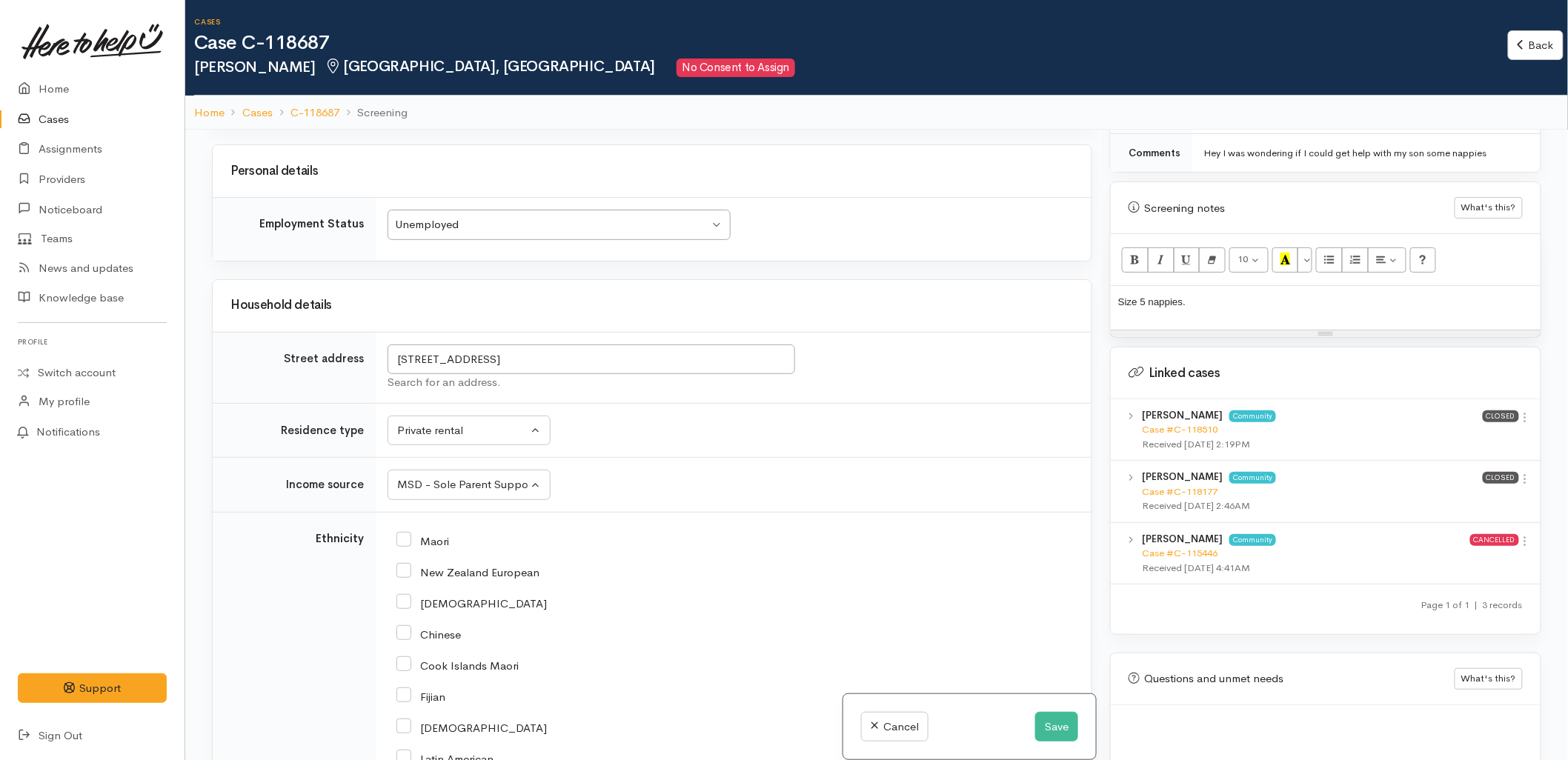
click at [419, 533] on input "Maori" at bounding box center [423, 540] width 52 height 13
checkbox input "true"
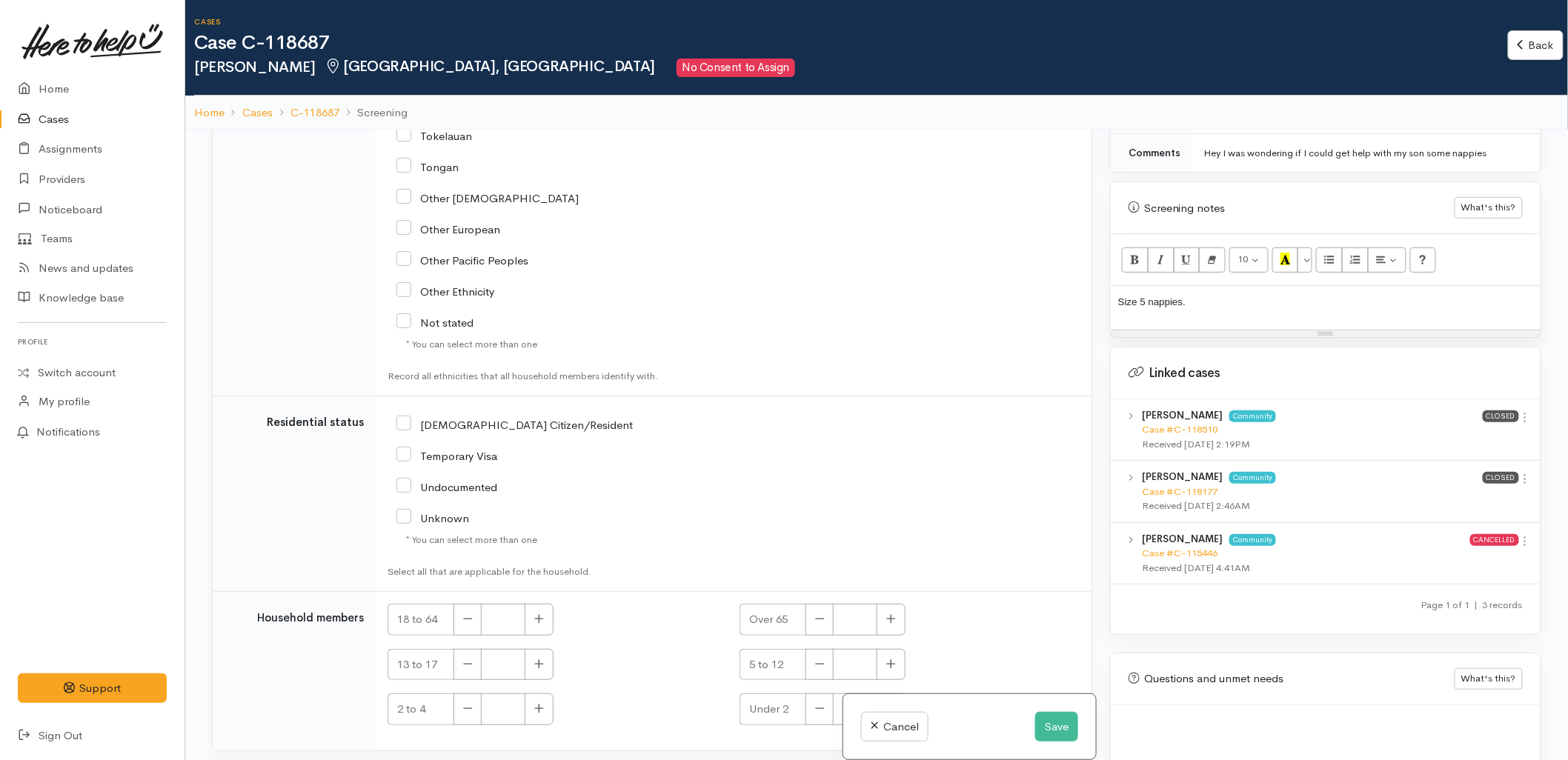
scroll to position [3002, 0]
click at [450, 403] on div "NZ Citizen/Resident" at bounding box center [616, 419] width 439 height 31
click at [450, 412] on input "NZ Citizen/Resident" at bounding box center [515, 419] width 237 height 13
checkbox input "true"
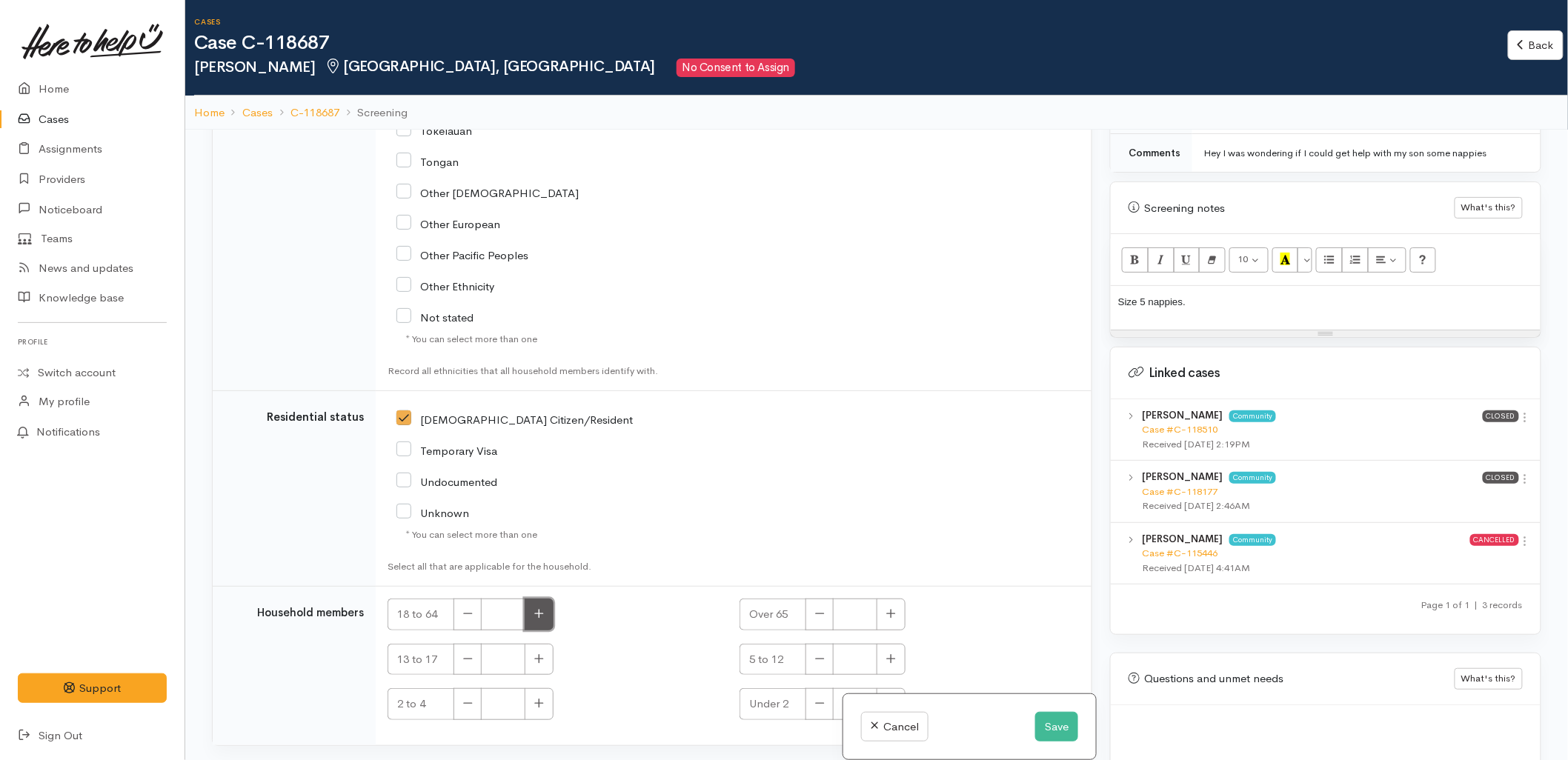
click at [537, 609] on icon "button" at bounding box center [539, 614] width 10 height 11
type input "1"
click at [537, 690] on button "button" at bounding box center [538, 704] width 29 height 32
type input "1"
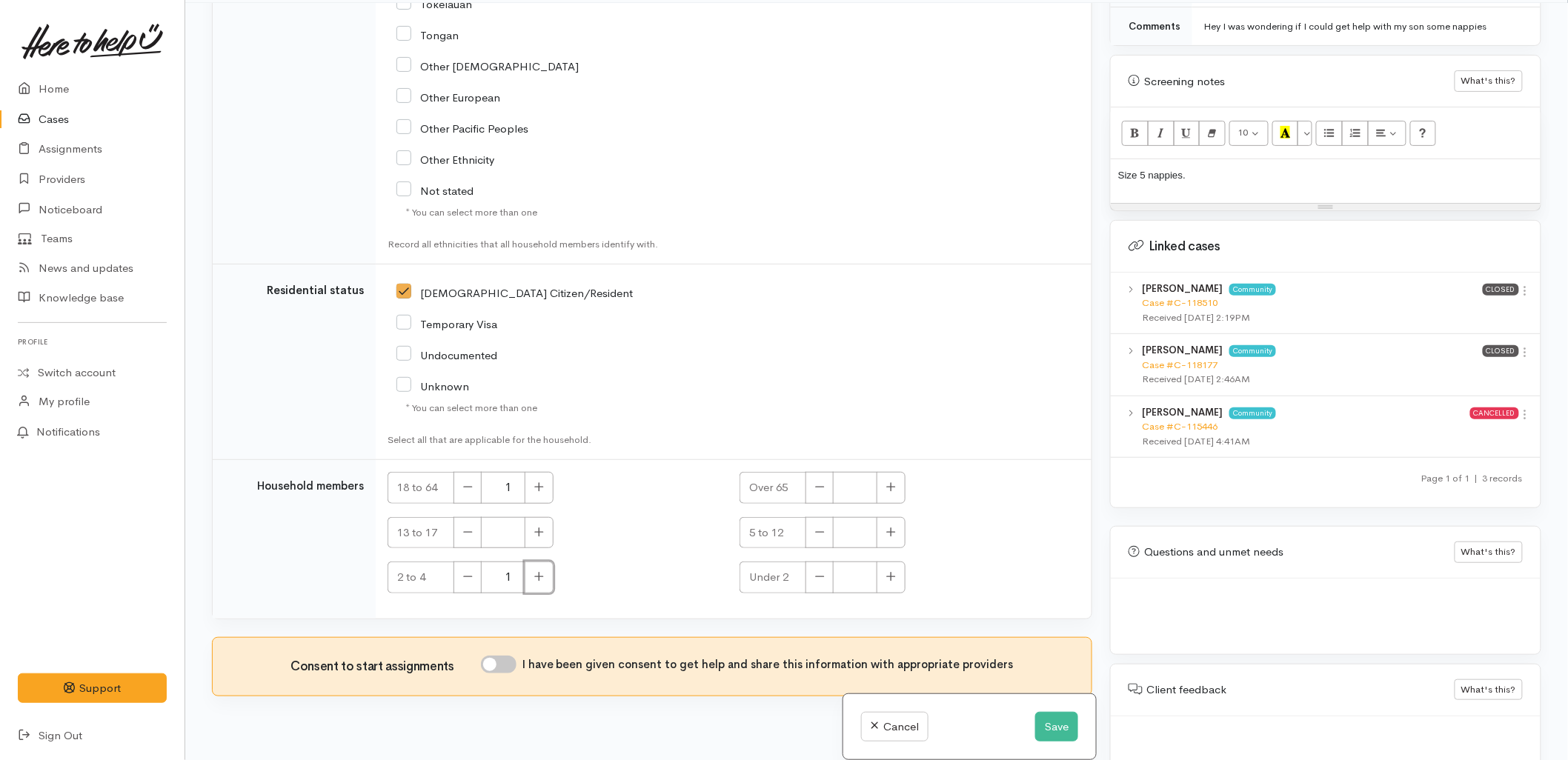
scroll to position [129, 0]
click at [505, 653] on div "I have been given consent to get help and share this information with appropria…" at bounding box center [747, 663] width 533 height 22
click at [505, 653] on input "I have been given consent to get help and share this information with appropria…" at bounding box center [498, 662] width 35 height 18
checkbox input "true"
drag, startPoint x: 1155, startPoint y: 158, endPoint x: 1064, endPoint y: 158, distance: 91.0
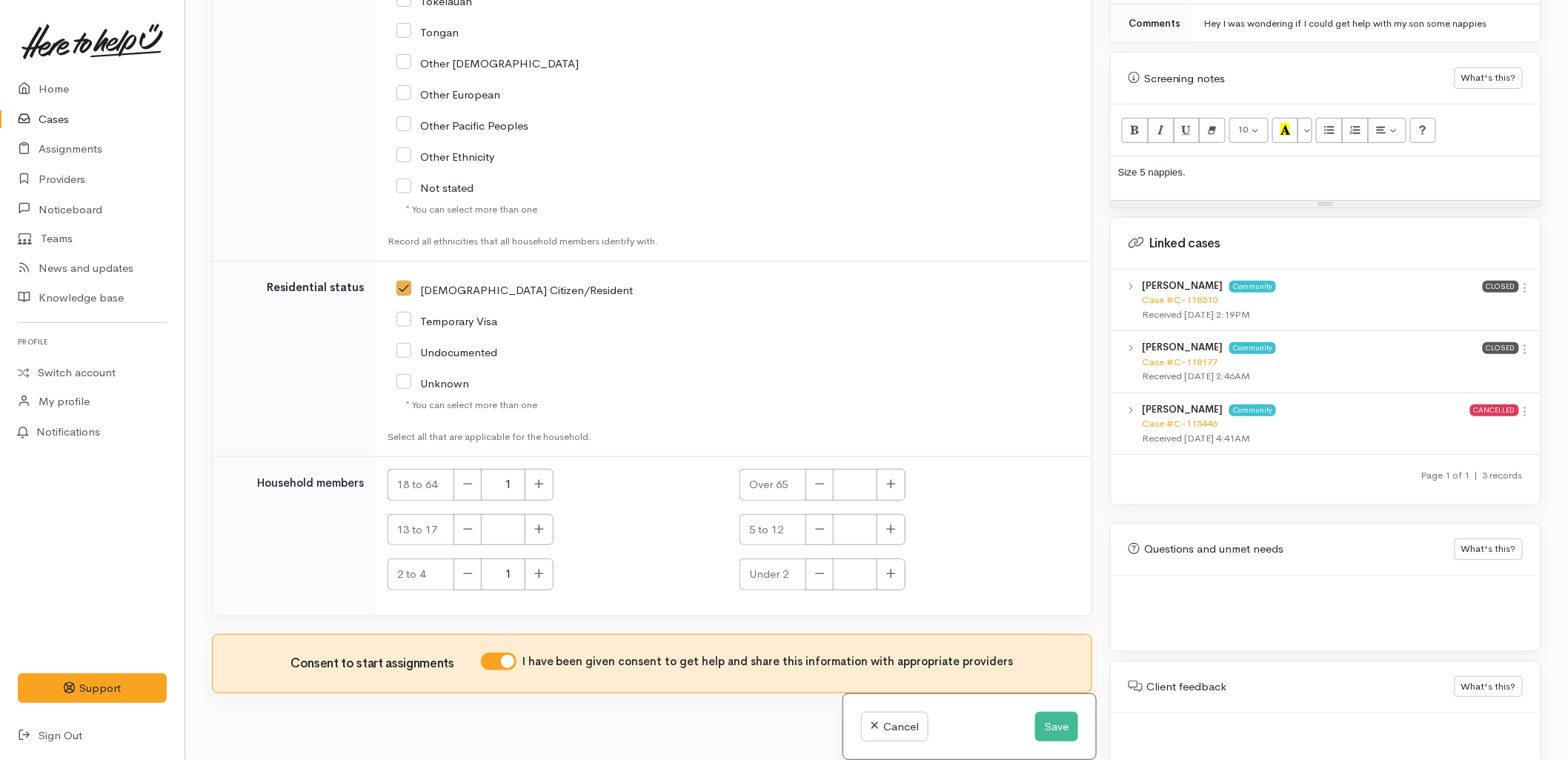
click at [1064, 158] on div "Related cases There are other cases potentially from the same person, address o…" at bounding box center [876, 380] width 1348 height 760
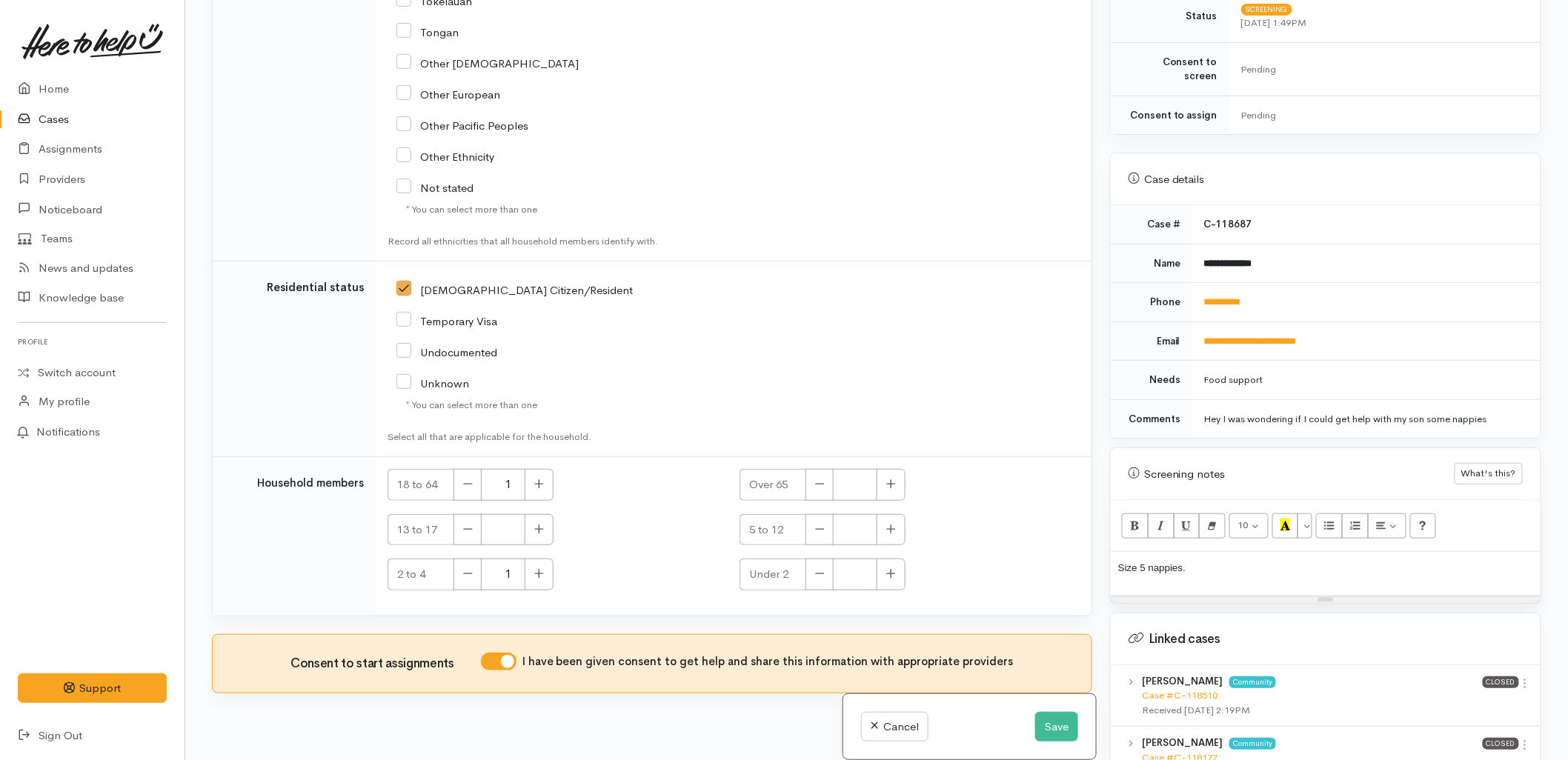
scroll to position [411, 0]
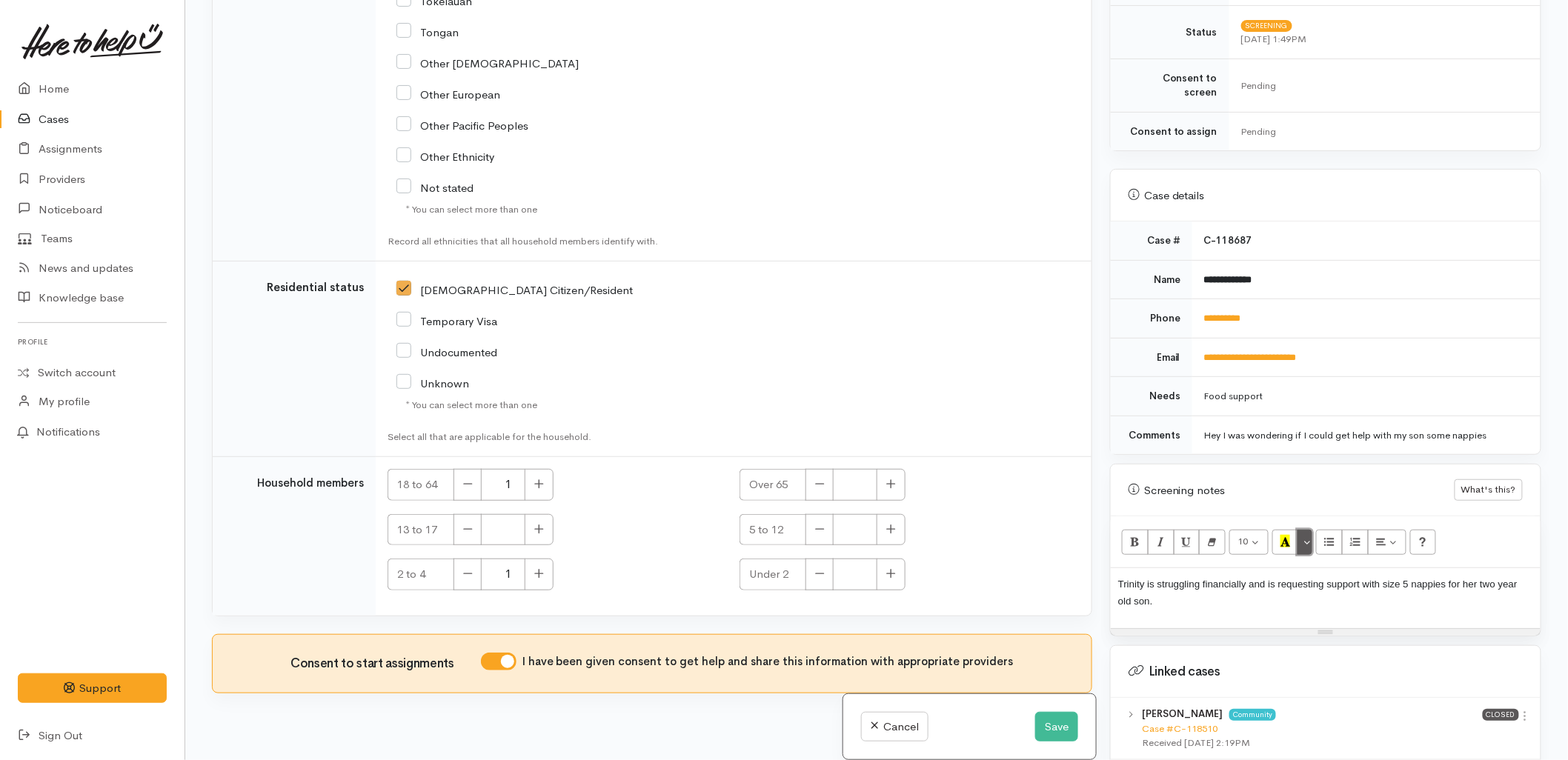
click at [1305, 530] on button "More Color" at bounding box center [1305, 542] width 15 height 25
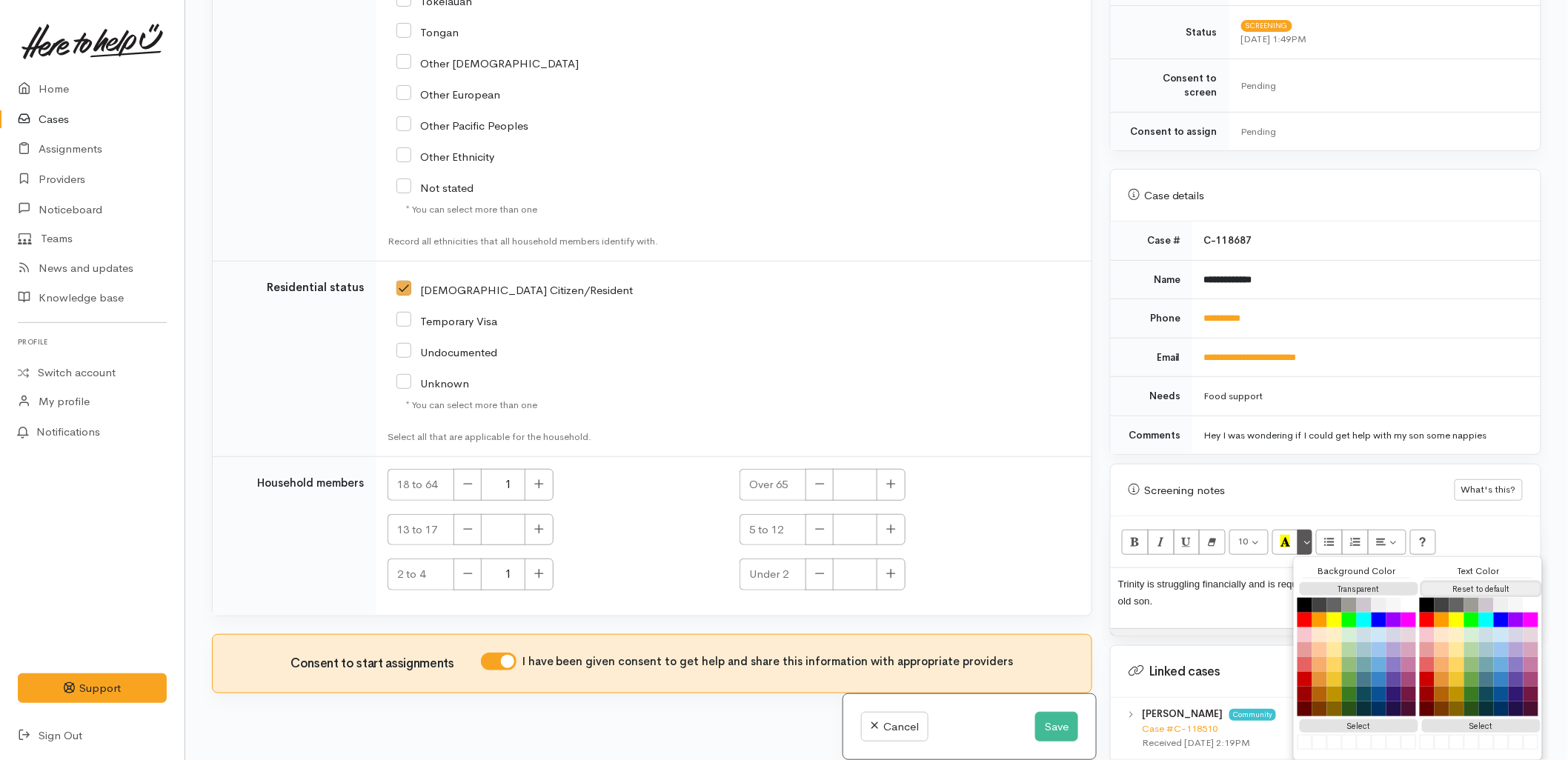
click at [1471, 582] on button "Reset to default" at bounding box center [1481, 589] width 119 height 14
click at [1255, 591] on p "Trinity is struggling financially and is requesting support with size 5 nappies…" at bounding box center [1326, 592] width 415 height 34
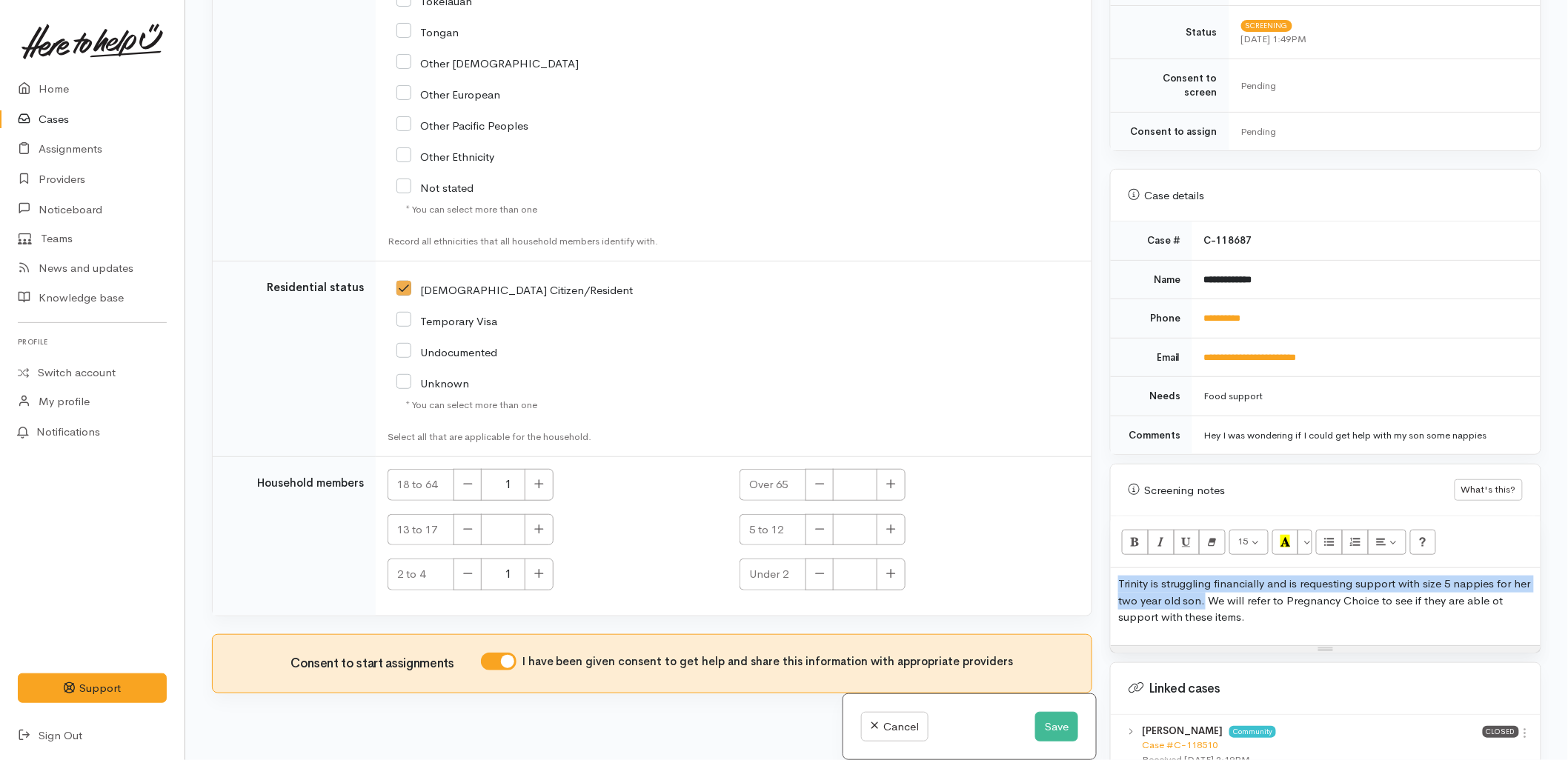
drag, startPoint x: 1223, startPoint y: 587, endPoint x: 1120, endPoint y: 573, distance: 103.9
click at [1120, 576] on p "Trinity is struggling financially and is requesting support with size 5 nappies…" at bounding box center [1326, 601] width 415 height 51
copy p "Trinity is struggling financially and is requesting support with size 5 nappies…"
click at [1047, 724] on button "Save" at bounding box center [1057, 726] width 43 height 30
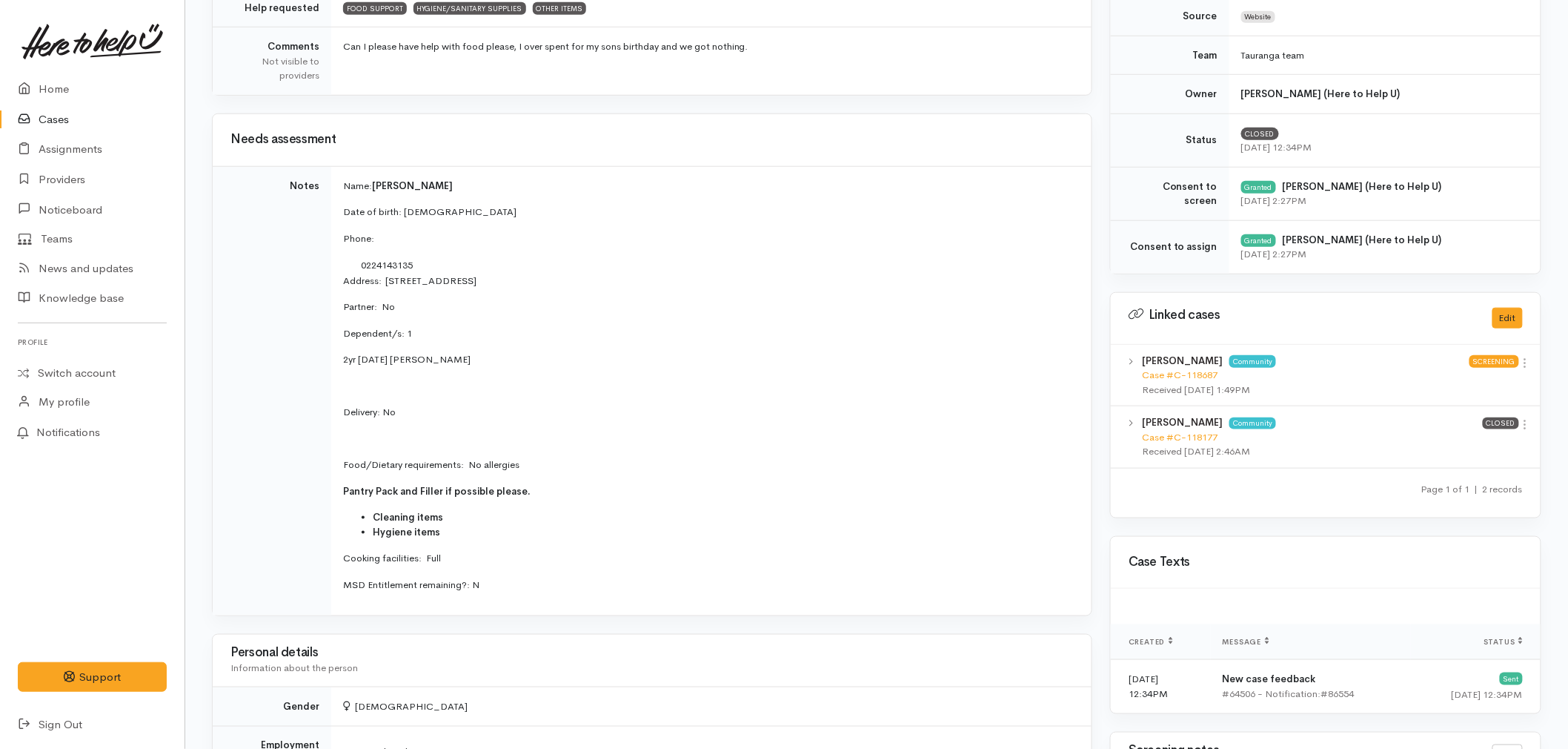
scroll to position [412, 0]
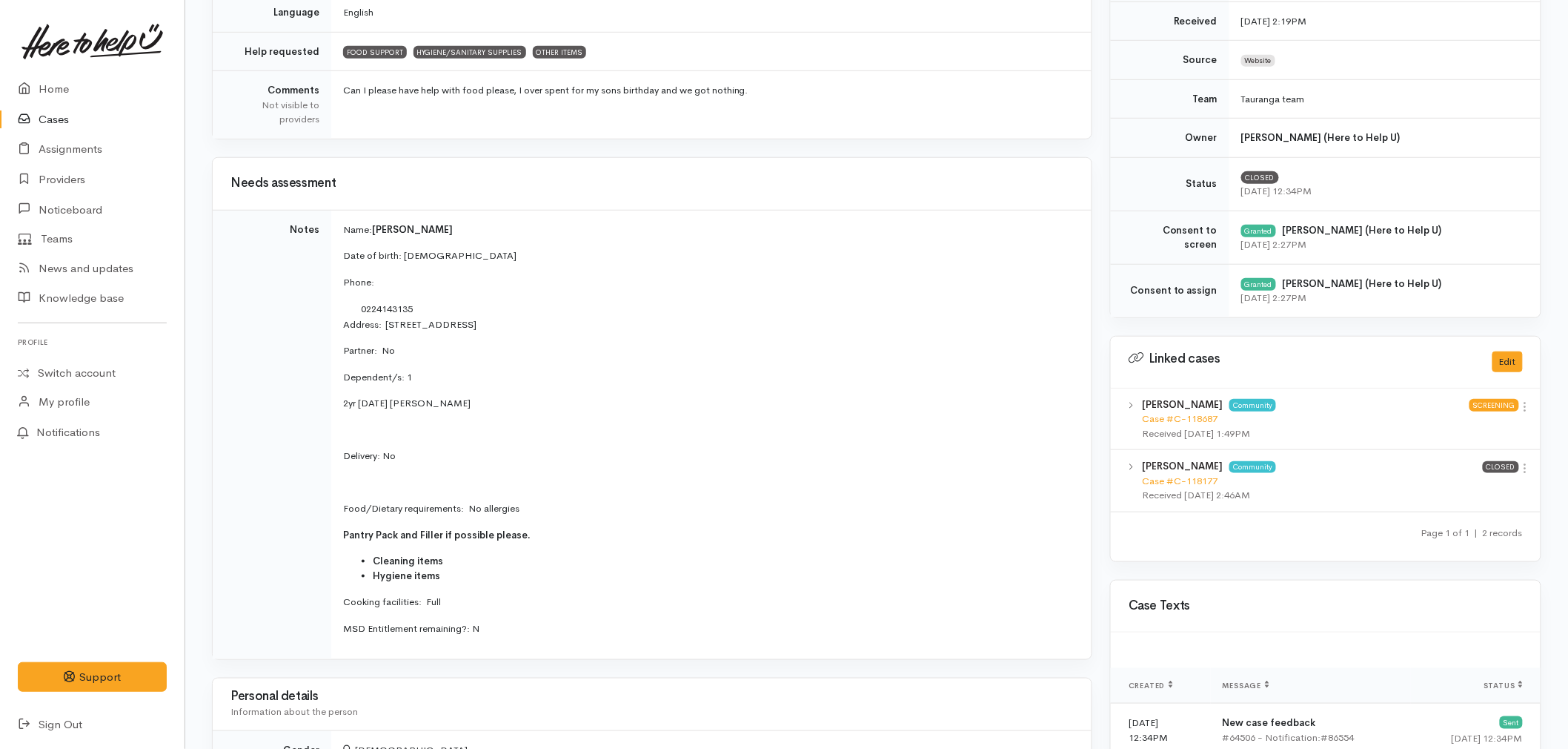
click at [536, 481] on p at bounding box center [708, 483] width 731 height 15
drag, startPoint x: 478, startPoint y: 408, endPoint x: 341, endPoint y: 406, distance: 137.0
click at [341, 406] on td "Name: [PERSON_NAME] Date of birth: [DEMOGRAPHIC_DATA] Phone:  0224143135 Addres…" at bounding box center [711, 434] width 760 height 449
copy p "2yr [DATE] [PERSON_NAME]"
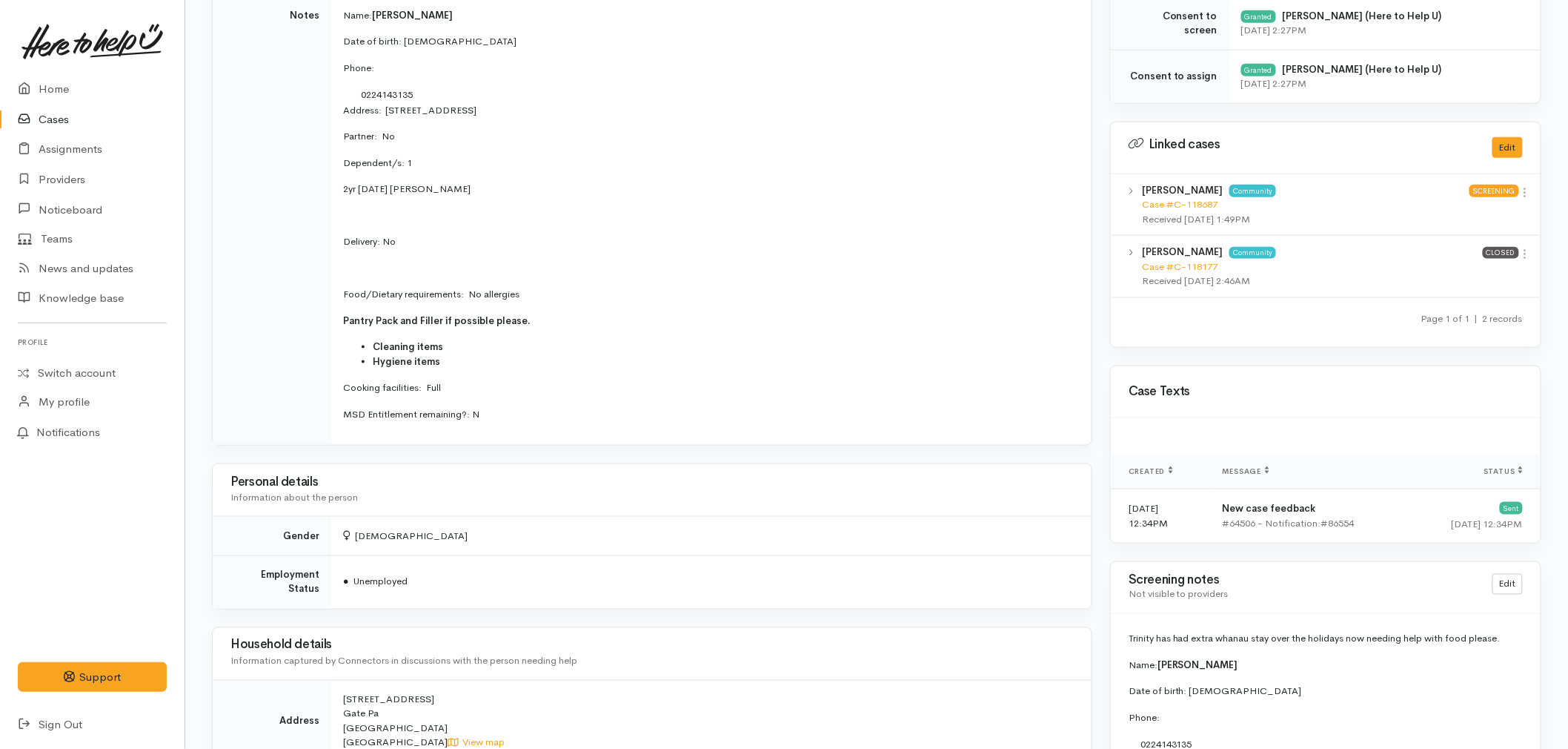
scroll to position [576, 0]
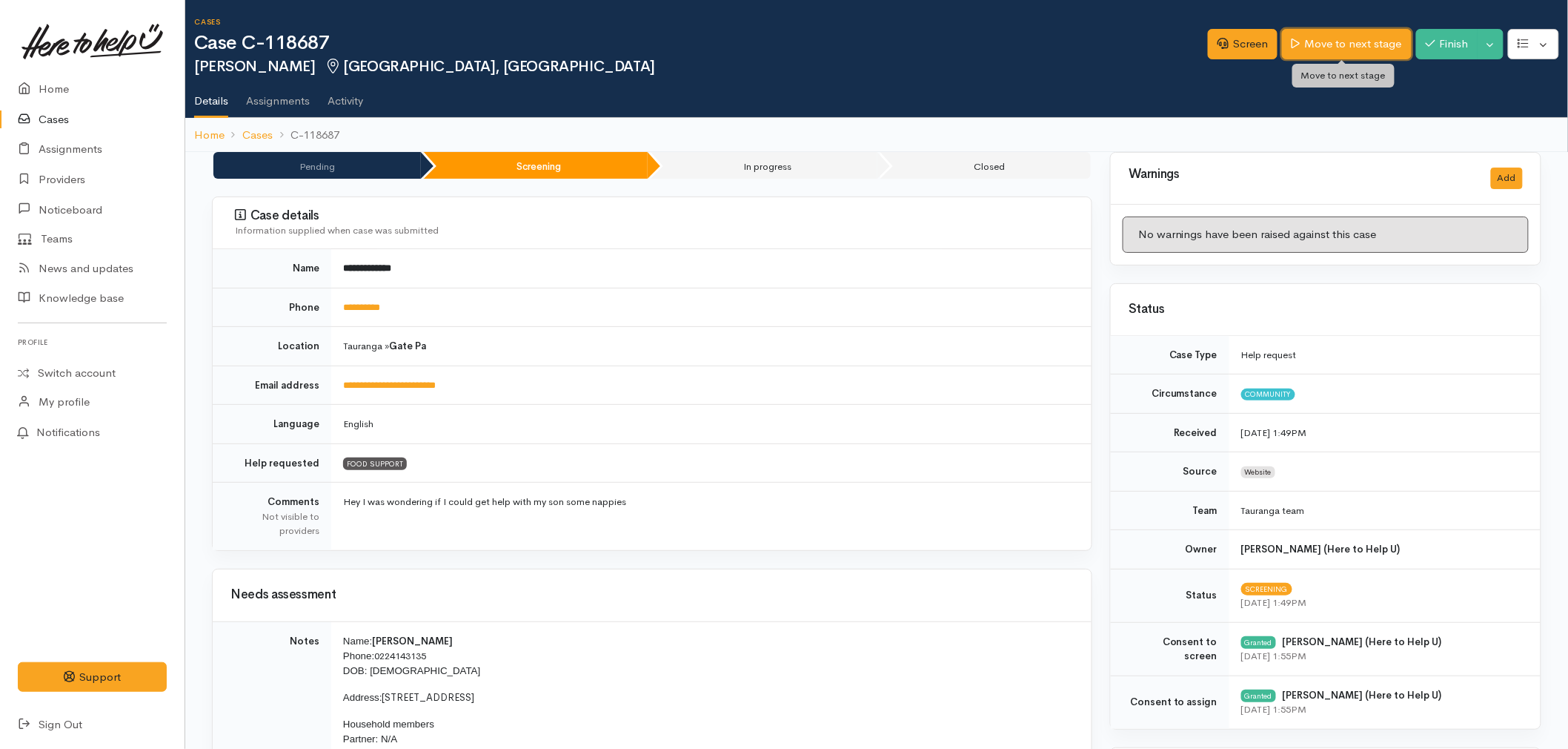
click at [1345, 43] on link "Move to next stage" at bounding box center [1347, 43] width 129 height 30
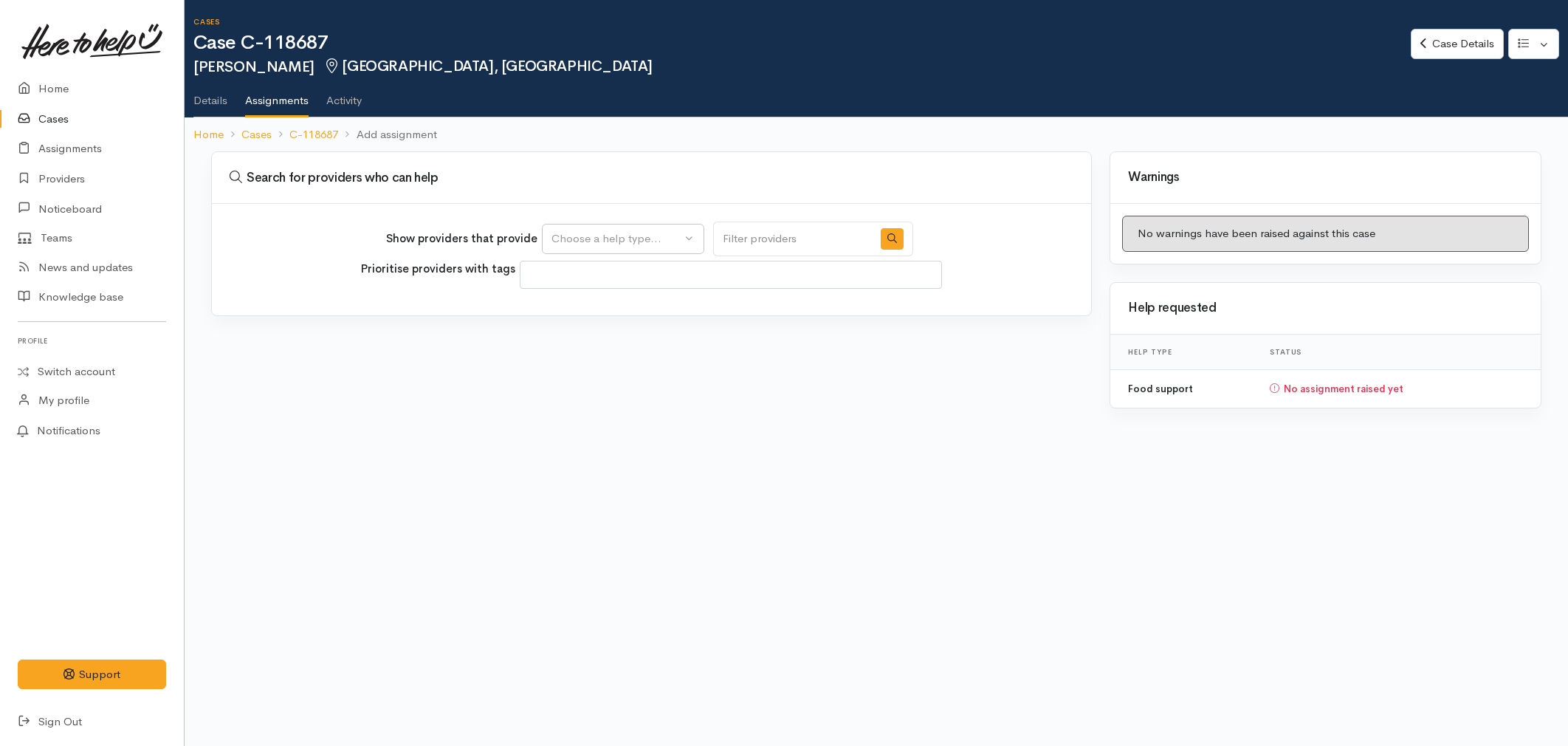
select select
click at [591, 249] on button "Choose a help type..." at bounding box center [623, 238] width 162 height 30
click at [578, 323] on div "Food support" at bounding box center [623, 290] width 162 height 72
click at [579, 253] on button "Choose a help type..." at bounding box center [623, 238] width 162 height 30
click at [573, 306] on span "Food support" at bounding box center [594, 309] width 68 height 17
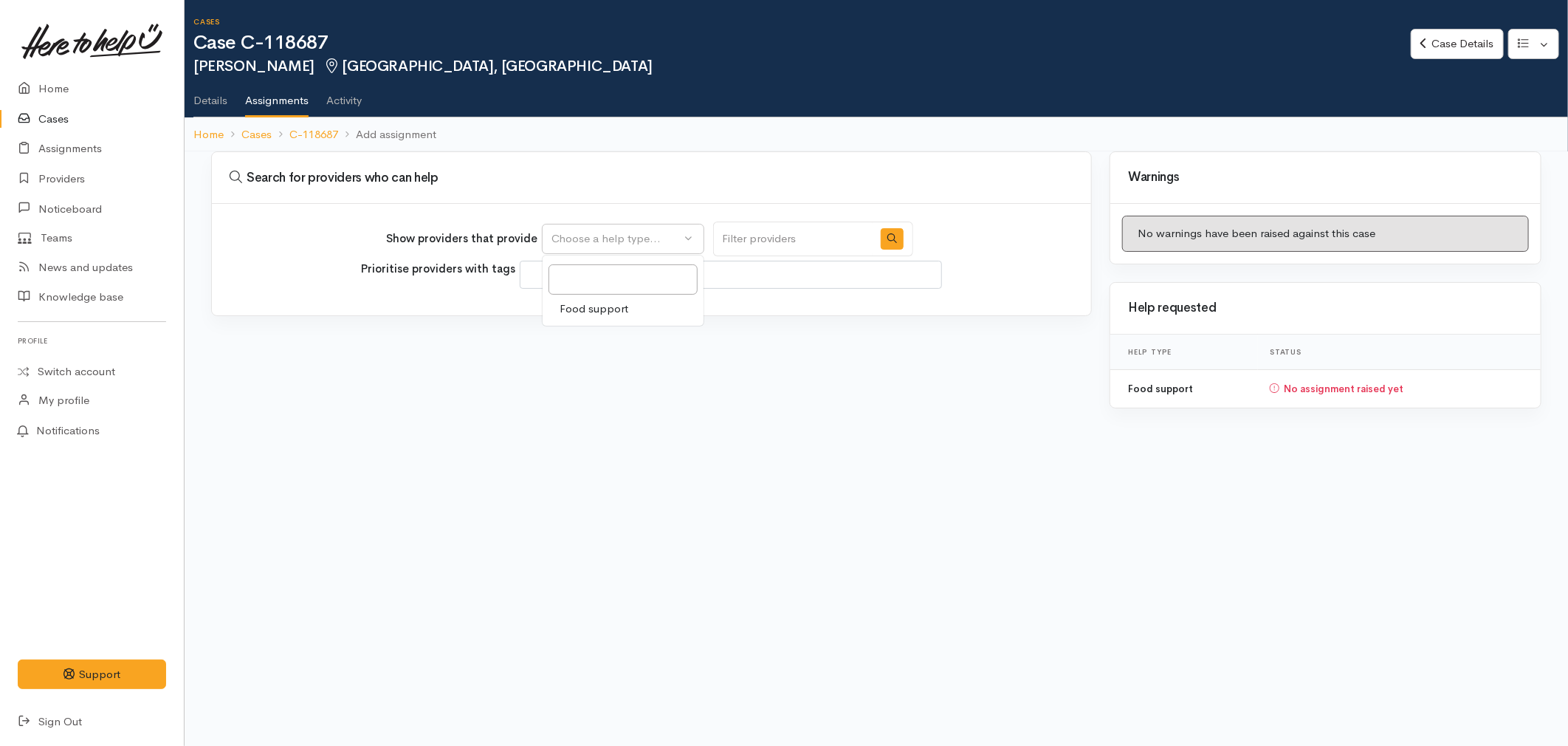
select select "3"
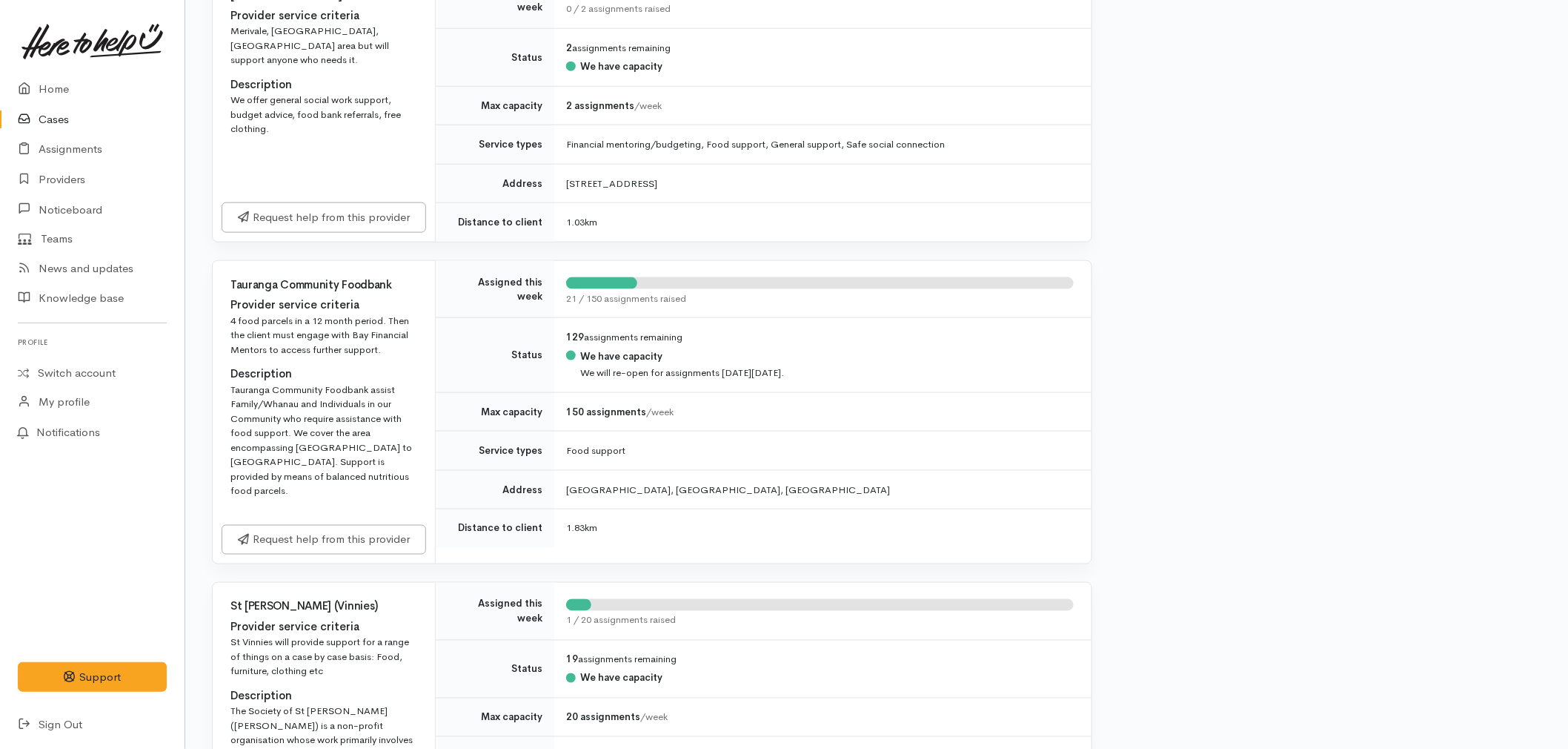
scroll to position [658, 0]
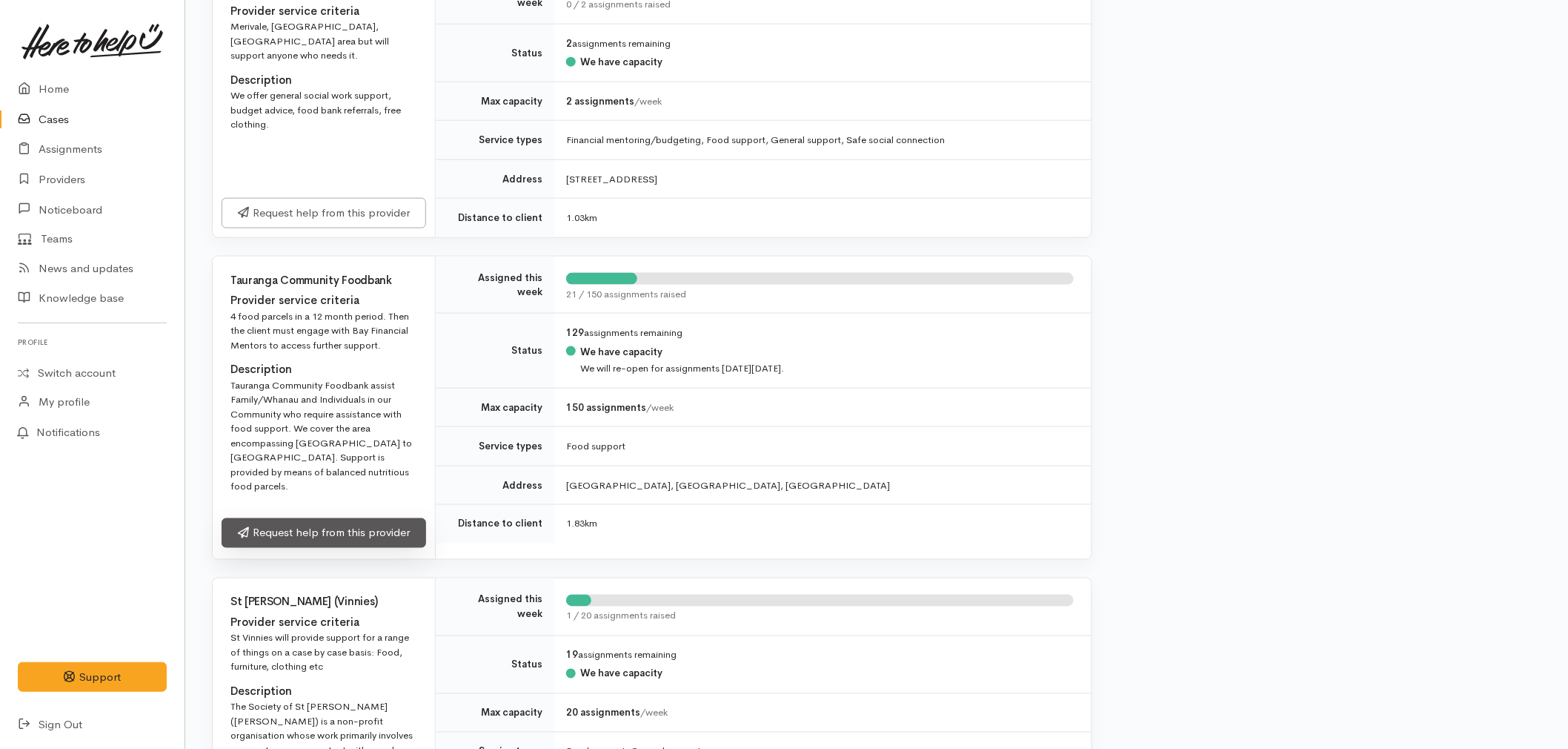
click at [340, 521] on link "Request help from this provider" at bounding box center [324, 533] width 205 height 30
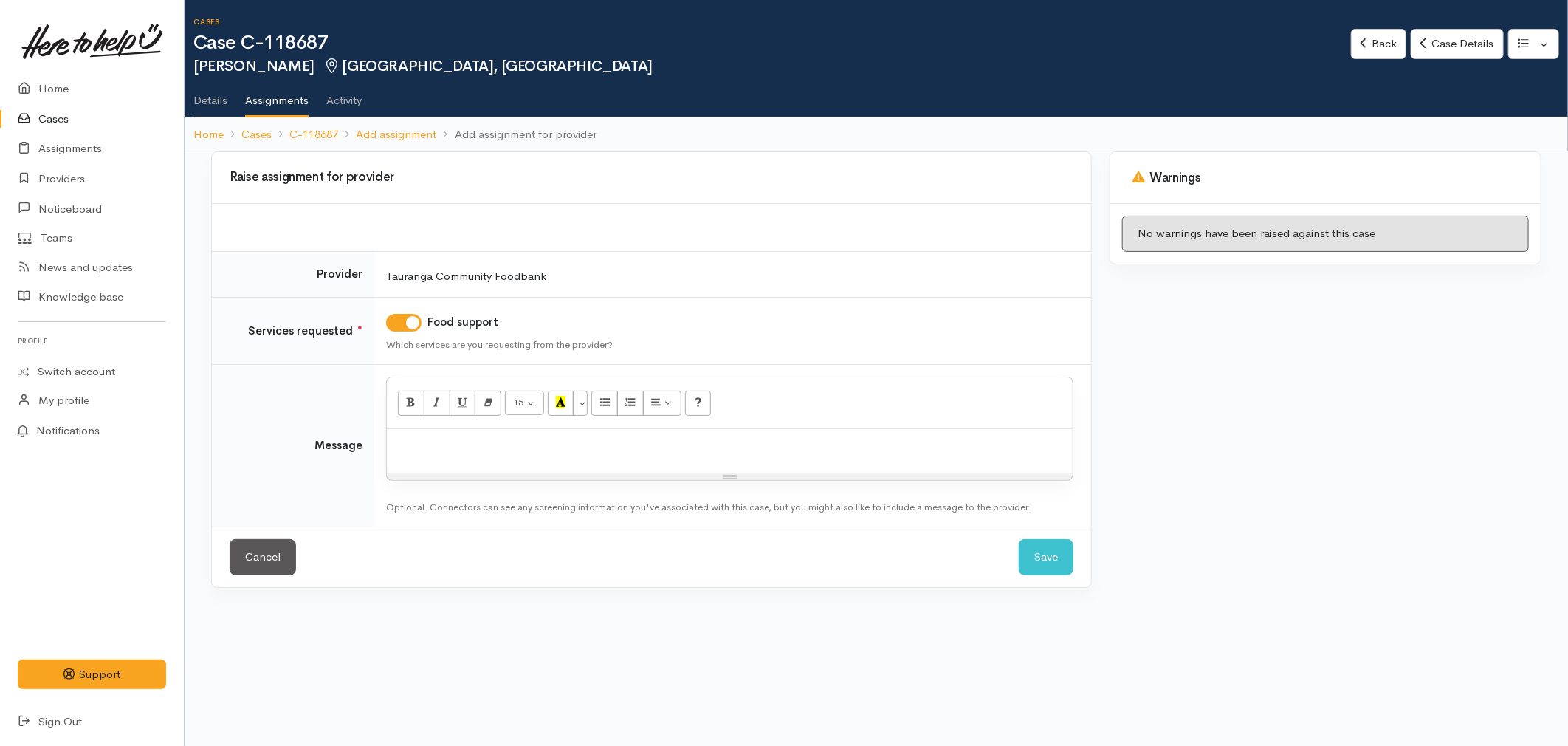
click at [488, 448] on p at bounding box center [729, 444] width 671 height 17
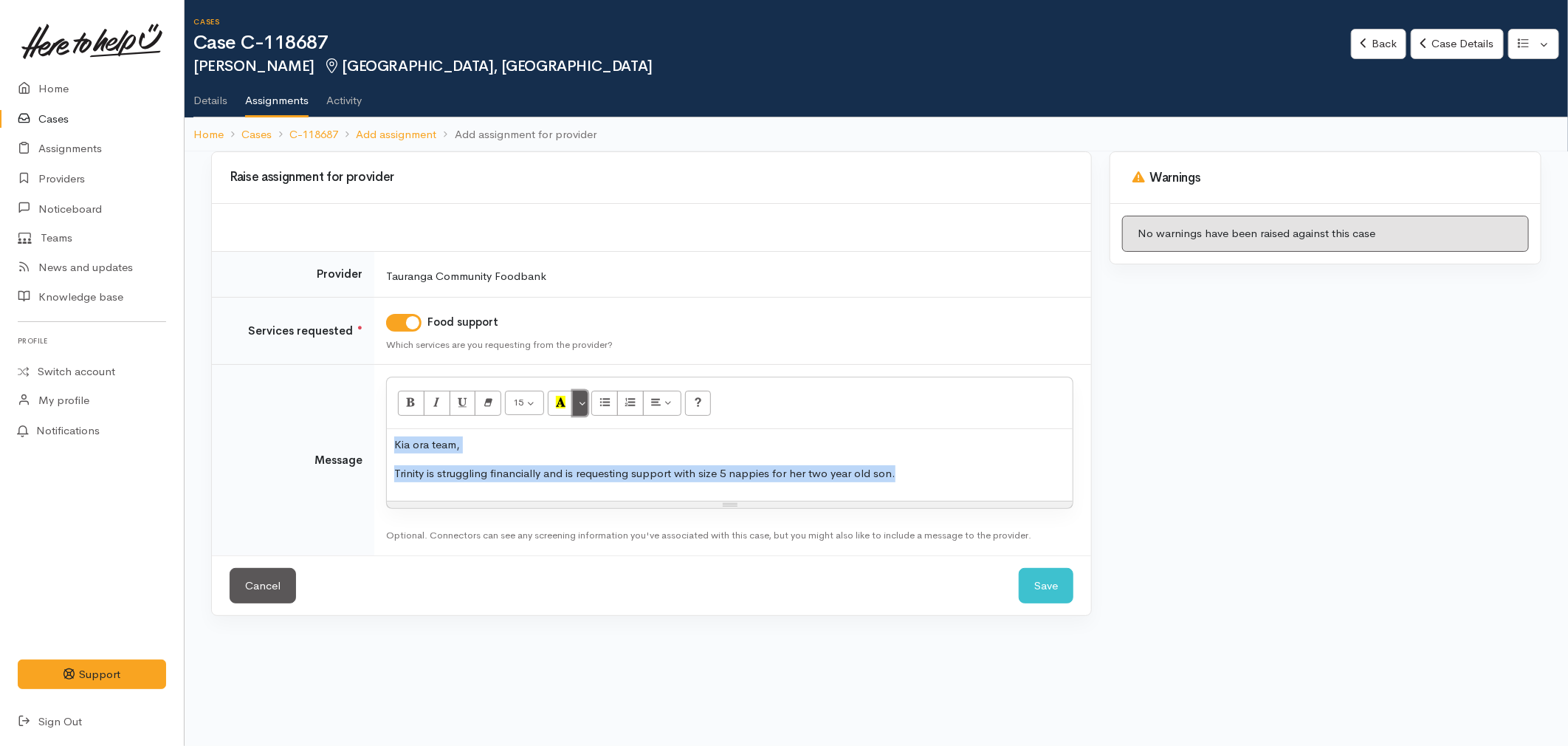
click at [587, 400] on button "More Color" at bounding box center [580, 403] width 15 height 25
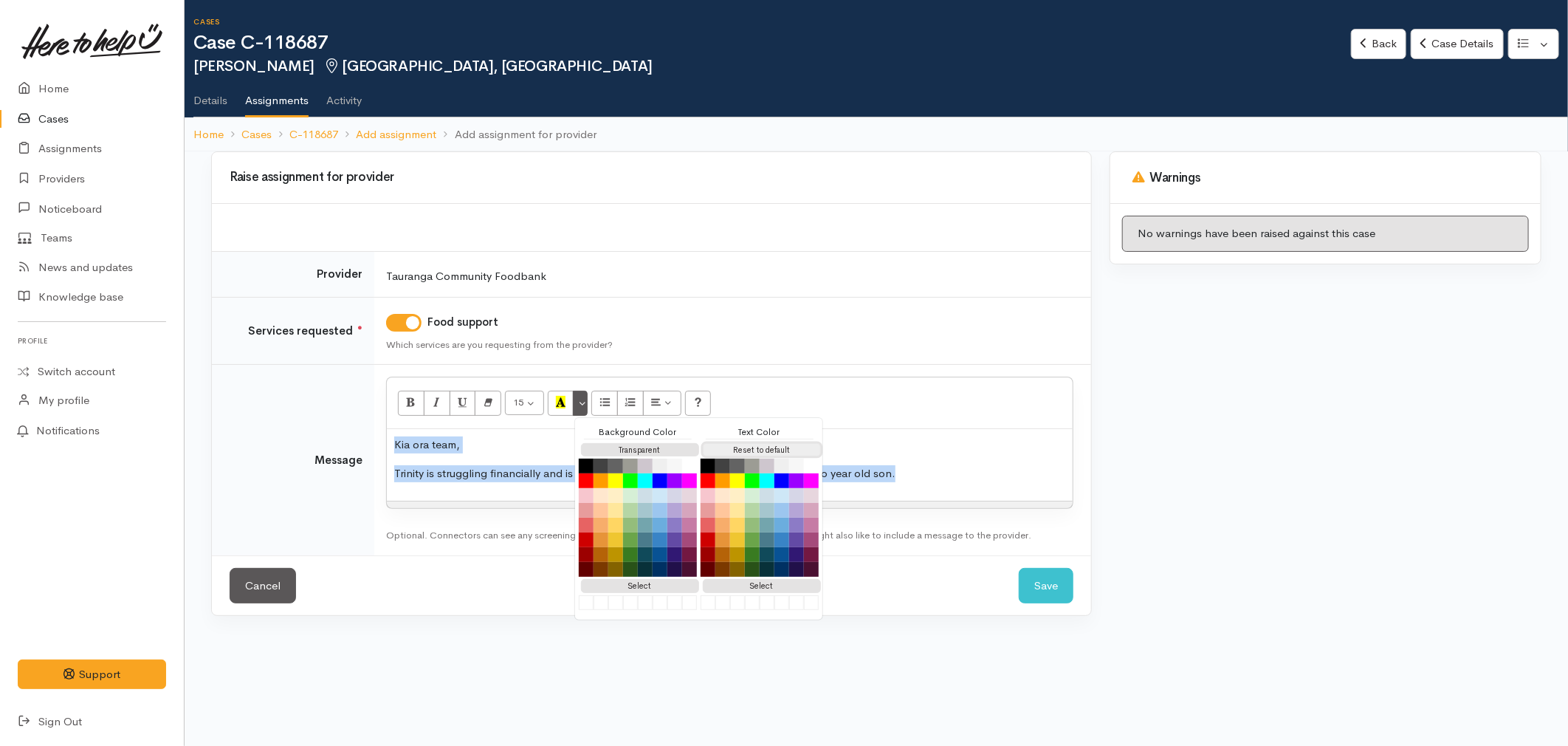
click at [761, 449] on button "Reset to default" at bounding box center [761, 449] width 118 height 14
click at [481, 484] on div "Kia ora team, Trinity is struggling financially and is requesting support with …" at bounding box center [729, 465] width 685 height 72
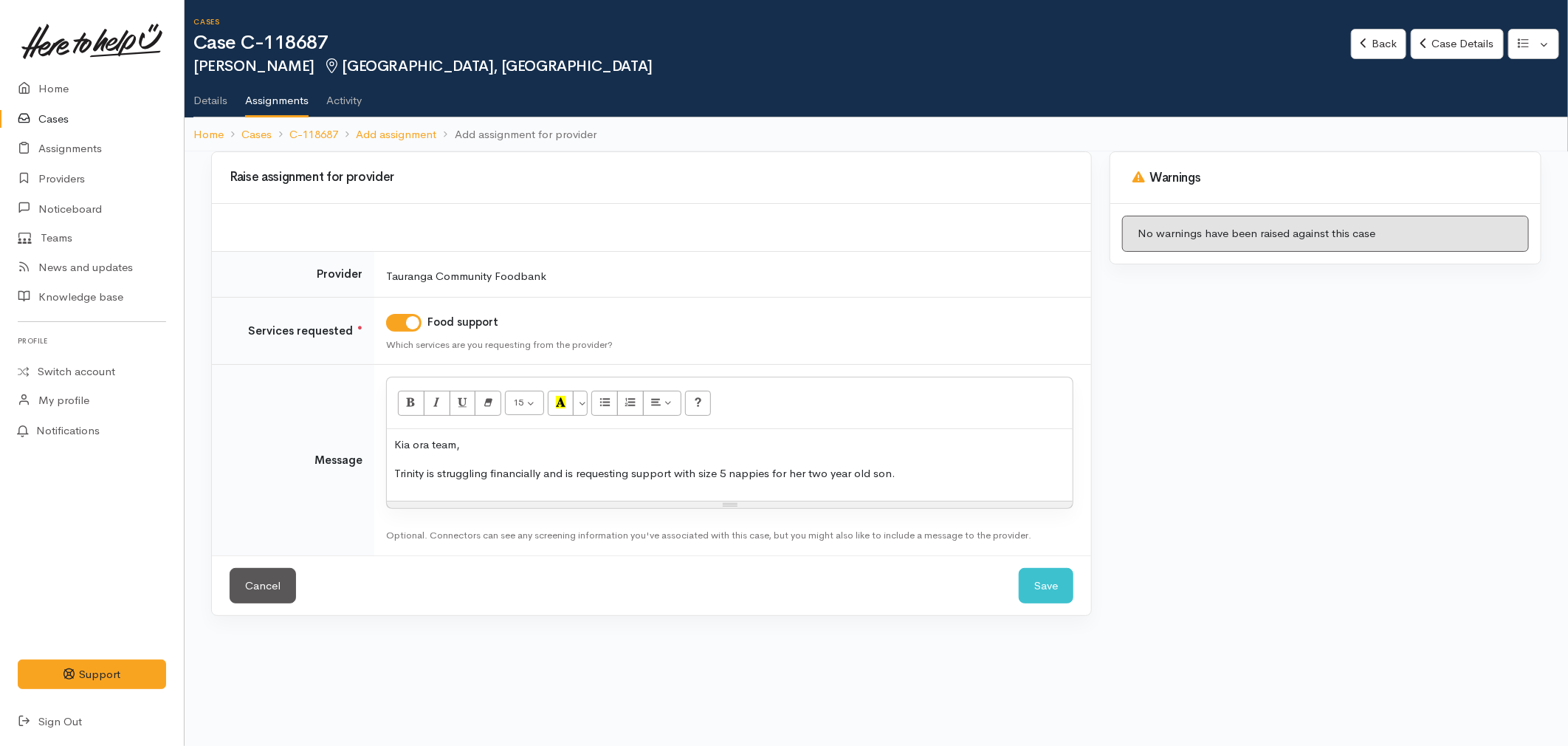
click at [393, 481] on div "Kia ora team, Trinity is struggling financially and is requesting support with …" at bounding box center [729, 465] width 685 height 72
click at [435, 476] on p "Trinity is struggling financially and is requesting support with size 5 nappies…" at bounding box center [729, 474] width 671 height 17
click at [638, 475] on p "Trinity is a solo māmā who is struggling financially and is requesting support …" at bounding box center [729, 474] width 671 height 17
click at [1008, 478] on p "Trinity is a solo māmā who is struggling financially, and is requesting support…" at bounding box center [729, 474] width 671 height 17
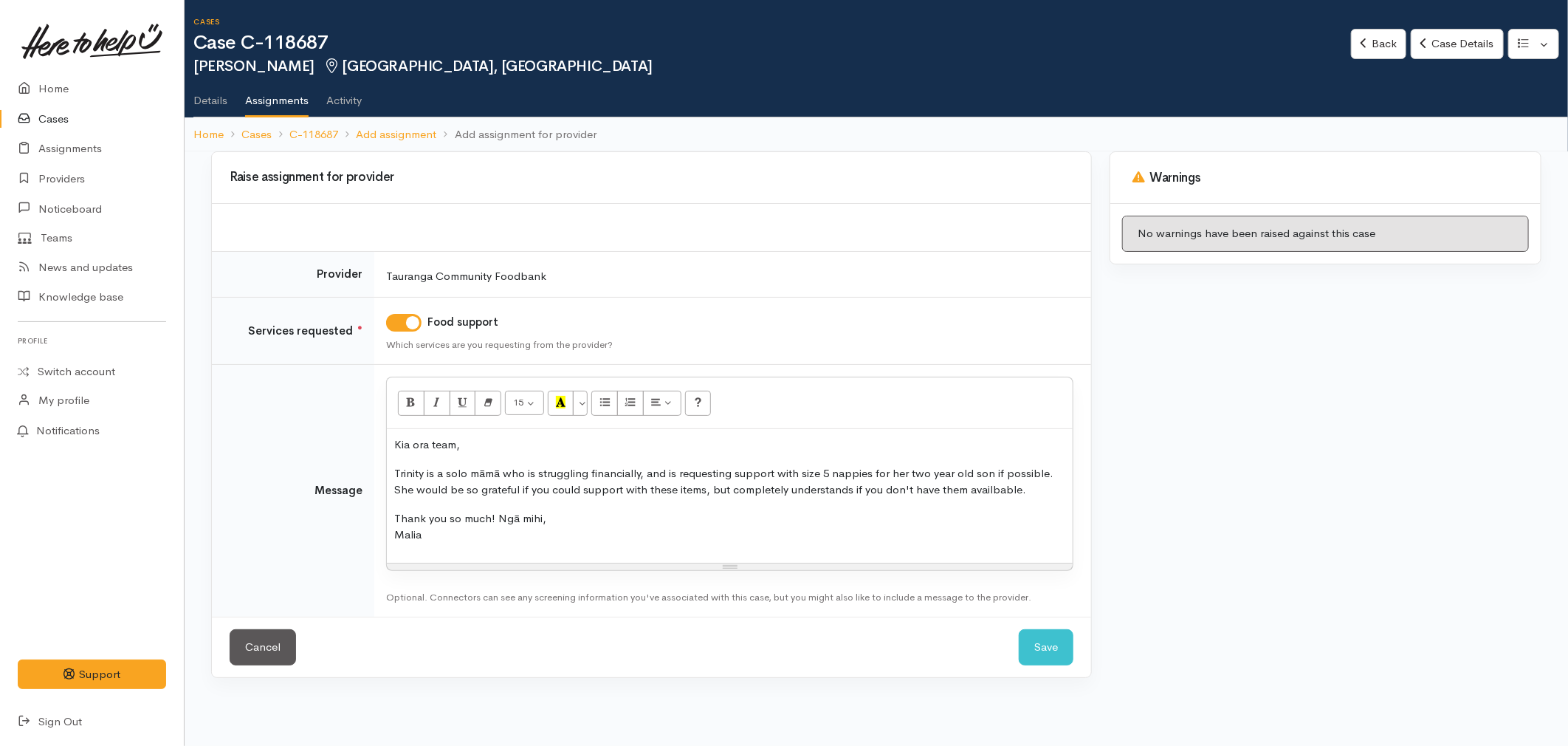
click at [998, 506] on div "Kia ora team, Trinity is a solo māmā who is struggling financially, and is requ…" at bounding box center [729, 496] width 685 height 134
click at [729, 541] on p "Thank you so much! Ngā mihi, [GEOGRAPHIC_DATA]" at bounding box center [729, 527] width 671 height 33
click at [529, 470] on p "Trinity is a solo māmā who is struggling financially, and is requesting support…" at bounding box center [729, 482] width 671 height 33
click at [555, 522] on p "Thank you so much! Ngā mihi, [GEOGRAPHIC_DATA]" at bounding box center [729, 527] width 671 height 33
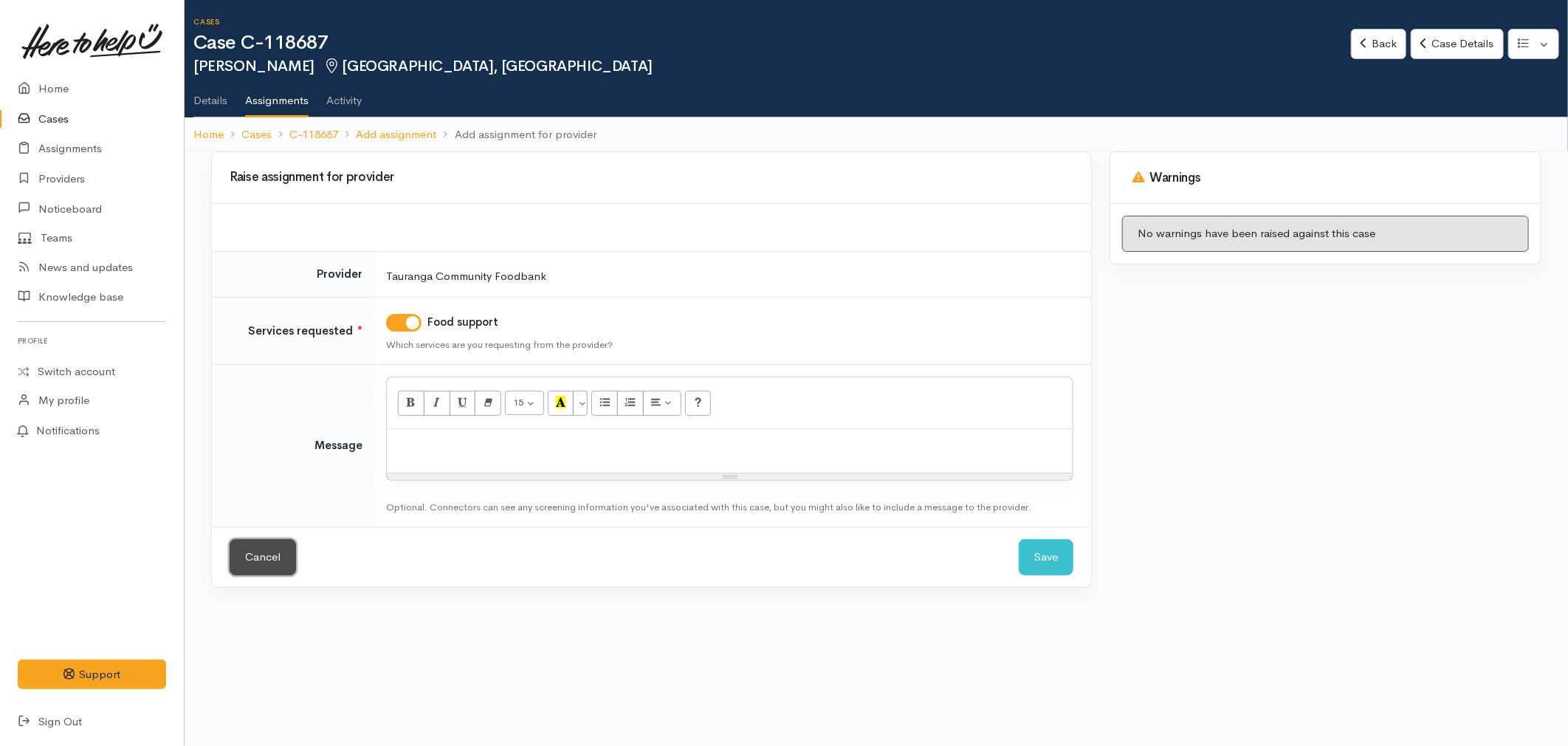
click at [276, 555] on link "Cancel" at bounding box center [263, 557] width 67 height 36
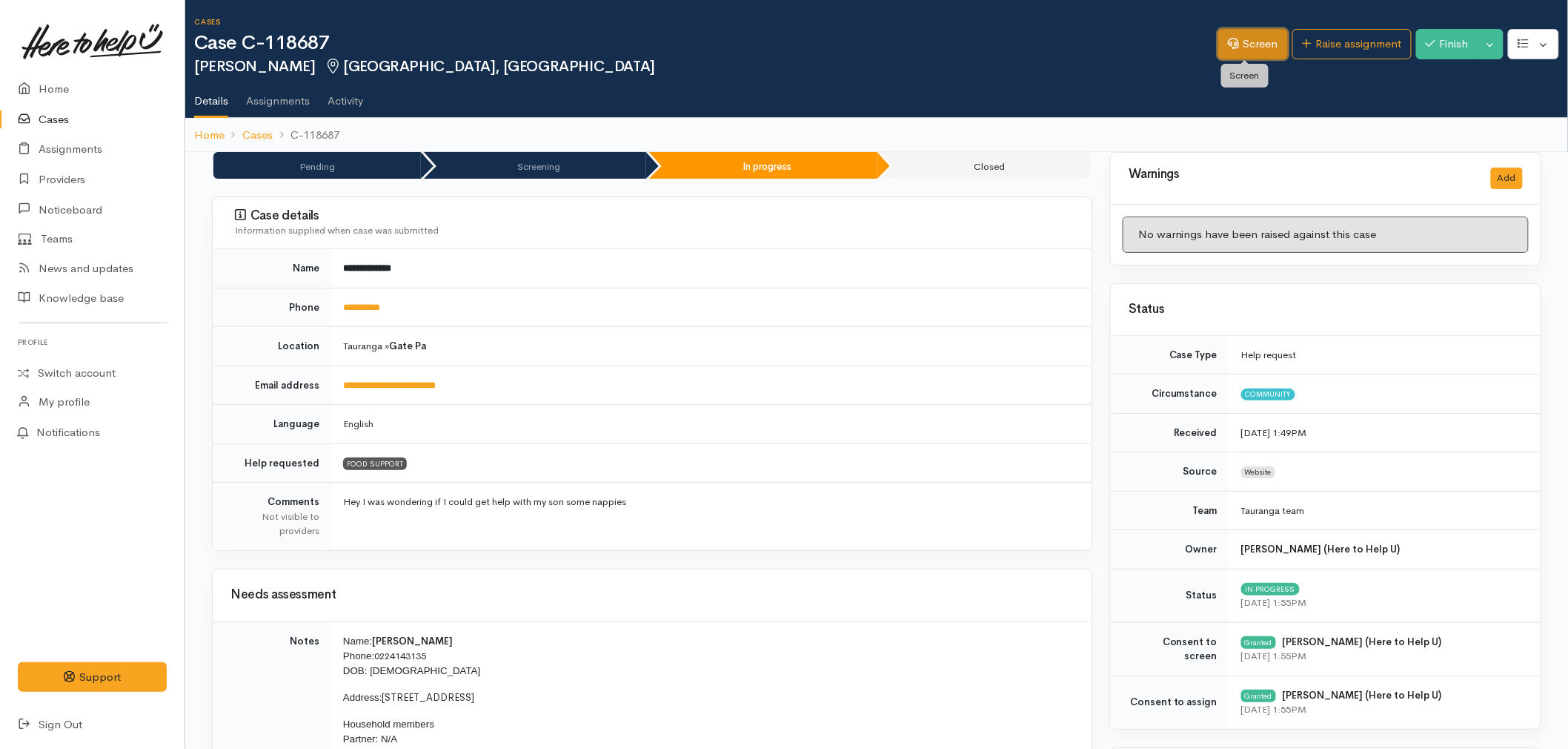
click at [1241, 40] on link "Screen" at bounding box center [1253, 43] width 70 height 30
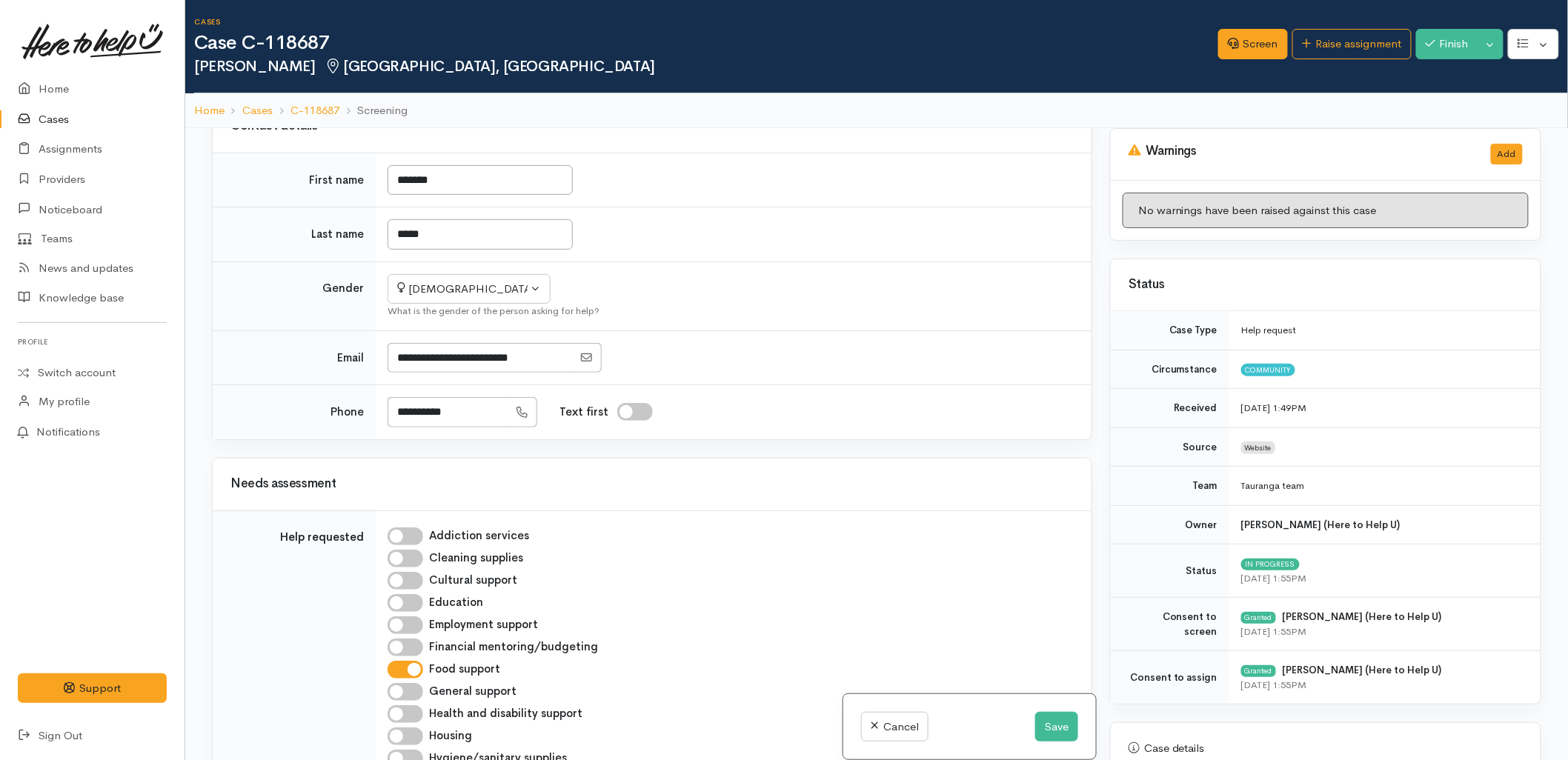
scroll to position [987, 0]
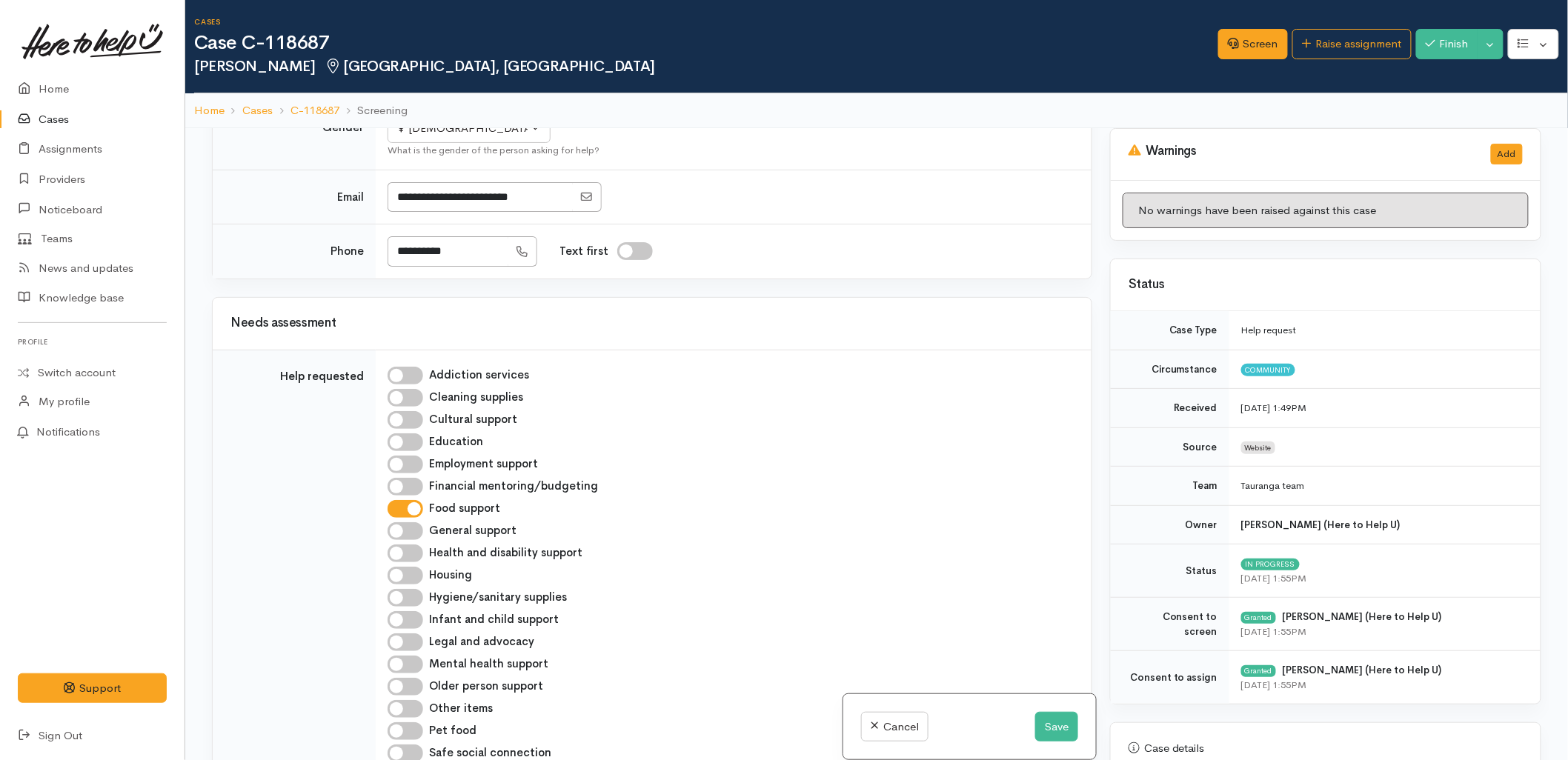
click at [405, 500] on input "Food support" at bounding box center [405, 509] width 35 height 18
checkbox input "false"
click at [402, 523] on input "General support" at bounding box center [405, 532] width 35 height 18
checkbox input "true"
click at [1057, 724] on button "Save" at bounding box center [1057, 726] width 43 height 30
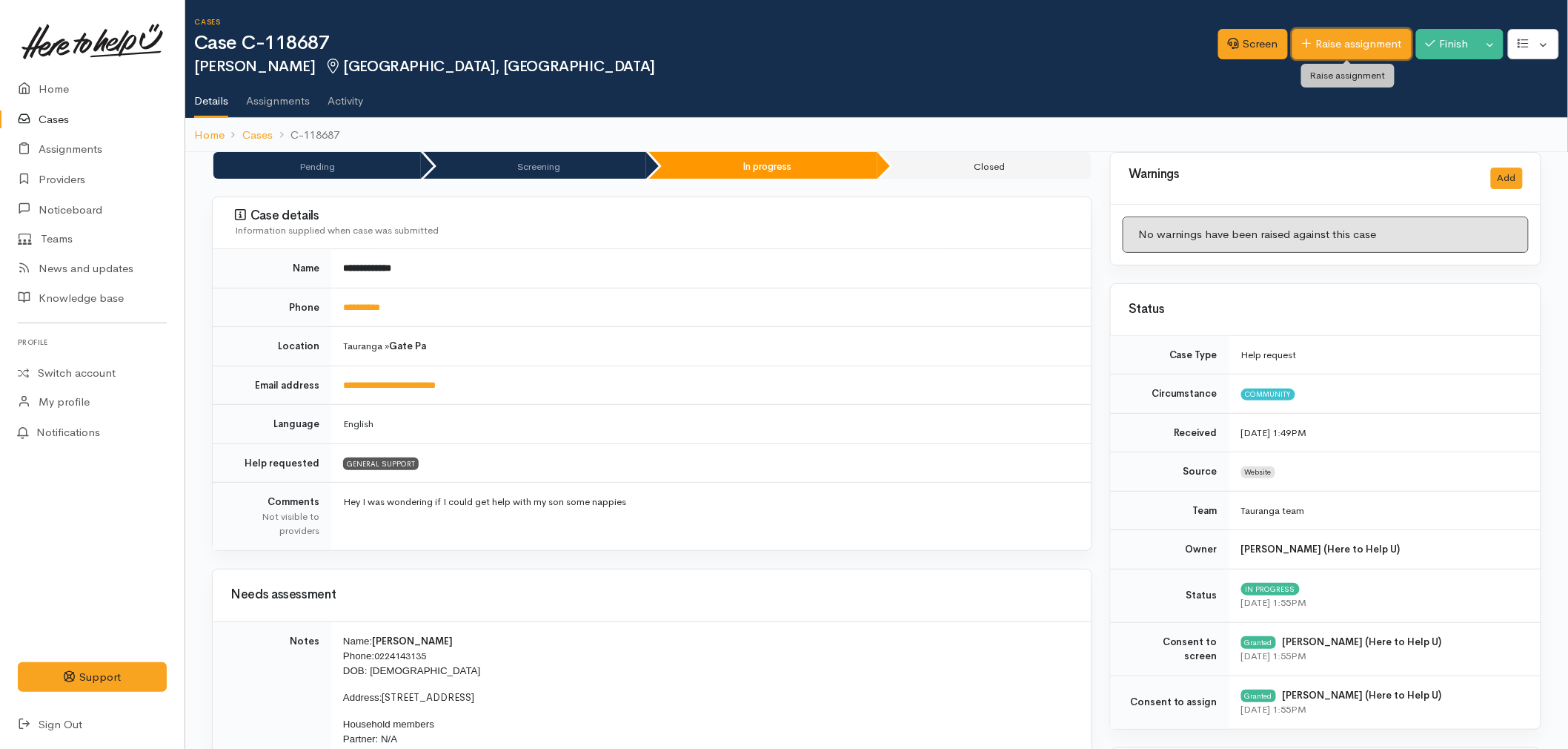
click at [1354, 41] on link "Raise assignment" at bounding box center [1353, 43] width 119 height 30
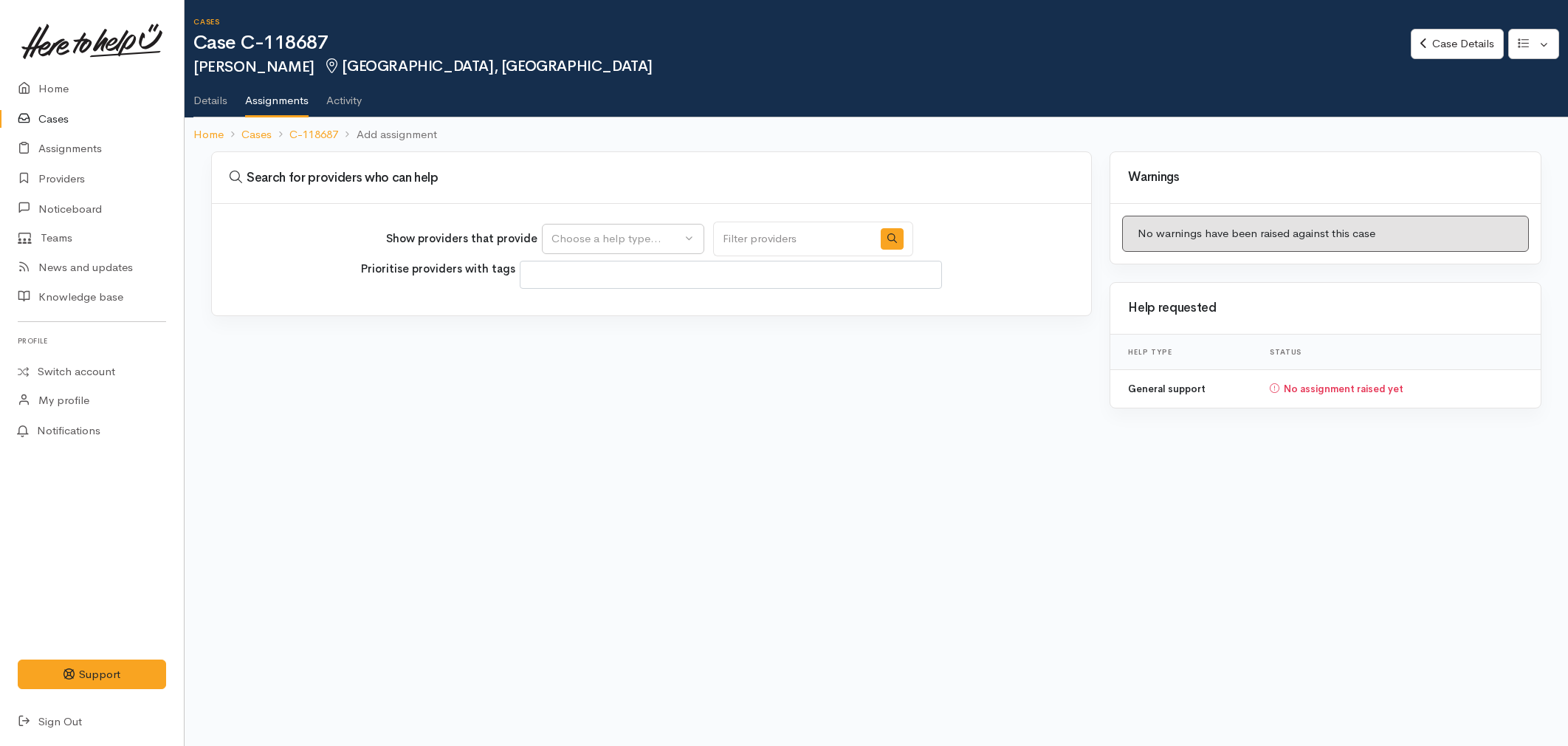
select select
click at [585, 245] on div "Choose a help type..." at bounding box center [616, 239] width 130 height 17
click at [562, 307] on link "General support" at bounding box center [623, 309] width 161 height 23
select select "4"
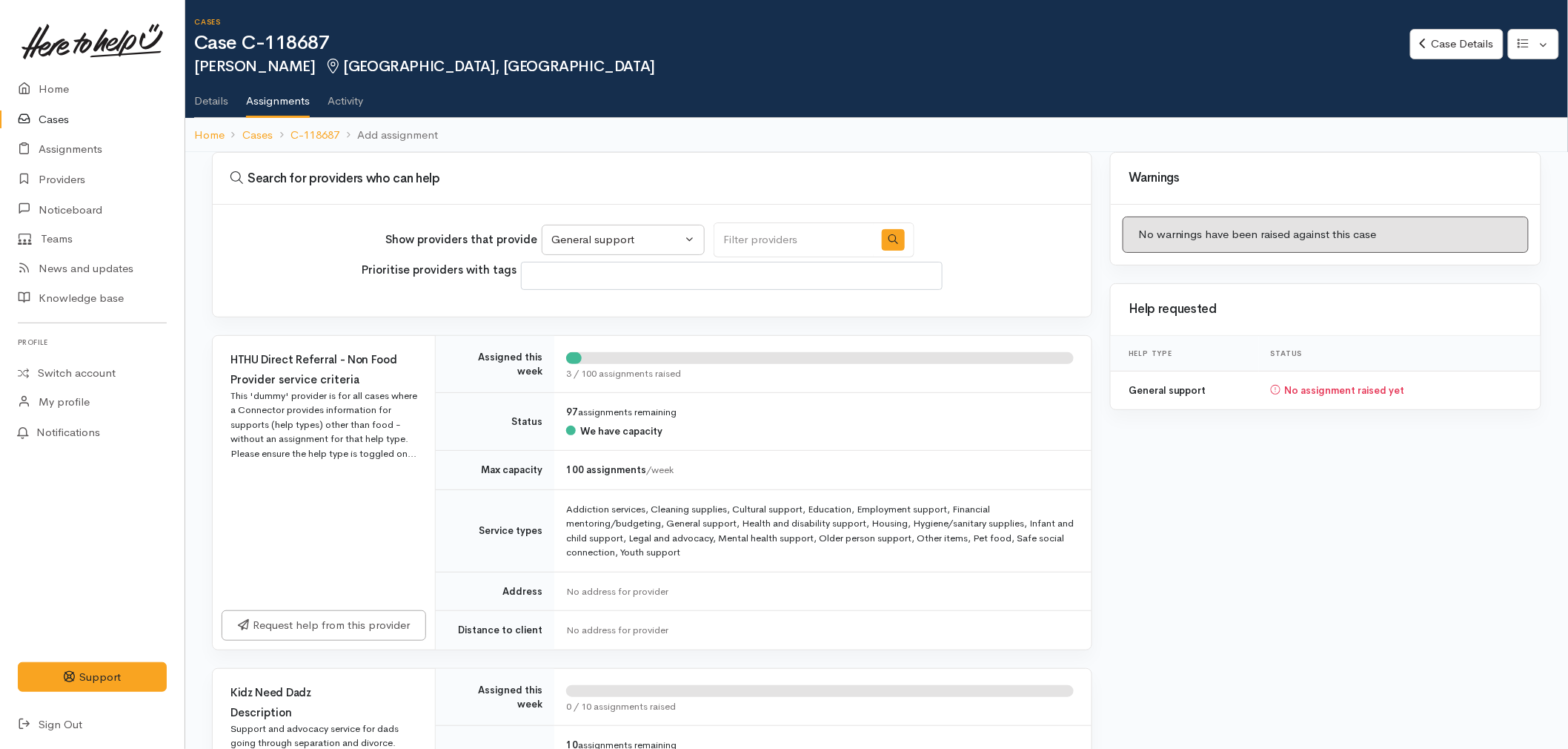
click at [774, 239] on input "Search" at bounding box center [794, 240] width 160 height 35
type input "preg"
click at [882, 241] on button "button" at bounding box center [894, 240] width 23 height 21
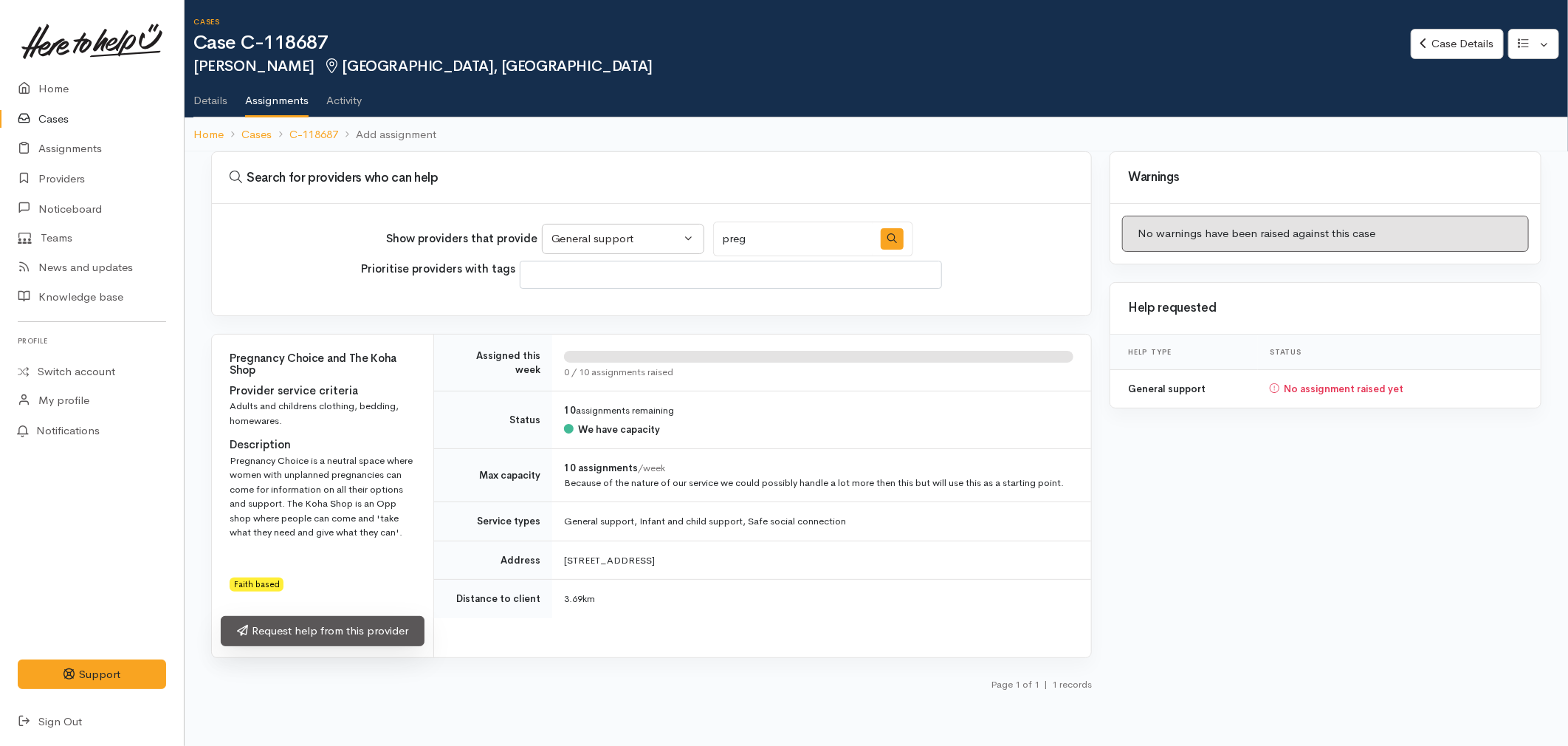
click at [318, 636] on link "Request help from this provider" at bounding box center [323, 630] width 204 height 30
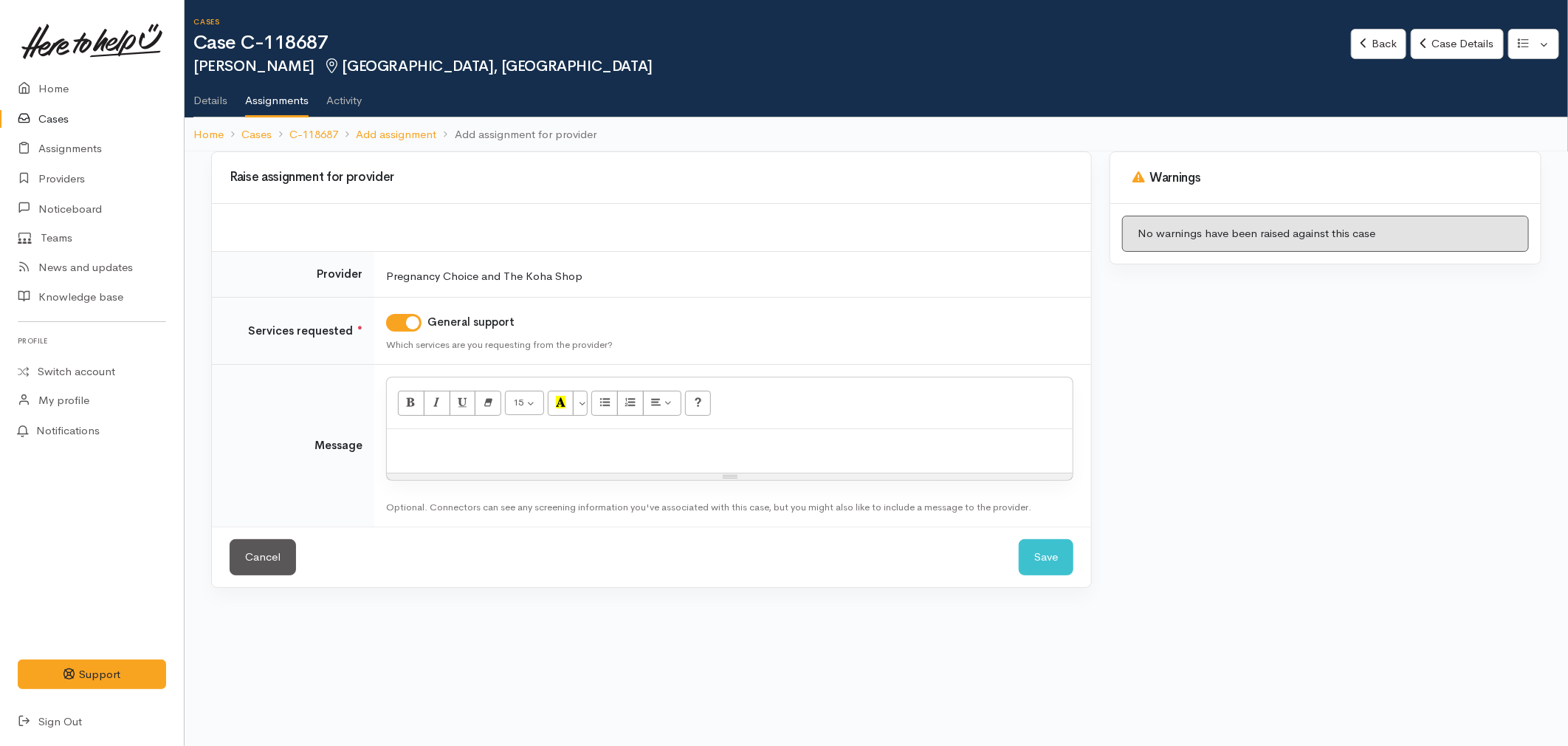
click at [423, 458] on div at bounding box center [729, 450] width 685 height 43
paste div
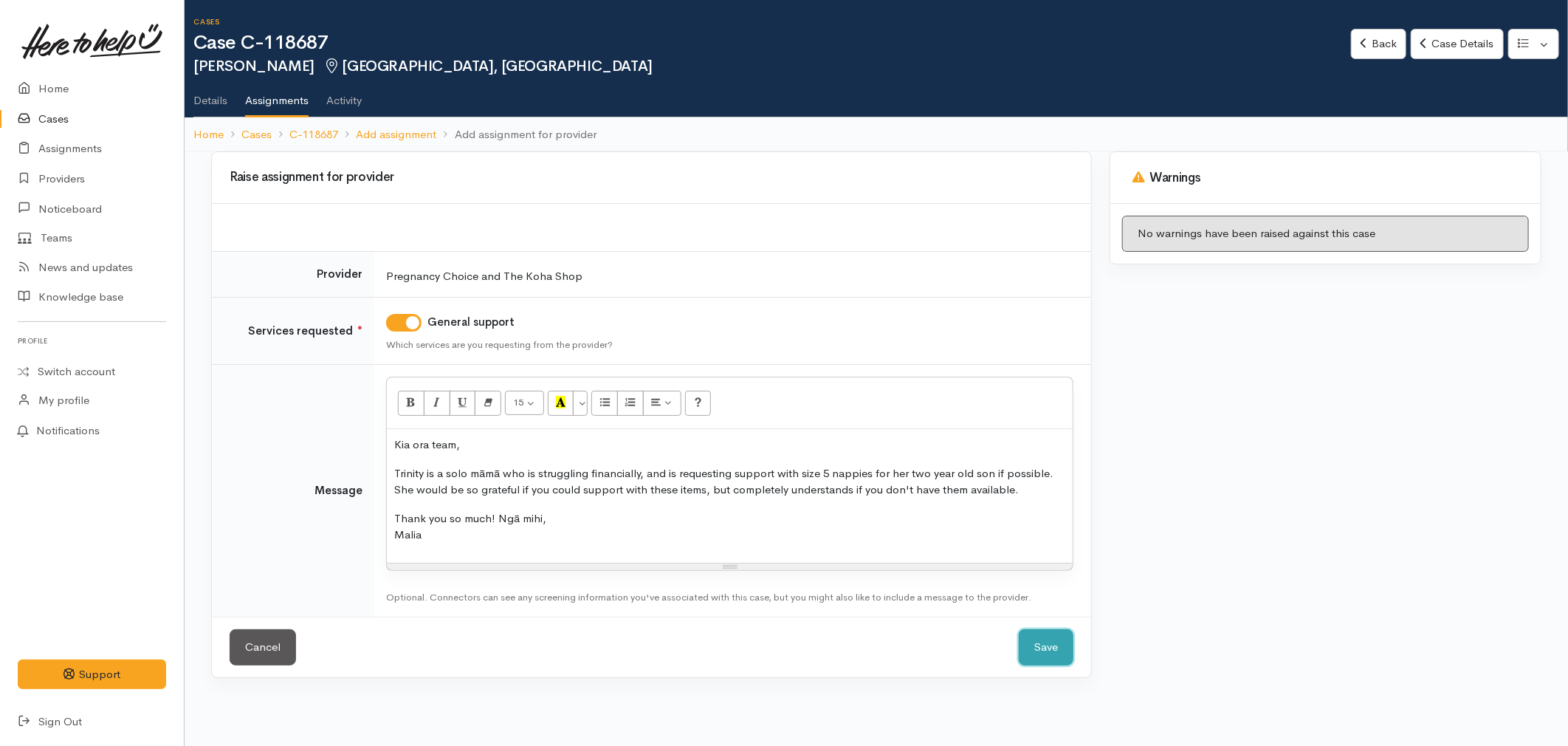
click at [1055, 654] on button "Save" at bounding box center [1046, 647] width 55 height 36
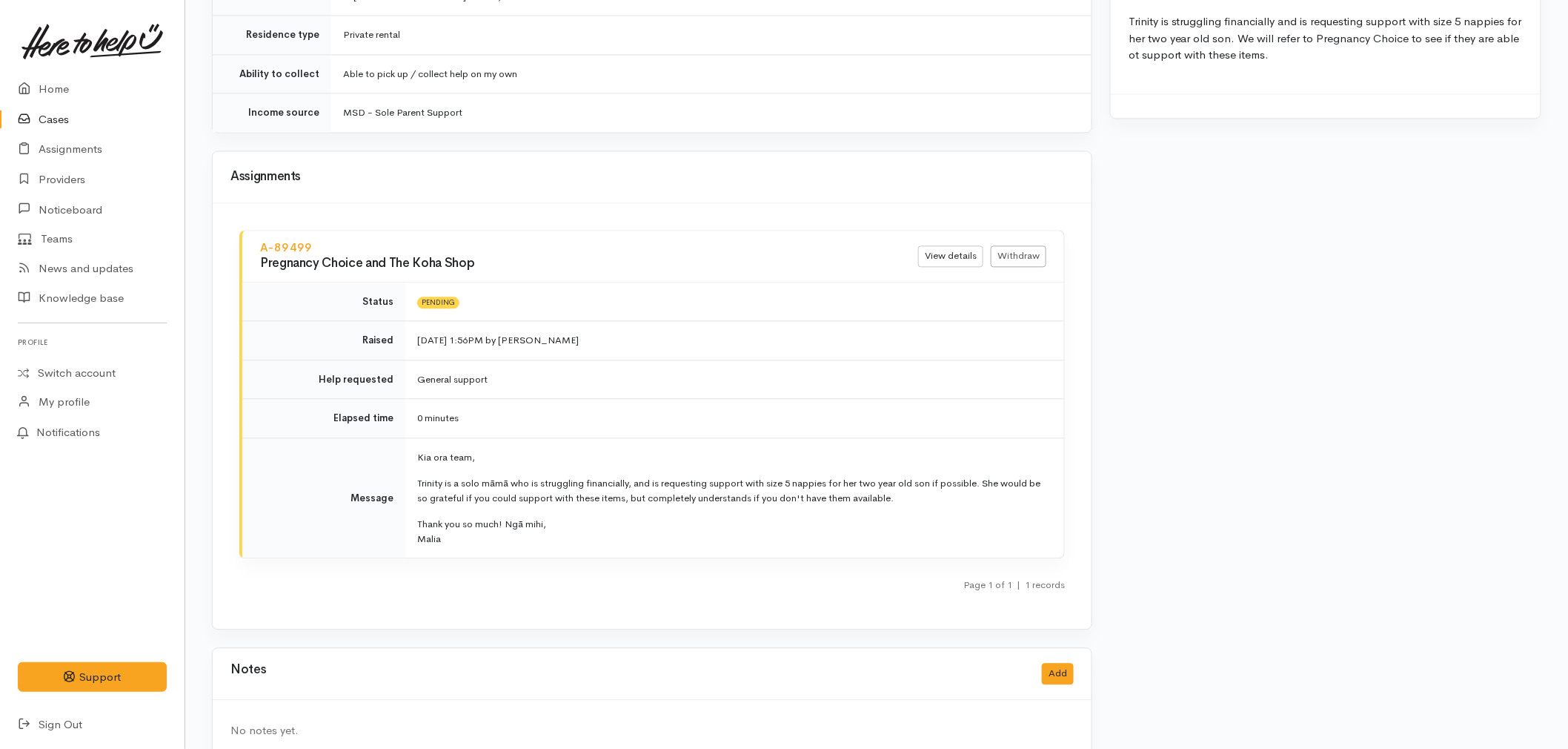
scroll to position [1269, 0]
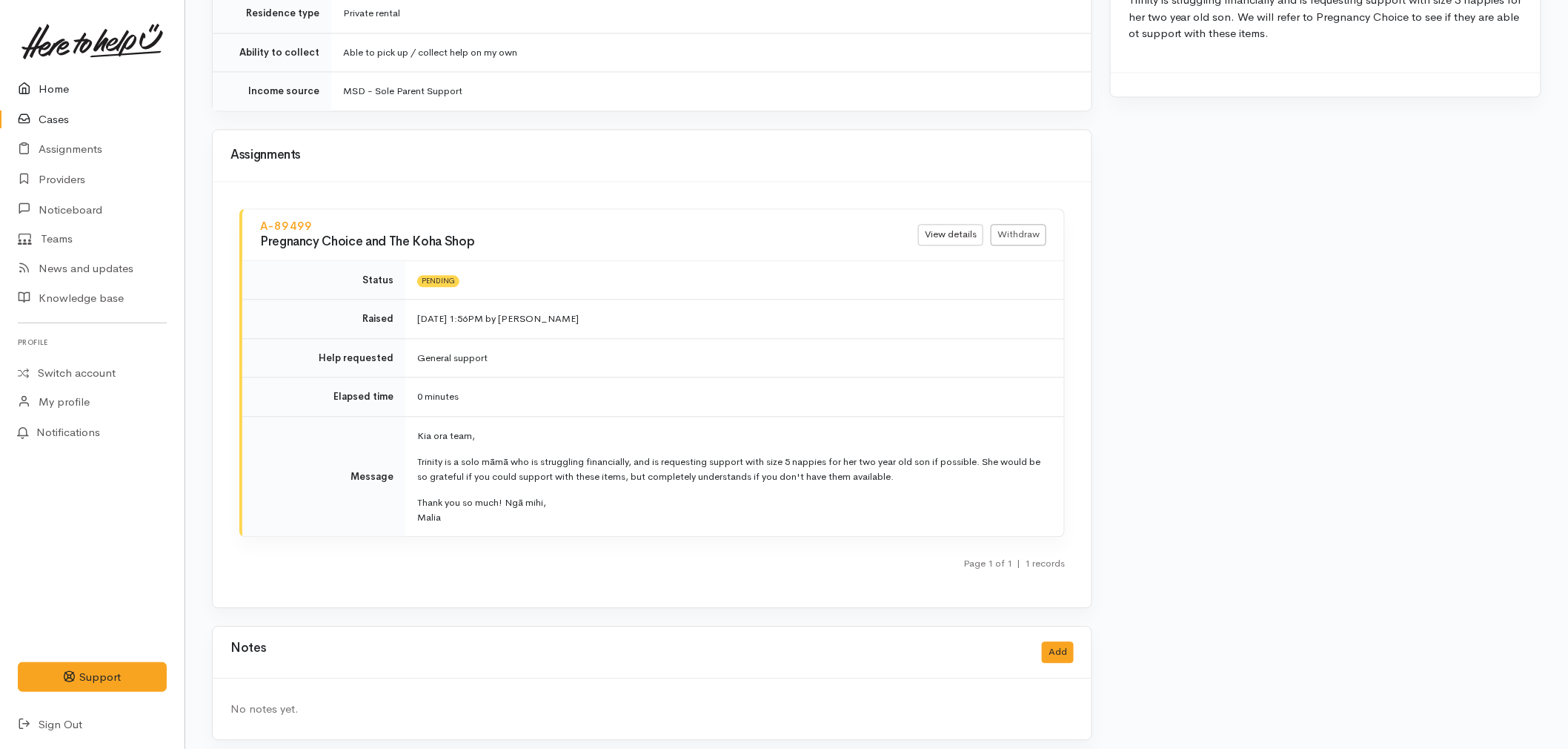
click at [44, 83] on link "Home" at bounding box center [92, 89] width 185 height 30
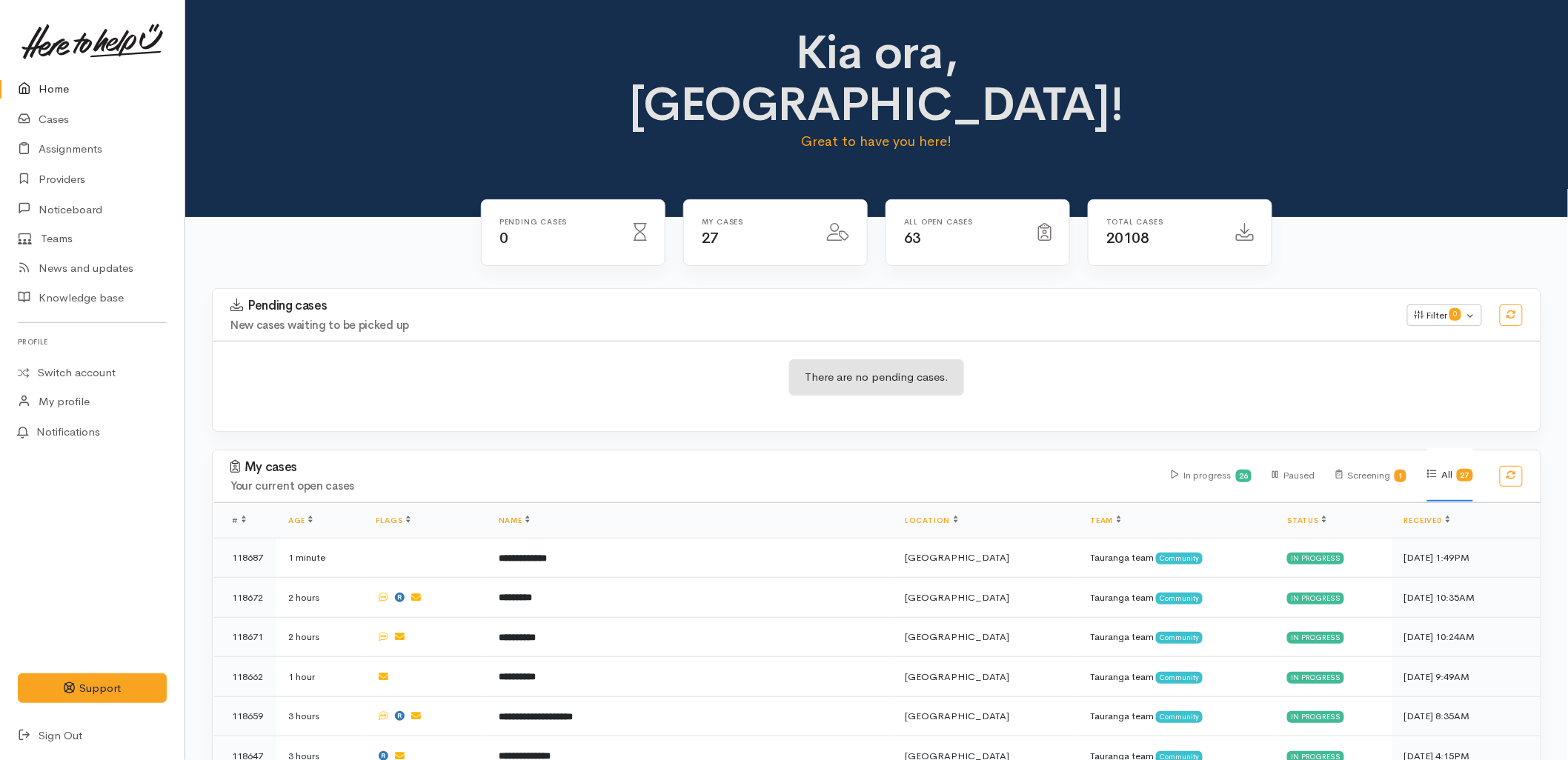
click at [685, 460] on div "My cases Your current open cases" at bounding box center [692, 476] width 941 height 33
click at [25, 115] on icon at bounding box center [28, 119] width 20 height 19
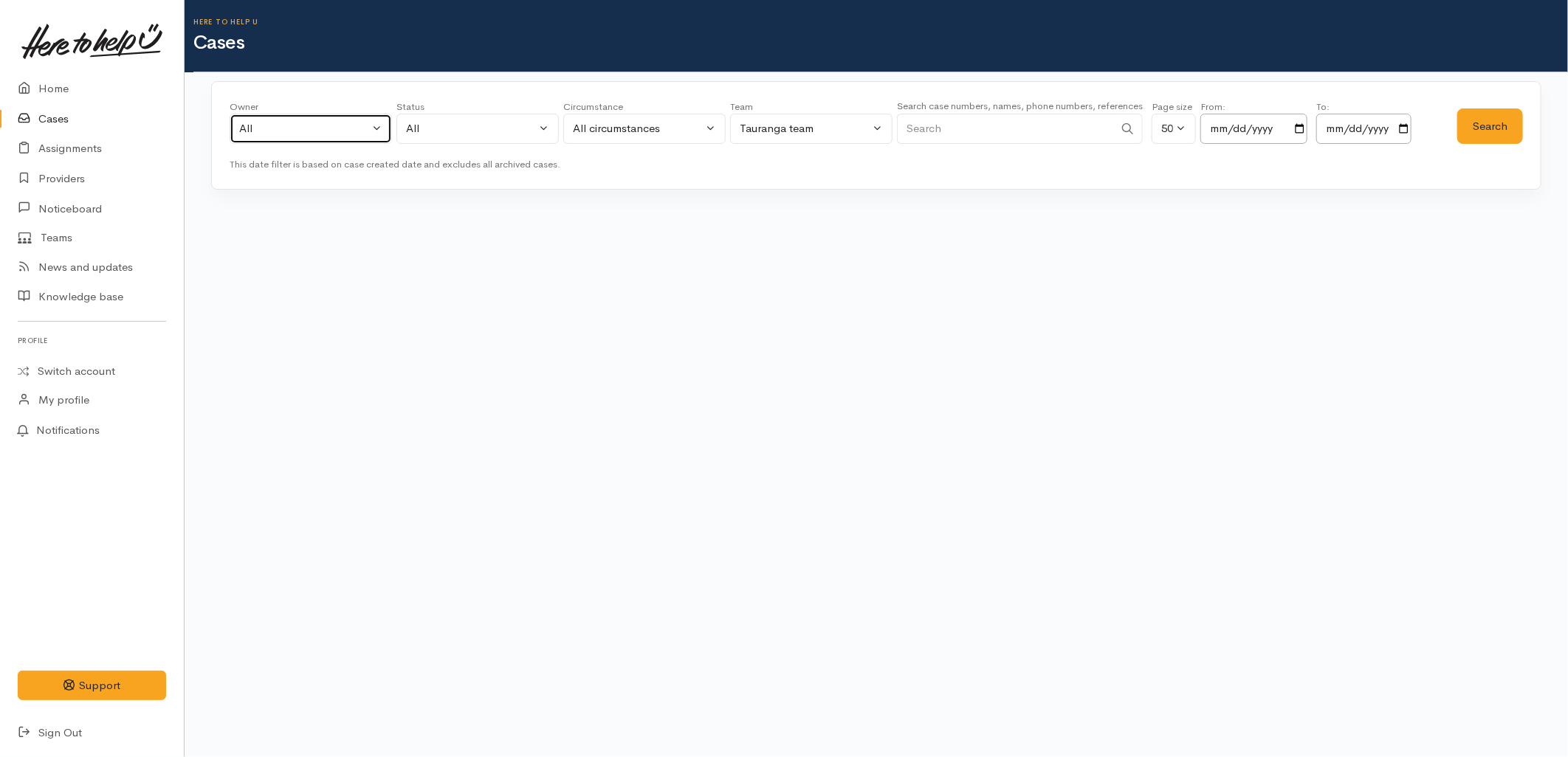
click at [346, 130] on div "All" at bounding box center [303, 129] width 130 height 17
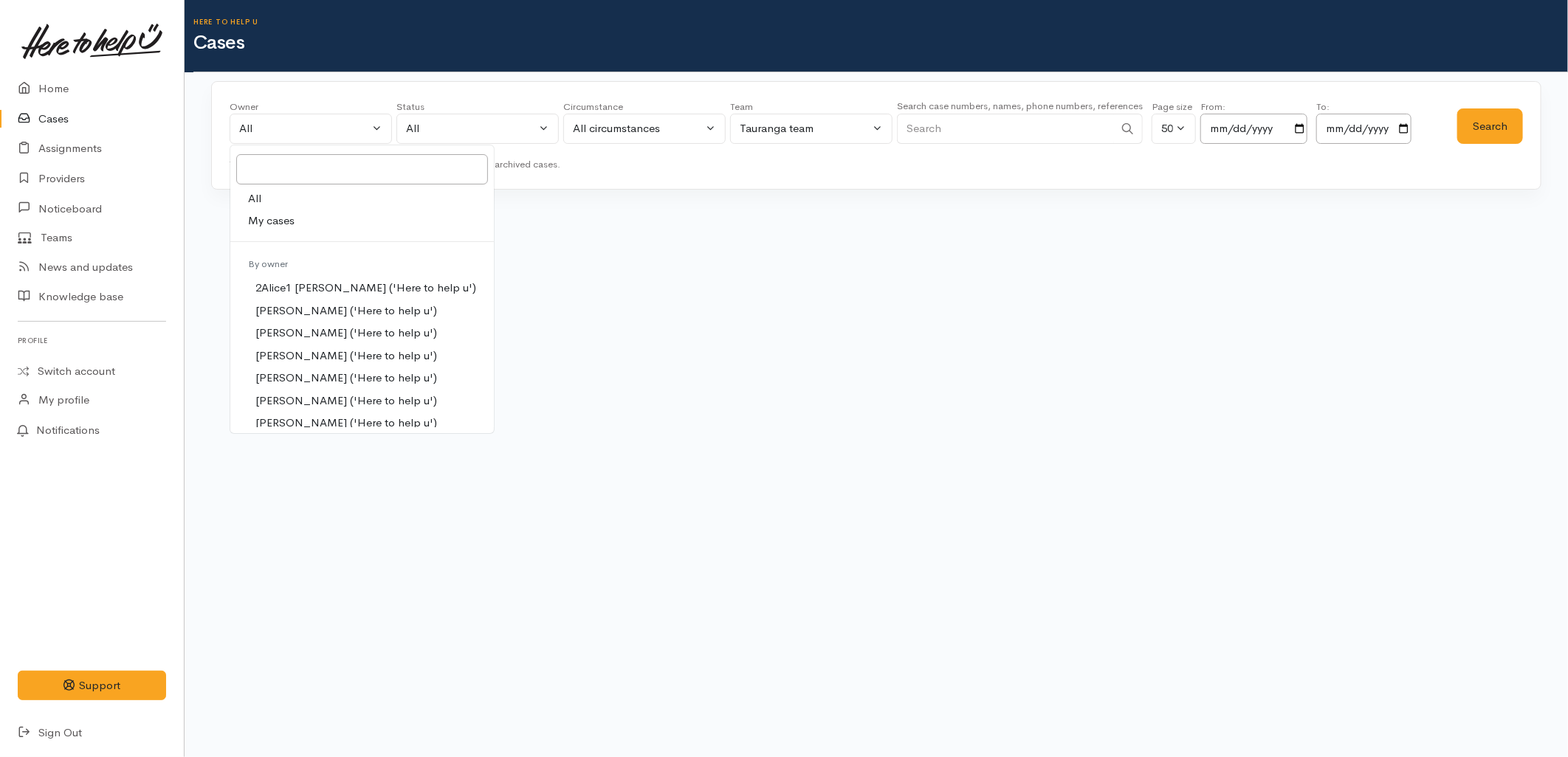
click at [316, 218] on link "My cases" at bounding box center [362, 221] width 263 height 23
select select "1613"
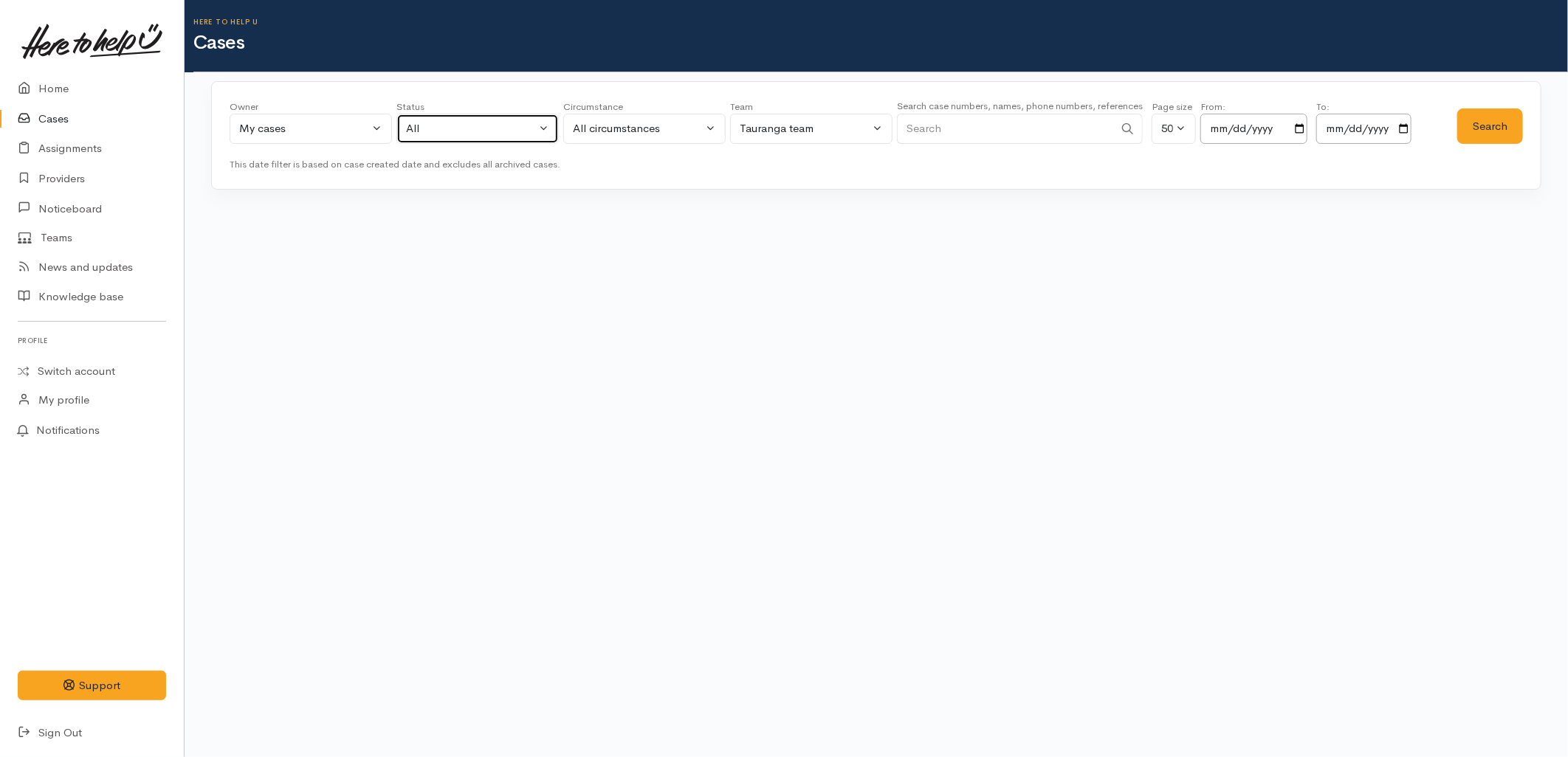
click at [478, 127] on div "All" at bounding box center [470, 129] width 130 height 17
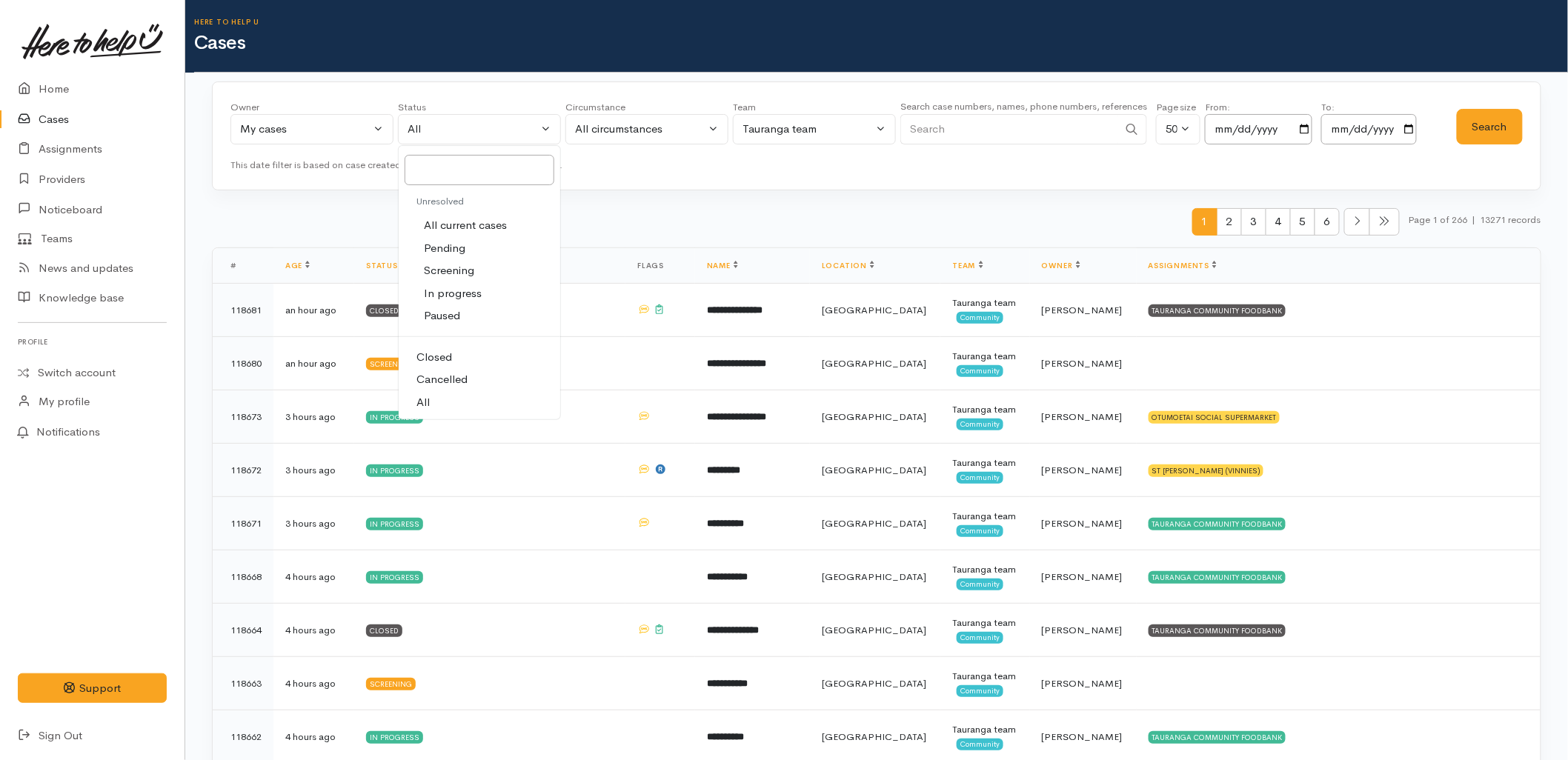
click at [457, 224] on span "All current cases" at bounding box center [465, 225] width 83 height 17
select select "Unresolved"
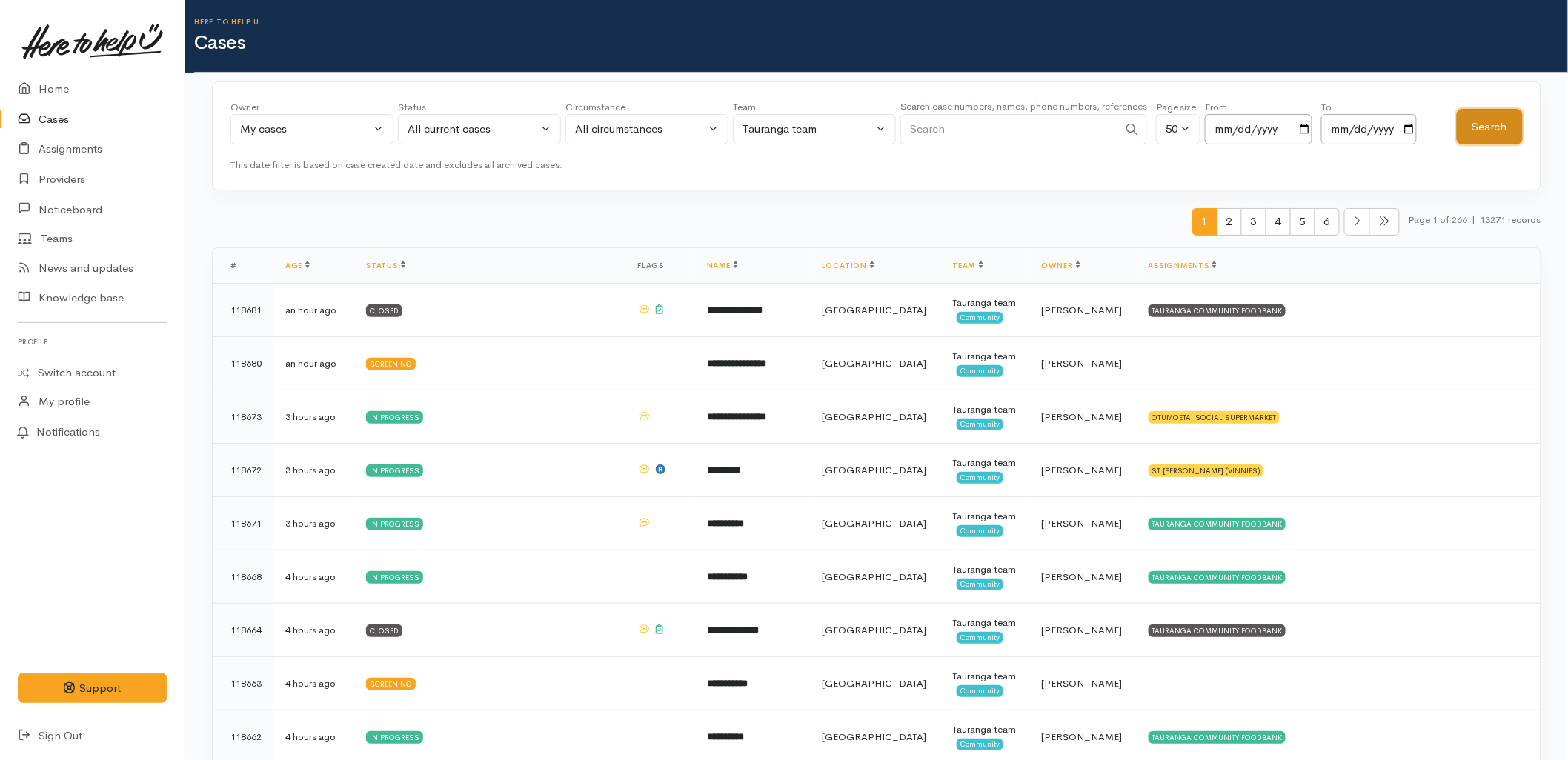
click at [1491, 120] on button "Search" at bounding box center [1490, 127] width 66 height 36
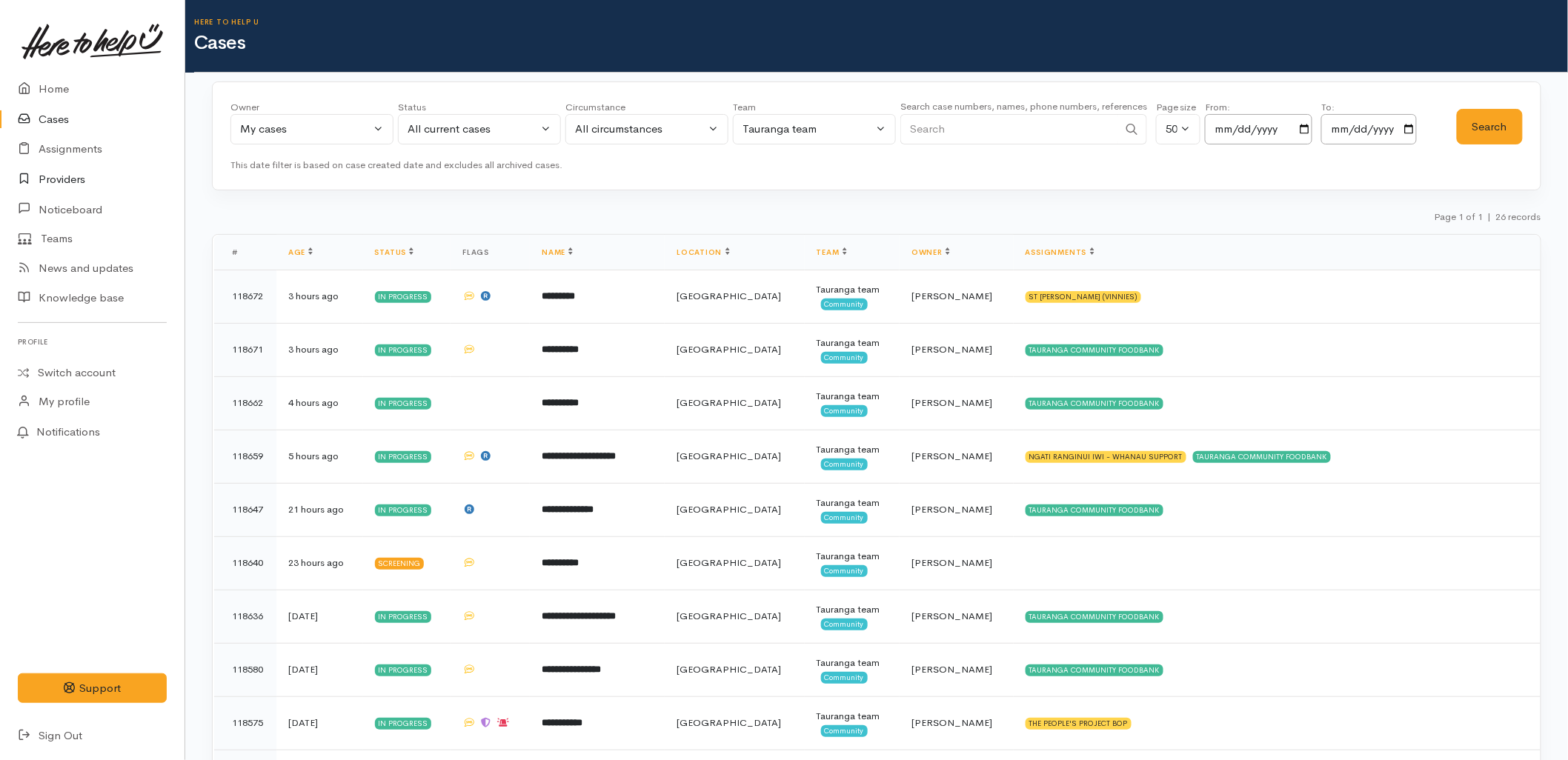
click at [65, 182] on link "Providers" at bounding box center [92, 179] width 185 height 30
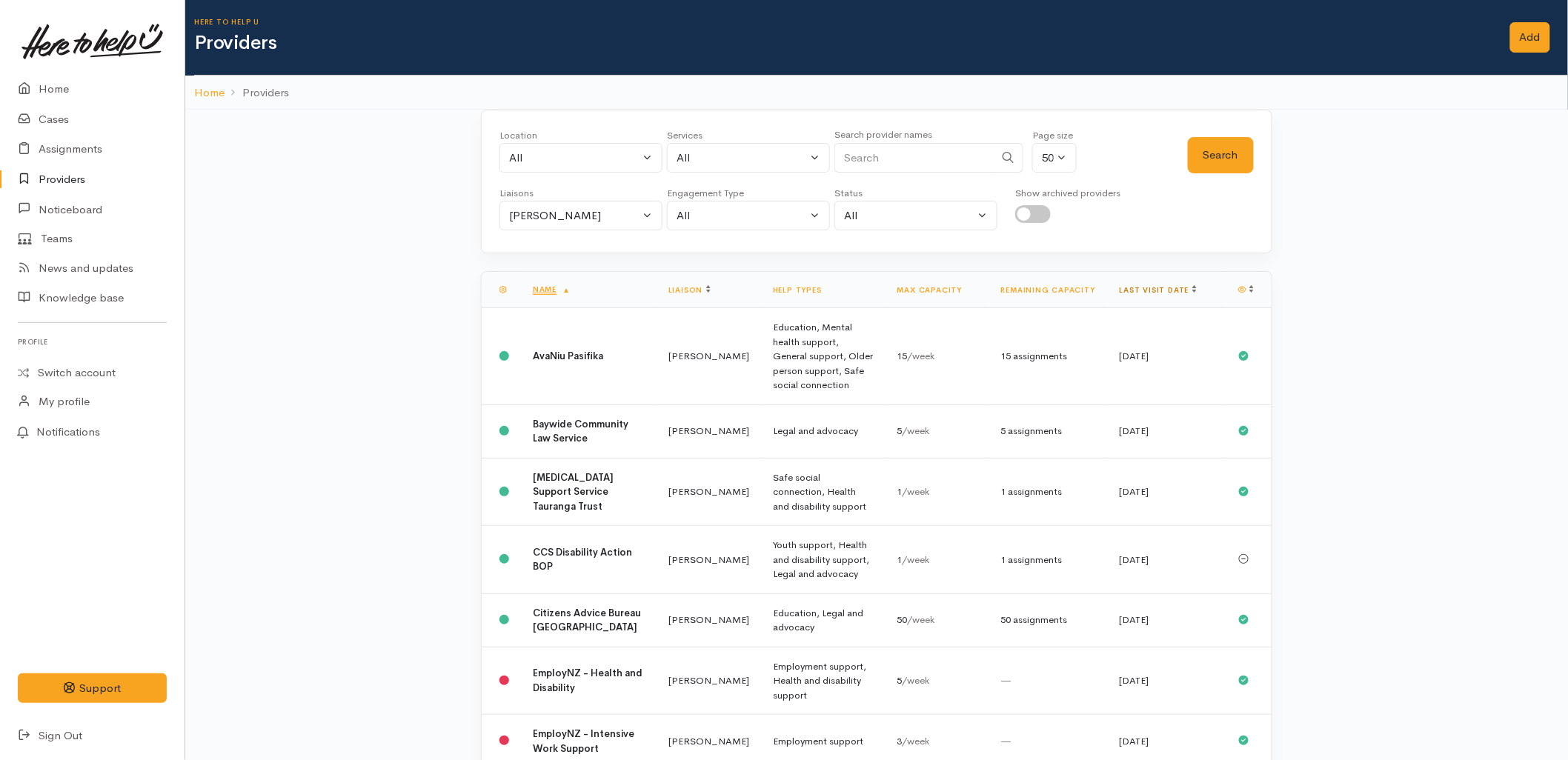
click at [1160, 290] on link "Last visit date" at bounding box center [1158, 290] width 77 height 10
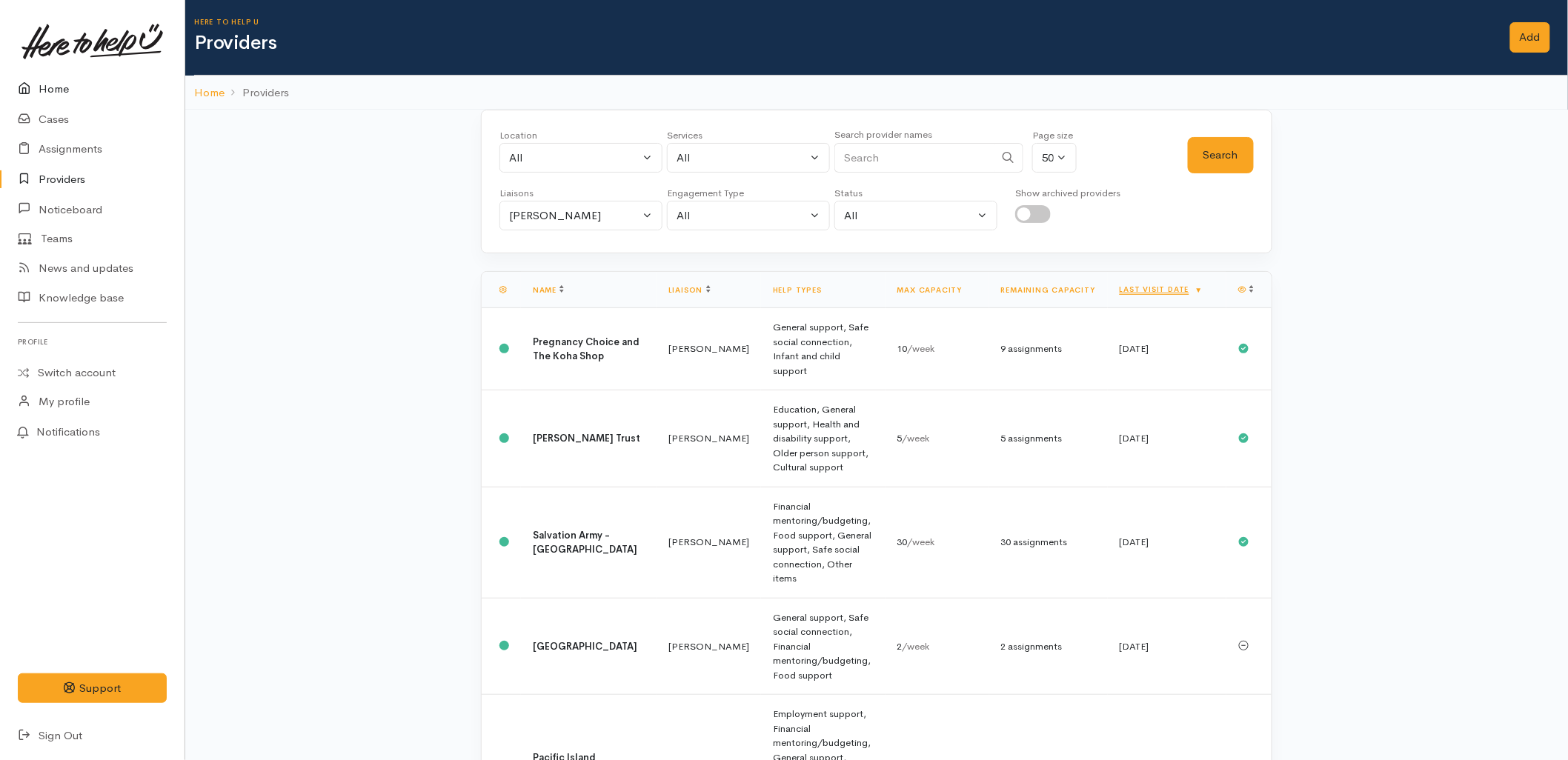
click at [55, 95] on link "Home" at bounding box center [92, 89] width 185 height 30
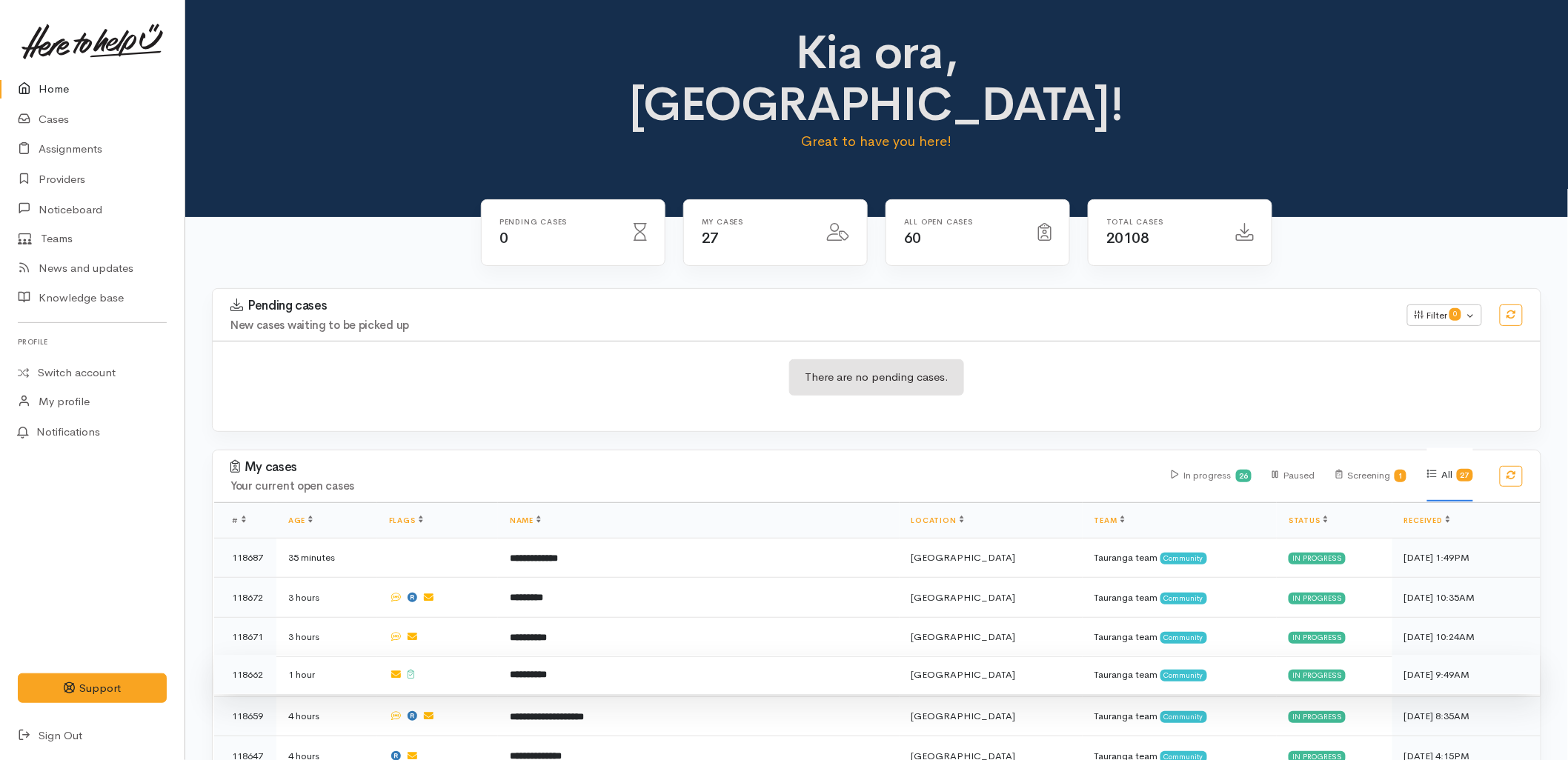
click at [624, 655] on td "**********" at bounding box center [699, 675] width 402 height 40
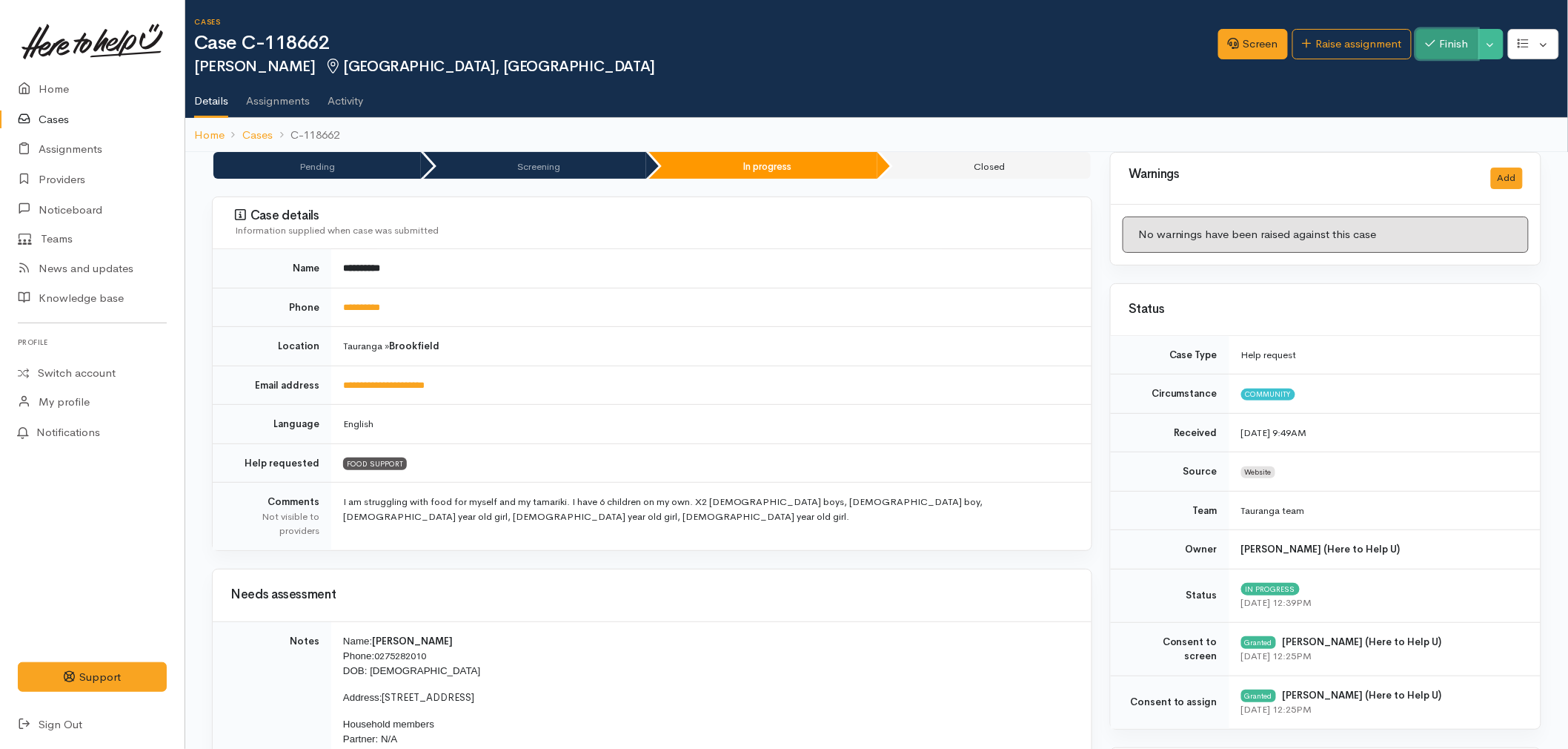
click at [1444, 45] on button "Finish" at bounding box center [1448, 43] width 62 height 30
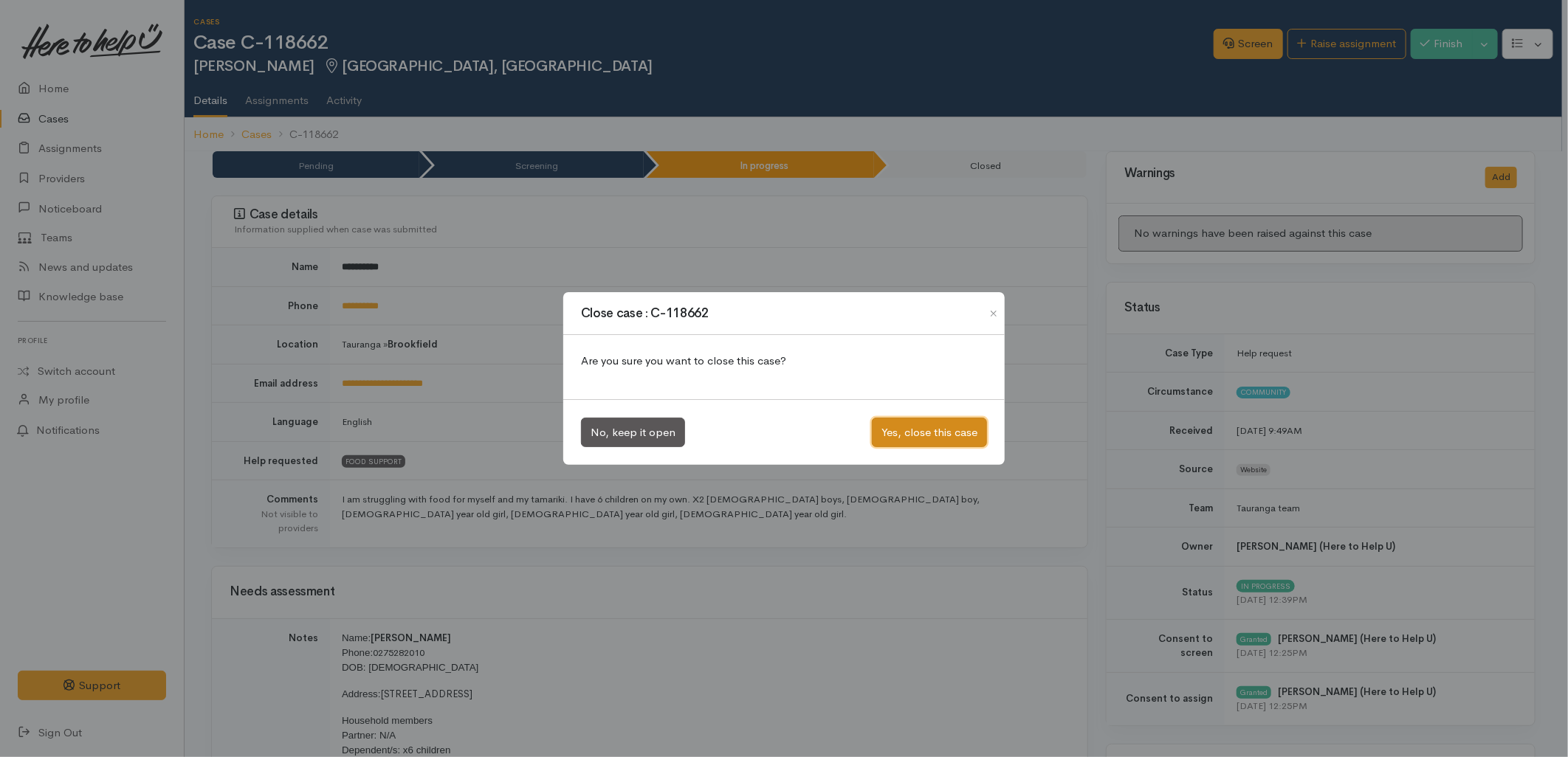
click at [939, 438] on button "Yes, close this case" at bounding box center [929, 433] width 115 height 30
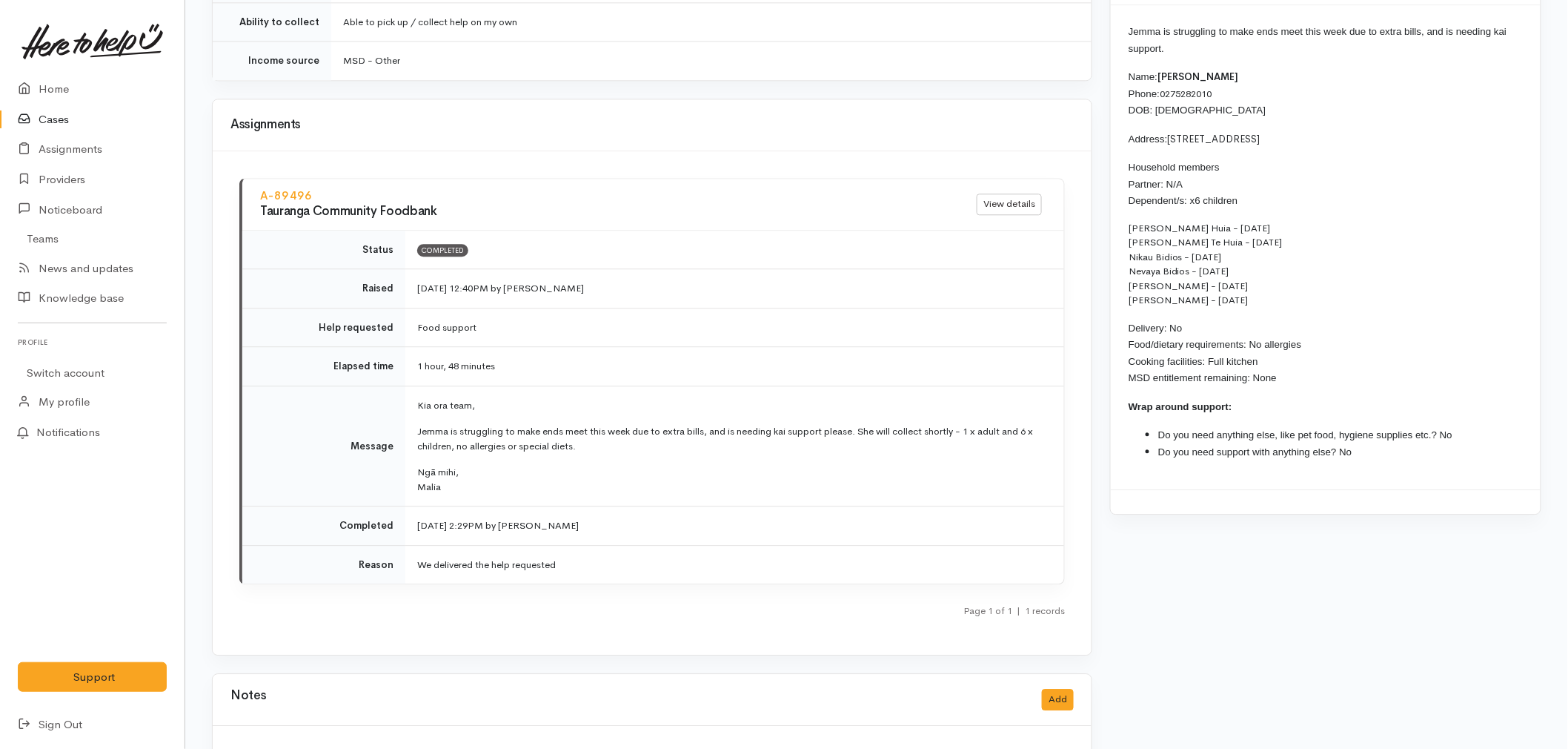
scroll to position [1482, 0]
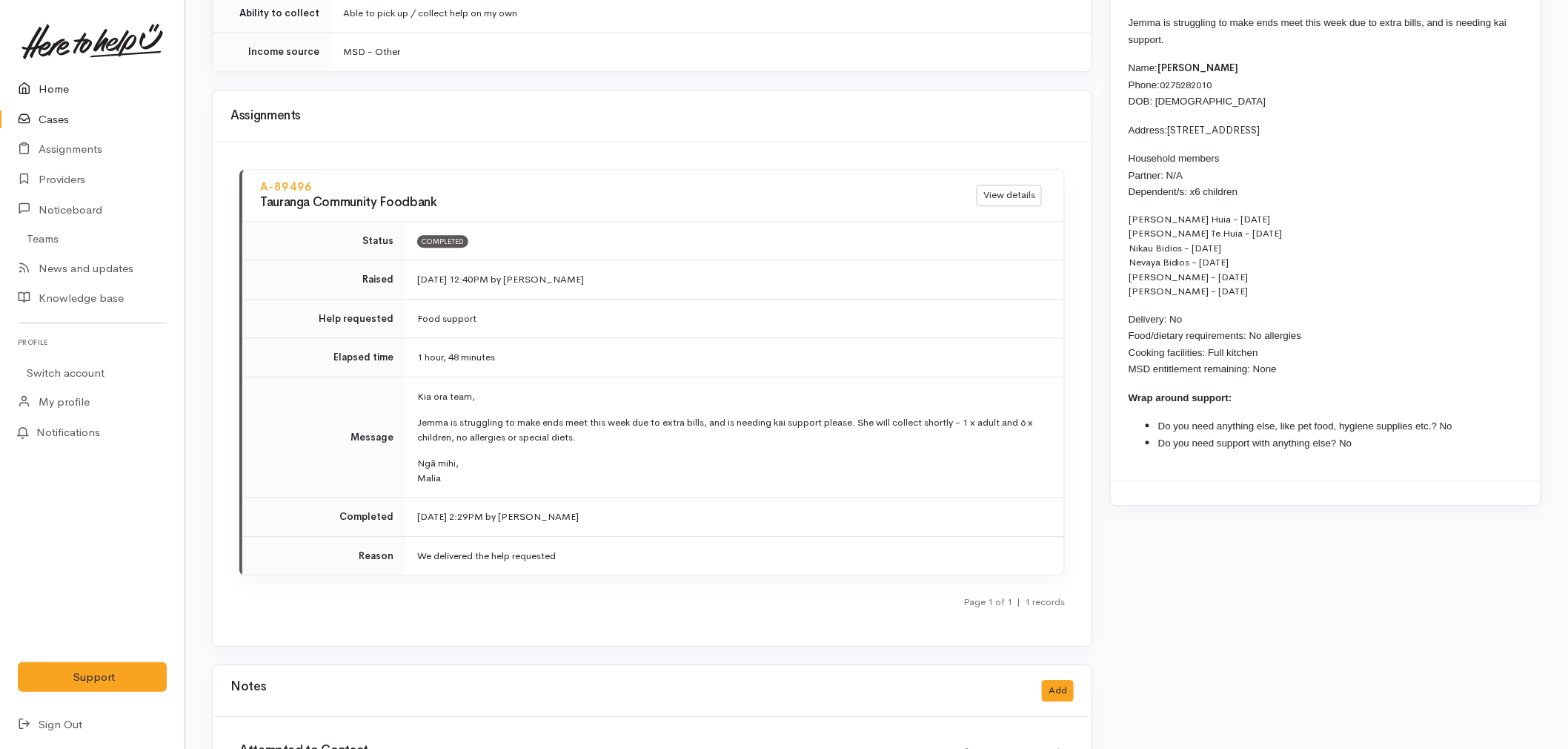
click at [85, 92] on link "Home" at bounding box center [92, 89] width 185 height 30
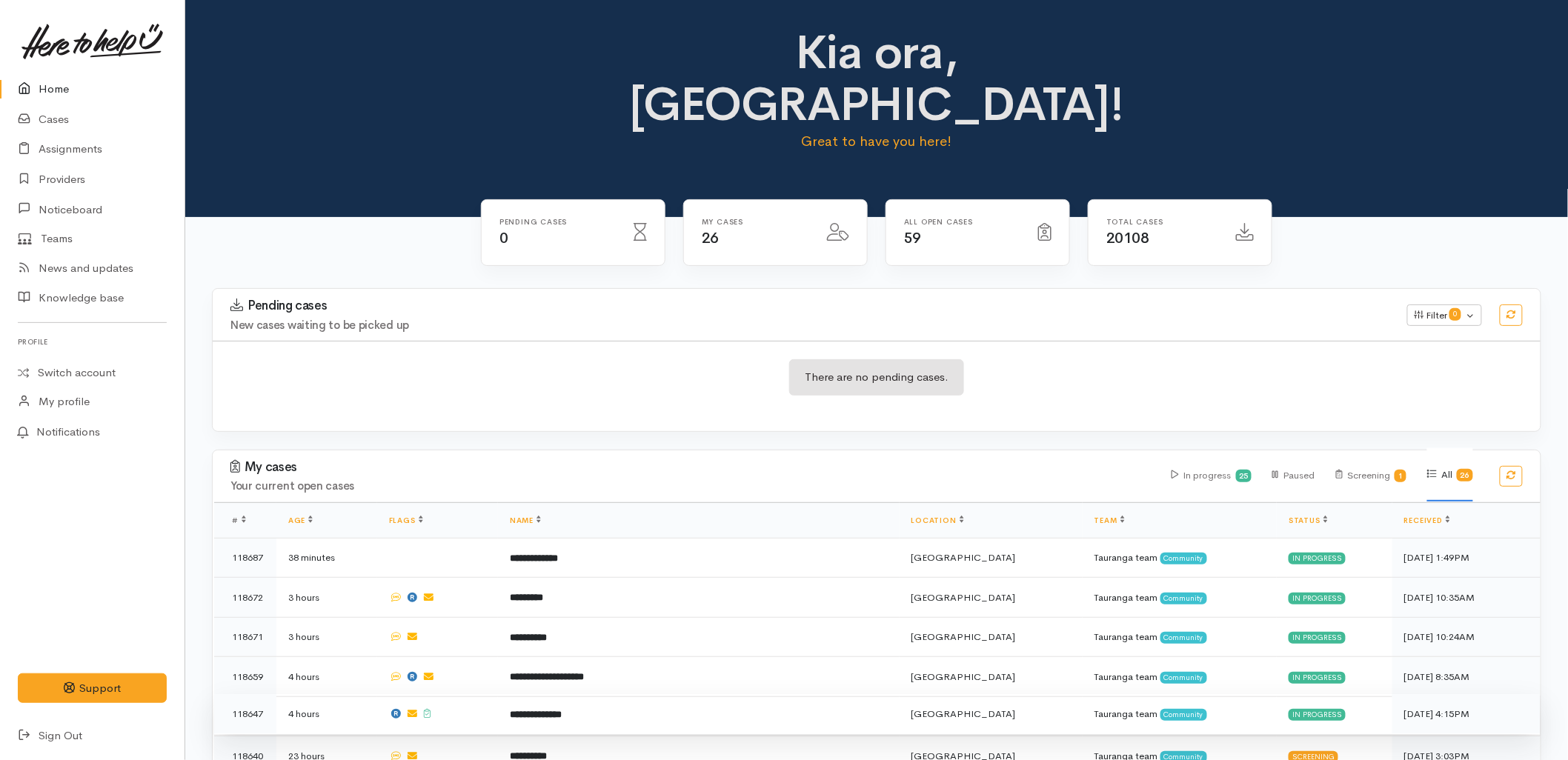
click at [452, 695] on td at bounding box center [438, 714] width 121 height 40
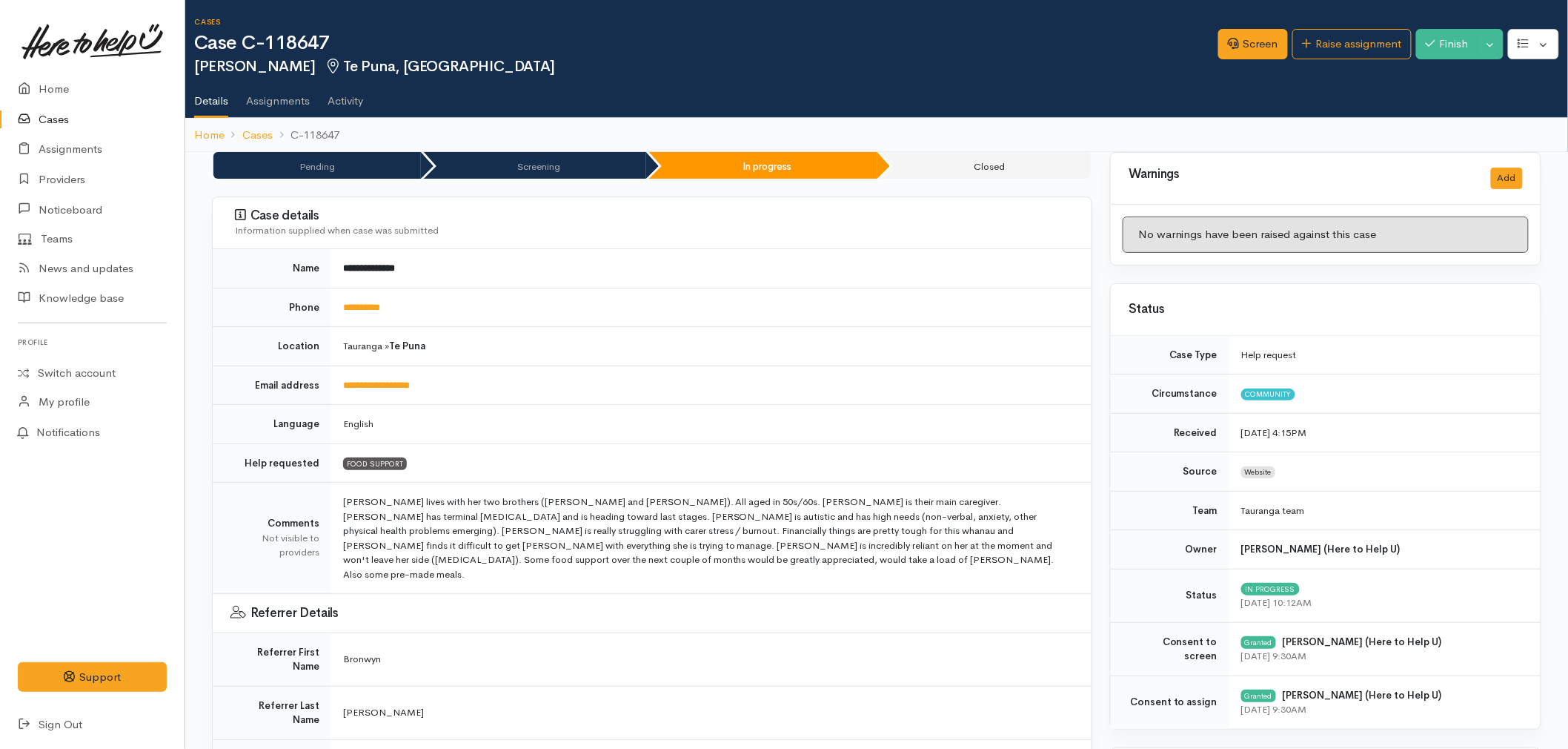
click at [19, 68] on link at bounding box center [92, 42] width 149 height 65
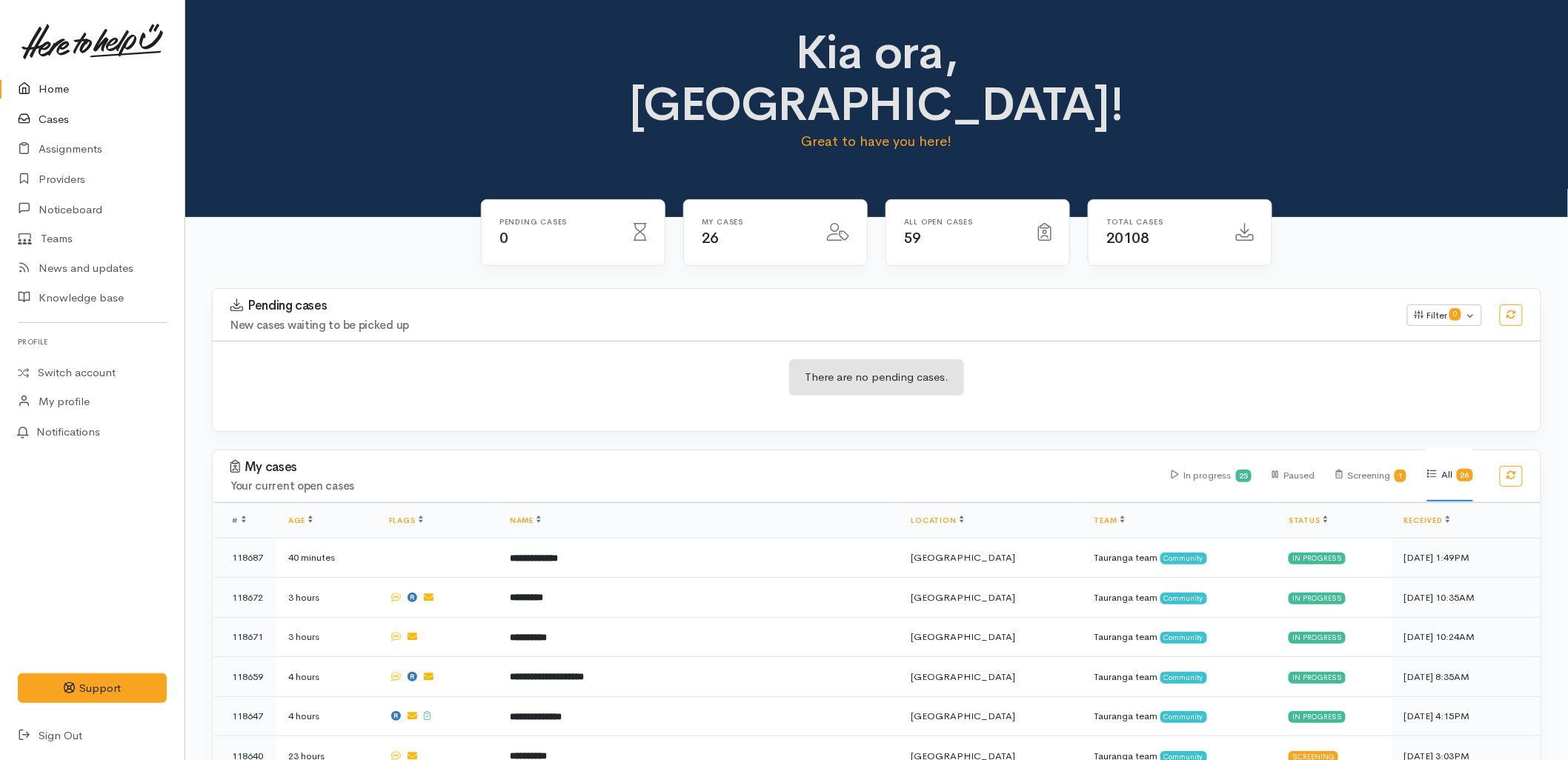
drag, startPoint x: 72, startPoint y: 119, endPoint x: 219, endPoint y: 122, distance: 147.0
click at [72, 119] on link "Cases" at bounding box center [92, 119] width 185 height 30
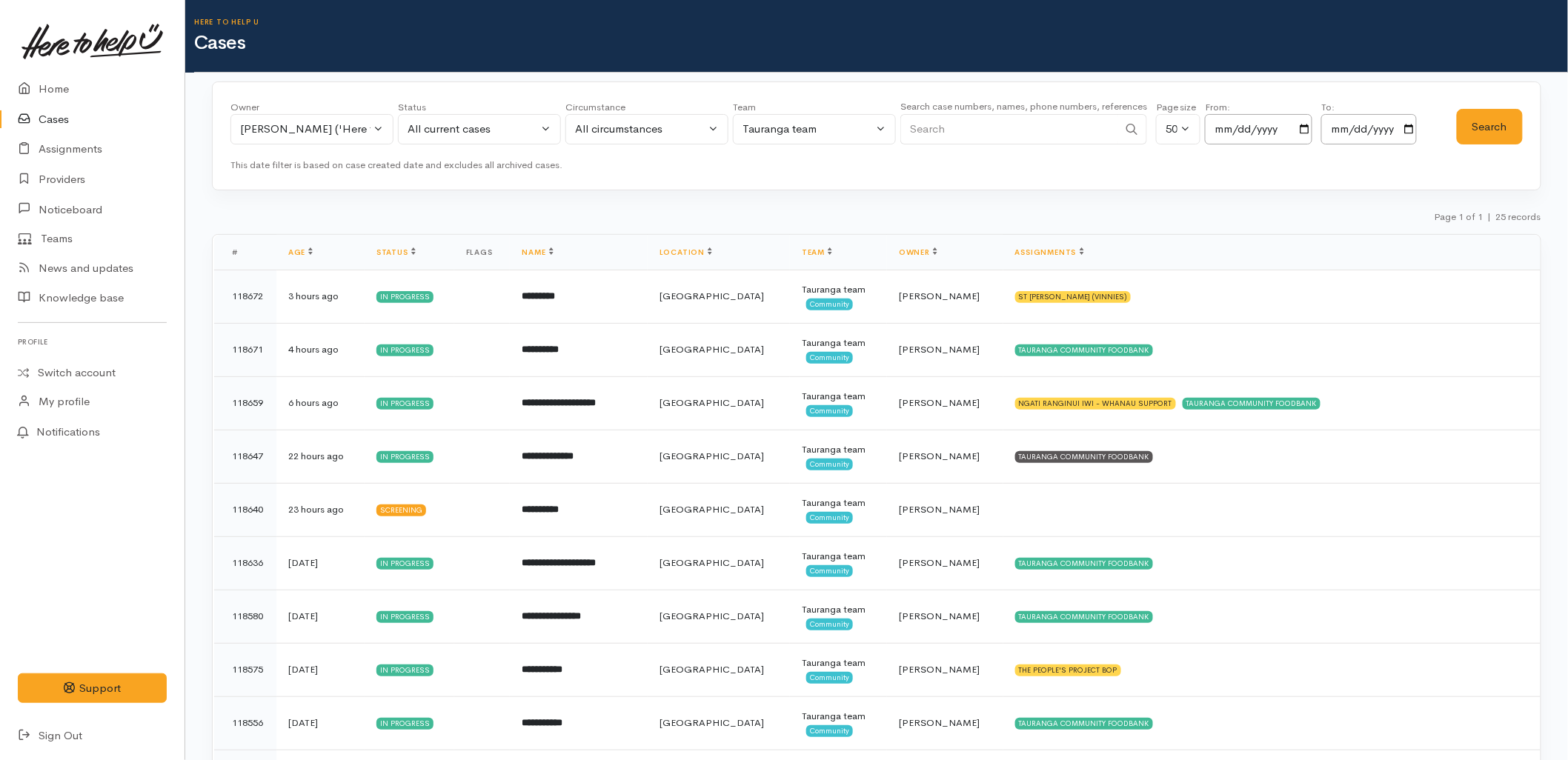
drag, startPoint x: 1039, startPoint y: 135, endPoint x: 1048, endPoint y: 135, distance: 9.0
click at [1039, 135] on input "Search" at bounding box center [1009, 128] width 218 height 30
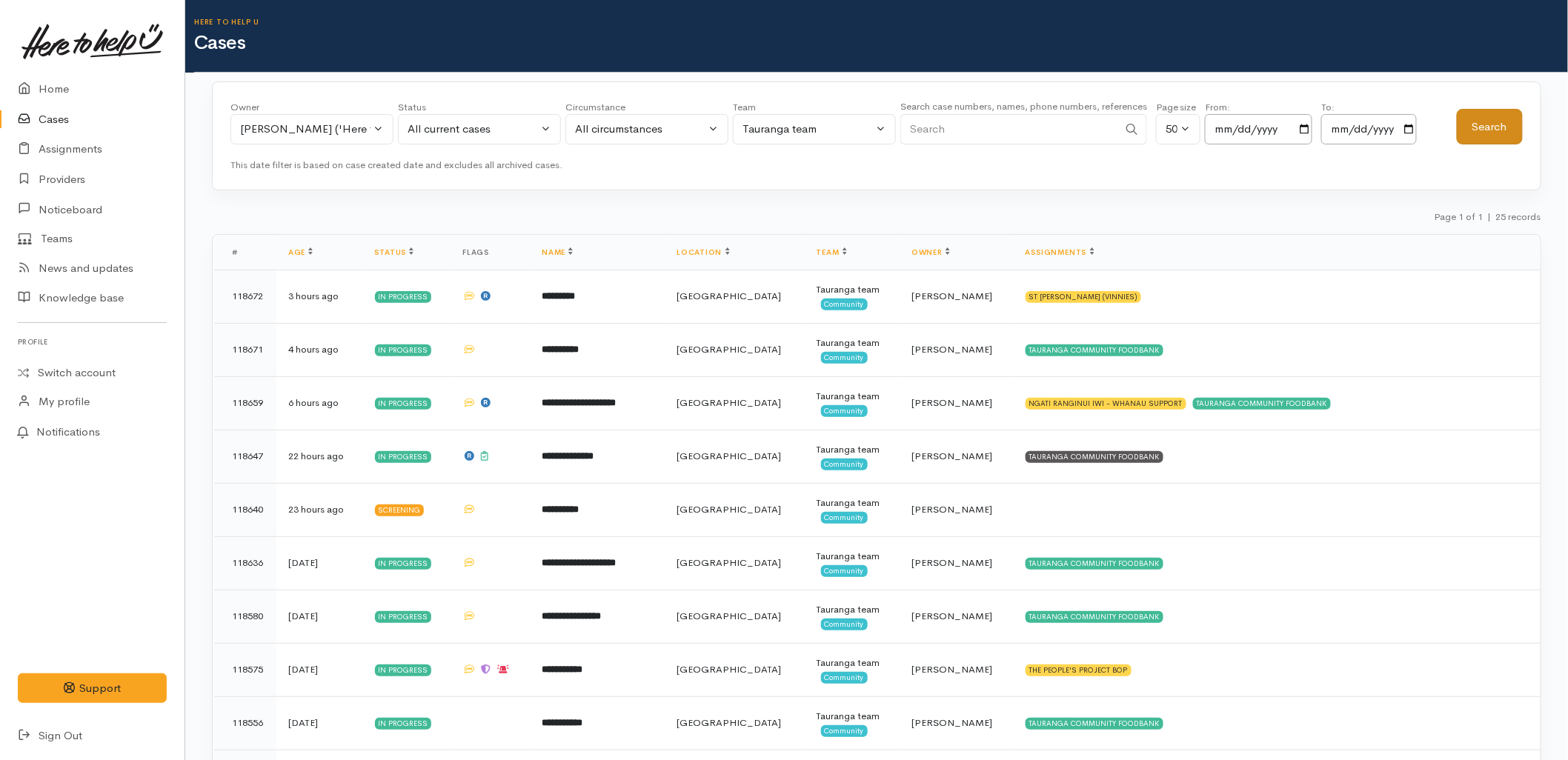
paste input "224623790"
type input "224623790"
click at [1502, 116] on button "Search" at bounding box center [1490, 127] width 66 height 36
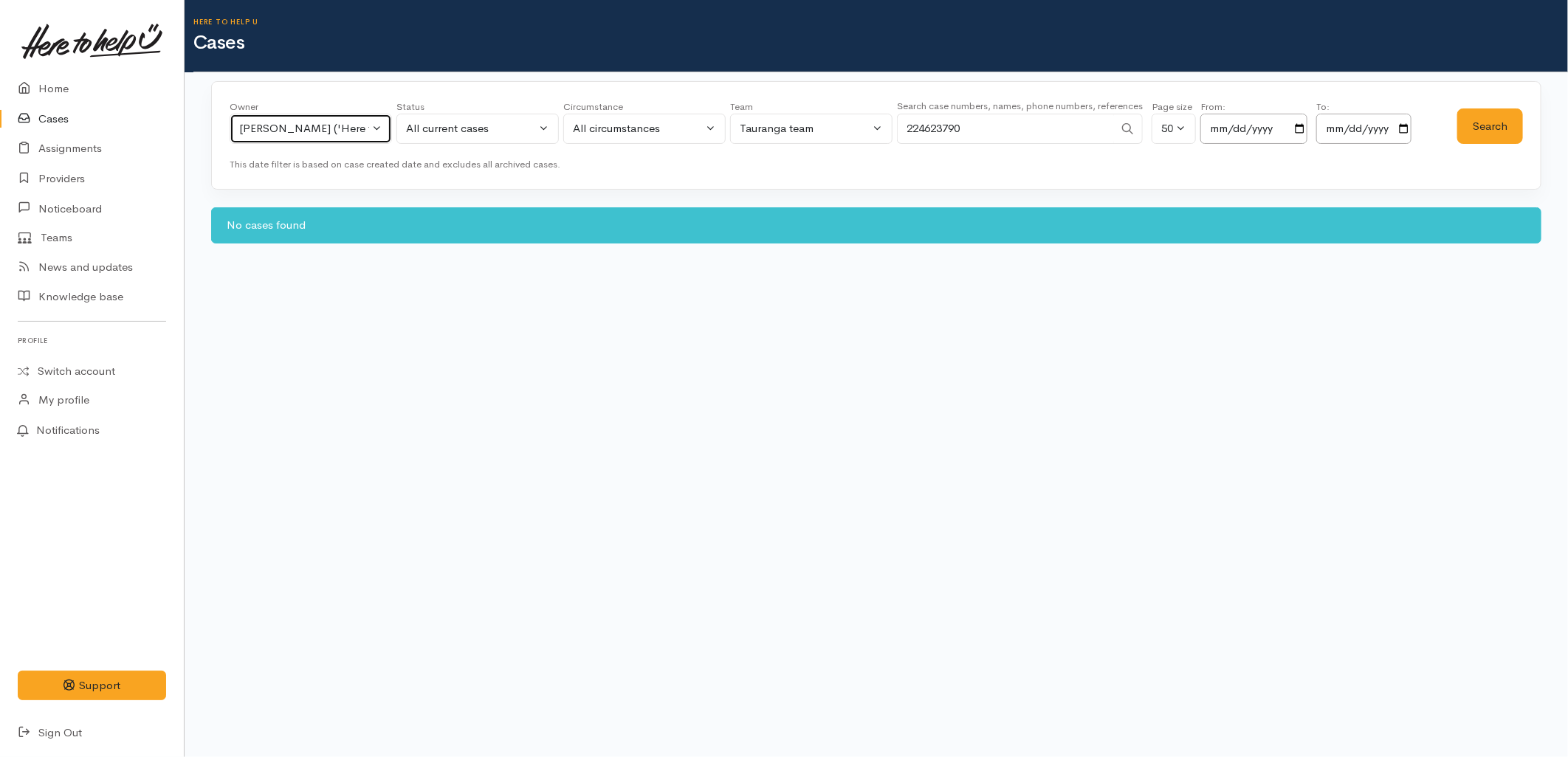
click at [333, 134] on div "Malia Stowers ('Here to help u')" at bounding box center [303, 129] width 130 height 17
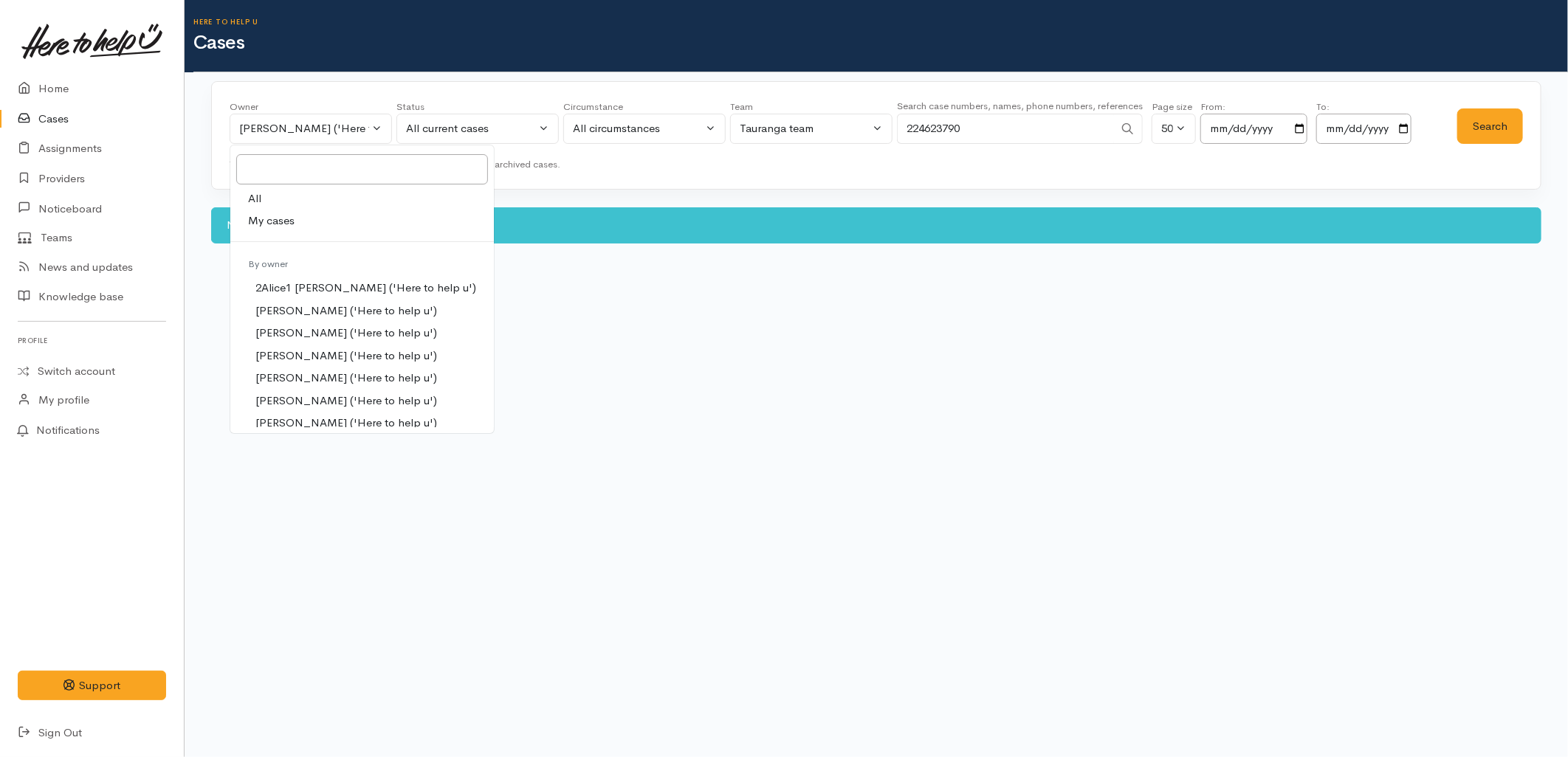
click at [300, 200] on link "All" at bounding box center [362, 199] width 263 height 23
select select "-1"
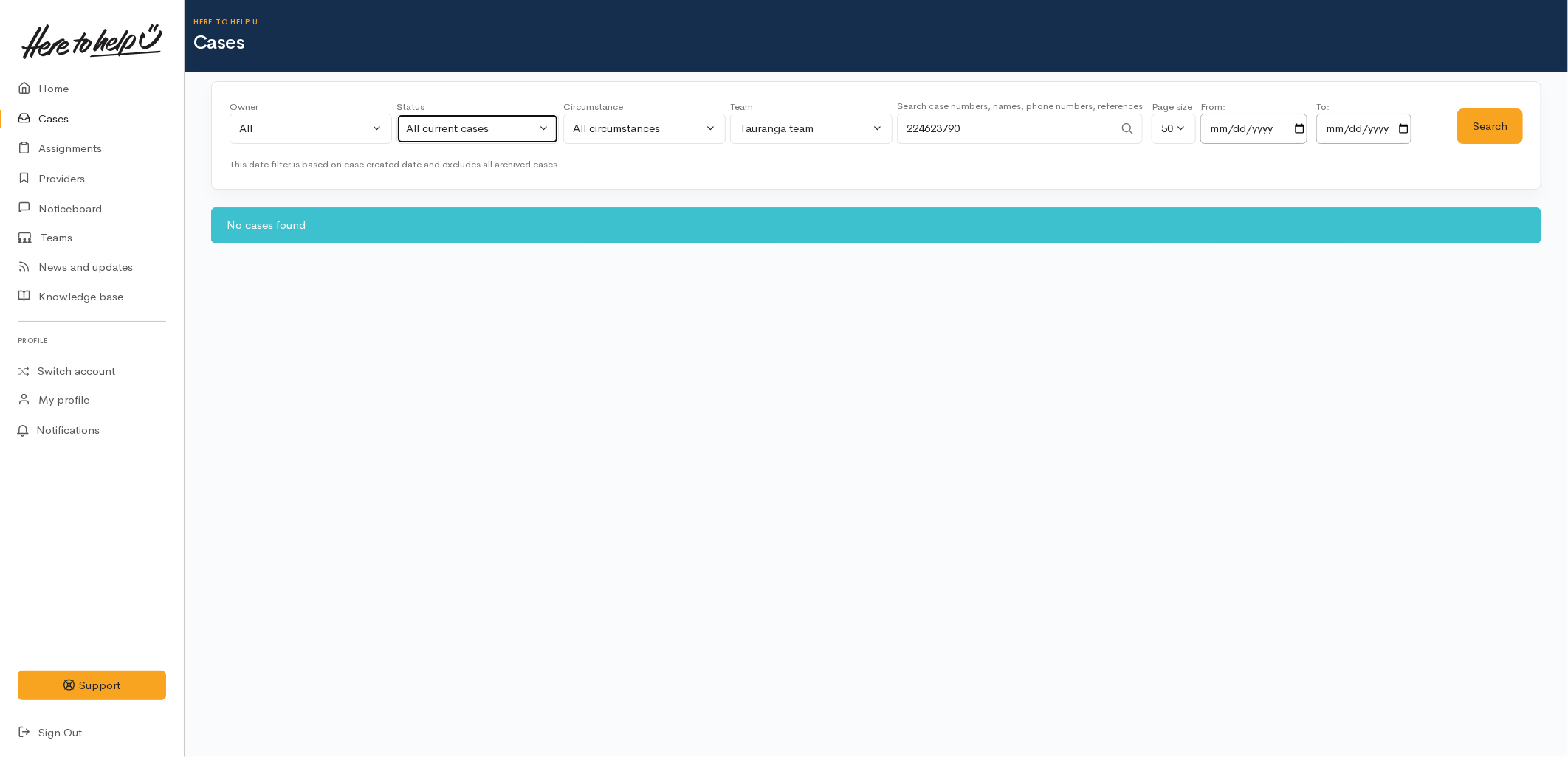
click at [426, 118] on button "All current cases" at bounding box center [477, 128] width 162 height 30
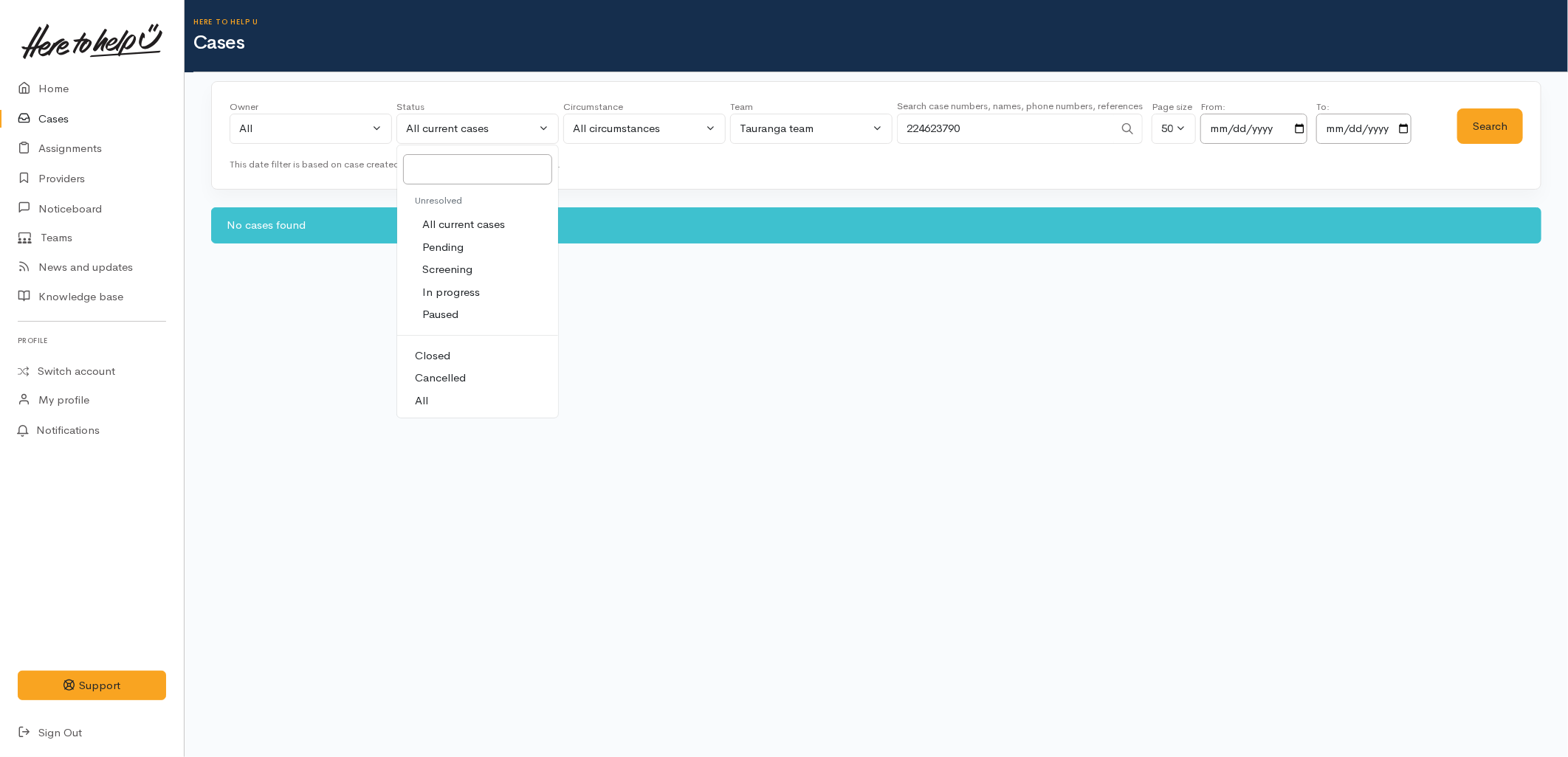
click at [433, 403] on link "All" at bounding box center [477, 401] width 161 height 23
select select "All"
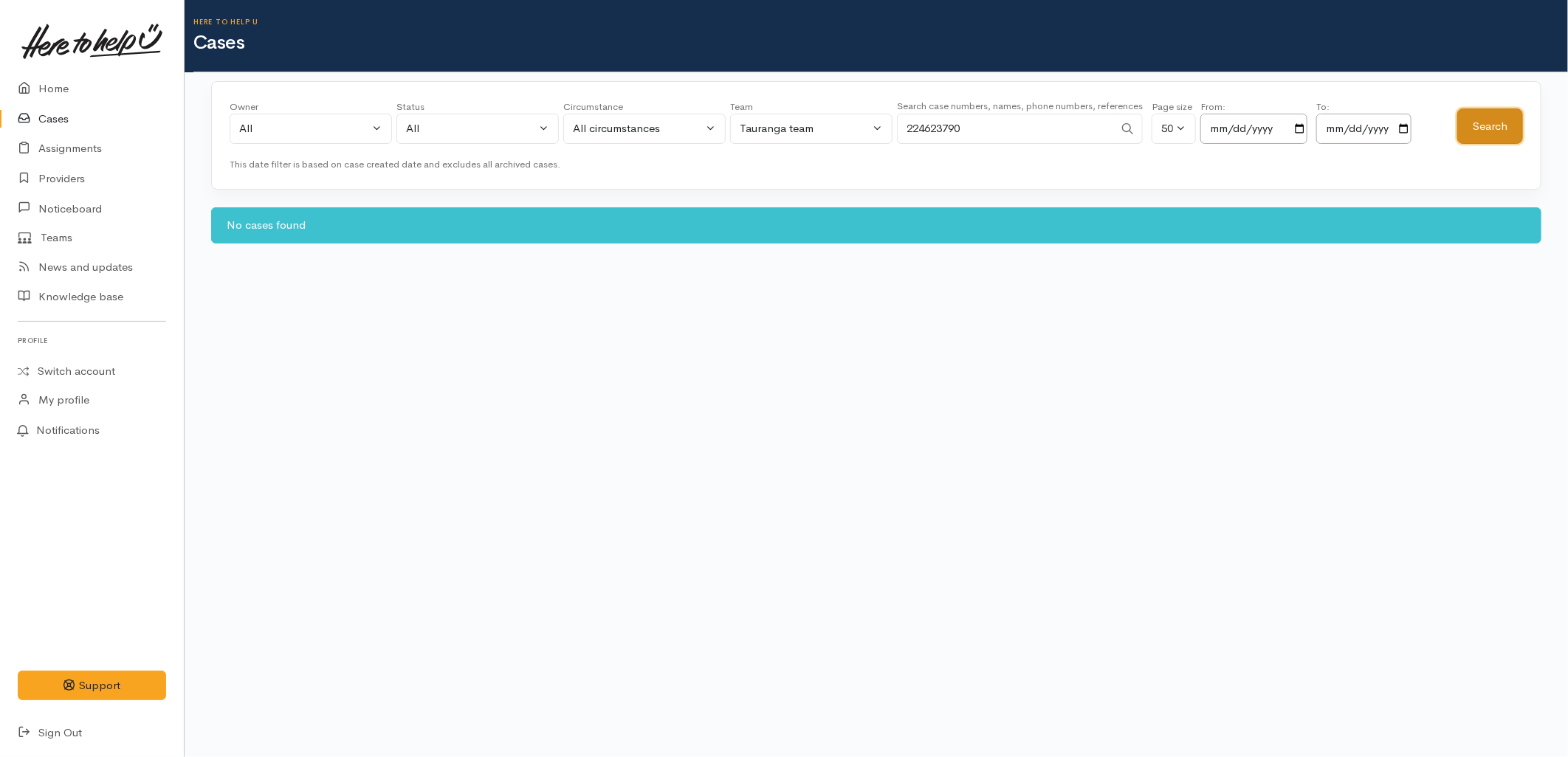
click at [1514, 122] on button "Search" at bounding box center [1490, 126] width 66 height 36
click at [1513, 122] on button "Search" at bounding box center [1490, 126] width 66 height 36
drag, startPoint x: 998, startPoint y: 128, endPoint x: 843, endPoint y: 138, distance: 155.3
click at [843, 138] on div "Owner All My cases 2Alice1 Faye Davies ('Here to help u') Aandrea Murray ('Here…" at bounding box center [843, 125] width 1227 height 53
paste input "10400955"
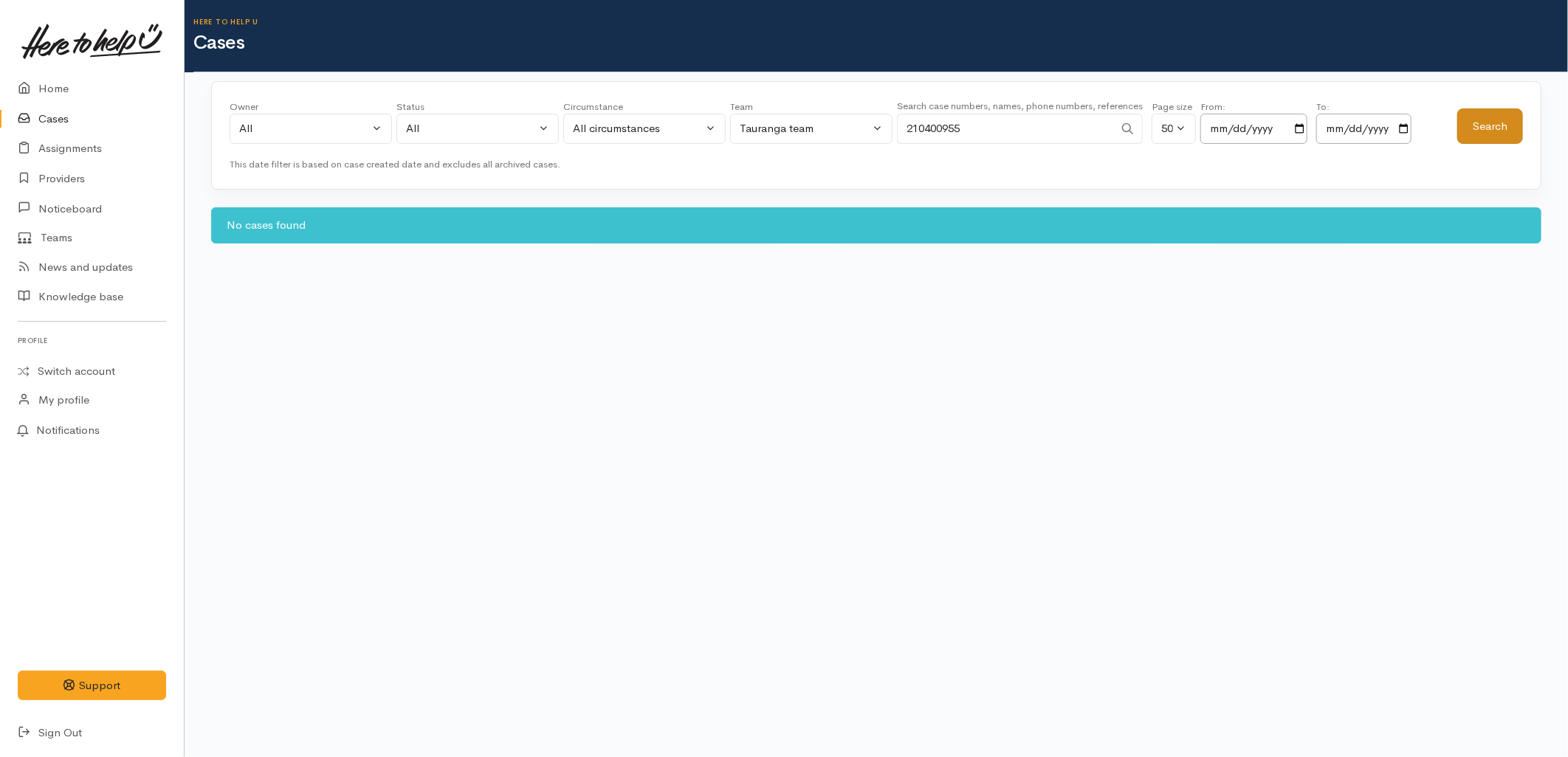
type input "210400955"
click at [1517, 121] on button "Search" at bounding box center [1490, 126] width 66 height 36
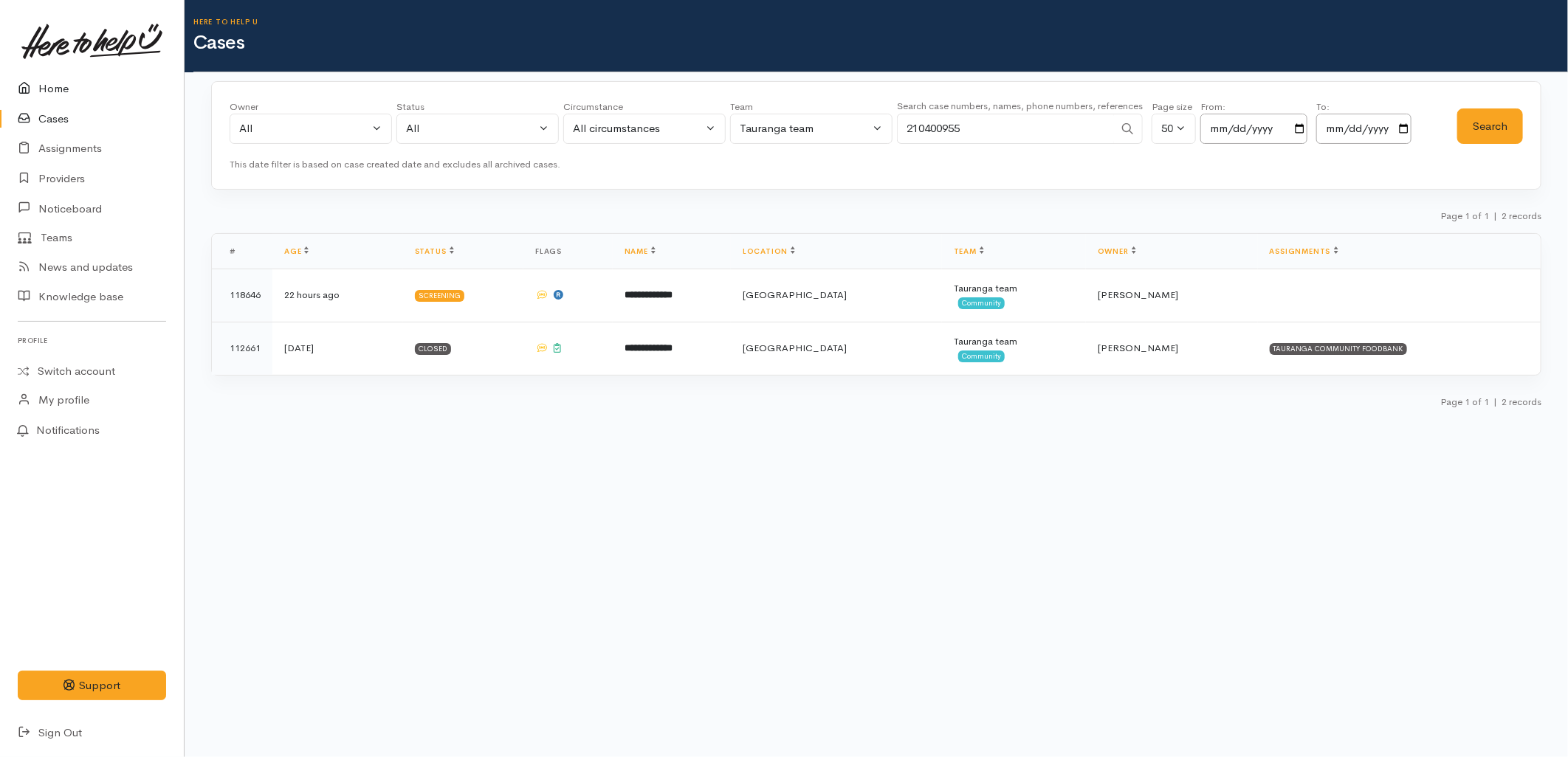
click at [32, 94] on icon at bounding box center [28, 89] width 20 height 19
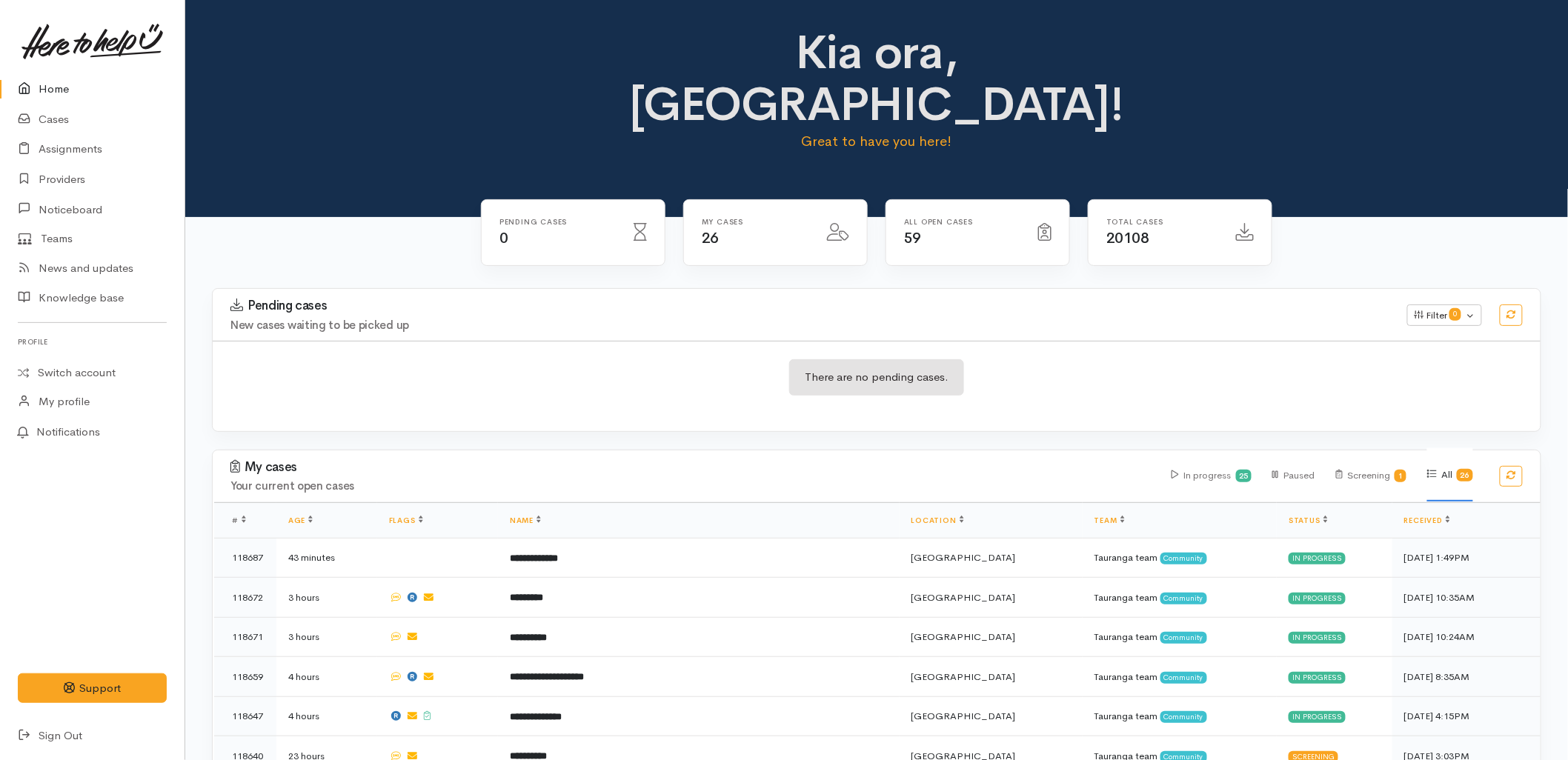
click at [1073, 299] on h3 "Pending cases" at bounding box center [810, 306] width 1159 height 15
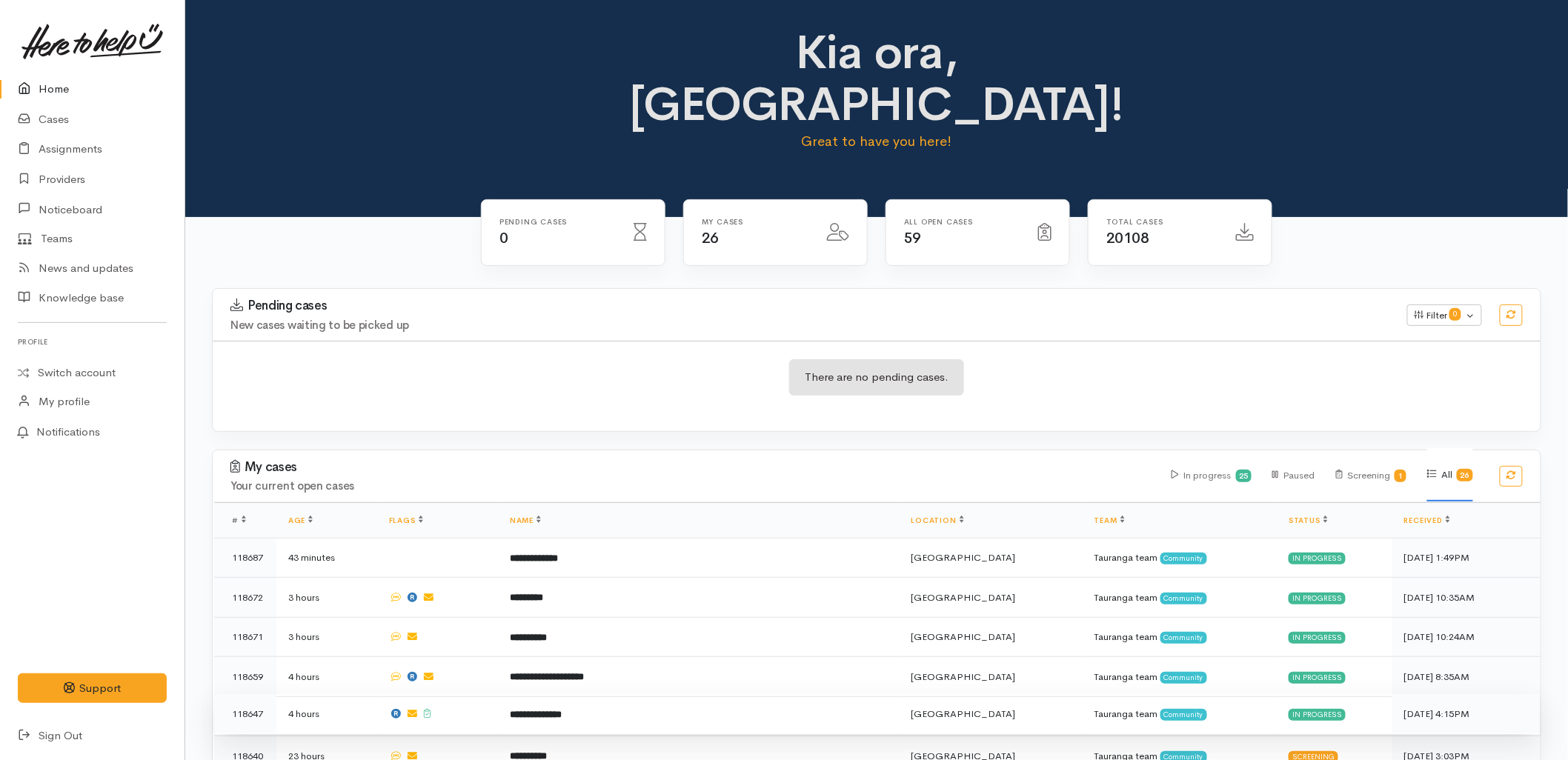
click at [522, 710] on b "**********" at bounding box center [535, 715] width 52 height 10
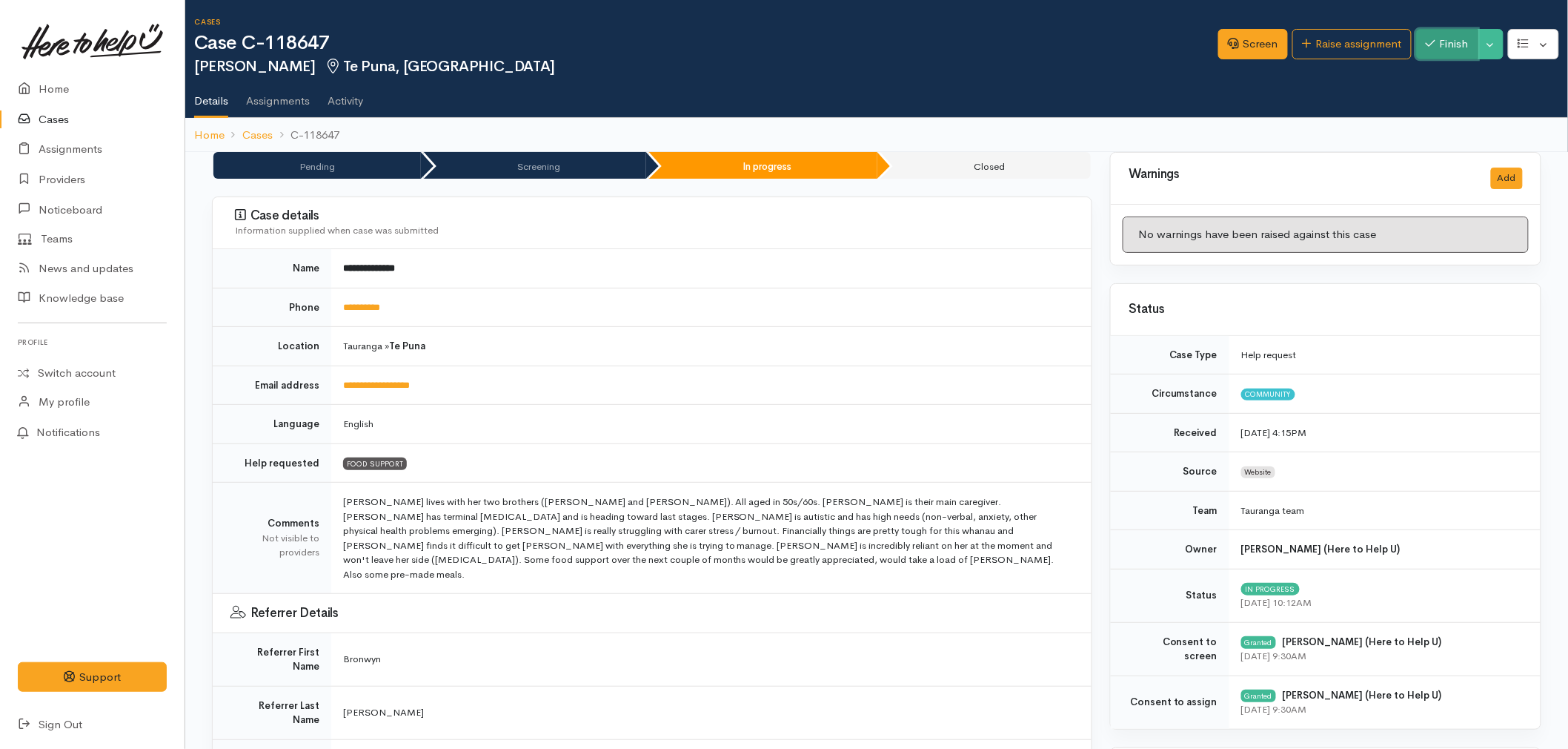
click at [1450, 45] on button "Finish" at bounding box center [1448, 43] width 62 height 30
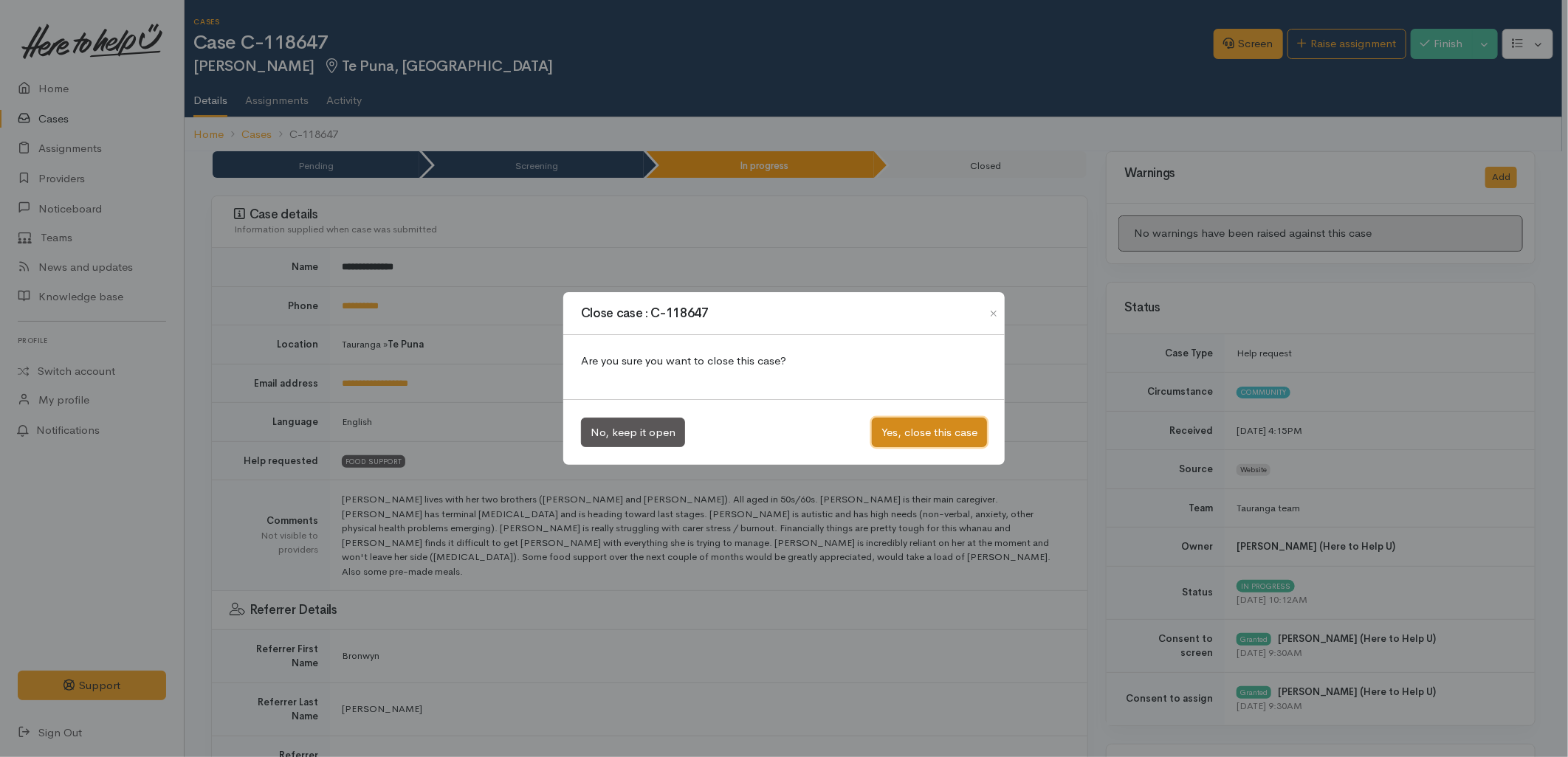
click at [957, 439] on button "Yes, close this case" at bounding box center [929, 433] width 115 height 30
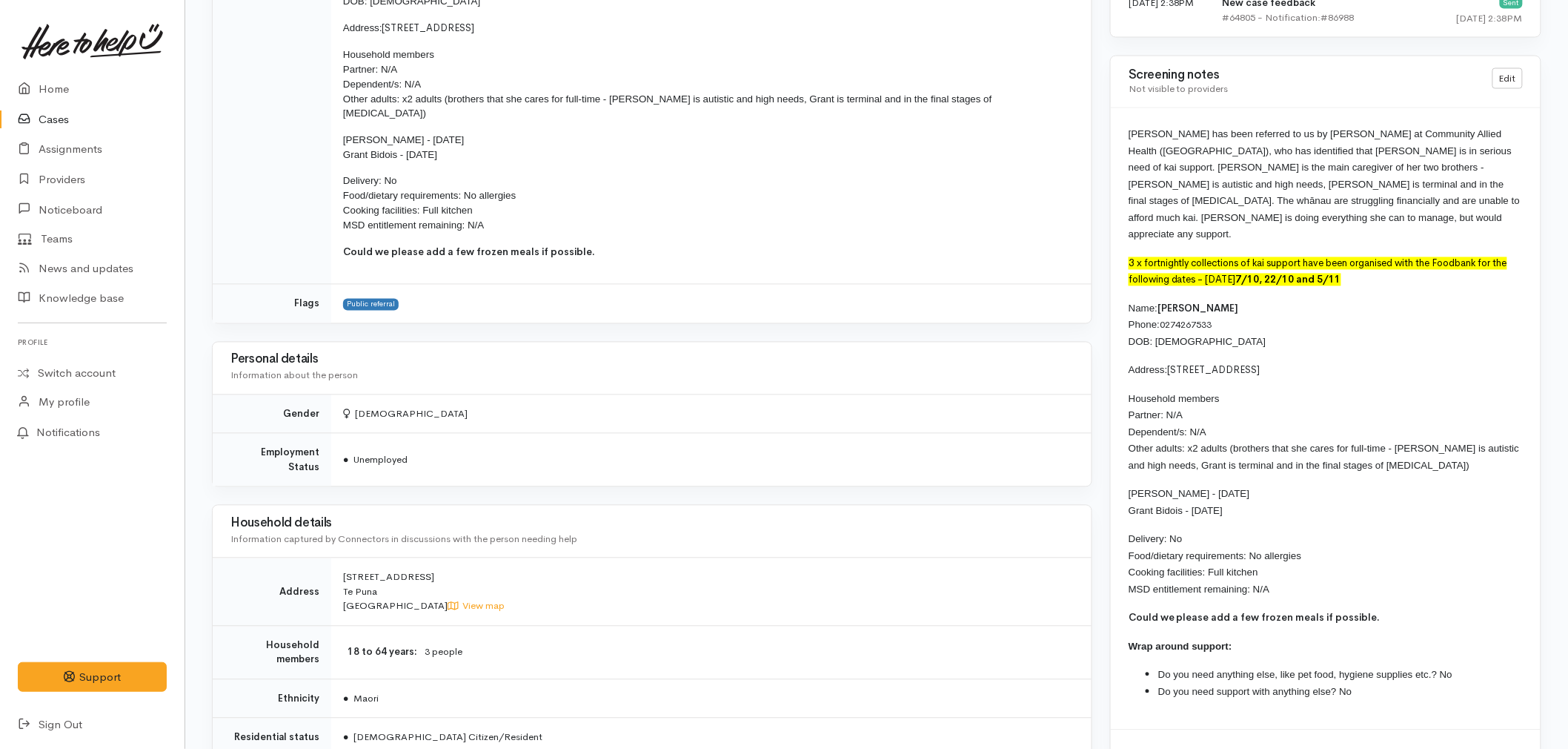
scroll to position [1071, 0]
click at [74, 91] on link "Home" at bounding box center [92, 89] width 185 height 30
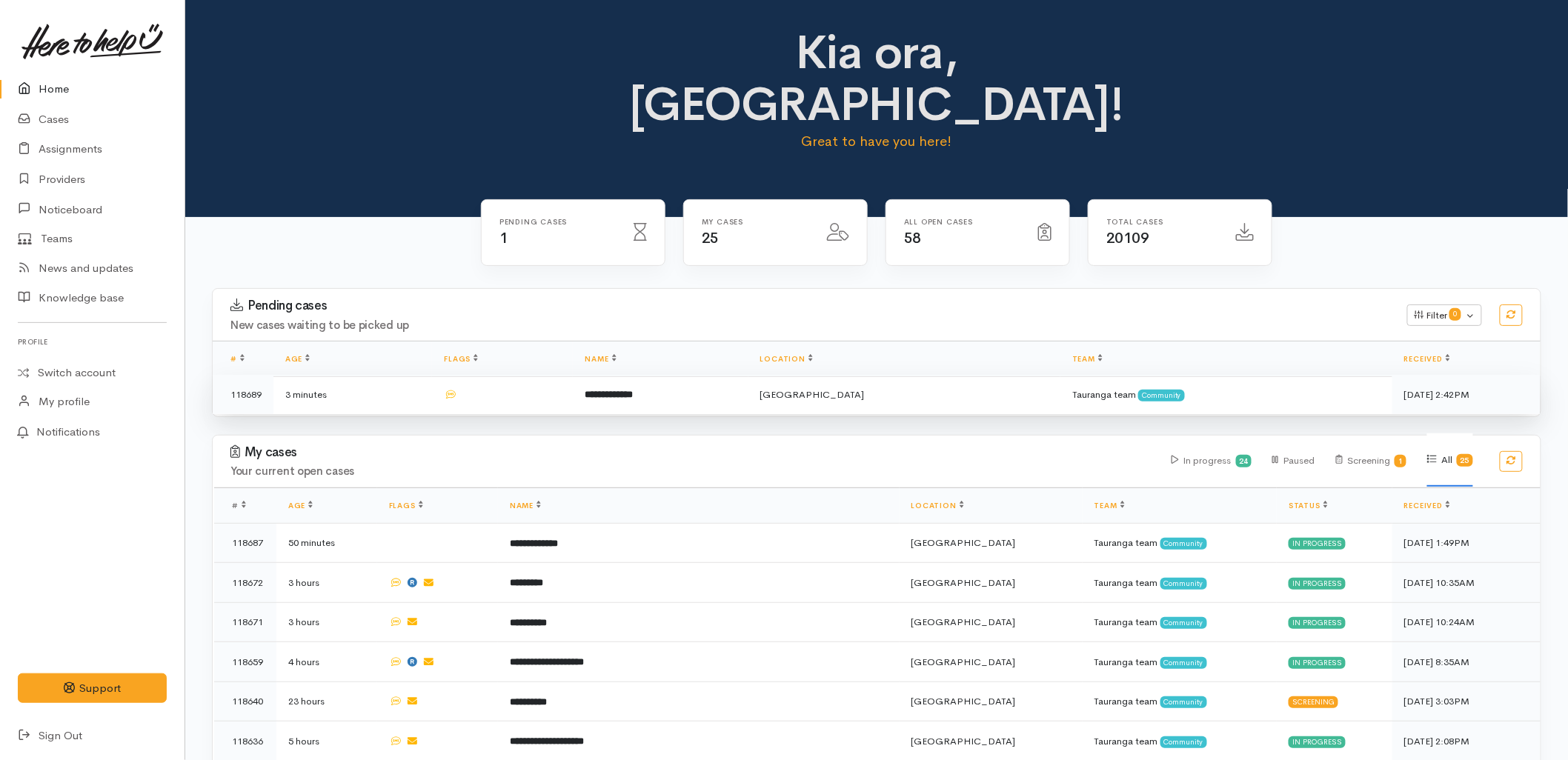
click at [693, 375] on td "**********" at bounding box center [660, 394] width 175 height 39
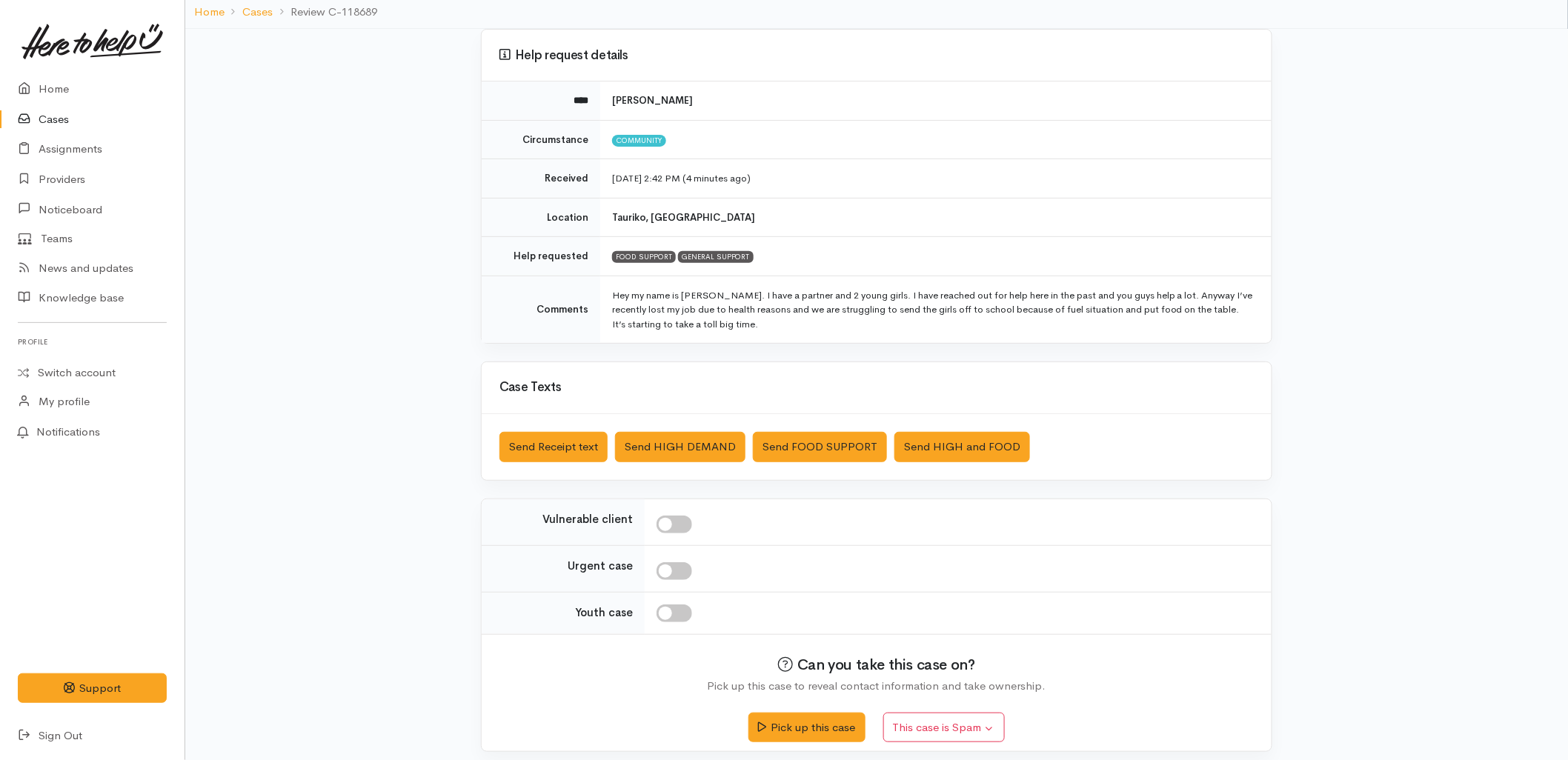
scroll to position [112, 0]
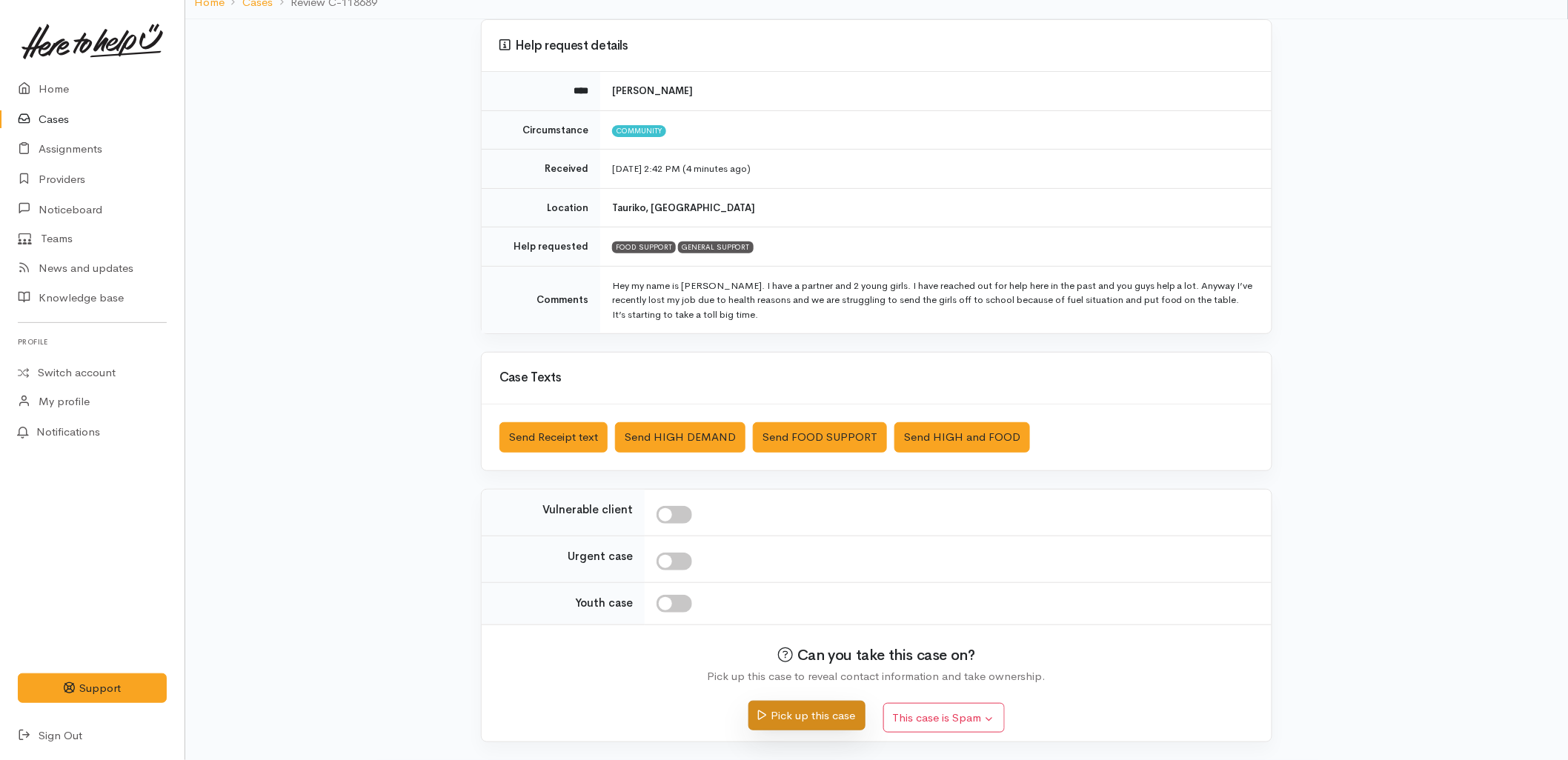
click at [787, 720] on button "Pick up this case" at bounding box center [807, 716] width 116 height 30
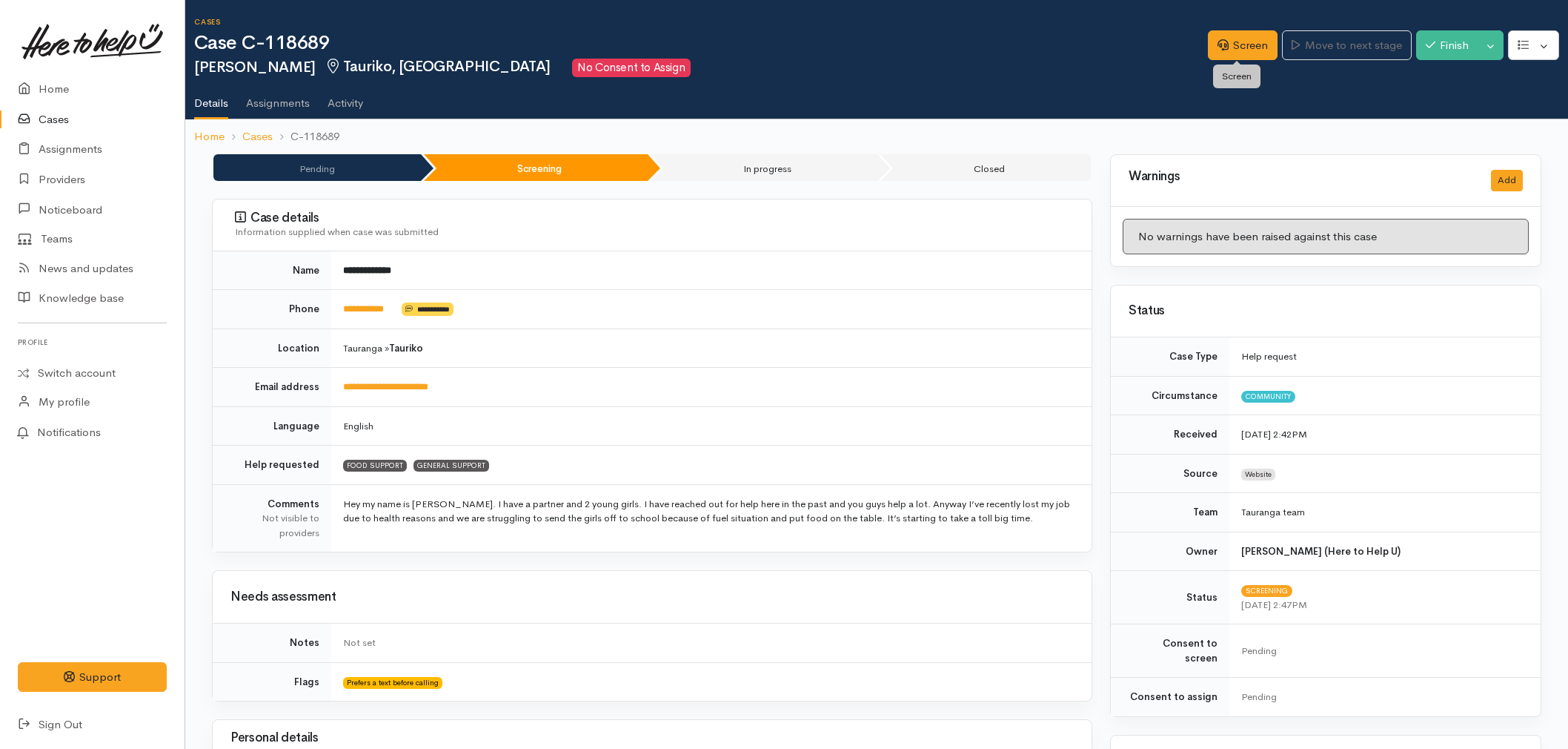
click at [1222, 48] on link "Screen" at bounding box center [1242, 45] width 70 height 30
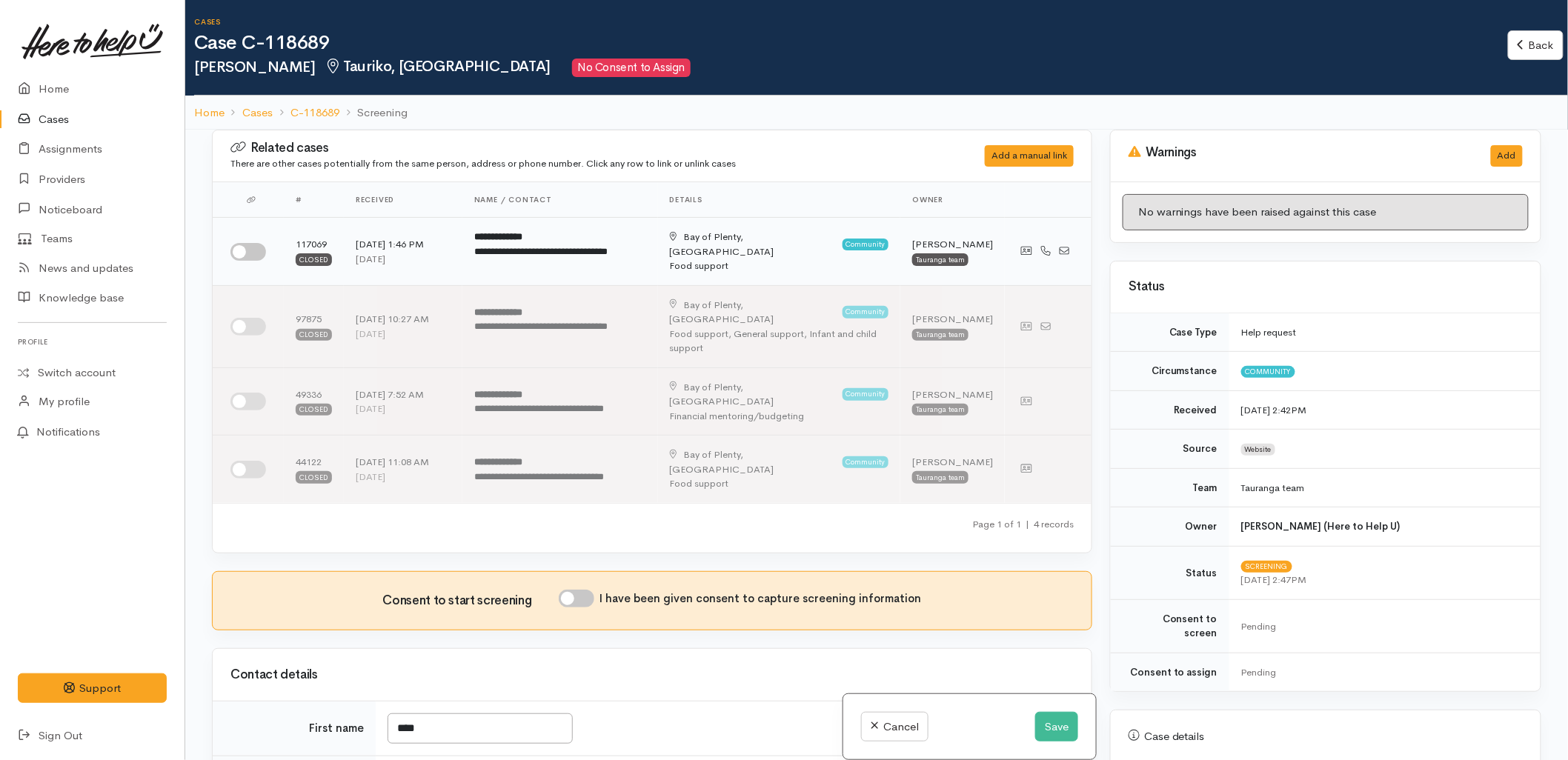
click at [247, 252] on input "checkbox" at bounding box center [248, 252] width 35 height 18
checkbox input "true"
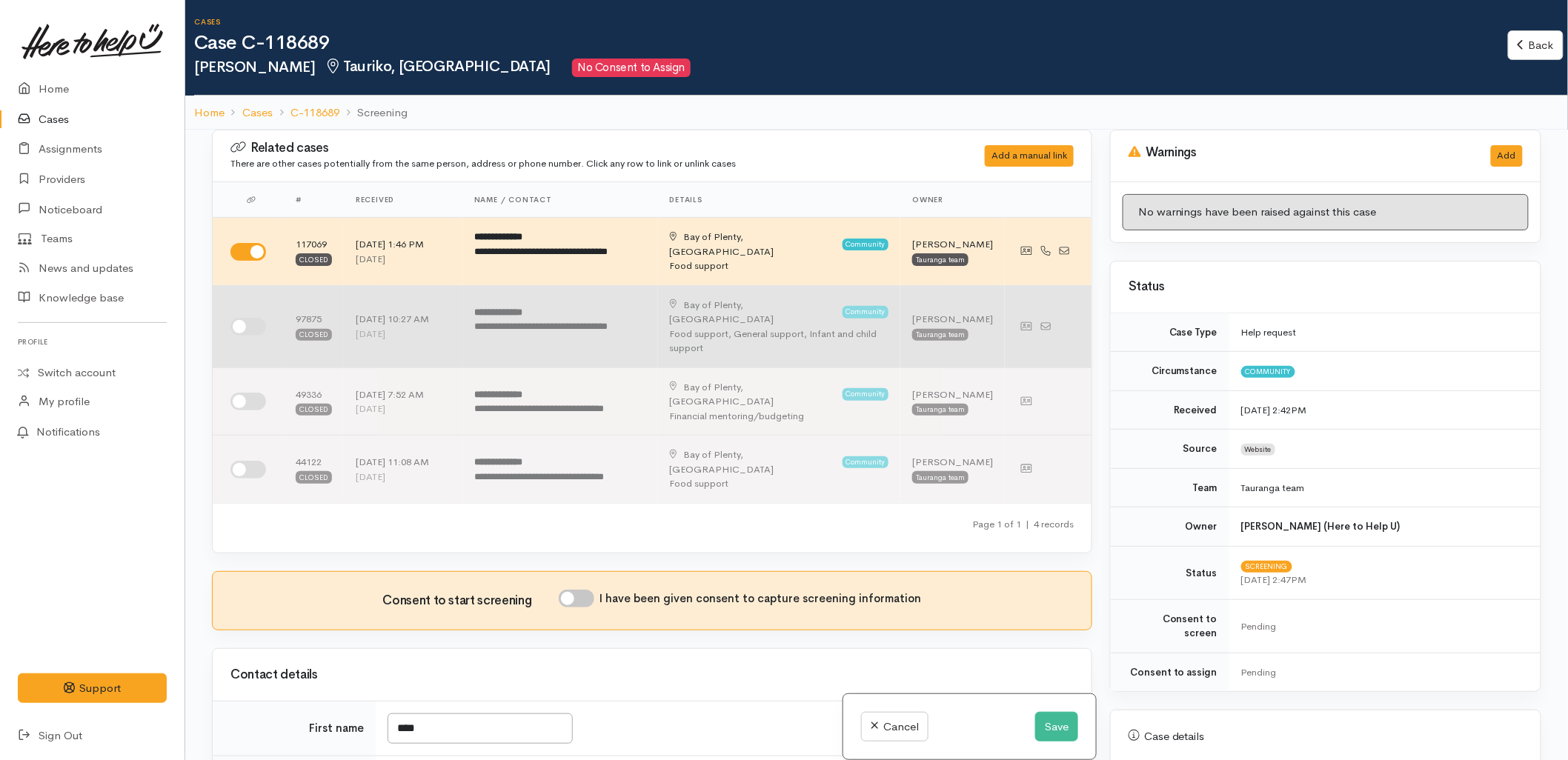
click at [247, 322] on input "checkbox" at bounding box center [248, 327] width 35 height 18
checkbox input "true"
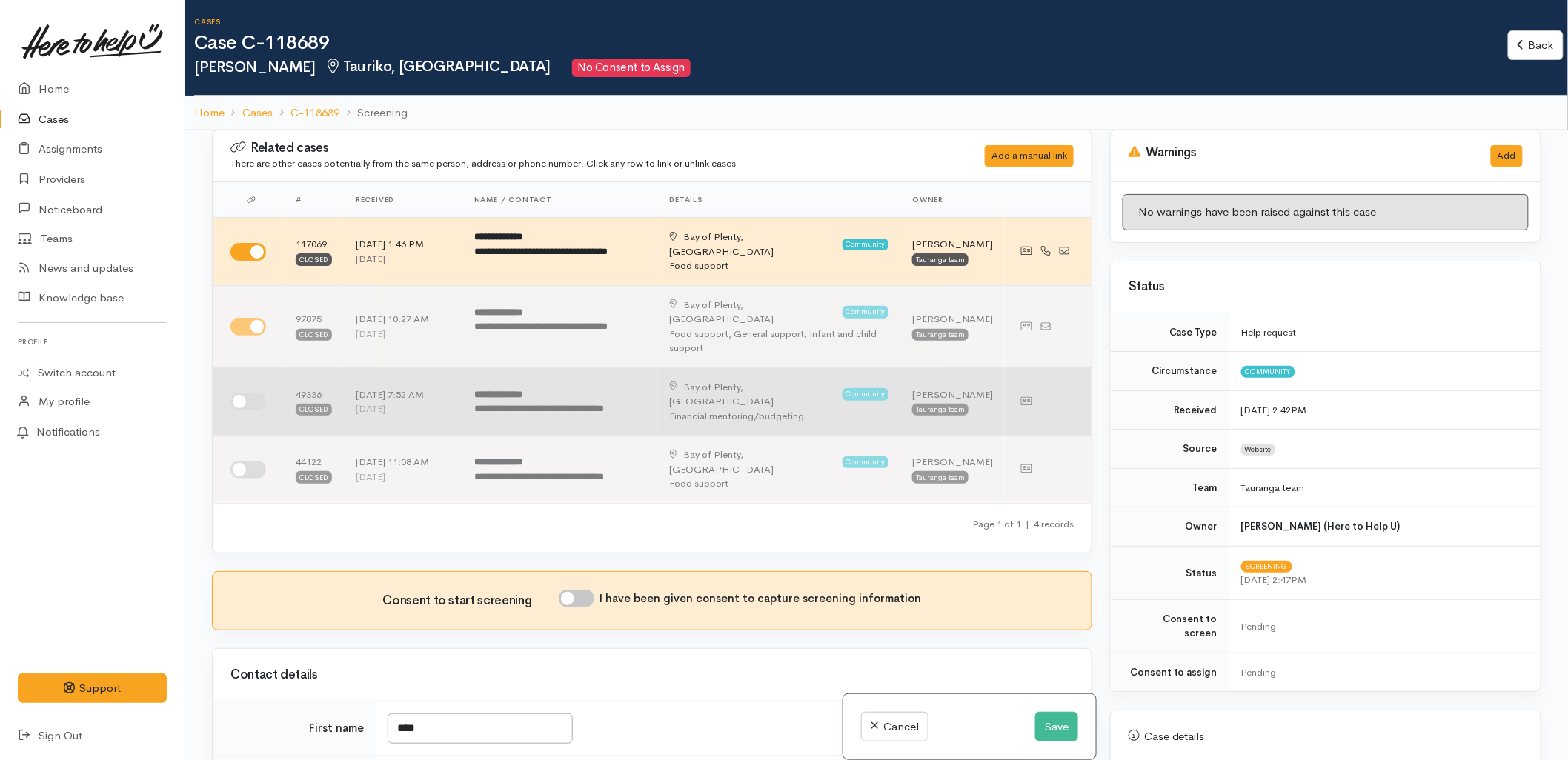
click at [250, 376] on td at bounding box center [248, 401] width 71 height 68
click at [250, 395] on input "checkbox" at bounding box center [248, 402] width 35 height 18
checkbox input "true"
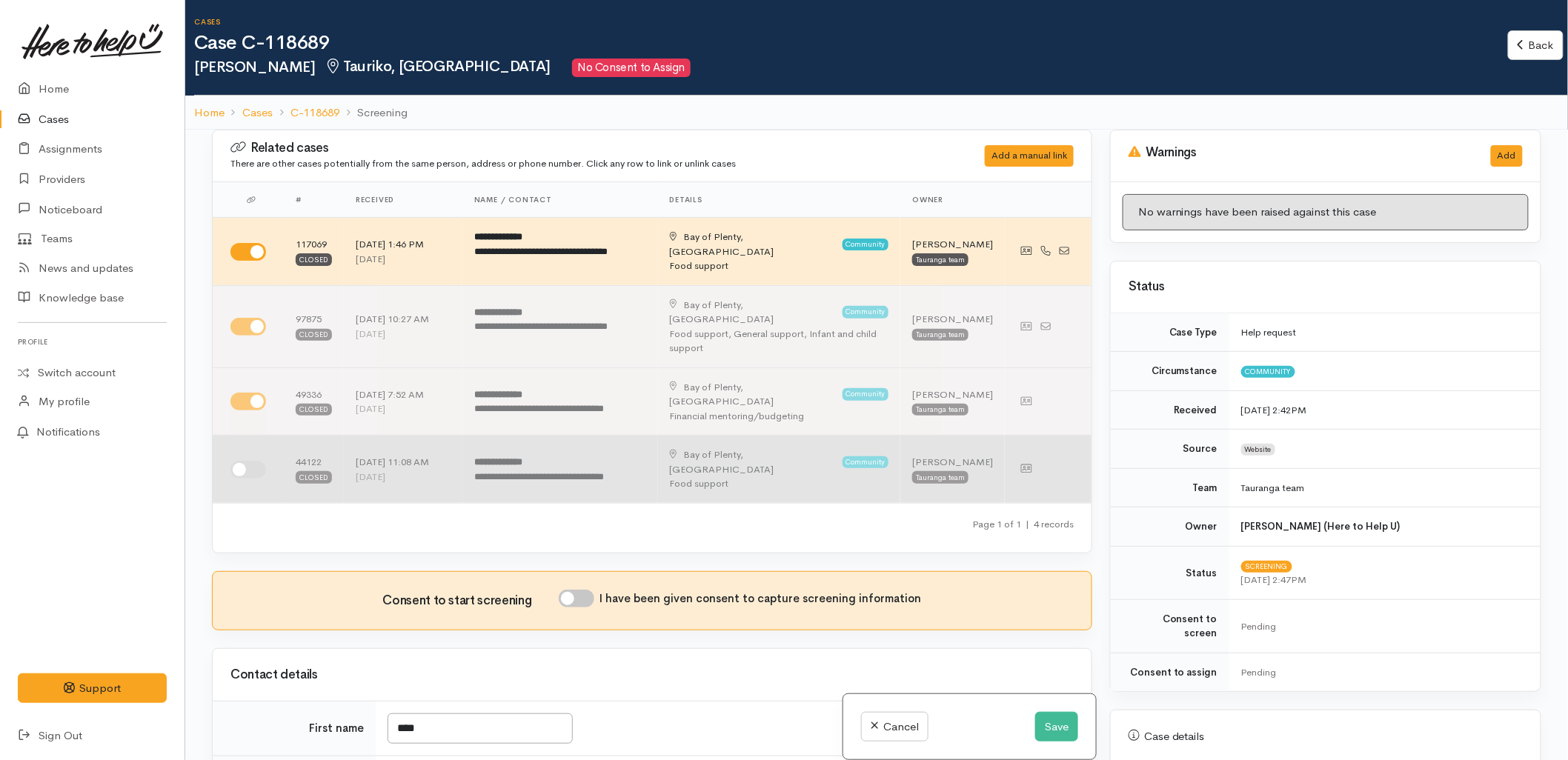
click at [255, 461] on input "checkbox" at bounding box center [248, 470] width 35 height 18
checkbox input "true"
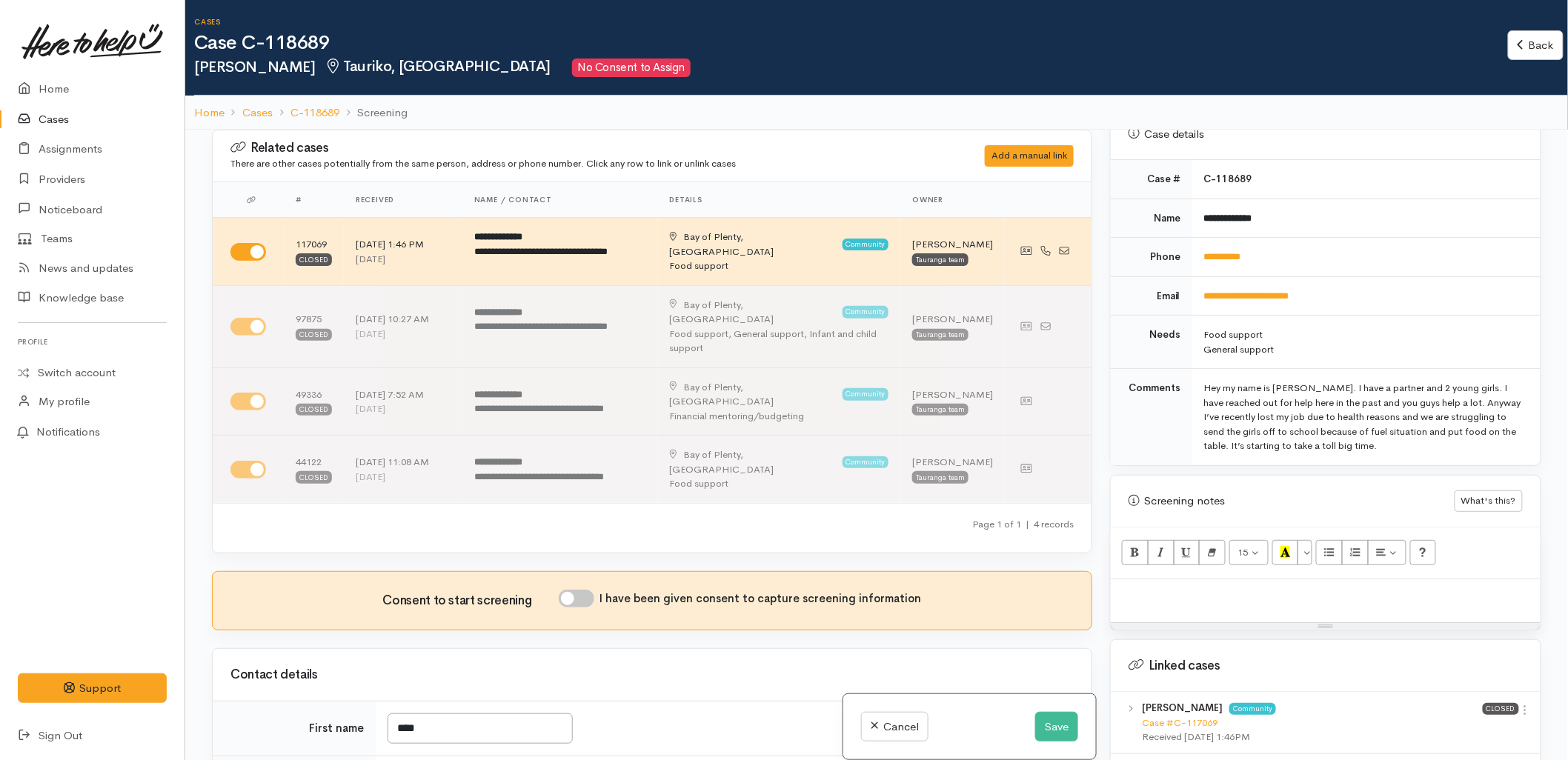
scroll to position [658, 0]
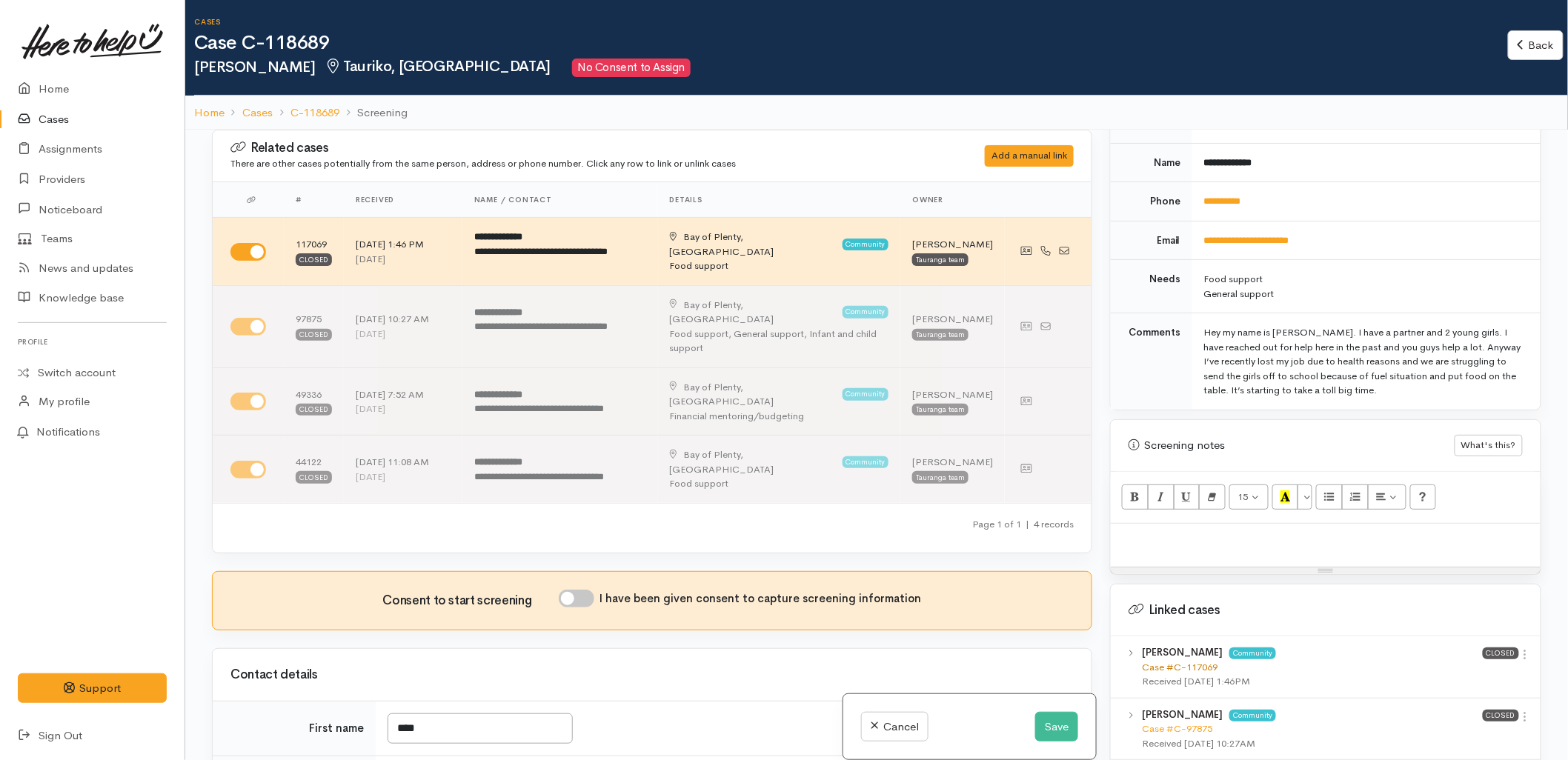
click at [1188, 661] on link "Case #C-117069" at bounding box center [1180, 667] width 75 height 12
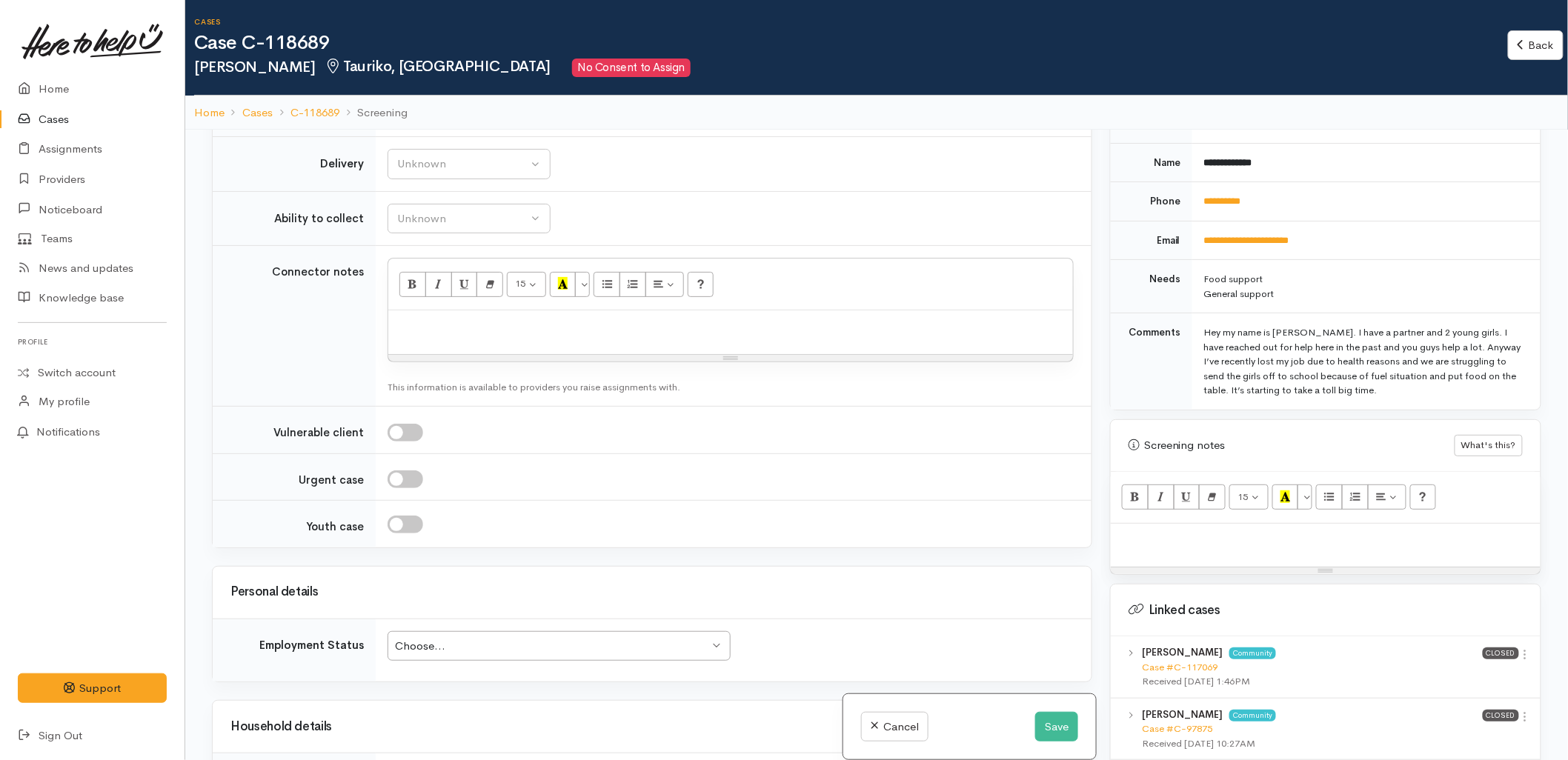
scroll to position [1399, 0]
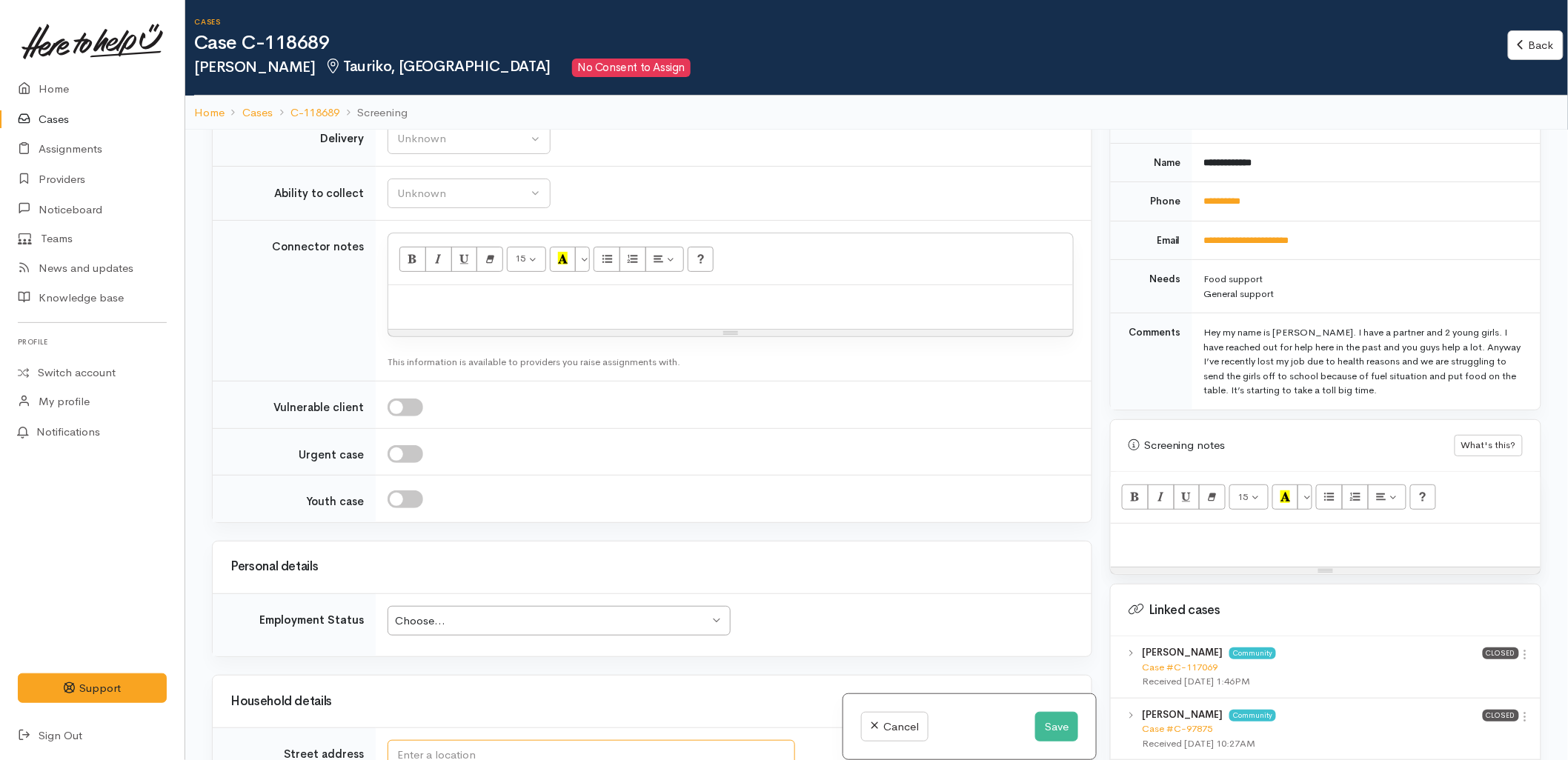
click at [493, 740] on input "text" at bounding box center [592, 755] width 408 height 30
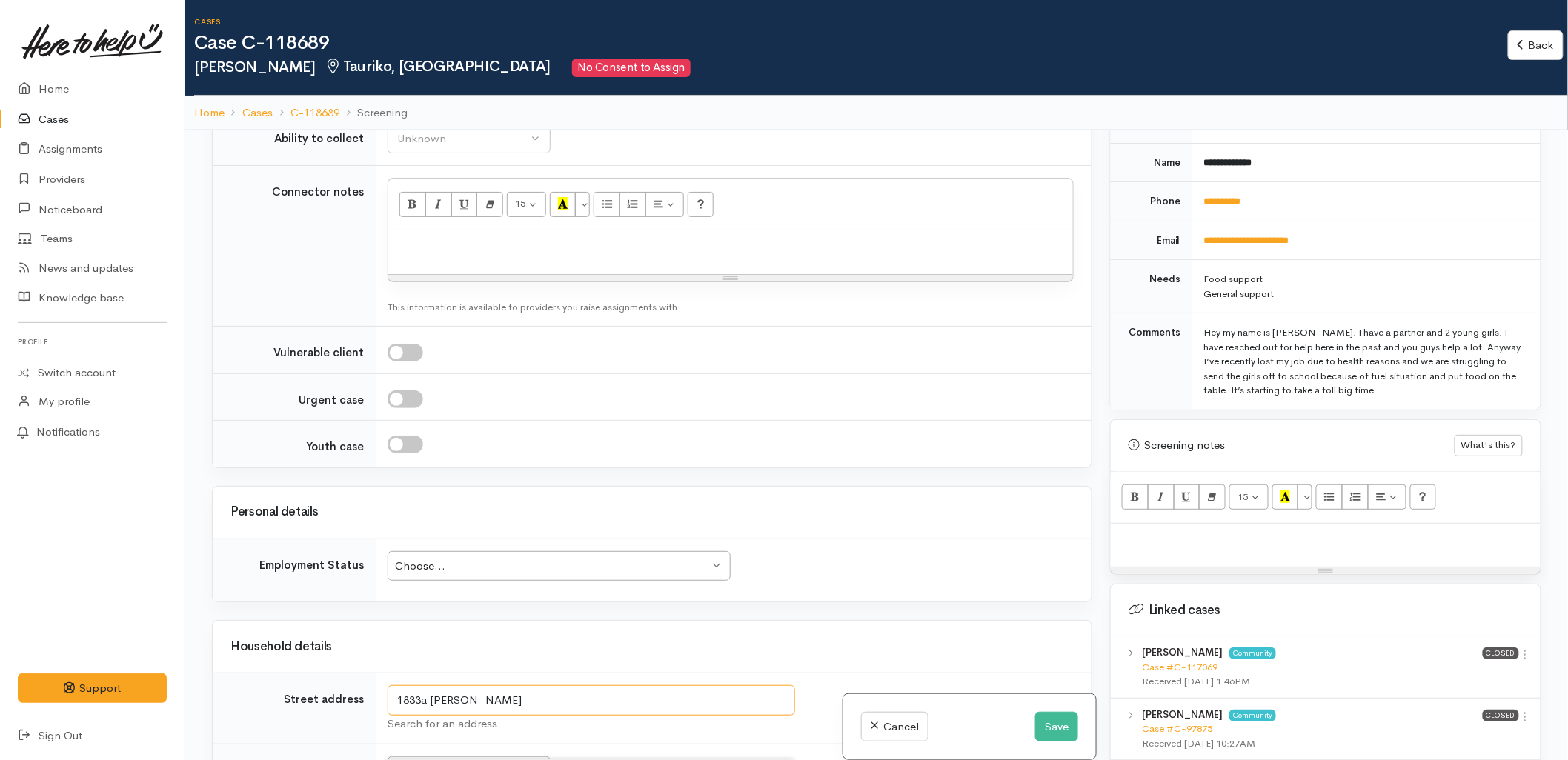
scroll to position [1564, 0]
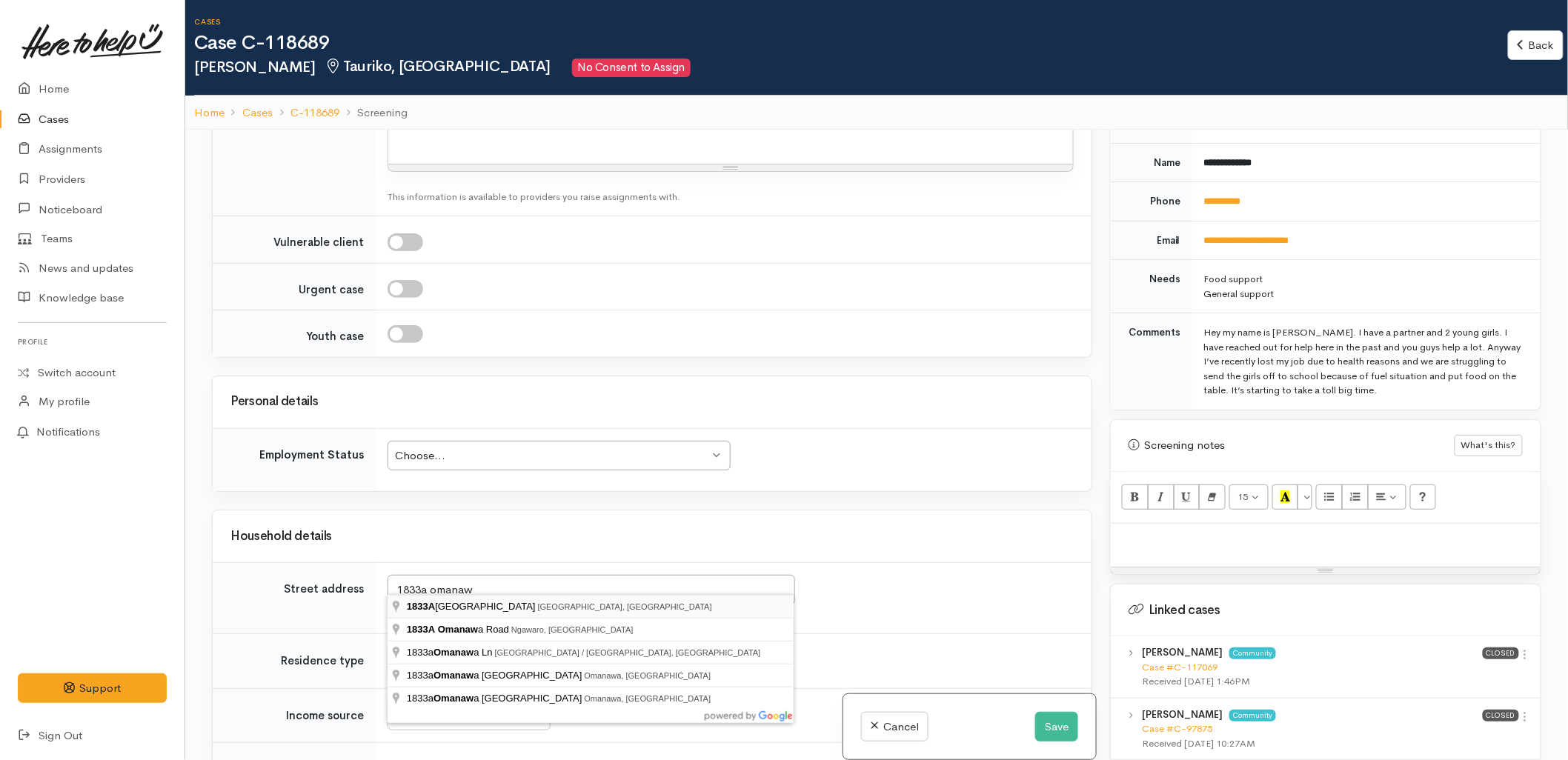
type input "[STREET_ADDRESS]"
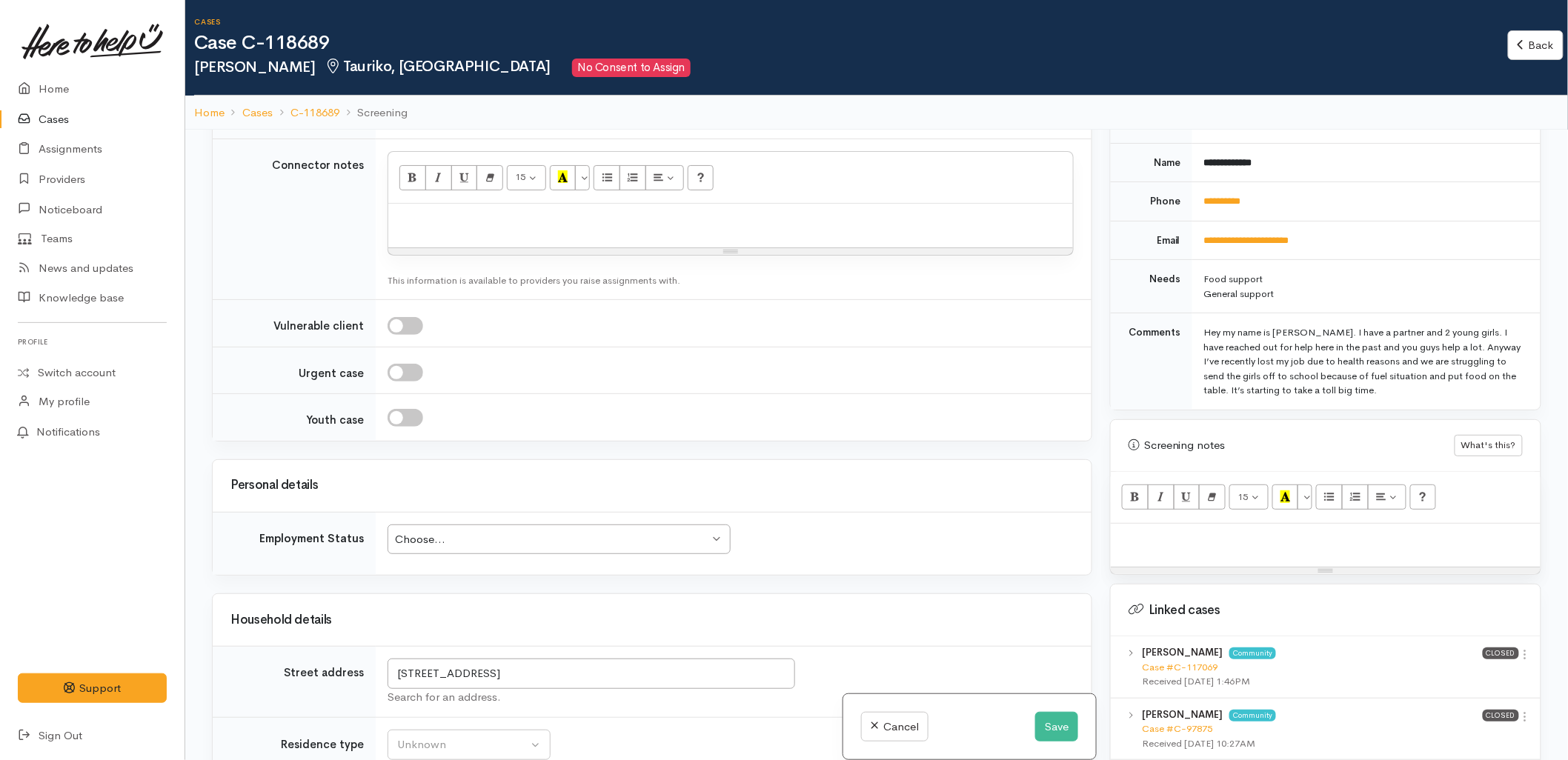
scroll to position [1482, 0]
click at [570, 663] on input "[STREET_ADDRESS]" at bounding box center [592, 672] width 408 height 30
click at [1041, 730] on button "Save" at bounding box center [1057, 726] width 43 height 30
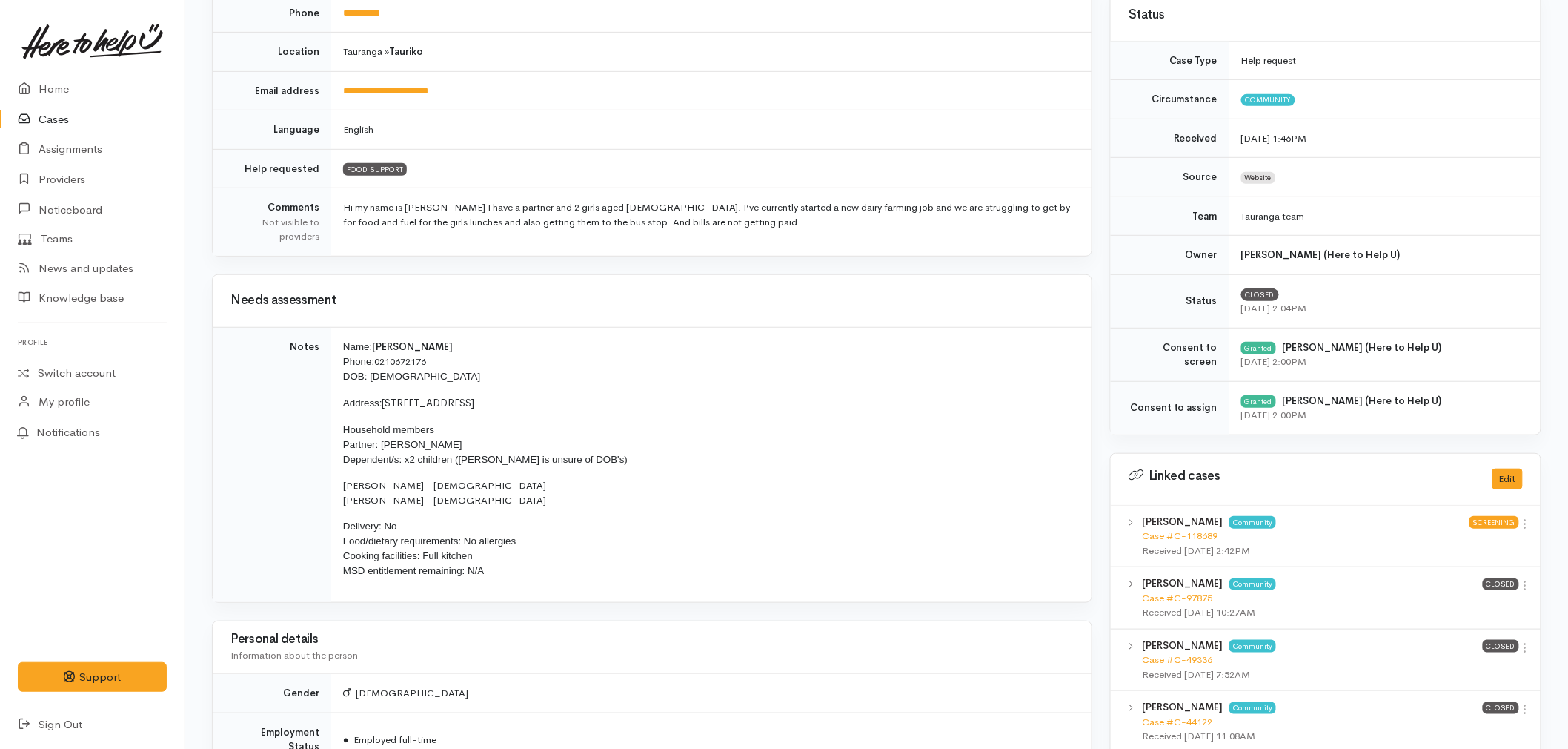
scroll to position [223, 0]
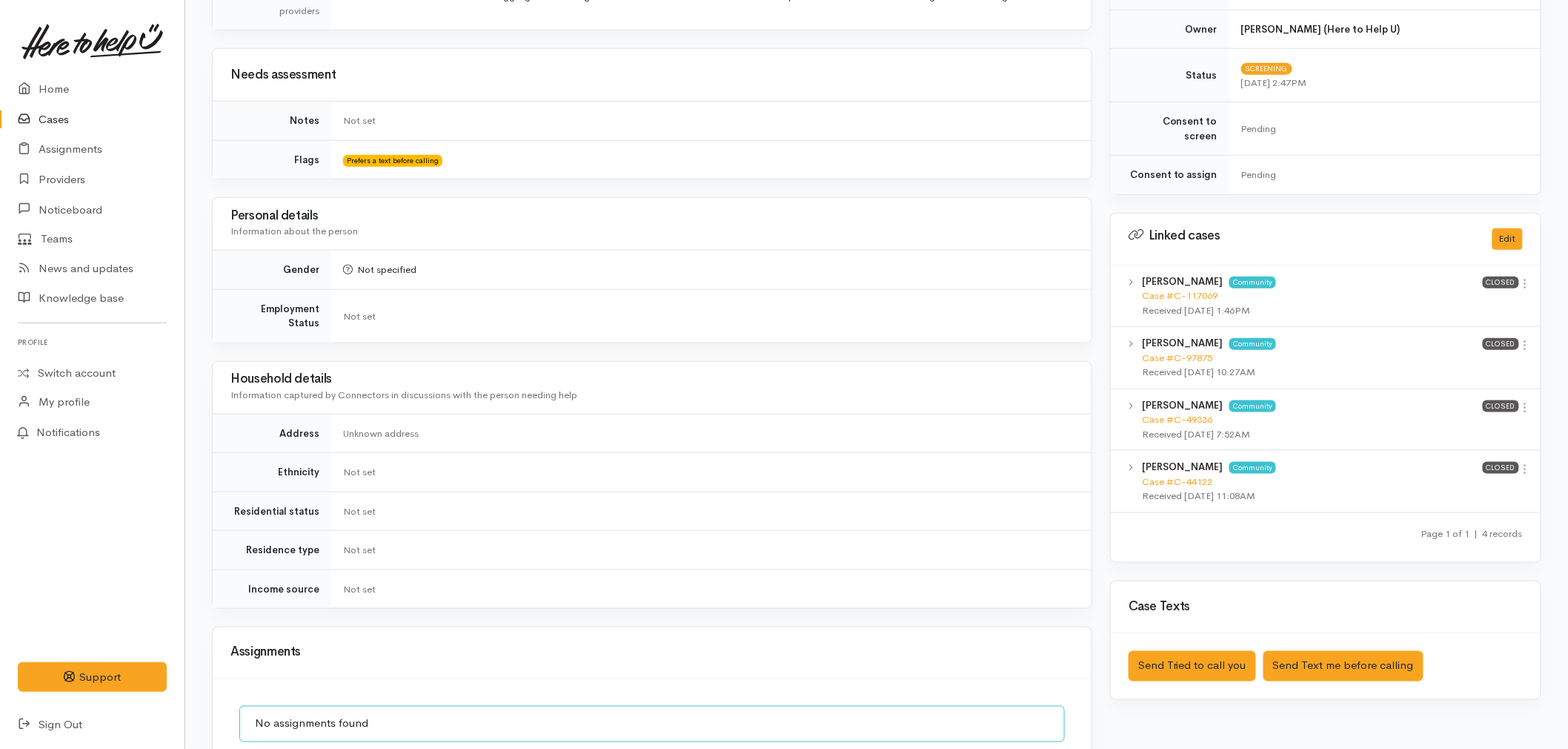
scroll to position [697, 0]
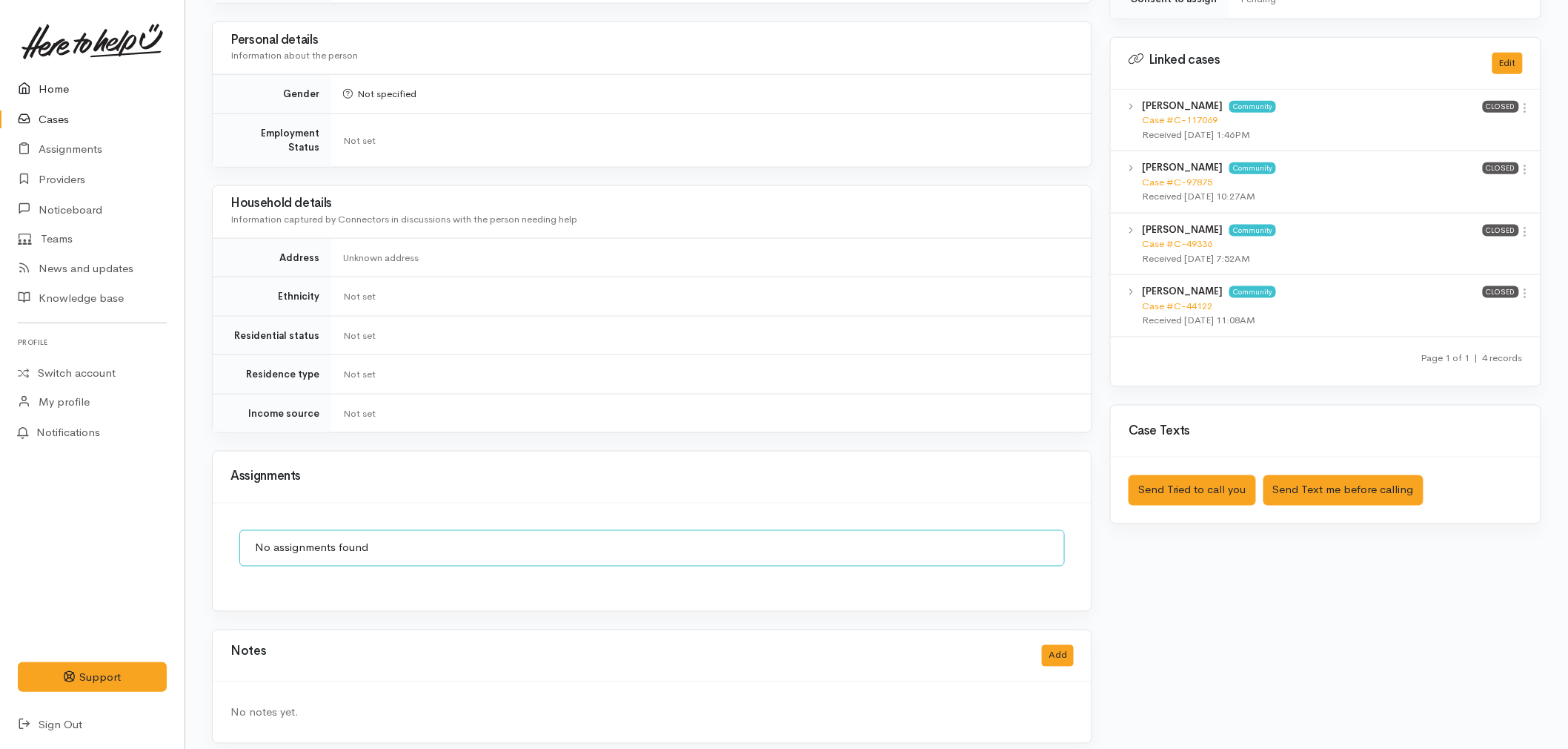
drag, startPoint x: 47, startPoint y: 91, endPoint x: 56, endPoint y: 88, distance: 9.5
click at [47, 91] on link "Home" at bounding box center [92, 89] width 185 height 30
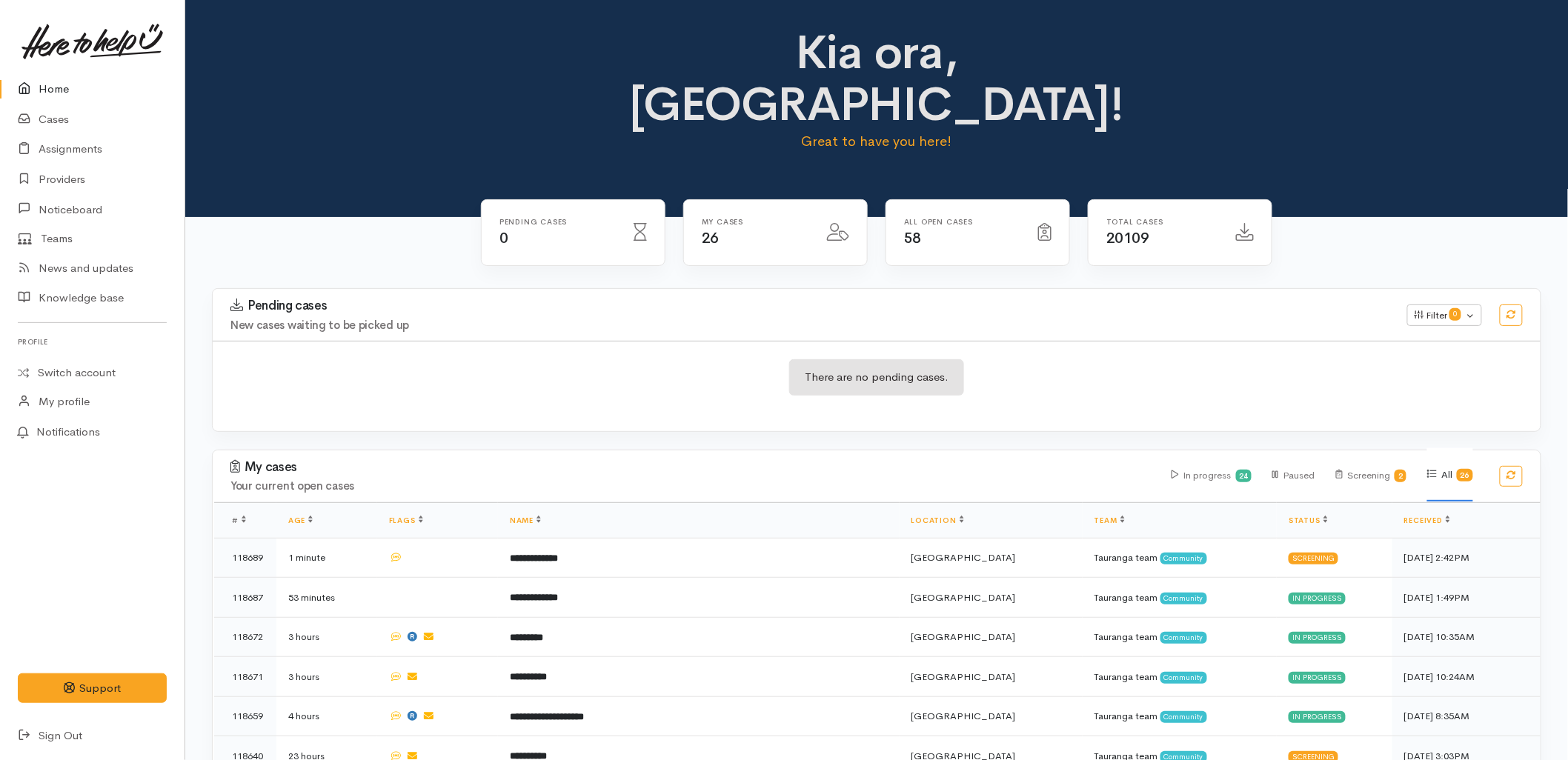
click at [542, 359] on div "There are no pending cases." at bounding box center [876, 386] width 1328 height 54
click at [410, 341] on div "There are no pending cases." at bounding box center [876, 386] width 1328 height 90
click at [63, 115] on link "Cases" at bounding box center [92, 119] width 185 height 30
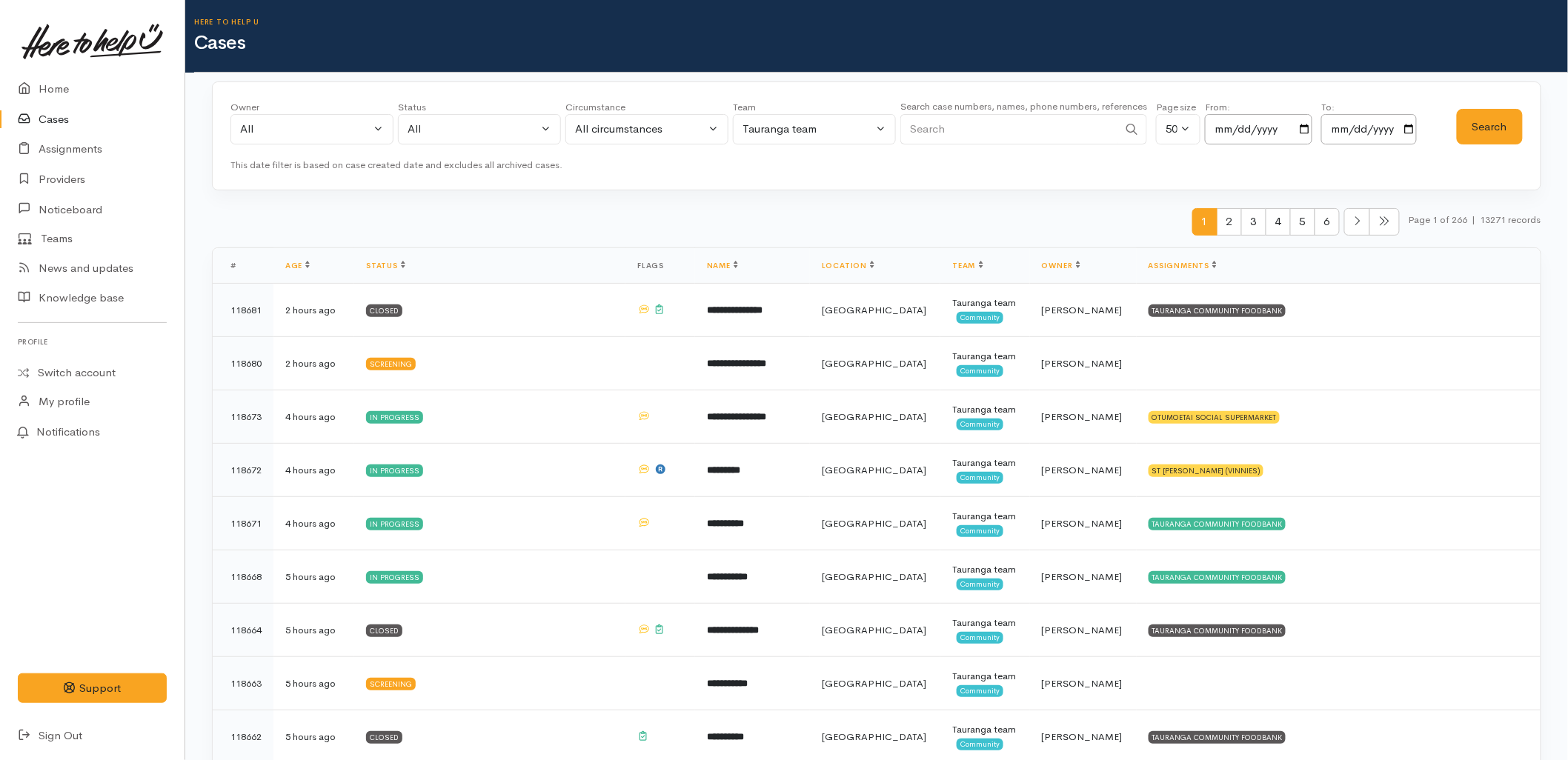
click at [951, 210] on div "1 2 3 4 5 6 Page 1 of 266 | 13271 records" at bounding box center [876, 227] width 1330 height 39
click at [335, 126] on div "All" at bounding box center [304, 129] width 130 height 17
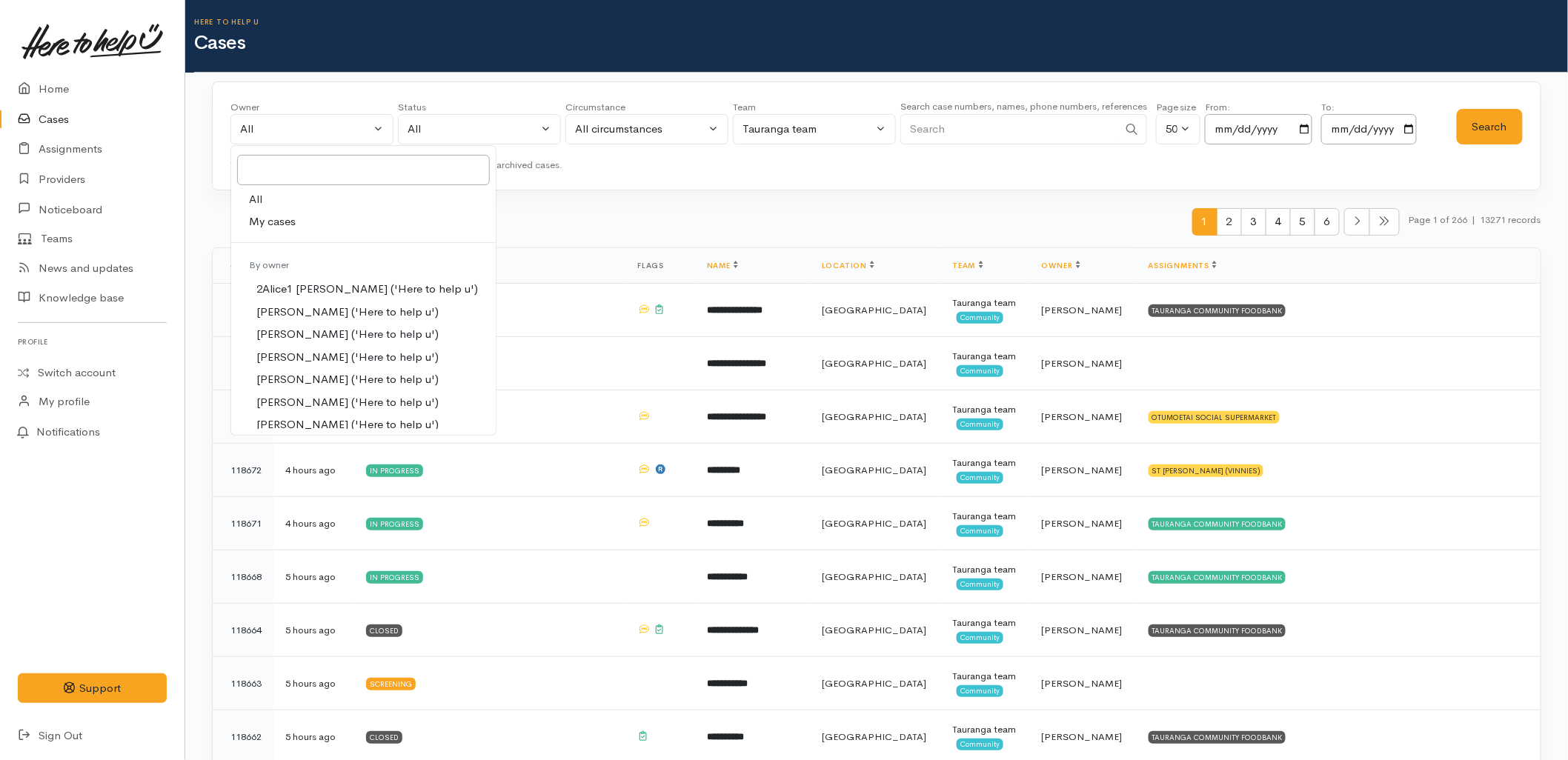
click at [316, 231] on link "My cases" at bounding box center [363, 222] width 264 height 23
select select "1613"
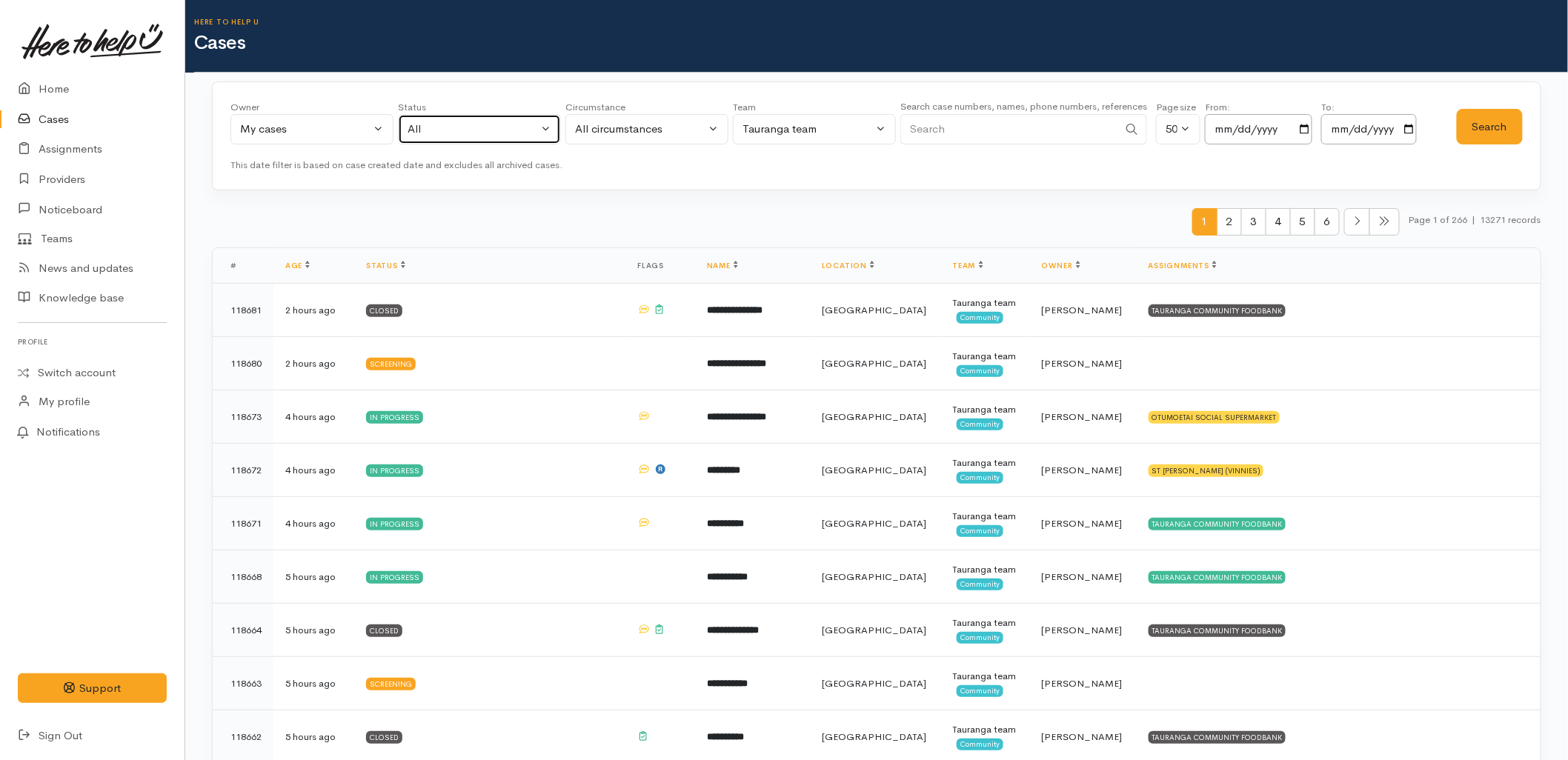
click at [494, 130] on div "All" at bounding box center [472, 129] width 130 height 17
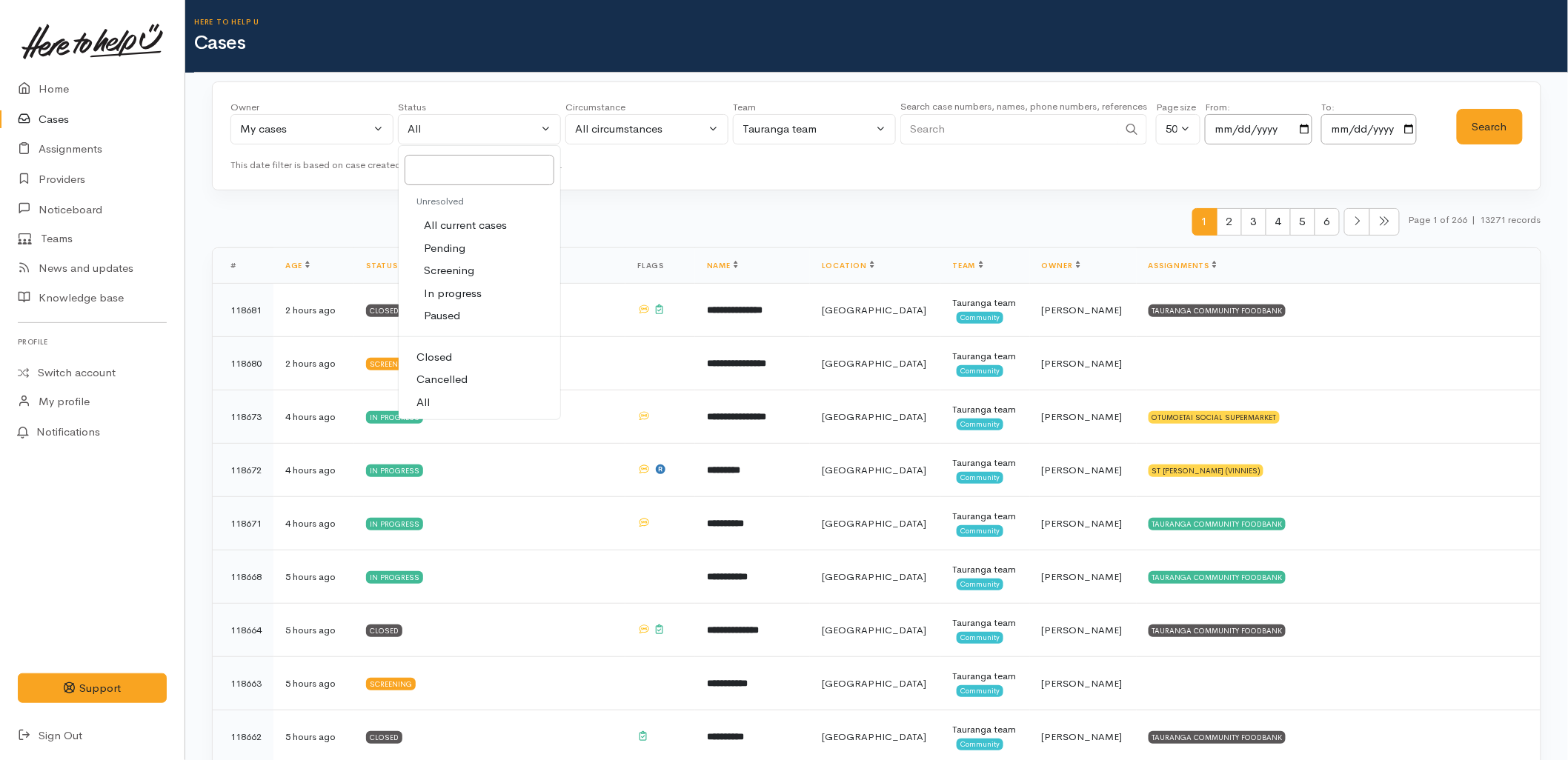
click at [728, 183] on div "Owner All My cases 2Alice1 Faye Davies ('Here to help u') Aandrea Murray ('Here…" at bounding box center [876, 137] width 1330 height 110
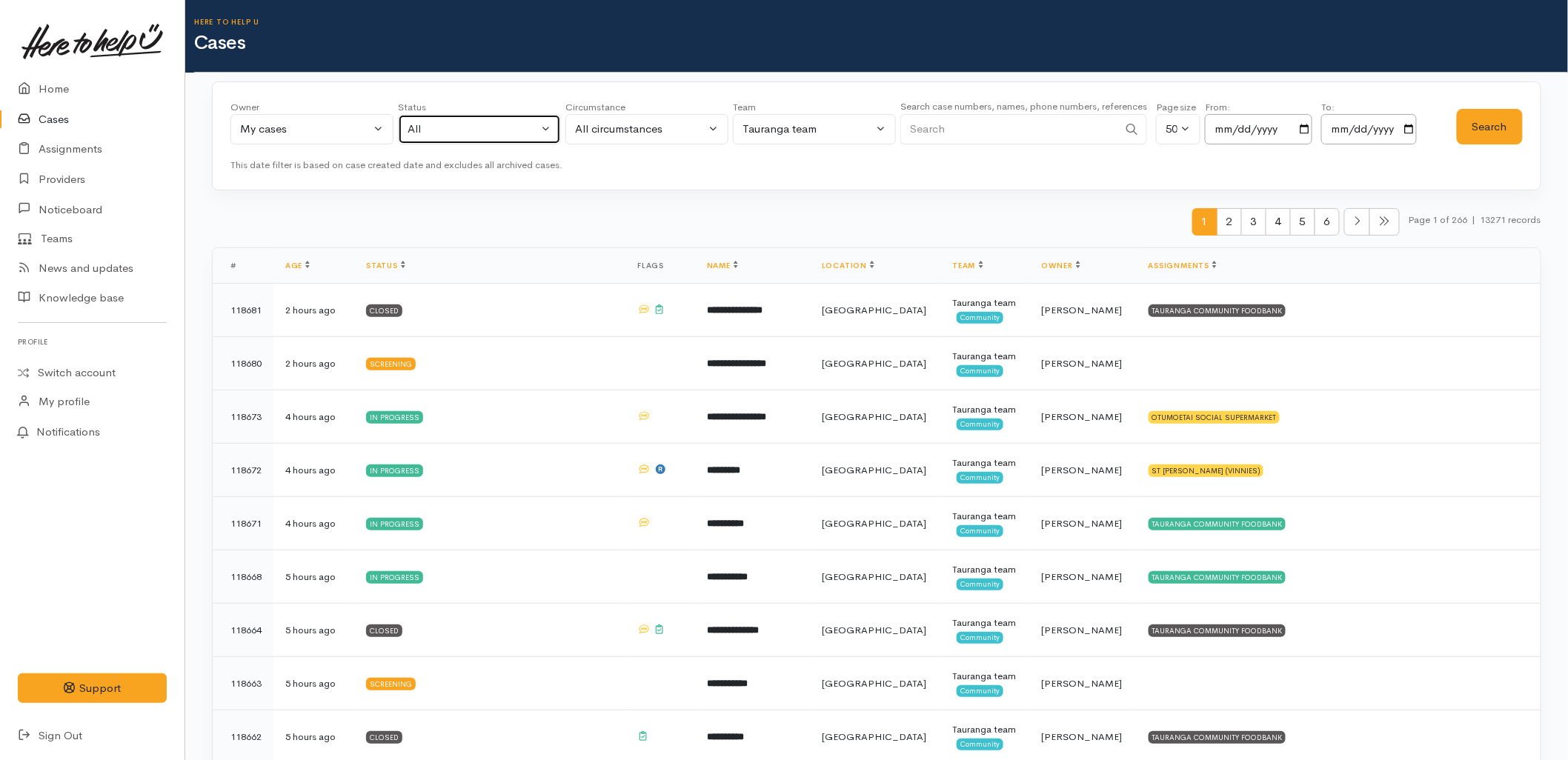
click at [469, 134] on div "All" at bounding box center [472, 129] width 130 height 17
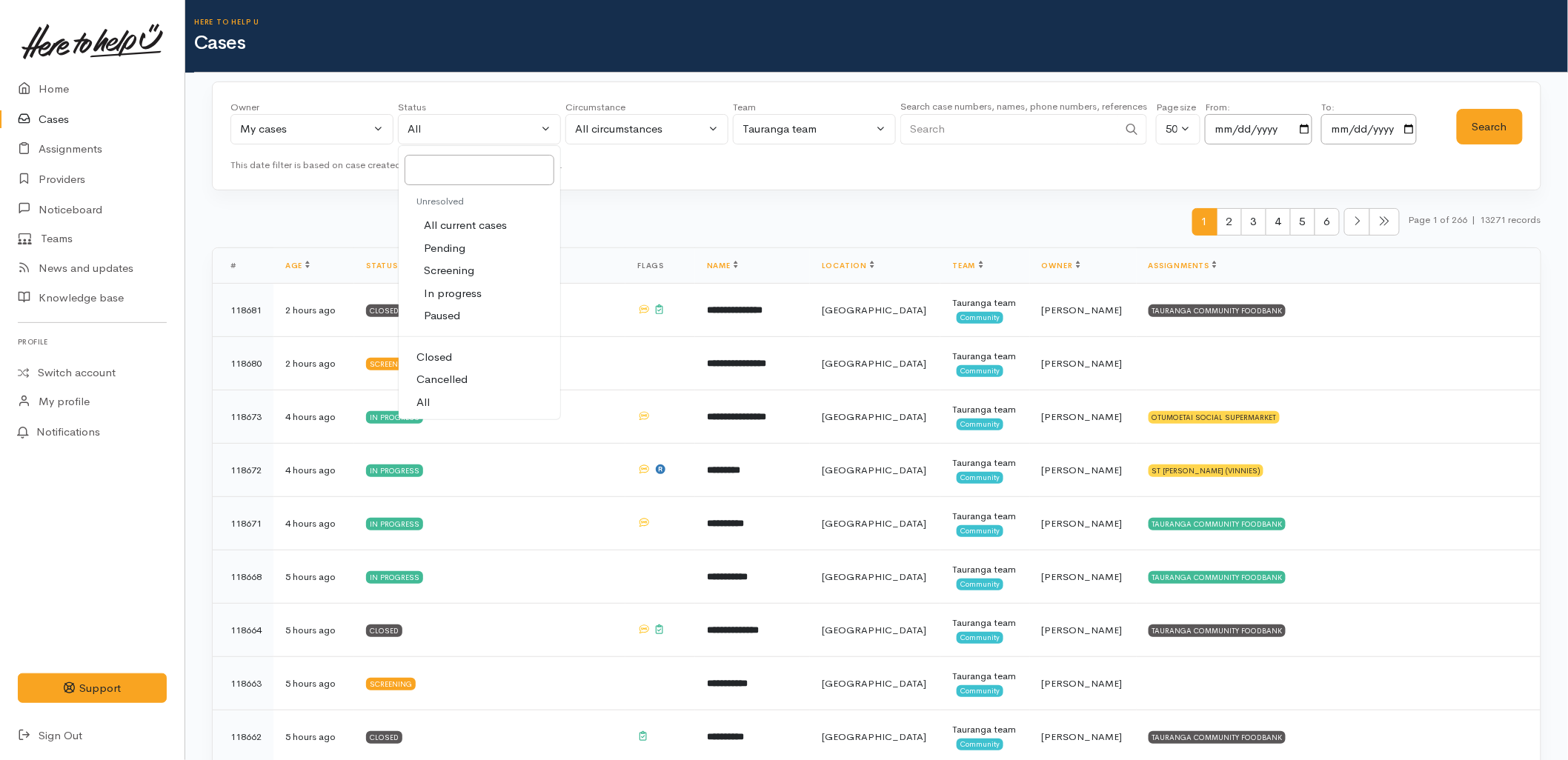
click at [692, 219] on div "1 2 3 4 5 6 Page 1 of 266 | 13271 records" at bounding box center [876, 227] width 1330 height 39
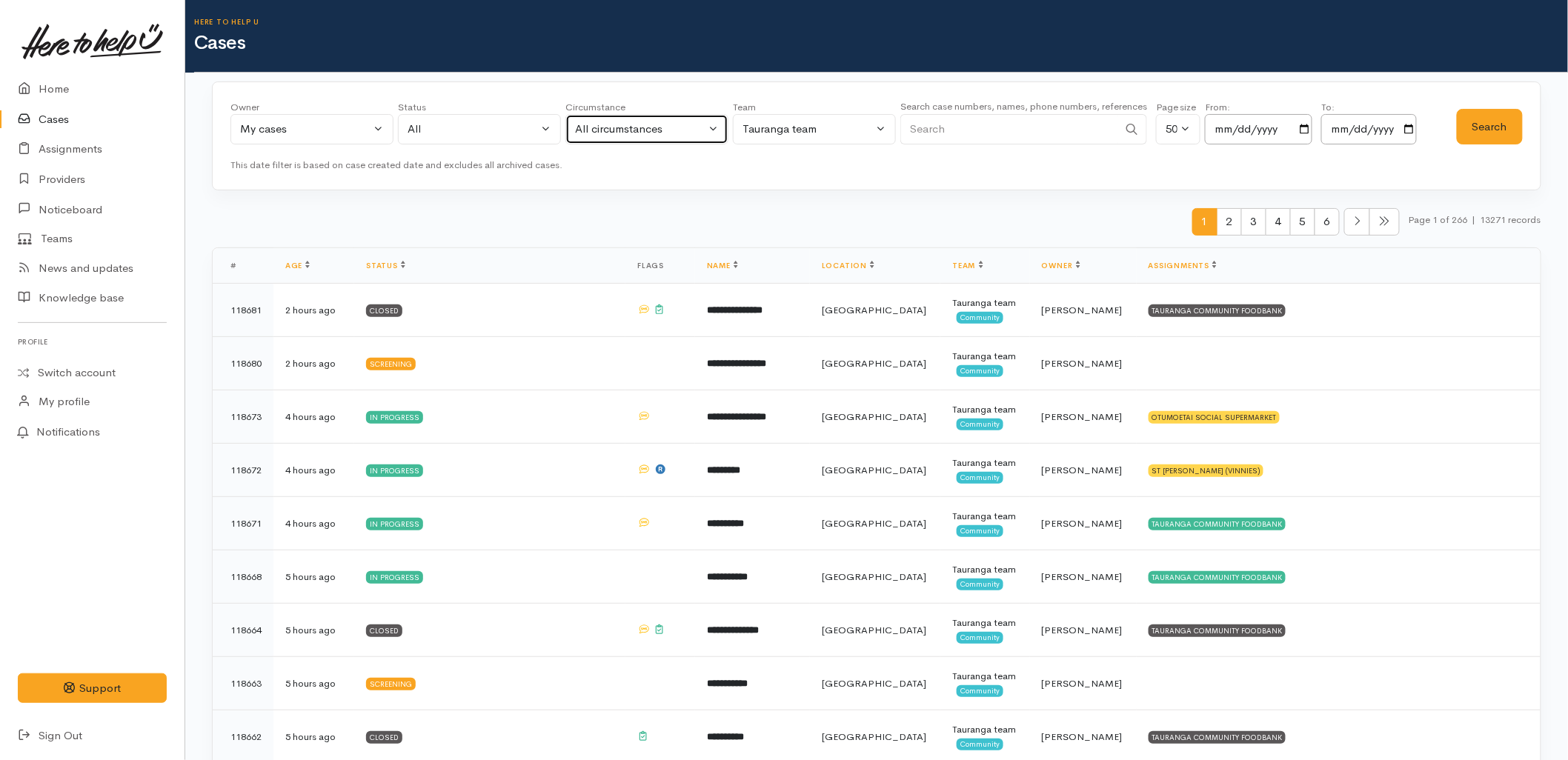
click at [574, 124] on button "All circumstances" at bounding box center [647, 128] width 163 height 30
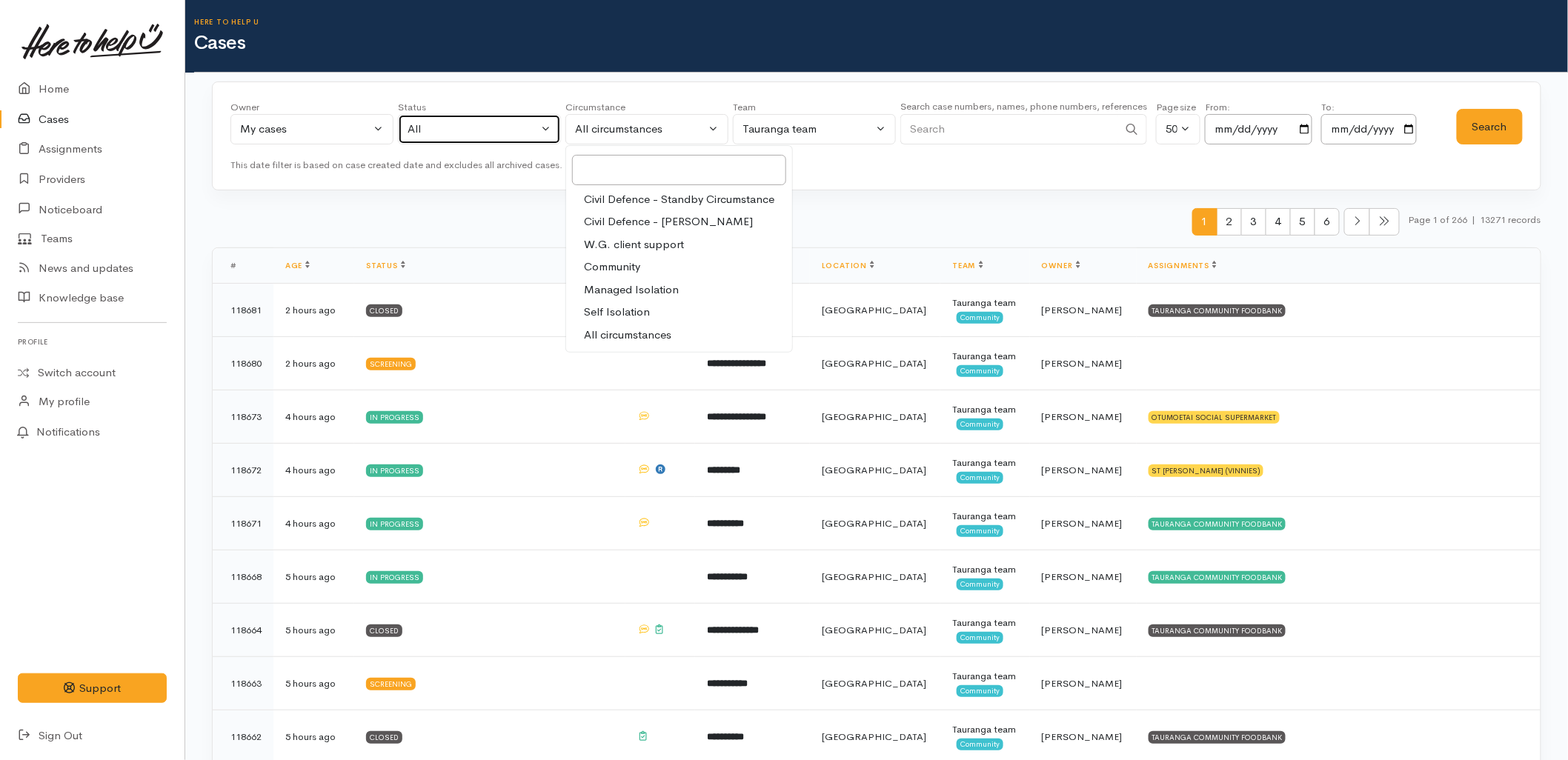
click at [472, 134] on div "All" at bounding box center [472, 129] width 130 height 17
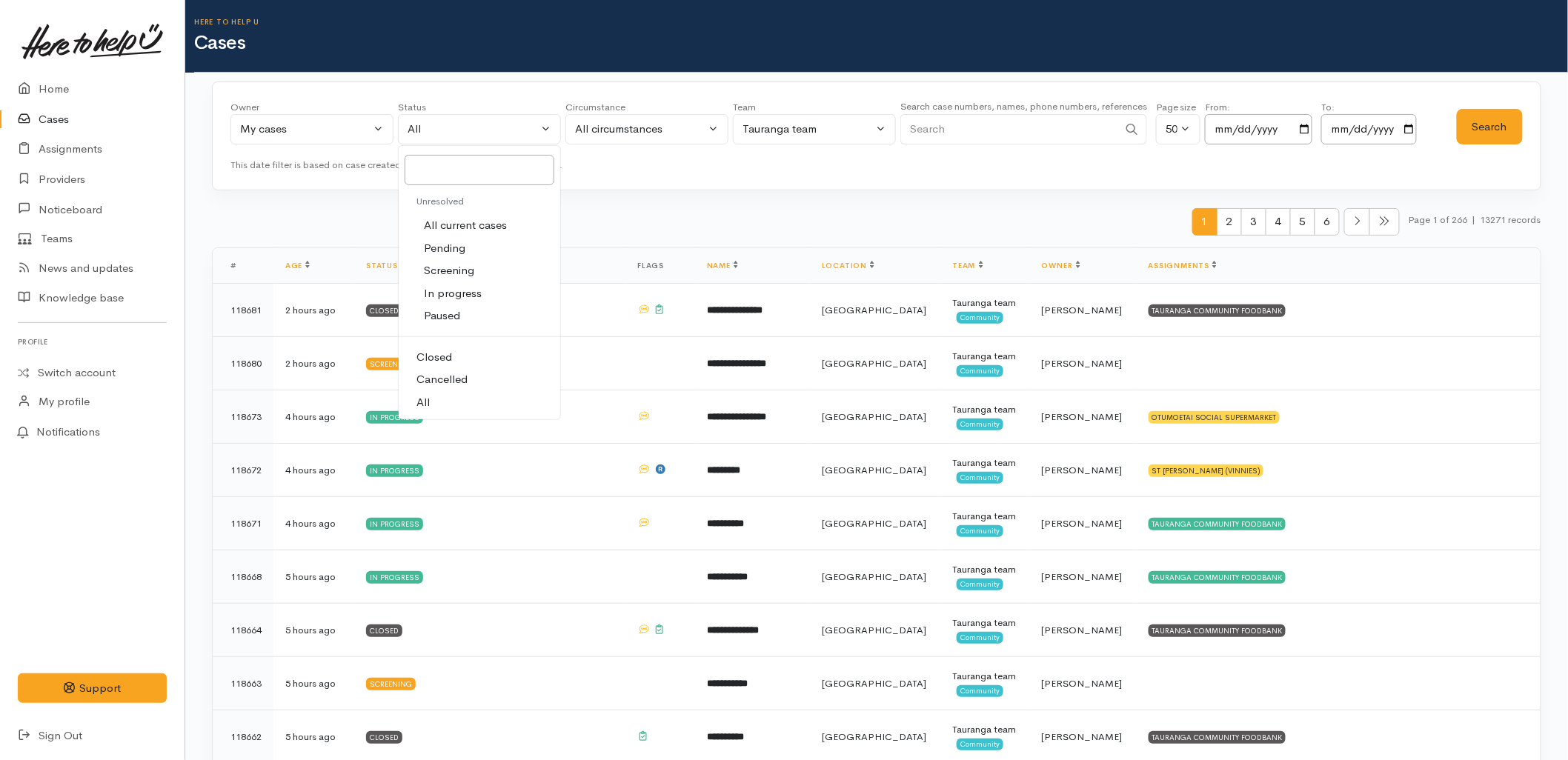
click at [438, 225] on span "All current cases" at bounding box center [465, 225] width 83 height 17
select select "Unresolved"
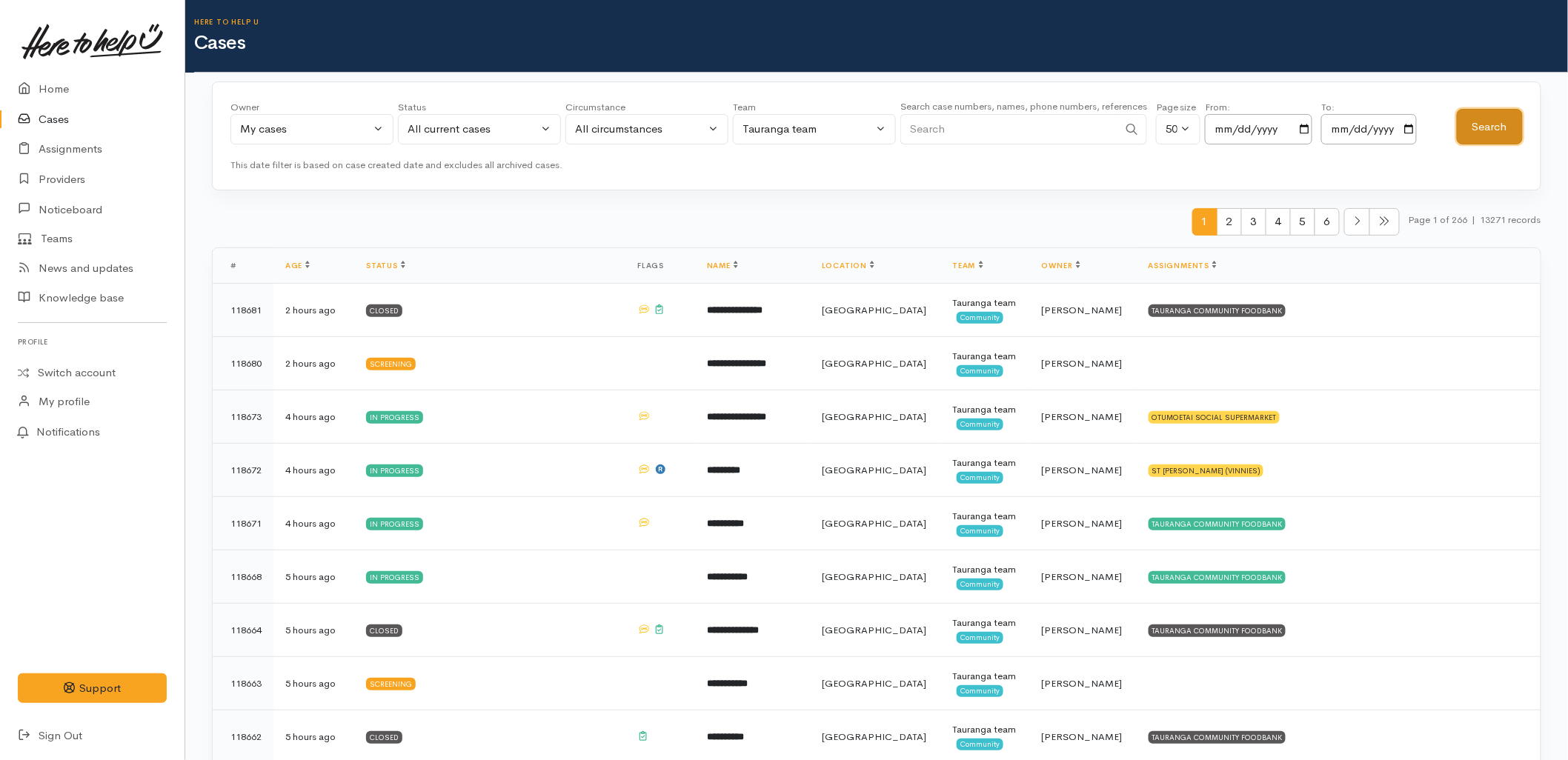
click at [1511, 137] on button "Search" at bounding box center [1490, 127] width 66 height 36
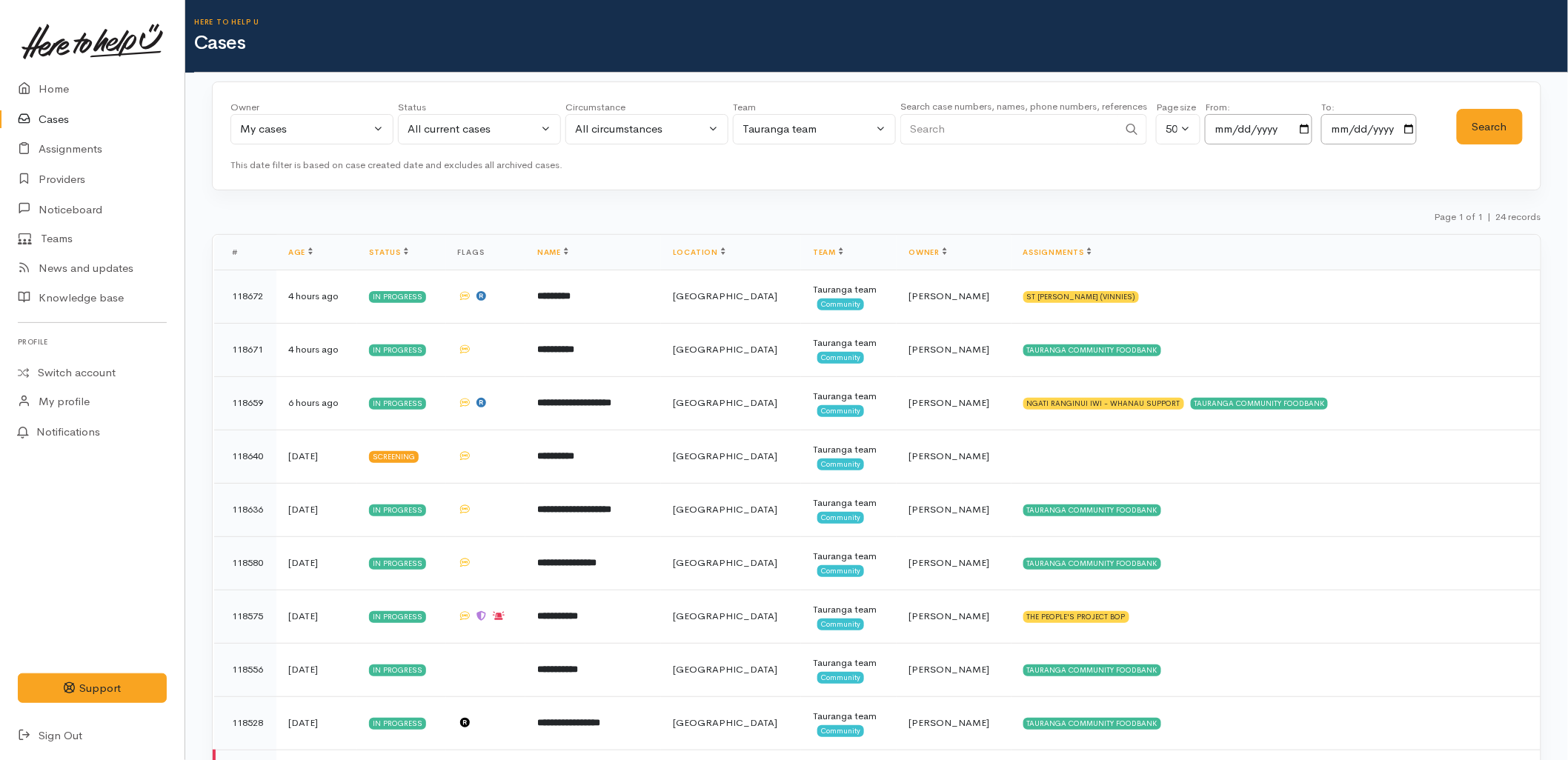
click at [322, 82] on div "Owner All My cases 2Alice1 Faye Davies ('Here to help u') Aandrea Murray ('Here…" at bounding box center [876, 137] width 1330 height 110
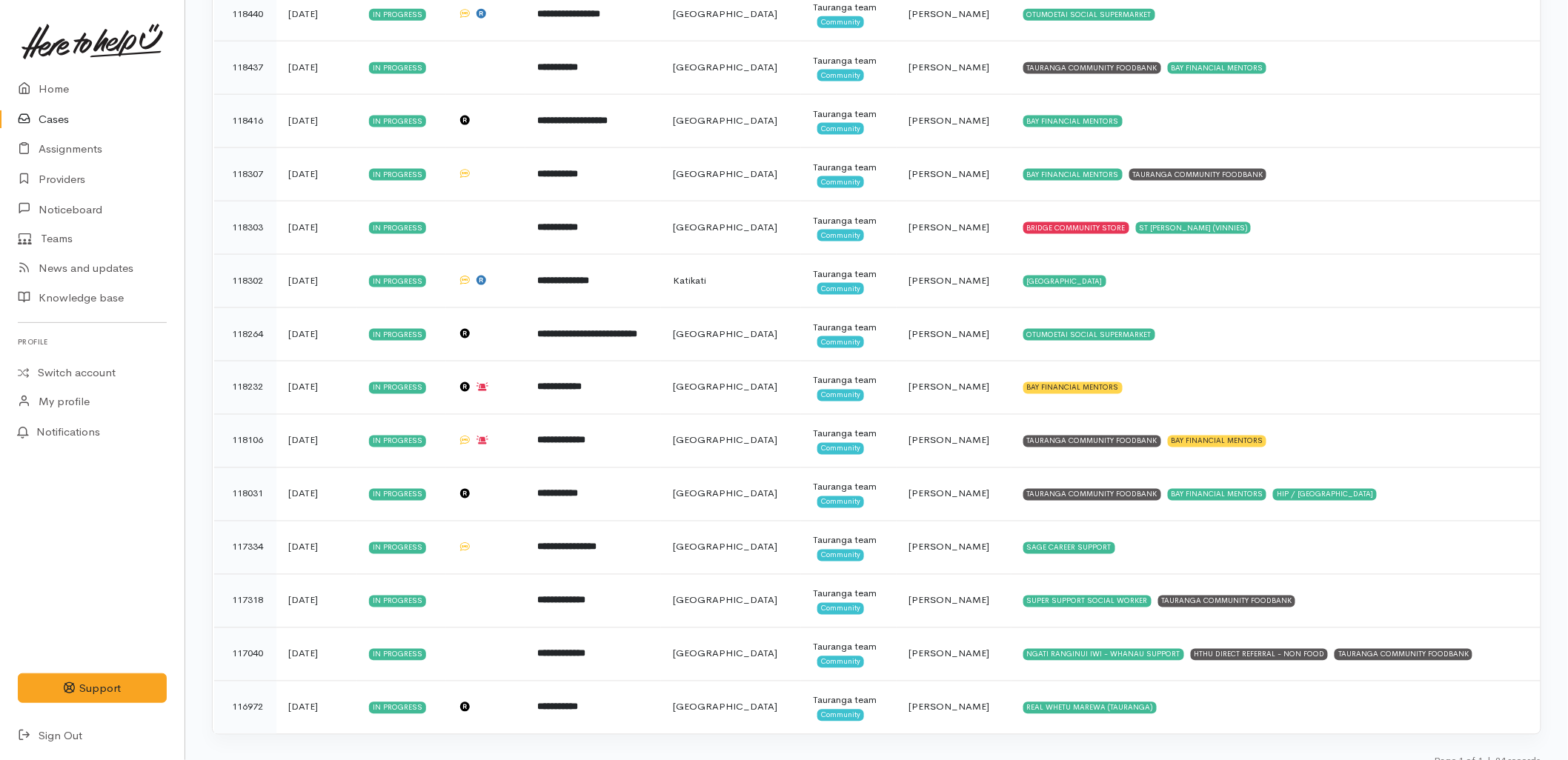
scroll to position [834, 0]
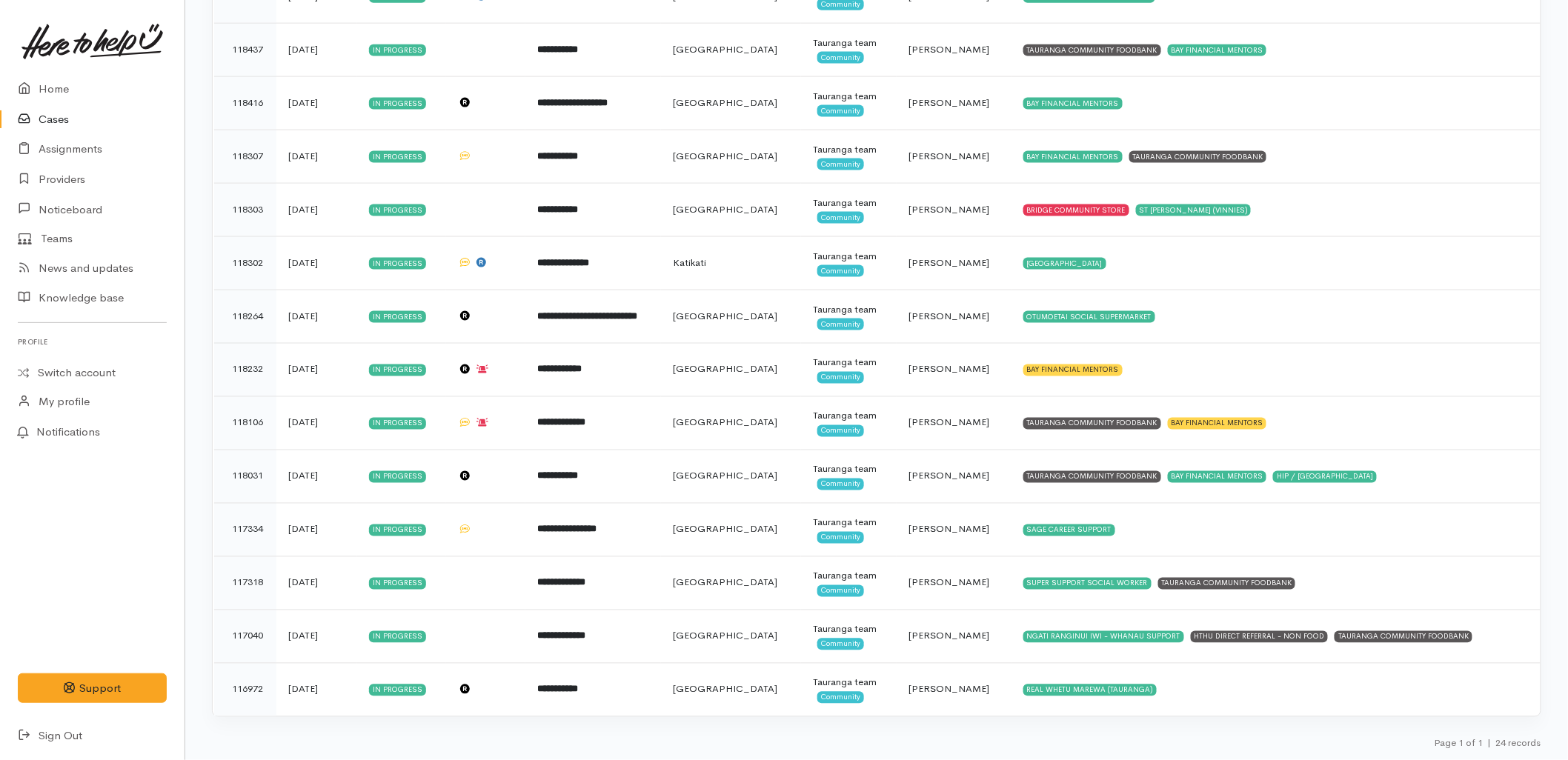
click at [193, 574] on div "Owner All My cases 2Alice1 Faye Davies ('Here to help u') Aandrea Murray ('Here…" at bounding box center [876, 4] width 1383 height 1513
click at [1055, 742] on div "Page 1 of 1 | 24 records" at bounding box center [876, 748] width 1330 height 26
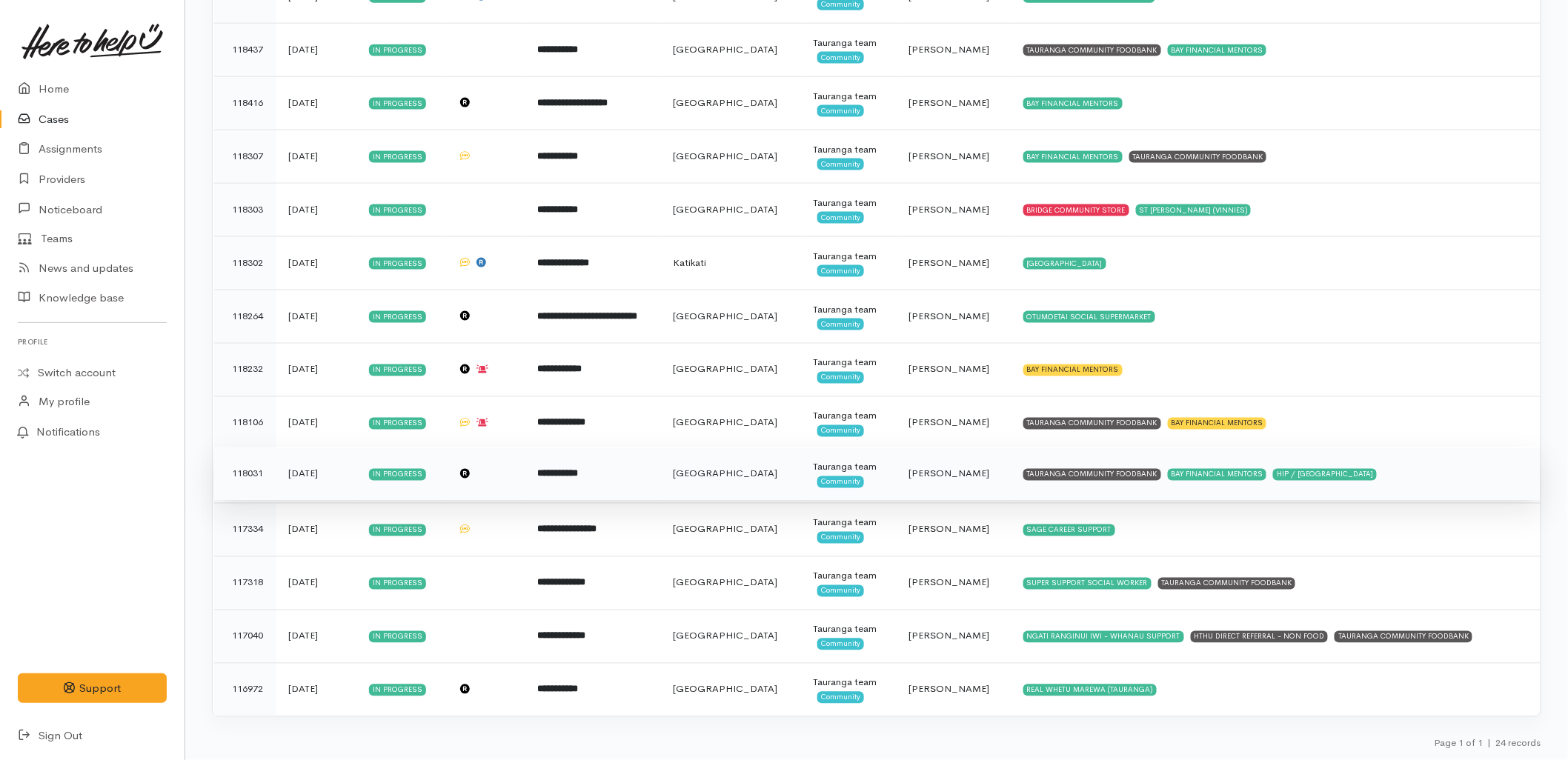
click at [1451, 476] on td "TAURANGA COMMUNITY FOODBANK BAY FINANCIAL MENTORS HIP / HC FARM STREET MEDICAL" at bounding box center [1276, 474] width 529 height 53
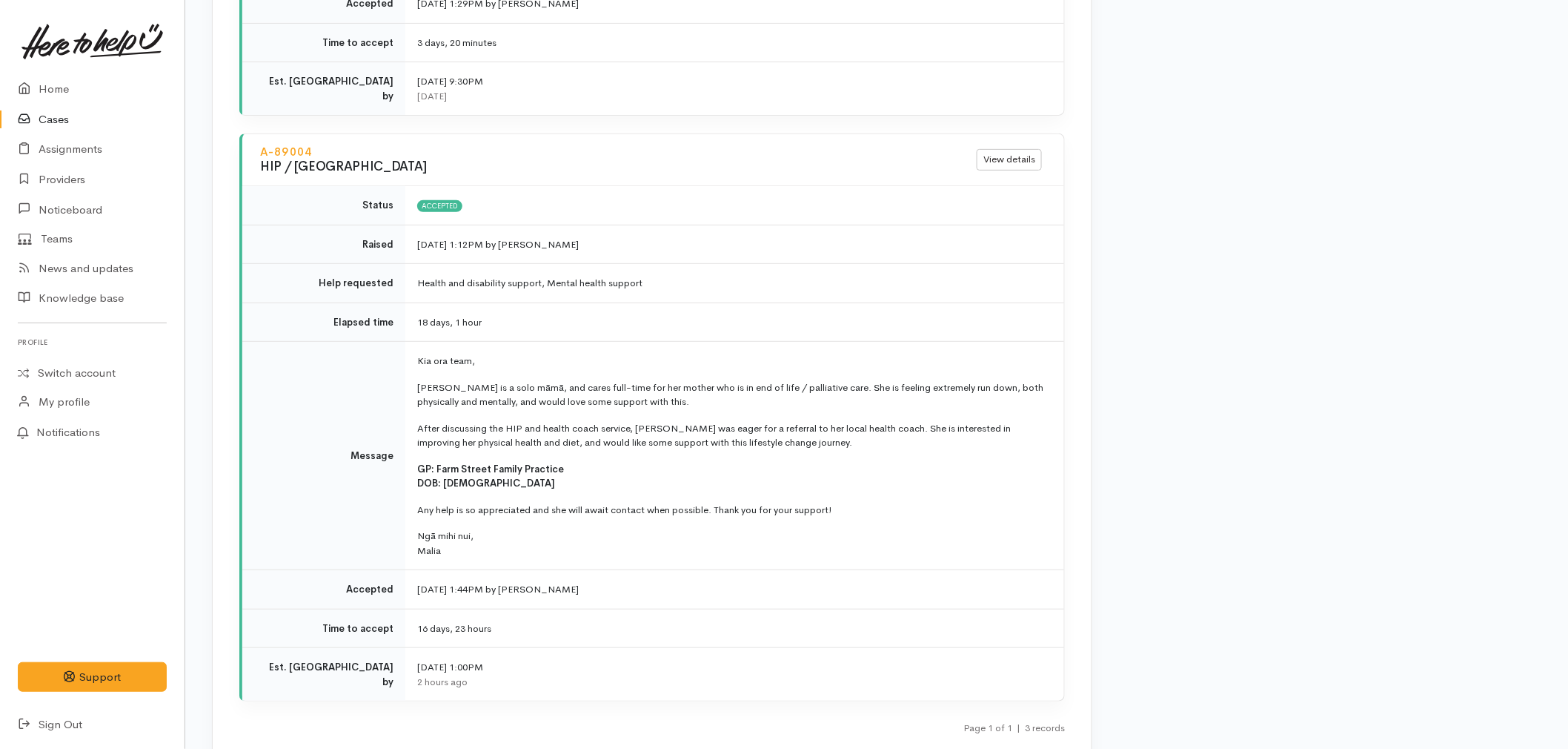
scroll to position [2553, 0]
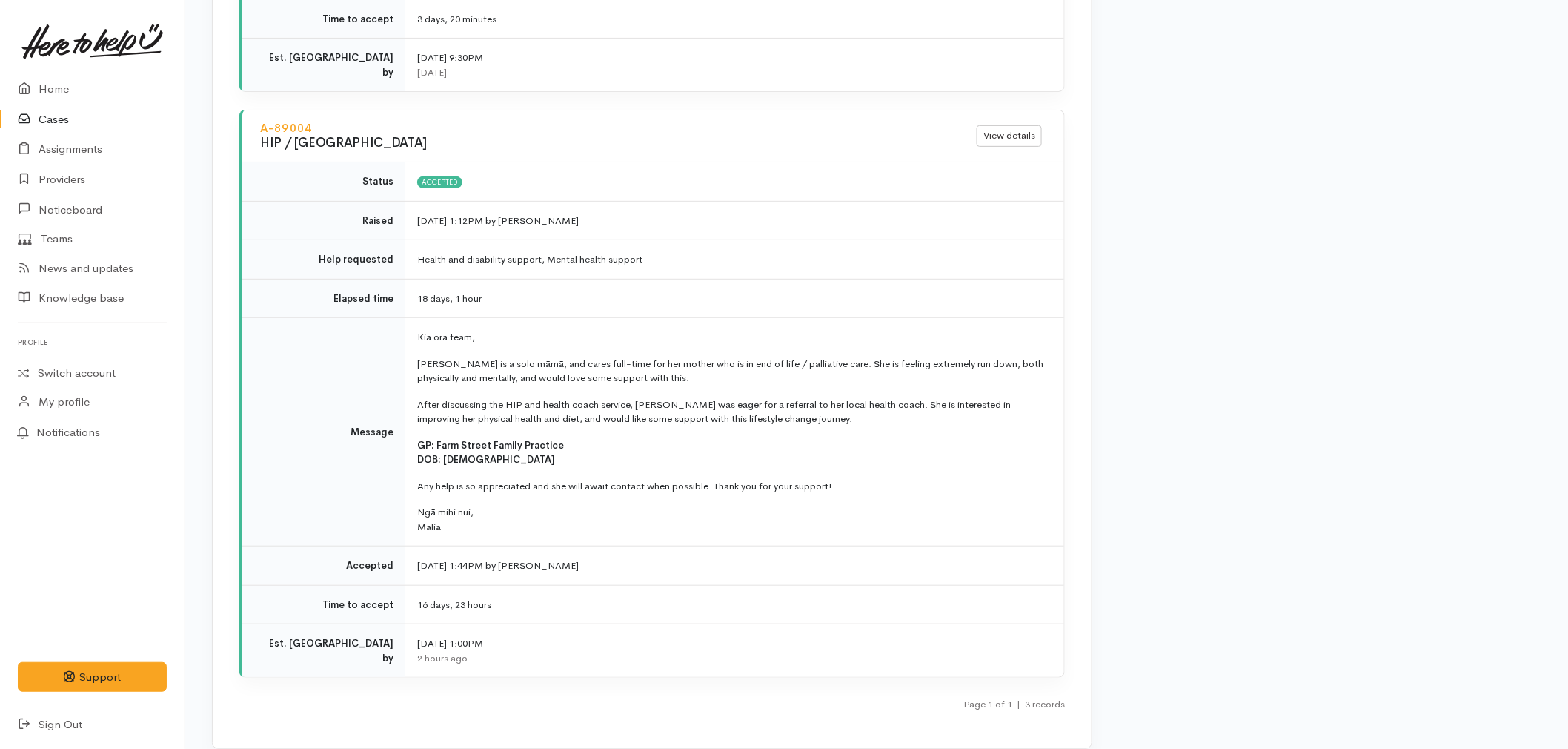
click at [552, 506] on p "Ngā mihi nui, [GEOGRAPHIC_DATA]" at bounding box center [732, 519] width 629 height 29
drag, startPoint x: 413, startPoint y: 328, endPoint x: 499, endPoint y: 514, distance: 204.9
click at [499, 514] on td "Kia ora team, [PERSON_NAME] is a solo māmā, and cares full-time for her mother …" at bounding box center [734, 432] width 659 height 228
click at [338, 413] on td "Message" at bounding box center [323, 432] width 163 height 228
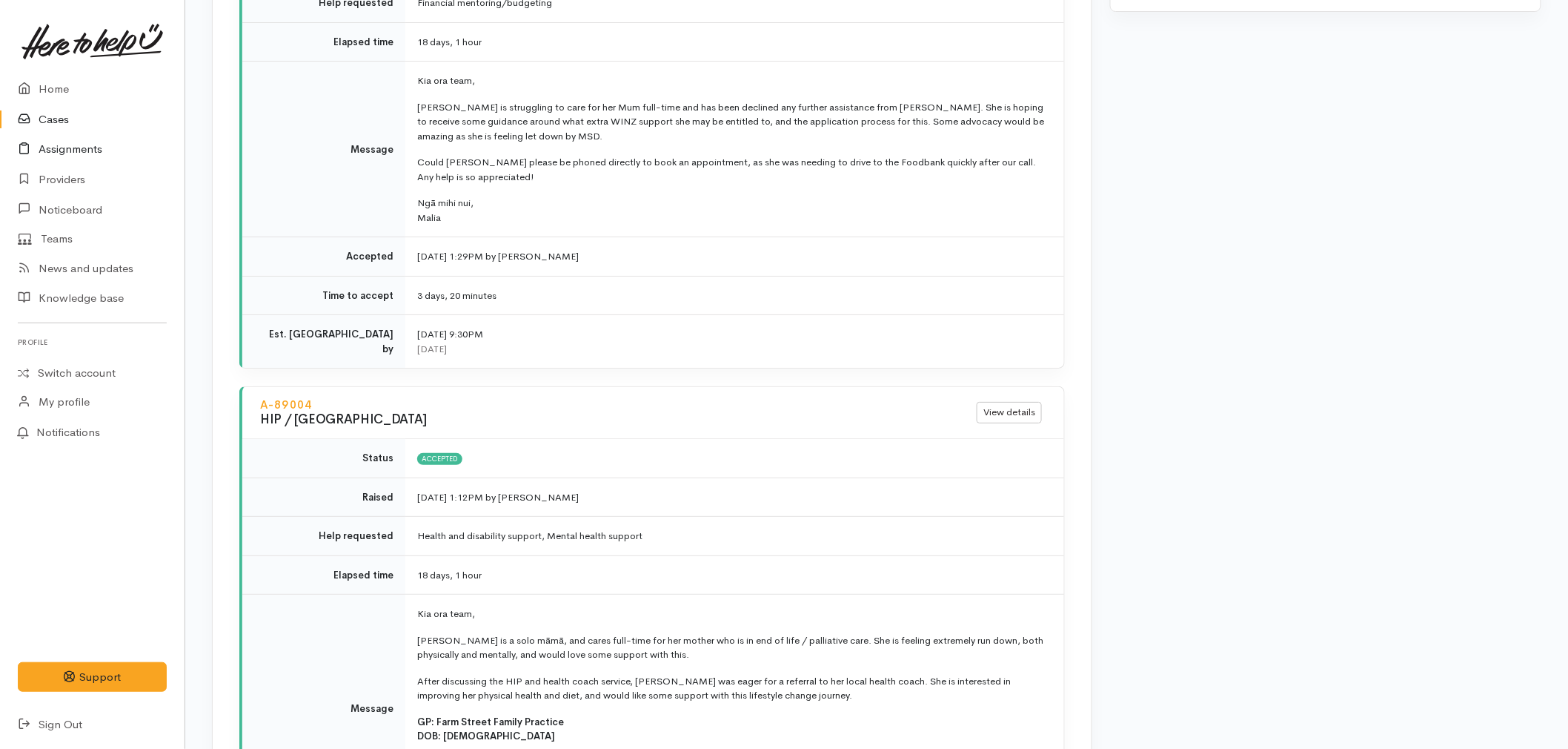
scroll to position [2224, 0]
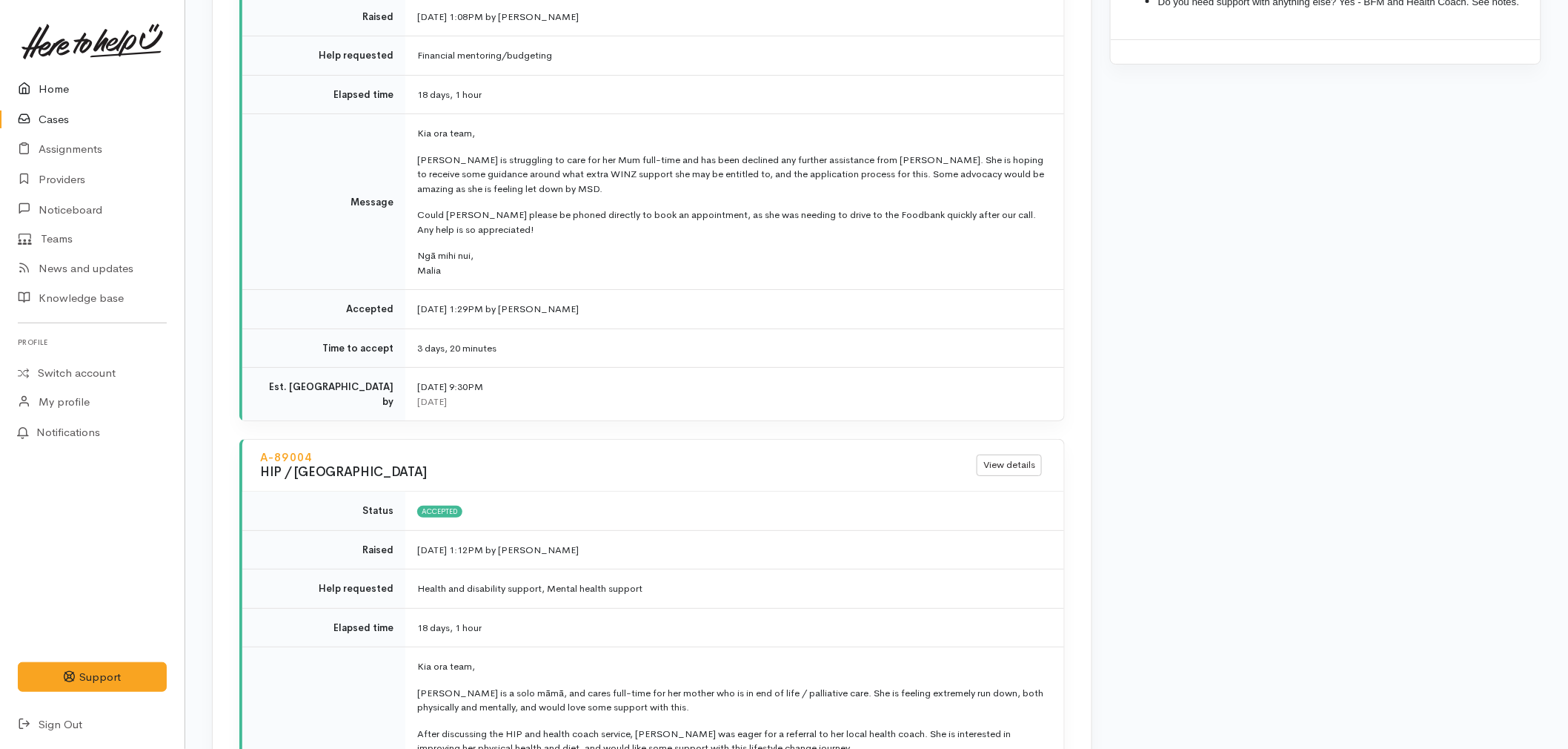
click at [38, 80] on icon at bounding box center [28, 89] width 20 height 19
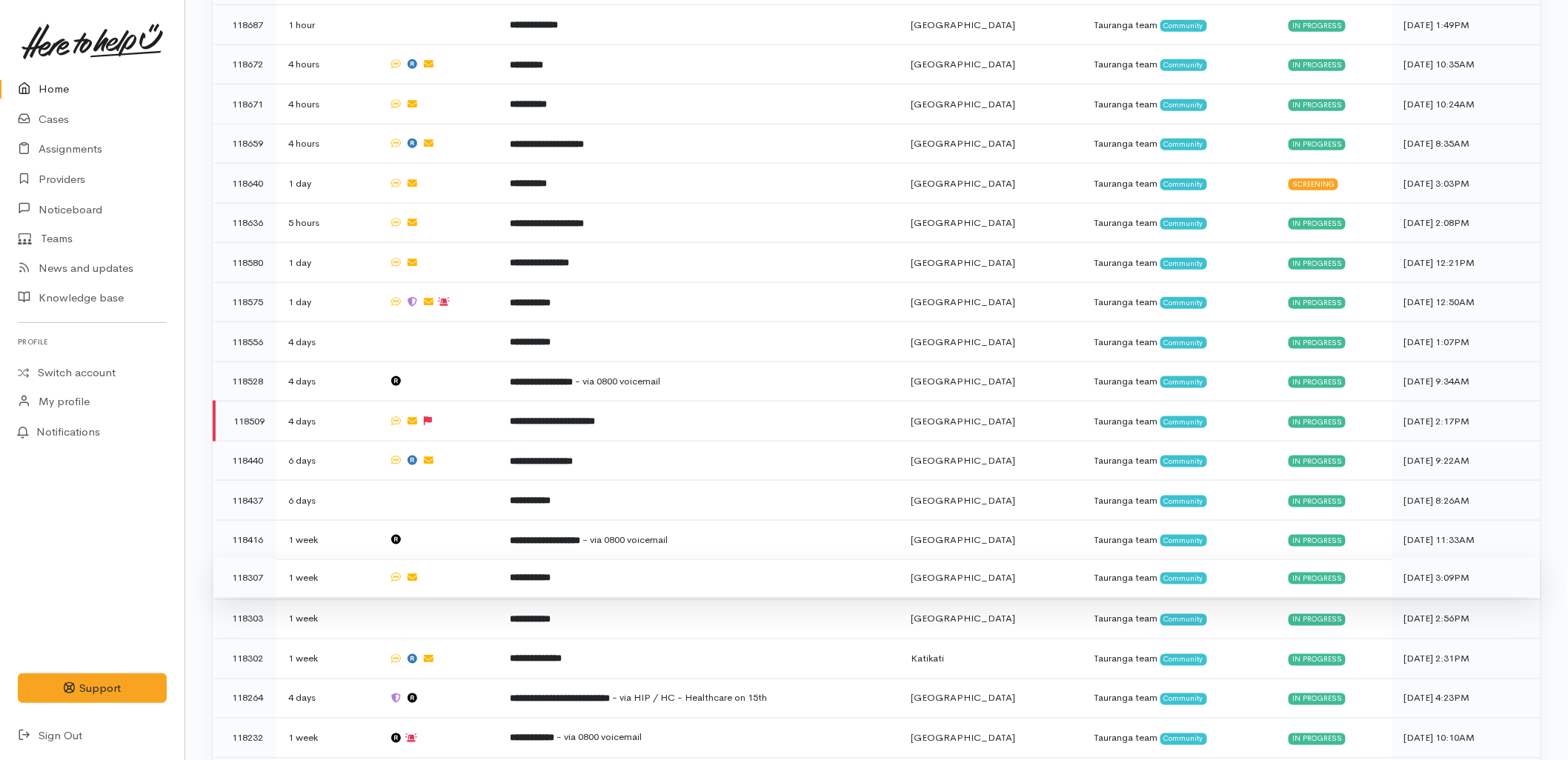
scroll to position [795, 0]
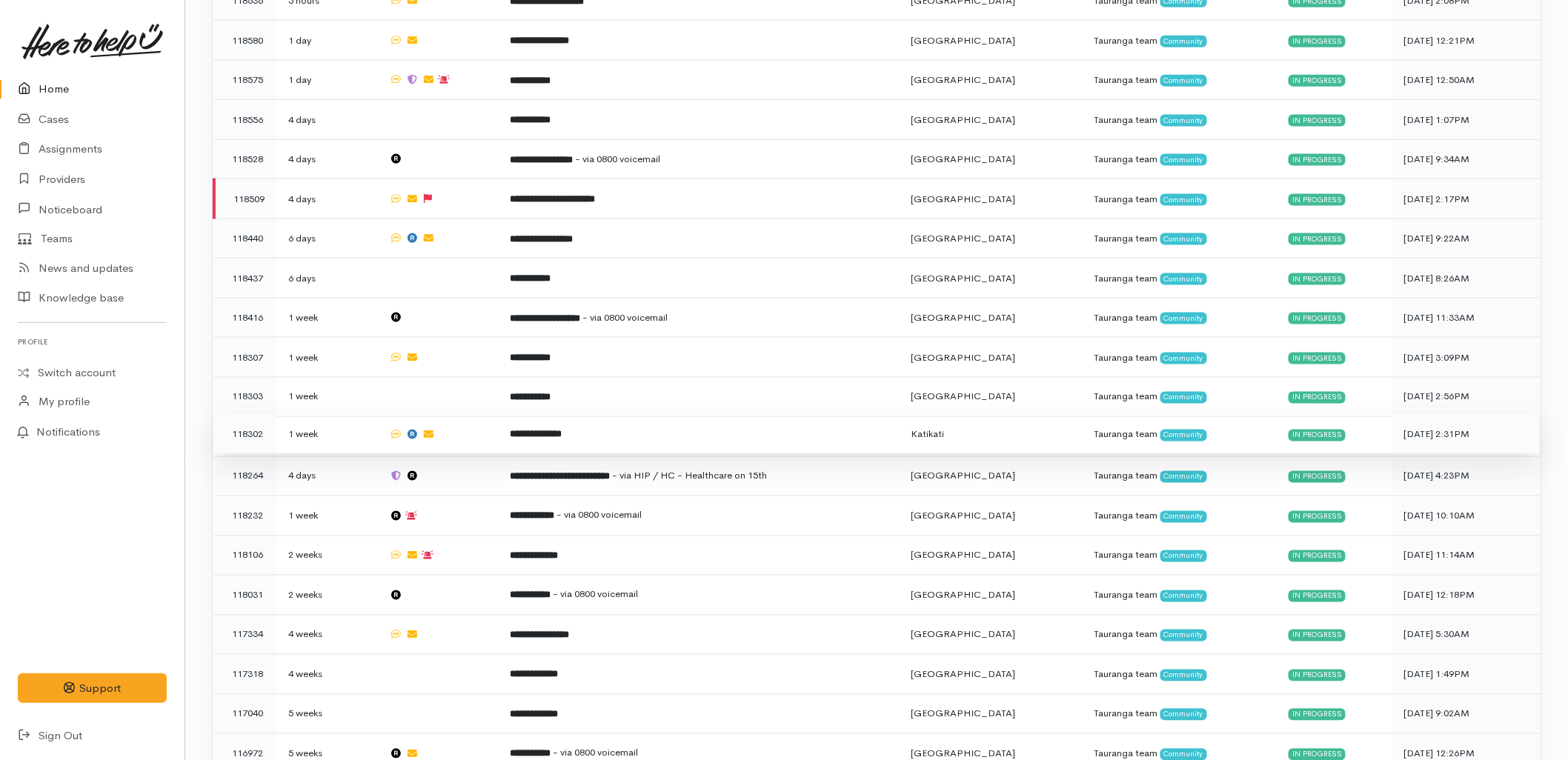
click at [552, 429] on b "**********" at bounding box center [535, 434] width 52 height 10
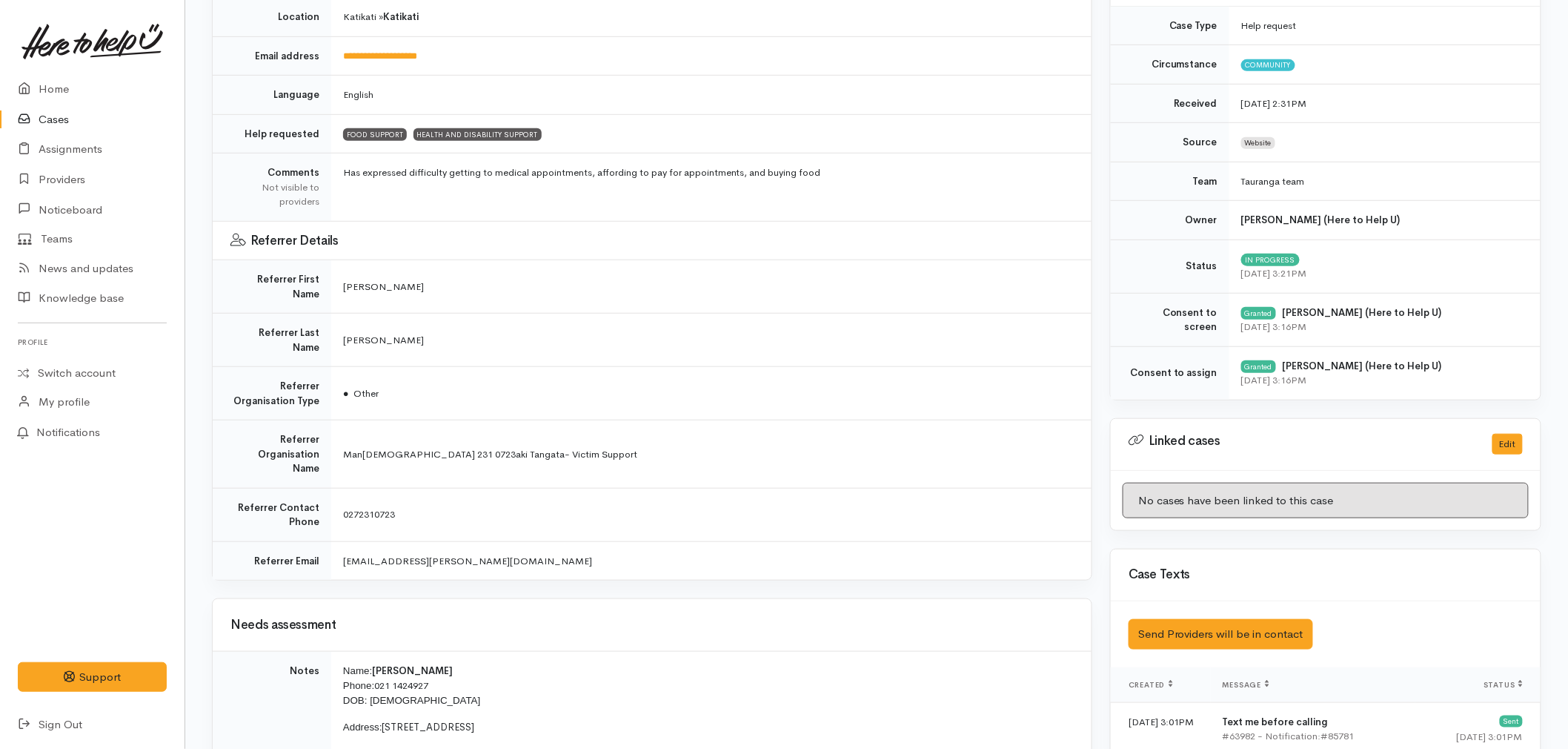
scroll to position [165, 0]
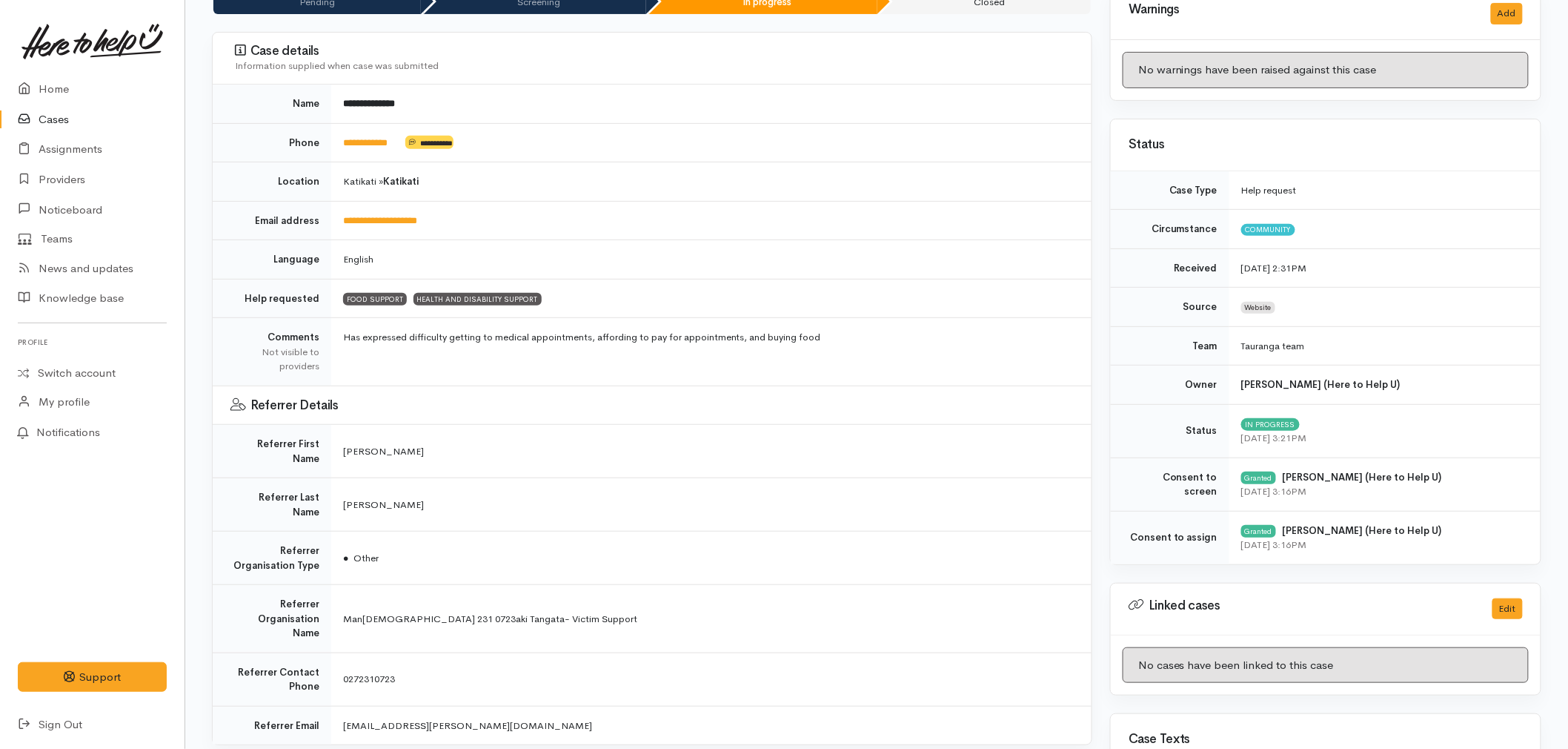
click at [798, 413] on td "Referrer Details" at bounding box center [652, 405] width 879 height 39
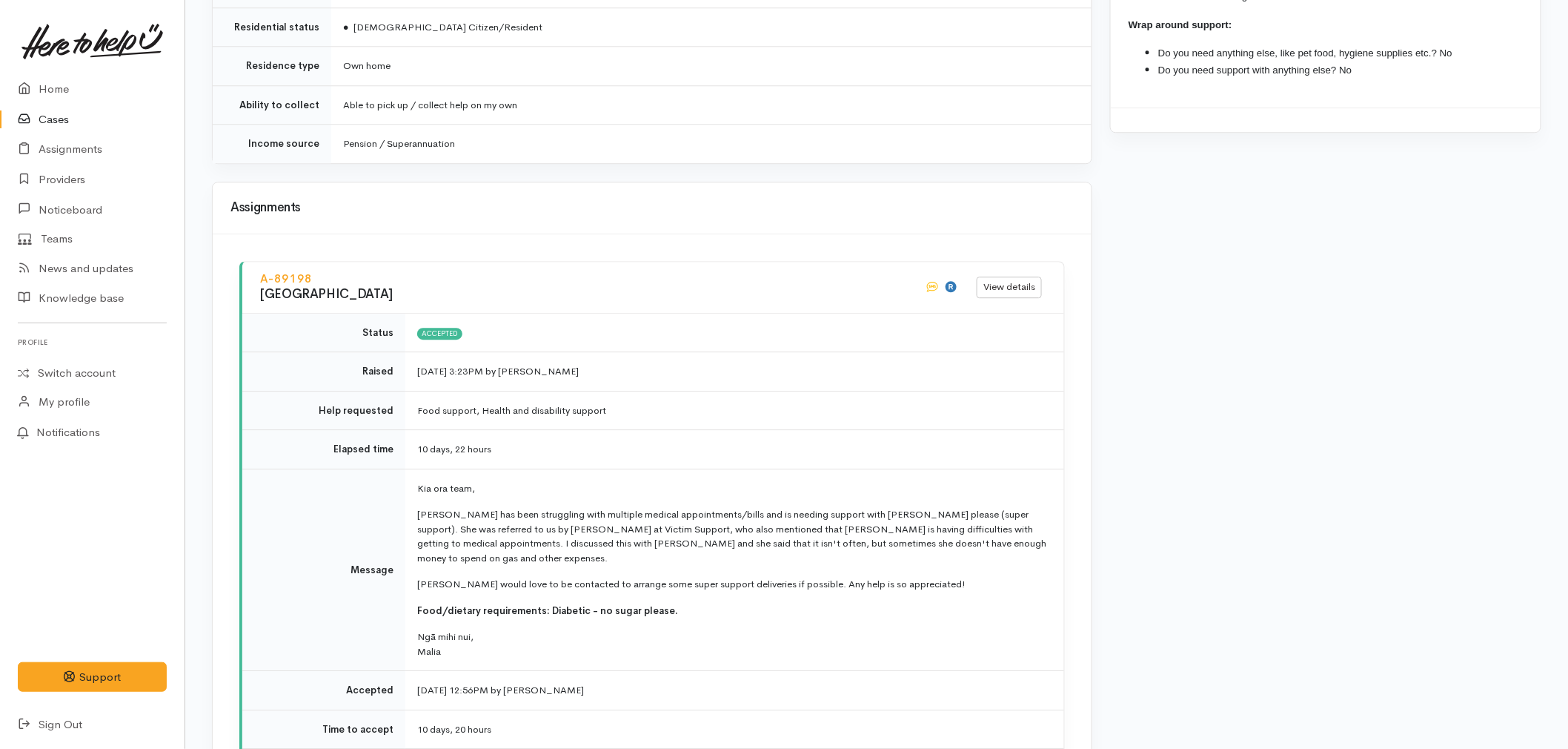
scroll to position [1647, 0]
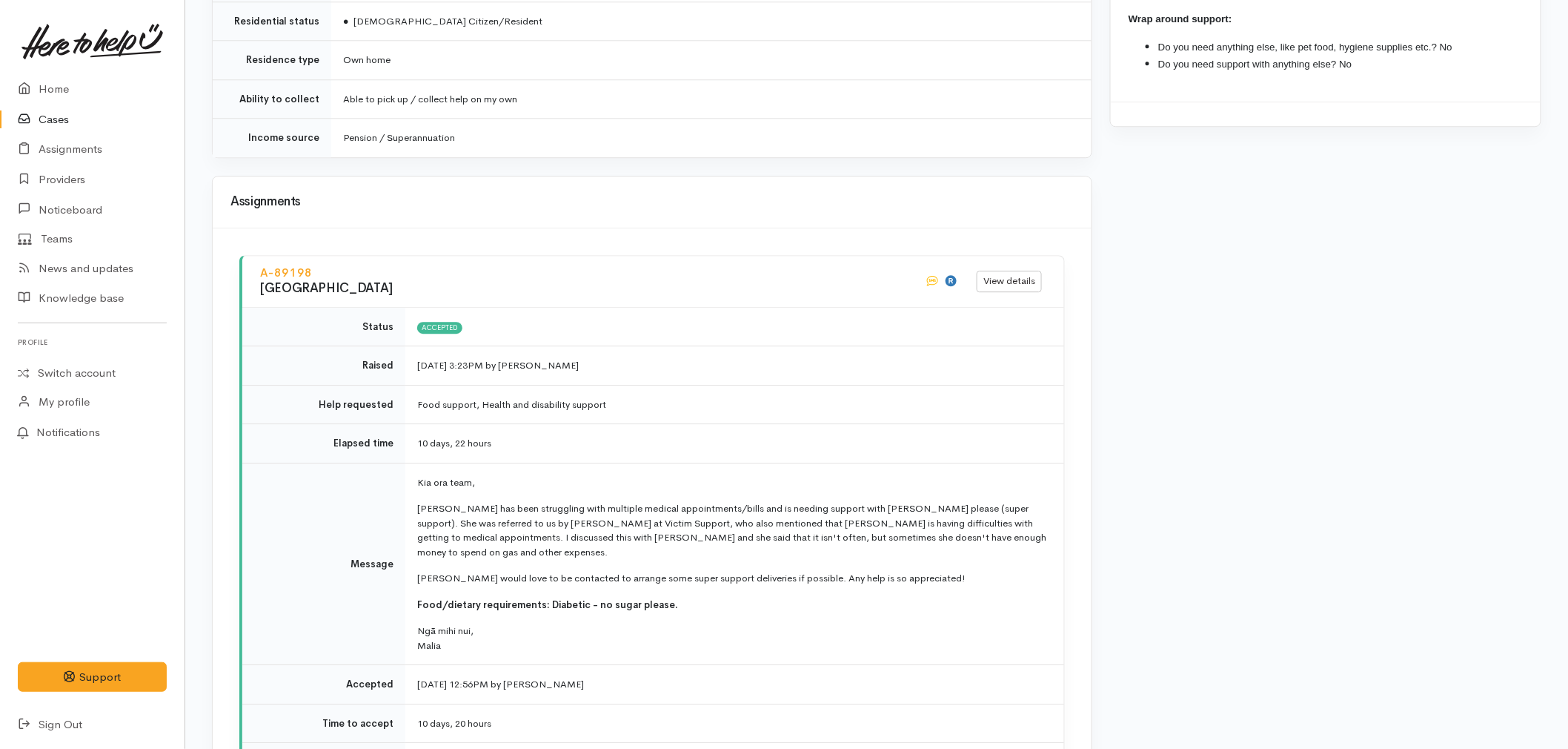
click at [1069, 490] on div "A-89198 Katikati Community Centre View details Status Accepted Raised 26 Sep 20…" at bounding box center [652, 574] width 879 height 692
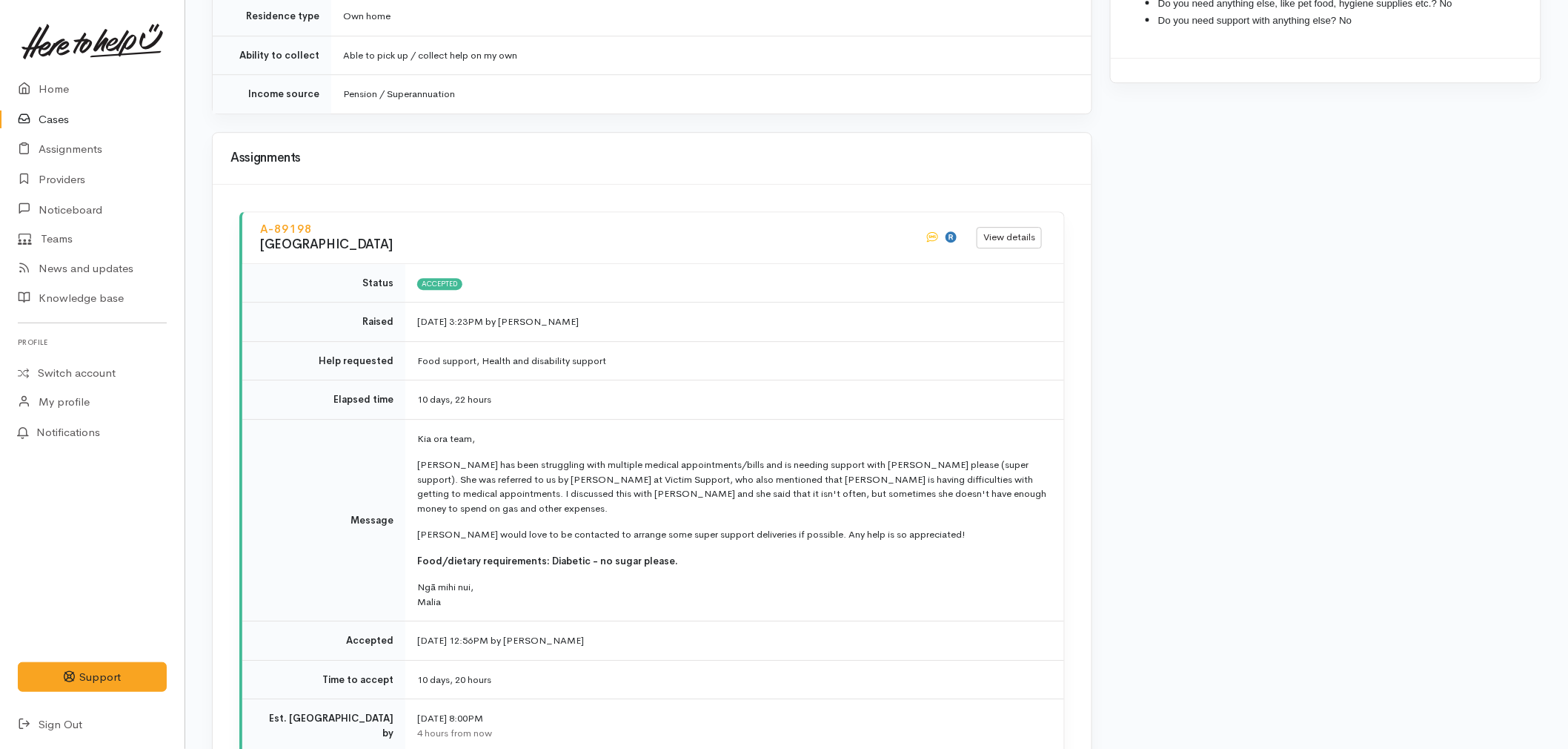
scroll to position [1730, 0]
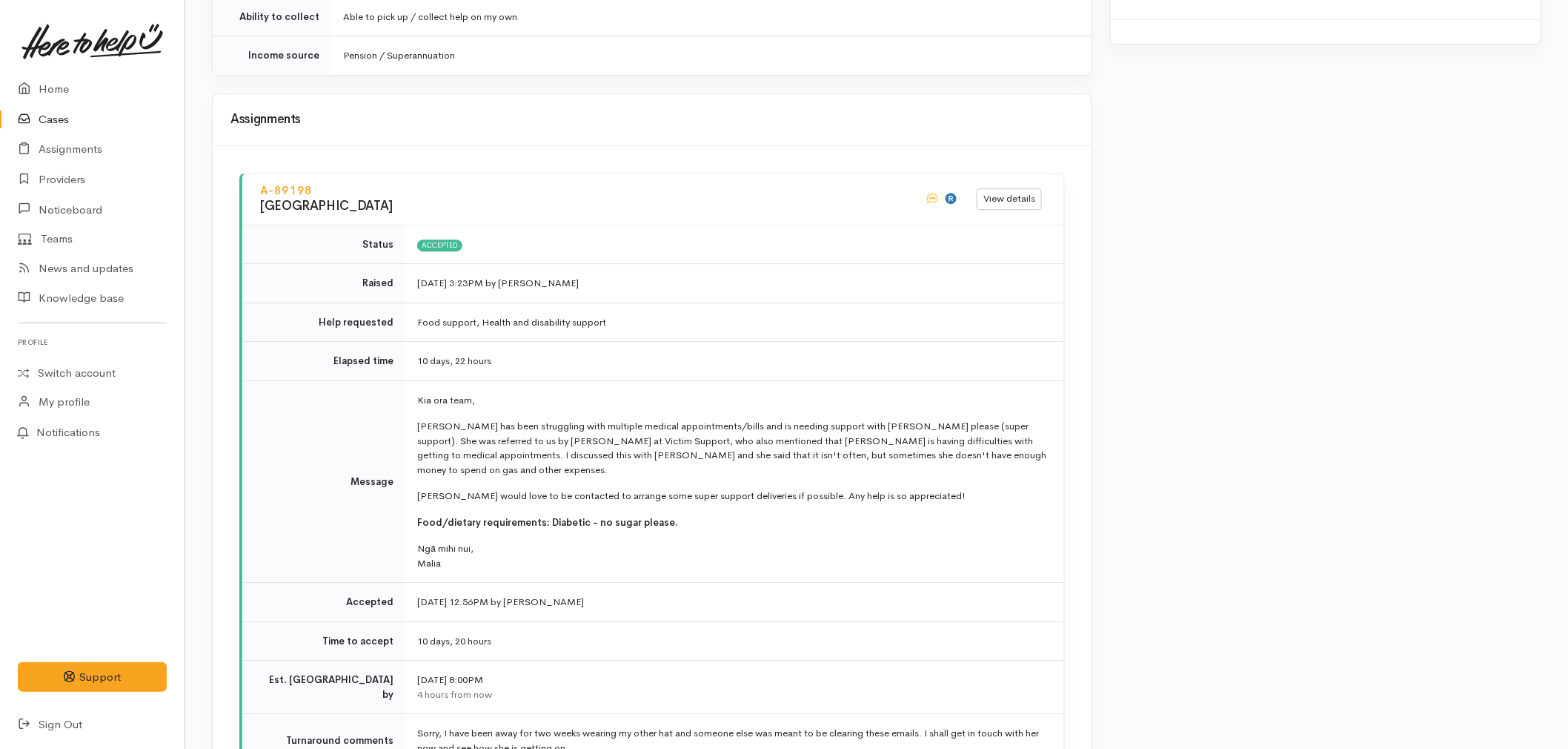
click at [897, 512] on td "Kia ora team, Suzanne has been struggling with multiple medical appointments/bi…" at bounding box center [734, 481] width 659 height 202
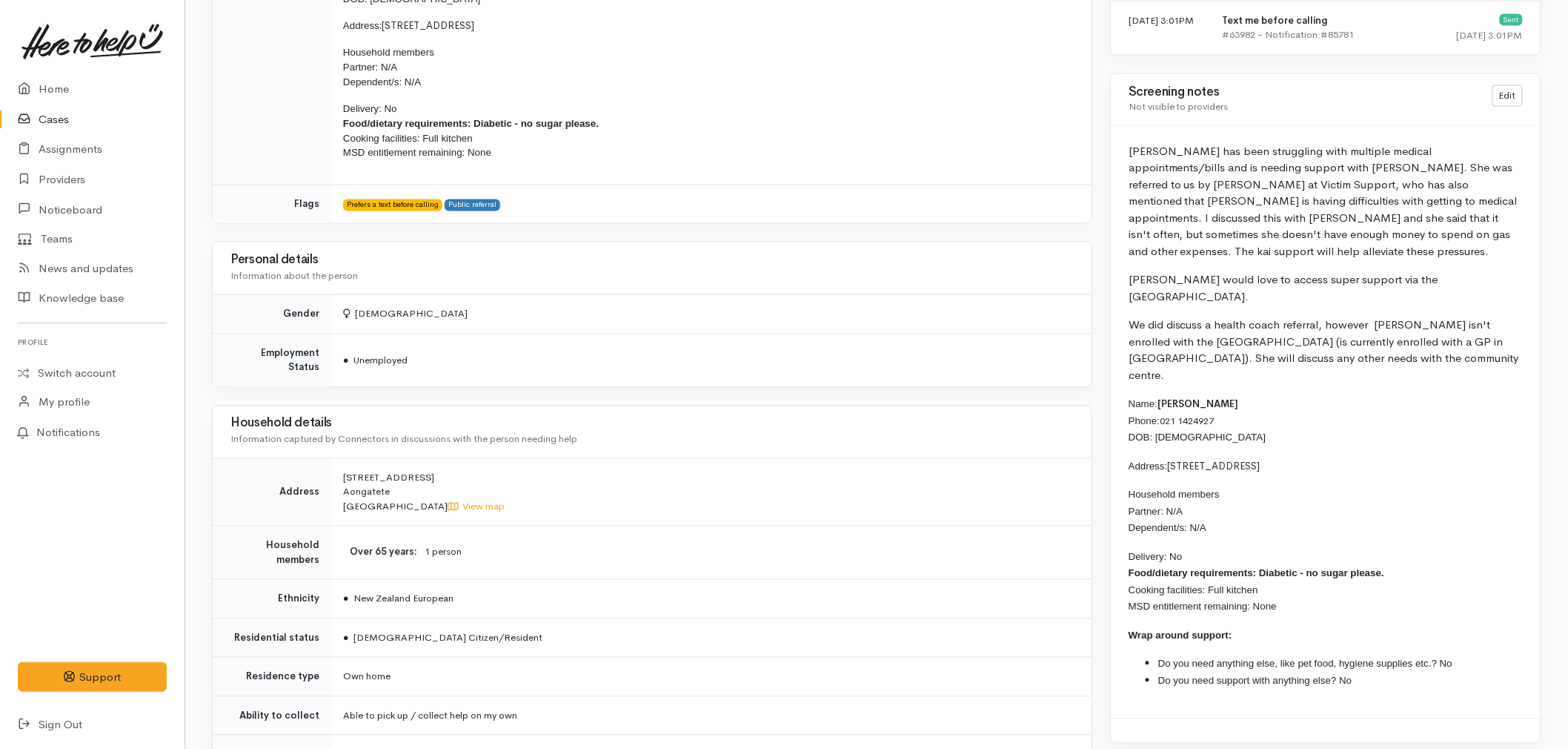
scroll to position [1071, 0]
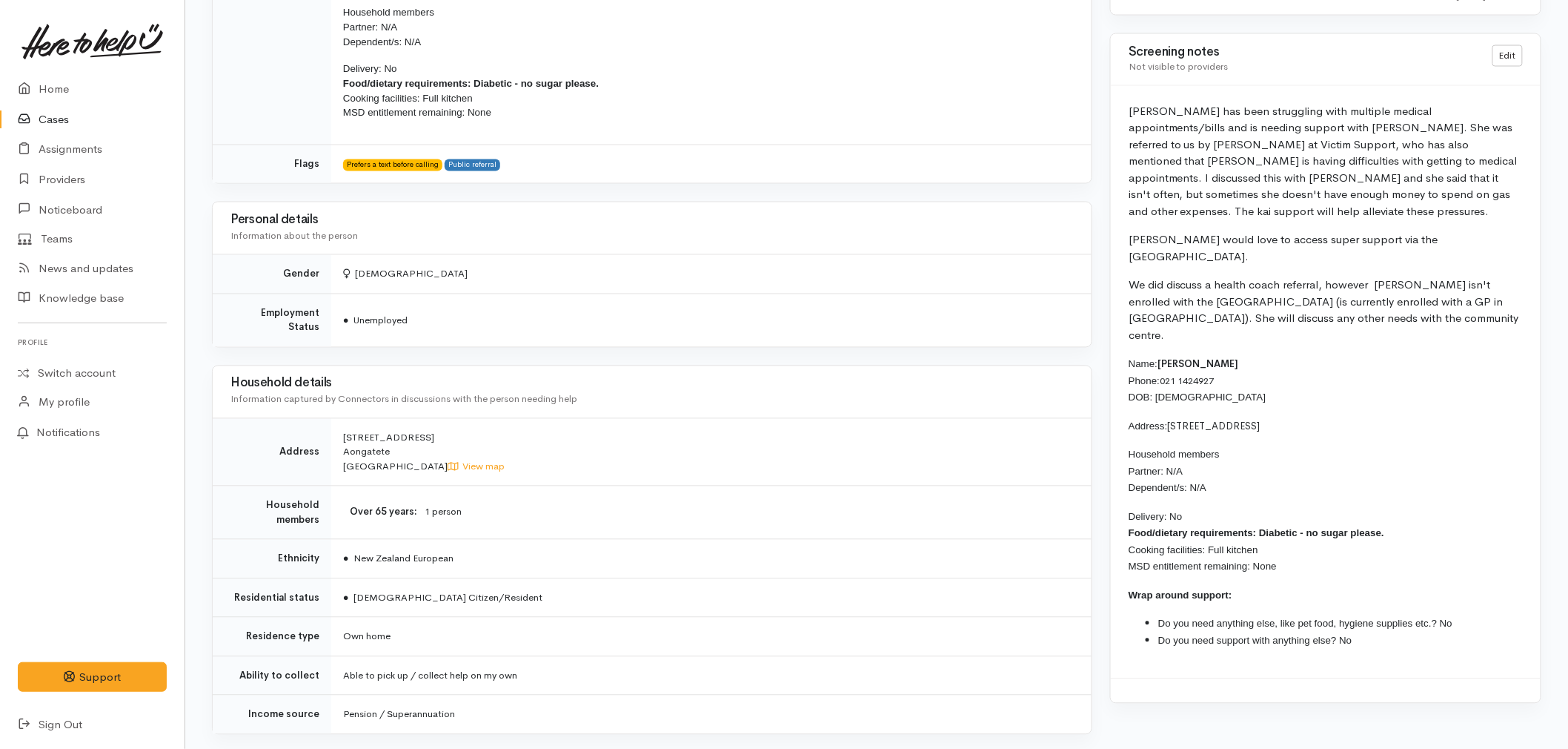
click at [1212, 508] on p "Delivery: No Food/dietary requirements: Diabetic - no sugar please. Cooking fac…" at bounding box center [1326, 542] width 394 height 67
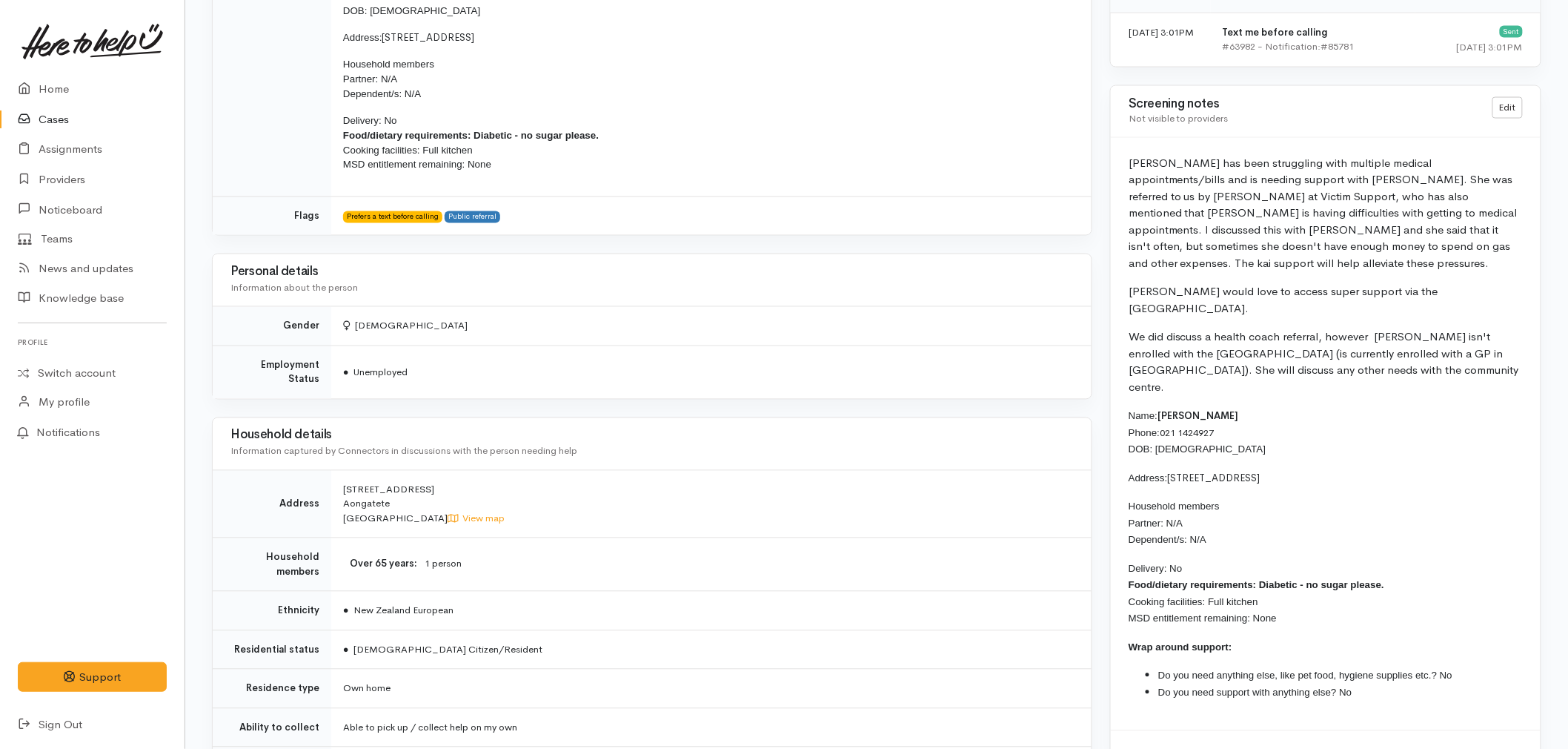
scroll to position [988, 0]
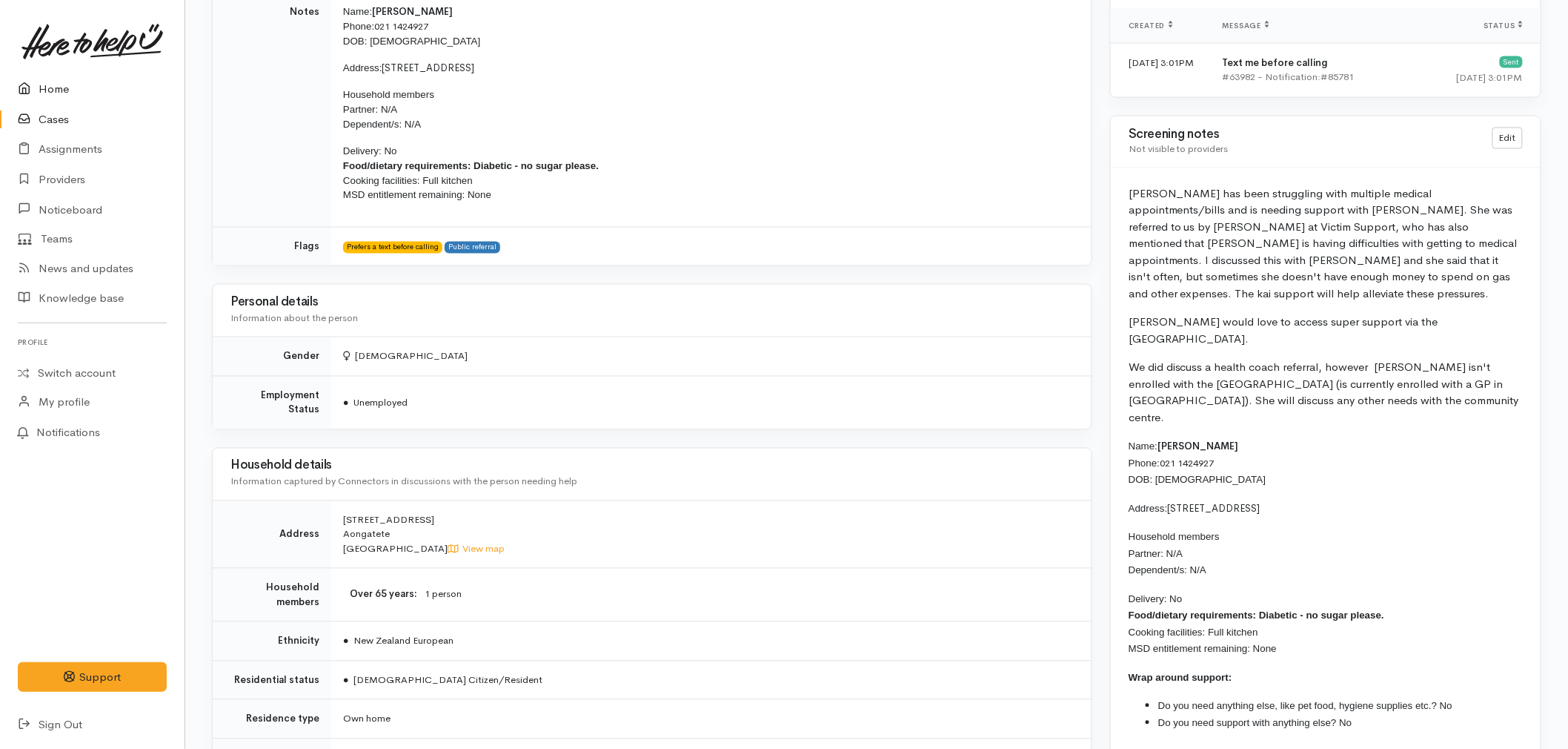
click at [48, 86] on link "Home" at bounding box center [92, 89] width 185 height 30
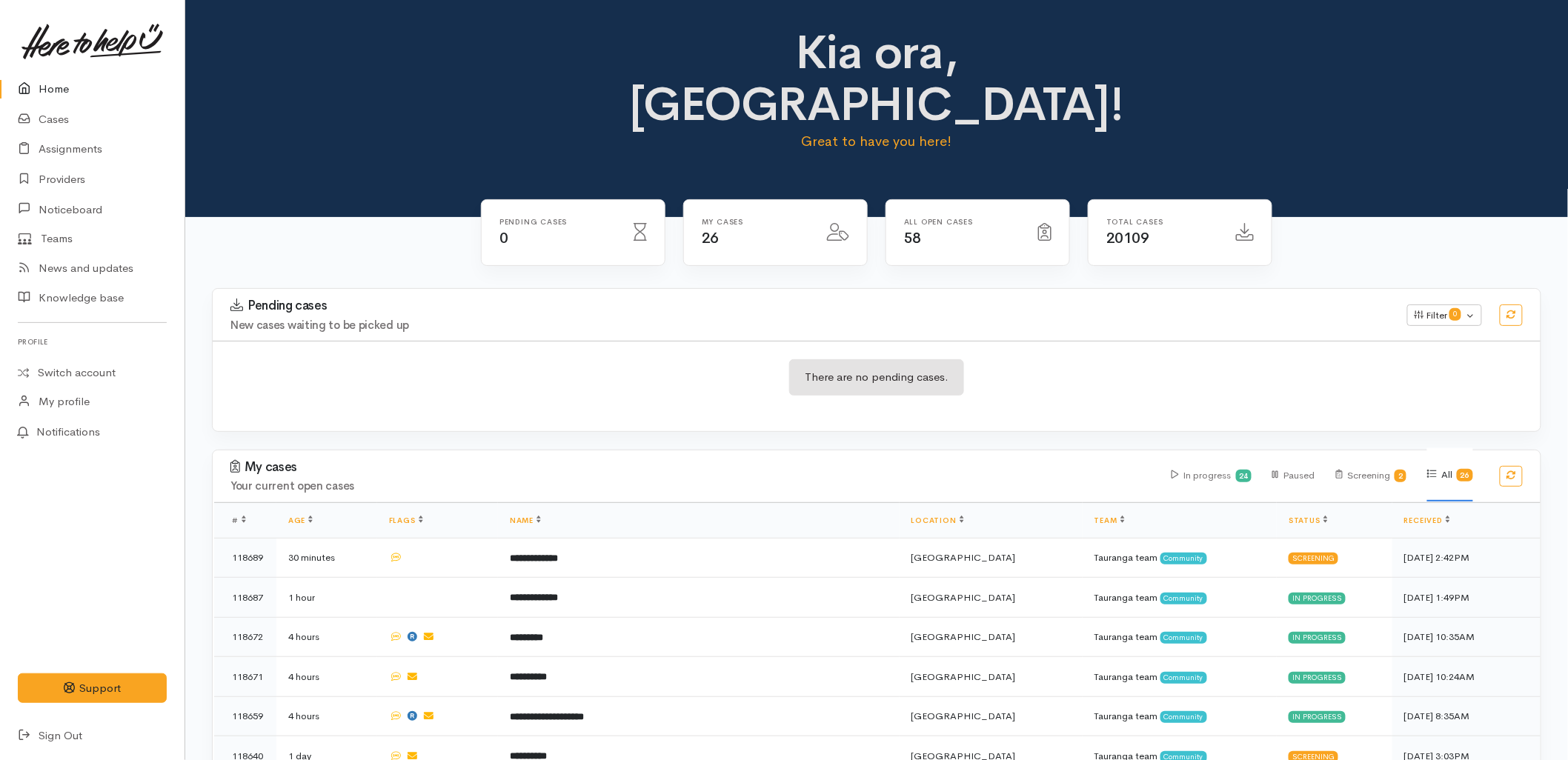
click at [470, 359] on div "There are no pending cases." at bounding box center [876, 386] width 1328 height 54
click at [716, 359] on div "There are no pending cases." at bounding box center [876, 386] width 1328 height 54
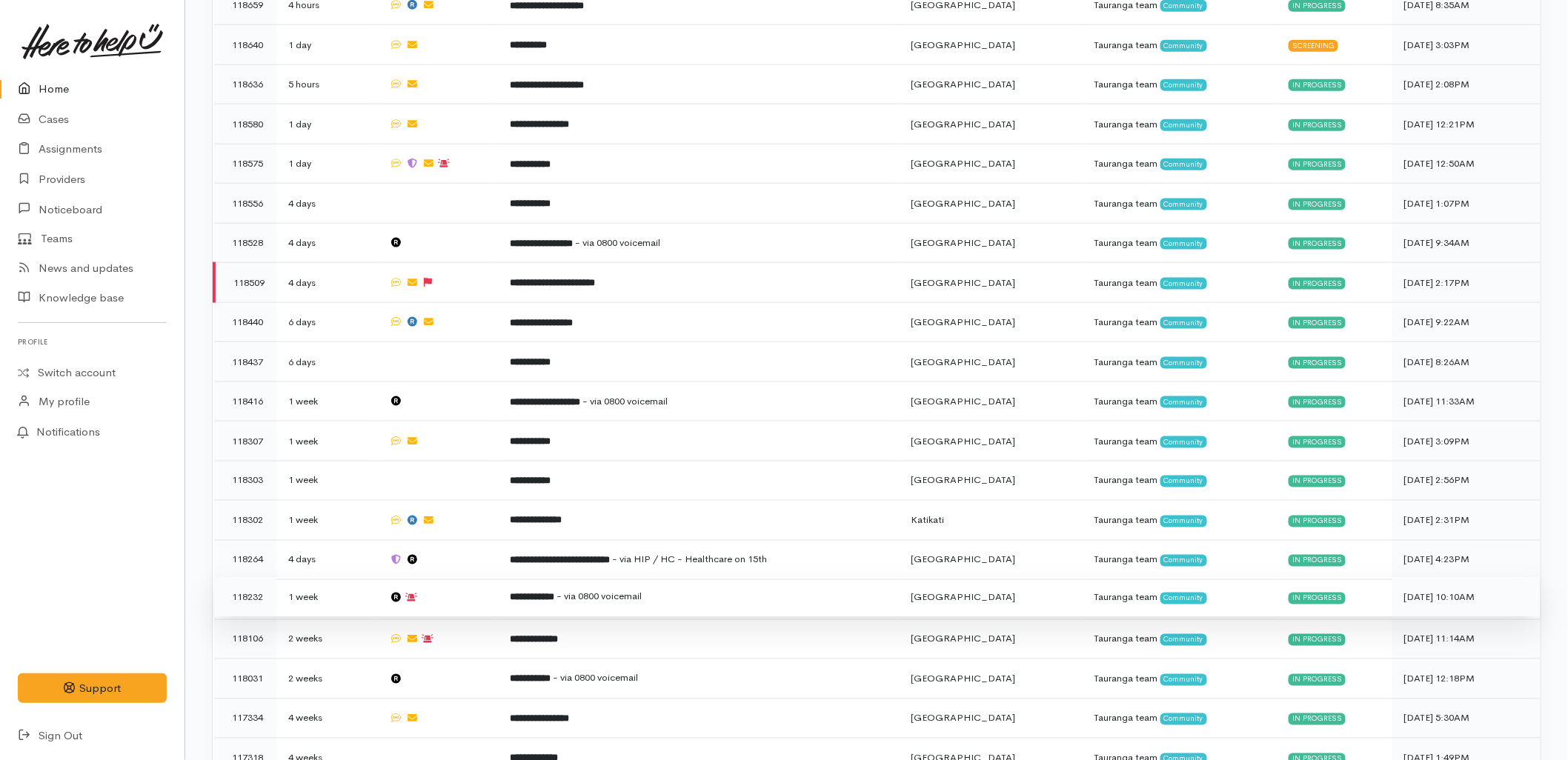
scroll to position [741, 0]
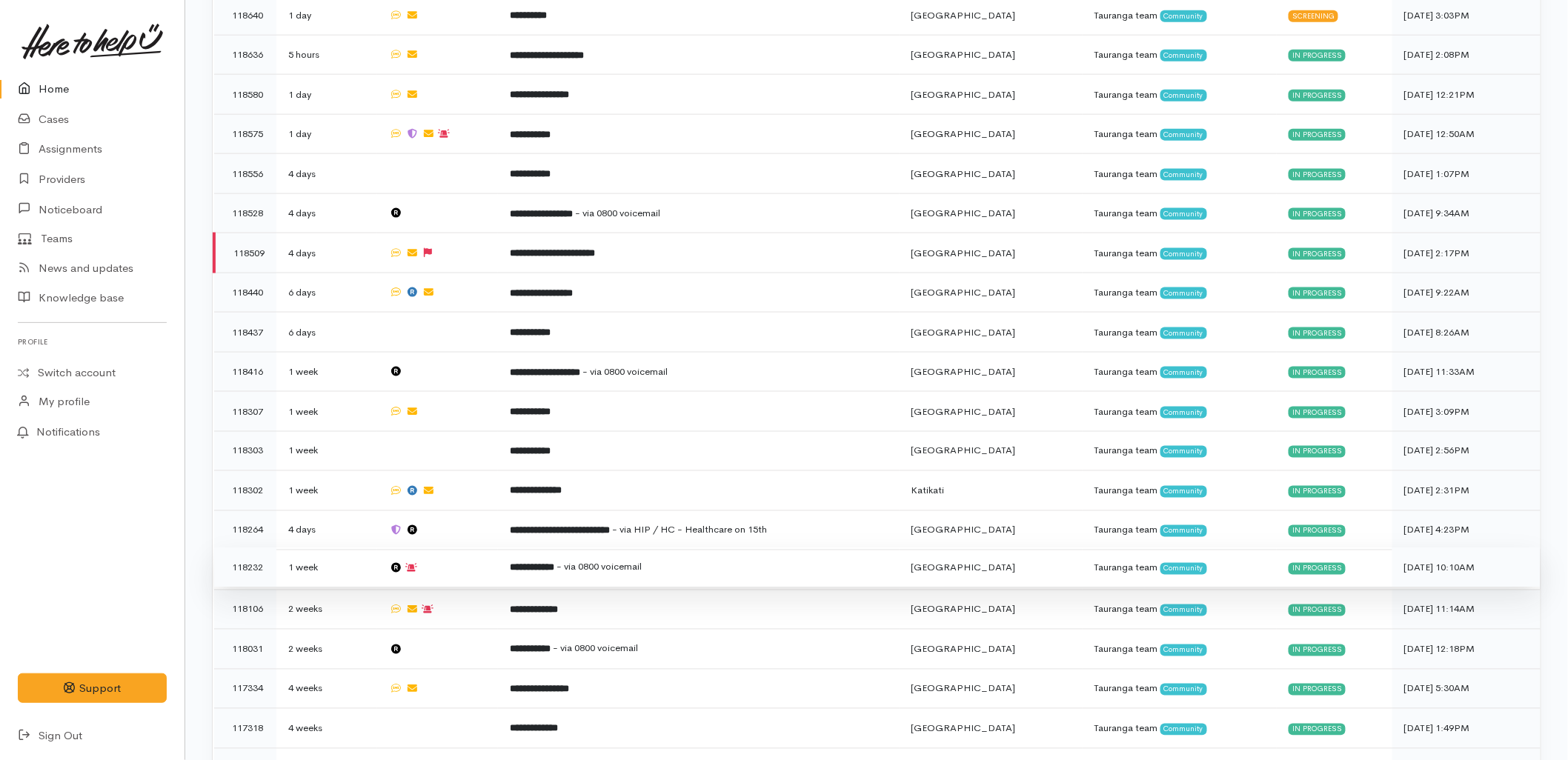
click at [617, 561] on span "- via 0800 voicemail" at bounding box center [599, 567] width 85 height 12
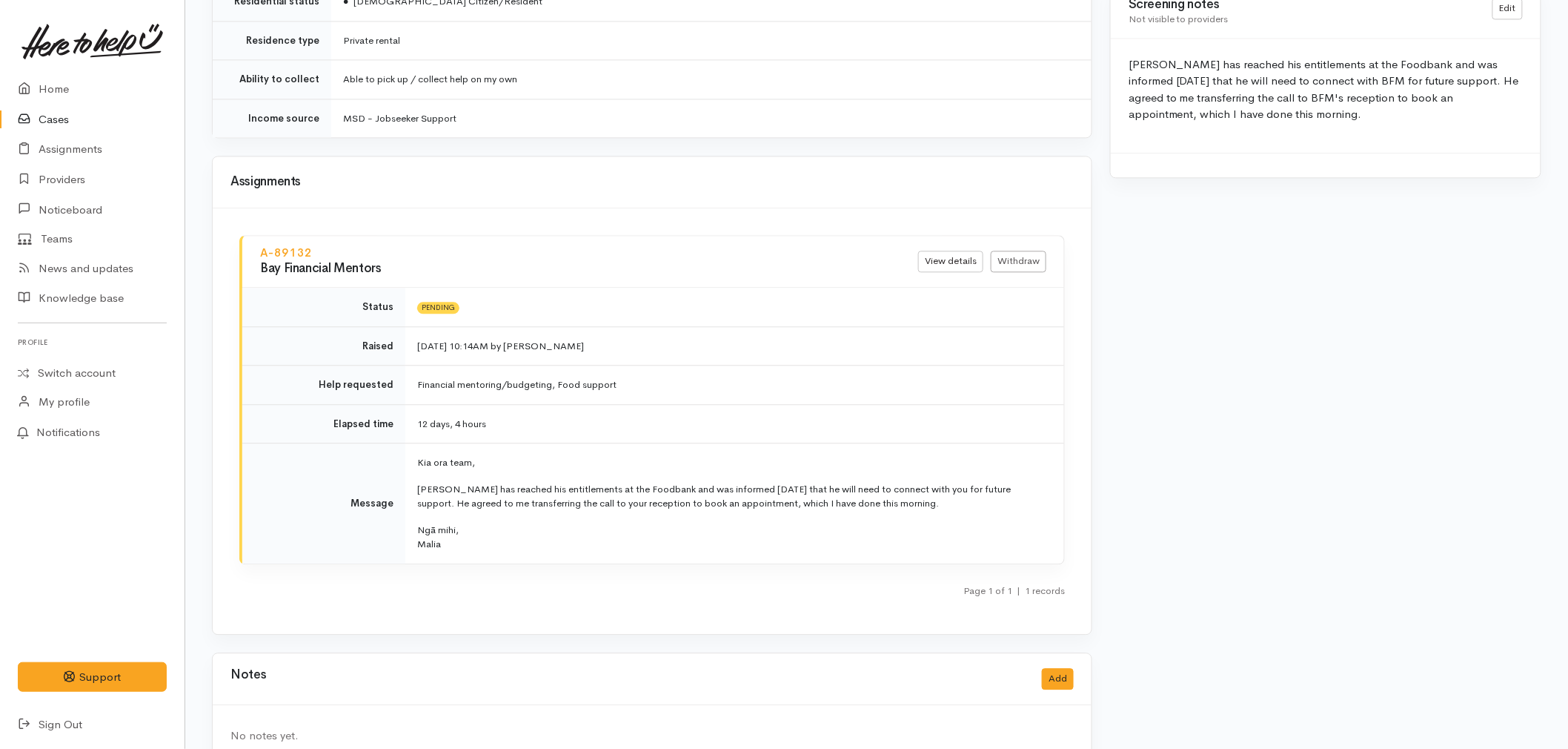
scroll to position [1369, 0]
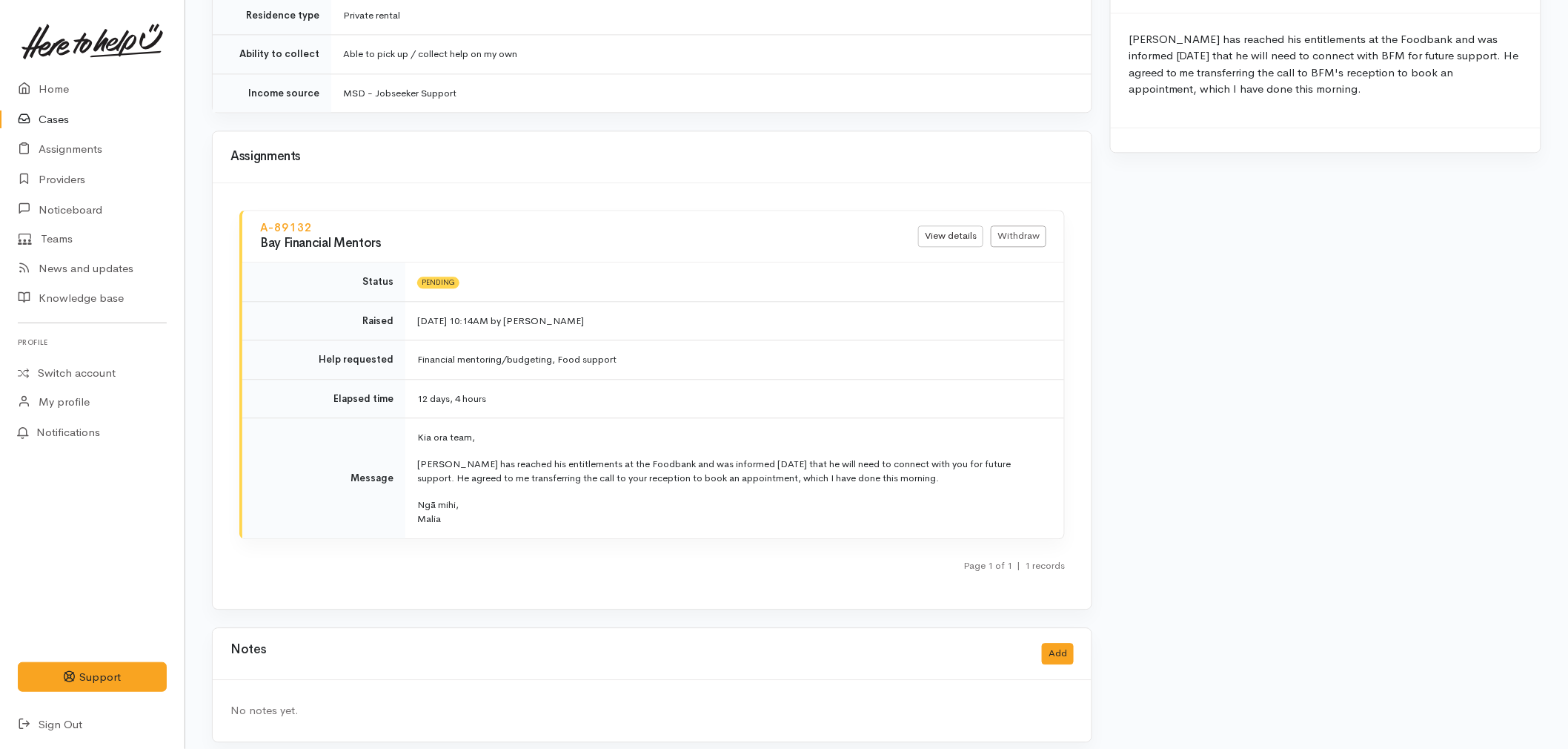
click at [65, 122] on link "Cases" at bounding box center [92, 120] width 185 height 30
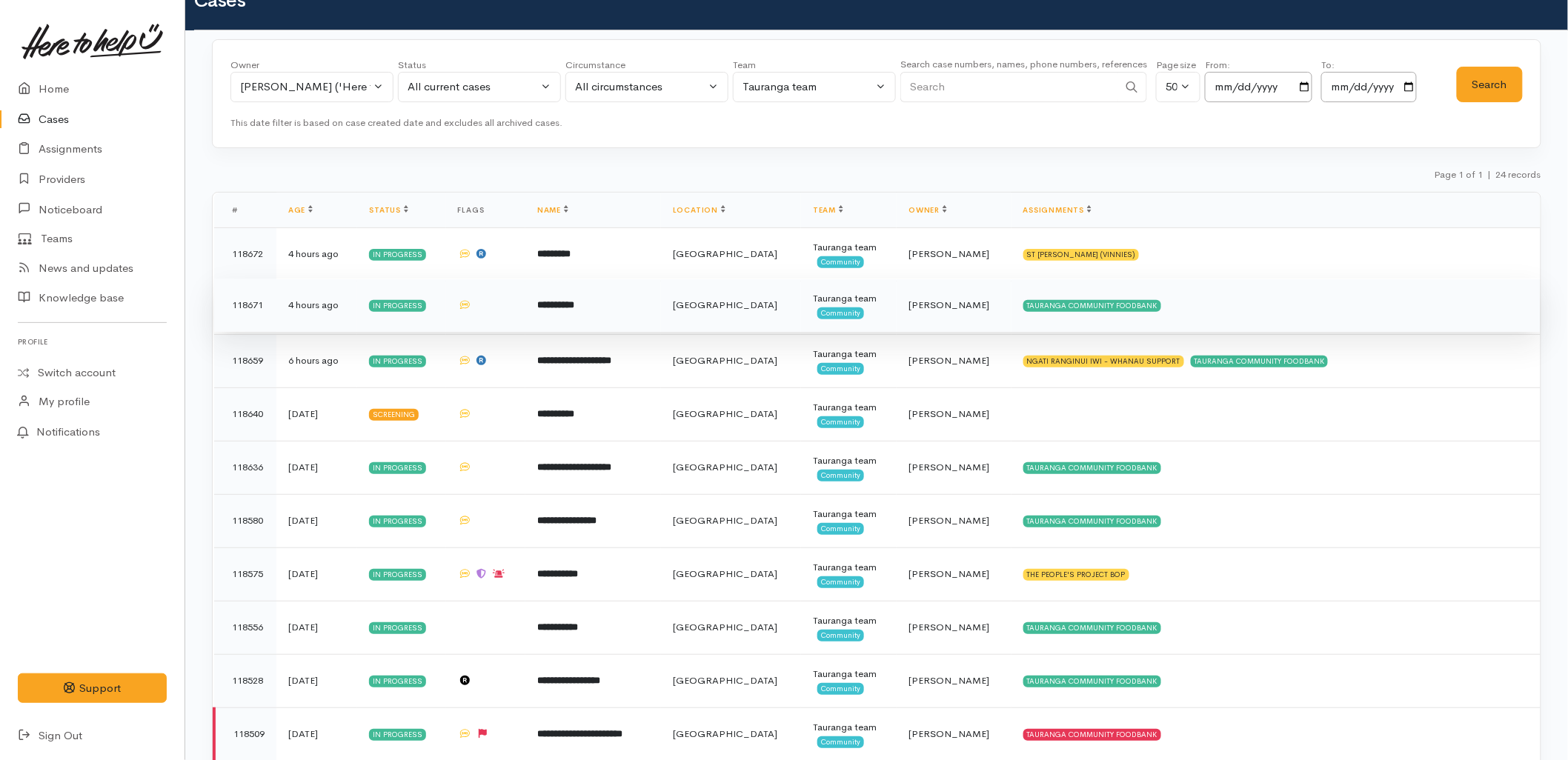
scroll to position [329, 0]
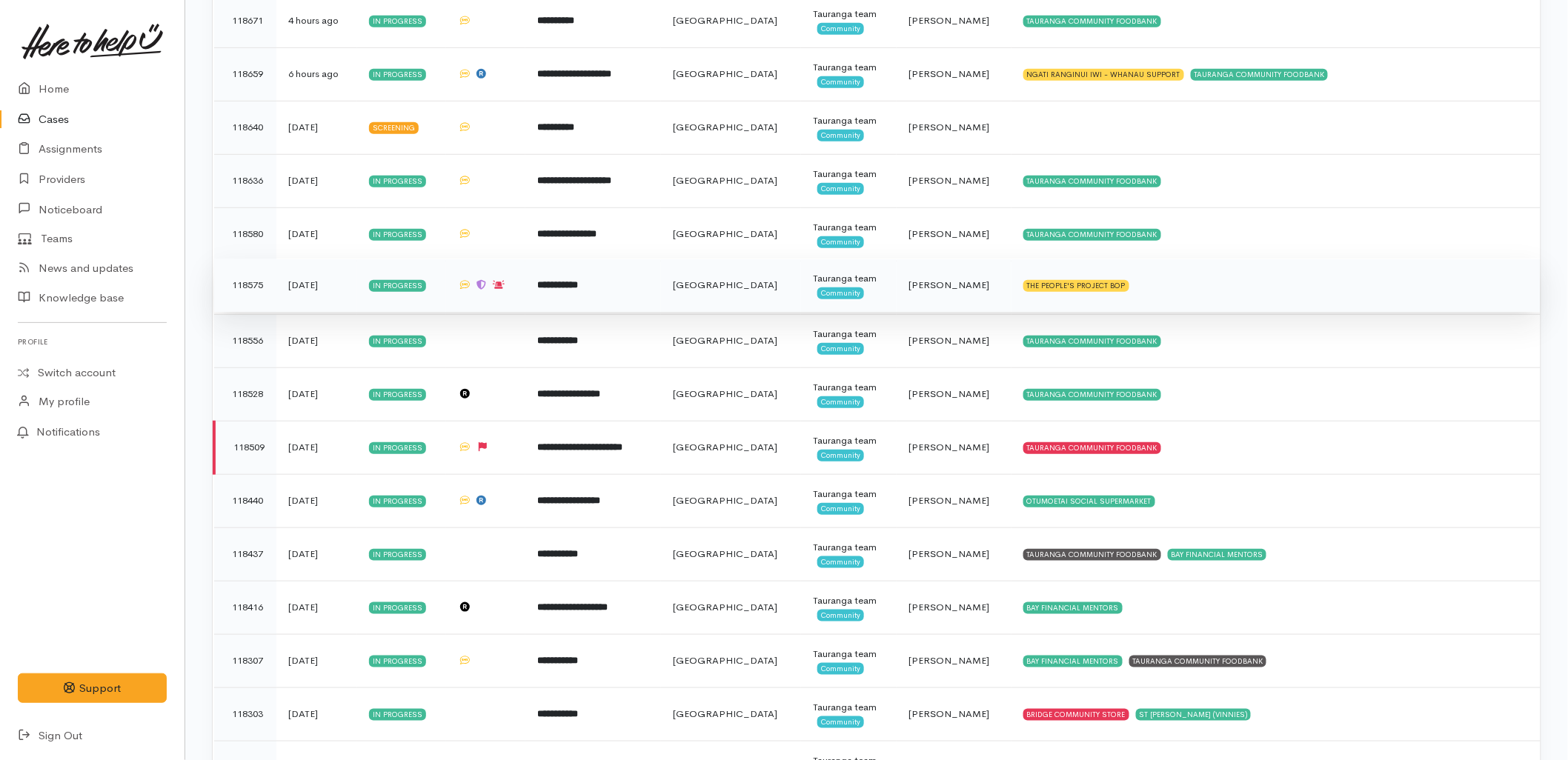
click at [661, 292] on td "**********" at bounding box center [593, 285] width 136 height 53
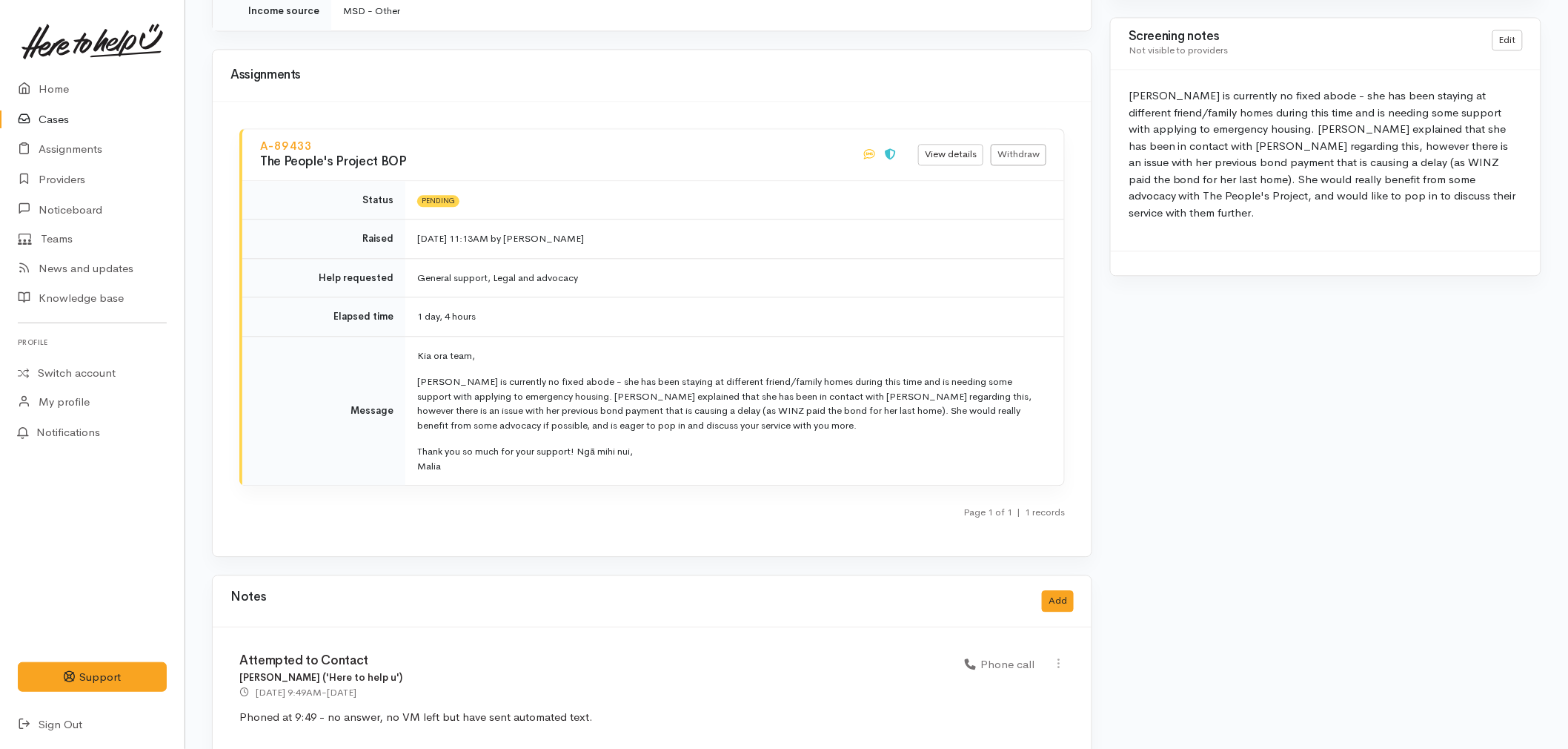
scroll to position [1395, 0]
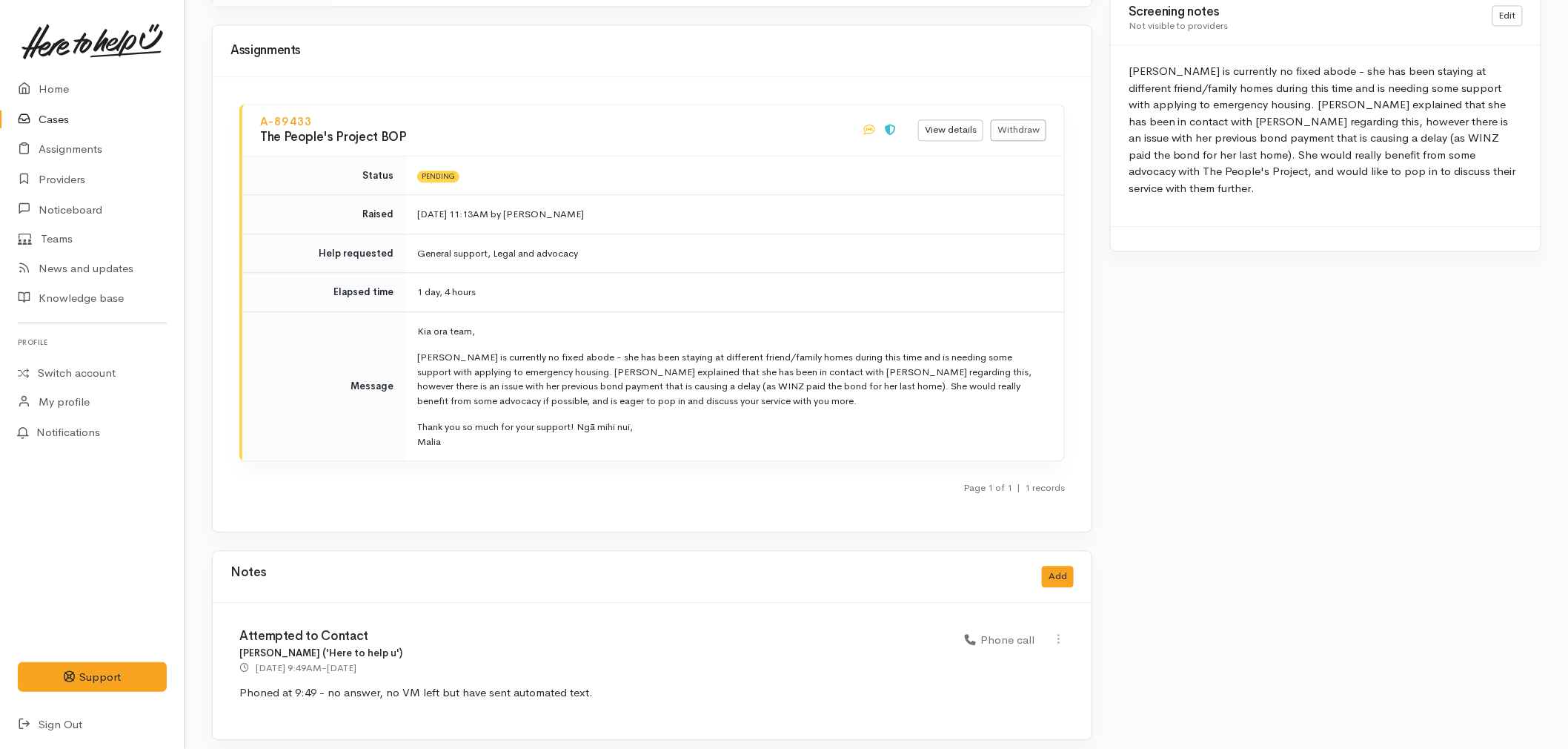
click at [69, 115] on link "Cases" at bounding box center [92, 120] width 185 height 30
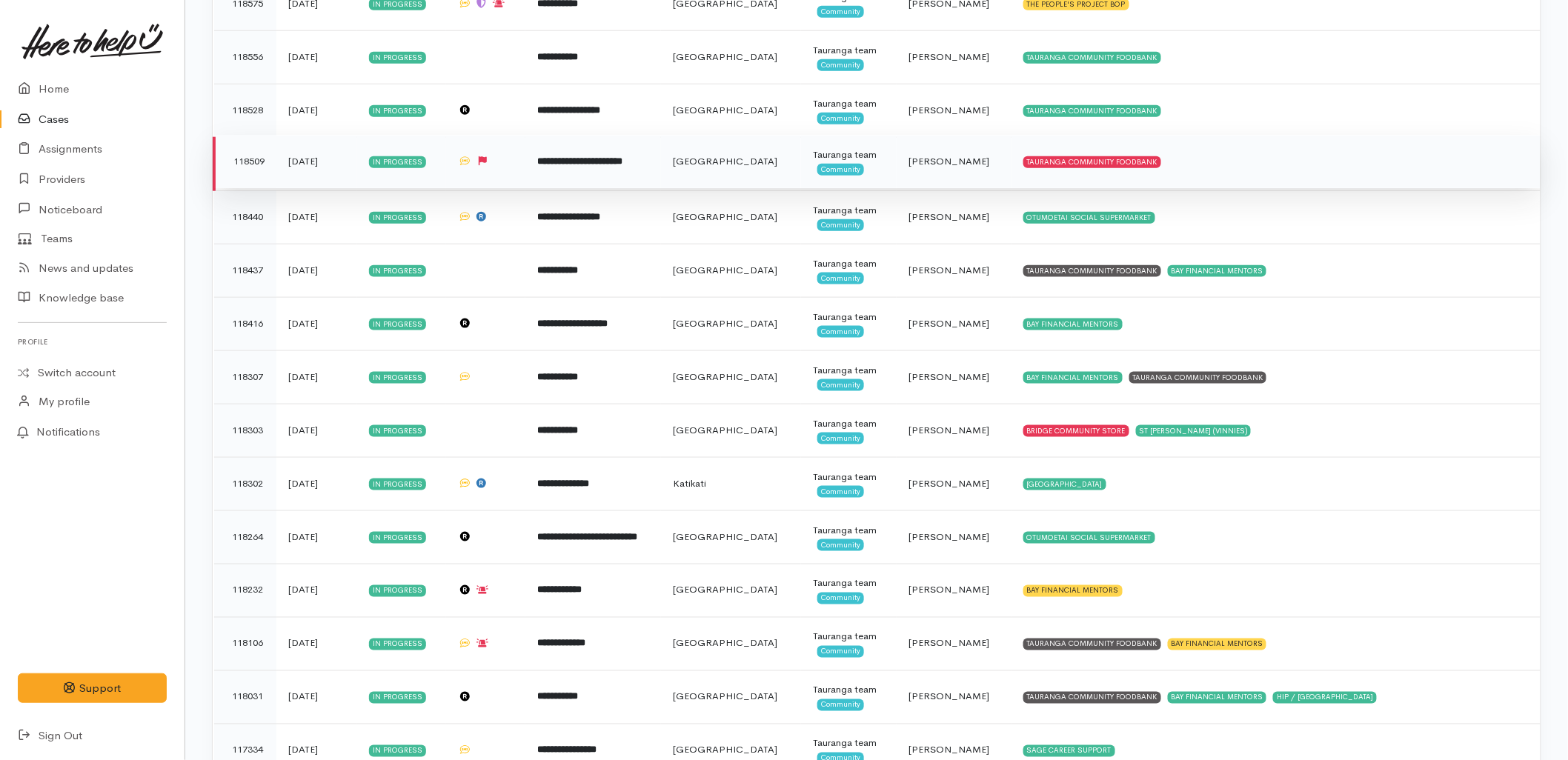
scroll to position [658, 0]
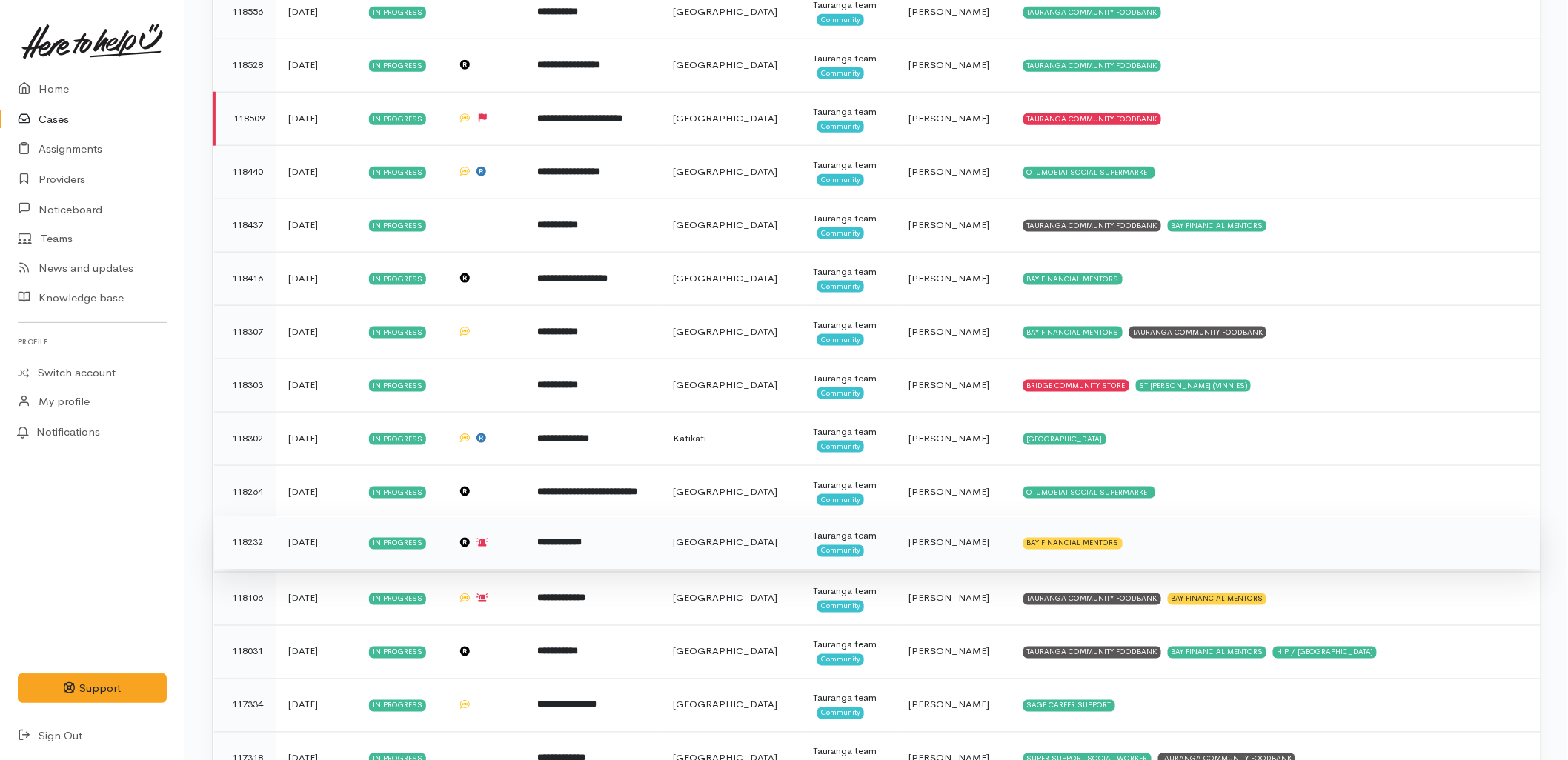
click at [582, 542] on b "**********" at bounding box center [560, 543] width 44 height 10
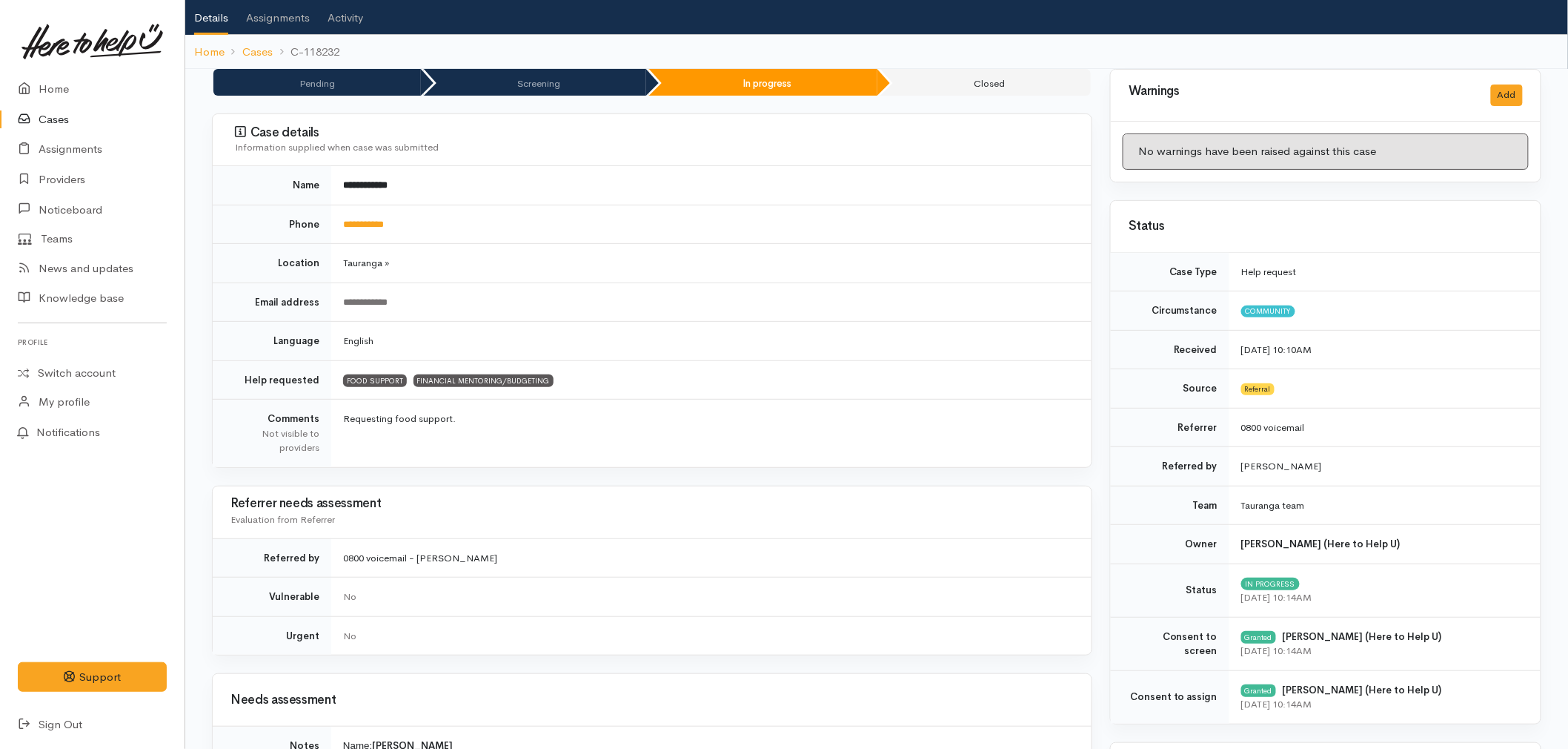
scroll to position [83, 0]
click at [34, 85] on icon at bounding box center [28, 89] width 20 height 19
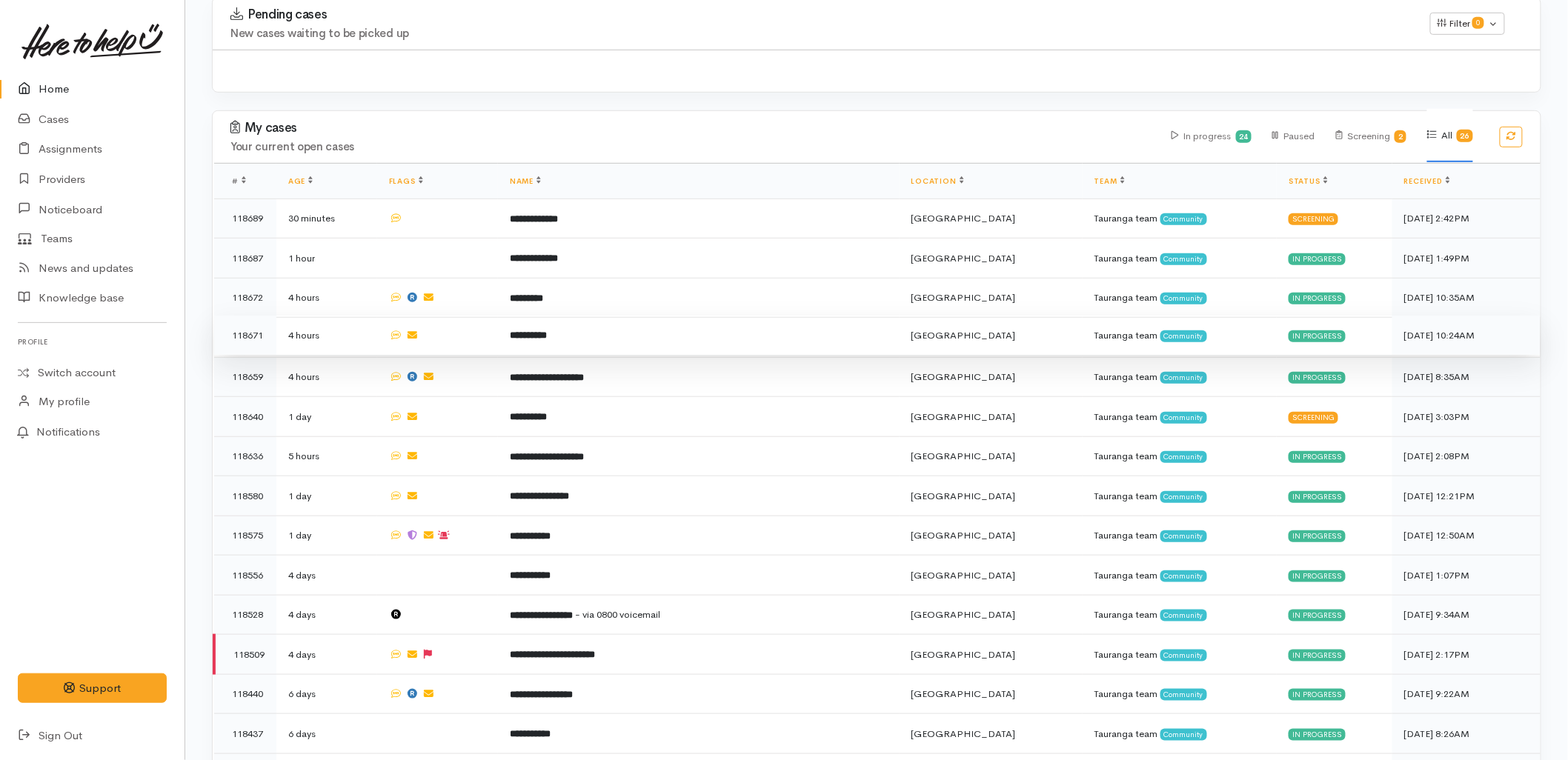
scroll to position [531, 0]
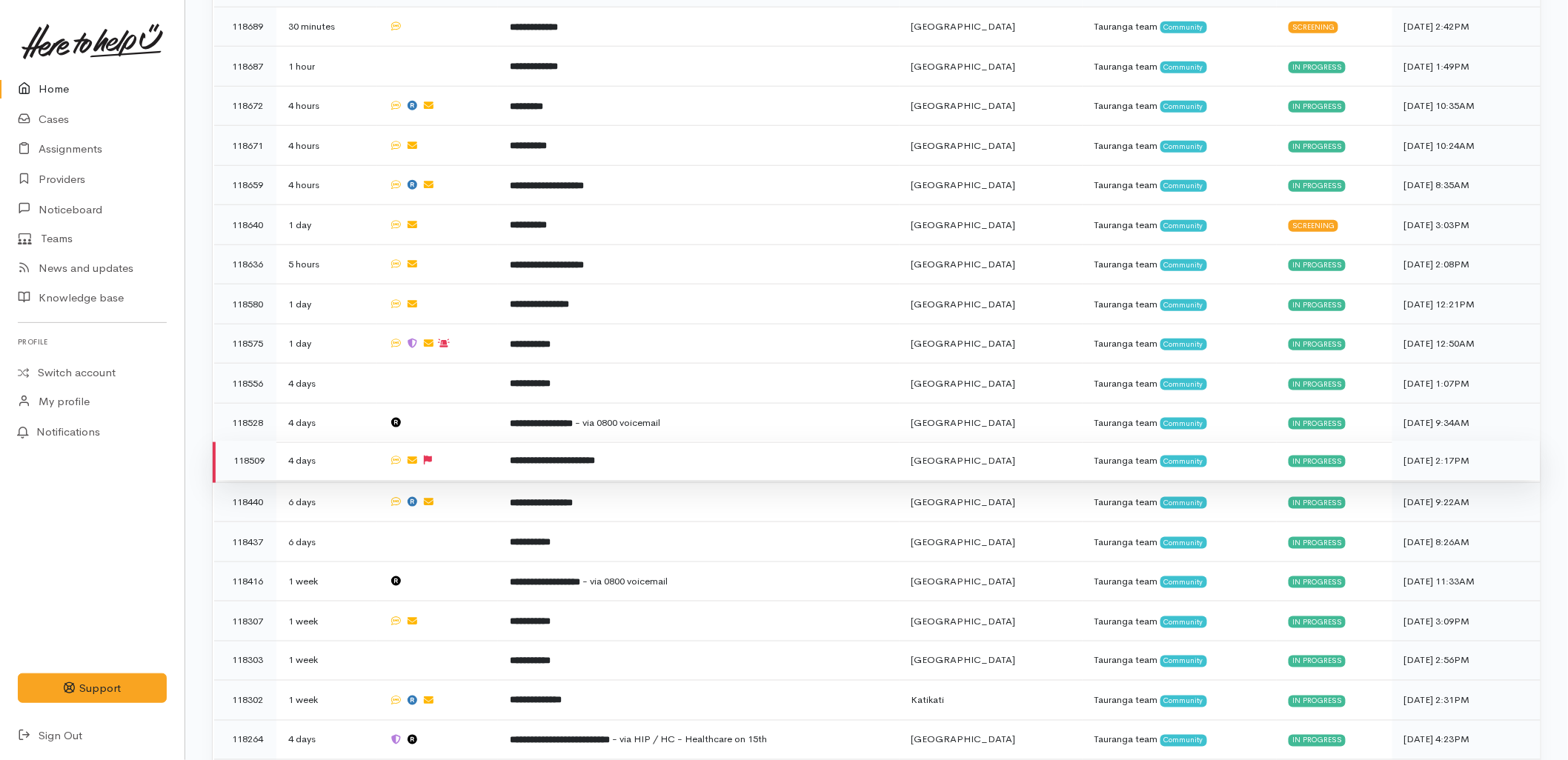
click at [538, 456] on b "**********" at bounding box center [552, 461] width 85 height 10
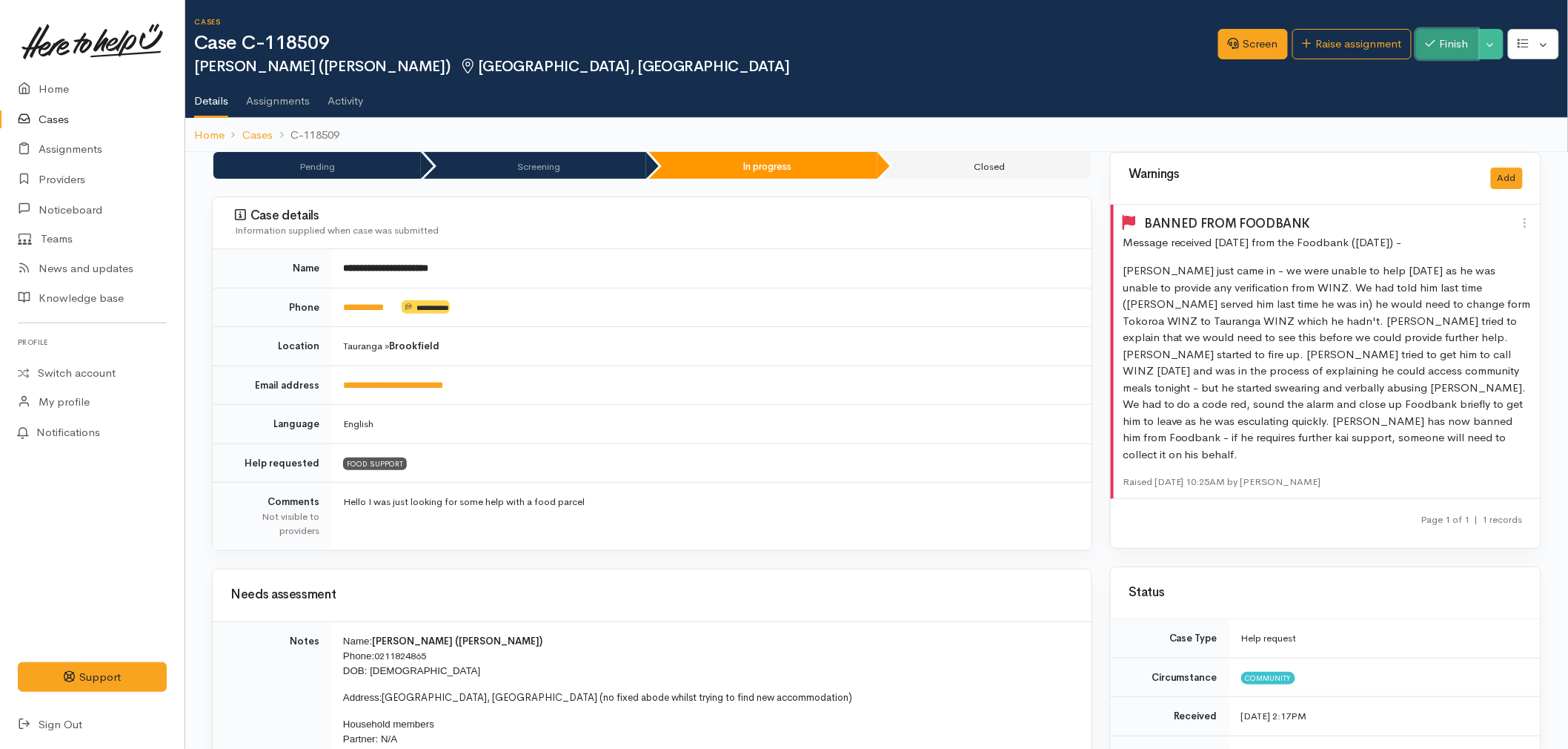
click at [1442, 39] on button "Finish" at bounding box center [1448, 43] width 62 height 30
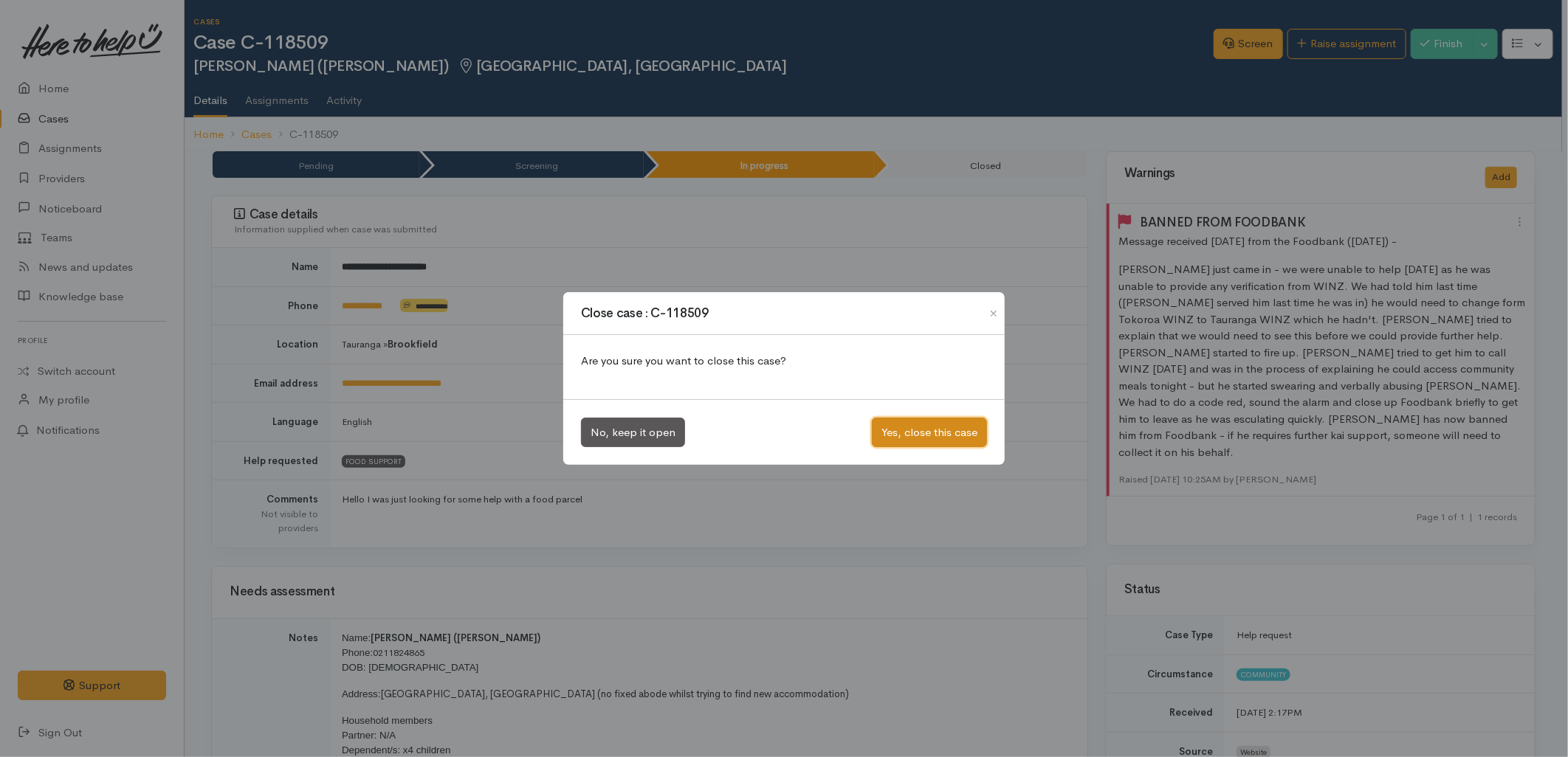
click at [927, 439] on button "Yes, close this case" at bounding box center [929, 433] width 115 height 30
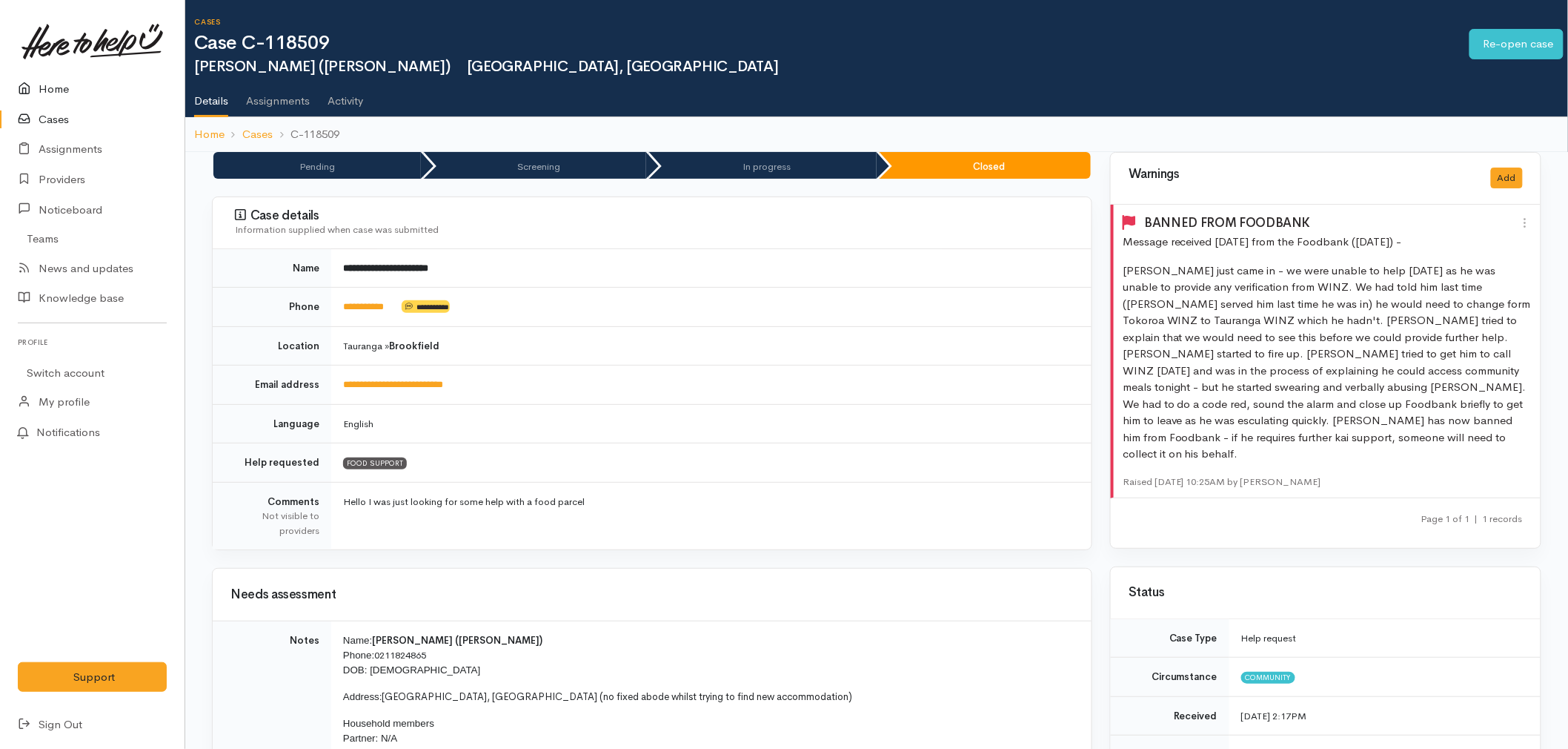
click at [45, 82] on link "Home" at bounding box center [92, 89] width 185 height 30
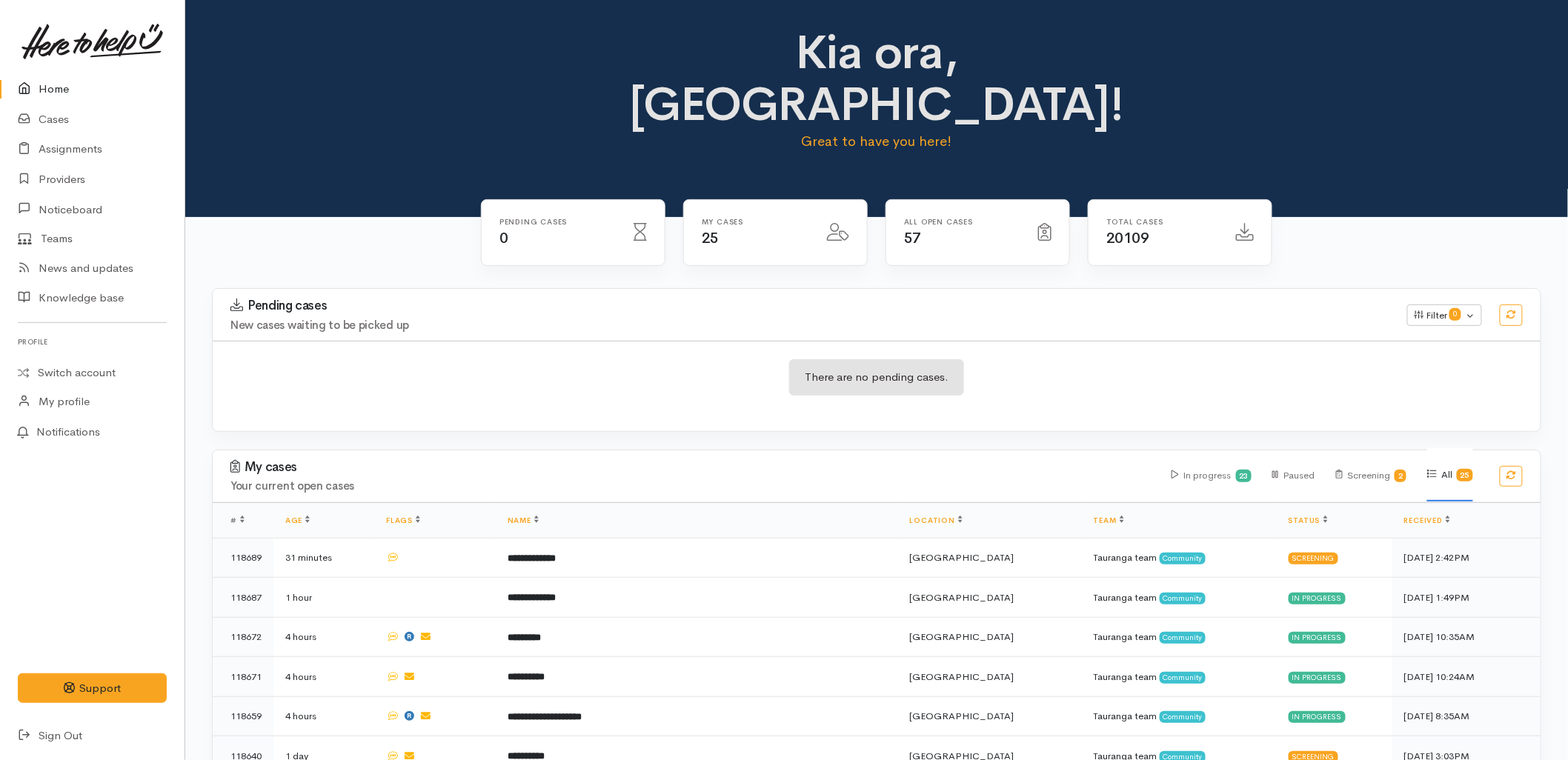
click at [711, 359] on div "There are no pending cases." at bounding box center [876, 386] width 1328 height 54
click at [69, 187] on link "Providers" at bounding box center [92, 179] width 185 height 30
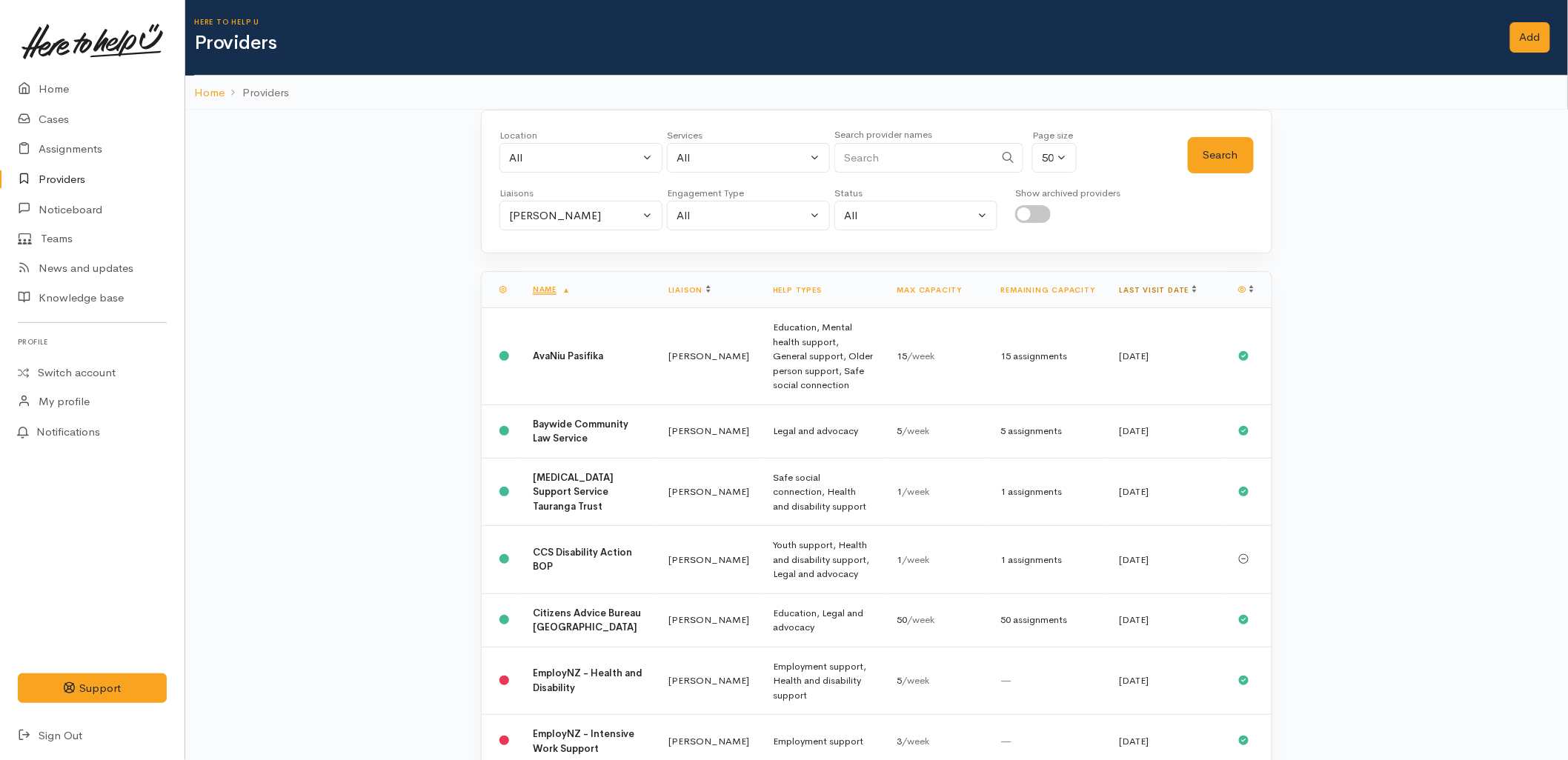
click at [1138, 294] on link "Last visit date" at bounding box center [1158, 290] width 77 height 10
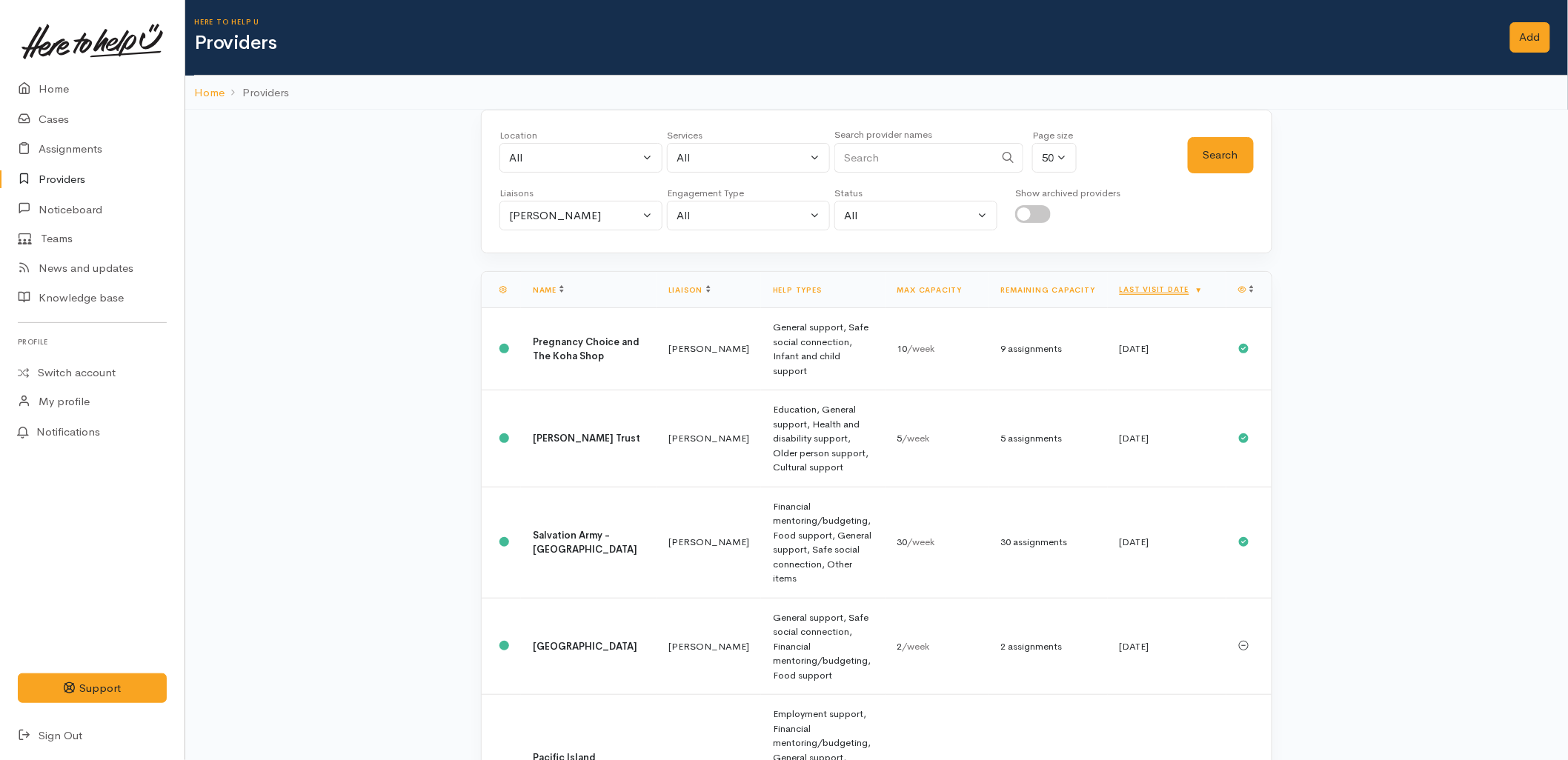
click at [1135, 289] on link "Last visit date" at bounding box center [1161, 290] width 83 height 10
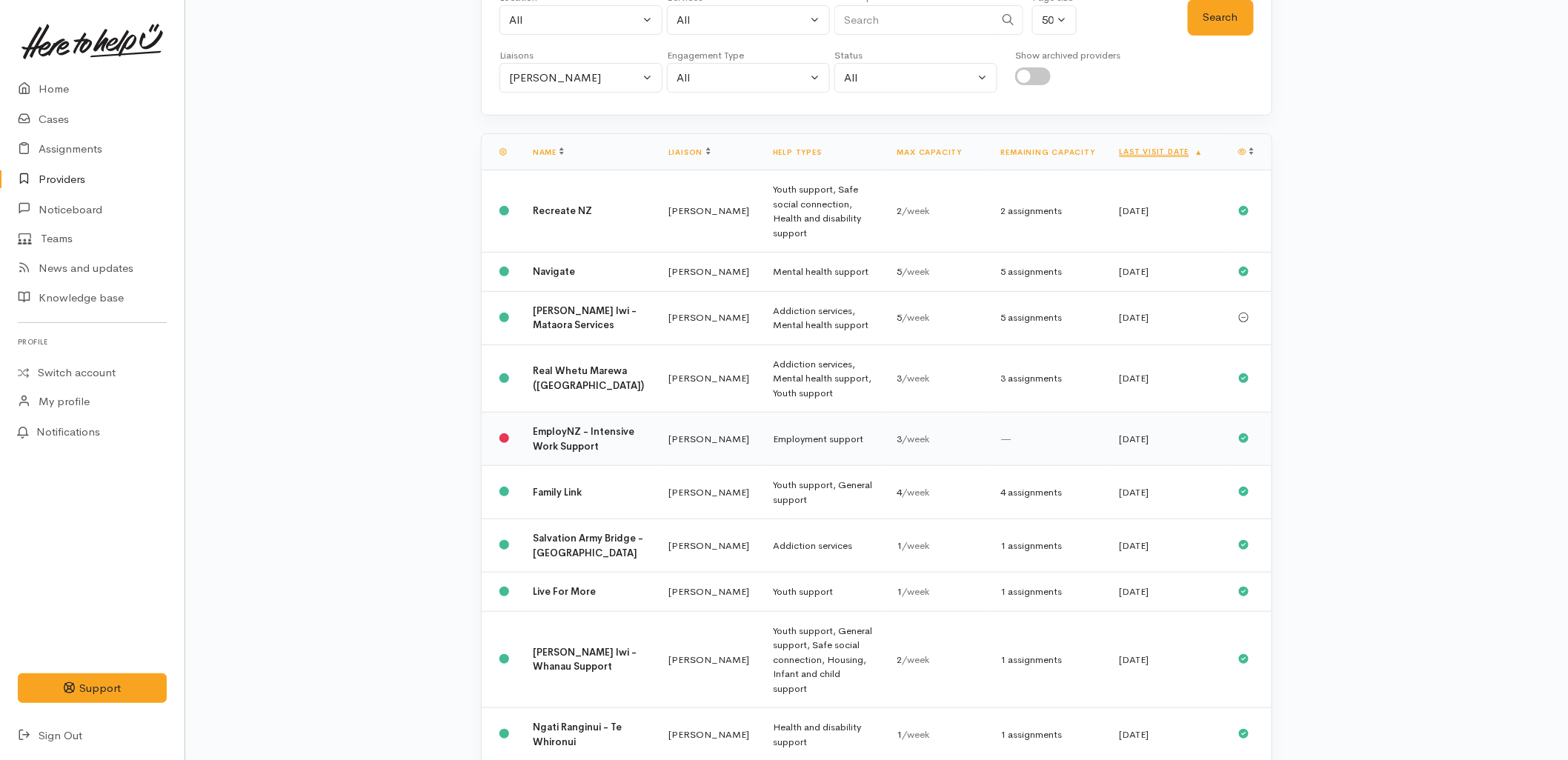
scroll to position [164, 0]
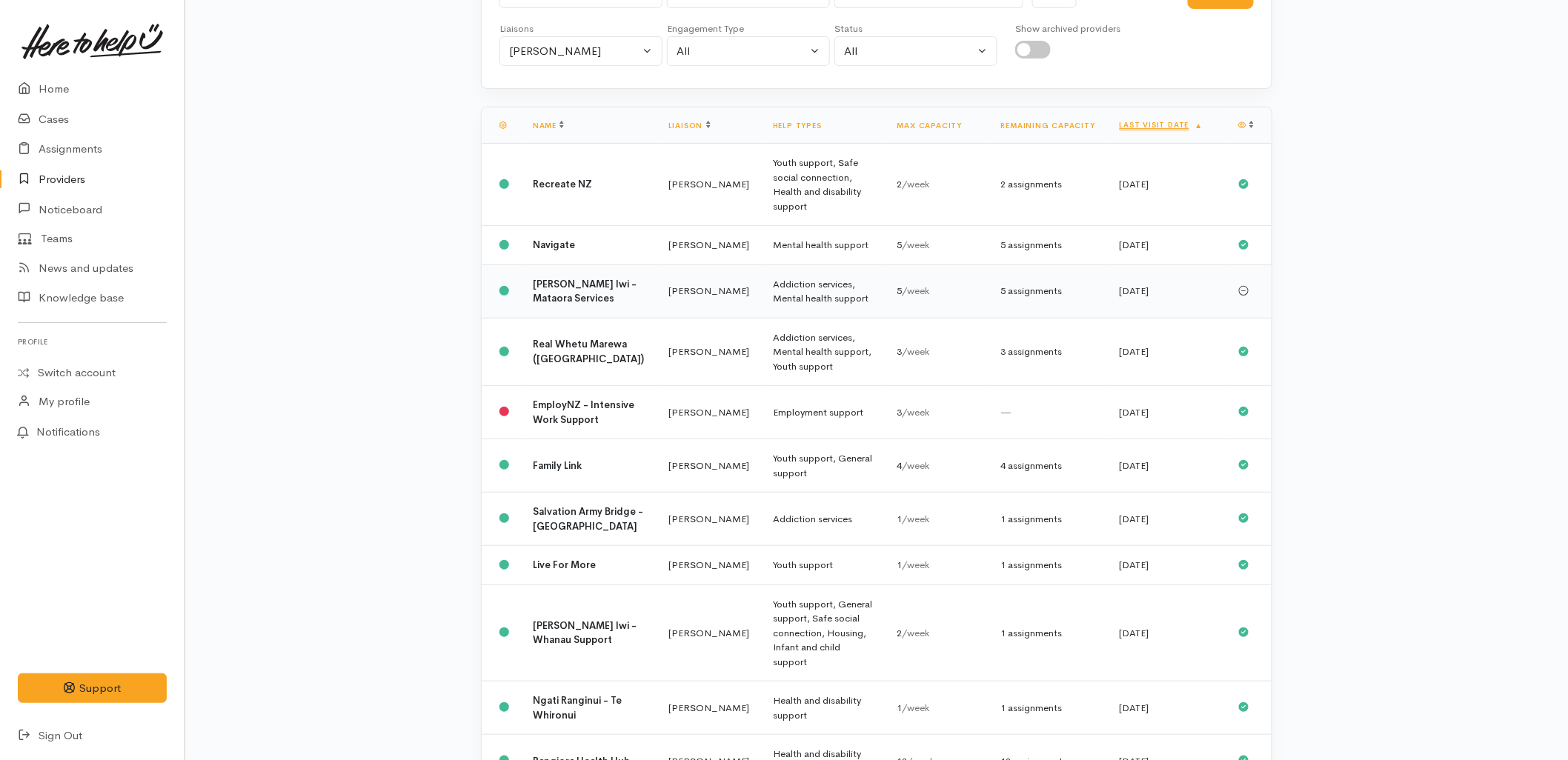
click at [966, 284] on div "5 /week" at bounding box center [938, 291] width 80 height 15
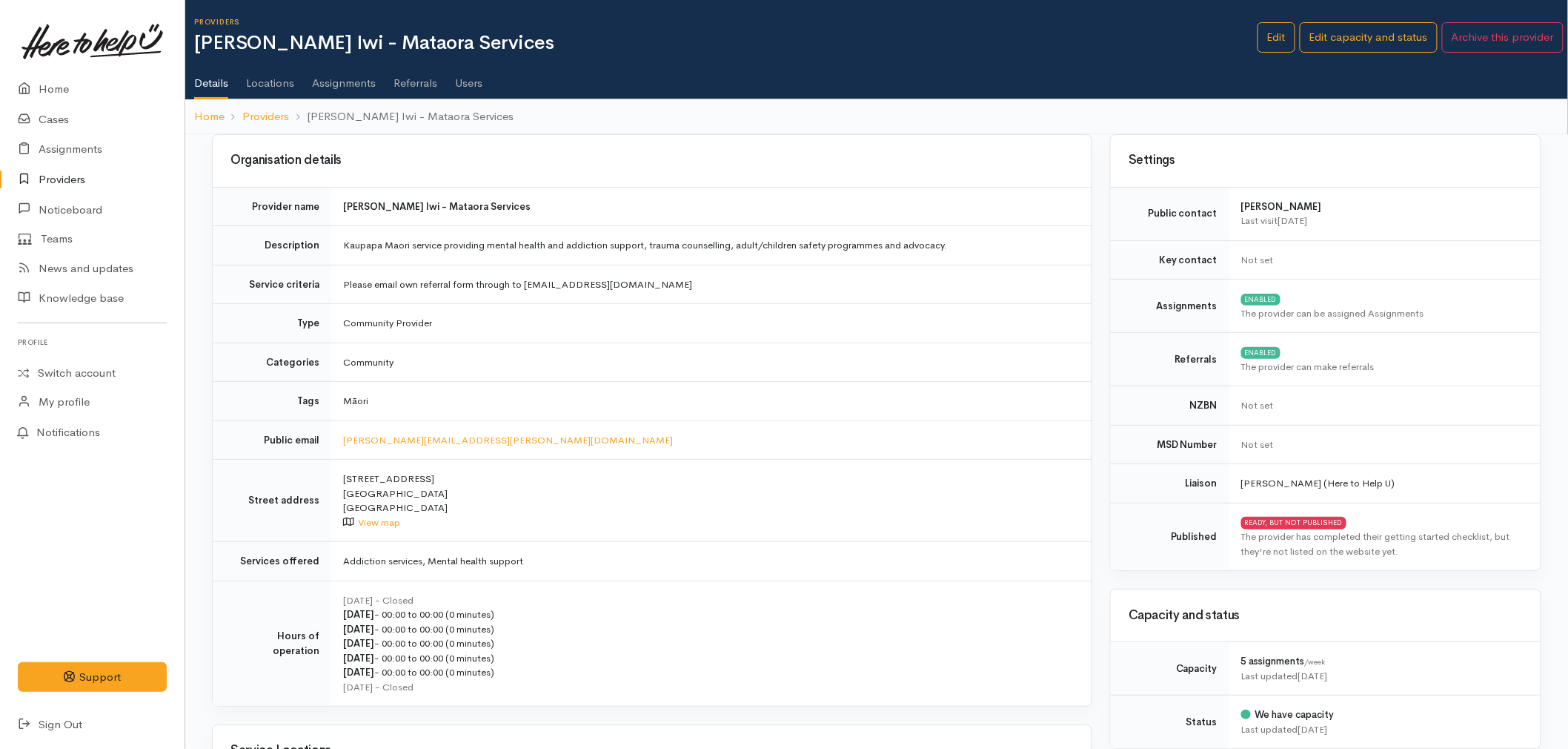
click at [485, 314] on td "Community Provider" at bounding box center [711, 323] width 760 height 39
click at [60, 178] on link "Providers" at bounding box center [92, 179] width 185 height 30
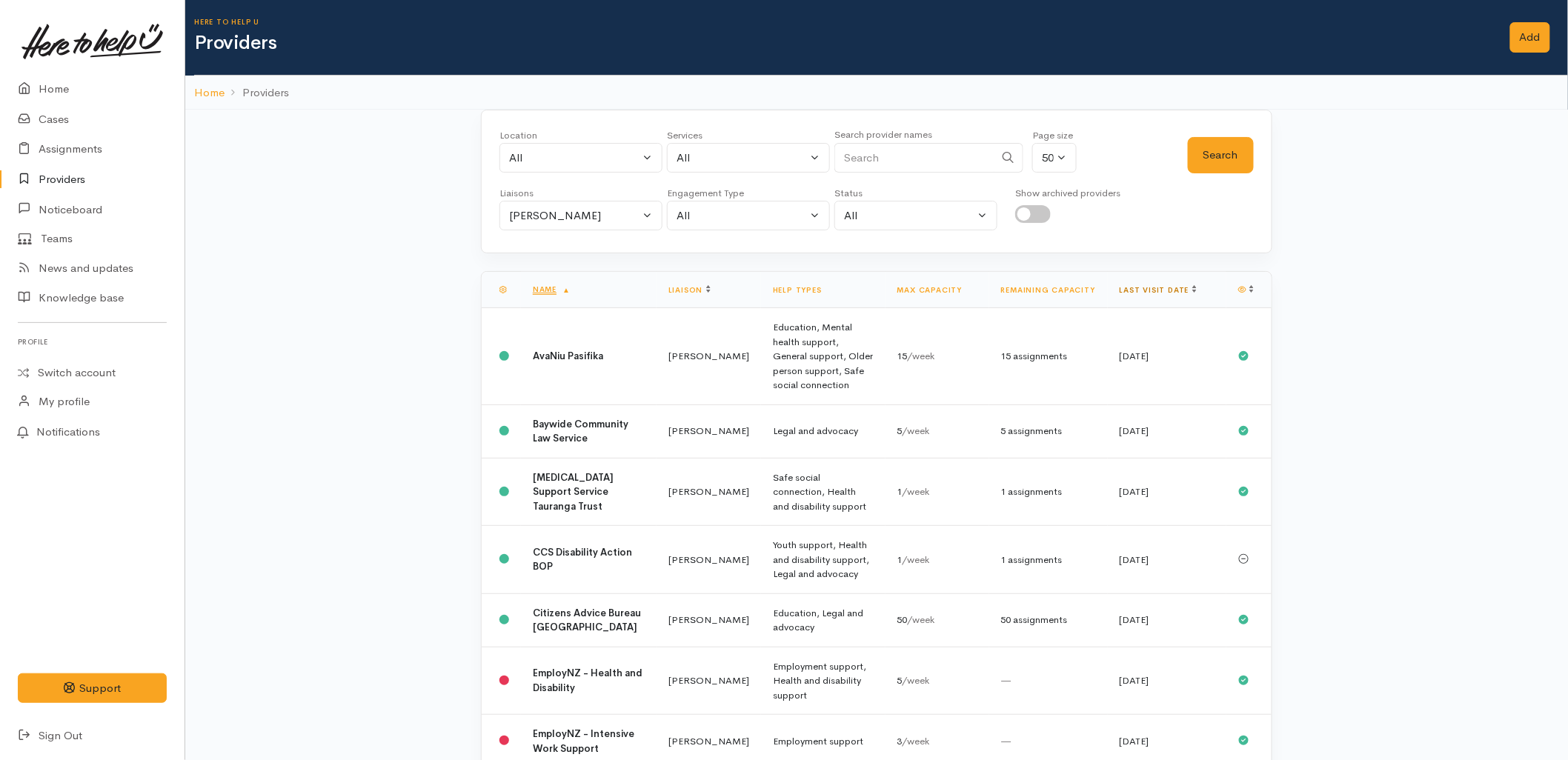
click at [1151, 286] on link "Last visit date" at bounding box center [1158, 290] width 77 height 10
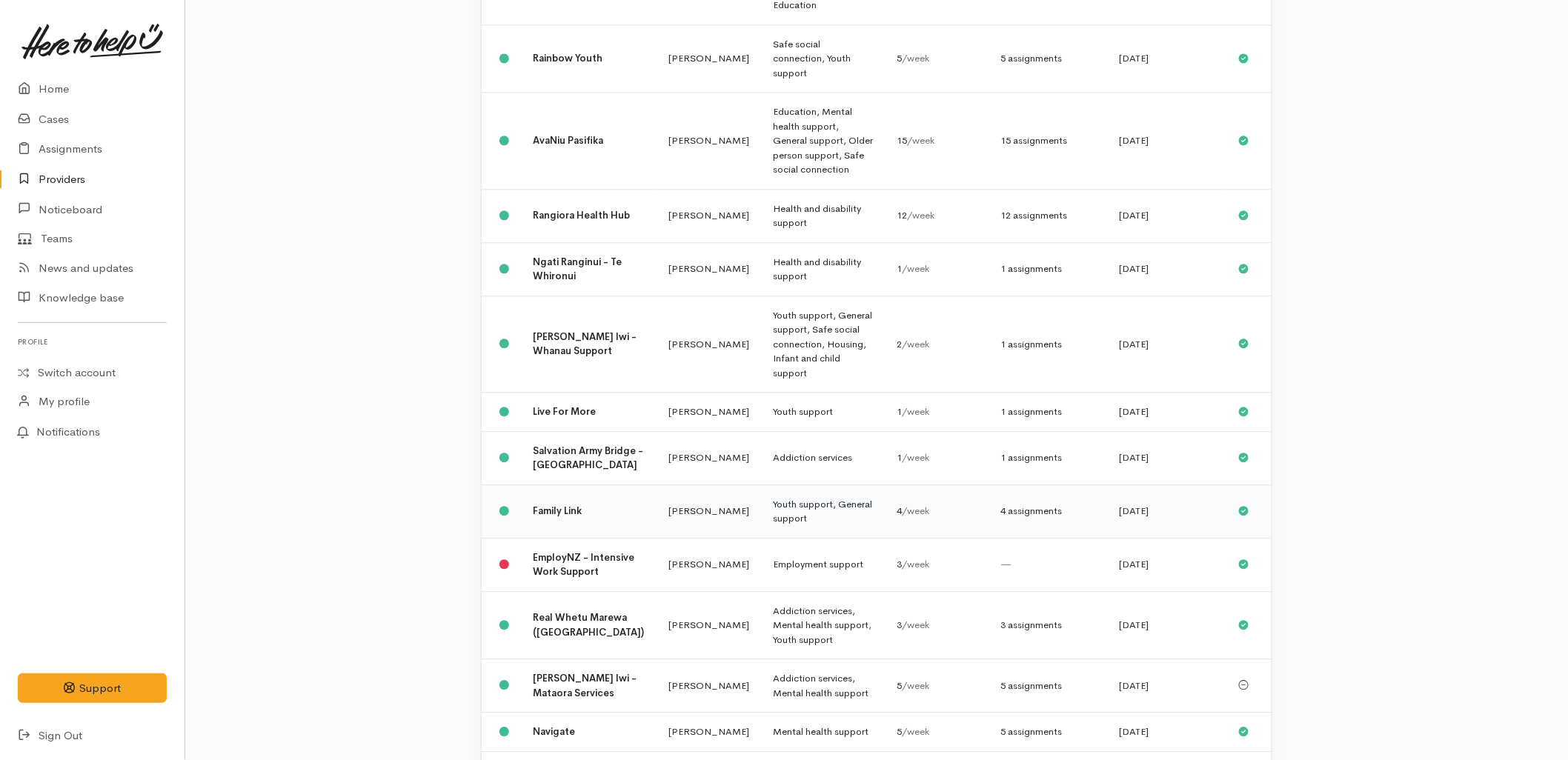
scroll to position [1394, 0]
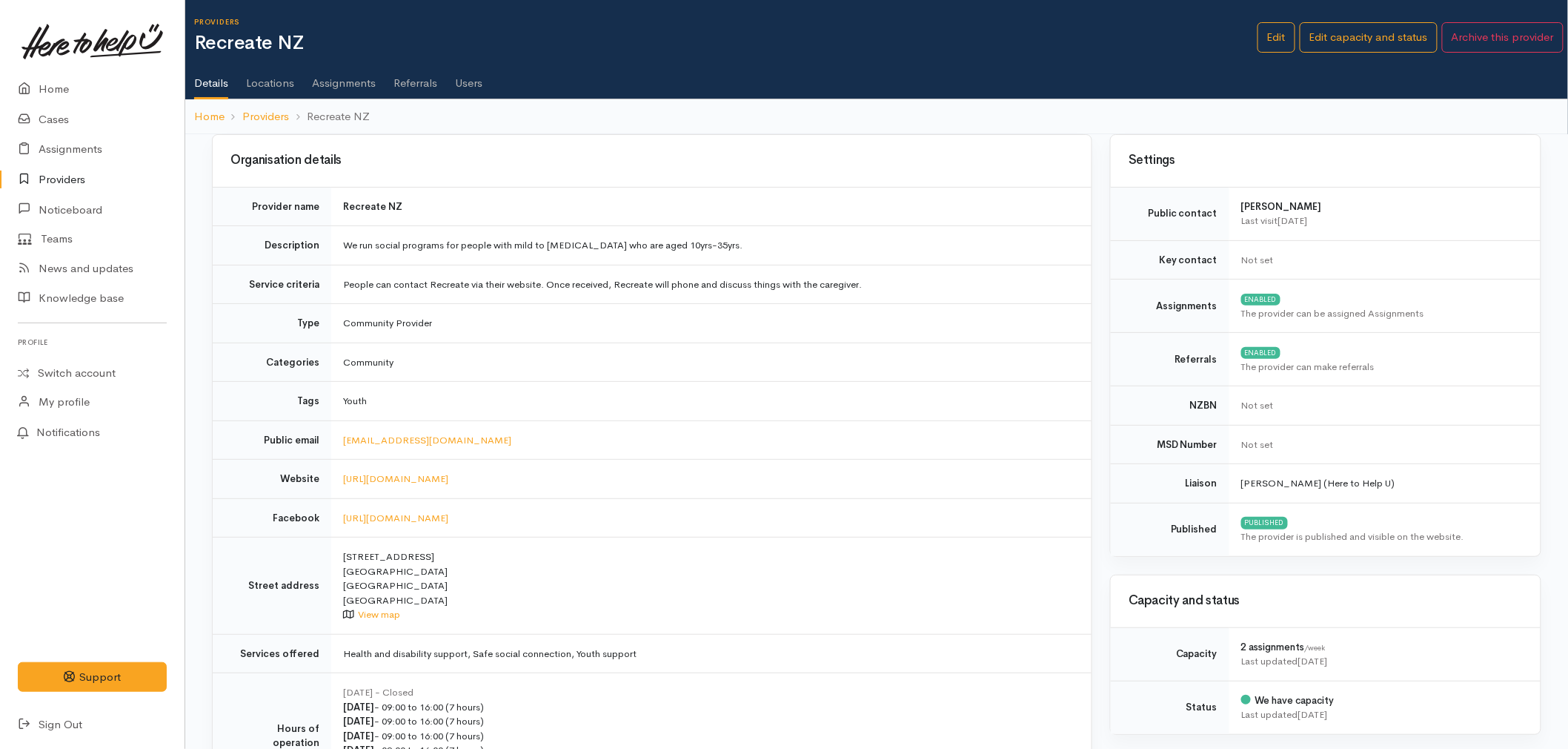
click at [202, 83] on link "Details" at bounding box center [211, 79] width 34 height 43
click at [509, 363] on td "Community" at bounding box center [711, 362] width 760 height 39
click at [565, 335] on td "Community Provider" at bounding box center [711, 323] width 760 height 39
click at [609, 485] on td "[URL][DOMAIN_NAME]" at bounding box center [711, 480] width 760 height 39
click at [38, 174] on link "Providers" at bounding box center [92, 179] width 185 height 30
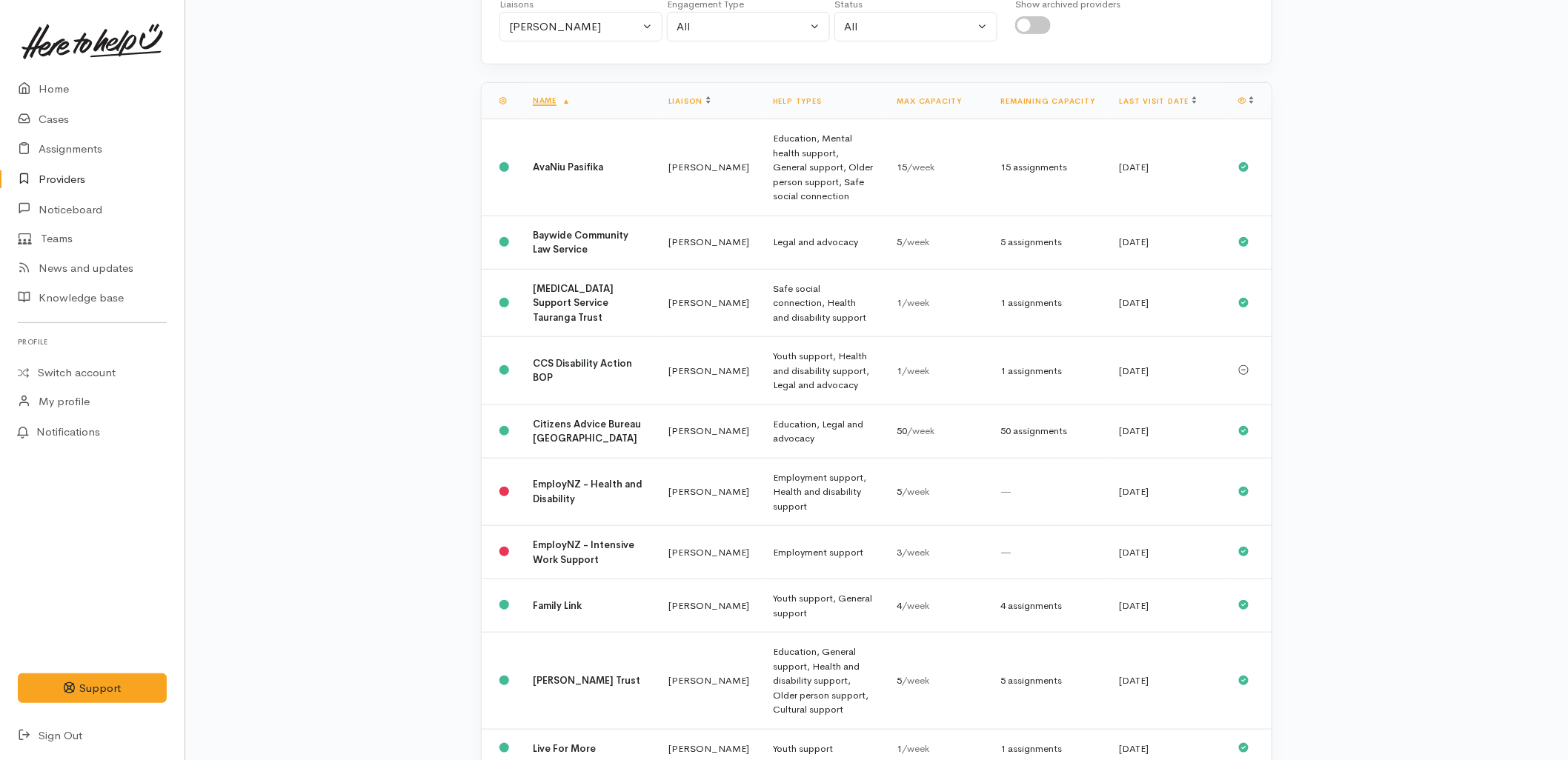
scroll to position [76, 0]
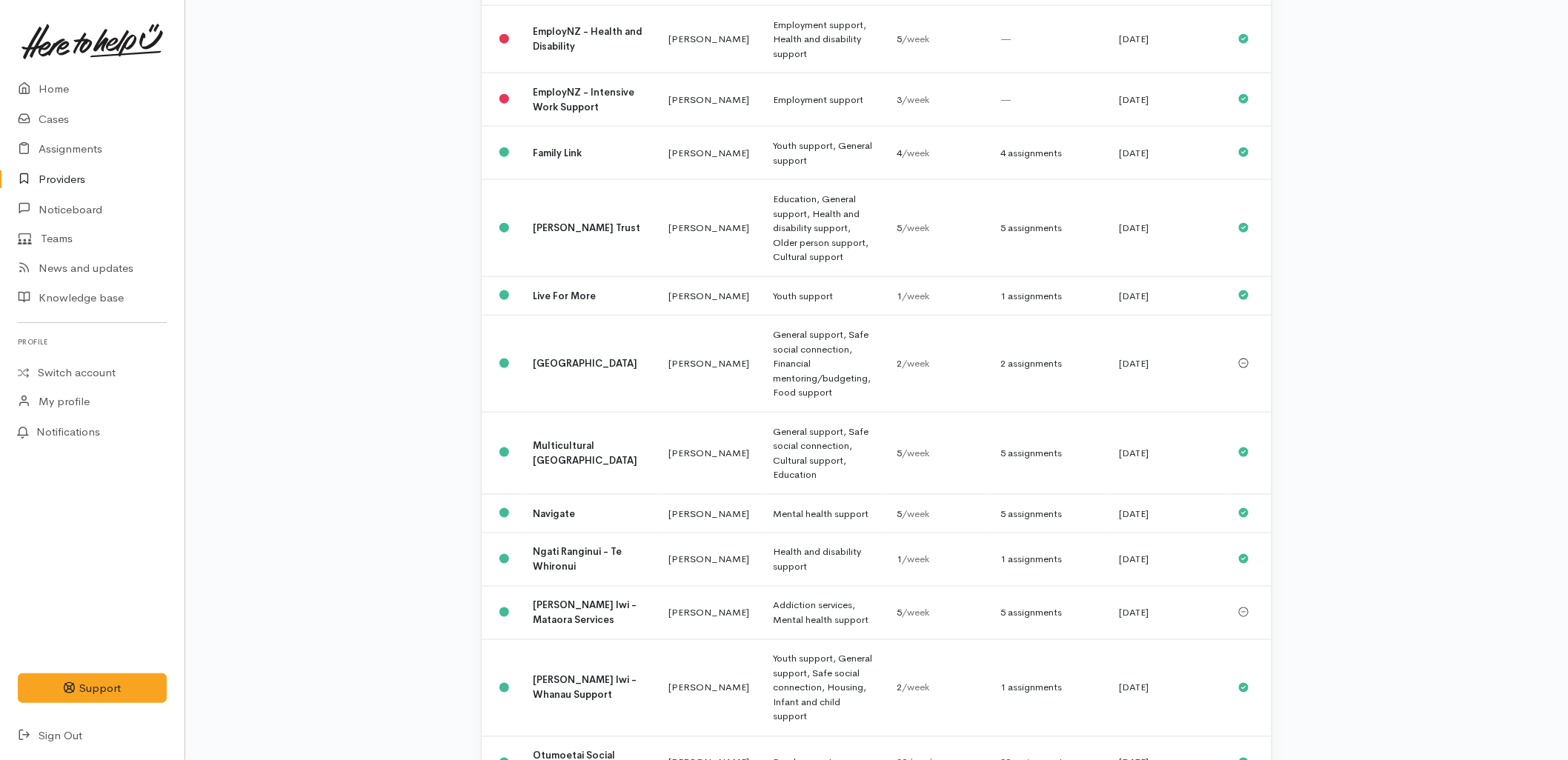
scroll to position [741, 0]
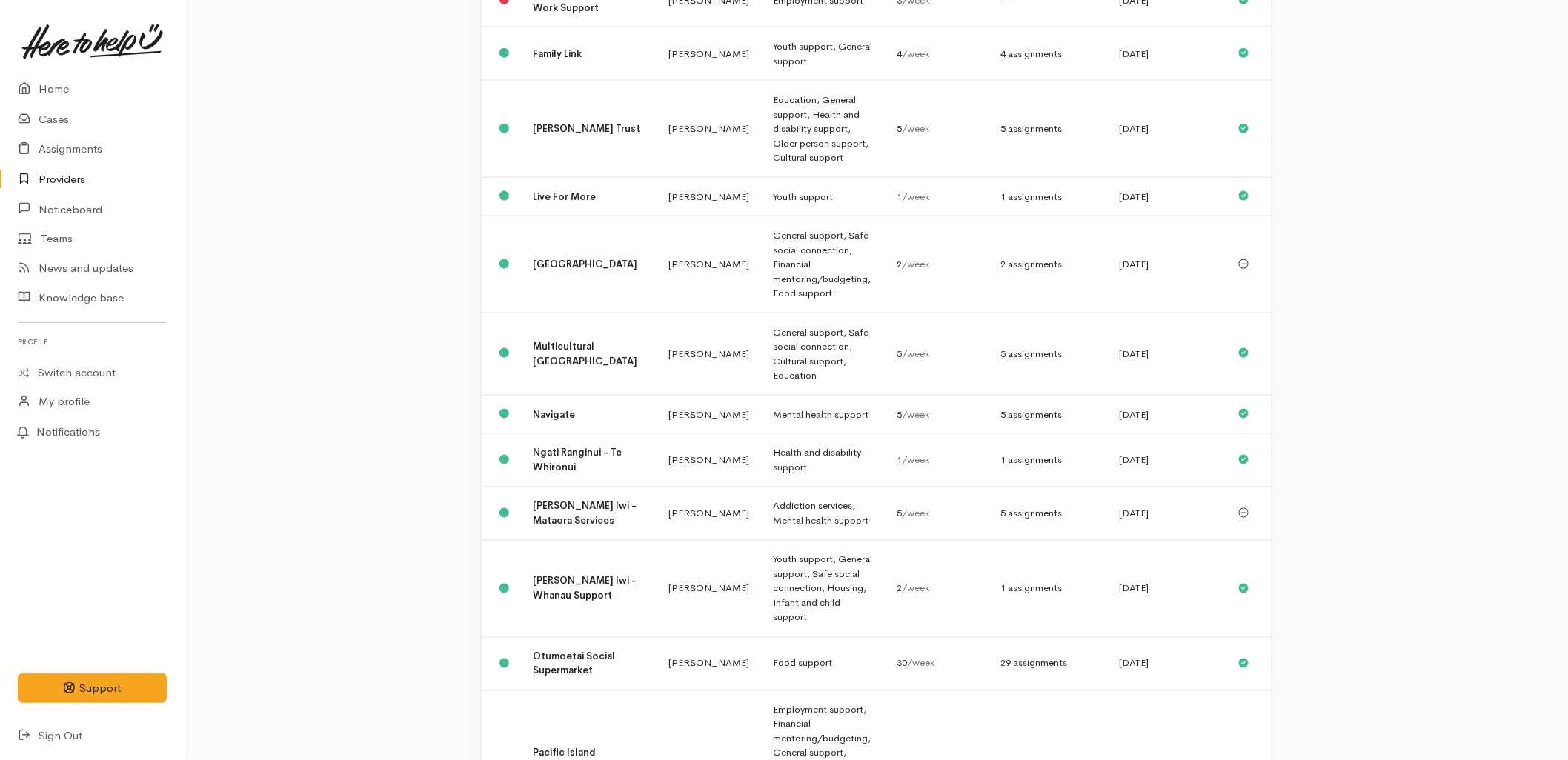
click at [451, 286] on div "Location All Tauranga Eastern Bay of Plenty - other Kawerau Ōhope Ōpōtiki Whaka…" at bounding box center [876, 447] width 1383 height 2159
click at [52, 91] on link "Home" at bounding box center [92, 89] width 185 height 30
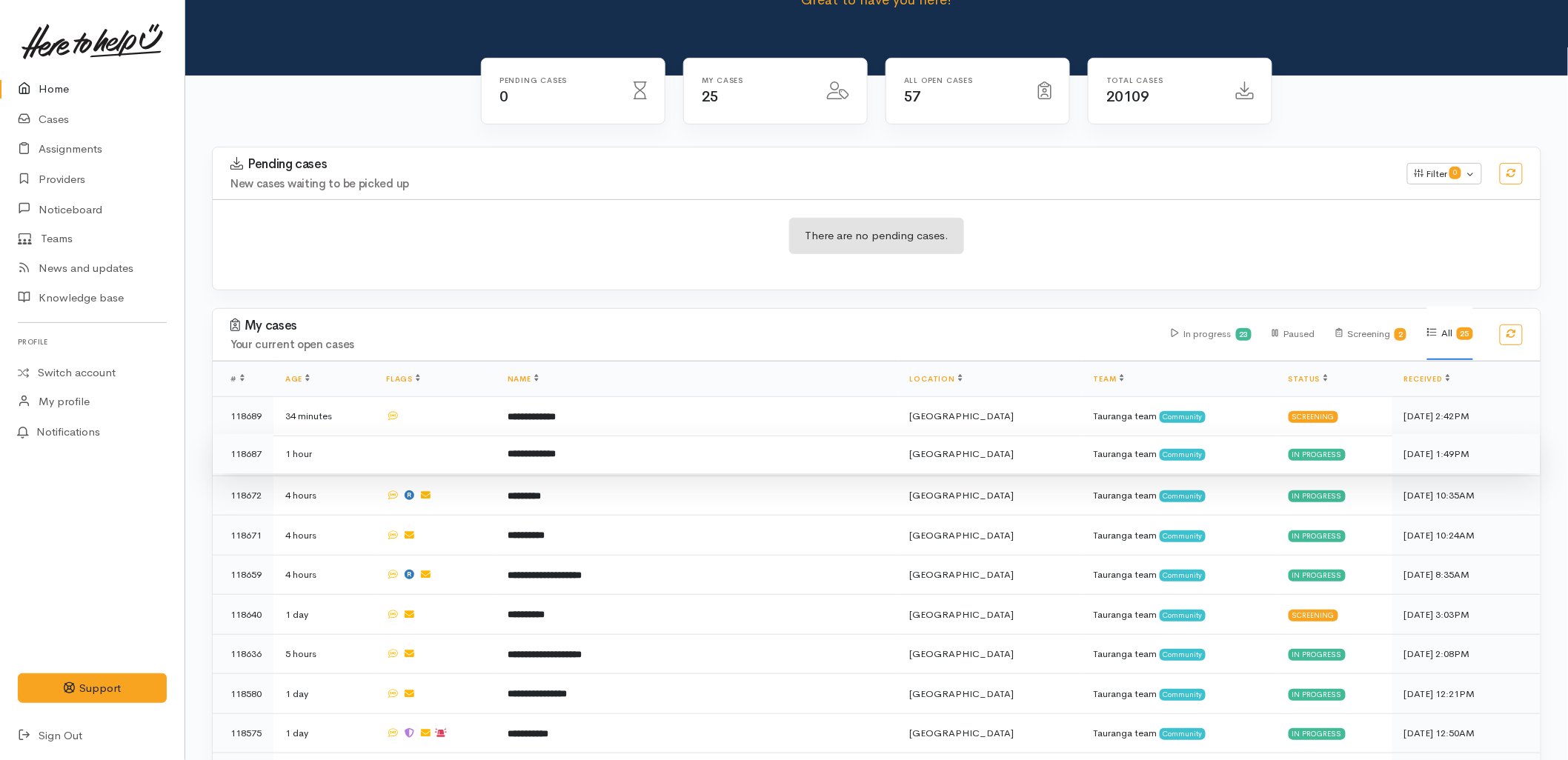
scroll to position [164, 0]
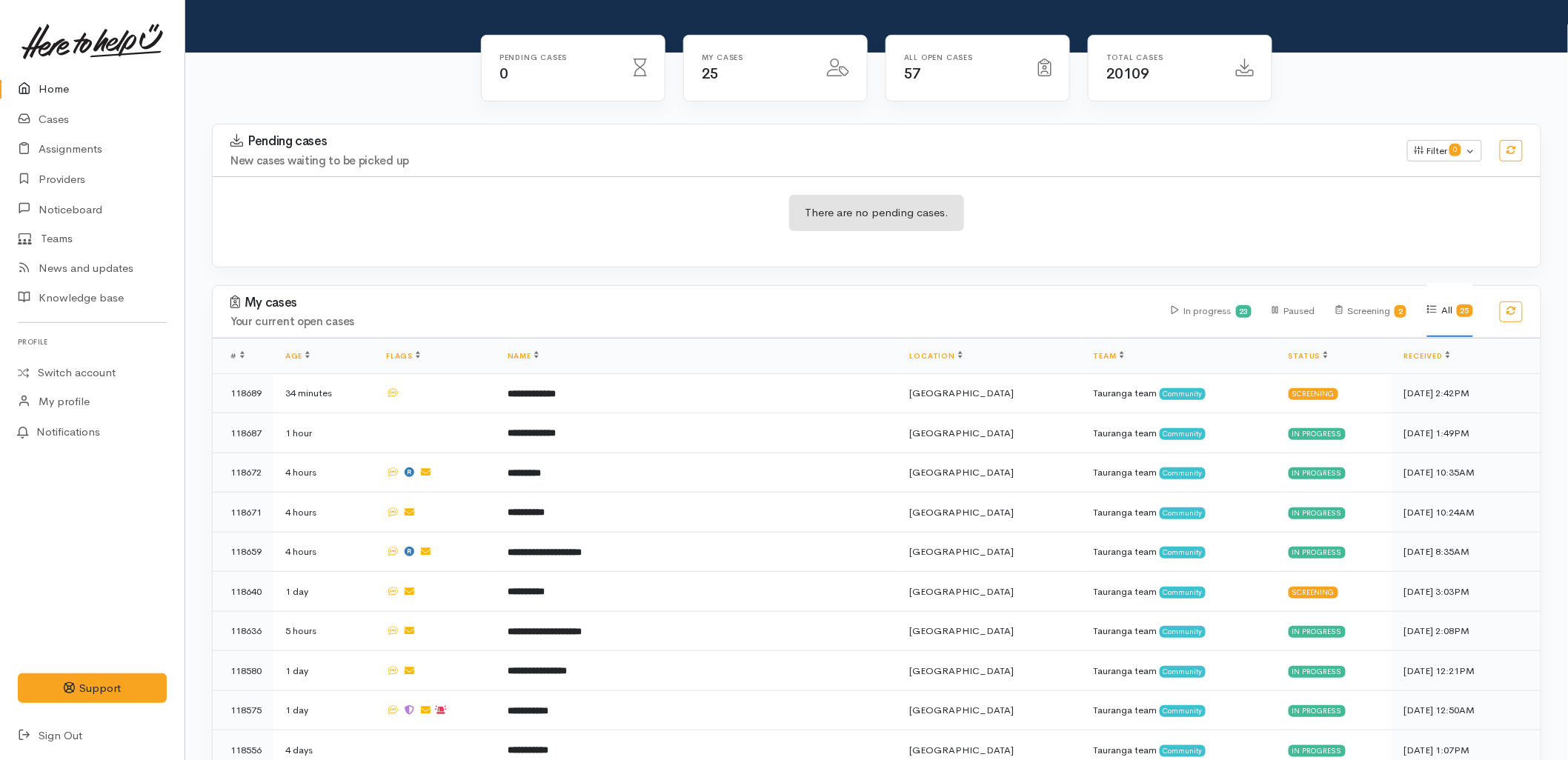
click at [354, 295] on h3 "My cases" at bounding box center [692, 303] width 923 height 15
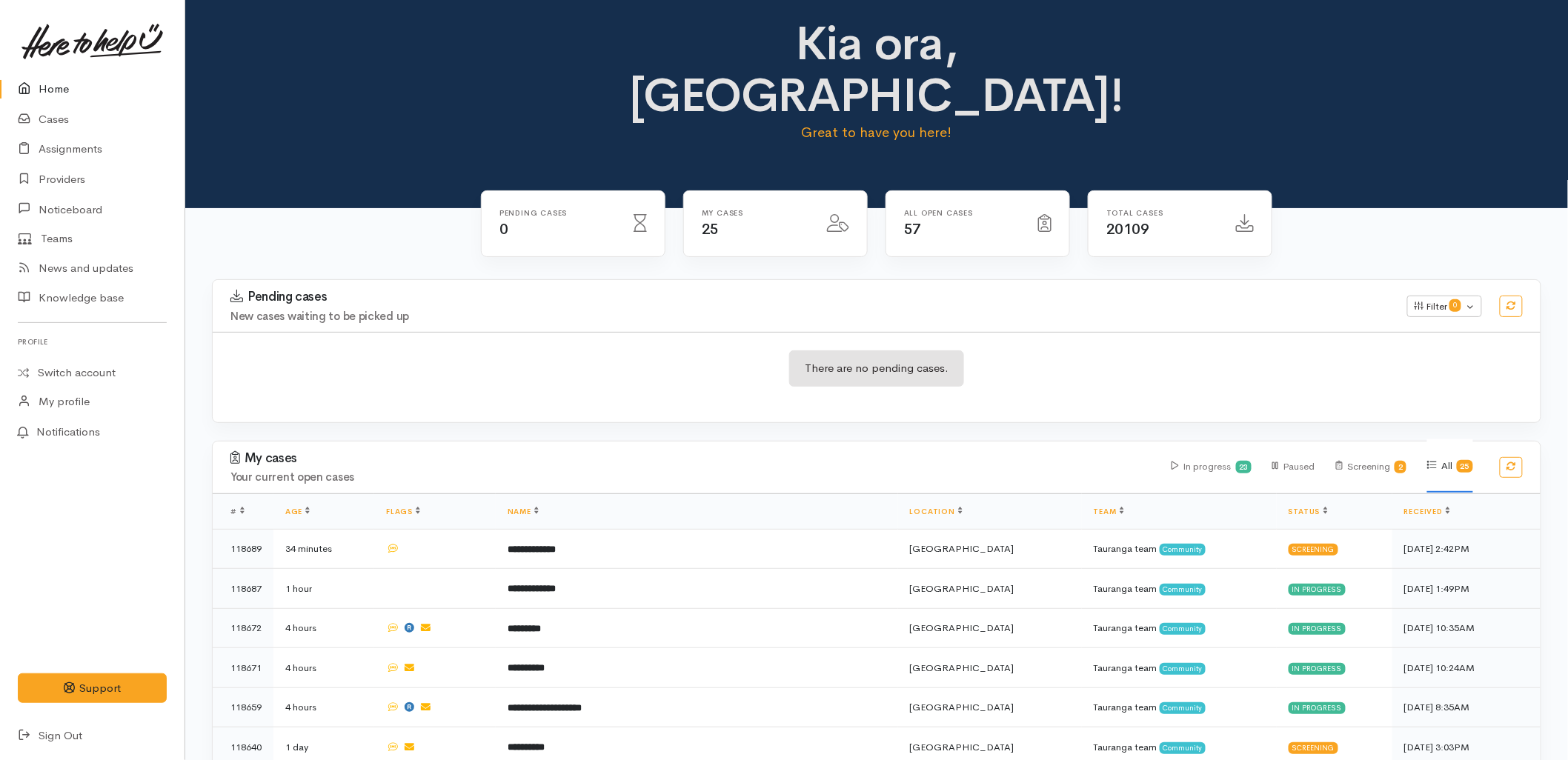
scroll to position [0, 0]
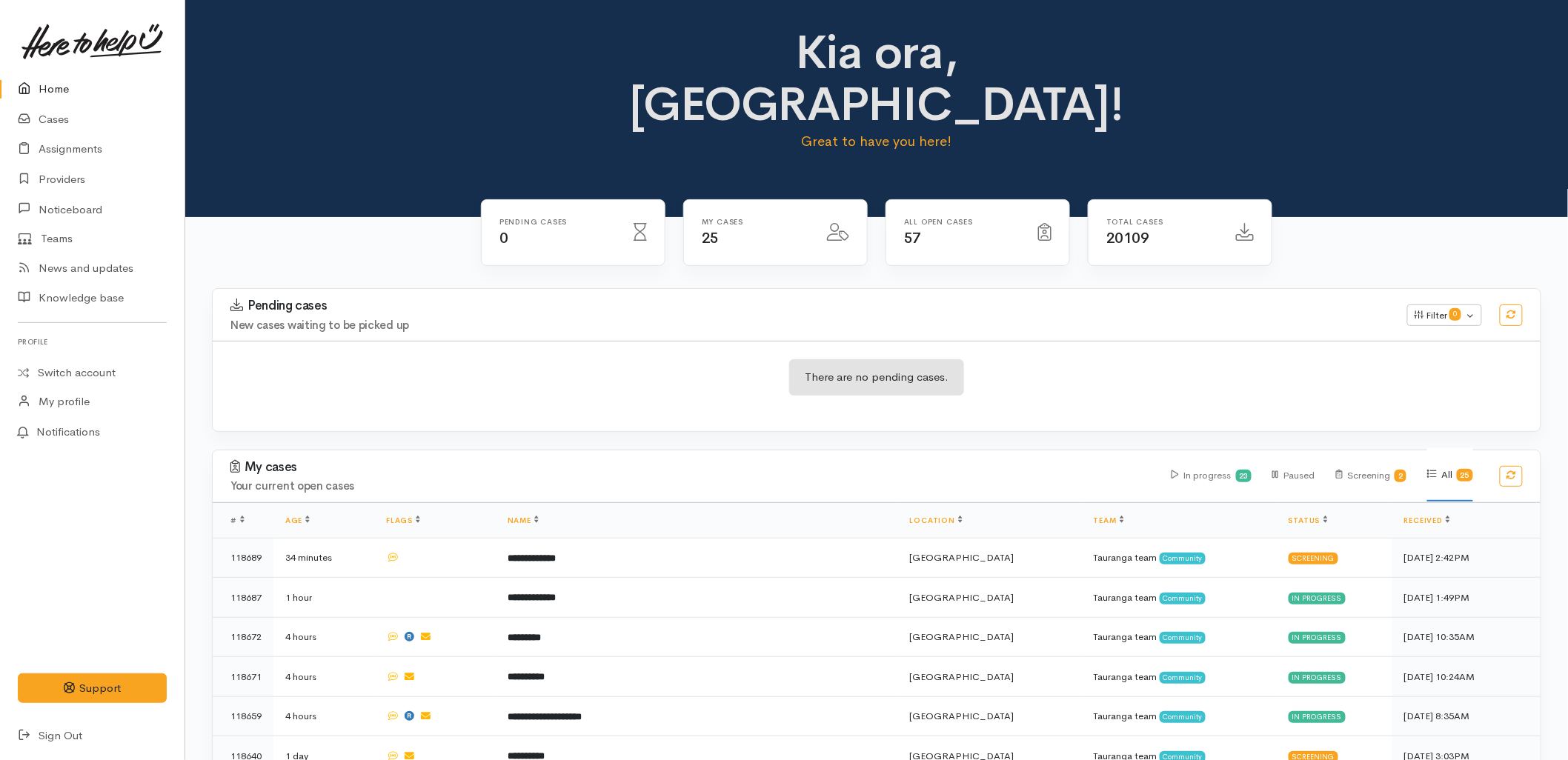
click at [457, 341] on div "There are no pending cases." at bounding box center [876, 386] width 1328 height 90
click at [587, 382] on div "Pending cases New cases waiting to be picked up Filter 0 Filters Clear filters …" at bounding box center [876, 368] width 1348 height 161
click at [430, 365] on div "There are no pending cases." at bounding box center [876, 386] width 1328 height 90
click at [672, 359] on div "There are no pending cases." at bounding box center [876, 386] width 1328 height 54
click at [675, 359] on div "There are no pending cases." at bounding box center [876, 386] width 1328 height 54
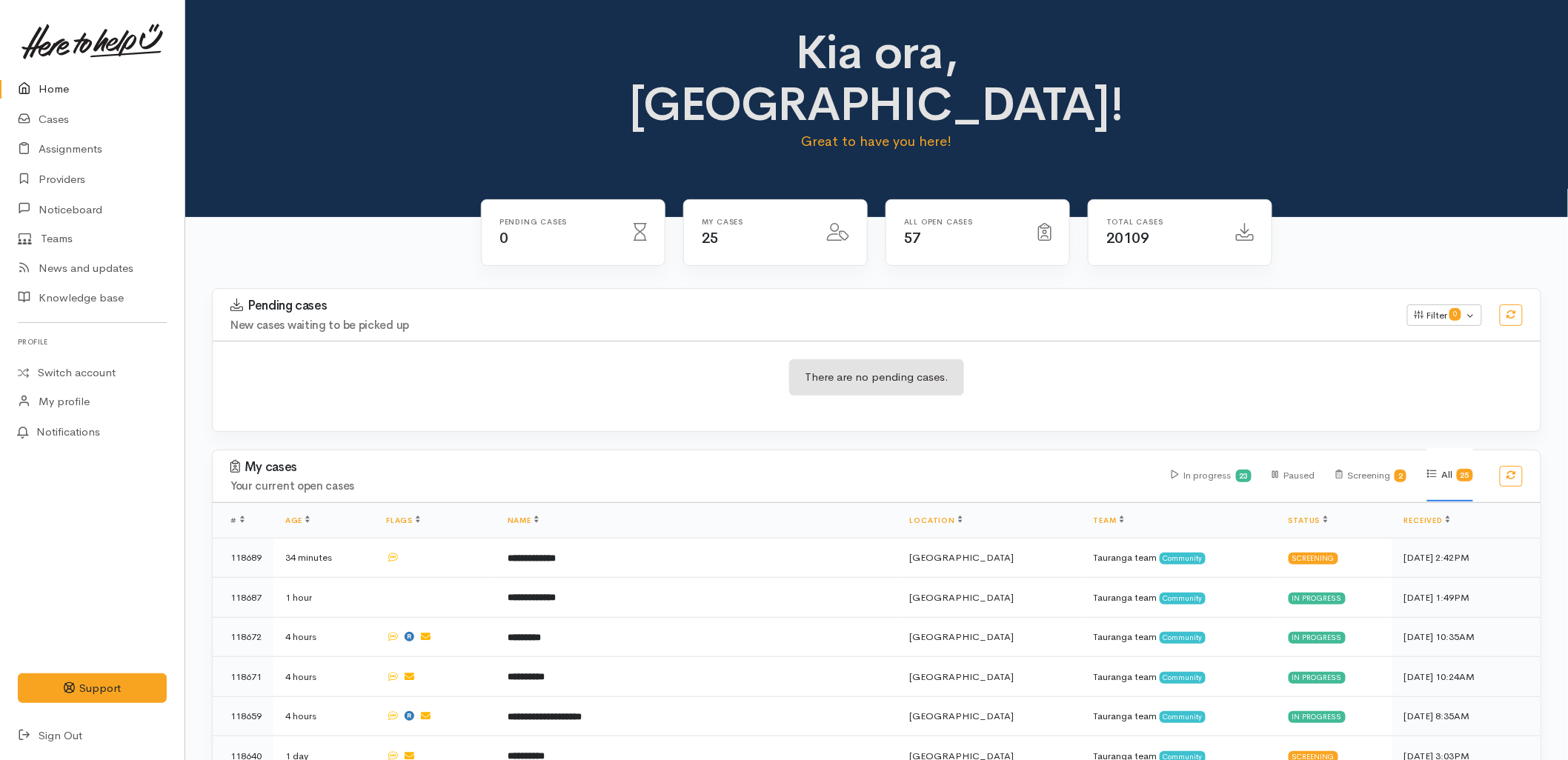
click at [313, 299] on h3 "Pending cases" at bounding box center [810, 306] width 1159 height 15
click at [390, 460] on div "My cases Your current open cases" at bounding box center [692, 476] width 941 height 33
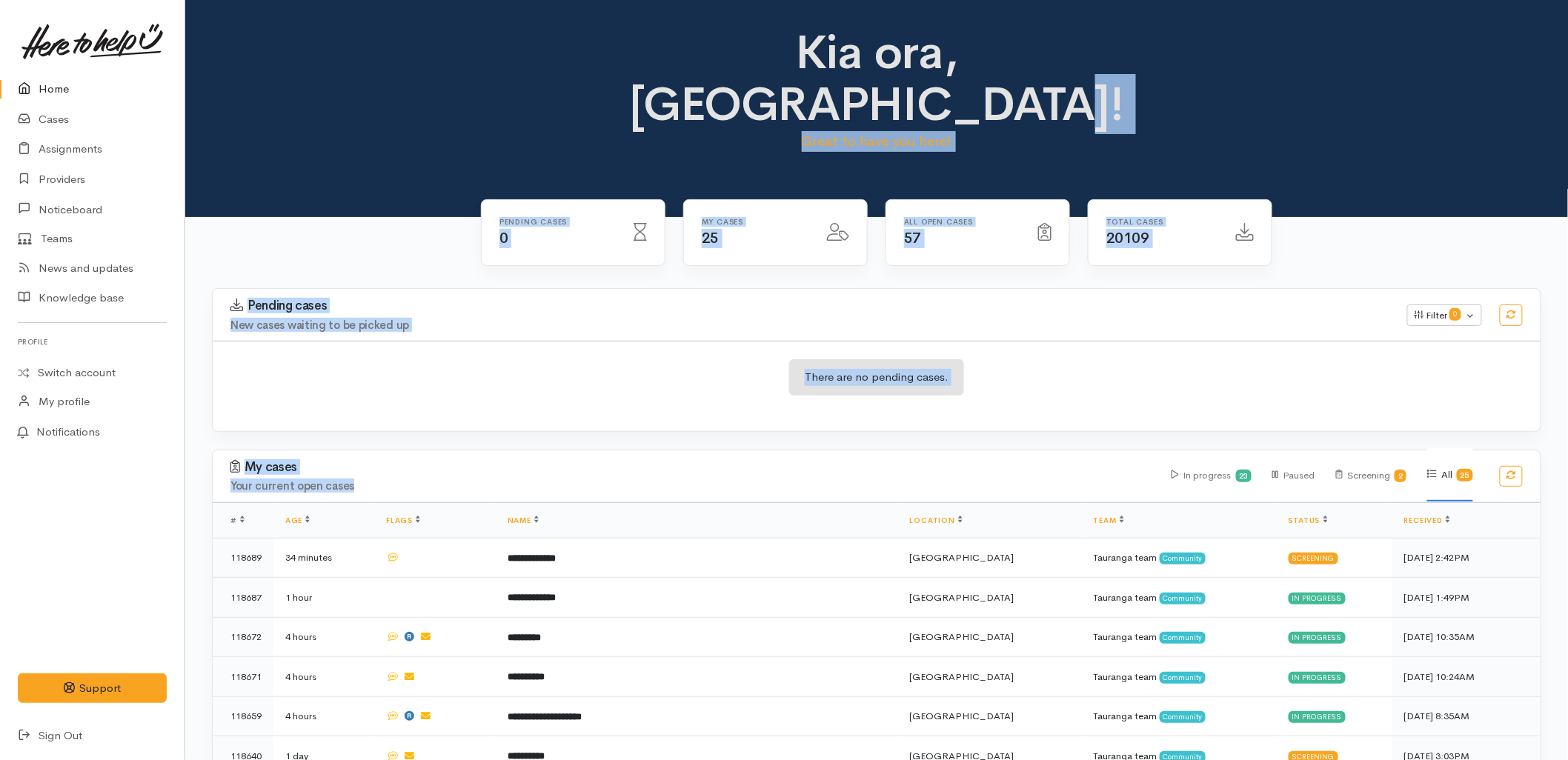
drag, startPoint x: 420, startPoint y: 432, endPoint x: 347, endPoint y: 65, distance: 374.2
click at [509, 299] on h3 "Pending cases" at bounding box center [810, 306] width 1159 height 15
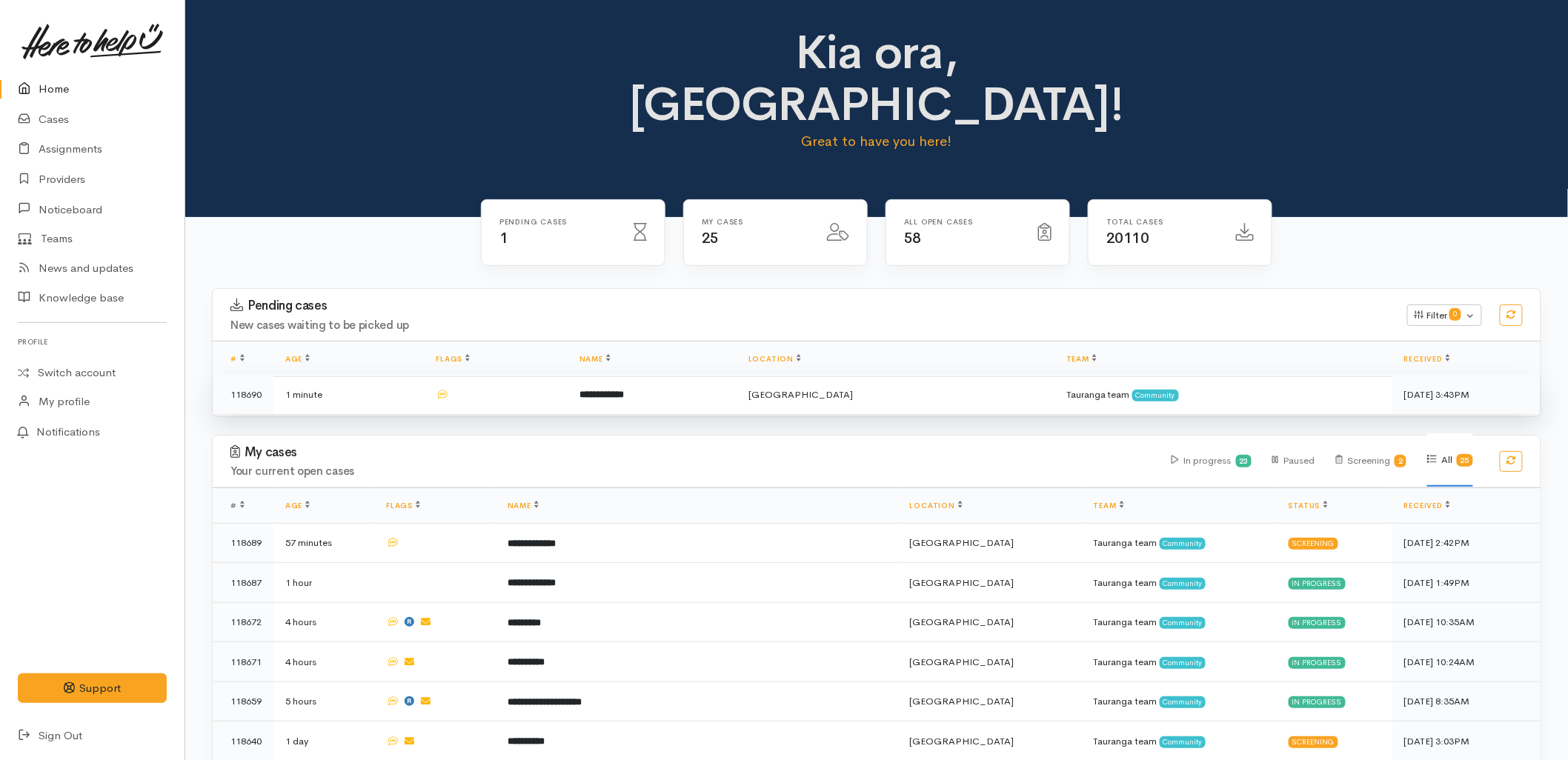
click at [552, 375] on td at bounding box center [495, 394] width 143 height 39
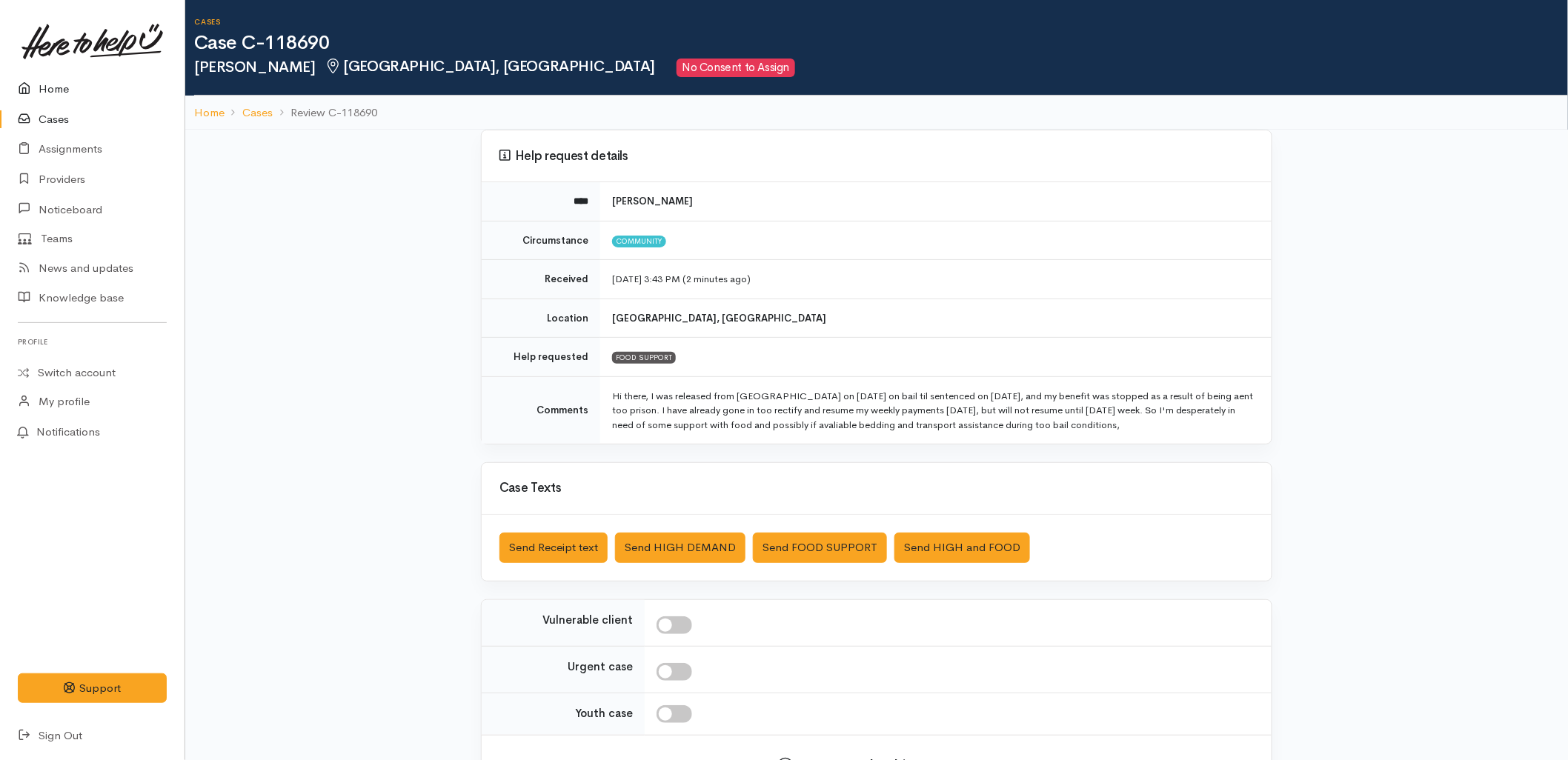
click at [48, 79] on link "Home" at bounding box center [92, 89] width 185 height 30
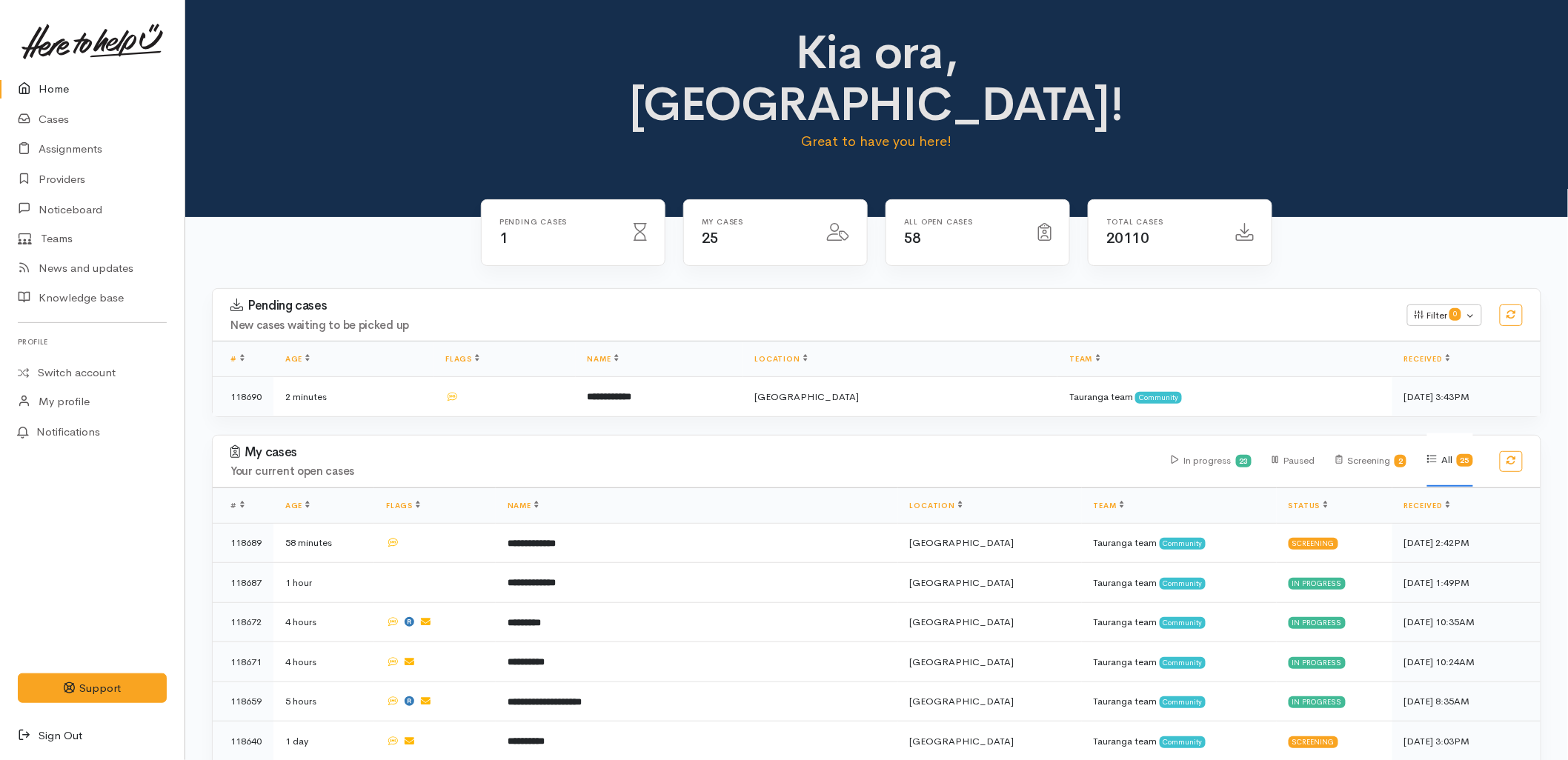
click at [38, 741] on link "Sign Out" at bounding box center [92, 735] width 185 height 30
